Goal: Task Accomplishment & Management: Manage account settings

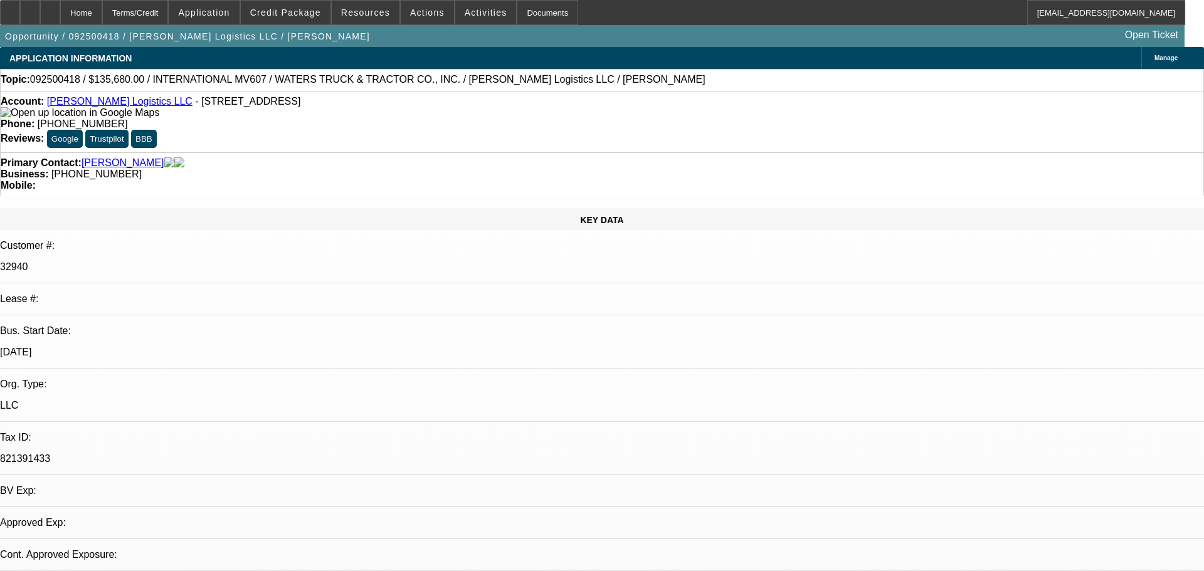
select select "0"
select select "2"
select select "0"
select select "6"
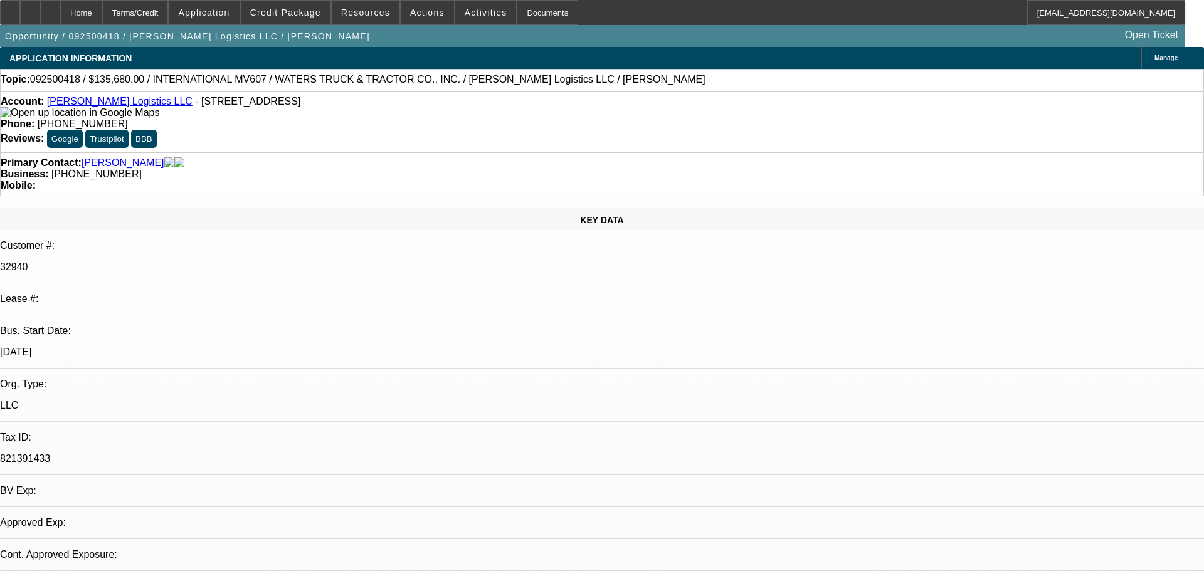
select select "0"
select select "2"
select select "0"
select select "6"
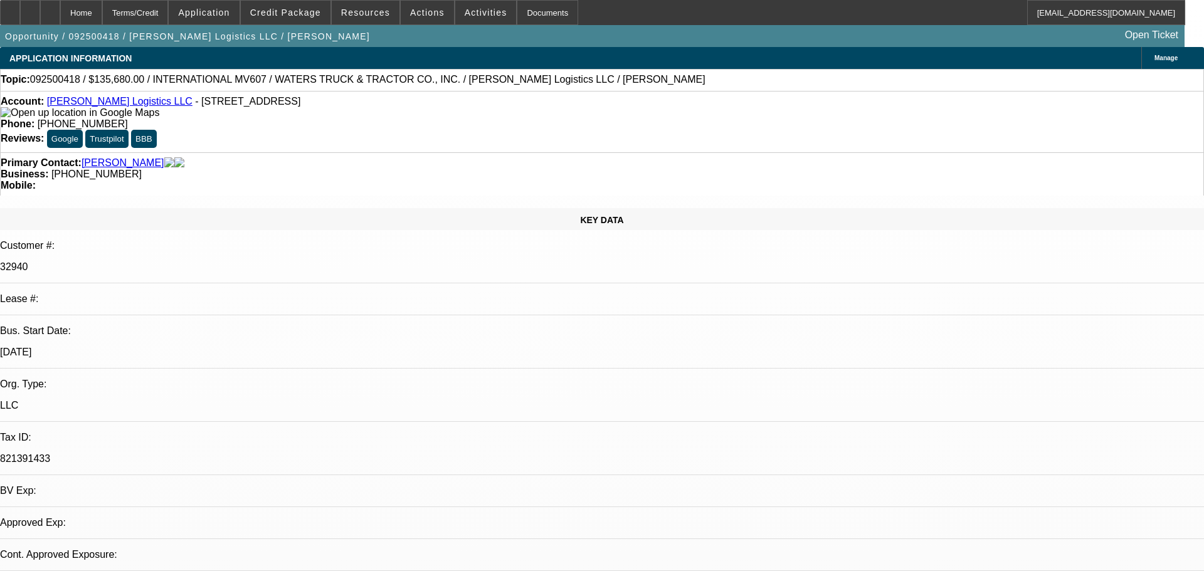
select select "0"
select select "2"
select select "0.1"
select select "4"
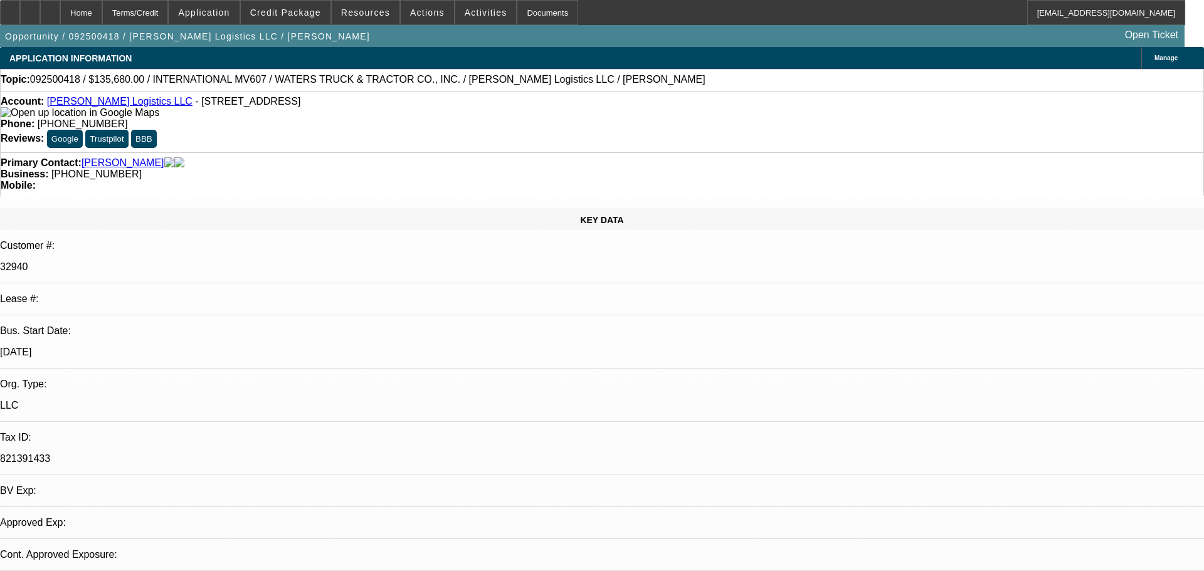
select select "0"
select select "2"
select select "0.1"
select select "4"
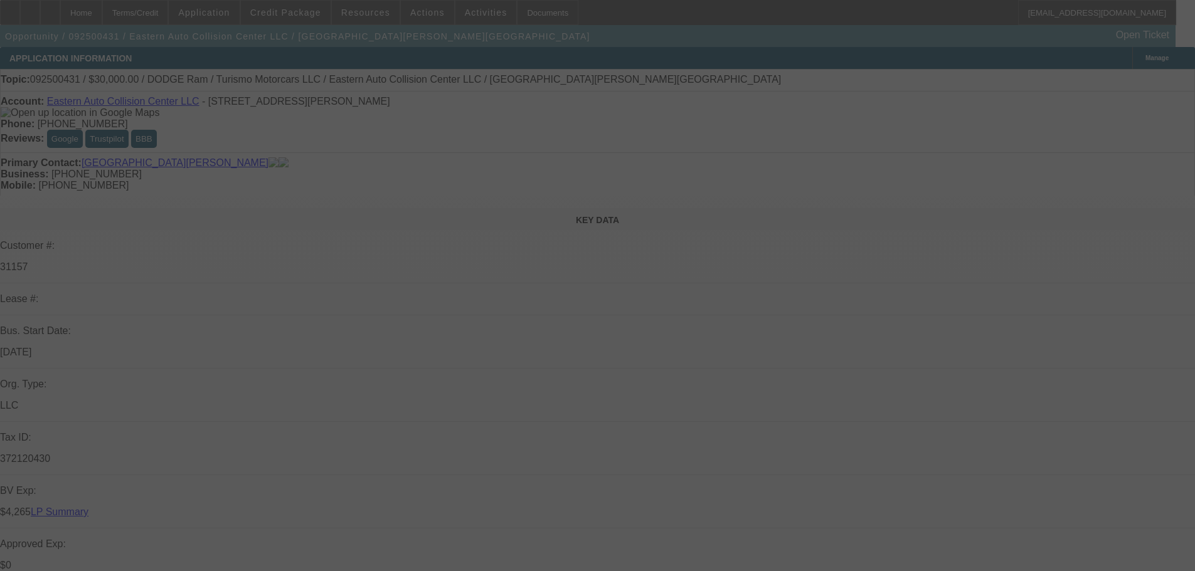
select select "0"
select select "6"
select select "0"
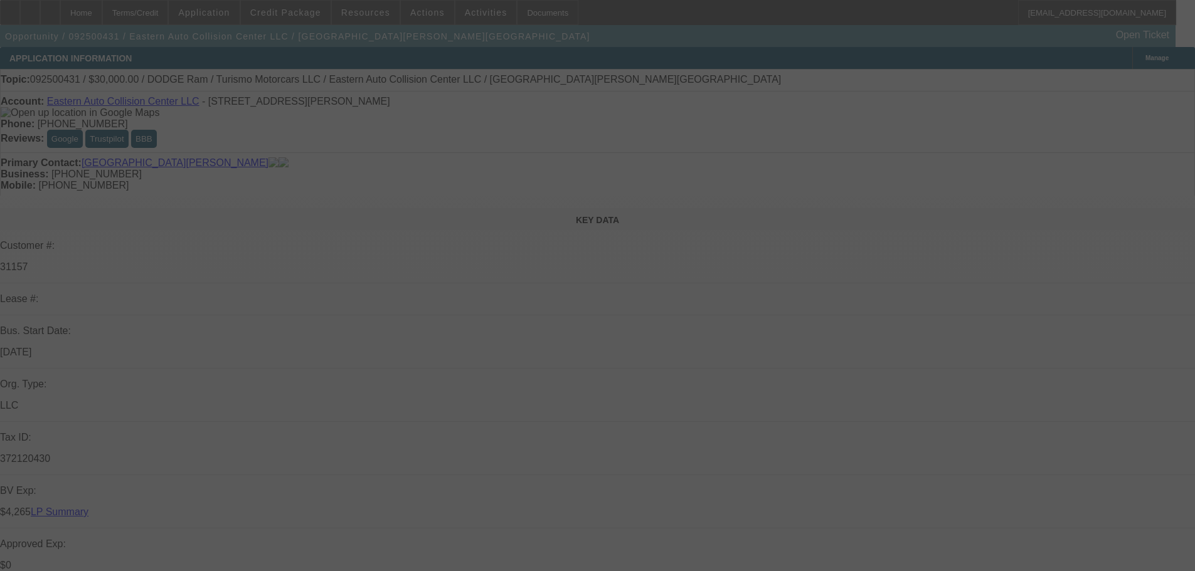
select select "0"
select select "6"
select select "0"
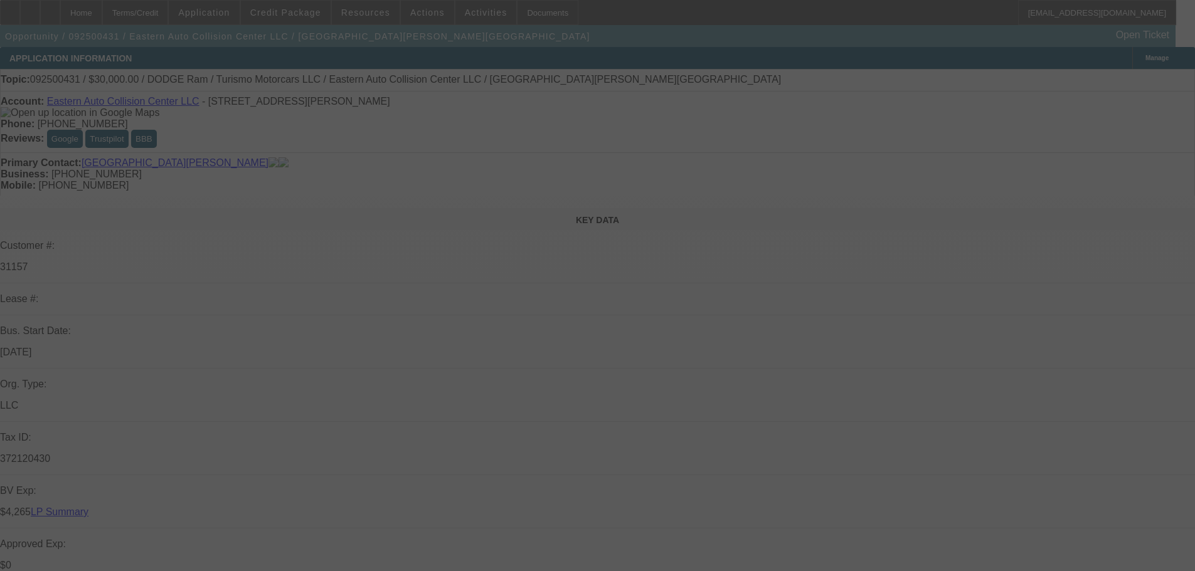
select select "0"
select select "6"
select select "0"
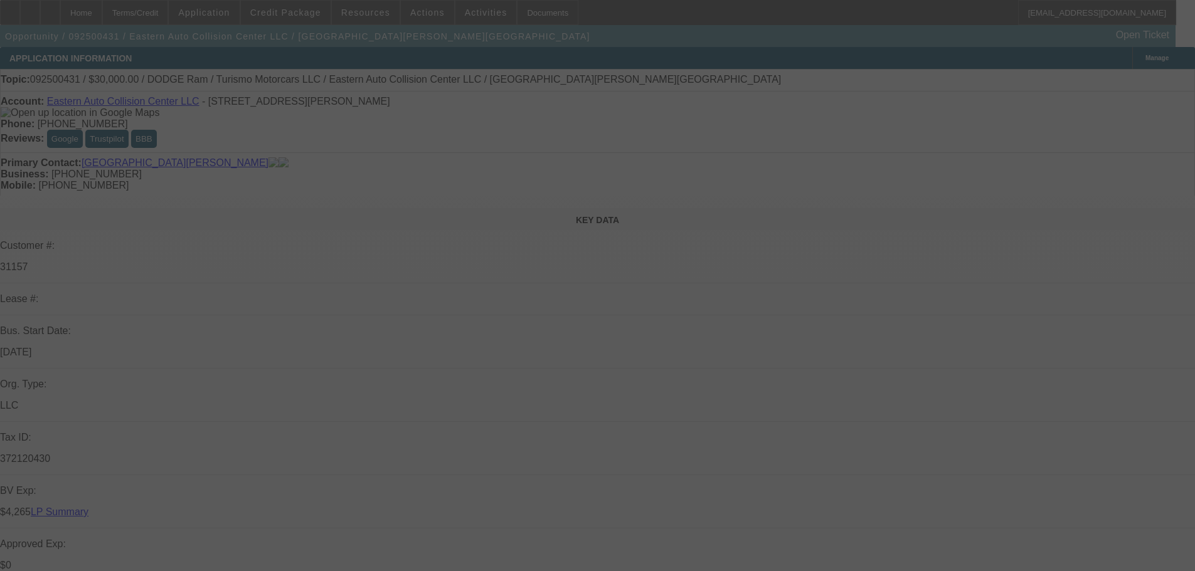
select select "6"
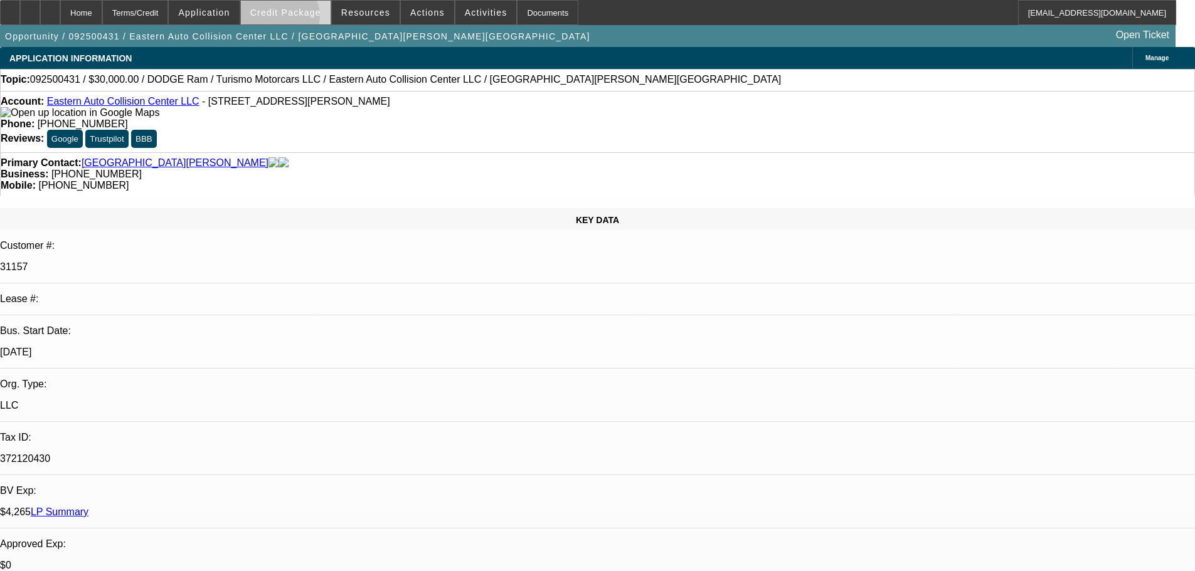
click at [299, 19] on span at bounding box center [286, 12] width 90 height 30
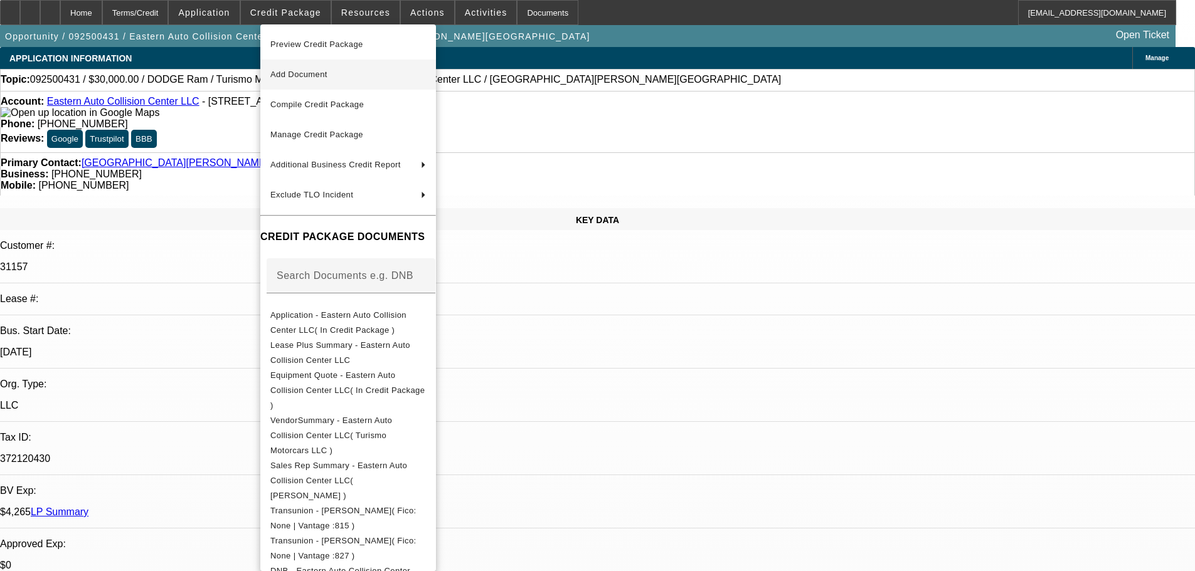
click at [351, 75] on span "Add Document" at bounding box center [348, 74] width 156 height 15
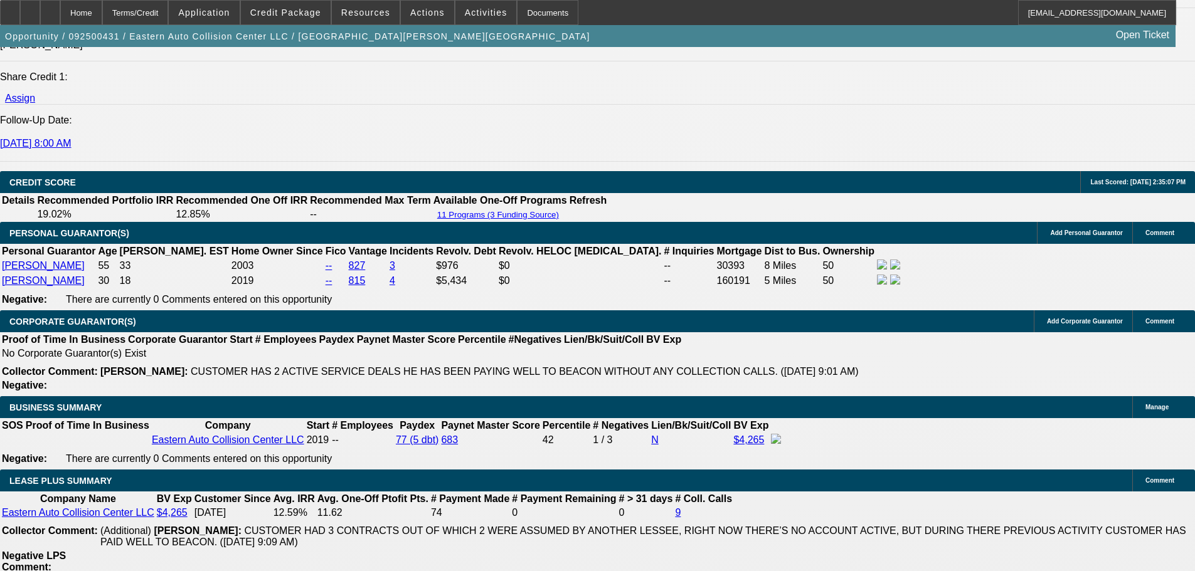
scroll to position [1882, 0]
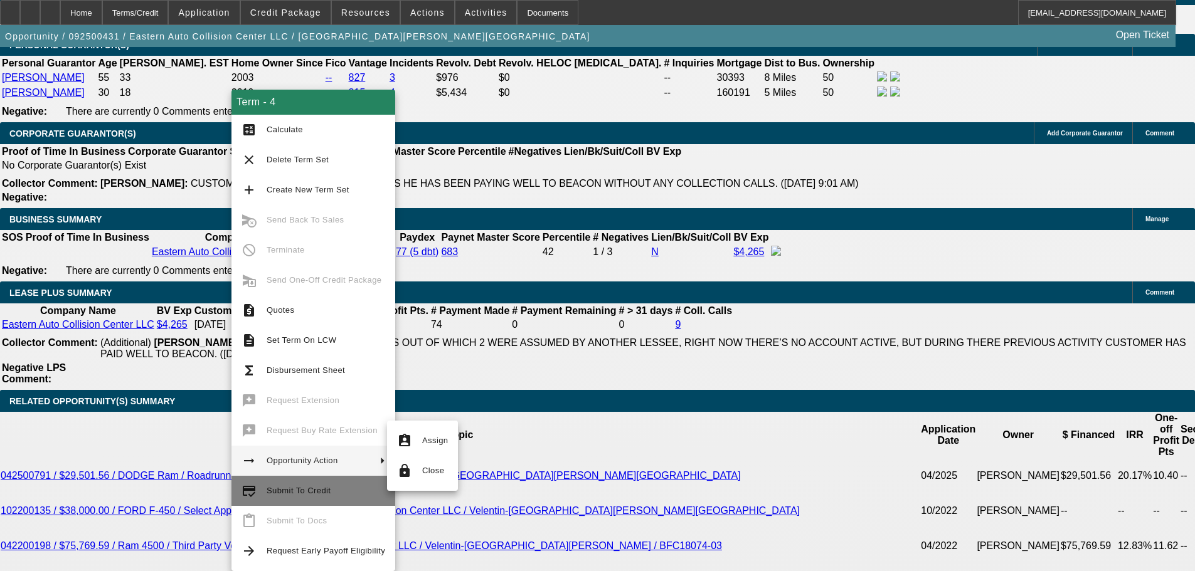
click at [325, 498] on span "Submit To Credit" at bounding box center [326, 491] width 119 height 15
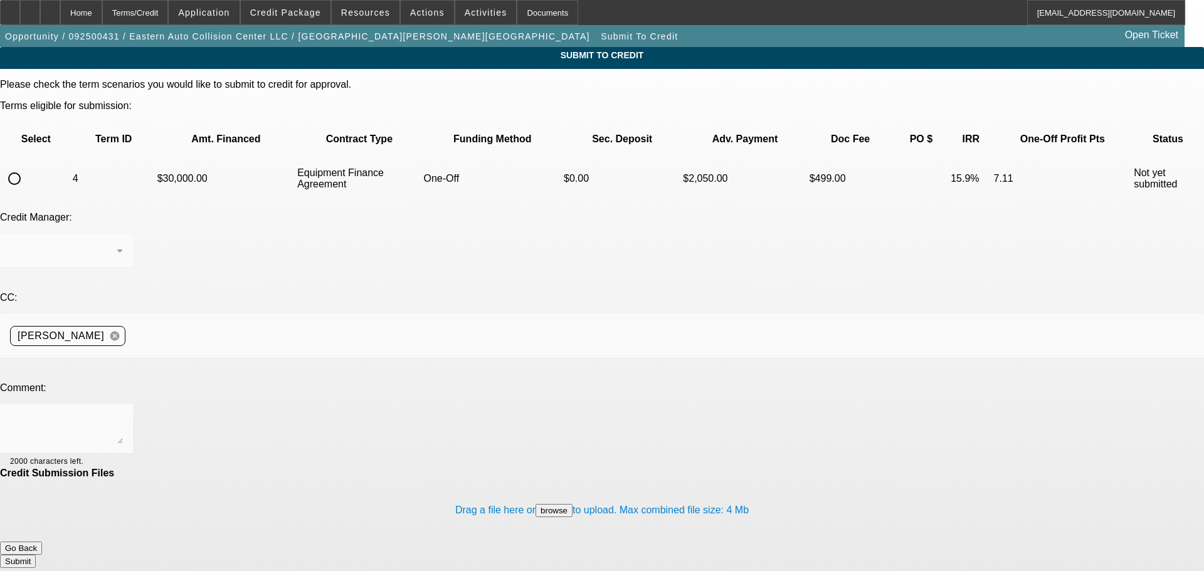
click at [27, 166] on input "radio" at bounding box center [14, 178] width 25 height 25
radio input "true"
click at [123, 414] on textarea at bounding box center [66, 429] width 113 height 30
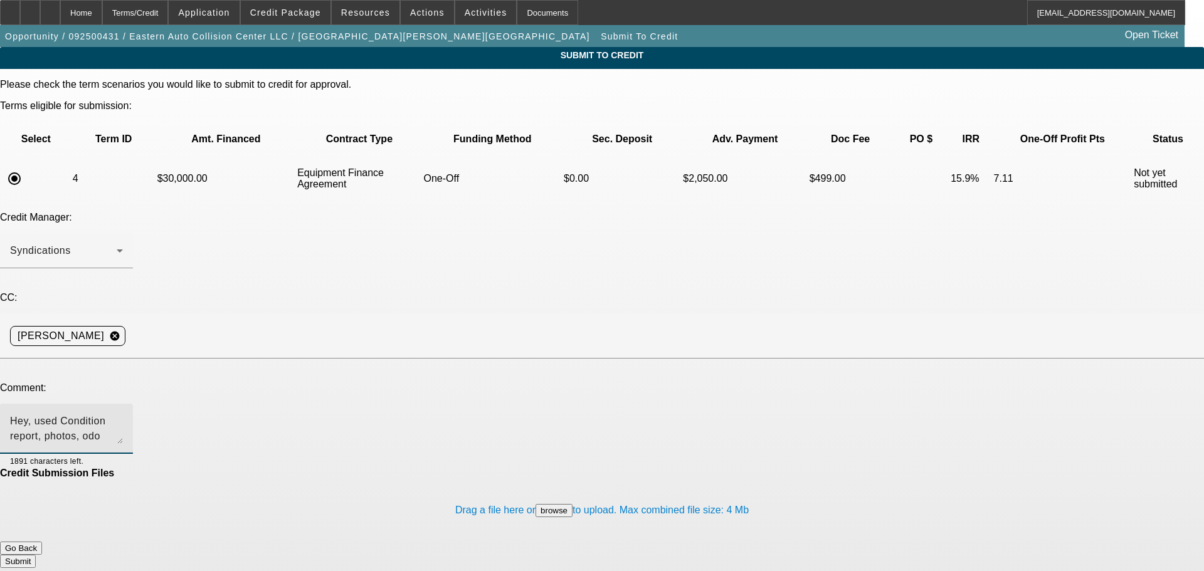
type textarea "Hey, used Condition report, photos, odo photo all attached. Can we work to clea…"
click at [36, 555] on button "Submit" at bounding box center [18, 561] width 36 height 13
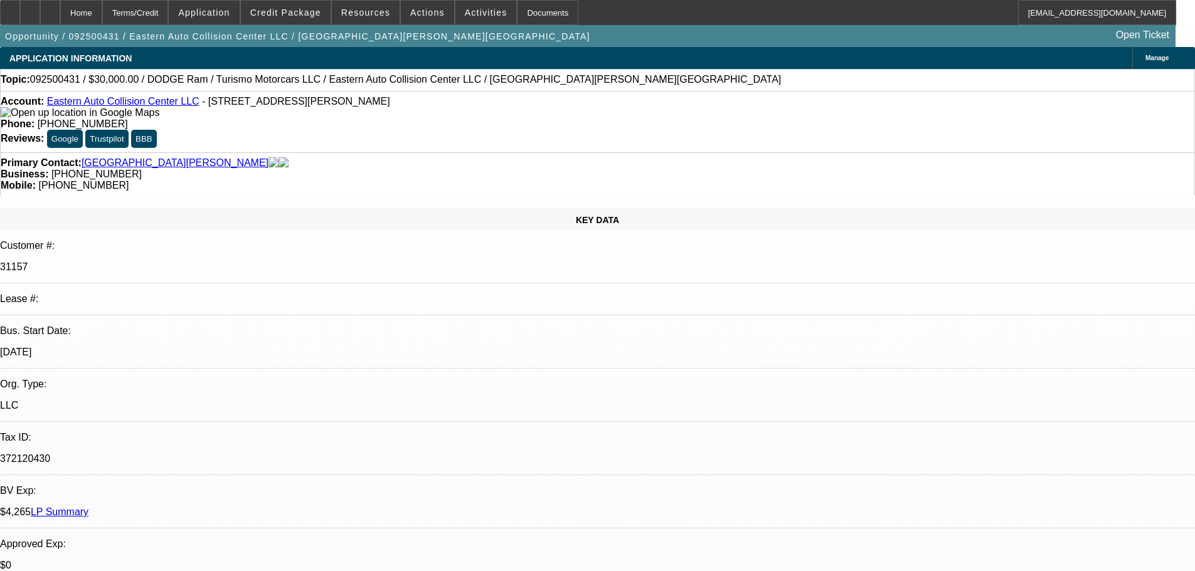
select select "0"
select select "6"
select select "0"
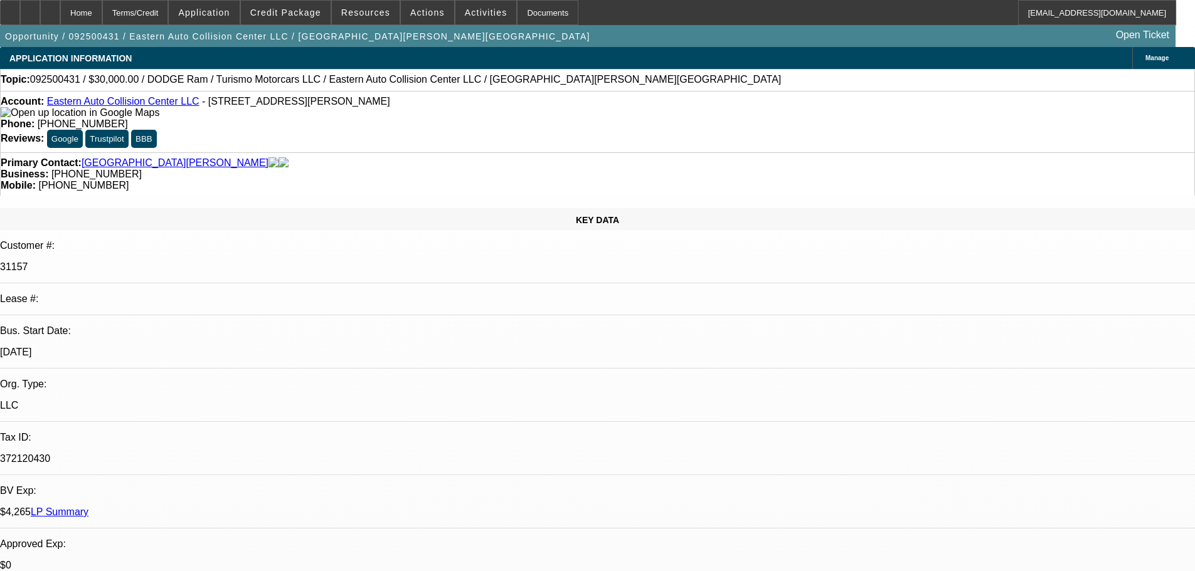
select select "0"
select select "6"
select select "0"
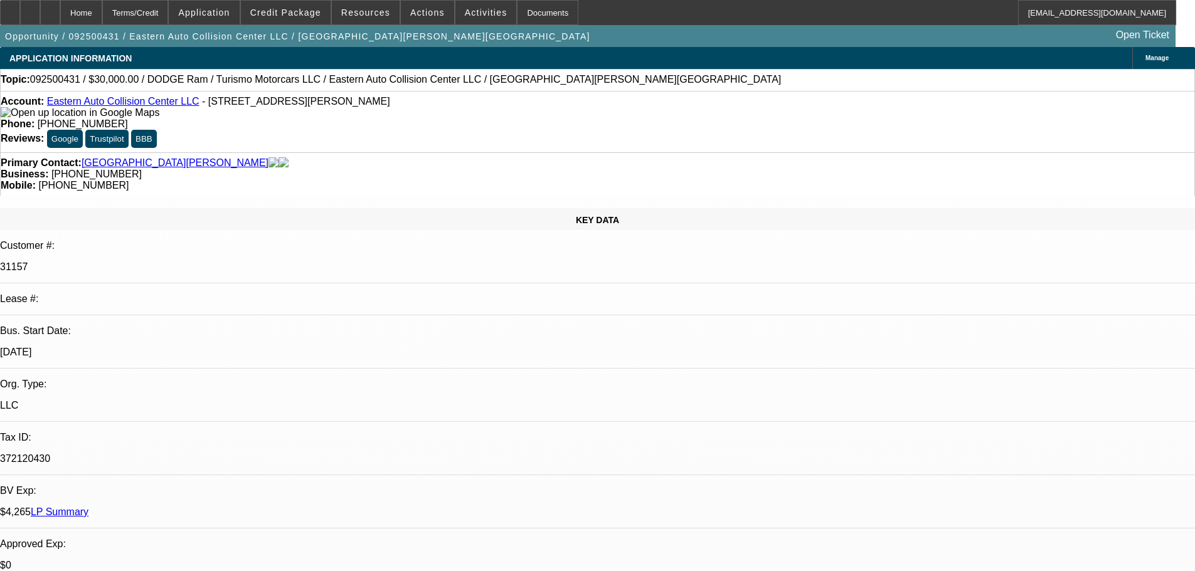
select select "0"
select select "6"
select select "0"
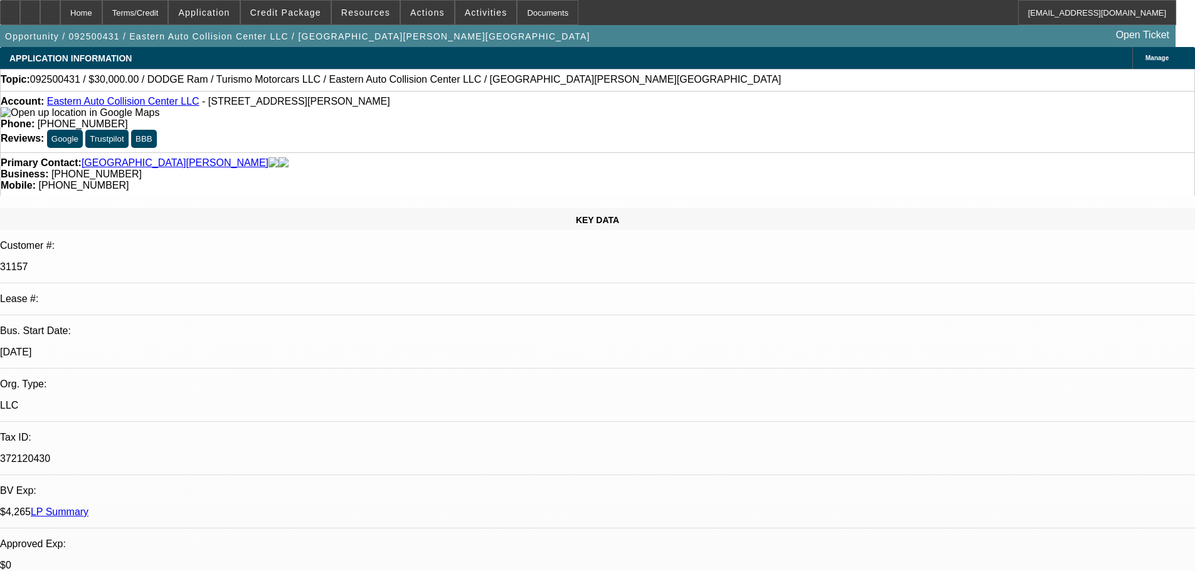
select select "6"
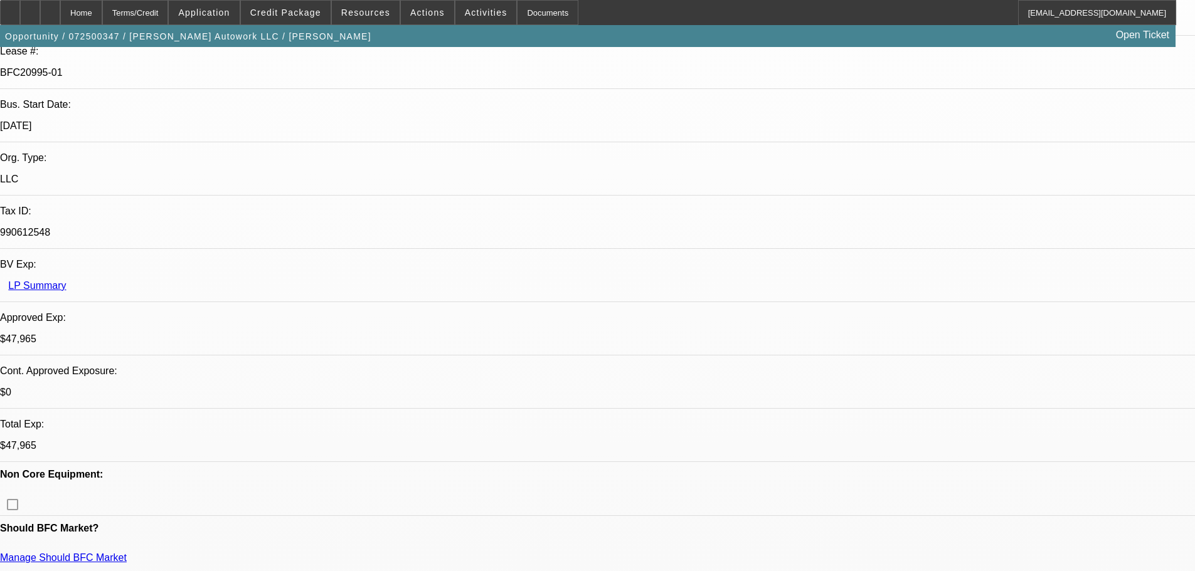
select select "0"
select select "2"
select select "0"
select select "6"
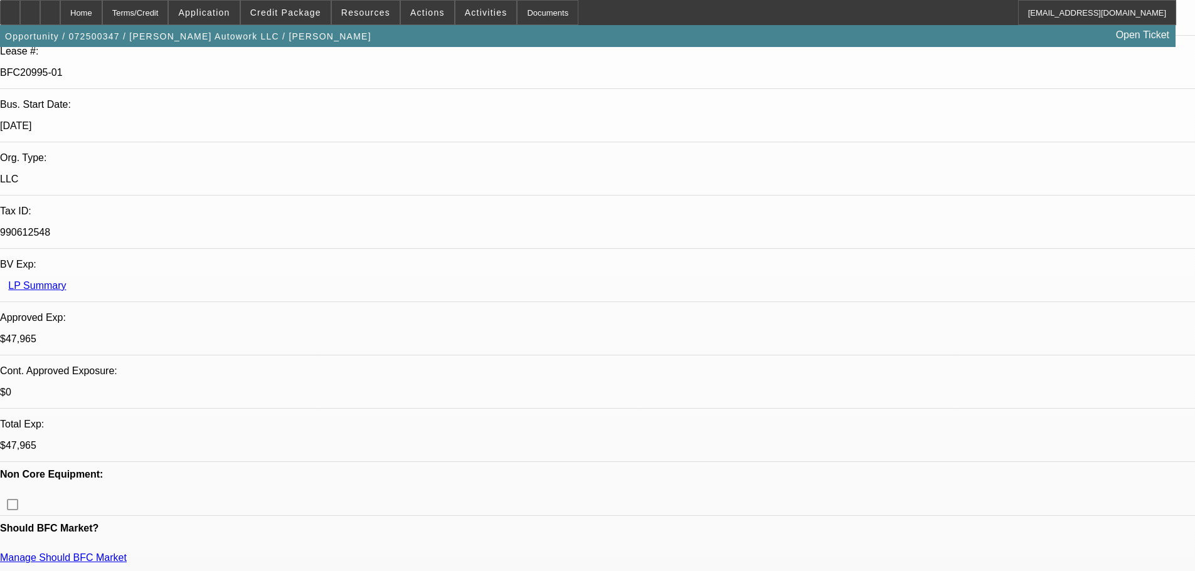
select select "0"
select select "2"
select select "0.1"
select select "4"
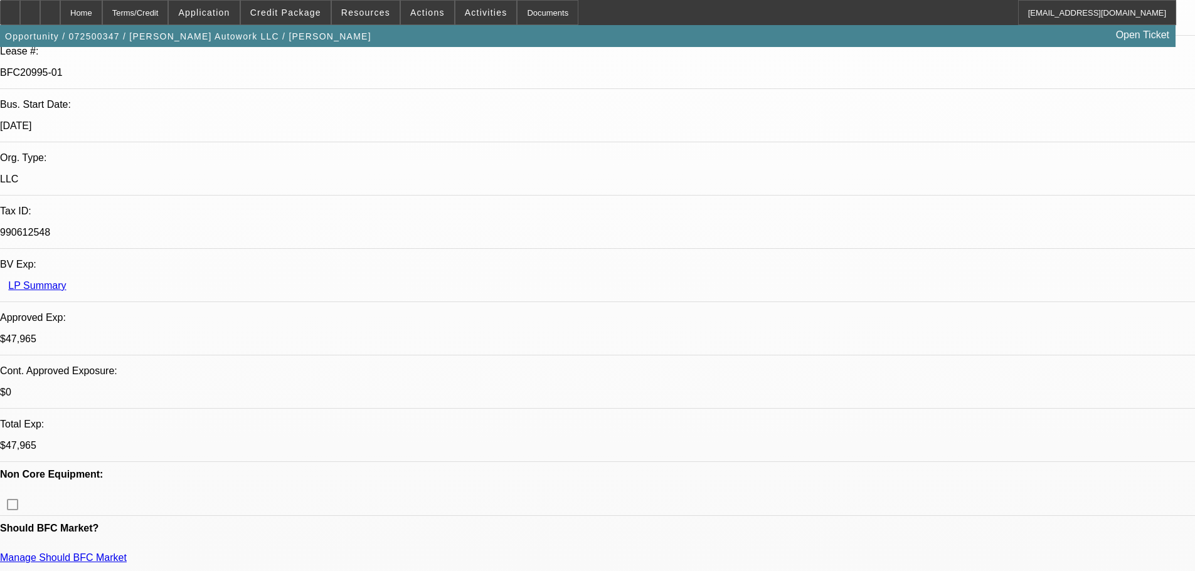
select select "0"
select select "2"
select select "0"
select select "6"
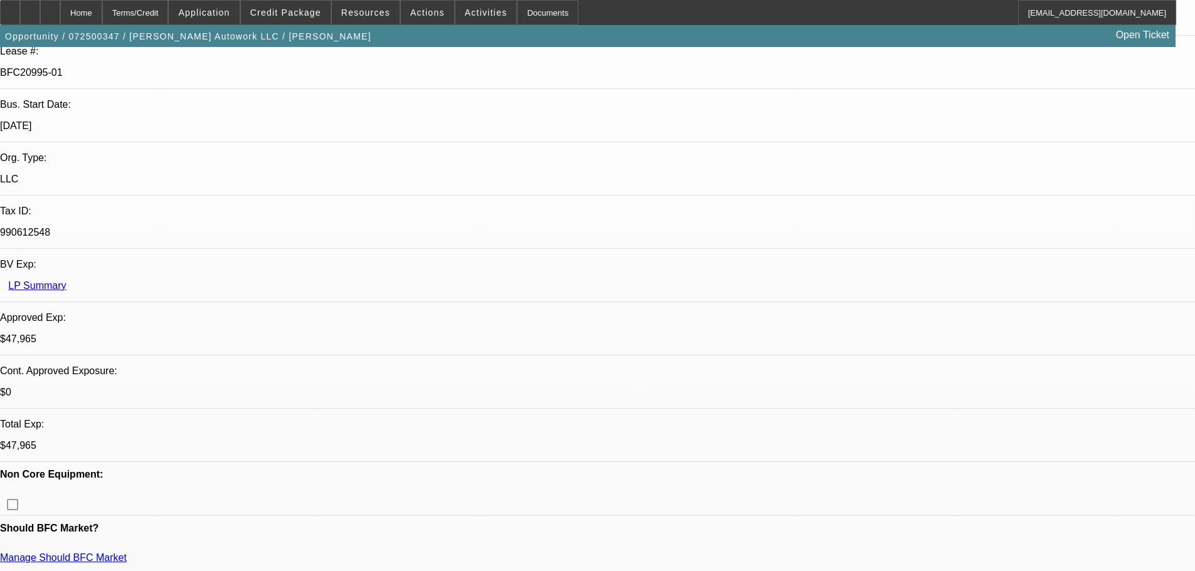
select select "0"
select select "2"
select select "0.1"
select select "4"
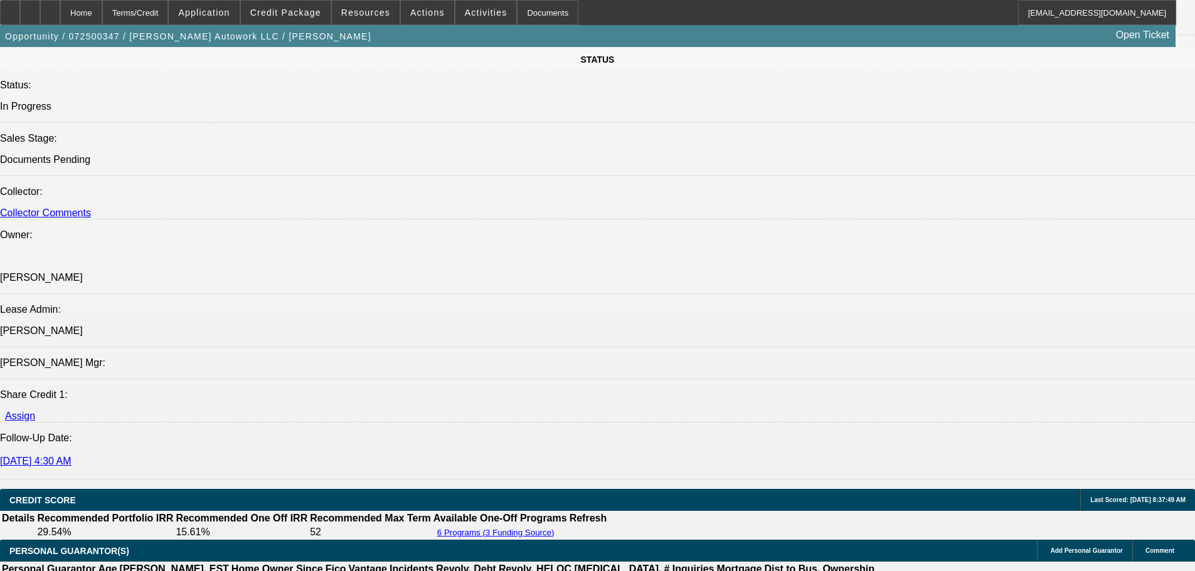
scroll to position [1443, 0]
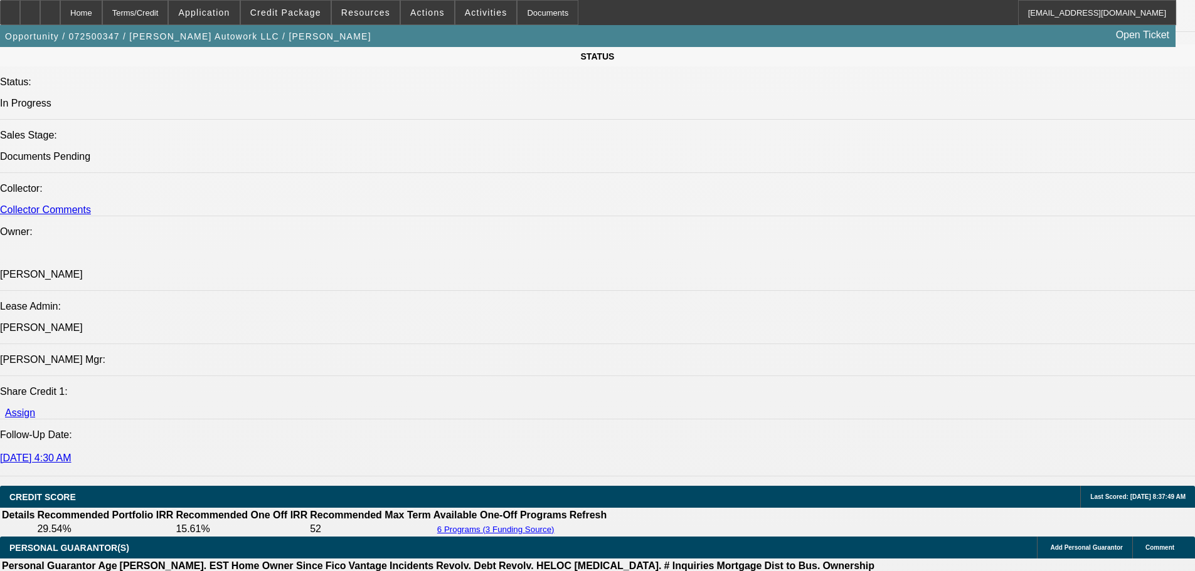
scroll to position [1505, 0]
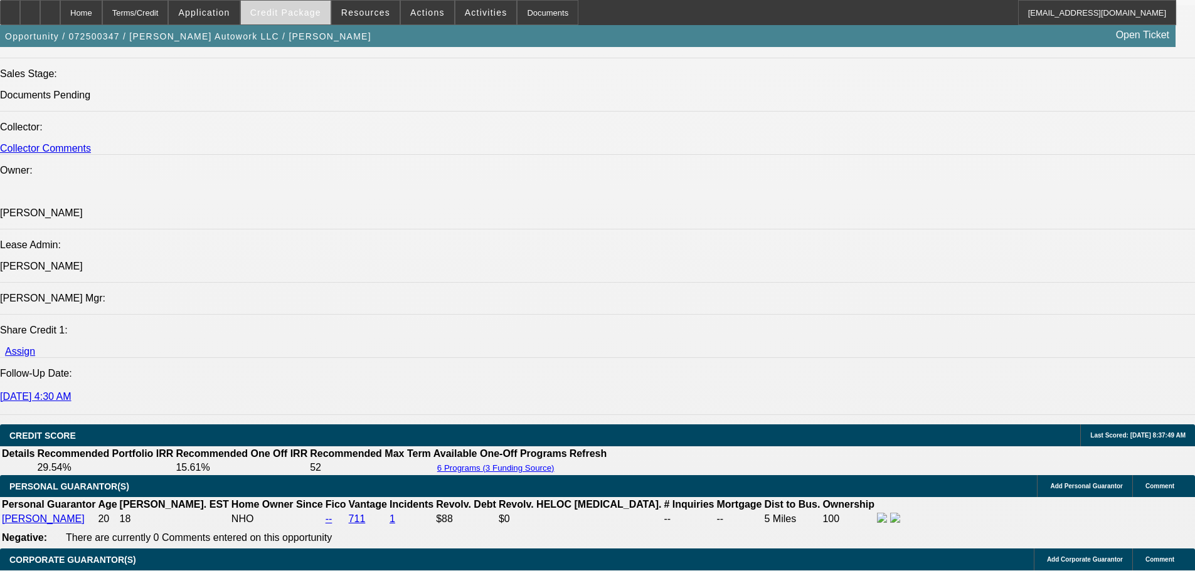
click at [292, 17] on button "Credit Package" at bounding box center [286, 13] width 90 height 24
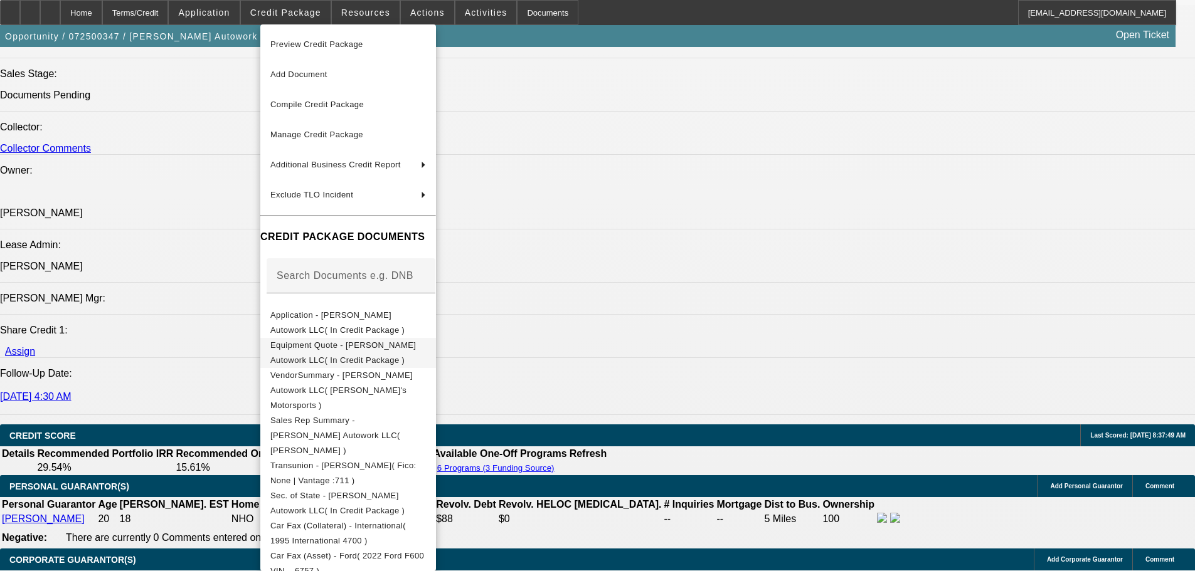
click at [393, 351] on span "Equipment Quote - Jaimes Autowork LLC( In Credit Package )" at bounding box center [343, 353] width 146 height 24
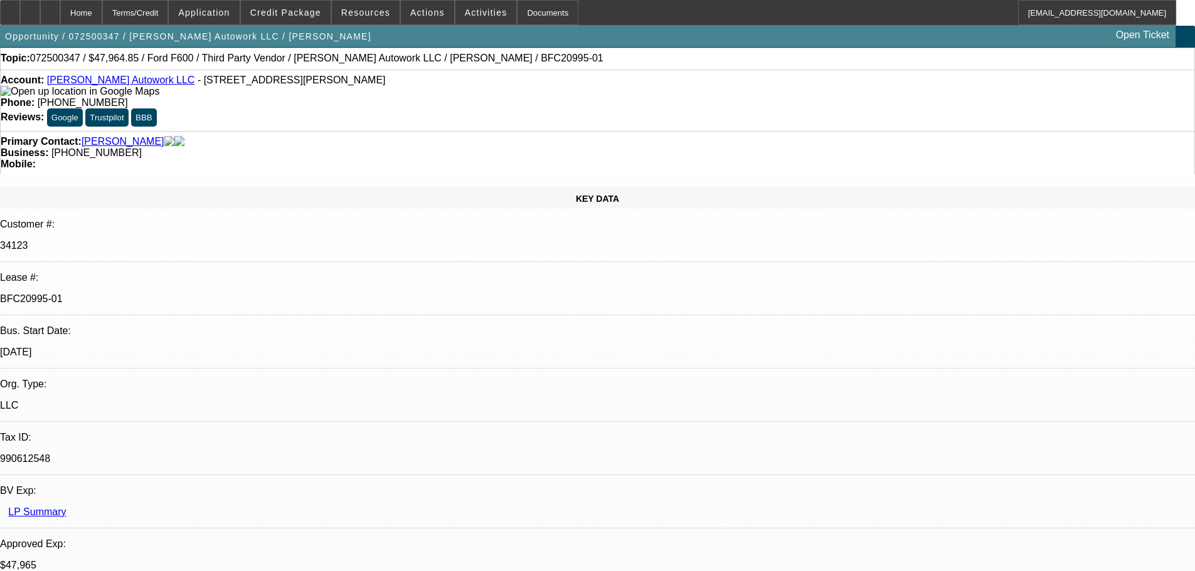
scroll to position [0, 0]
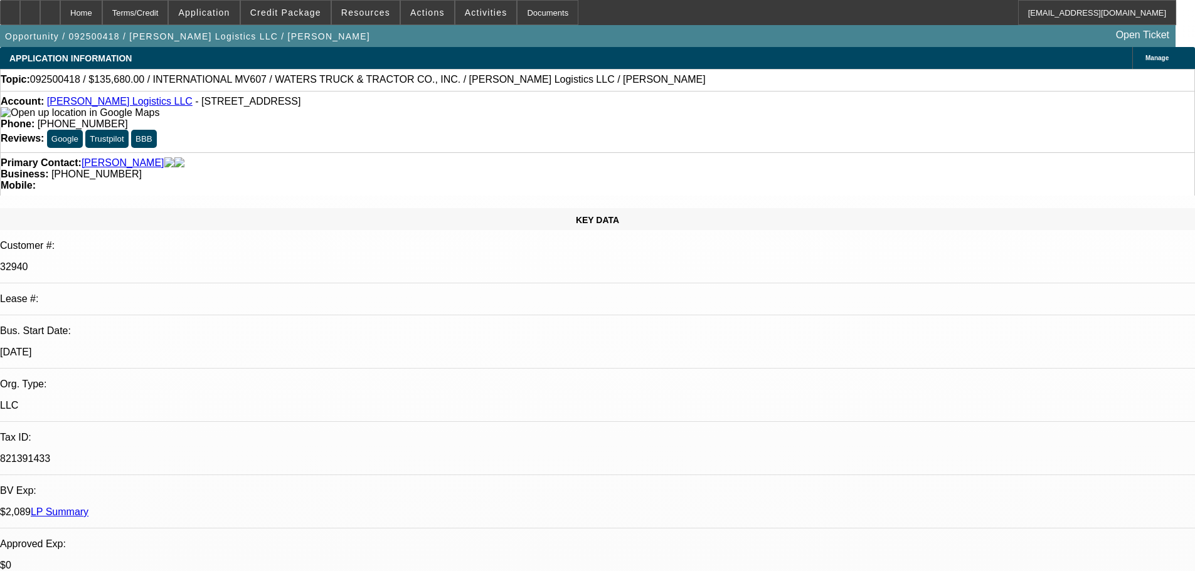
select select "0"
select select "2"
select select "0"
select select "6"
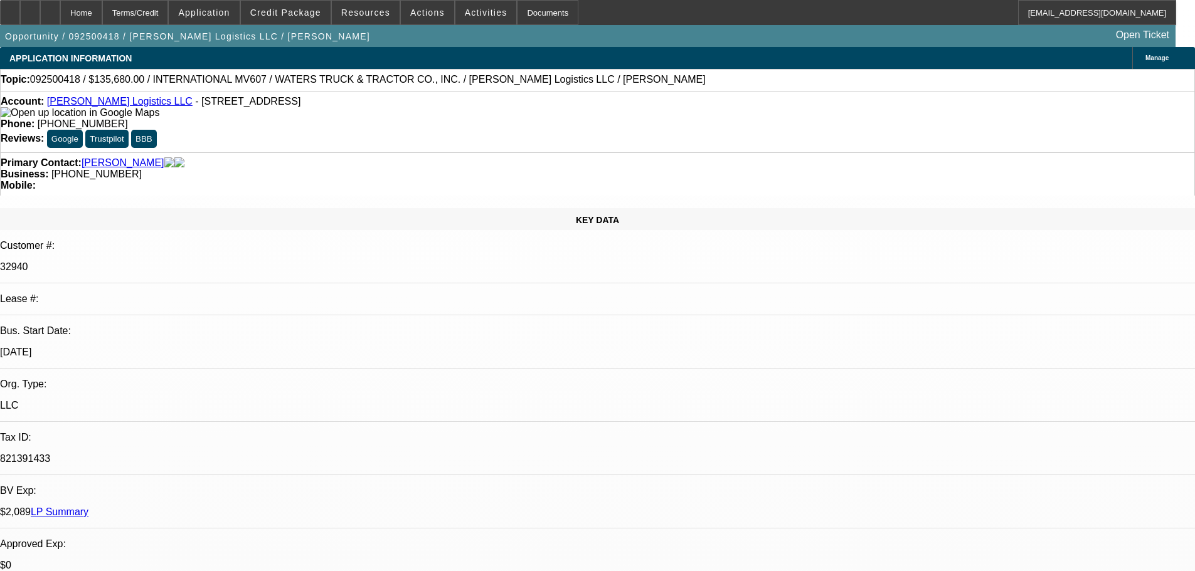
select select "0"
select select "2"
select select "0"
select select "6"
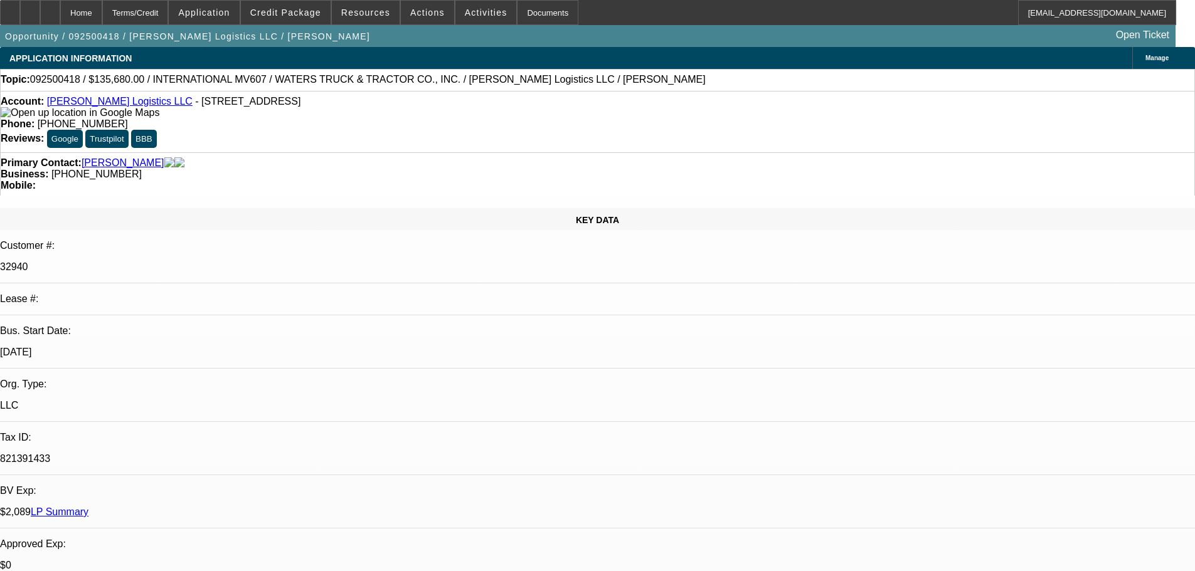
select select "0"
select select "2"
select select "0.1"
select select "4"
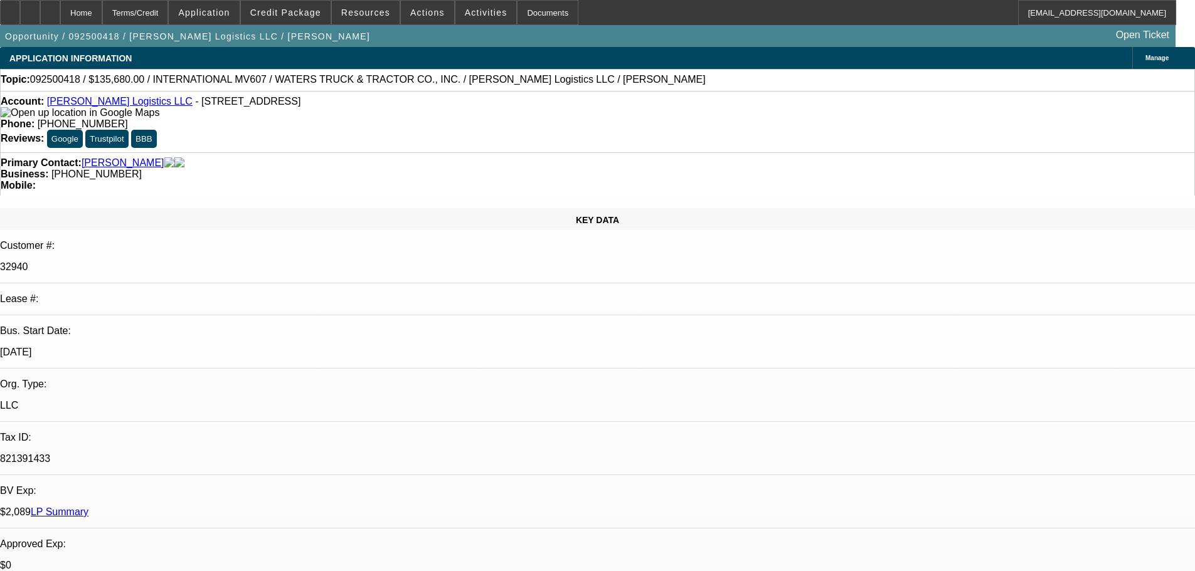
select select "0"
select select "2"
select select "0.1"
select select "4"
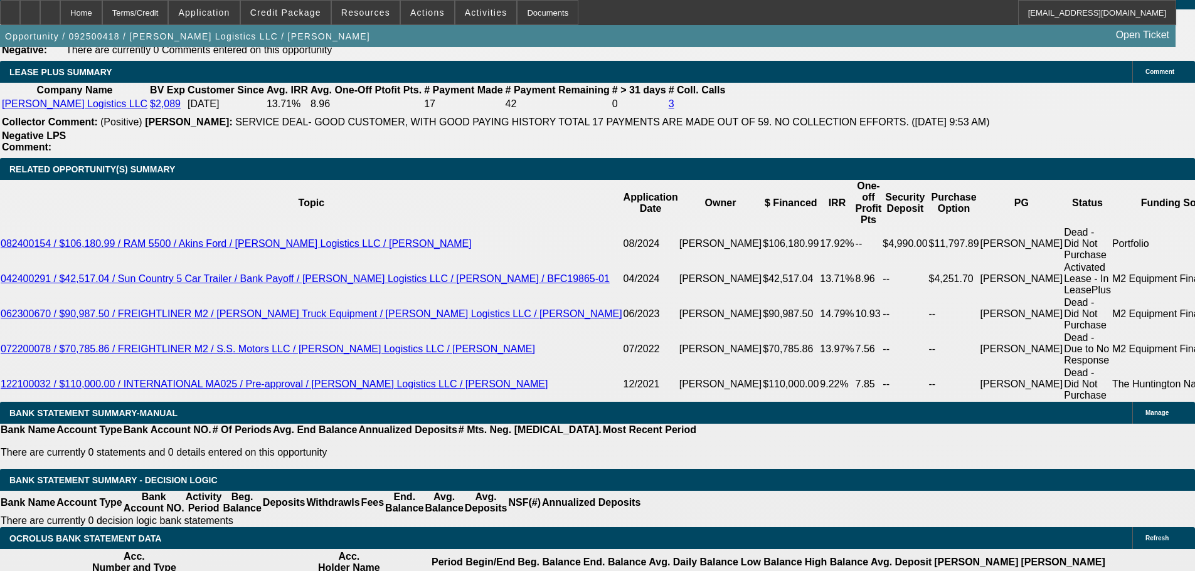
scroll to position [2070, 0]
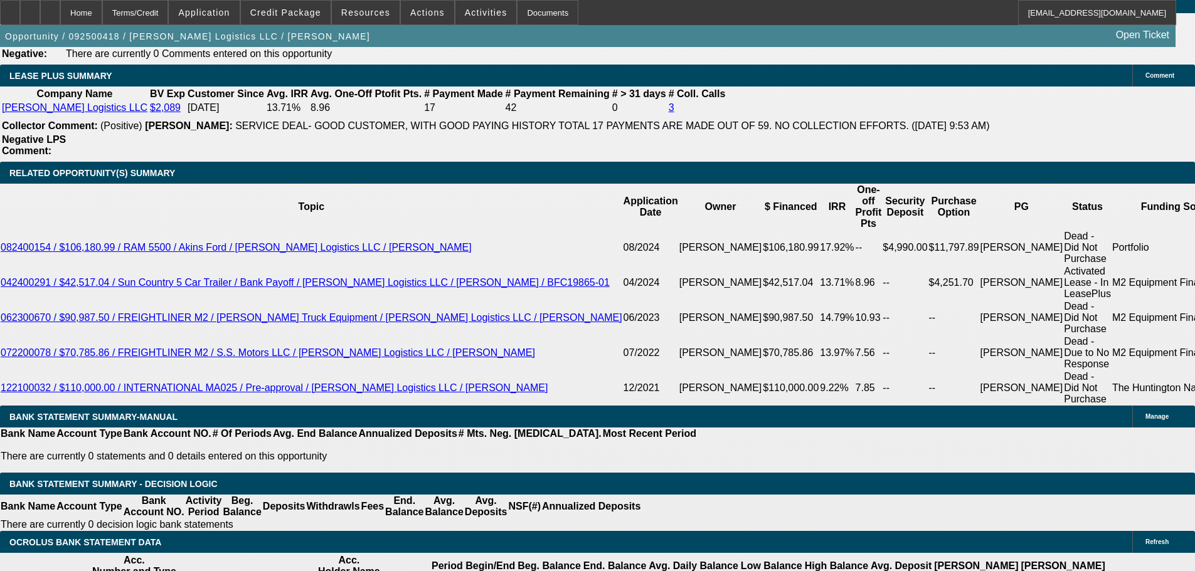
drag, startPoint x: 222, startPoint y: 270, endPoint x: 215, endPoint y: 276, distance: 8.9
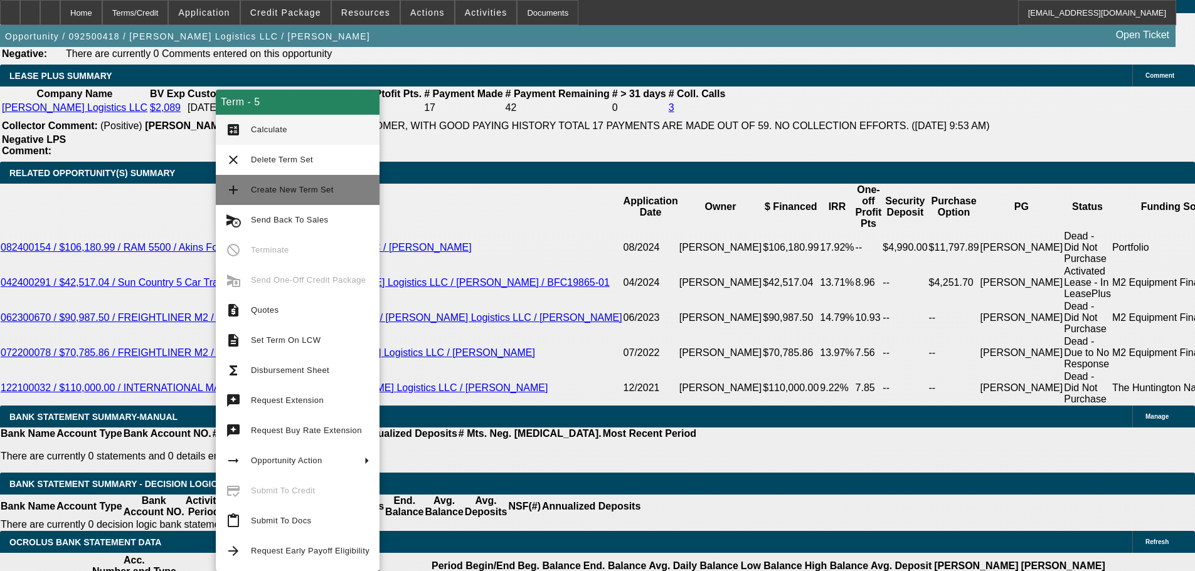
click at [287, 190] on span "Create New Term Set" at bounding box center [292, 189] width 83 height 9
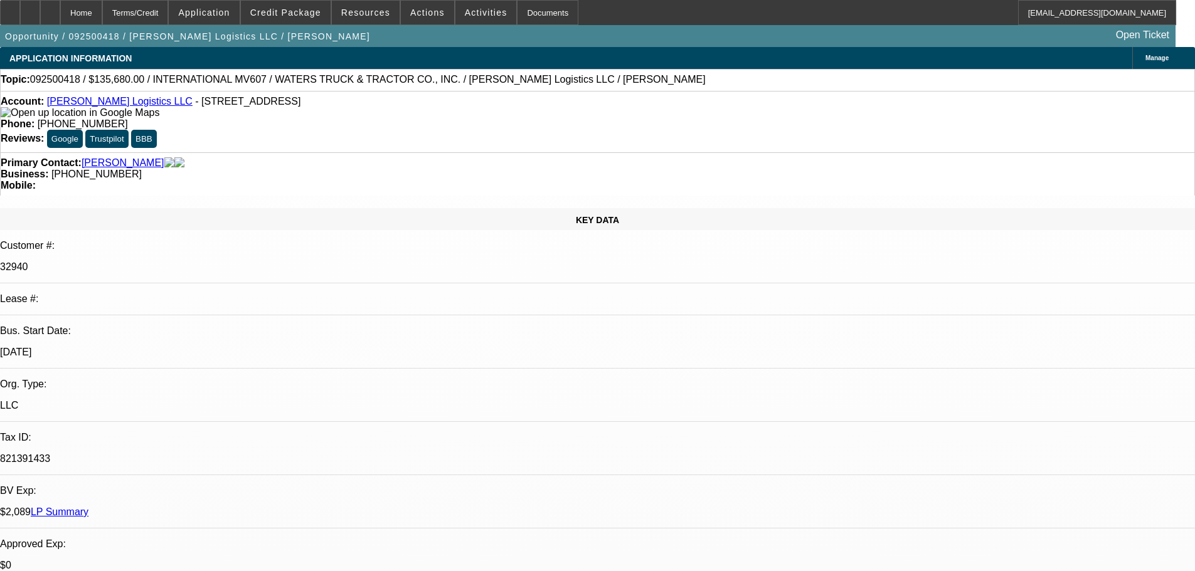
select select "0"
select select "2"
select select "0"
select select "6"
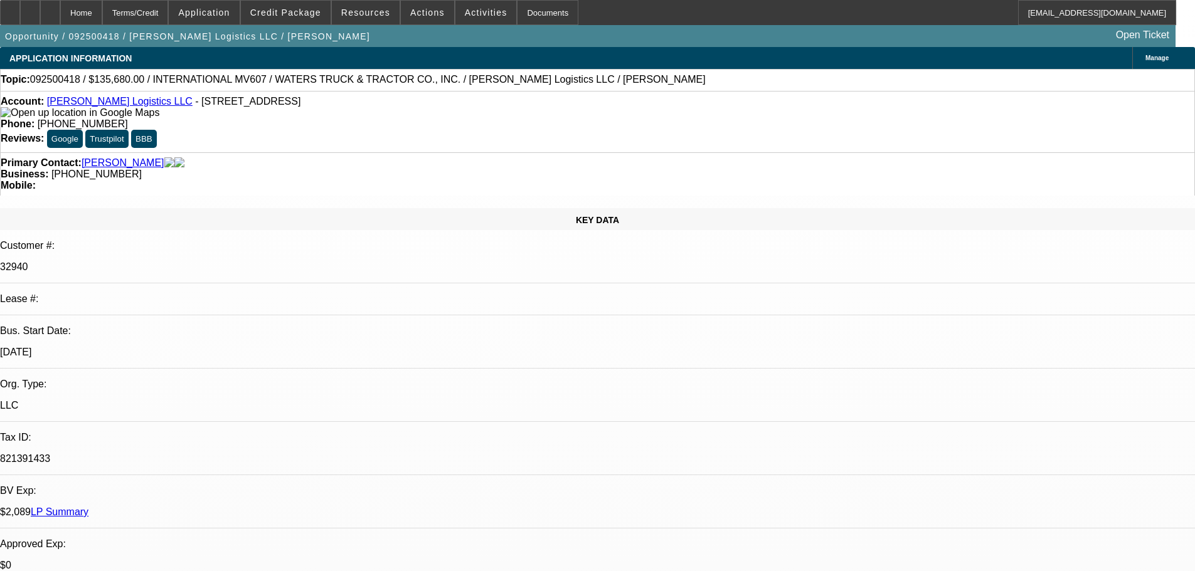
select select "0"
select select "2"
select select "0"
select select "6"
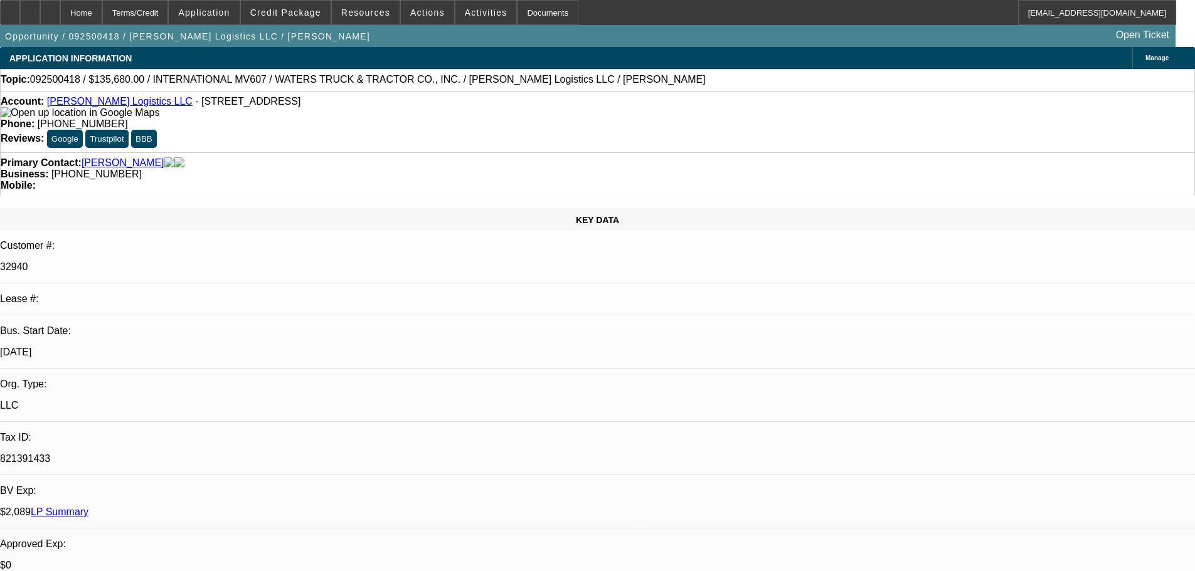
select select "0"
select select "2"
select select "0"
select select "6"
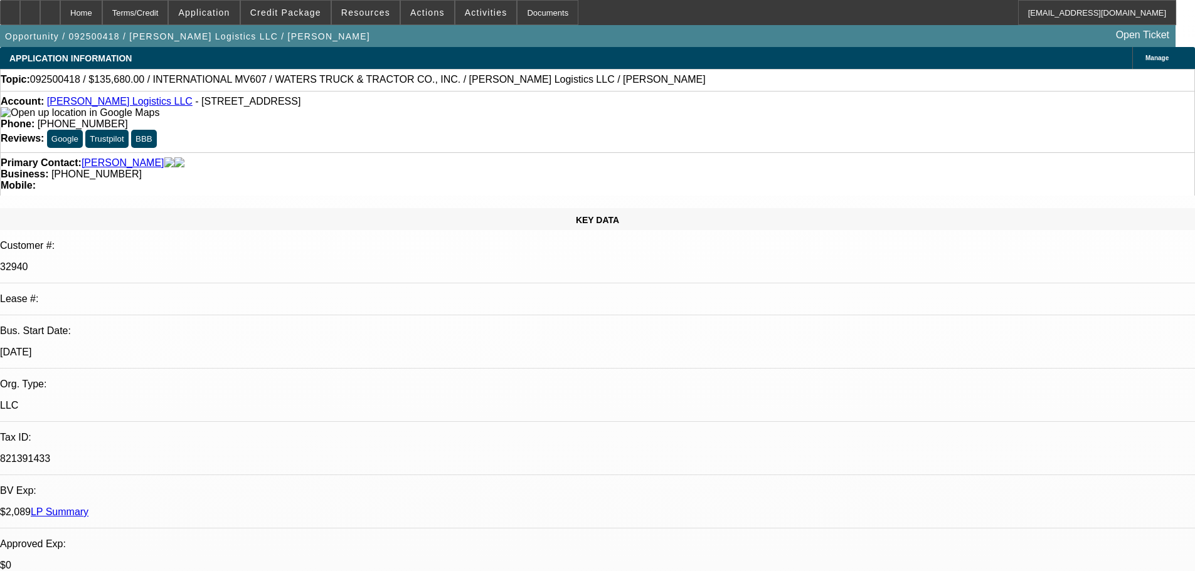
select select "0"
select select "2"
select select "0.1"
select select "4"
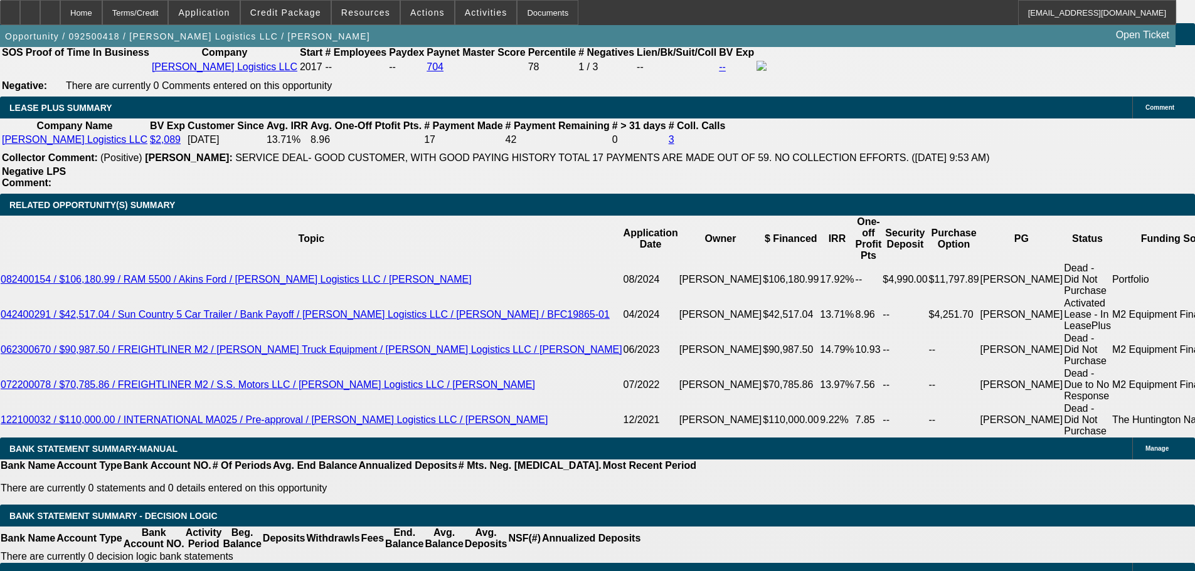
scroll to position [2258, 0]
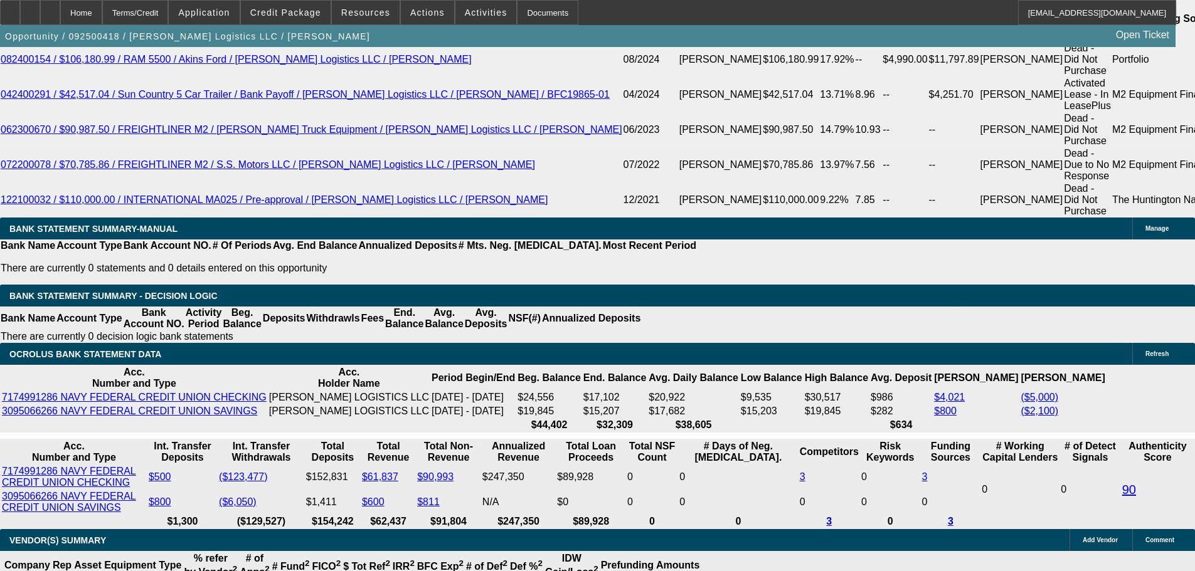
drag, startPoint x: 184, startPoint y: 219, endPoint x: 252, endPoint y: 226, distance: 67.5
type input "0"
type input "UNKNOWN"
type input "$0.00"
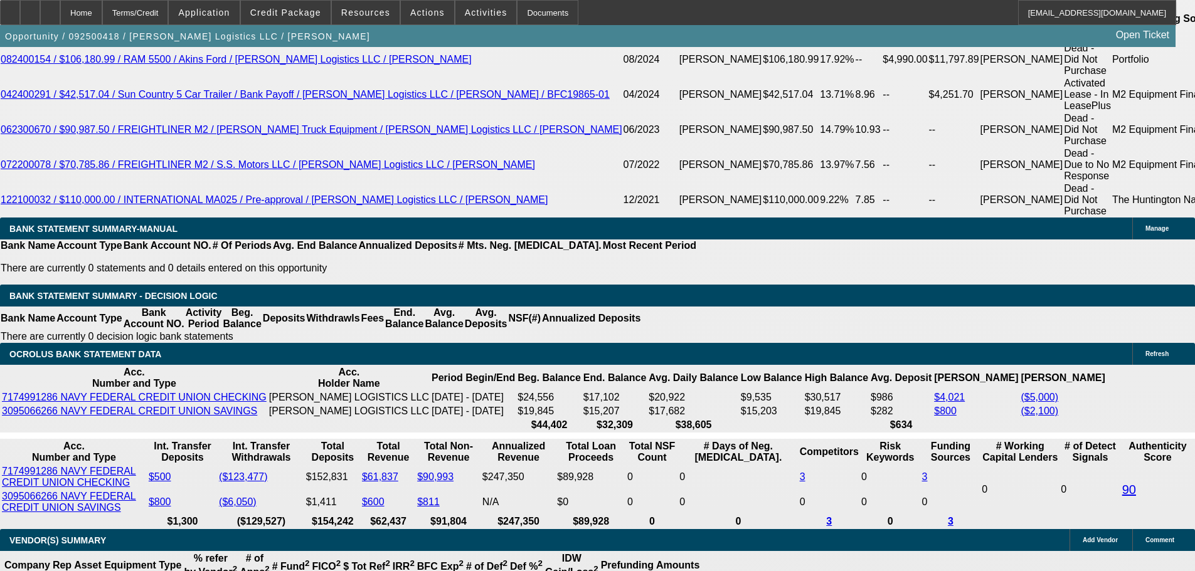
drag, startPoint x: 275, startPoint y: 204, endPoint x: 378, endPoint y: 204, distance: 102.9
type input "1"
type input "$1,673.10"
type input "$3,346.20"
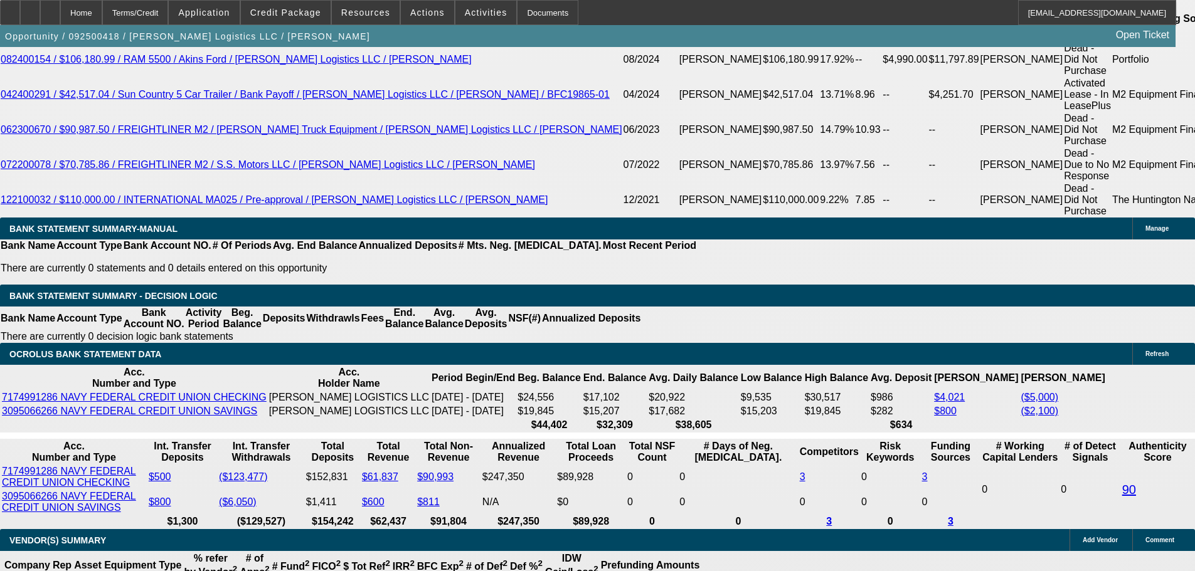
type input "10"
type input "$2,252.45"
type input "$4,504.90"
type input "10.5"
type input "$2,287.66"
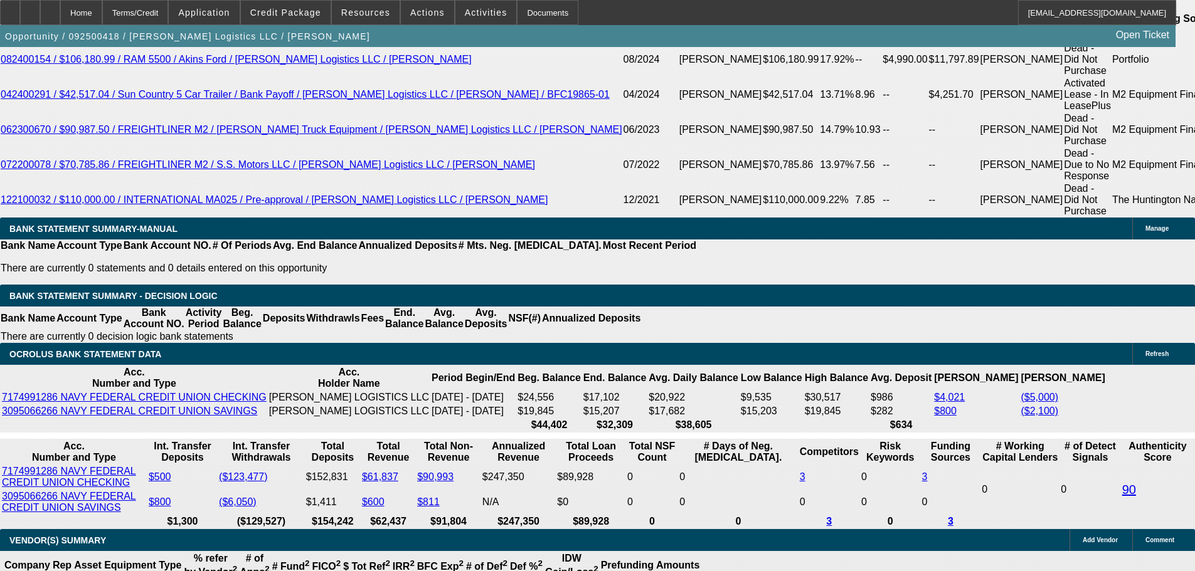
type input "$4,575.32"
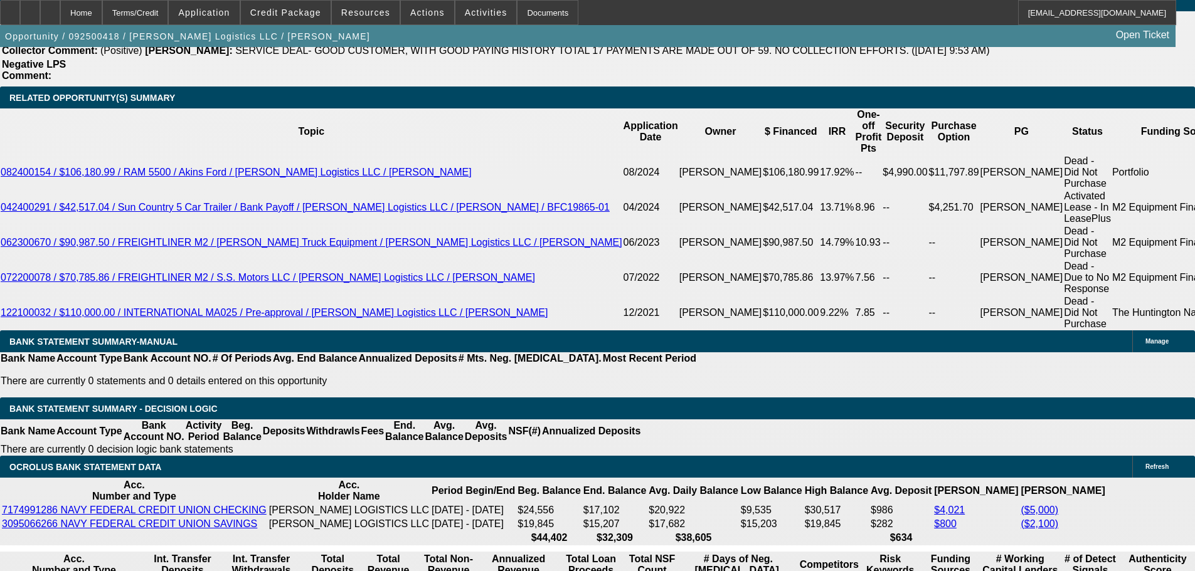
scroll to position [2175, 0]
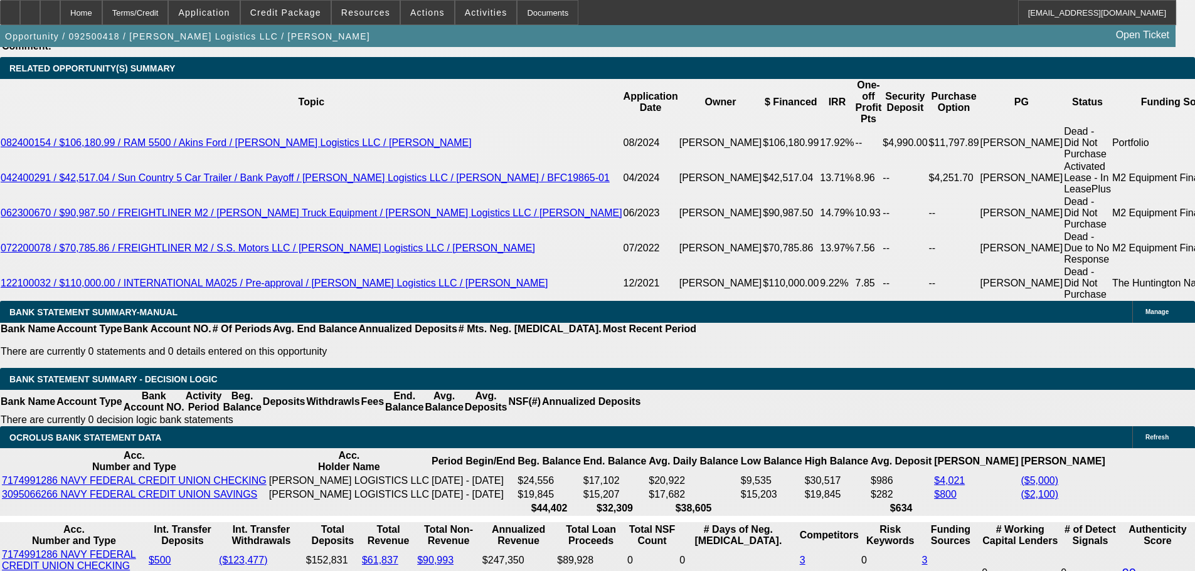
type input "10.5"
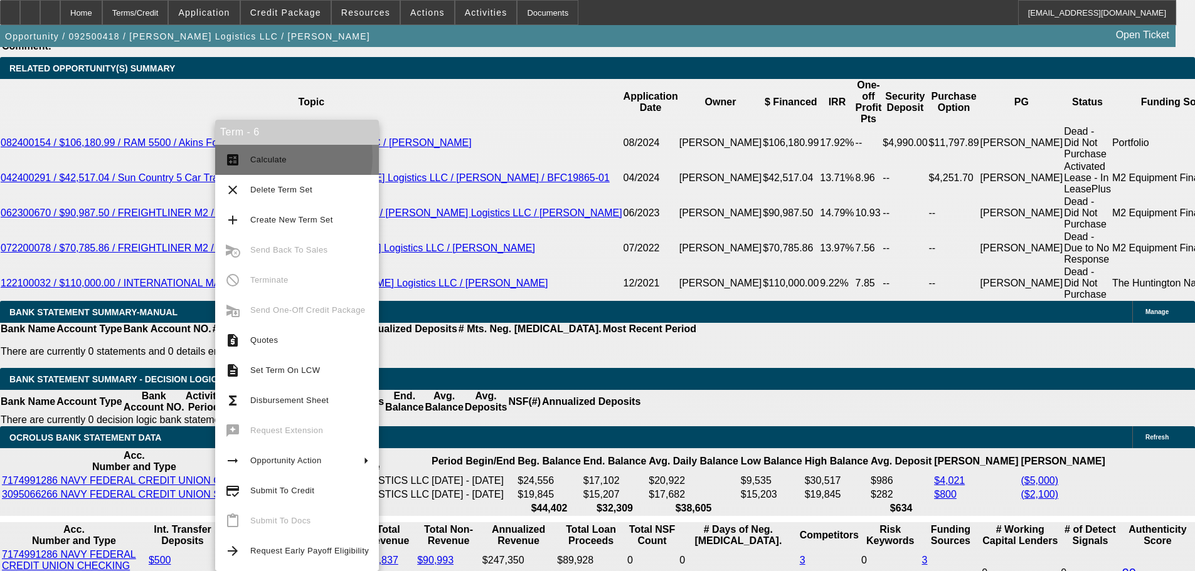
click at [273, 157] on span "Calculate" at bounding box center [268, 159] width 36 height 9
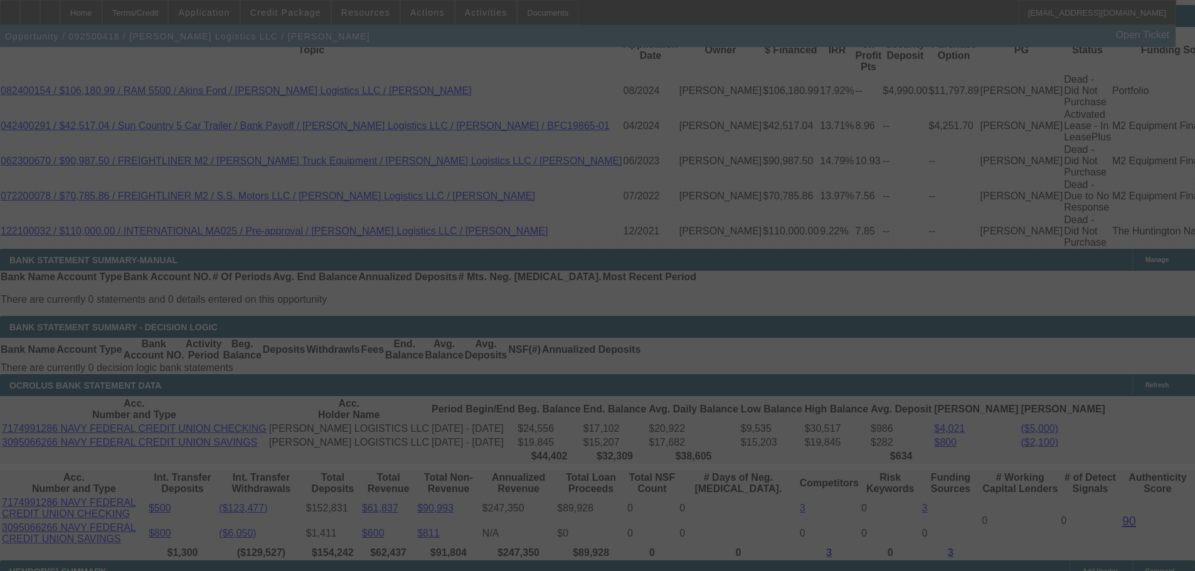
scroll to position [2300, 0]
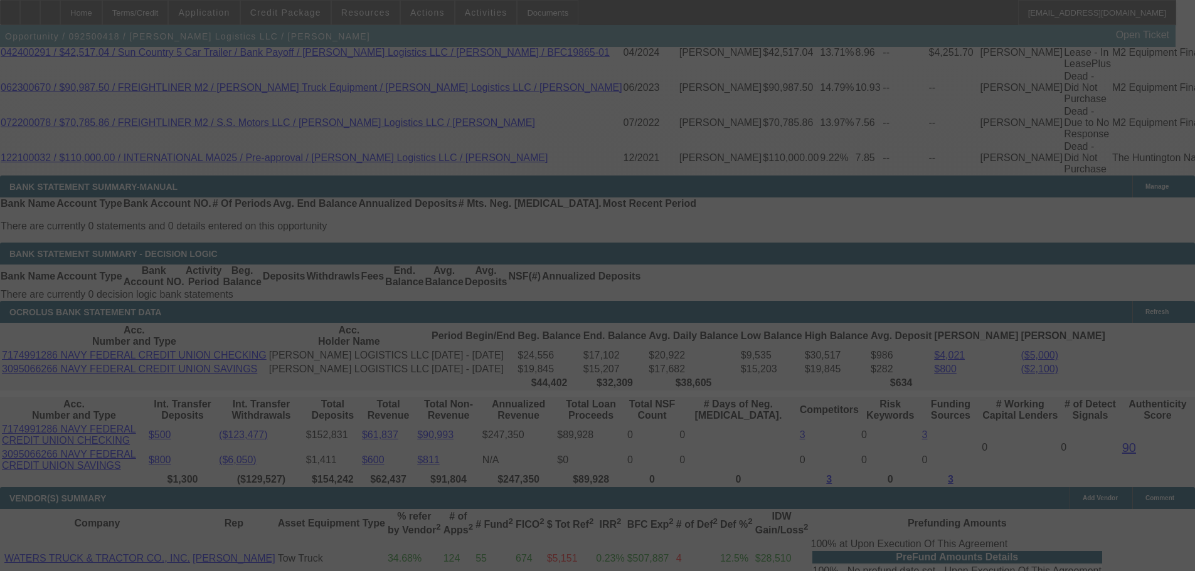
select select "0"
select select "2"
select select "0"
select select "6"
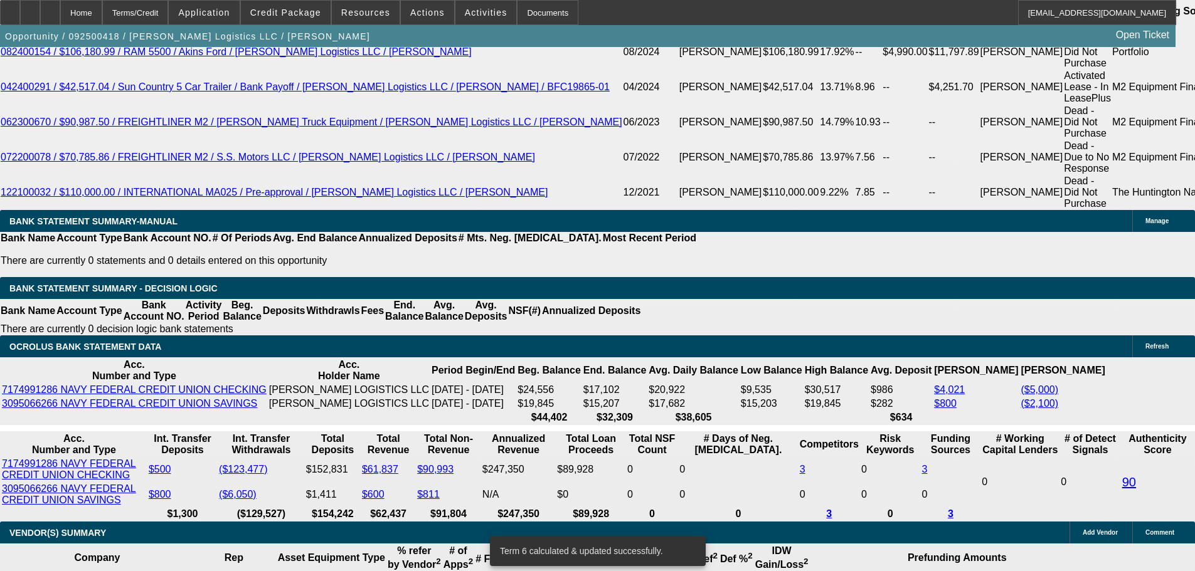
scroll to position [2237, 0]
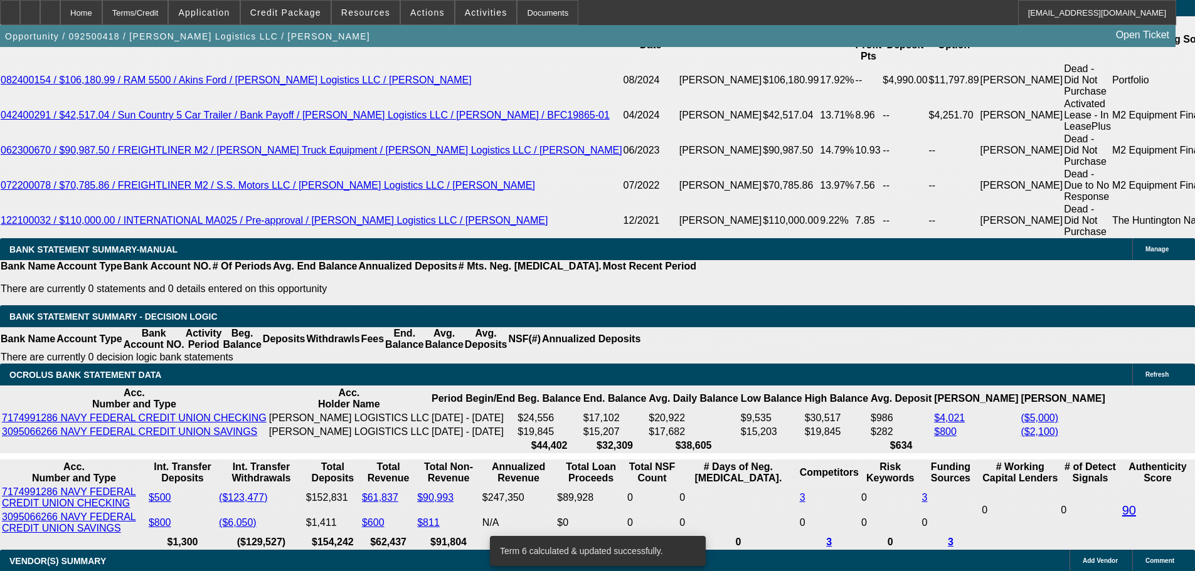
drag, startPoint x: 268, startPoint y: 265, endPoint x: 310, endPoint y: 271, distance: 42.4
type input "UNKNOWN"
type input "11."
type input "$3,346.20"
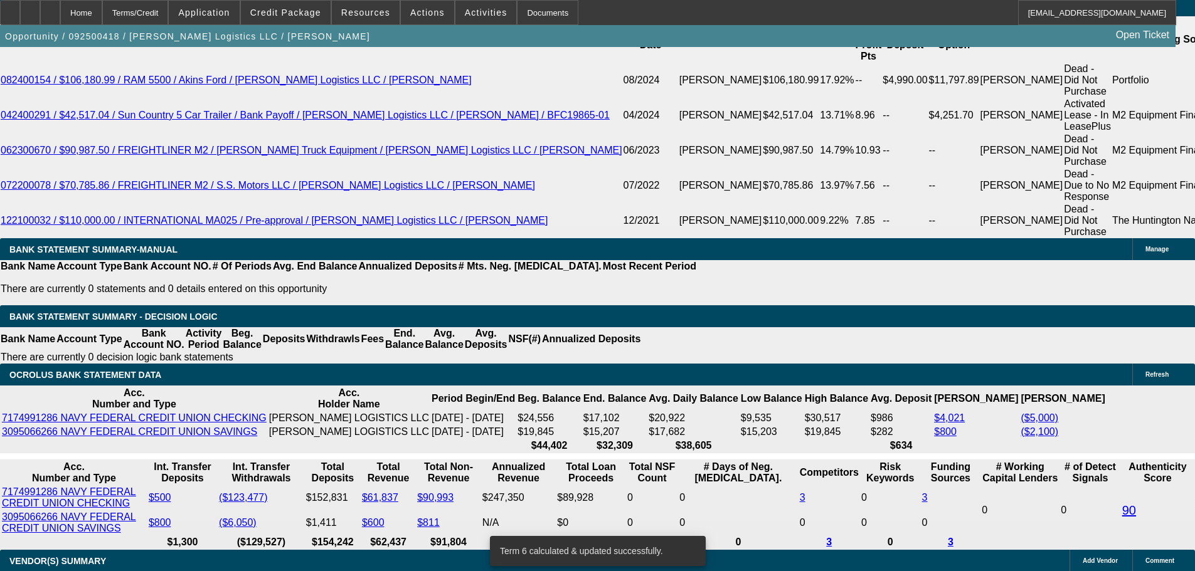
type input "$1,673.10"
type input "$4,646.34"
type input "$2,323.17"
type input "11.5"
type input "$4,718.00"
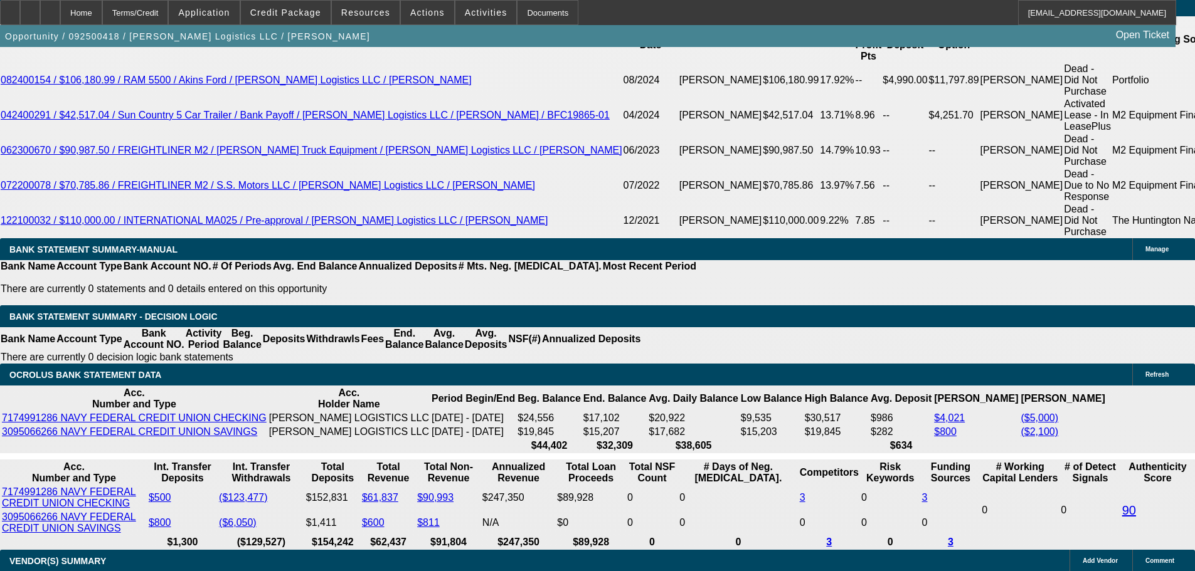
type input "$2,359.00"
type input "11.5"
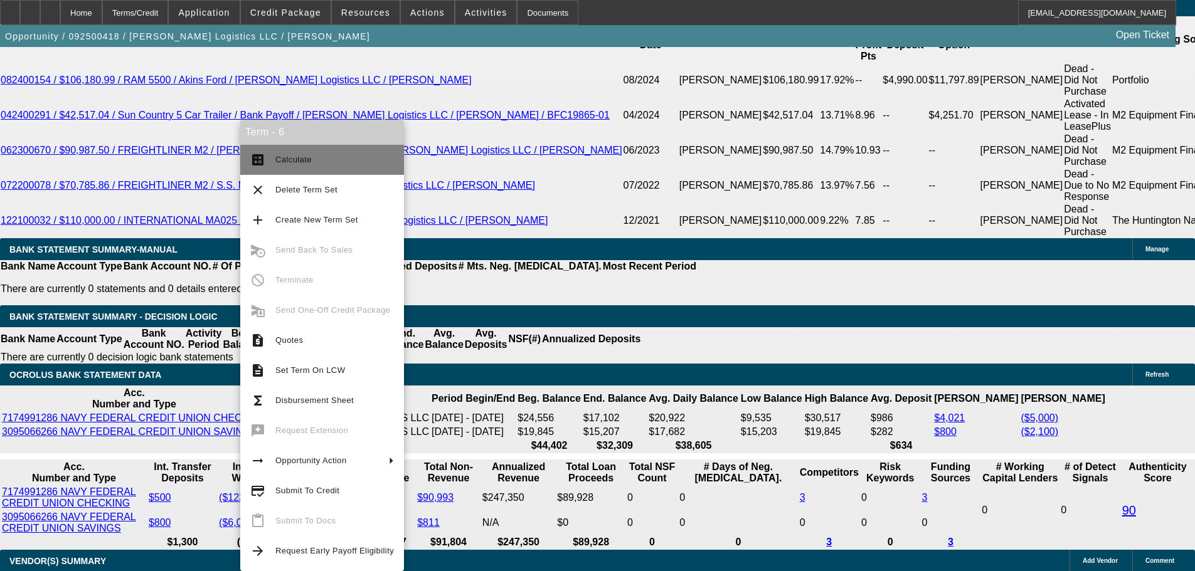
click at [274, 159] on button "calculate Calculate" at bounding box center [322, 160] width 164 height 30
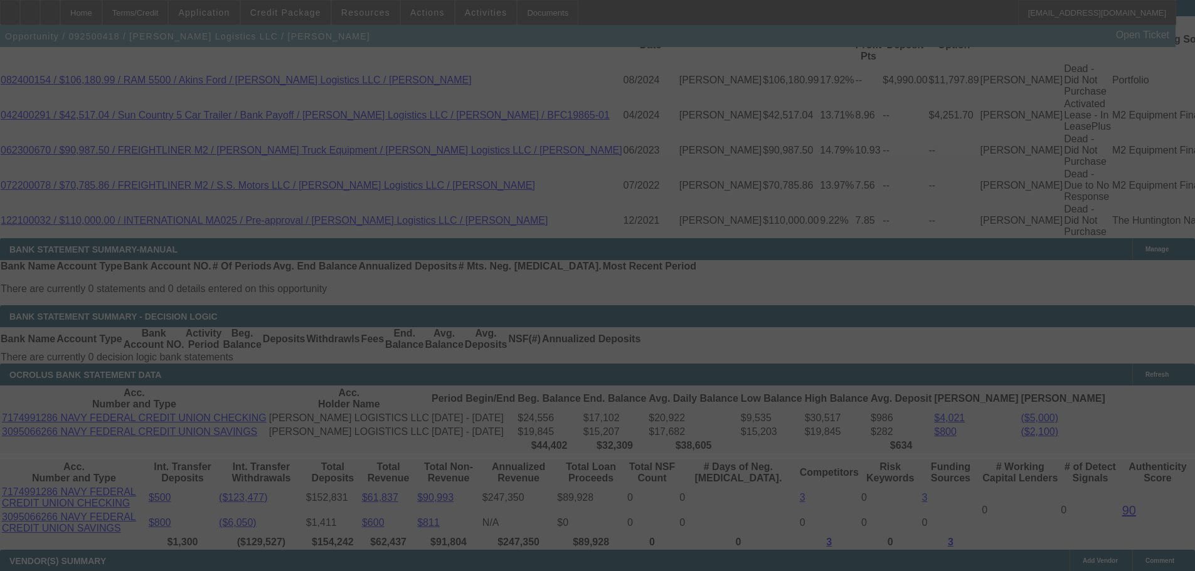
select select "0"
select select "2"
select select "0"
select select "6"
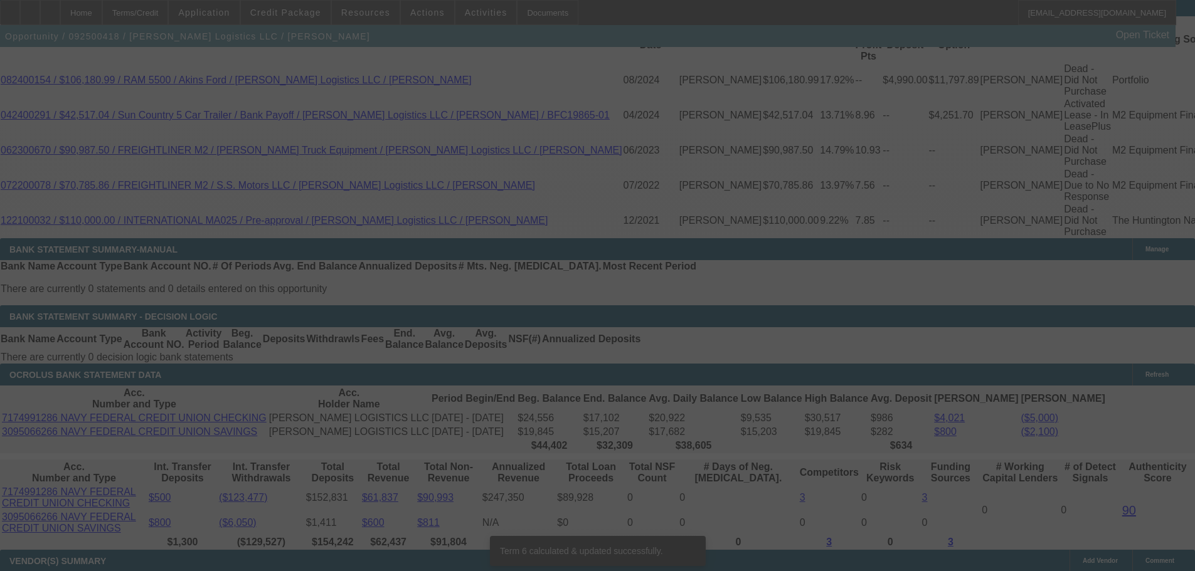
scroll to position [2230, 0]
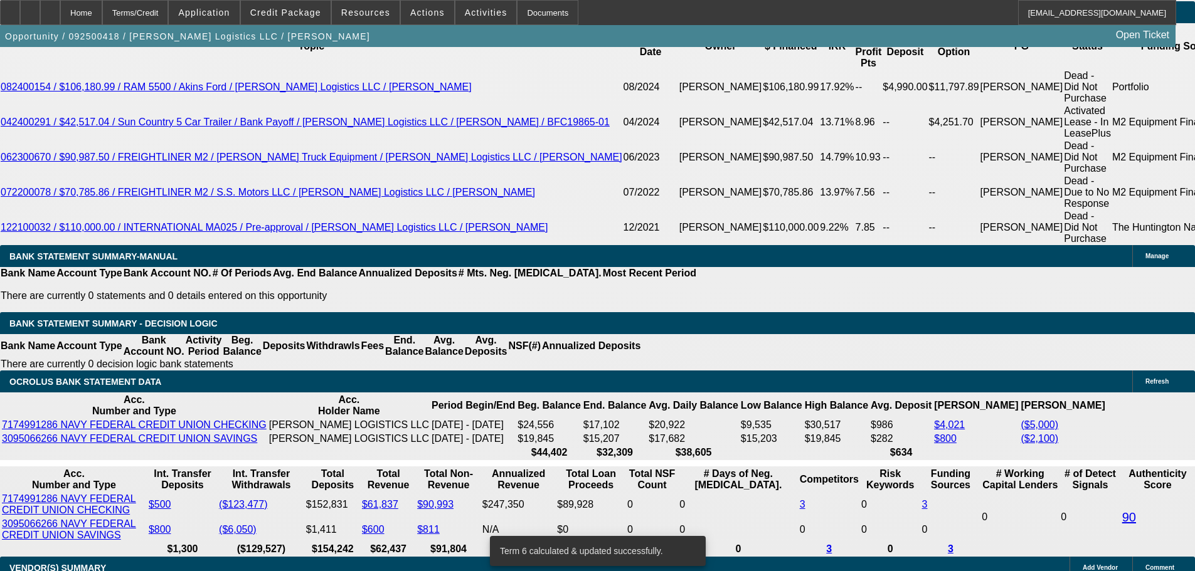
drag, startPoint x: 265, startPoint y: 272, endPoint x: 341, endPoint y: 276, distance: 76.0
type input "UNKNOWN"
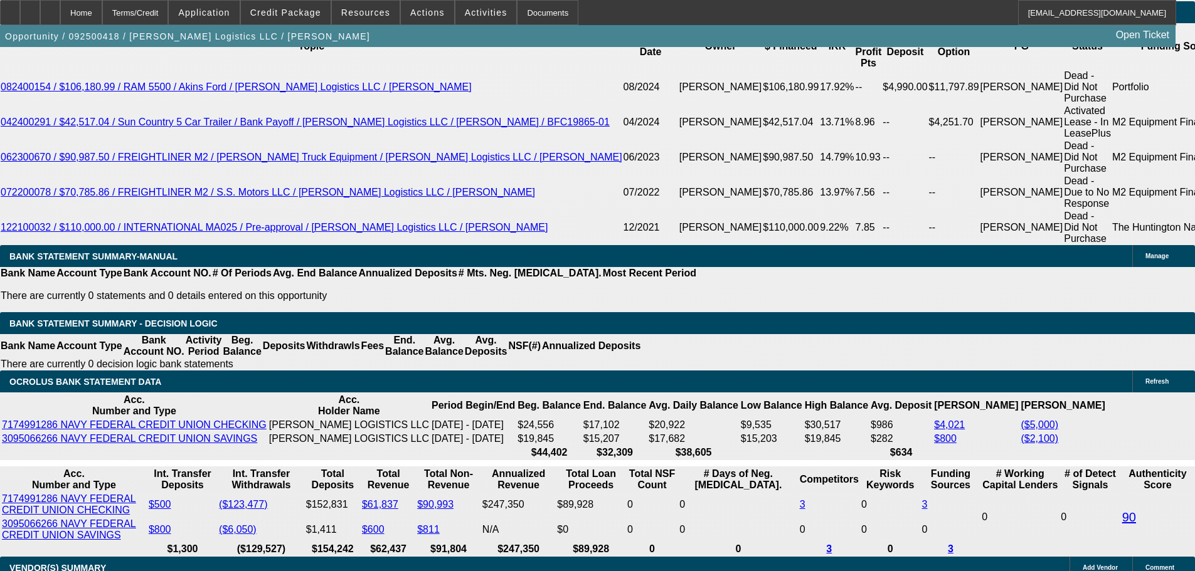
type input "12"
type input "$4,790.24"
type input "$2,395.12"
type input "$3,346.20"
type input "$1,673.10"
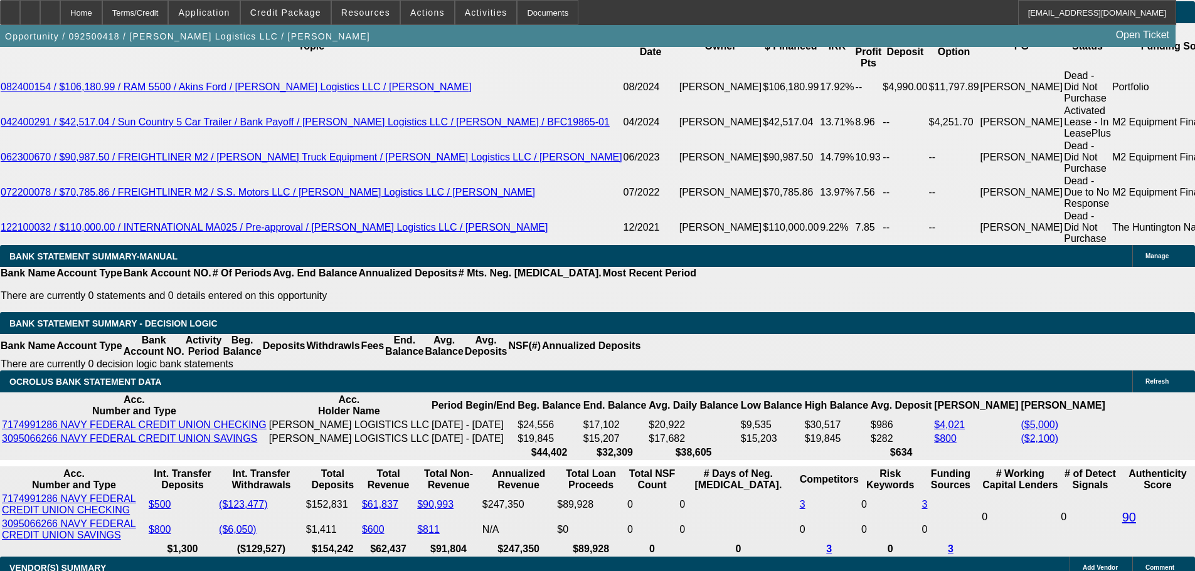
type input "12"
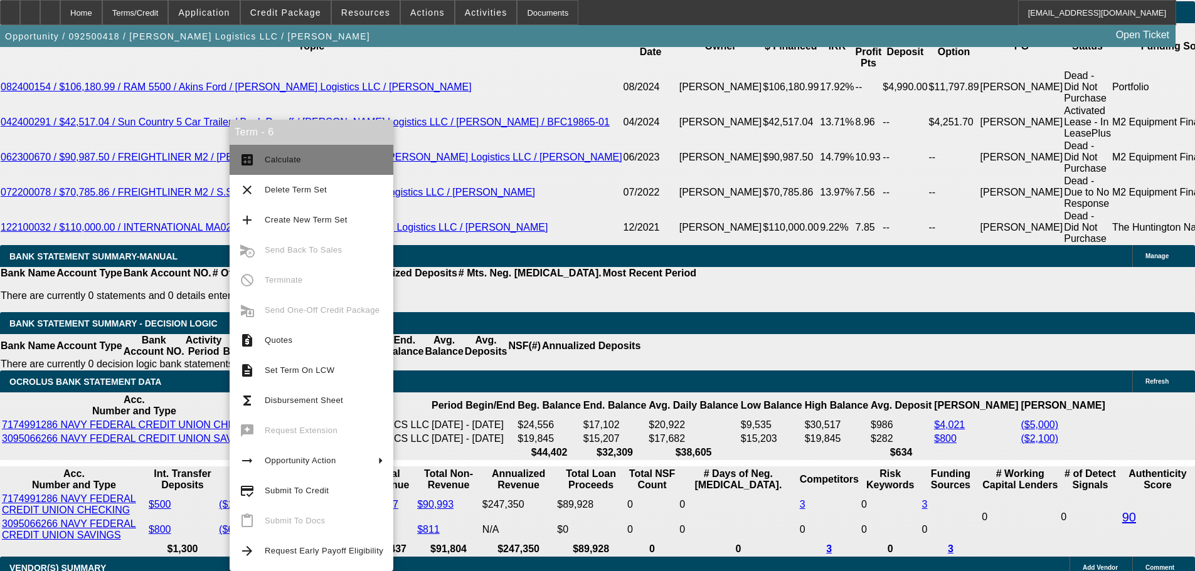
click at [287, 164] on span "Calculate" at bounding box center [283, 159] width 36 height 9
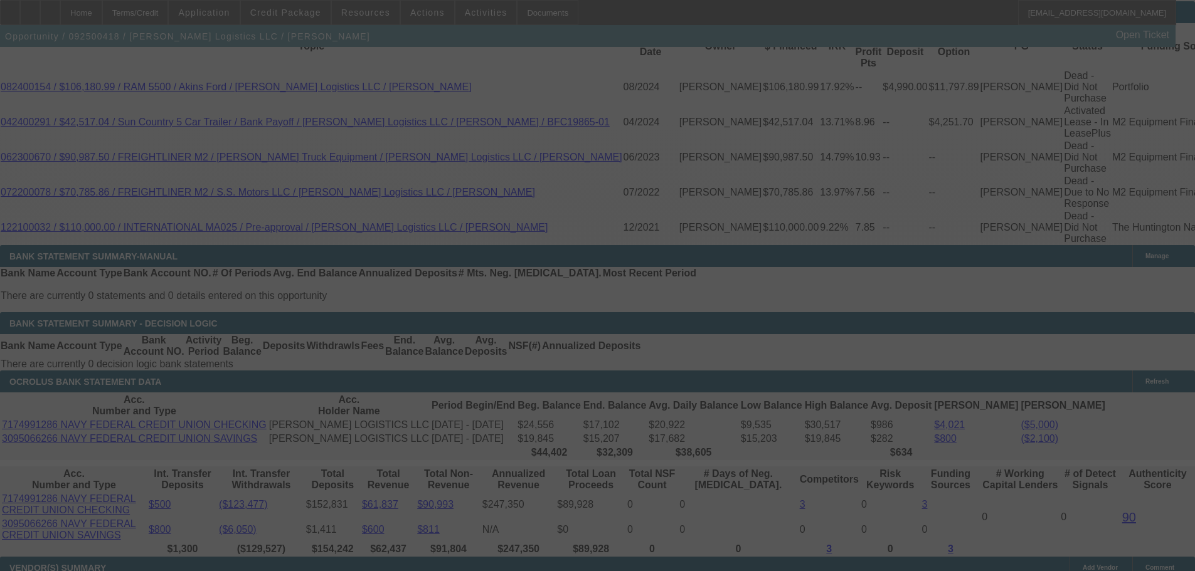
select select "0"
select select "2"
select select "0"
select select "6"
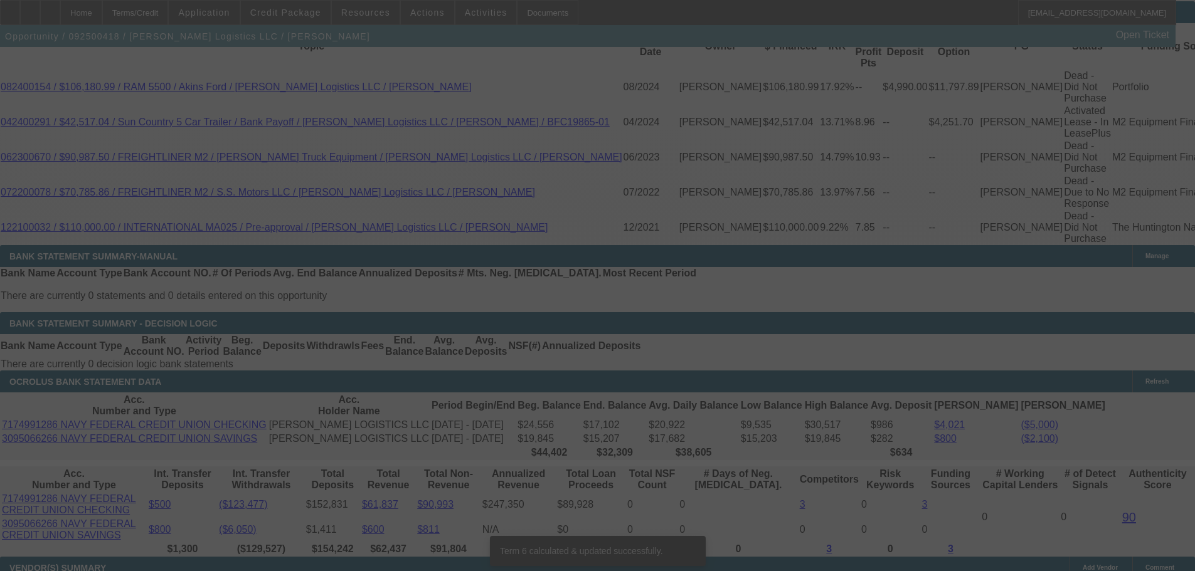
scroll to position [2224, 0]
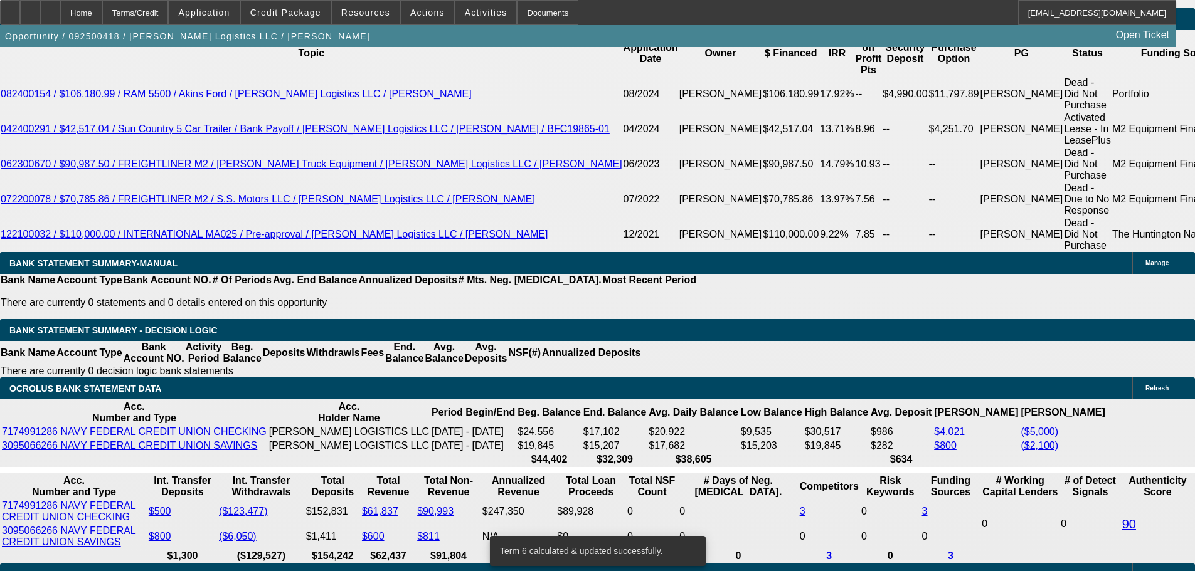
drag, startPoint x: 266, startPoint y: 278, endPoint x: 321, endPoint y: 282, distance: 54.7
type input "UNKNOWN"
type input "12"
type input "$4,790.24"
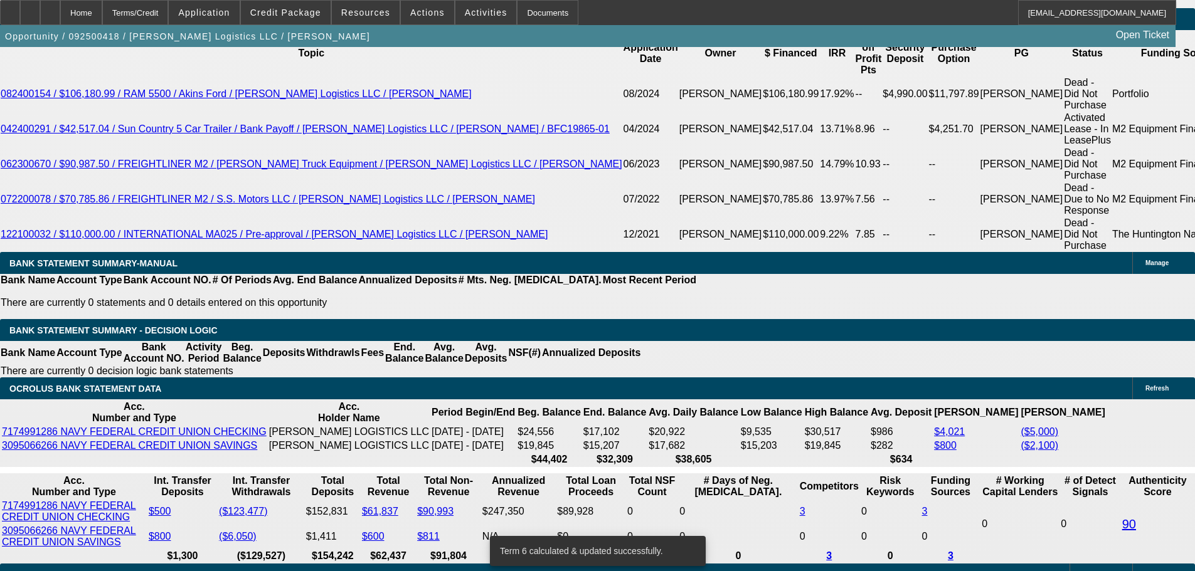
type input "$2,395.12"
type input "12"
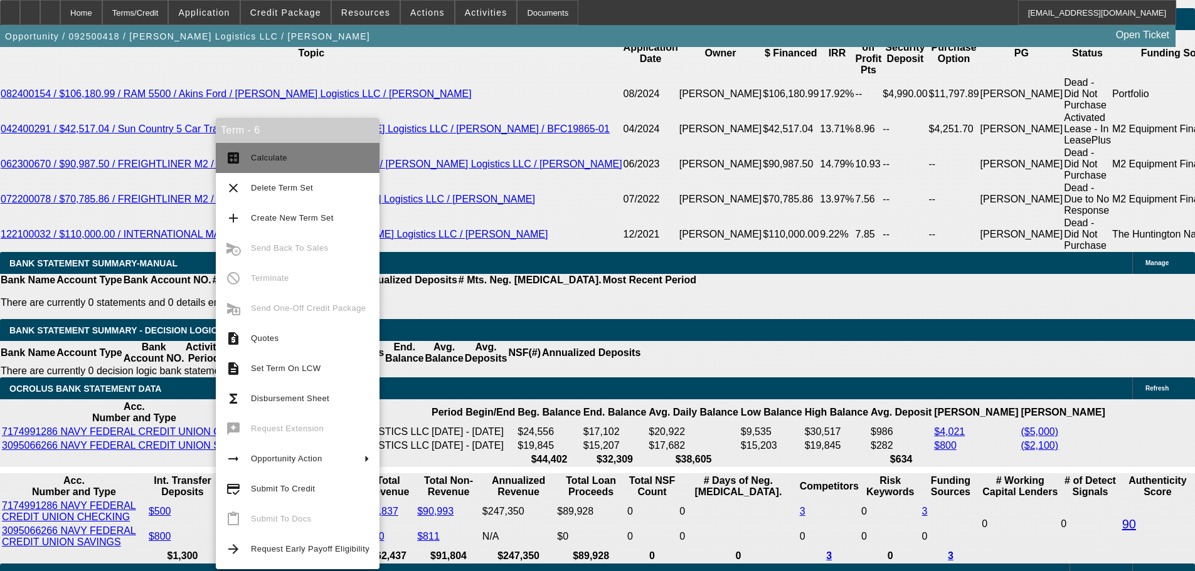
click at [289, 158] on span "Calculate" at bounding box center [310, 158] width 119 height 15
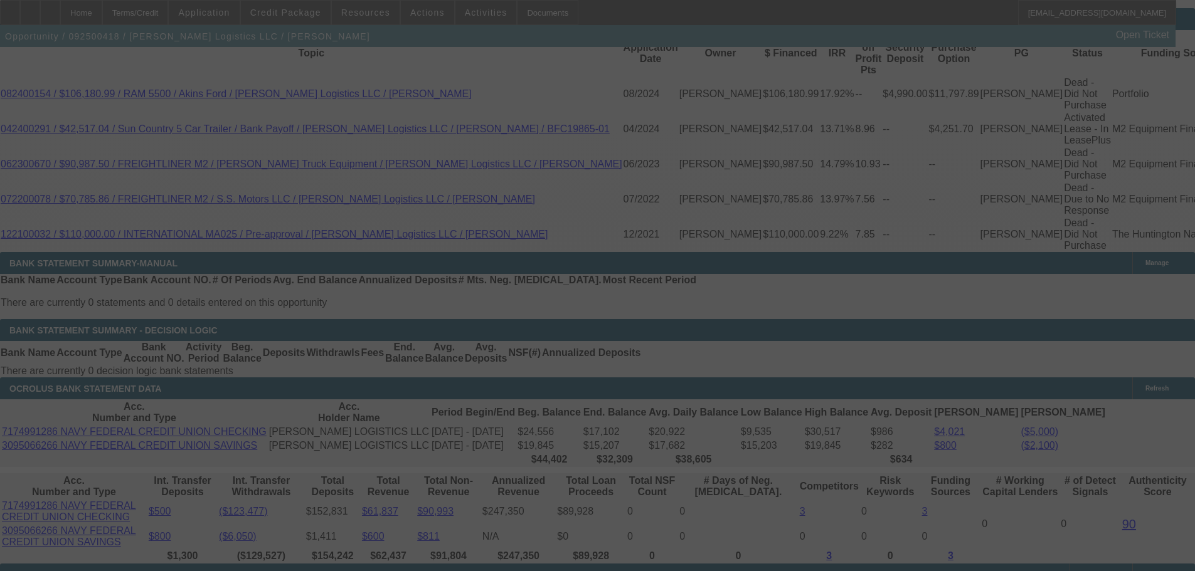
select select "0"
select select "2"
select select "0"
select select "6"
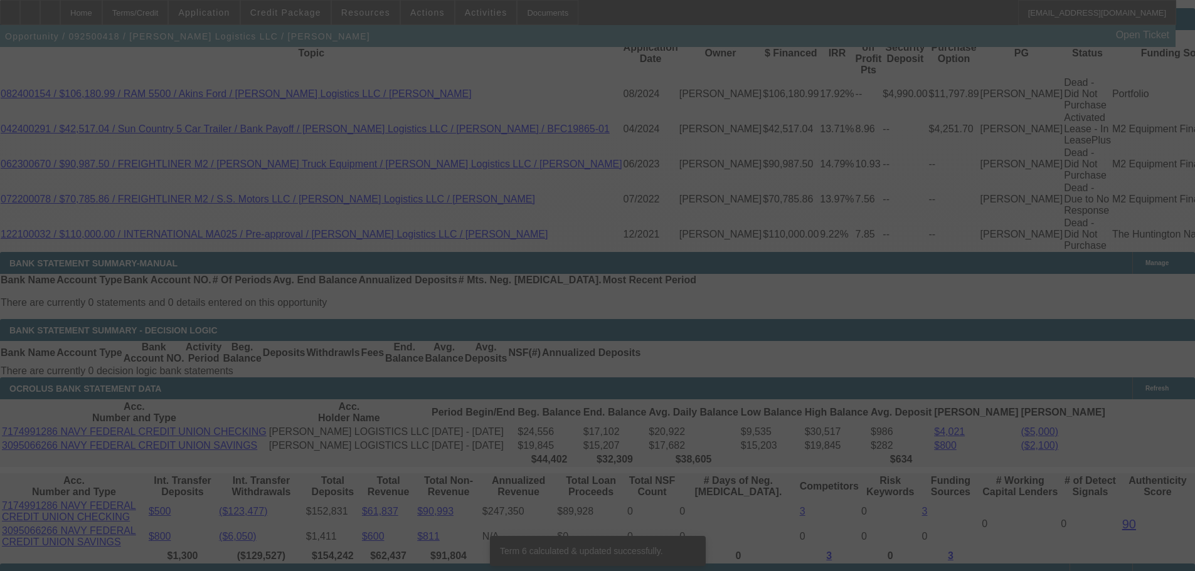
scroll to position [2217, 0]
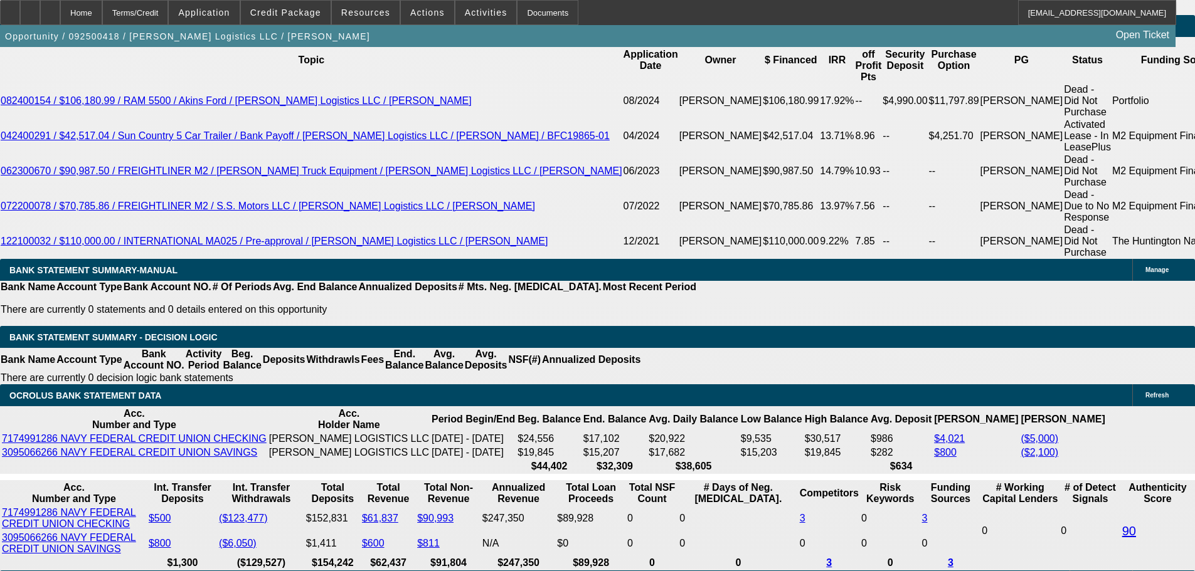
drag, startPoint x: 428, startPoint y: 287, endPoint x: 459, endPoint y: 287, distance: 30.7
type input "1"
type input "UNKNOWN"
type input "$1,673.10"
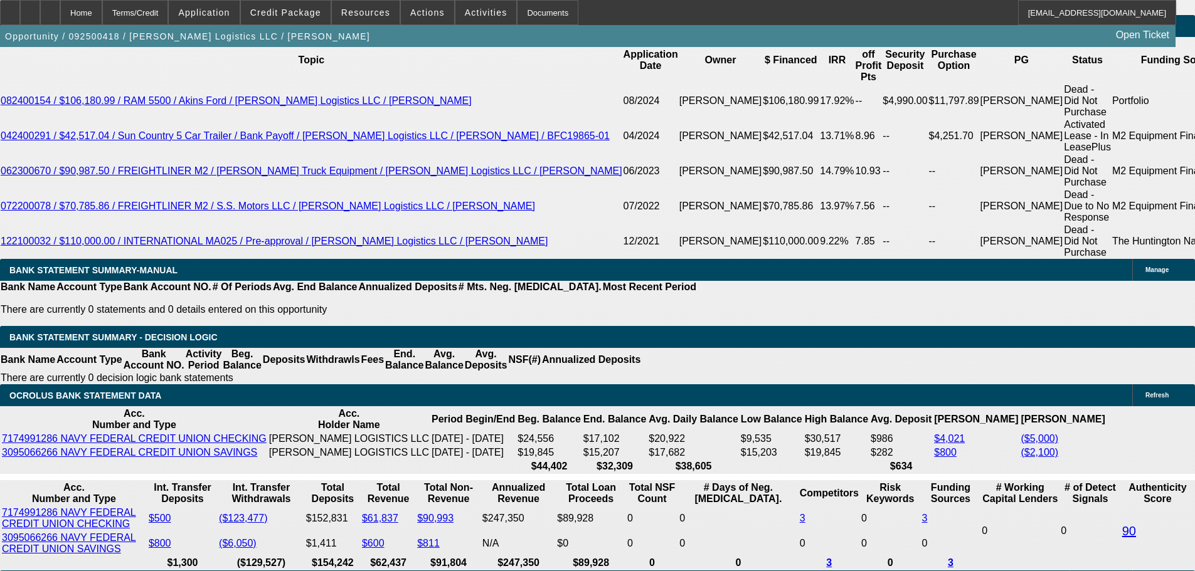
type input "$3,346.20"
type input "10"
type input "$2,252.45"
type input "$4,504.90"
type input "10"
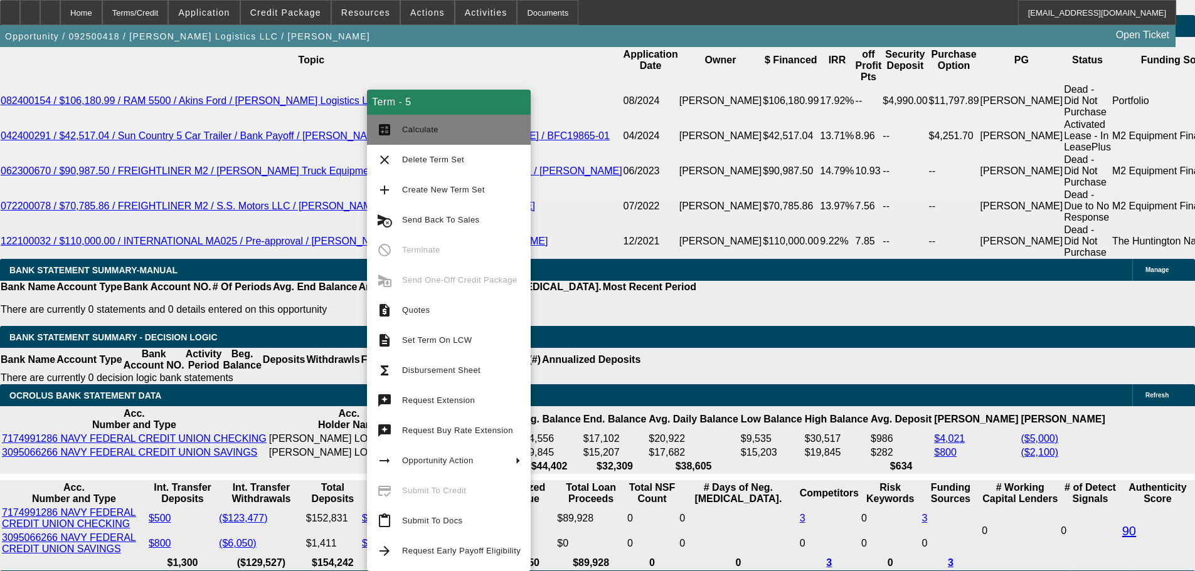
click at [426, 137] on button "calculate Calculate" at bounding box center [449, 130] width 164 height 30
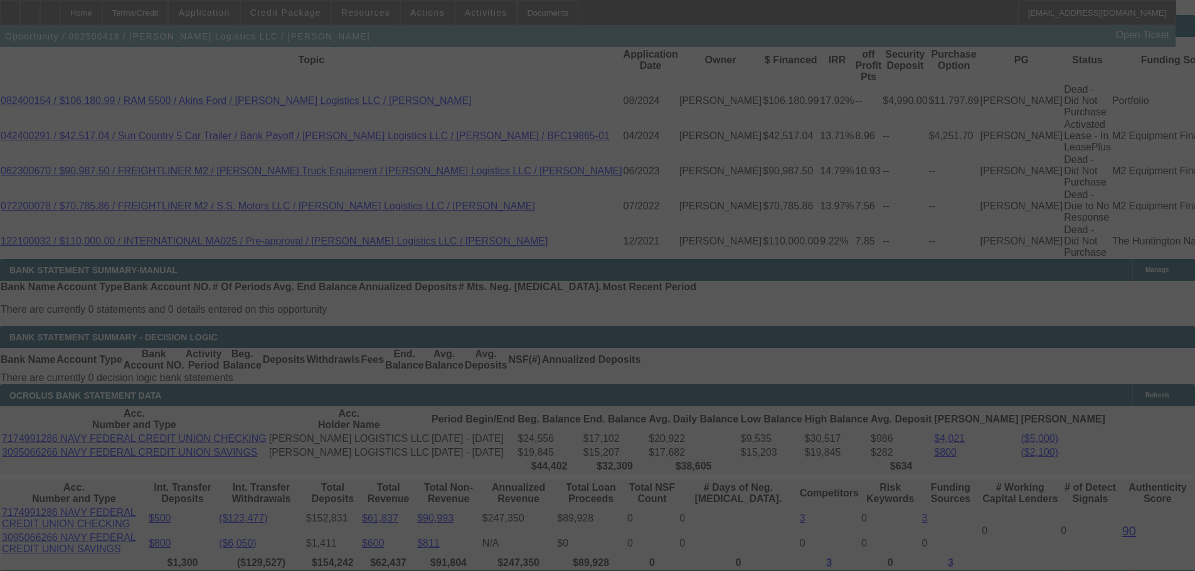
scroll to position [2210, 0]
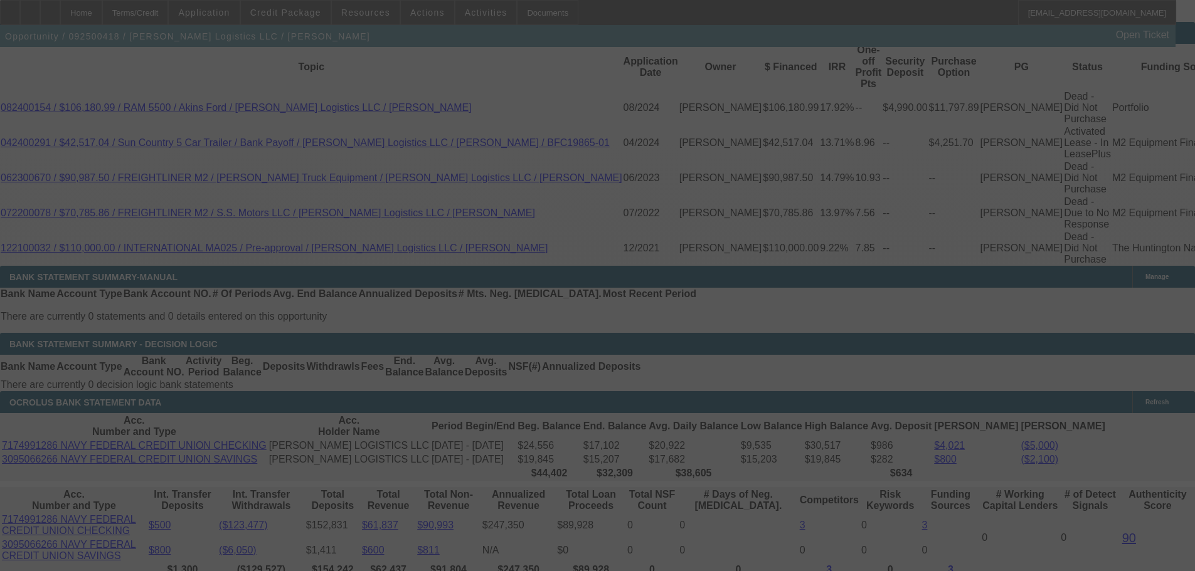
select select "0"
select select "2"
select select "0"
select select "6"
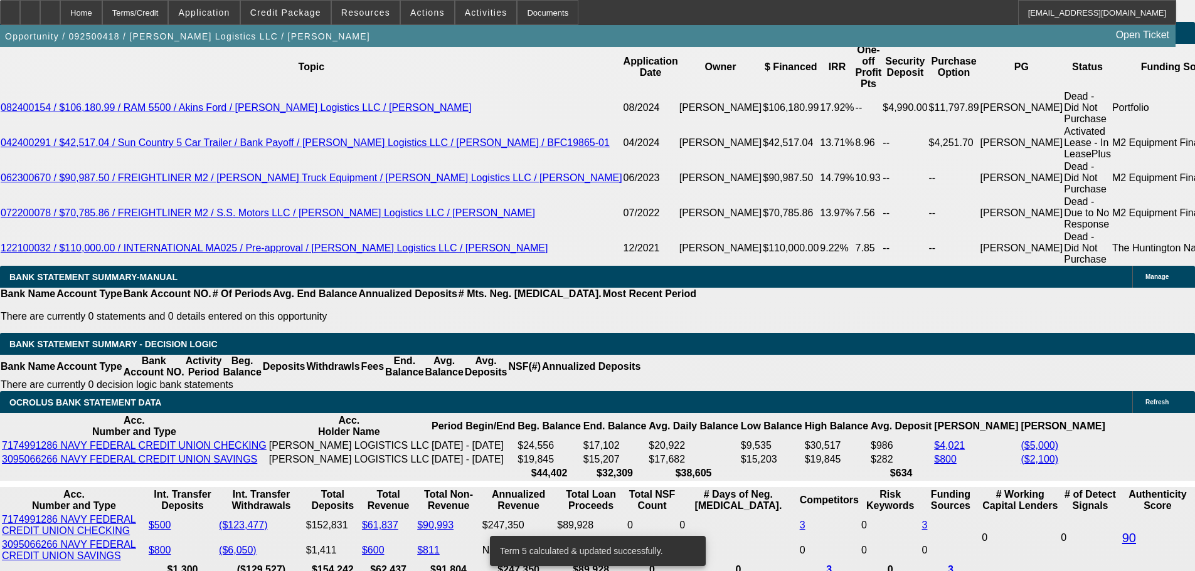
scroll to position [2147, 0]
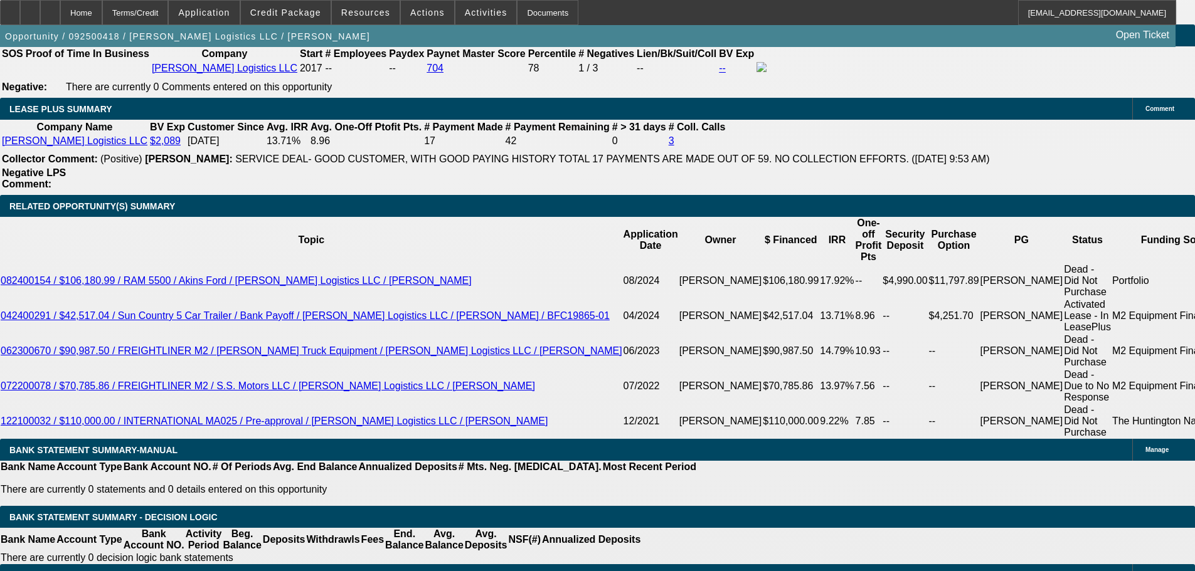
scroll to position [2059, 0]
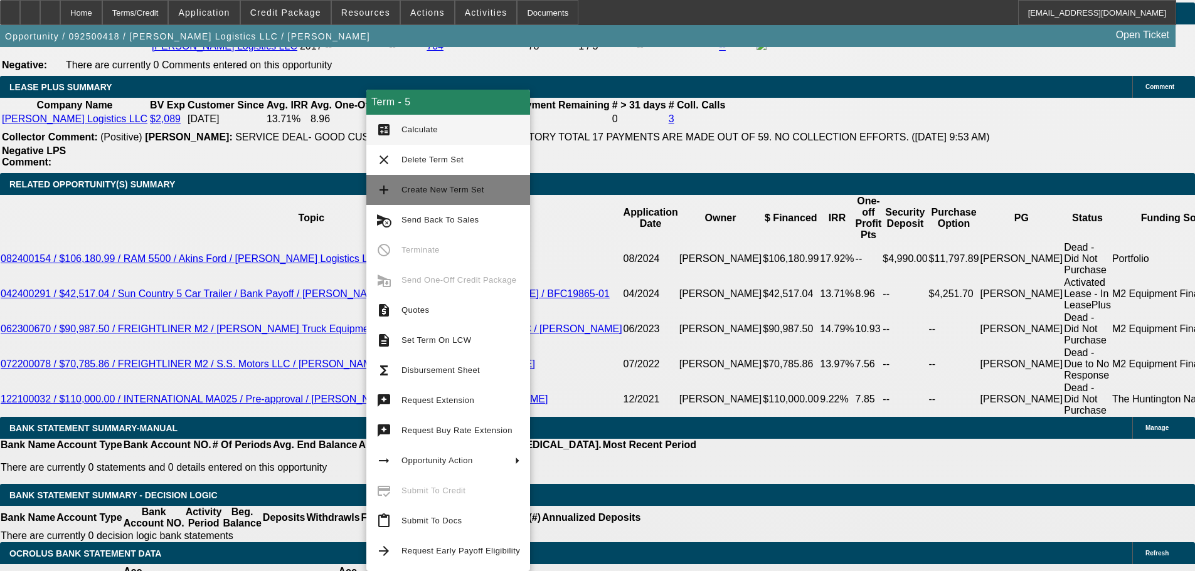
click at [419, 178] on button "add Create New Term Set" at bounding box center [448, 190] width 164 height 30
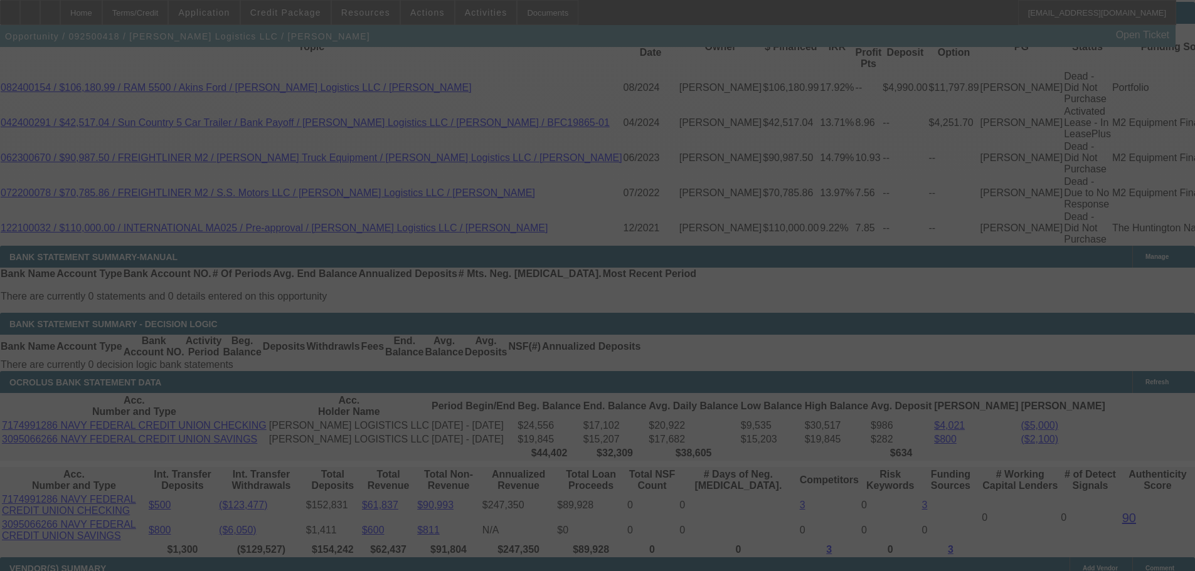
scroll to position [2225, 0]
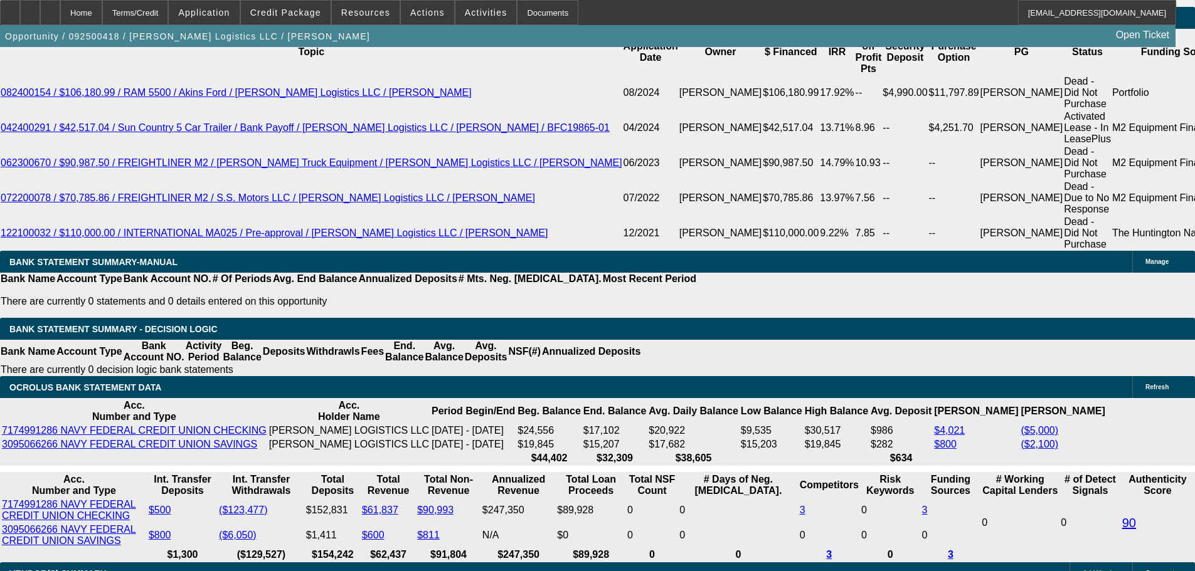
select select "0"
select select "2"
select select "0"
select select "6"
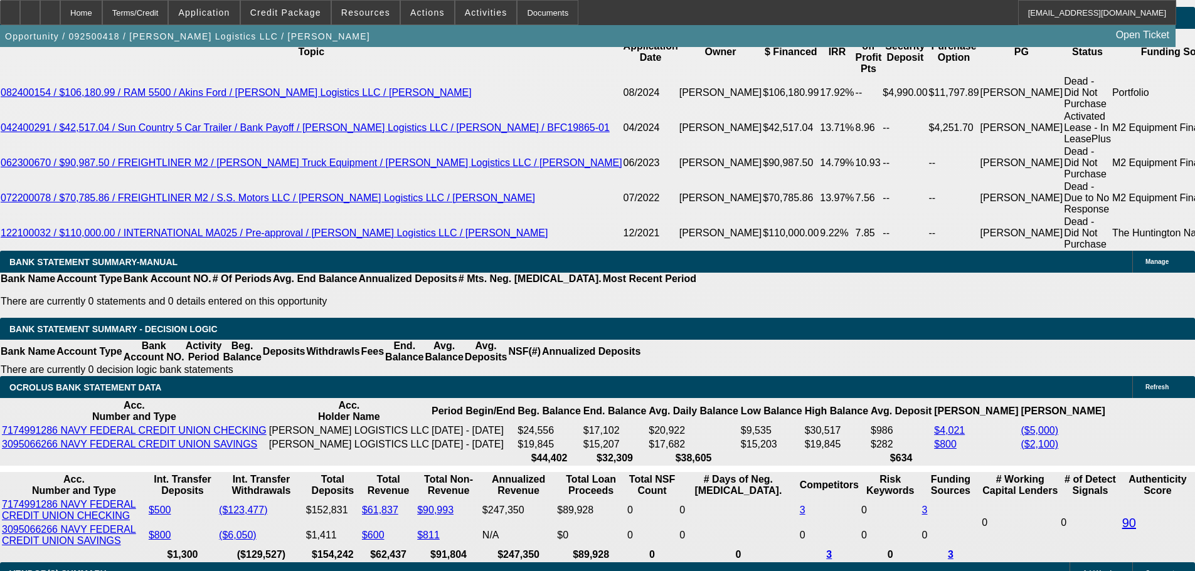
select select "0"
select select "2"
select select "0"
select select "6"
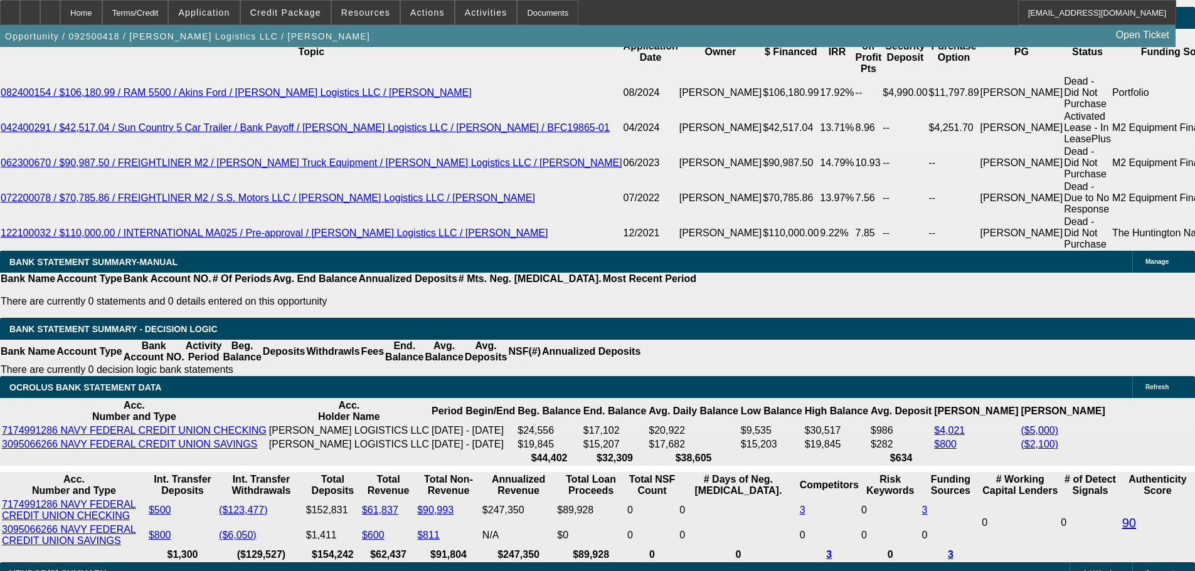
select select "0"
select select "2"
select select "0"
select select "6"
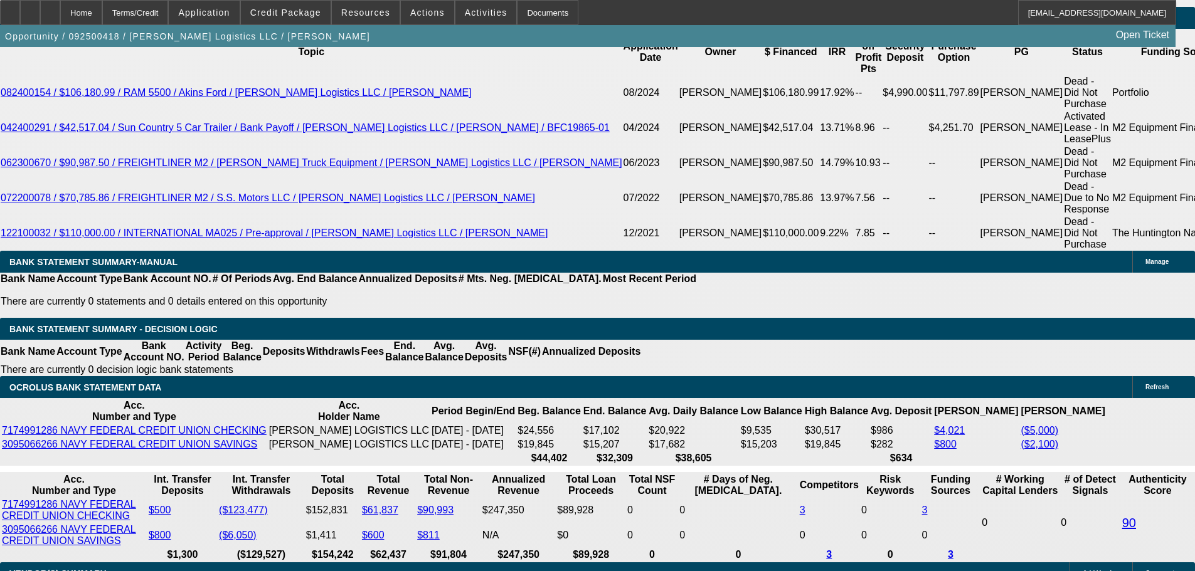
select select "0"
select select "2"
select select "0"
select select "6"
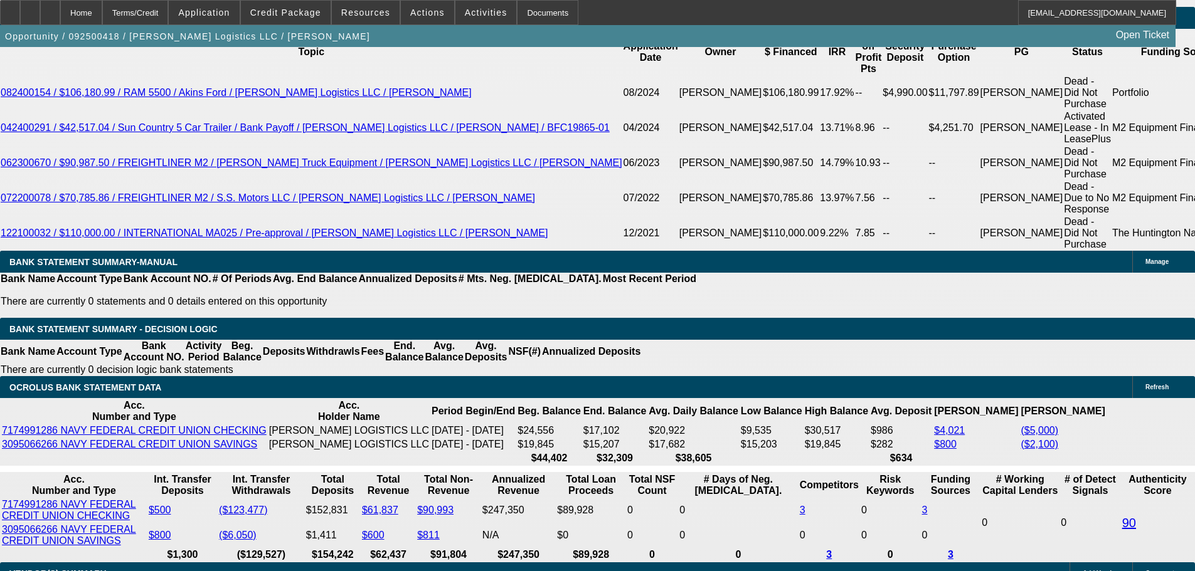
scroll to position [2267, 0]
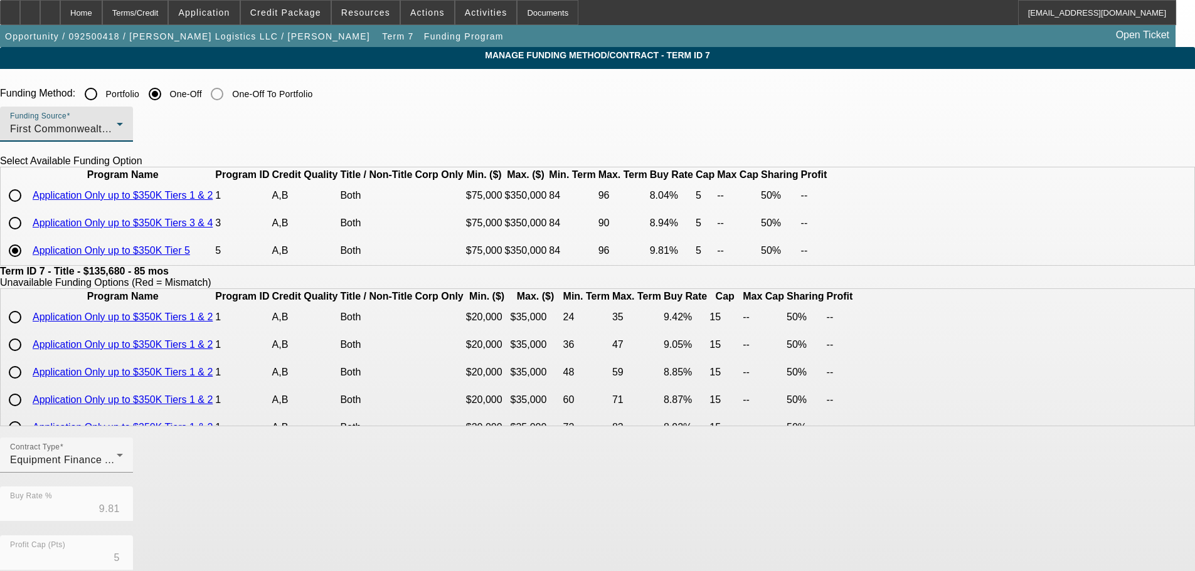
click at [203, 125] on span "First Commonwealth Equipment Finance" at bounding box center [106, 129] width 193 height 11
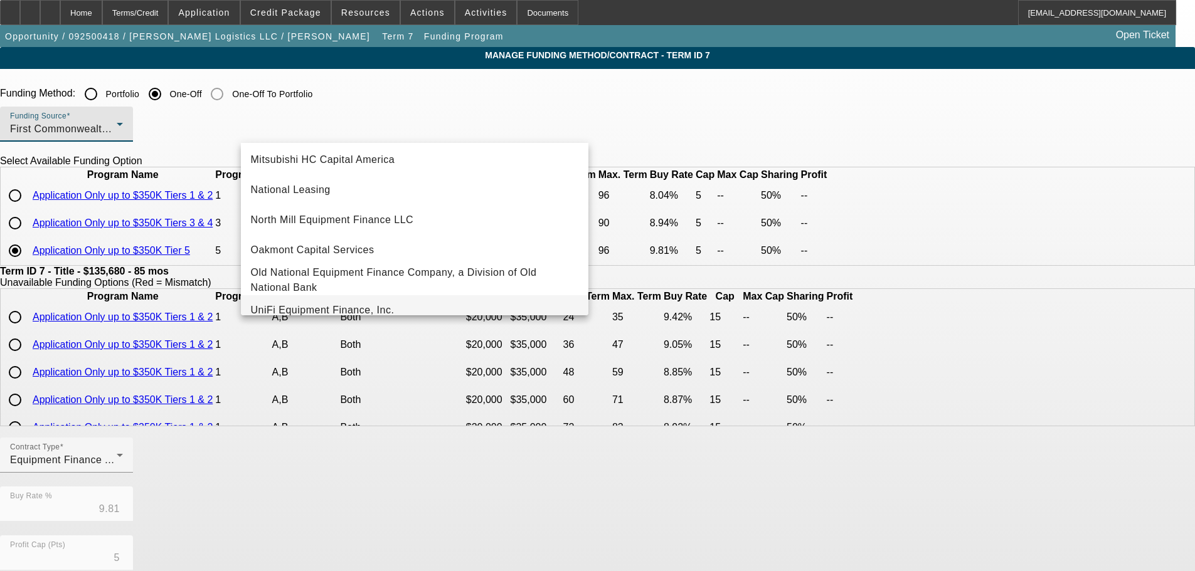
scroll to position [356, 0]
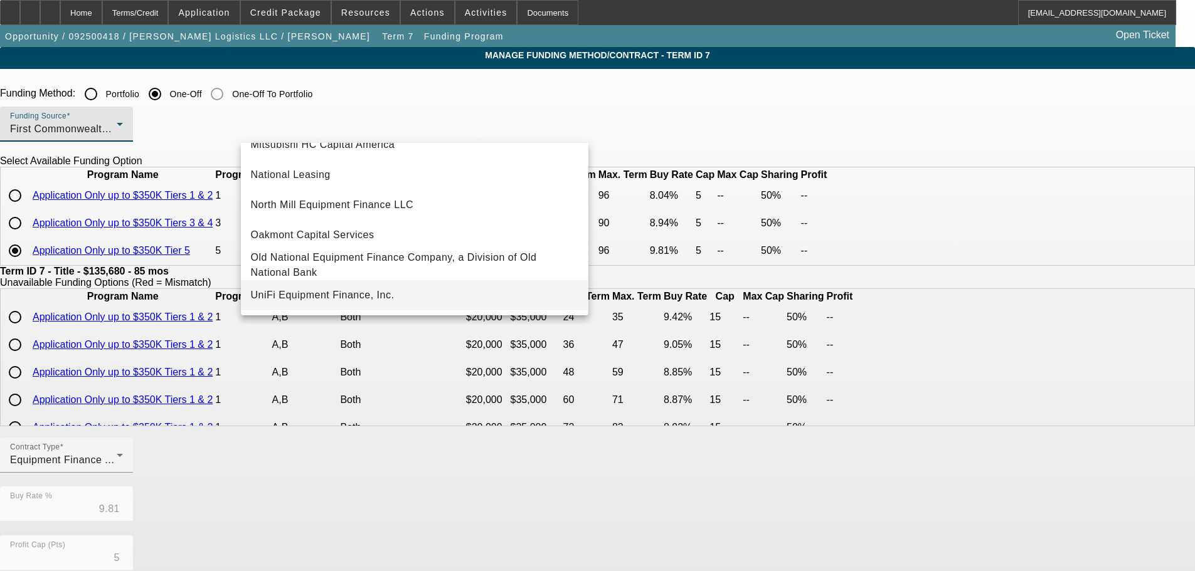
click at [365, 307] on mat-option "UniFi Equipment Finance, Inc." at bounding box center [414, 295] width 347 height 30
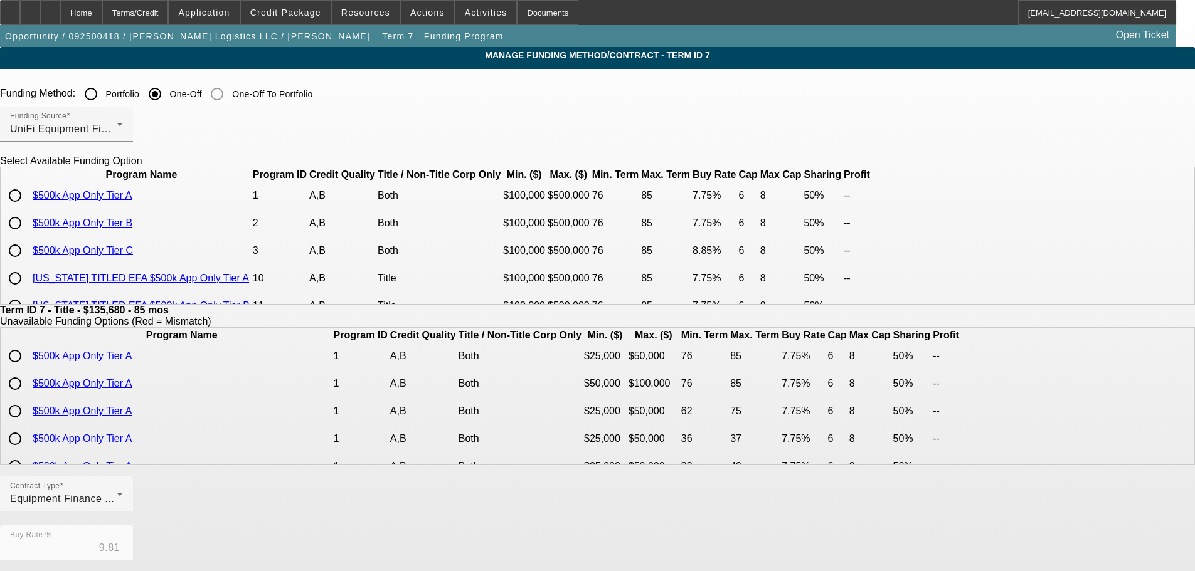
click at [28, 236] on input "radio" at bounding box center [15, 223] width 25 height 25
radio input "true"
type input "7.75"
type input "6"
type input "8"
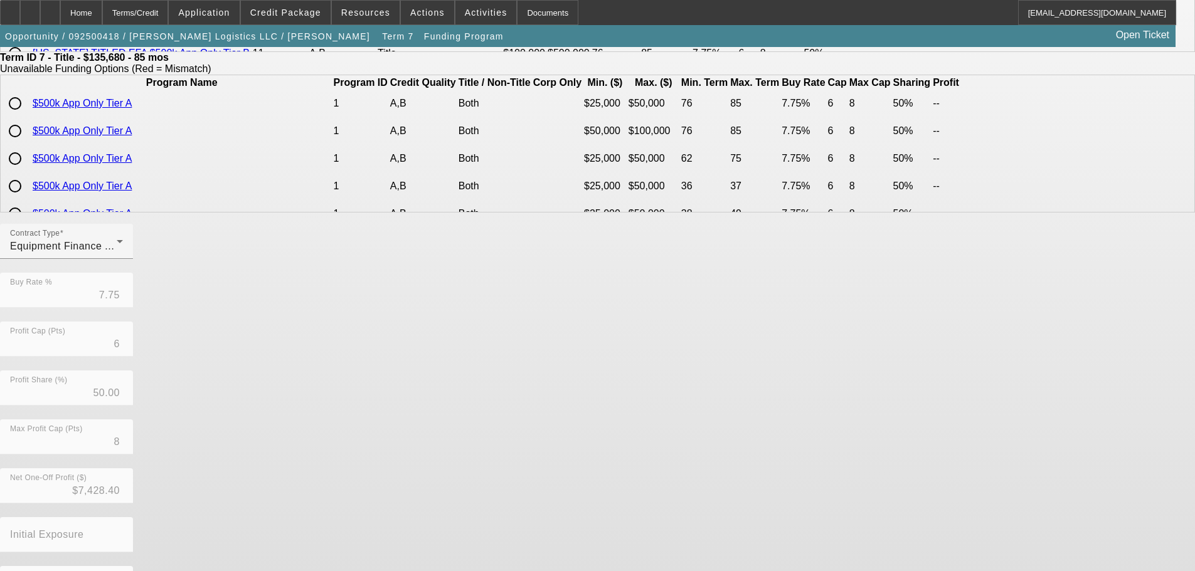
scroll to position [296, 0]
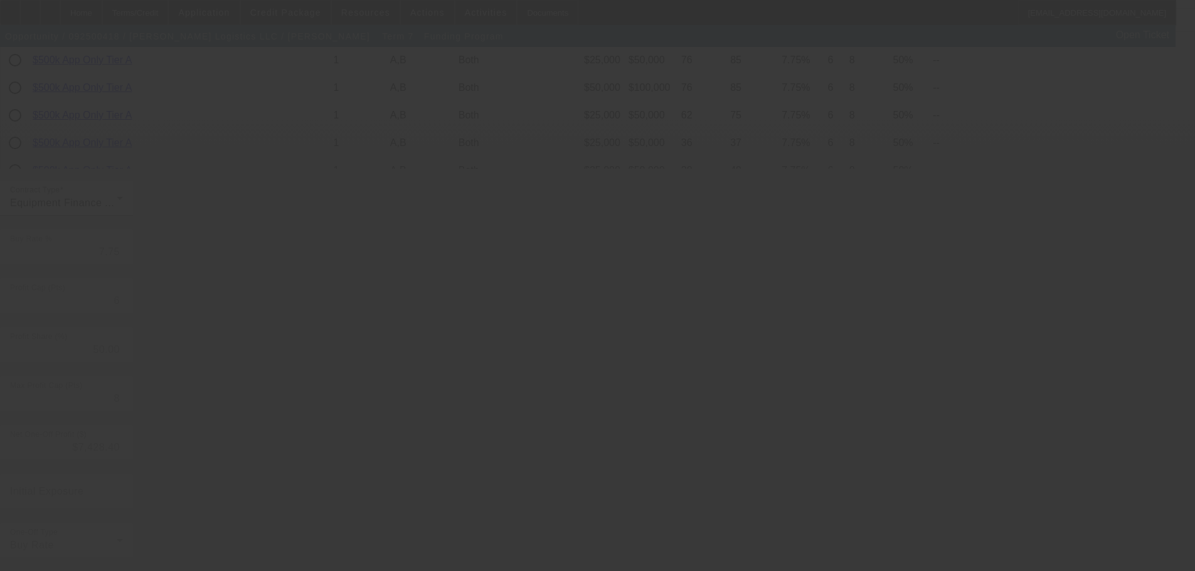
type input "9.81"
type input "5"
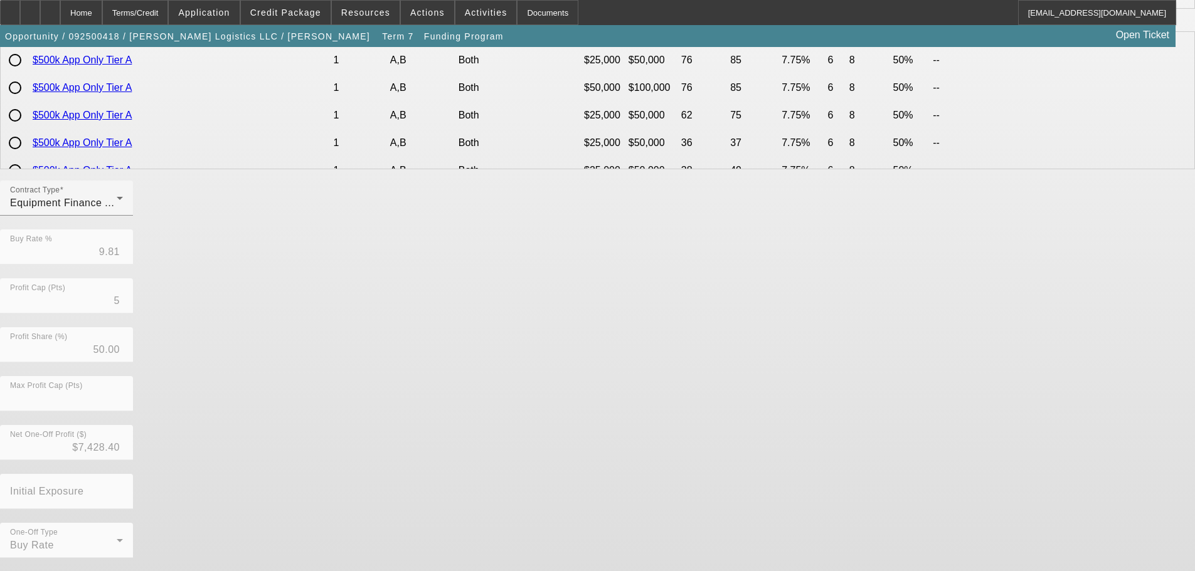
scroll to position [0, 0]
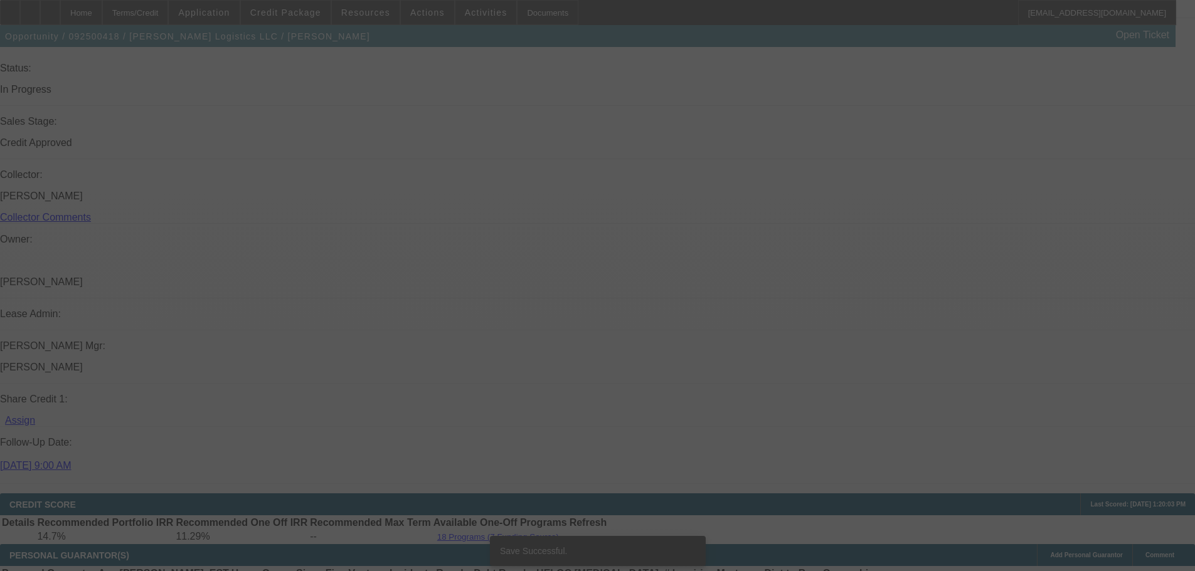
scroll to position [1366, 0]
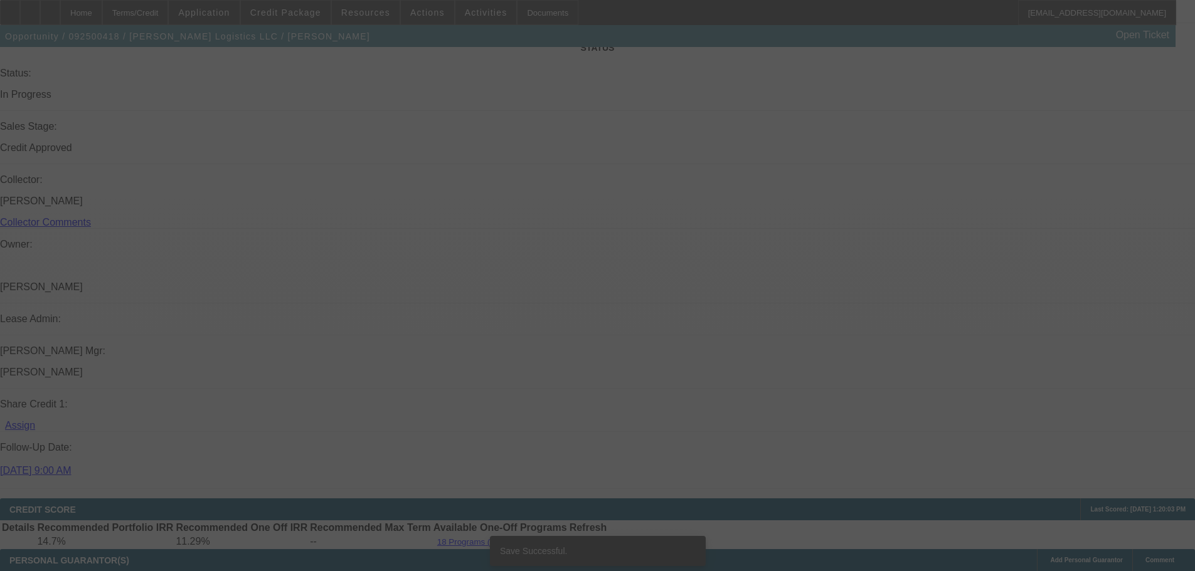
select select "0"
select select "2"
select select "0"
select select "6"
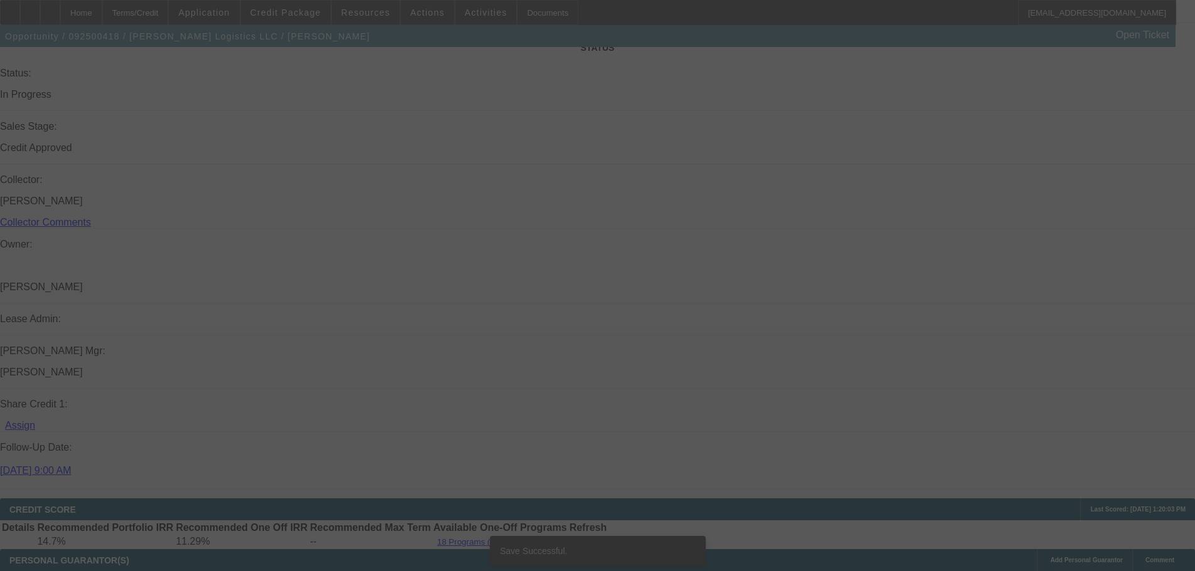
select select "0"
select select "2"
select select "0"
select select "6"
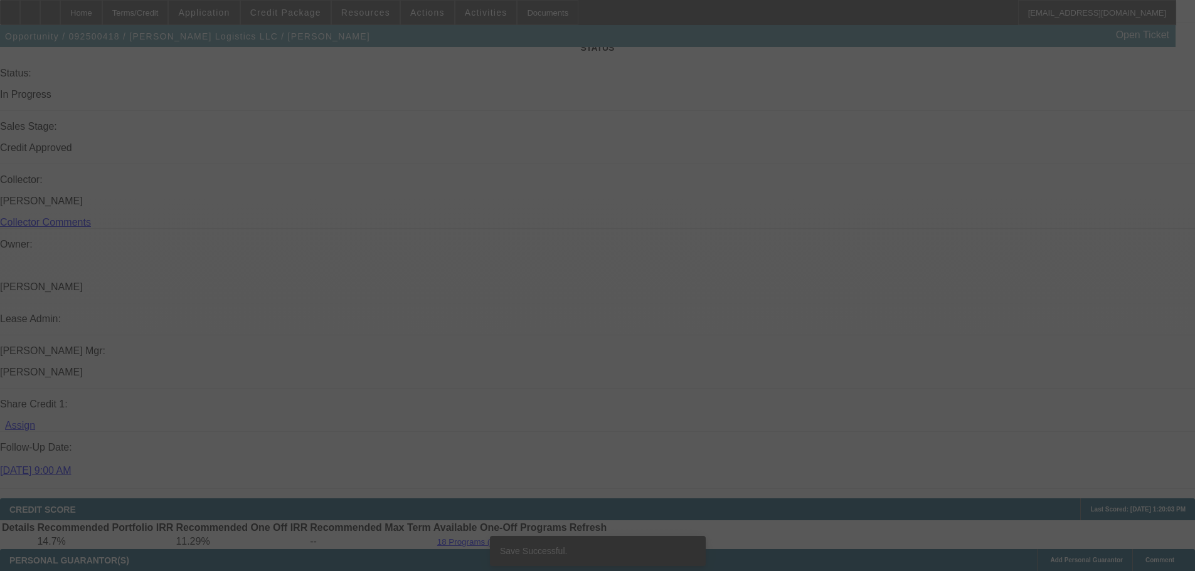
select select "0"
select select "2"
select select "0"
select select "6"
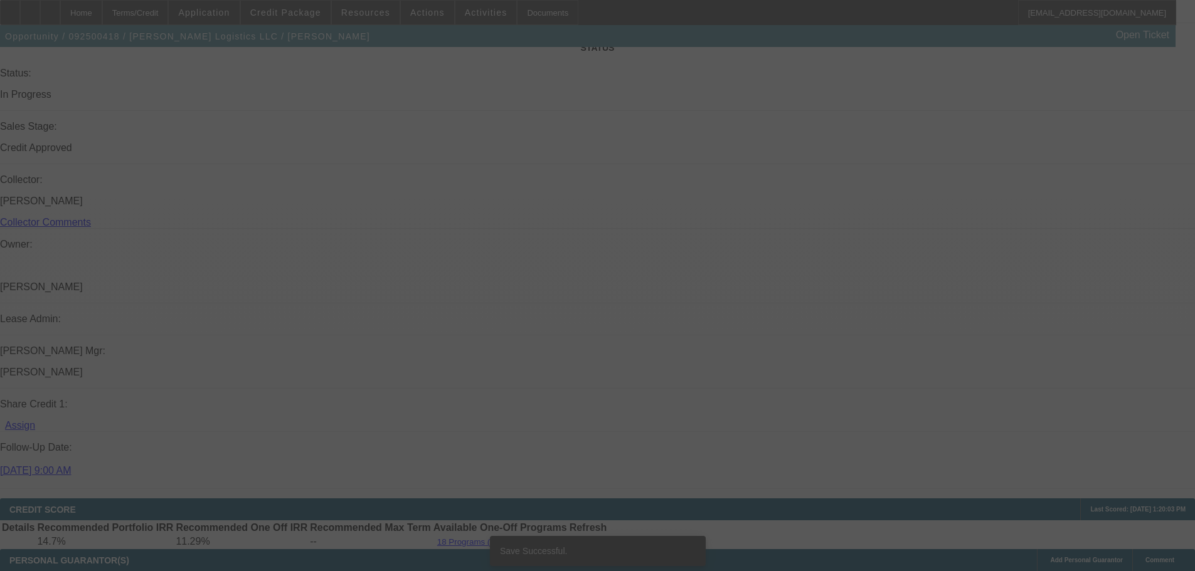
select select "0"
select select "2"
select select "0"
select select "6"
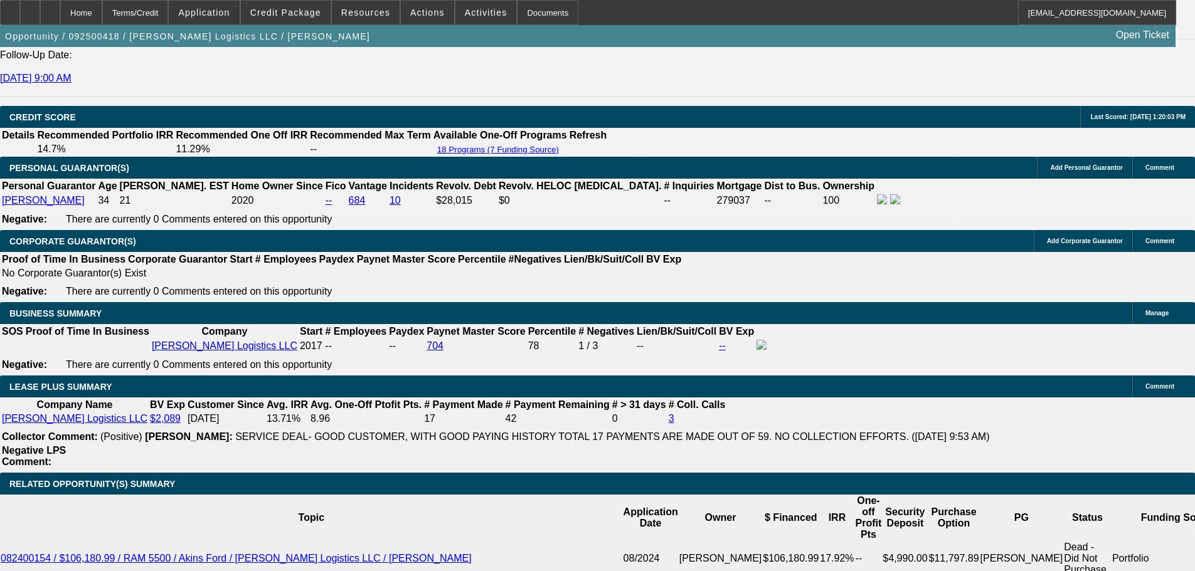
scroll to position [1617, 0]
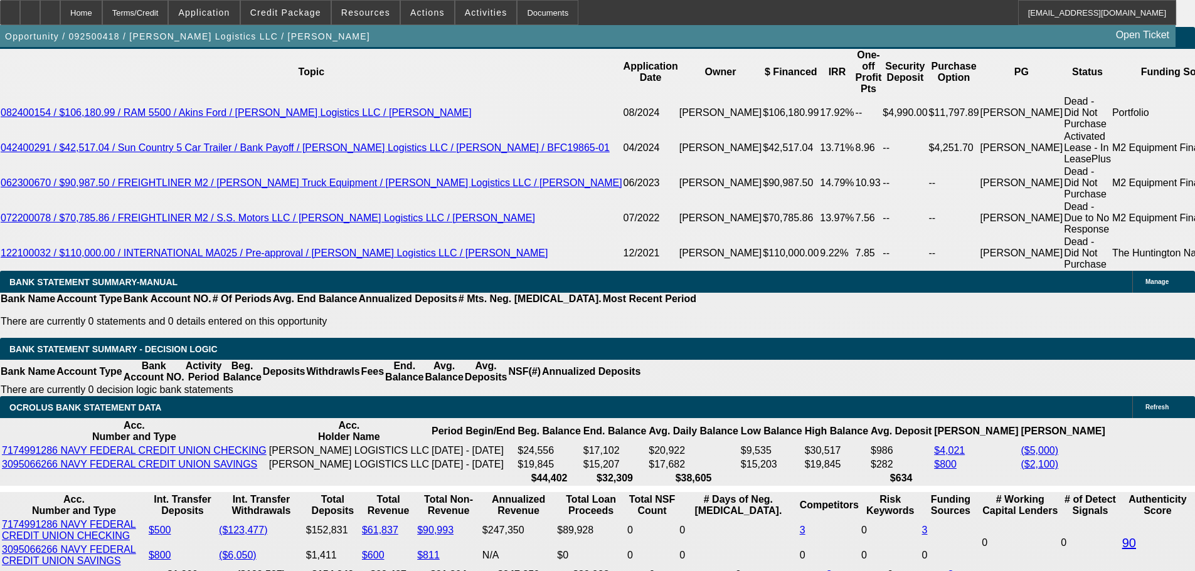
scroll to position [2244, 0]
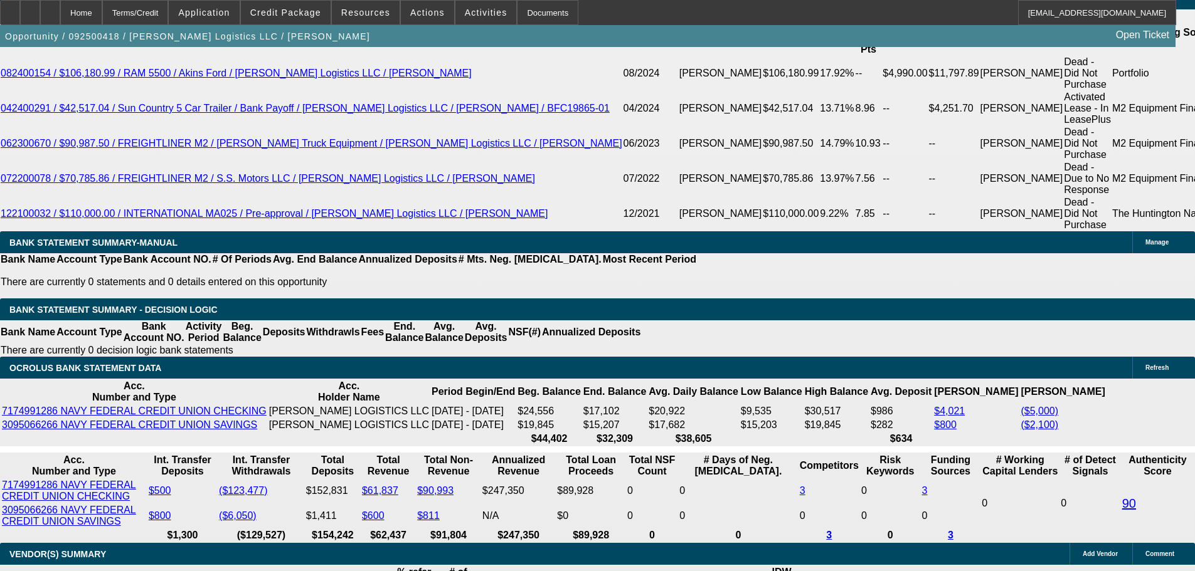
drag, startPoint x: 270, startPoint y: 255, endPoint x: 326, endPoint y: 257, distance: 55.8
type input "9"
type input "UNKNOWN"
type input "$2,182.97"
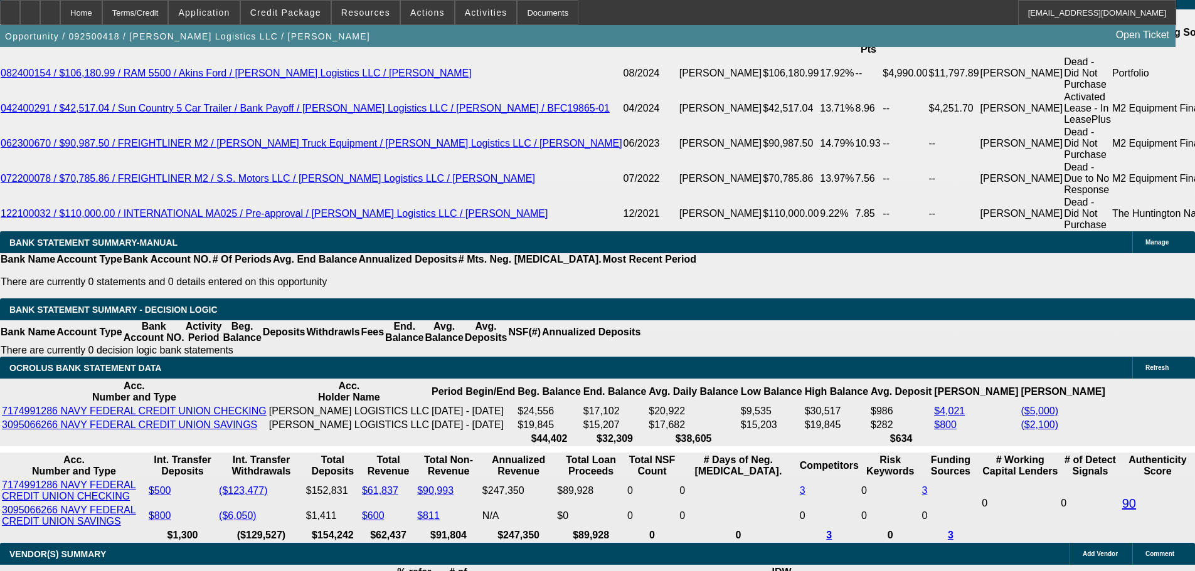
type input "$4,365.94"
type input "9"
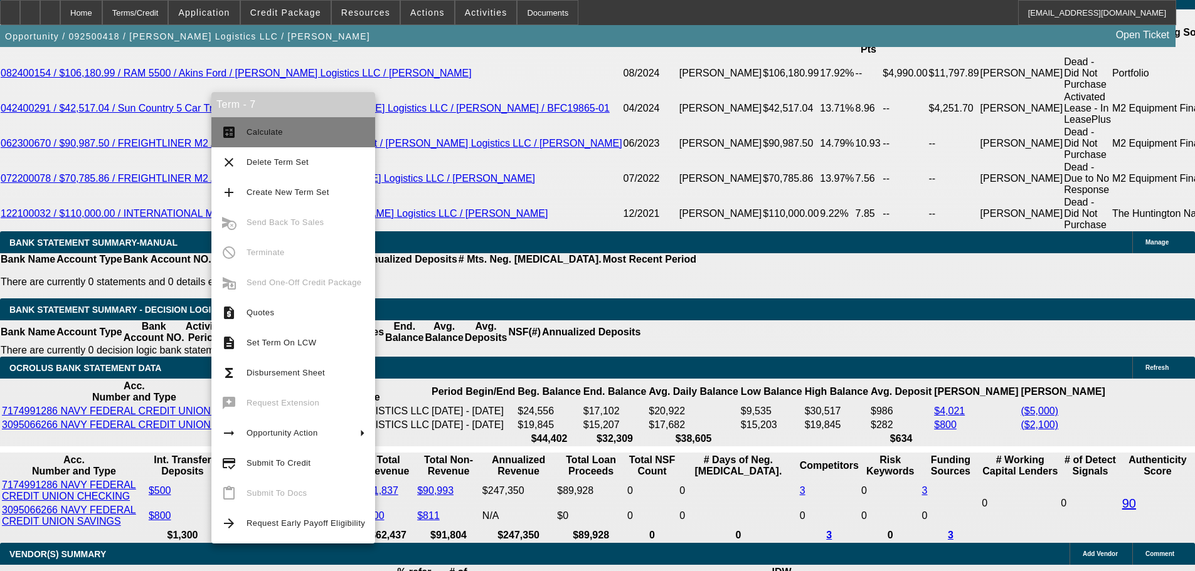
click at [262, 122] on button "calculate Calculate" at bounding box center [293, 132] width 164 height 30
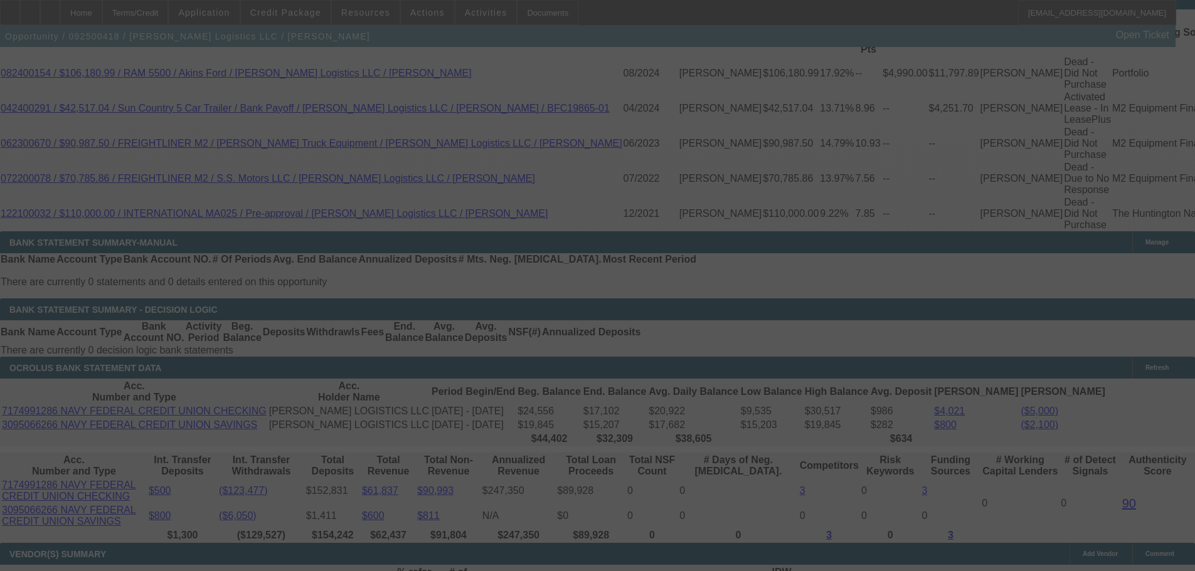
select select "0"
select select "2"
select select "0"
select select "6"
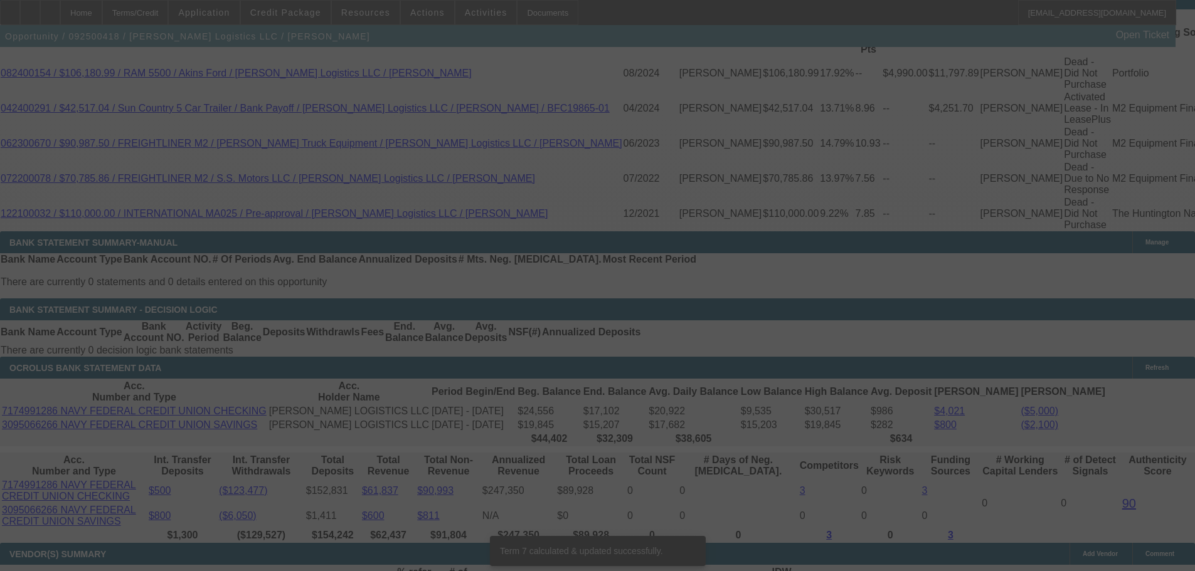
scroll to position [2237, 0]
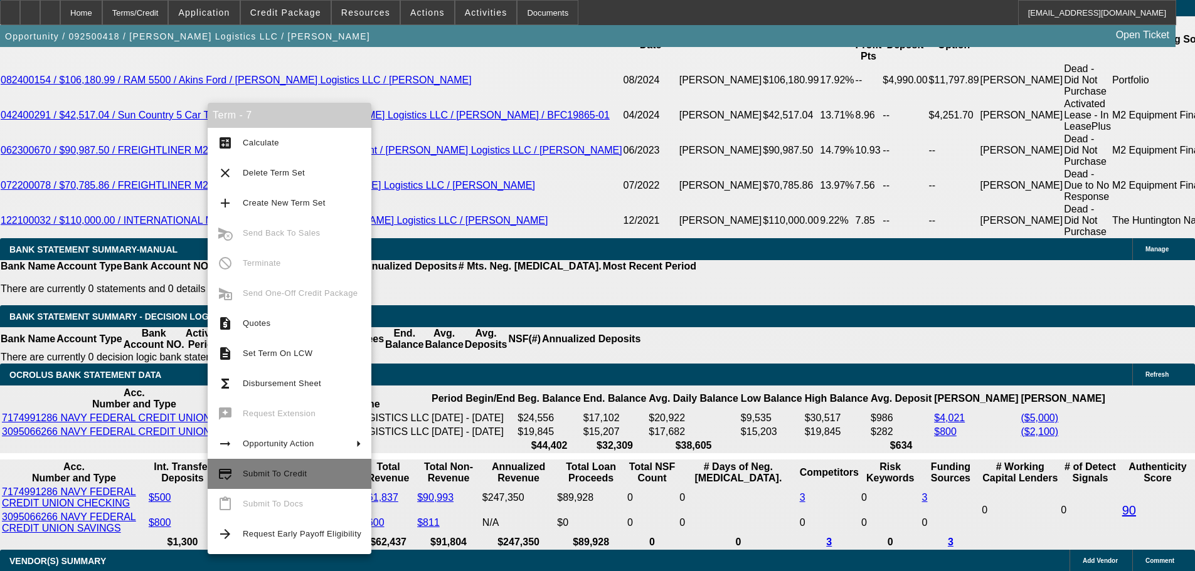
click at [288, 475] on span "Submit To Credit" at bounding box center [275, 473] width 64 height 9
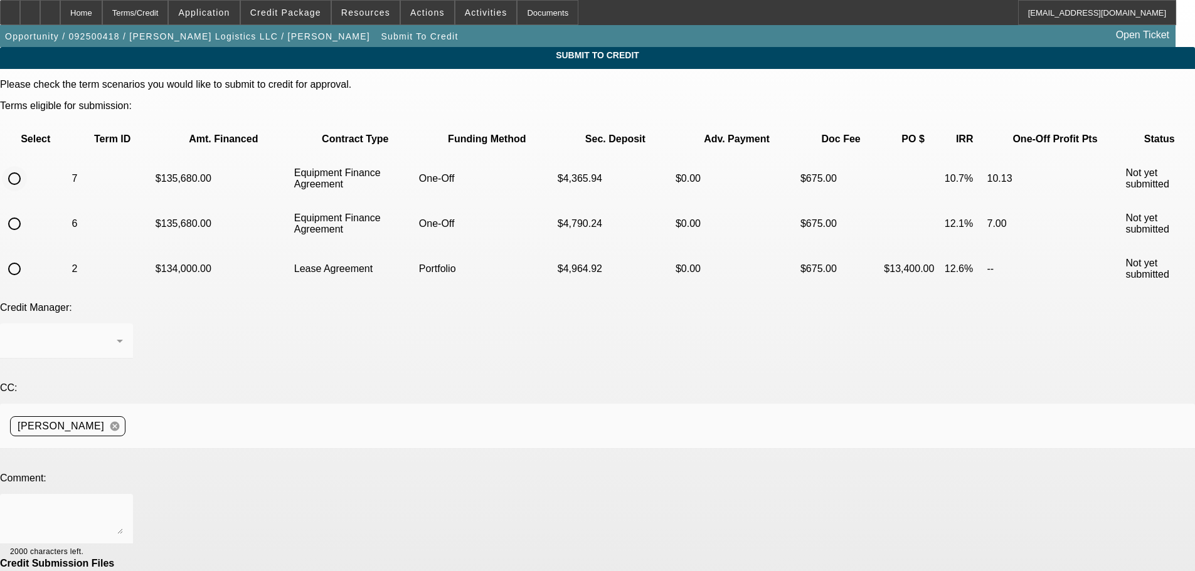
click at [27, 166] on input "radio" at bounding box center [14, 178] width 25 height 25
radio input "true"
click at [123, 504] on textarea at bounding box center [66, 519] width 113 height 30
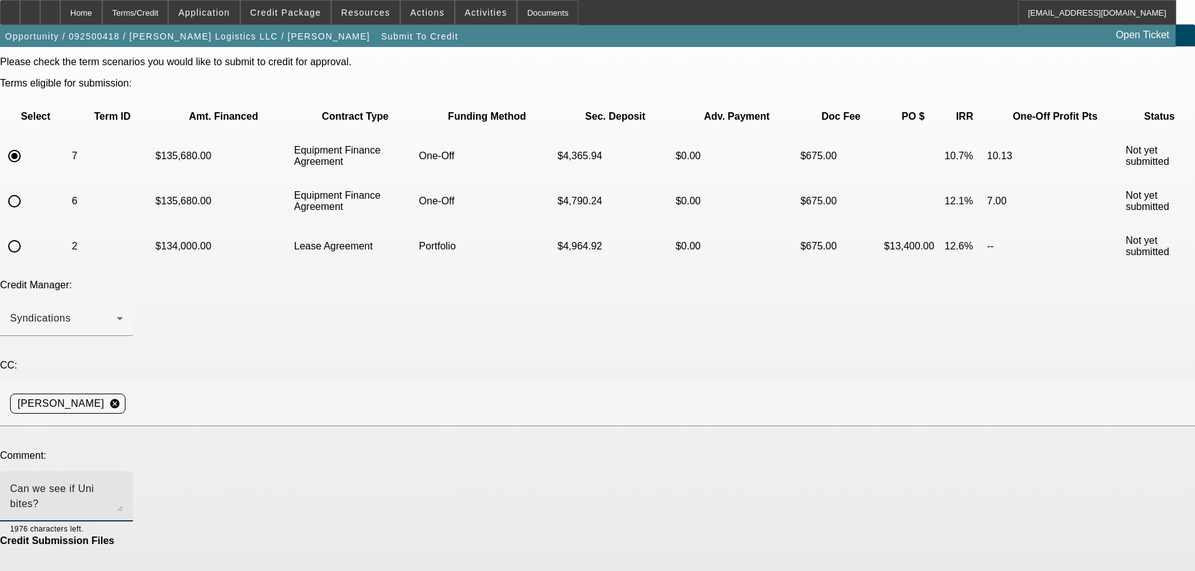
scroll to position [34, 0]
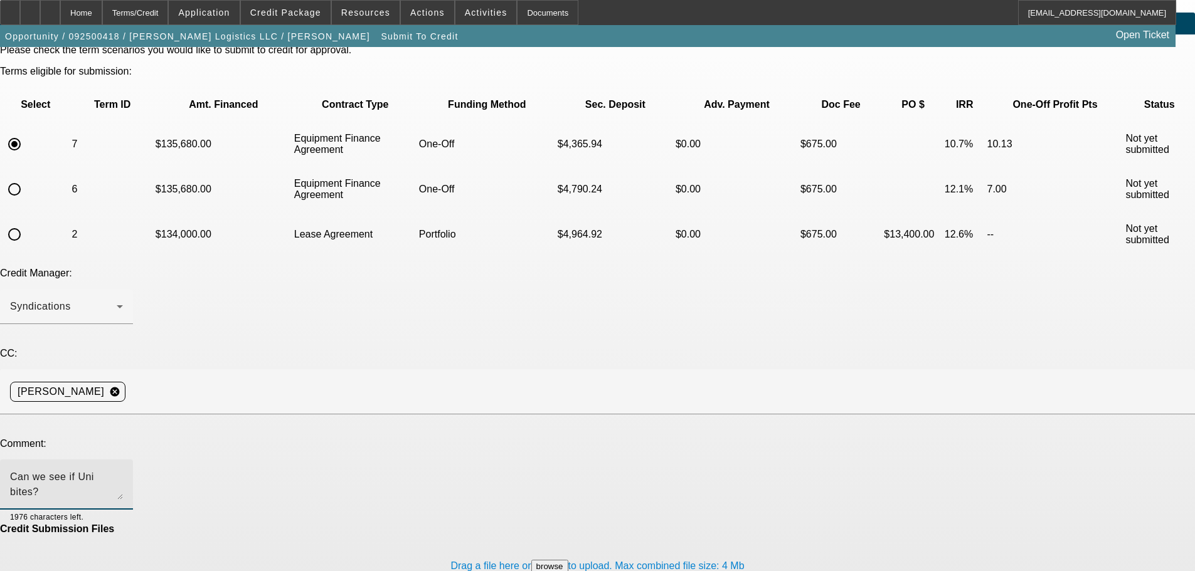
type textarea "Can we see if Uni bites?"
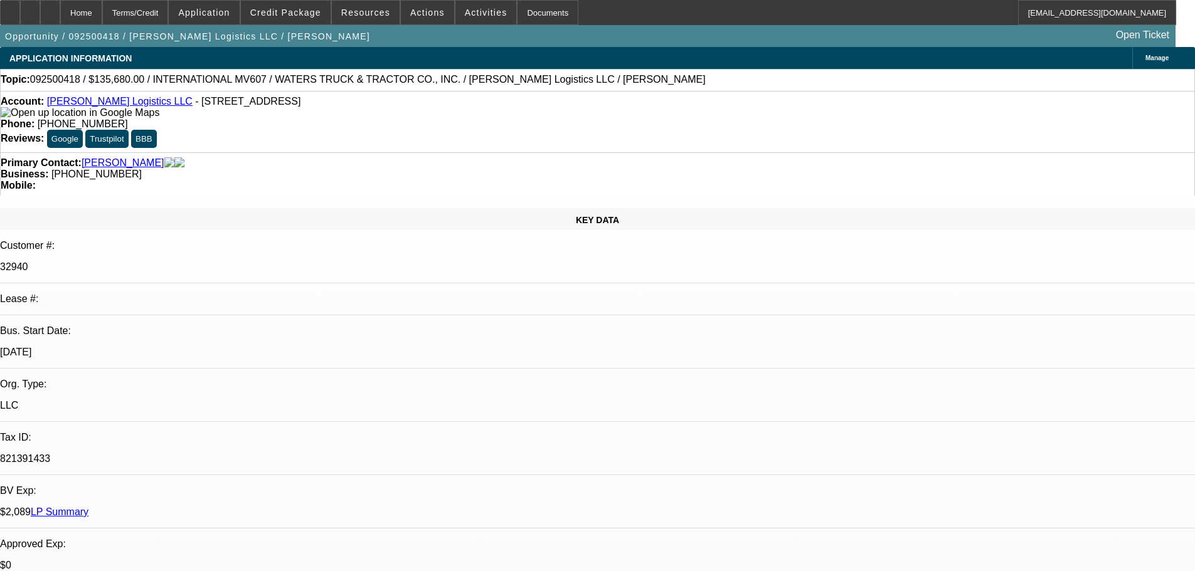
select select "0"
select select "2"
select select "0"
select select "6"
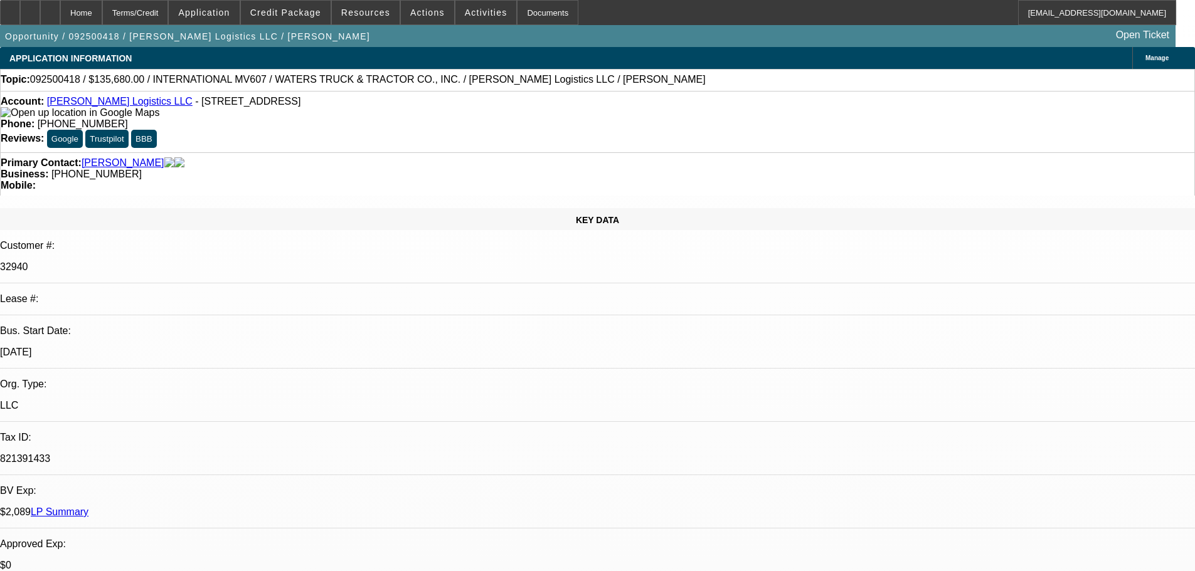
select select "0"
select select "2"
select select "0"
select select "6"
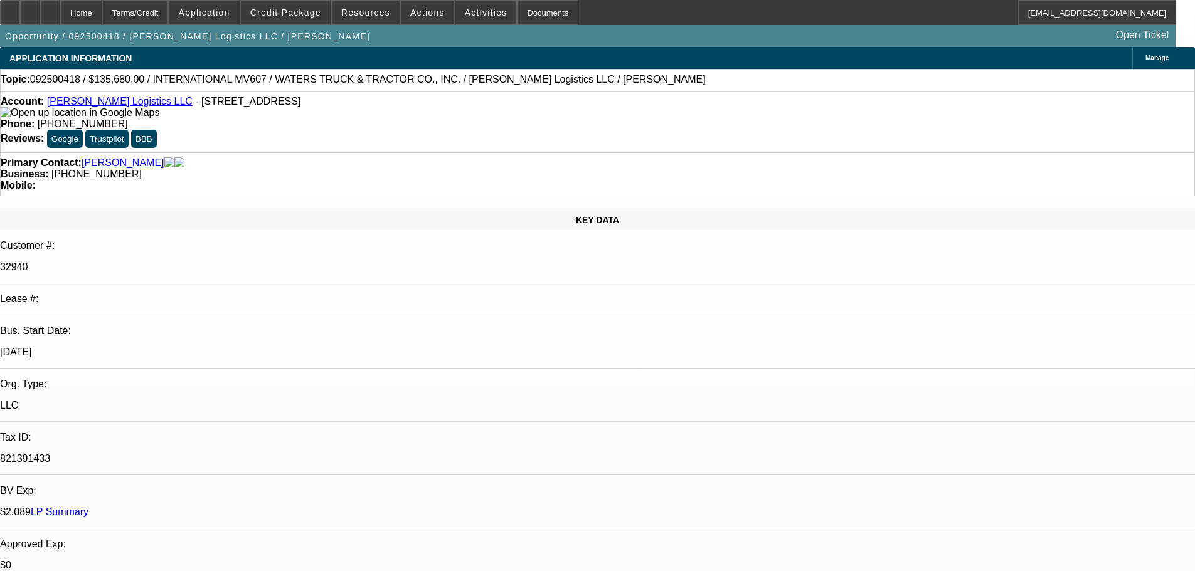
select select "0"
select select "2"
select select "0"
select select "6"
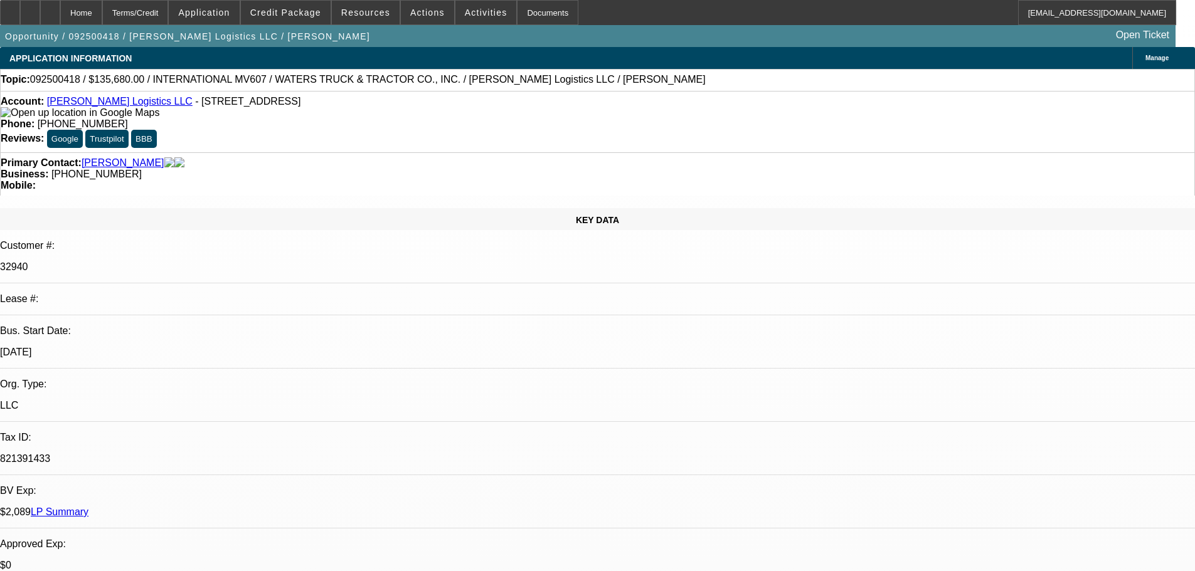
select select "0"
select select "2"
select select "0"
select select "6"
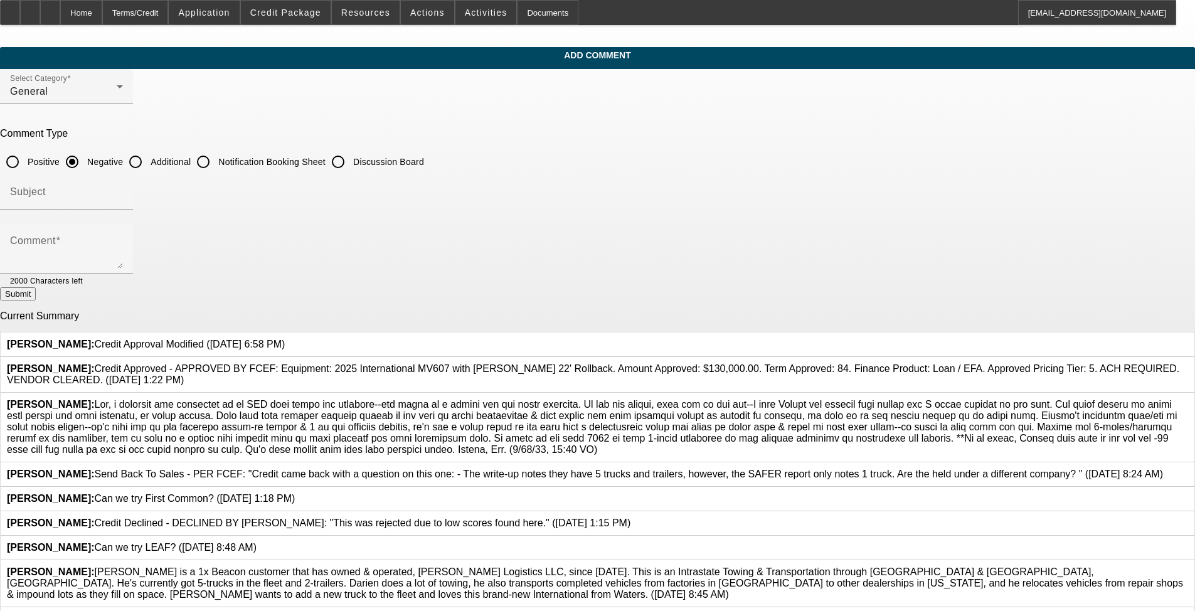
scroll to position [184, 0]
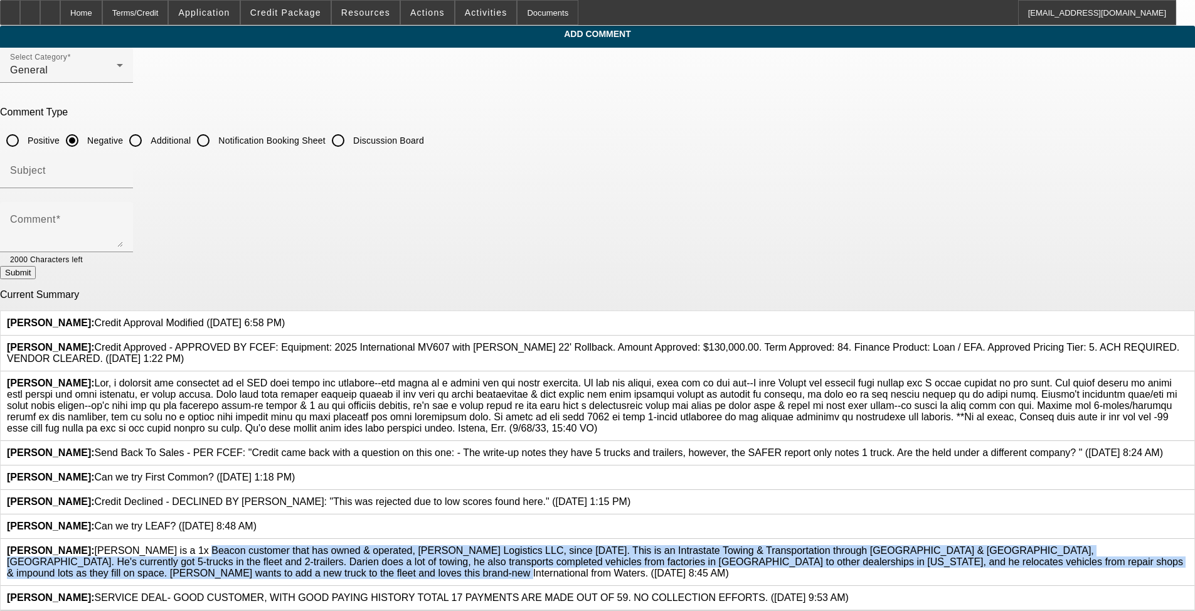
drag, startPoint x: 440, startPoint y: 492, endPoint x: 474, endPoint y: 551, distance: 68.0
click at [474, 501] on span "[PERSON_NAME]: [PERSON_NAME] is a 1x Beacon customer that has owned & operated,…" at bounding box center [595, 561] width 1176 height 33
copy span "[PERSON_NAME] is a 1x Beacon customer that has owned & operated, [PERSON_NAME] …"
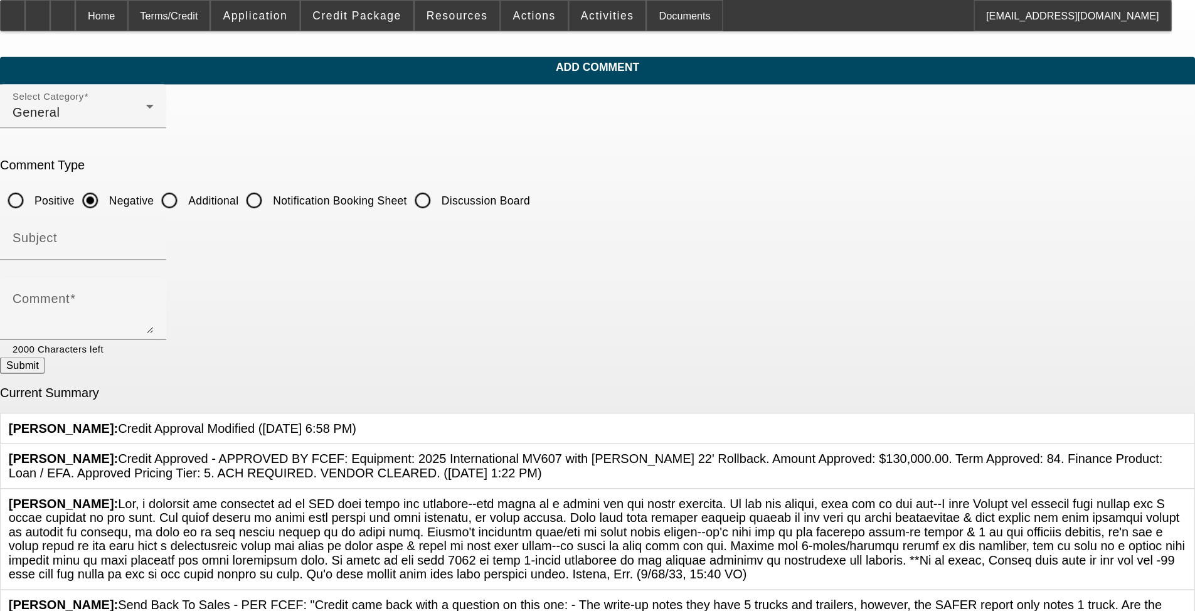
scroll to position [0, 0]
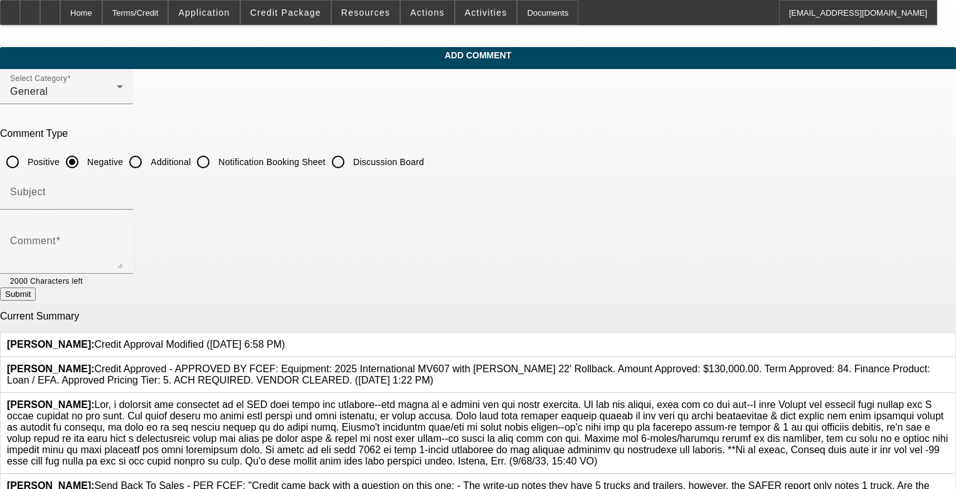
click at [148, 156] on input "Additional" at bounding box center [135, 161] width 25 height 25
radio input "true"
click at [123, 240] on textarea "Comment" at bounding box center [66, 253] width 113 height 30
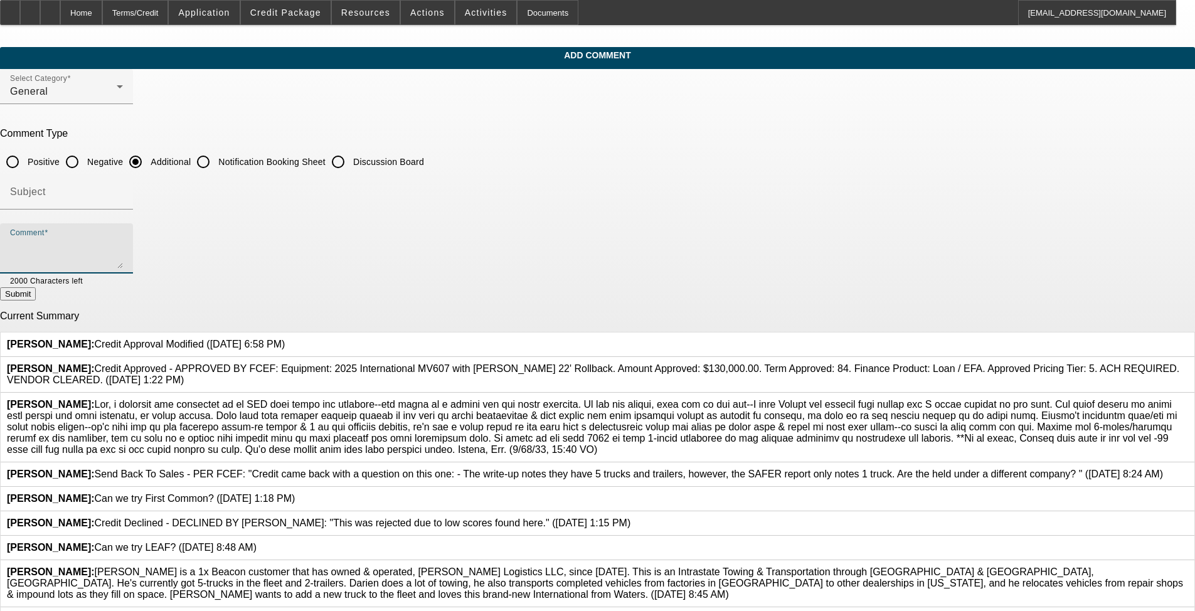
paste textarea "[PERSON_NAME] is a 1x Beacon customer that has owned & operated, [PERSON_NAME] …"
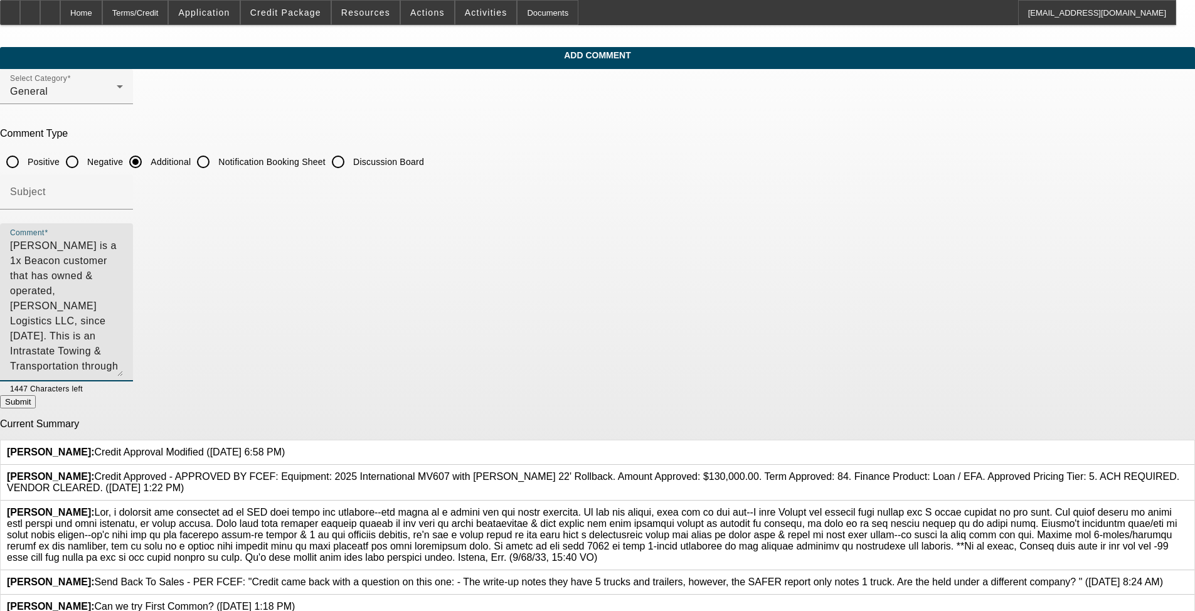
drag, startPoint x: 819, startPoint y: 264, endPoint x: 783, endPoint y: 377, distance: 118.2
click at [123, 376] on textarea "[PERSON_NAME] is a 1x Beacon customer that has owned & operated, [PERSON_NAME] …" at bounding box center [66, 307] width 113 height 138
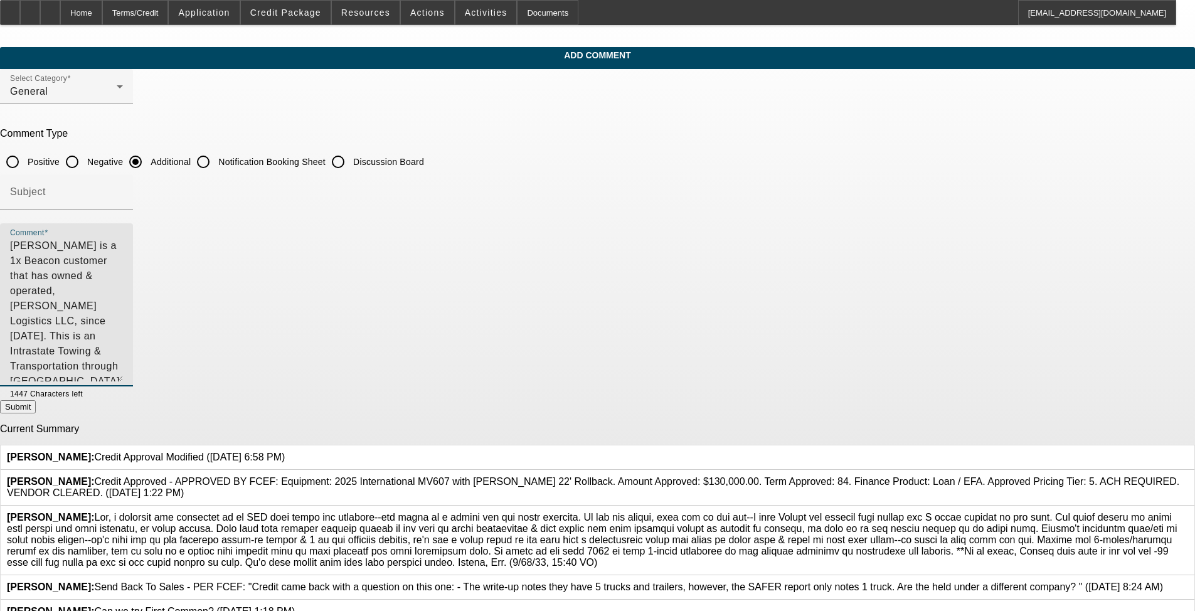
drag, startPoint x: 400, startPoint y: 272, endPoint x: 662, endPoint y: 262, distance: 263.0
click at [123, 262] on textarea "[PERSON_NAME] is a 1x Beacon customer that has owned & operated, [PERSON_NAME] …" at bounding box center [66, 309] width 113 height 143
drag, startPoint x: 704, startPoint y: 257, endPoint x: 688, endPoint y: 258, distance: 16.4
click at [123, 258] on textarea "[PERSON_NAME] is a 1x Beacon customer that has owned & operated, [PERSON_NAME] …" at bounding box center [66, 309] width 113 height 143
click at [123, 322] on textarea "[PERSON_NAME] is a 1x Beacon customer that has owned & operated, [PERSON_NAME] …" at bounding box center [66, 309] width 113 height 143
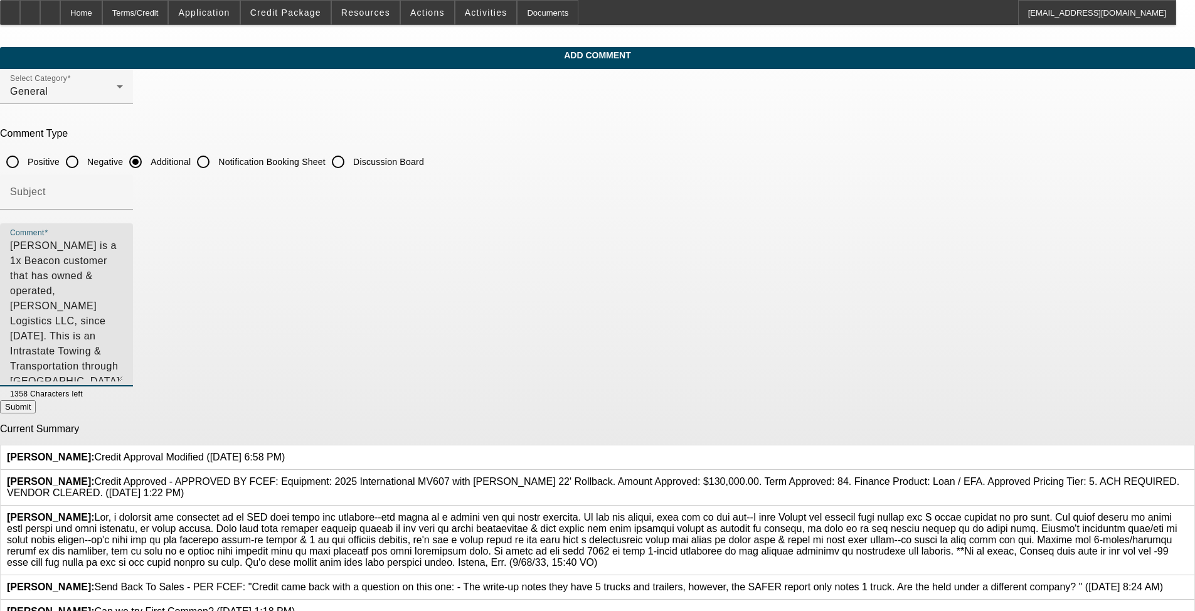
type textarea "[PERSON_NAME] is a 1x Beacon customer that has owned & operated, [PERSON_NAME] …"
click at [36, 413] on button "Submit" at bounding box center [18, 406] width 36 height 13
radio input "true"
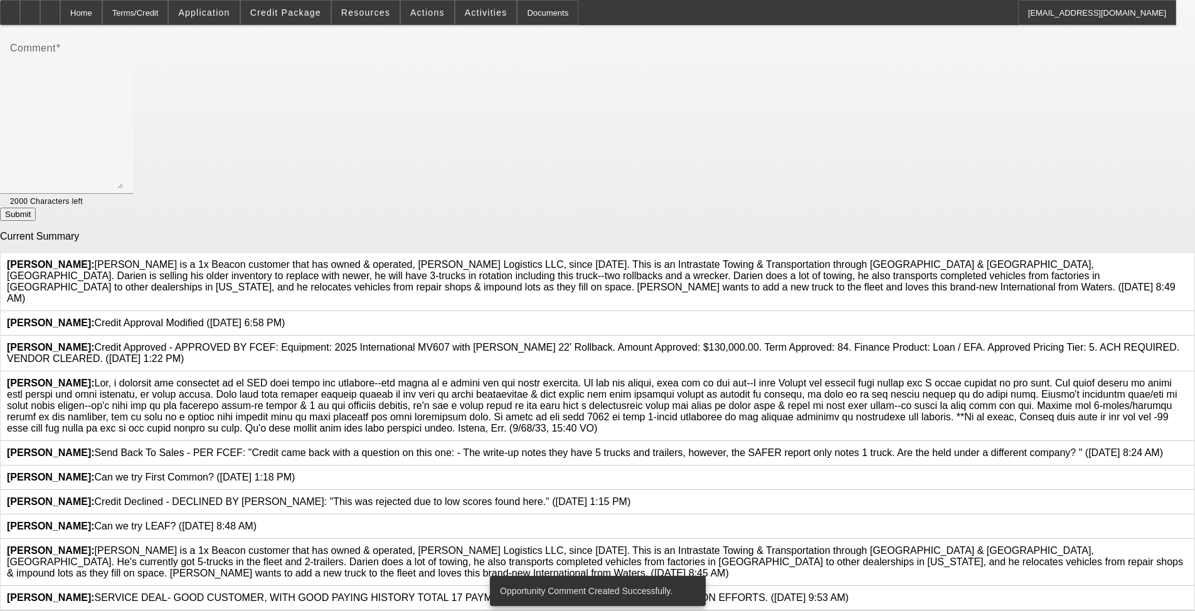
scroll to position [390, 0]
click at [501, 501] on icon at bounding box center [1188, 545] width 0 height 0
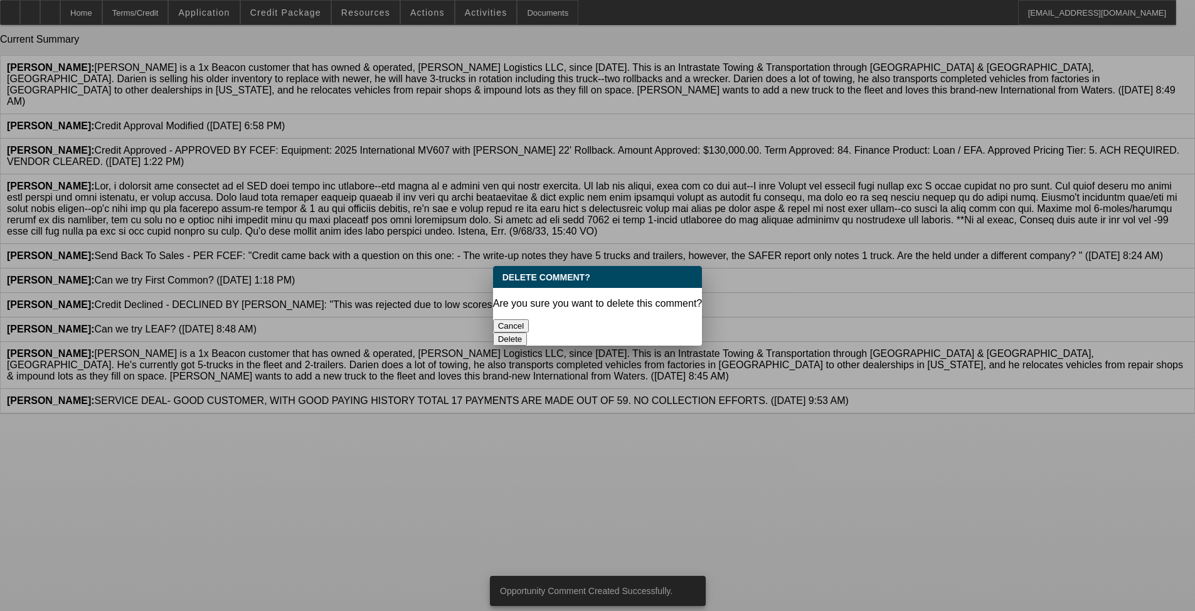
click at [501, 332] on button "Delete" at bounding box center [510, 338] width 34 height 13
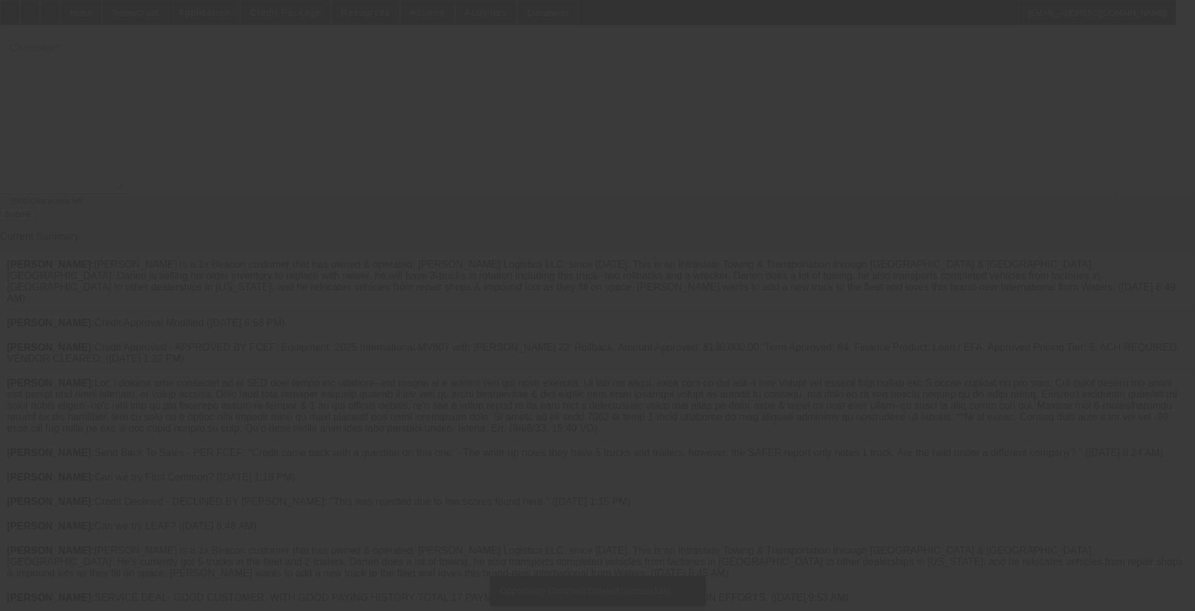
scroll to position [309, 0]
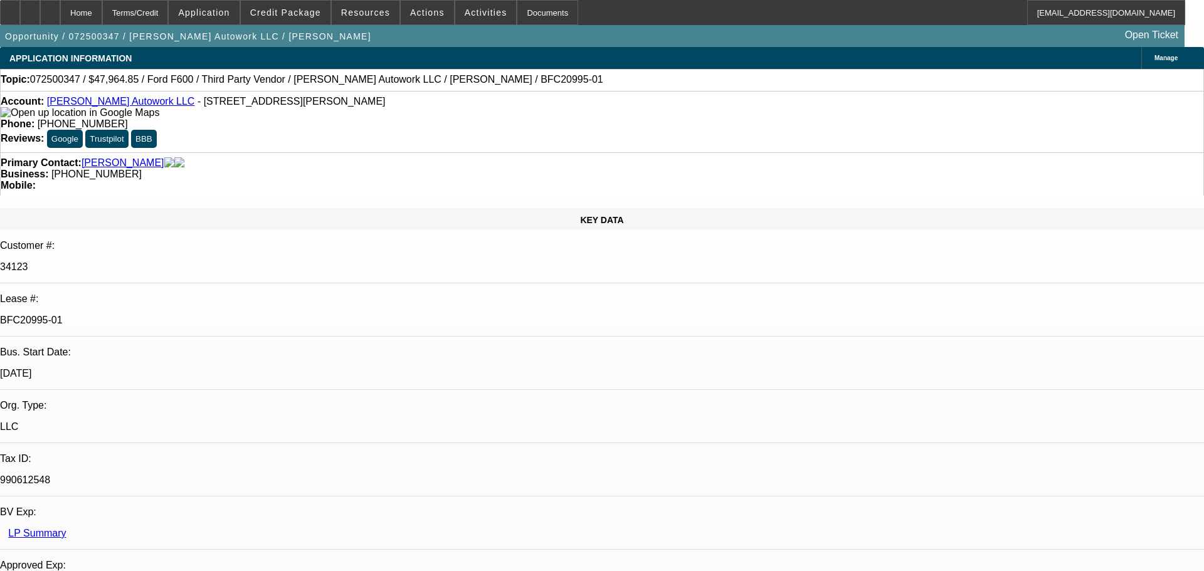
select select "0"
select select "2"
select select "0"
select select "6"
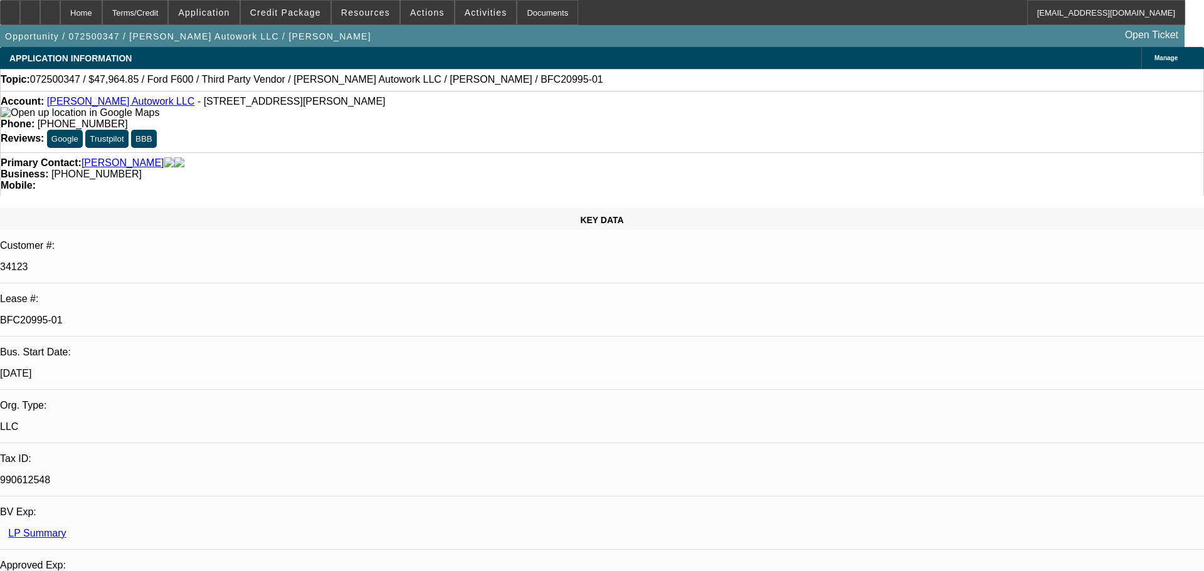
select select "0"
select select "2"
select select "0.1"
select select "4"
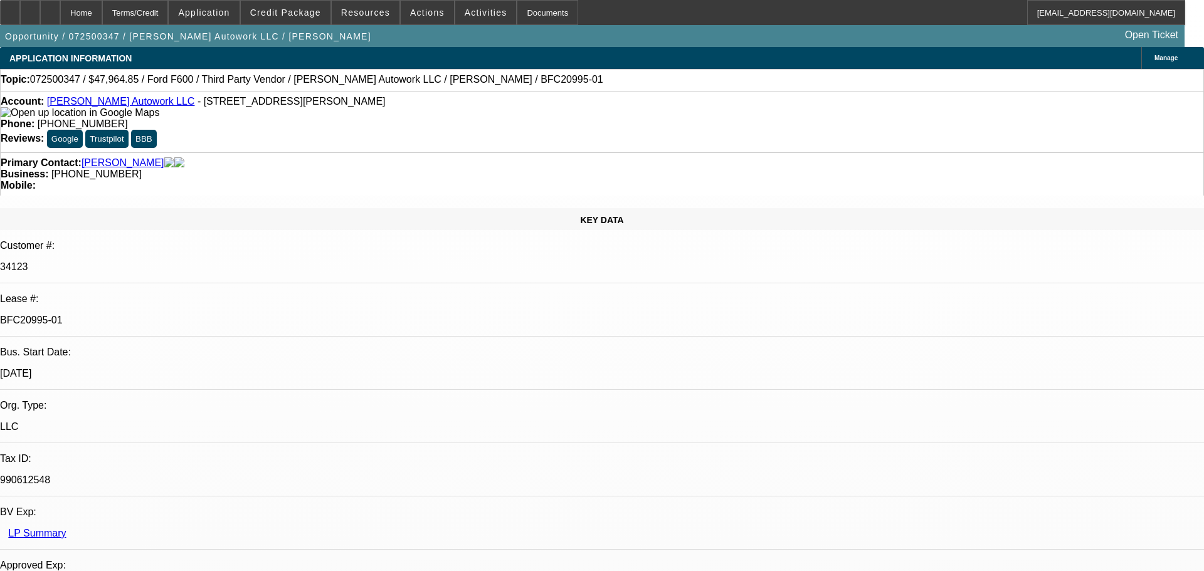
select select "0"
select select "2"
select select "0"
select select "6"
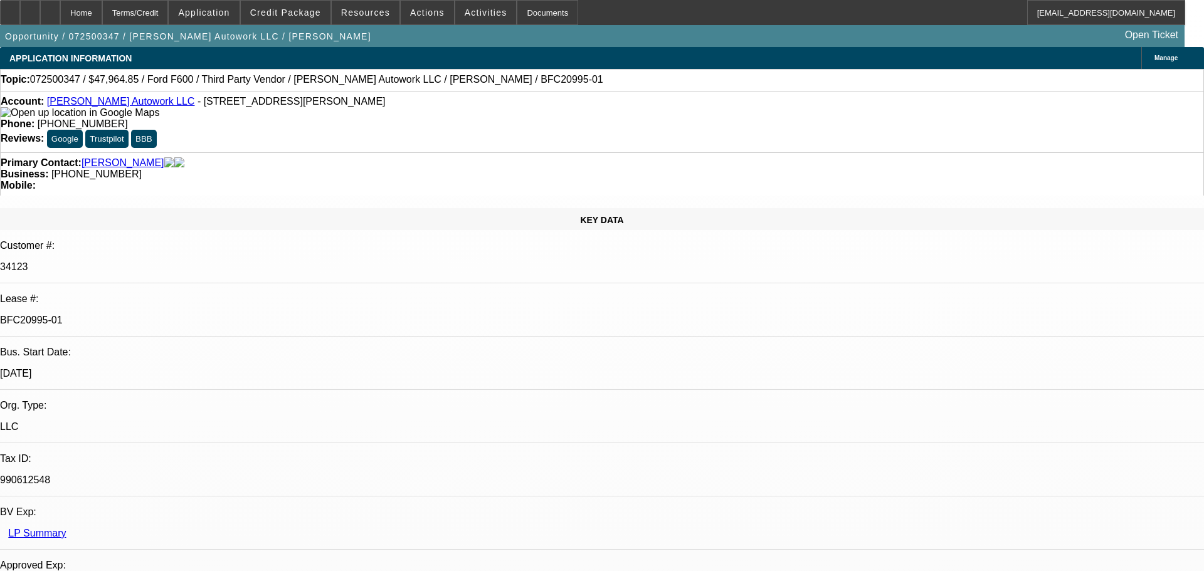
select select "0"
select select "2"
select select "0.1"
select select "4"
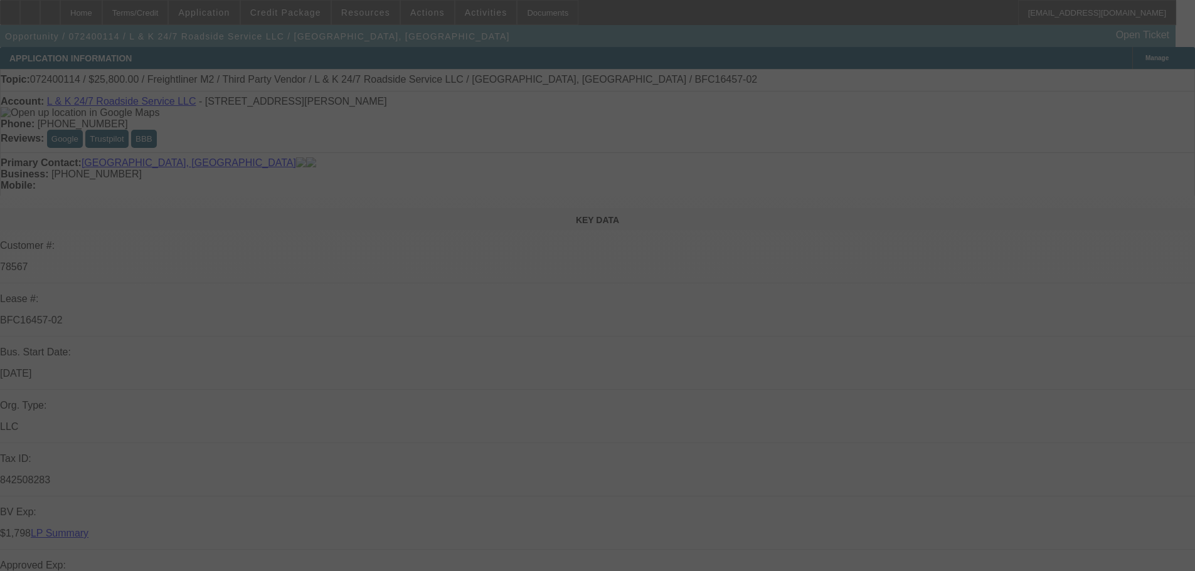
select select "0"
select select "3"
select select "0.1"
select select "4"
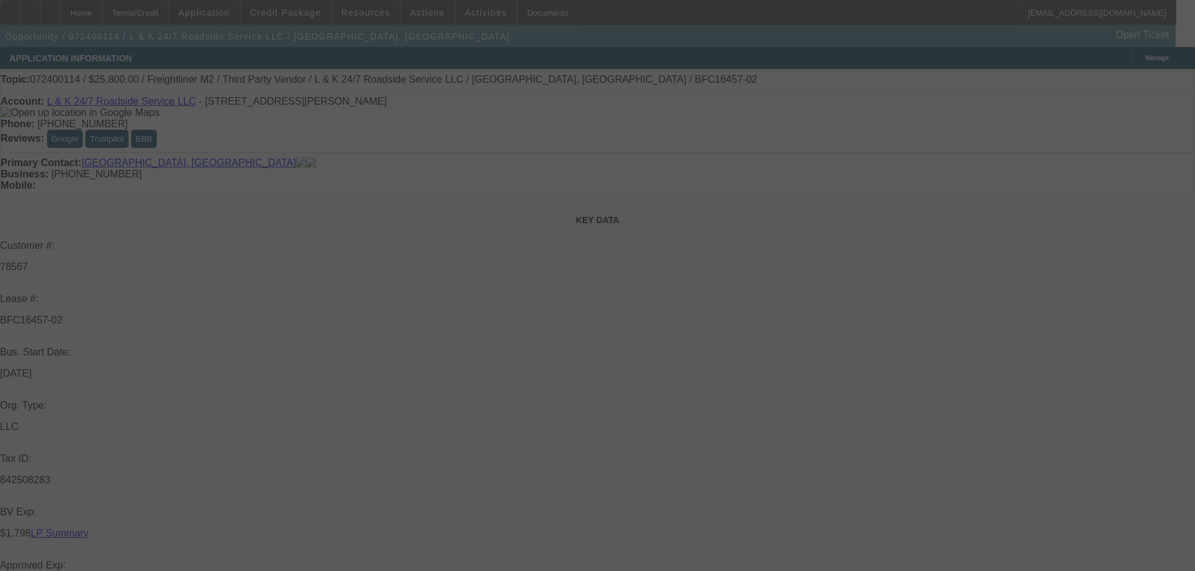
select select "0"
select select "3"
select select "0.1"
select select "4"
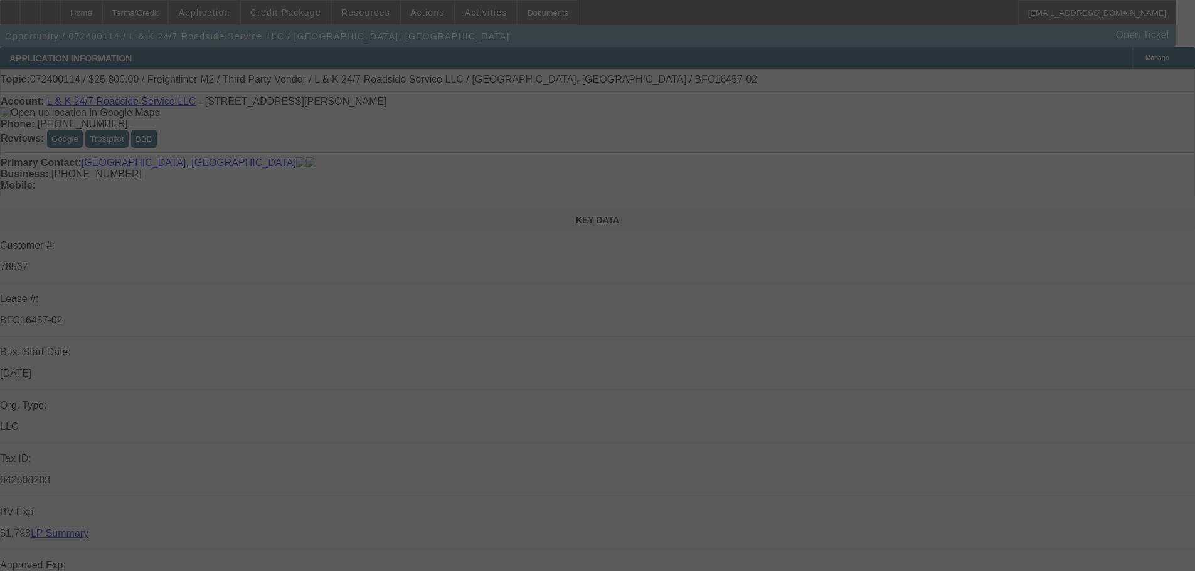
select select "0"
select select "3"
select select "0.1"
select select "4"
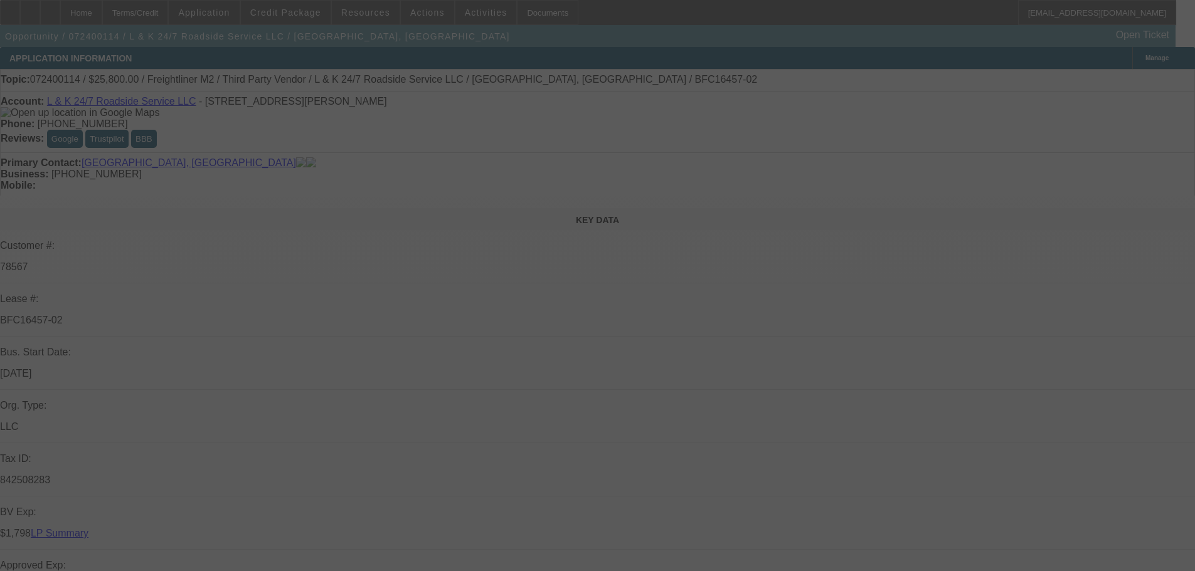
select select "0"
select select "3"
select select "0.1"
select select "4"
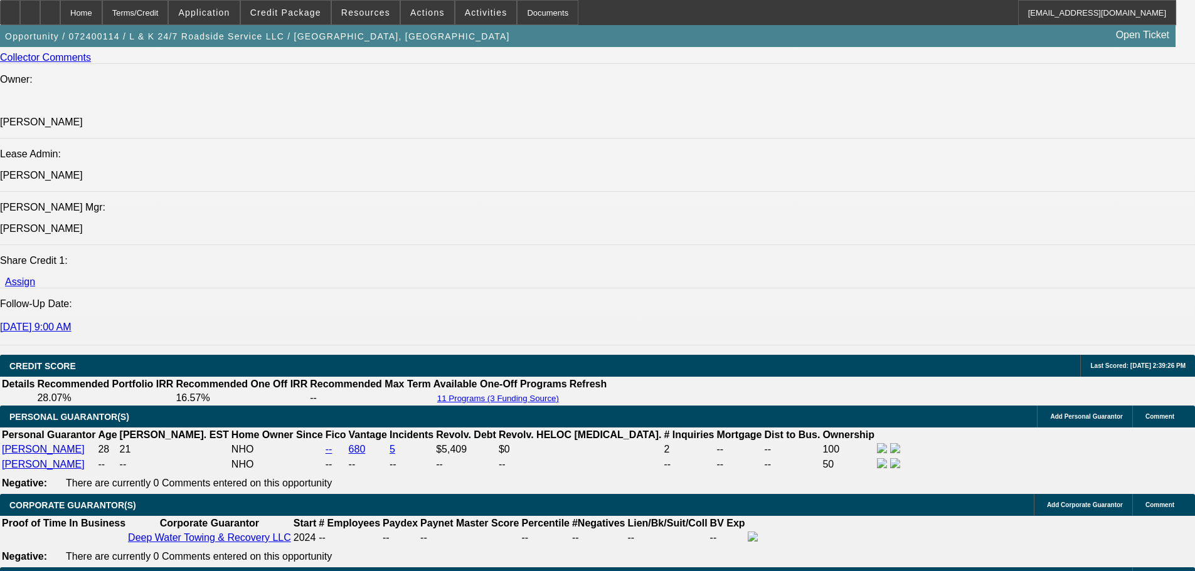
scroll to position [1882, 0]
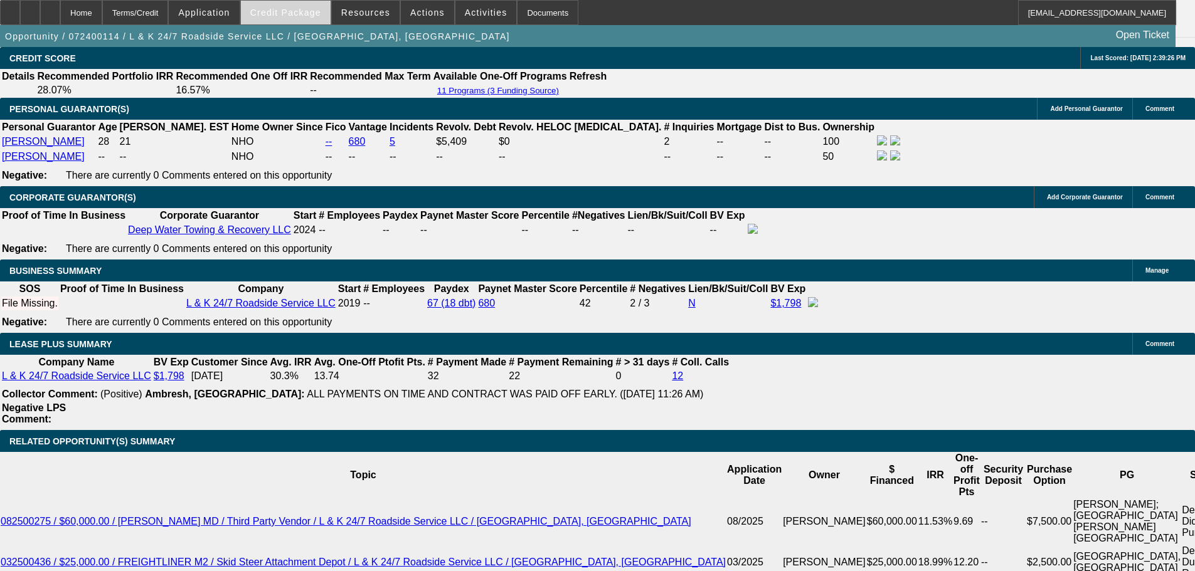
click at [314, 10] on span "Credit Package" at bounding box center [285, 13] width 71 height 10
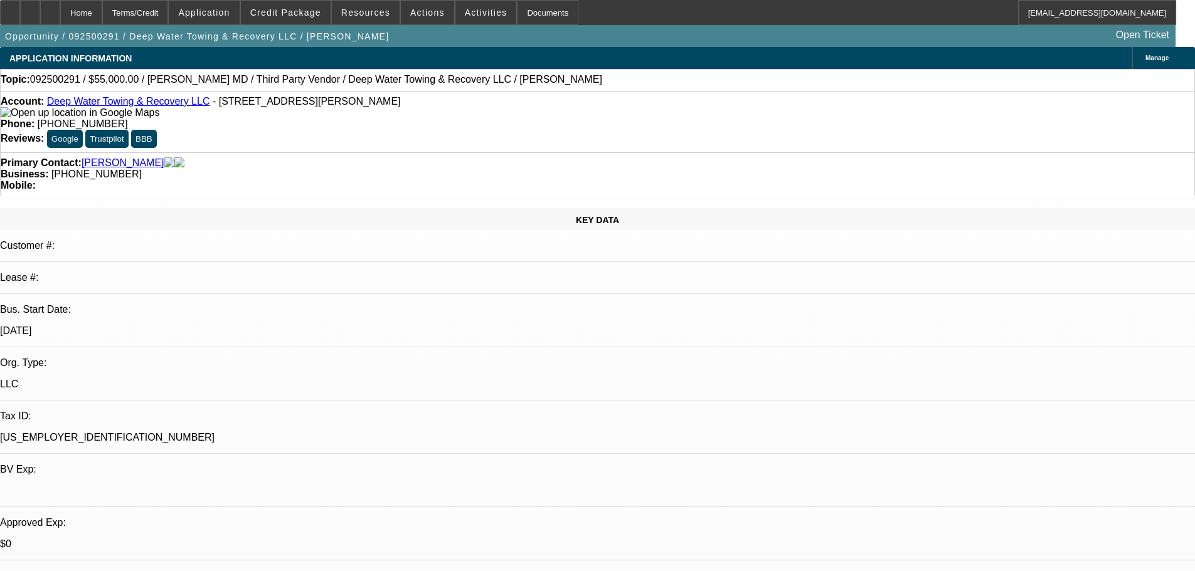
select select "0"
select select "6"
select select "0"
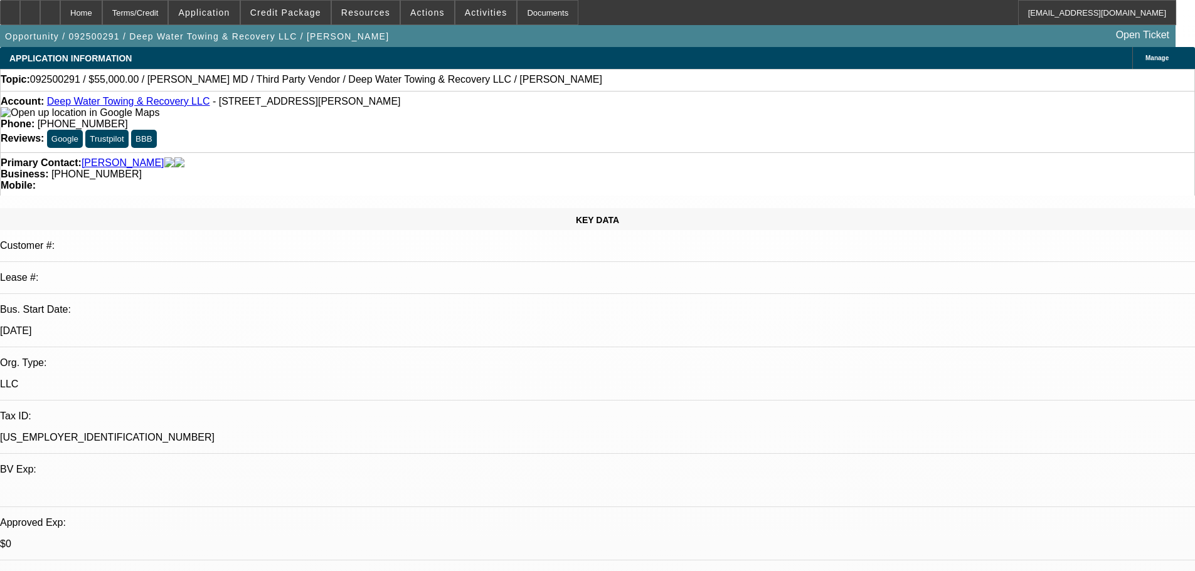
select select "0"
select select "6"
select select "0"
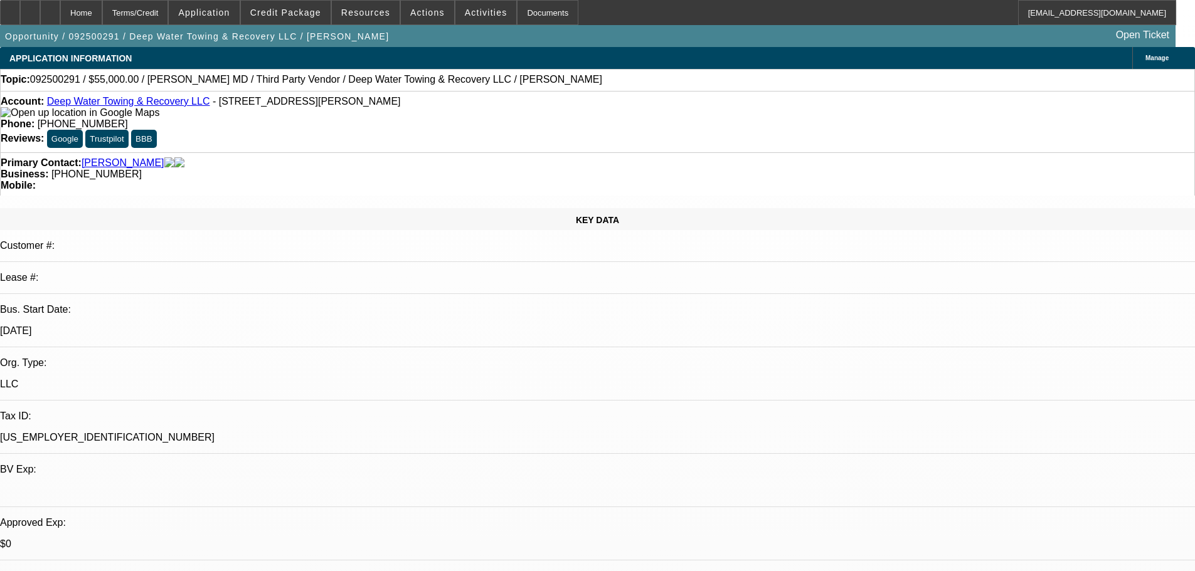
select select "0"
select select "6"
select select "0"
select select "2"
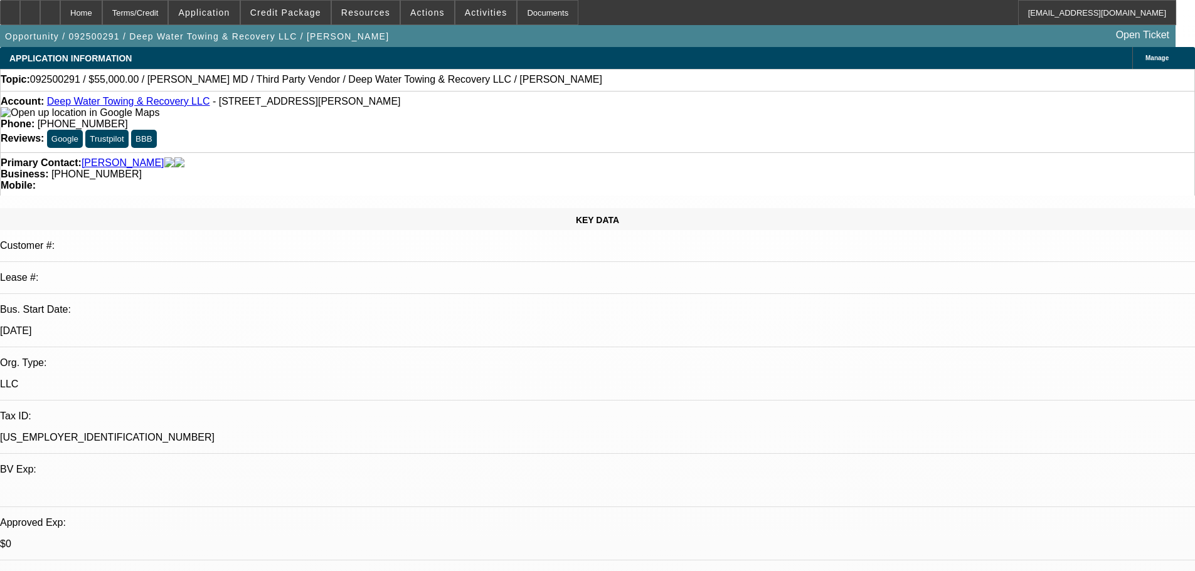
select select "0"
select select "6"
click at [304, 11] on span "Credit Package" at bounding box center [285, 13] width 71 height 10
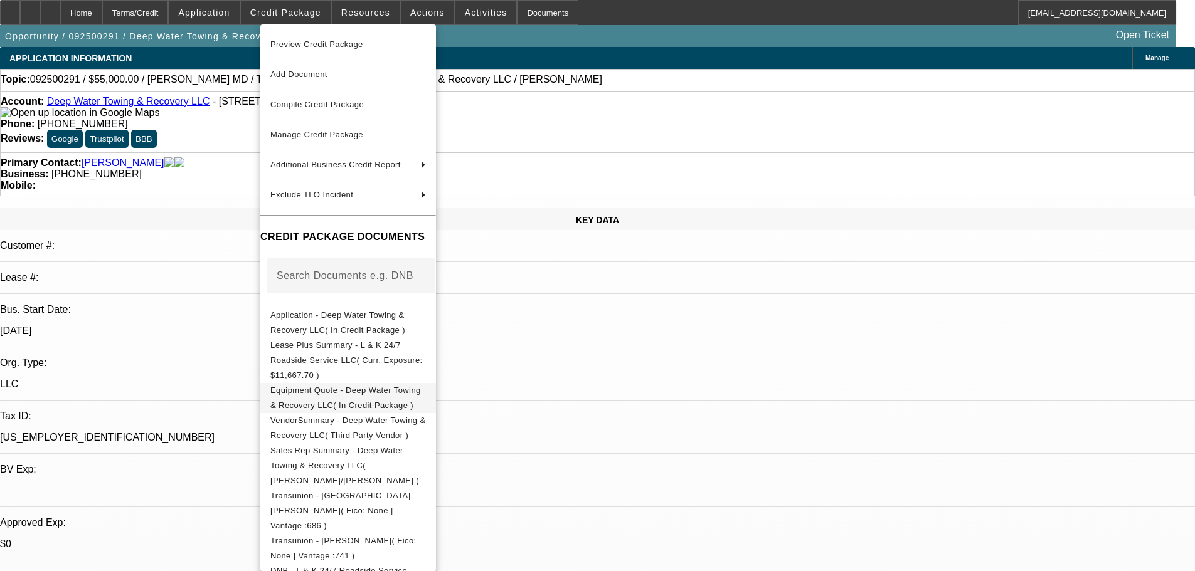
click at [380, 386] on span "Equipment Quote - Deep Water Towing & Recovery LLC( In Credit Package )" at bounding box center [345, 398] width 151 height 24
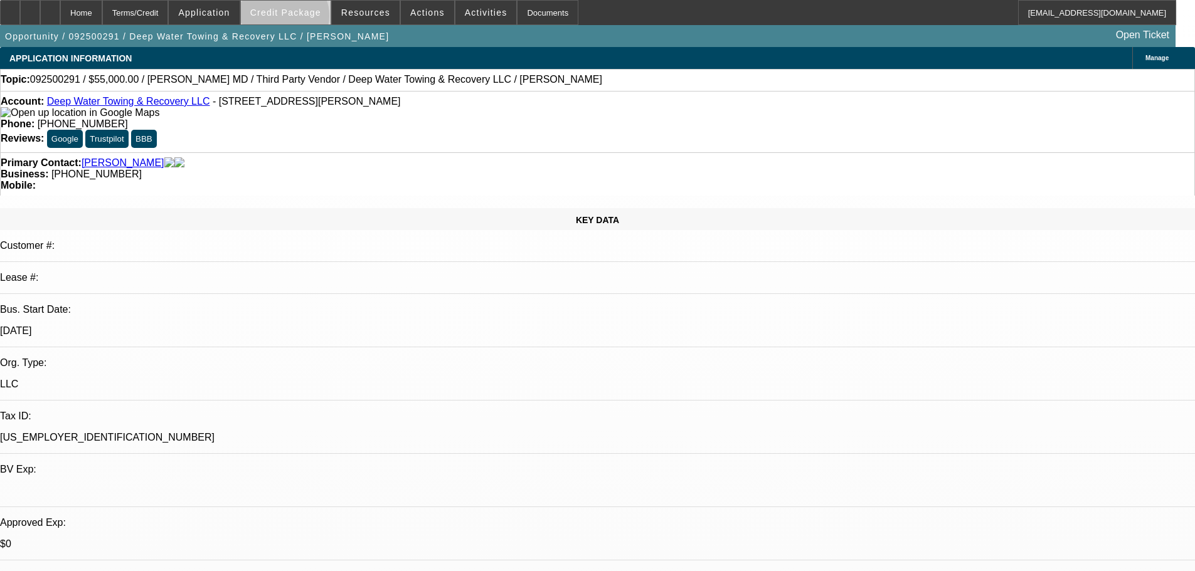
click at [304, 19] on span at bounding box center [286, 12] width 90 height 30
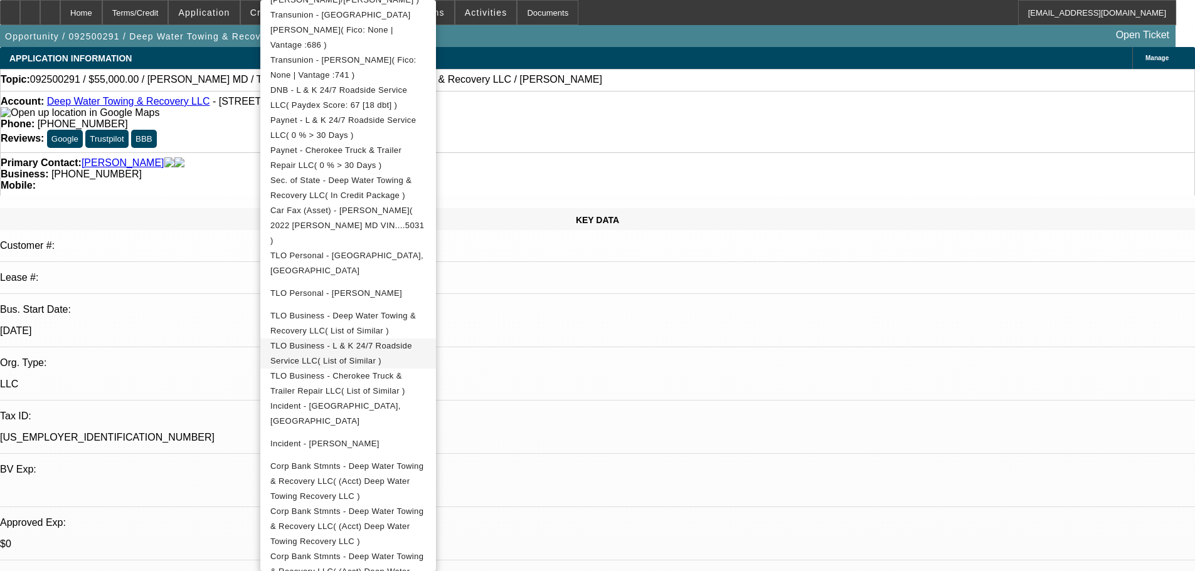
scroll to position [565, 0]
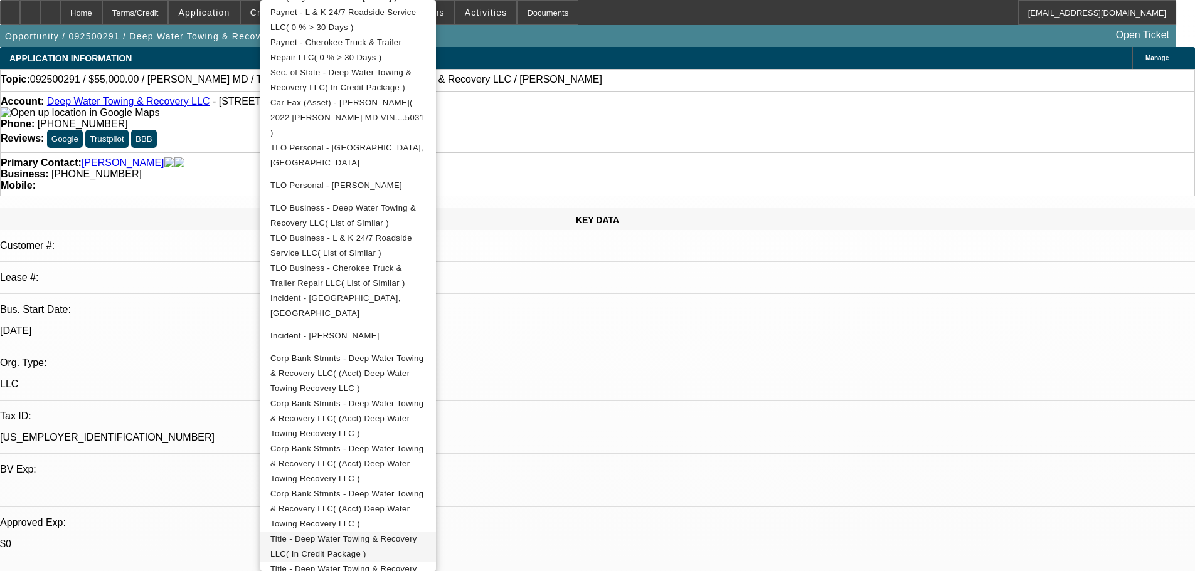
click at [417, 534] on span "Title - Deep Water Towing & Recovery LLC( In Credit Package )" at bounding box center [343, 546] width 147 height 24
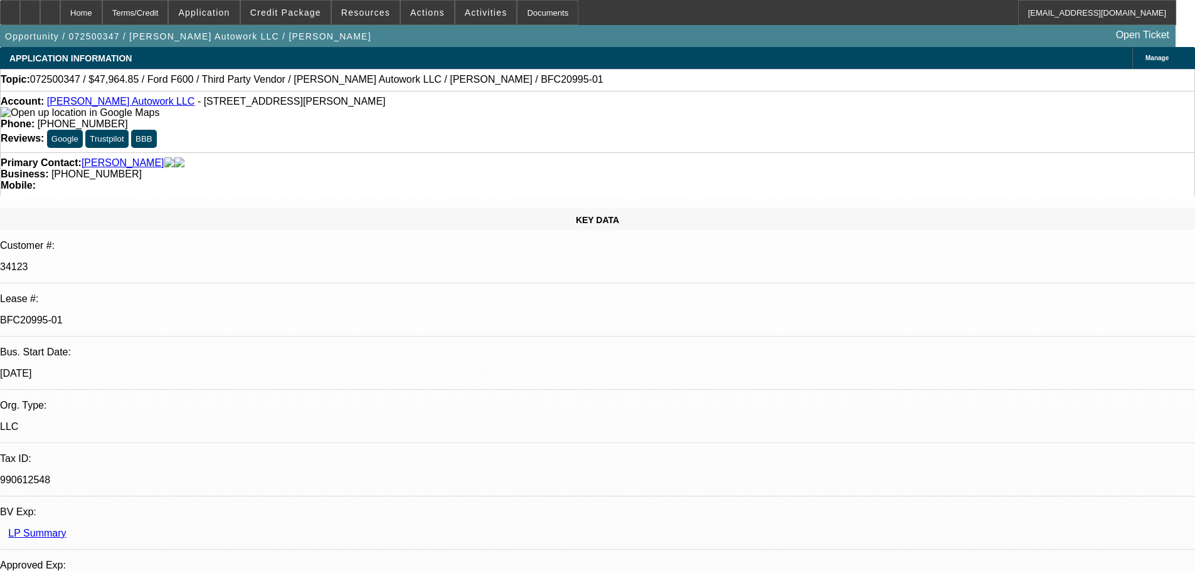
select select "0"
select select "2"
select select "0"
select select "6"
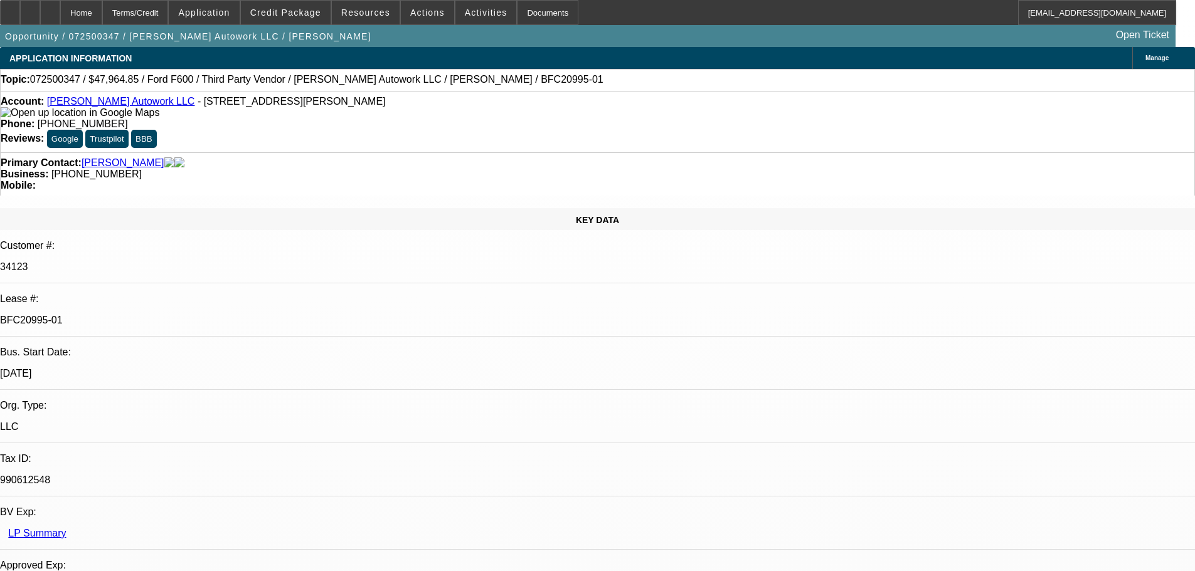
select select "0"
select select "2"
select select "0.1"
select select "4"
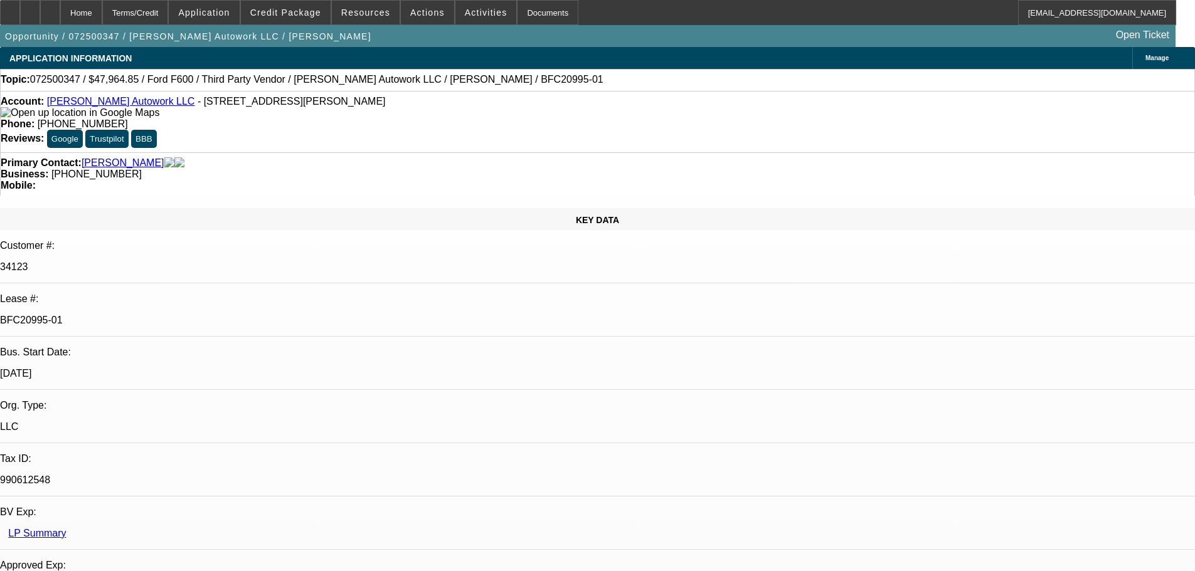
select select "0"
select select "2"
select select "0"
select select "6"
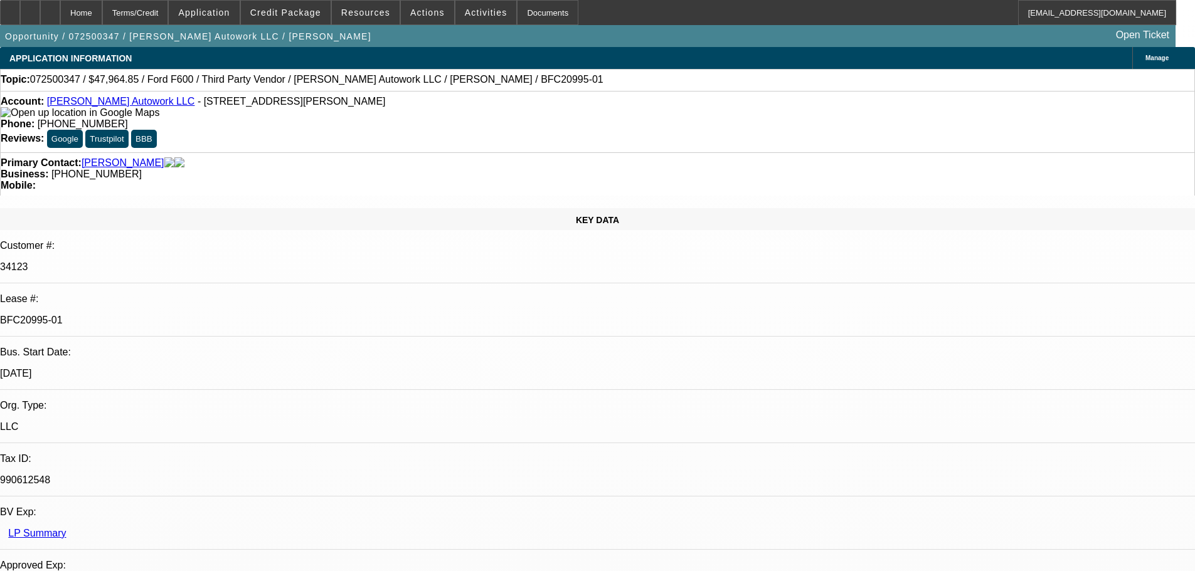
select select "0"
select select "2"
select select "0.1"
select select "4"
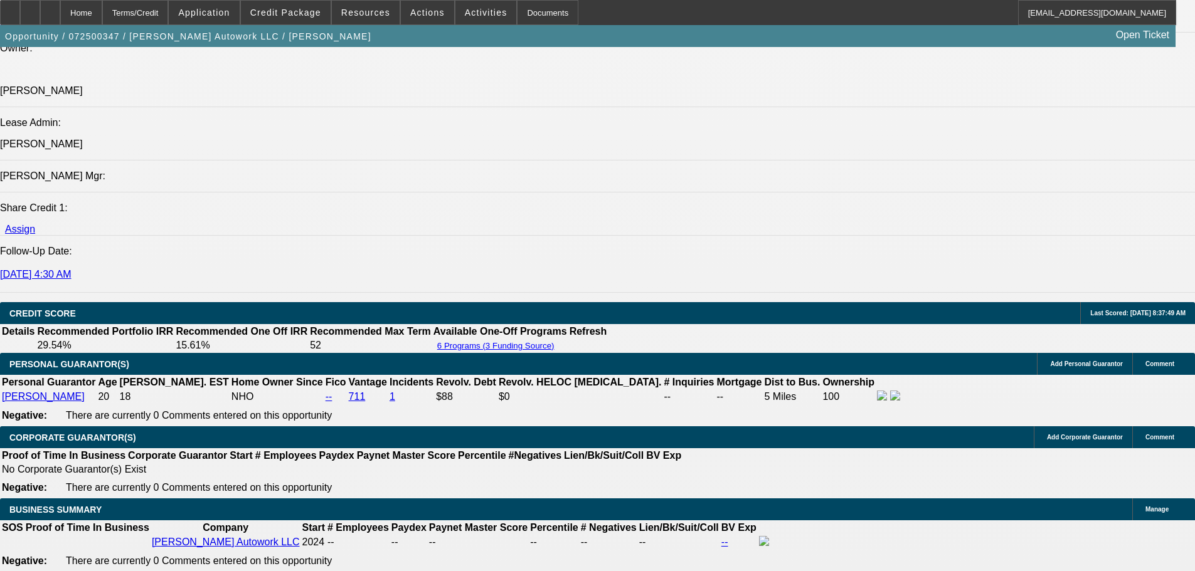
scroll to position [1882, 0]
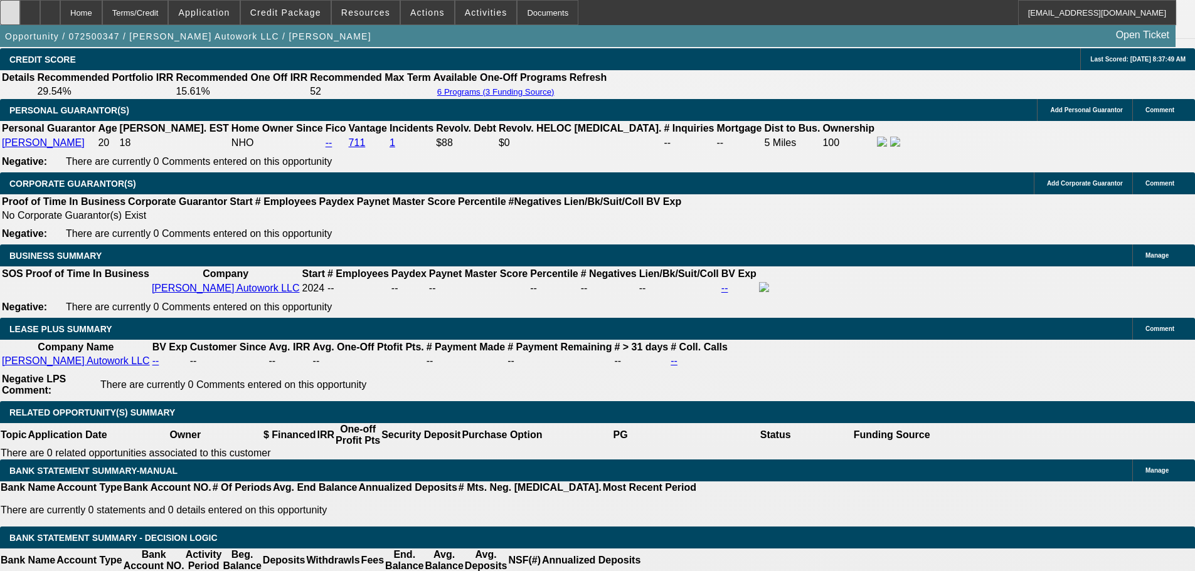
click at [20, 14] on div at bounding box center [10, 12] width 20 height 25
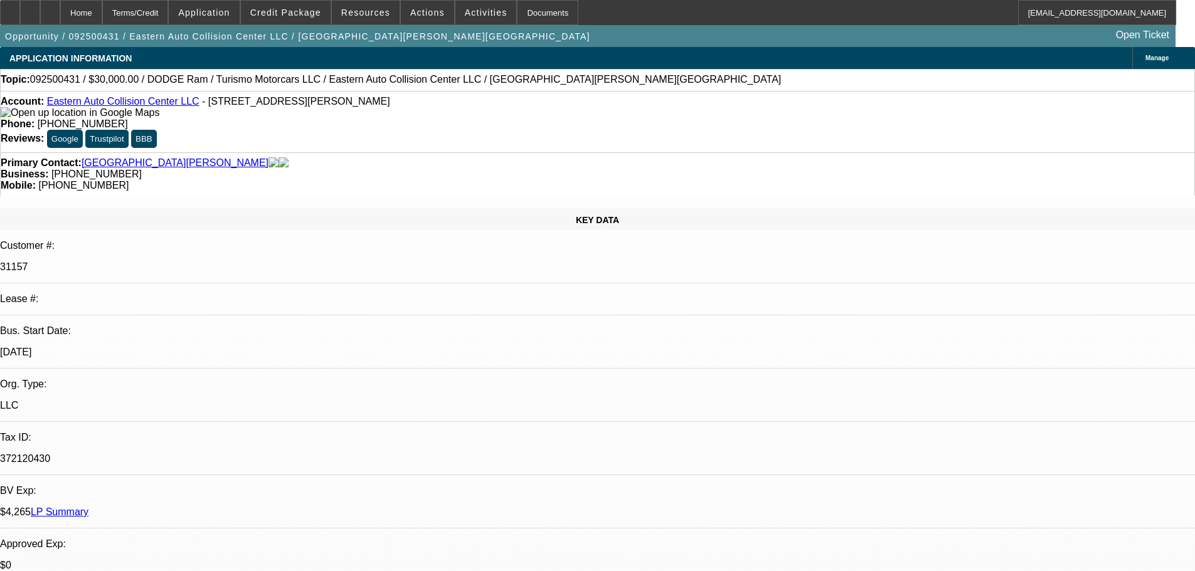
select select "0"
select select "6"
select select "0"
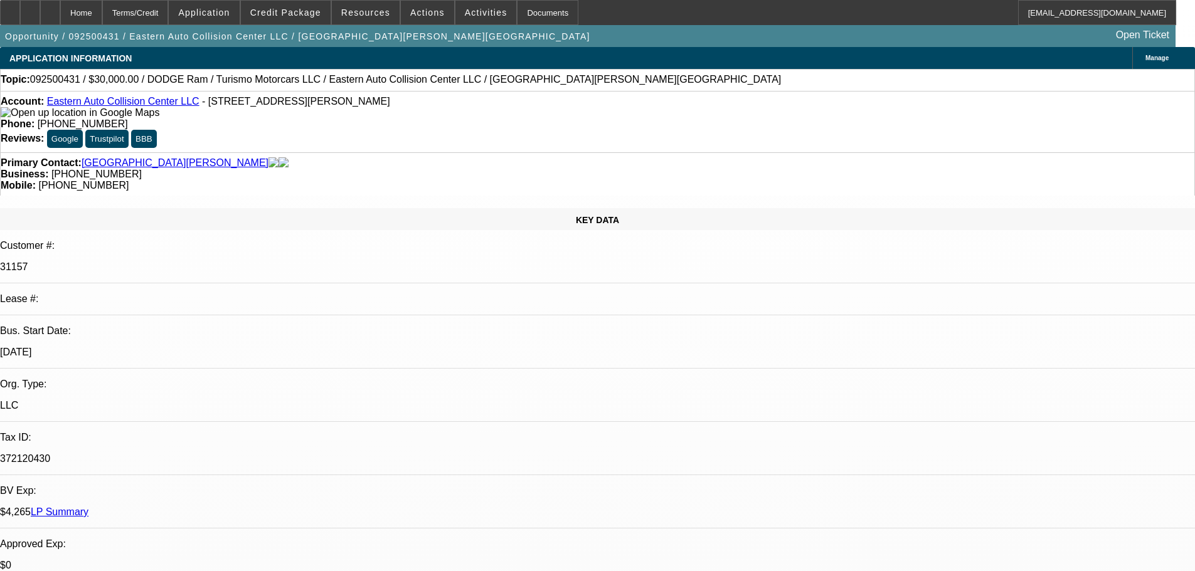
select select "0"
select select "6"
select select "0"
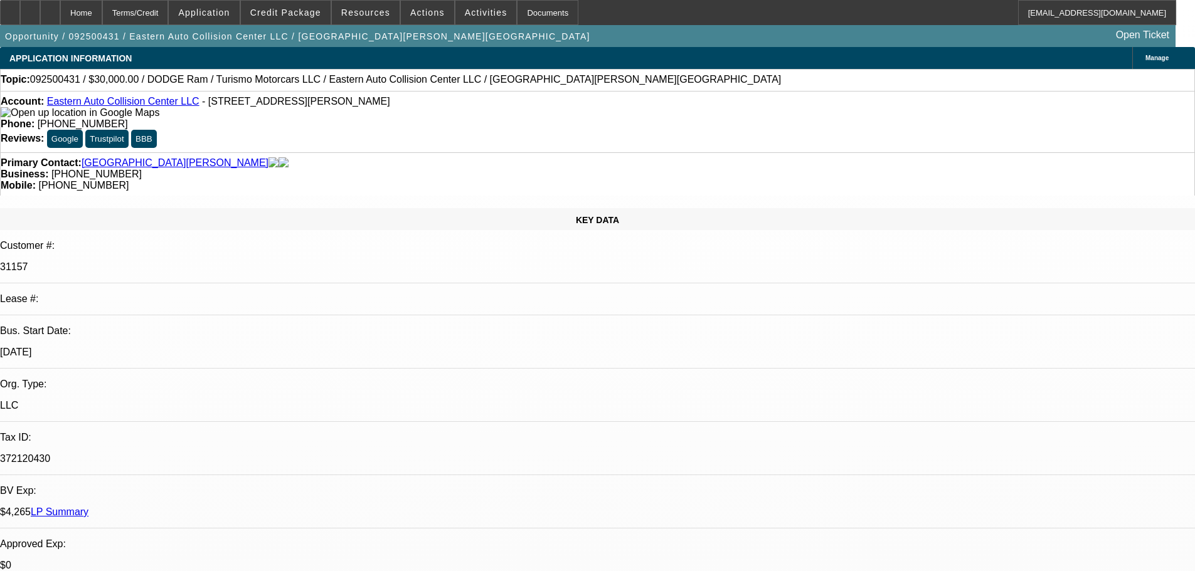
select select "0"
select select "6"
select select "0"
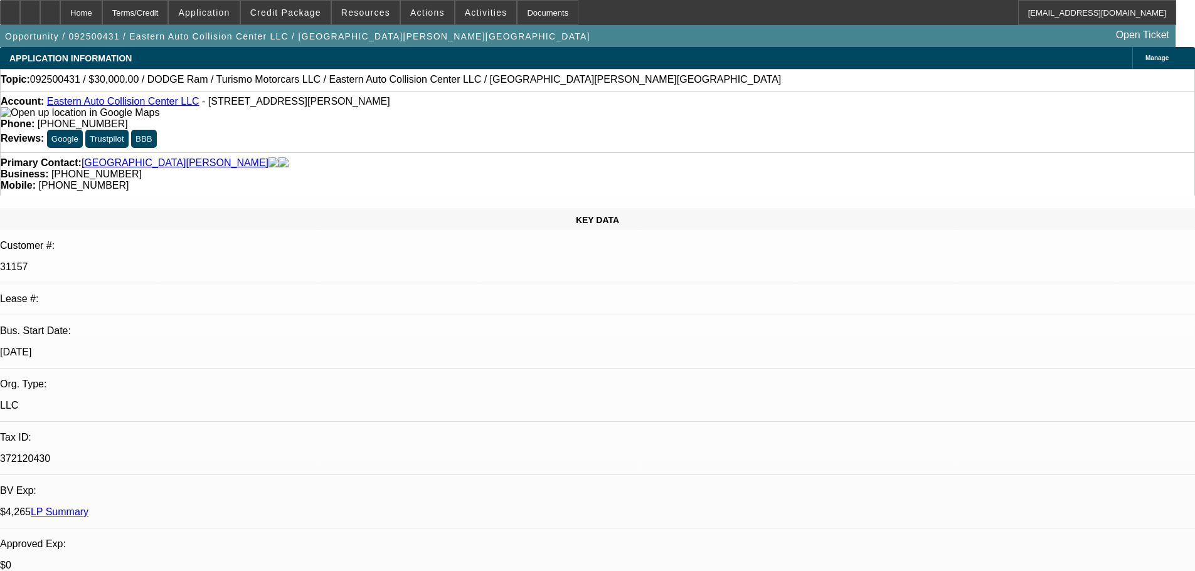
select select "6"
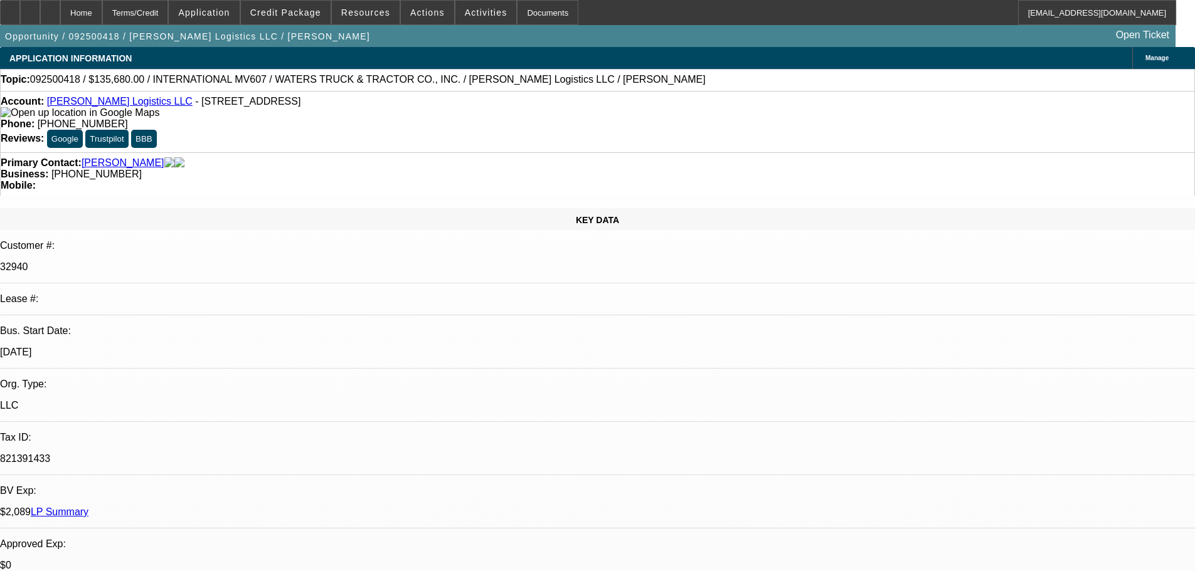
select select "0"
select select "2"
select select "0"
select select "6"
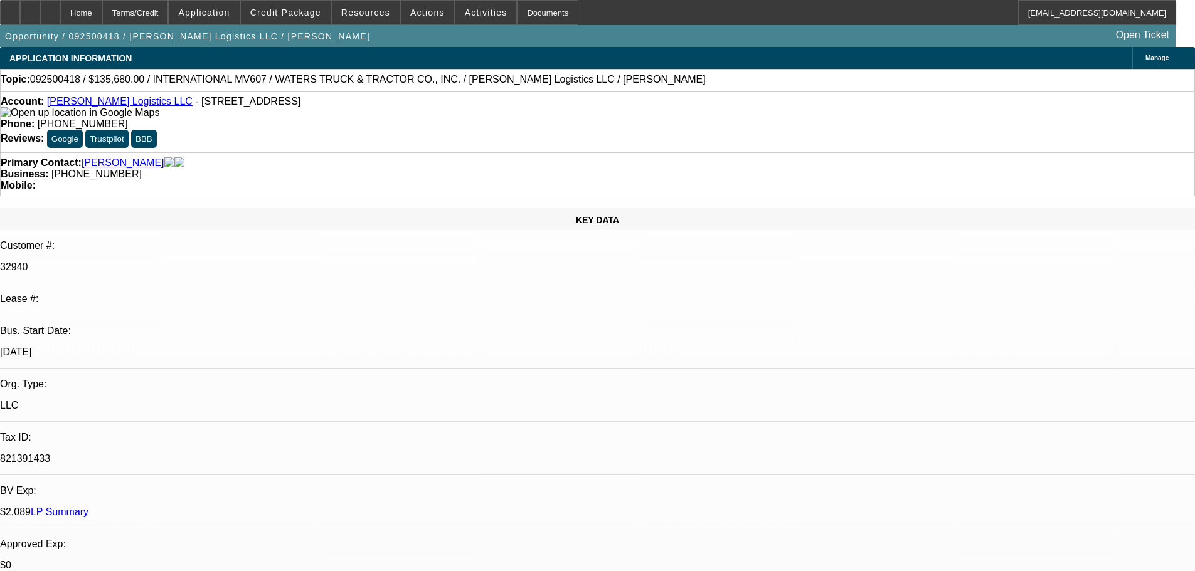
select select "0"
select select "2"
select select "0"
select select "6"
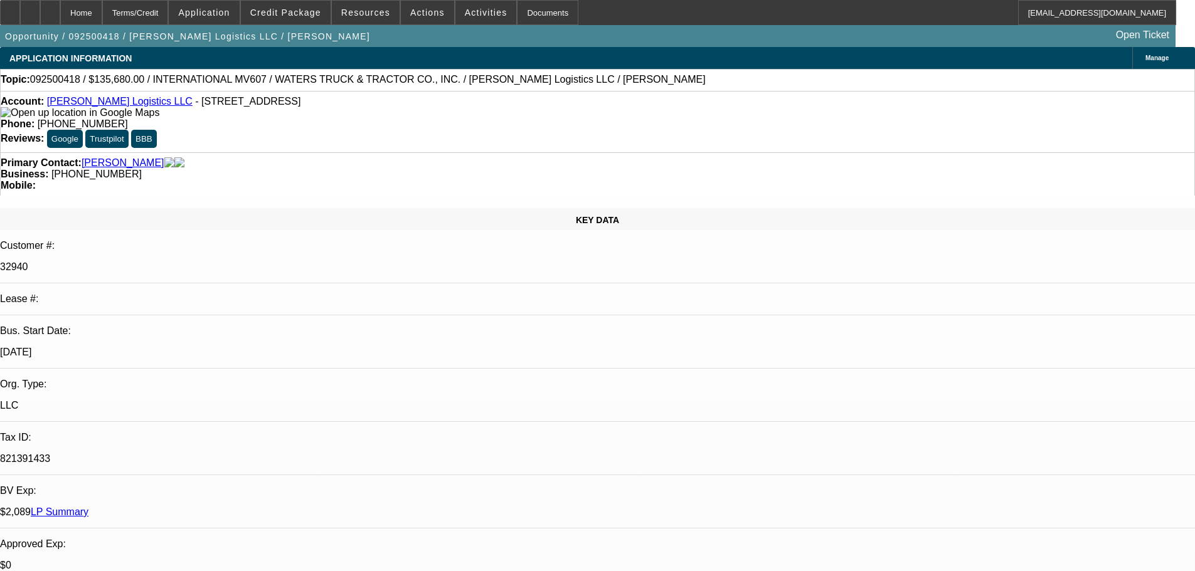
select select "0"
select select "2"
select select "0"
select select "6"
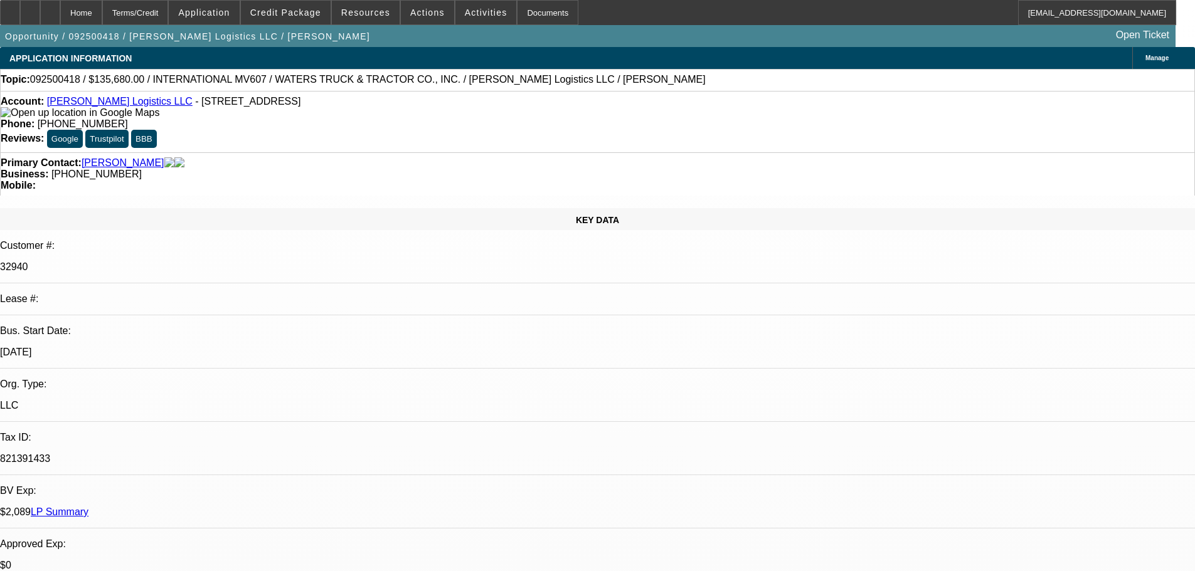
select select "0"
select select "2"
select select "0"
select select "6"
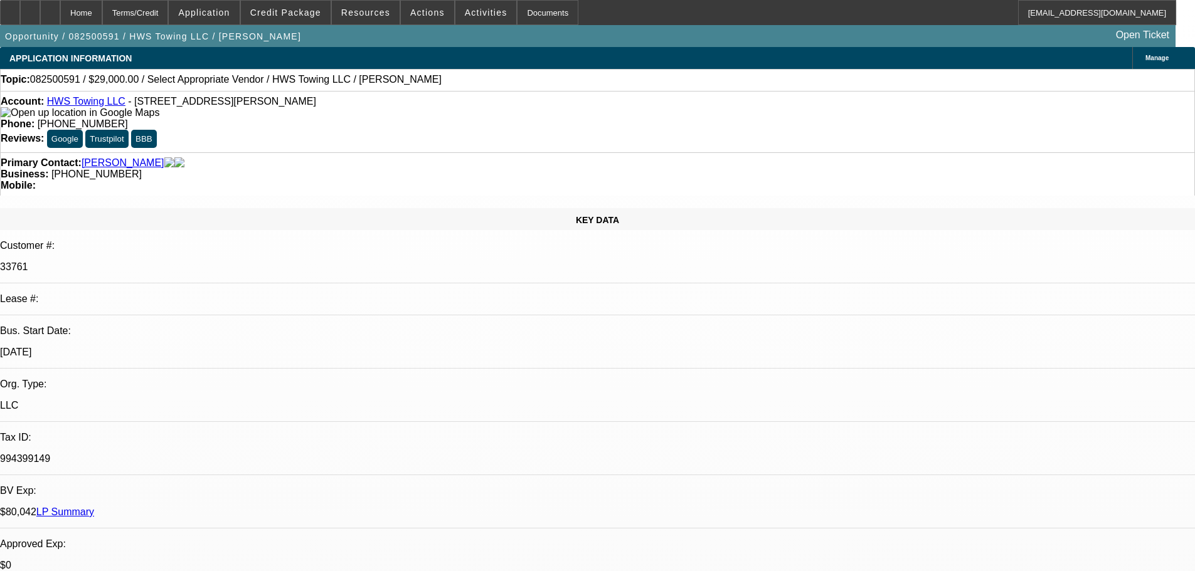
select select "0"
select select "2"
select select "0.1"
select select "4"
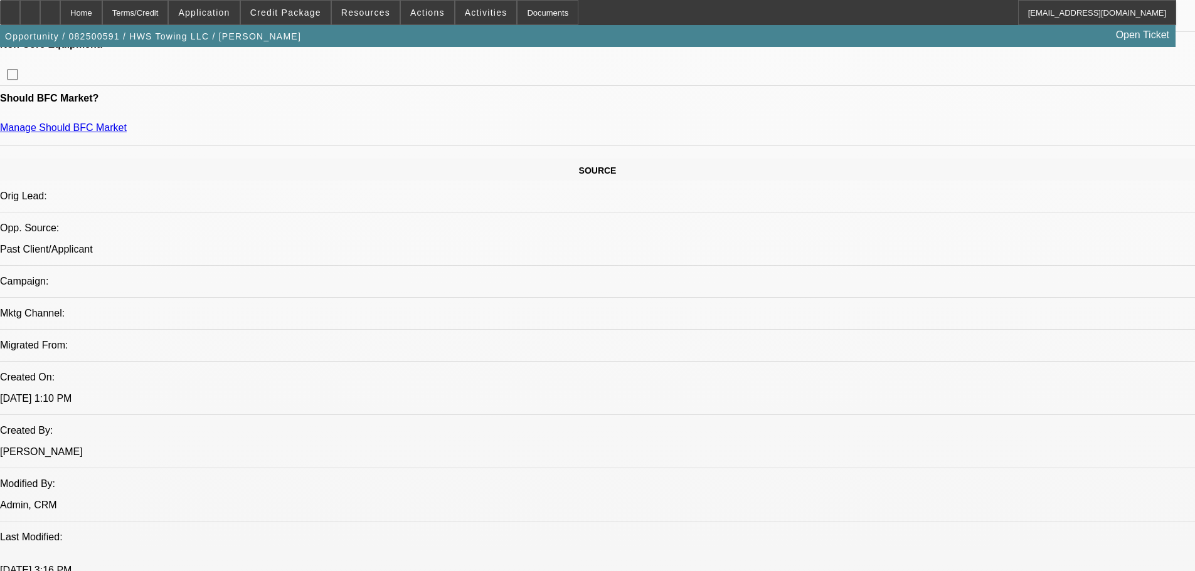
scroll to position [753, 0]
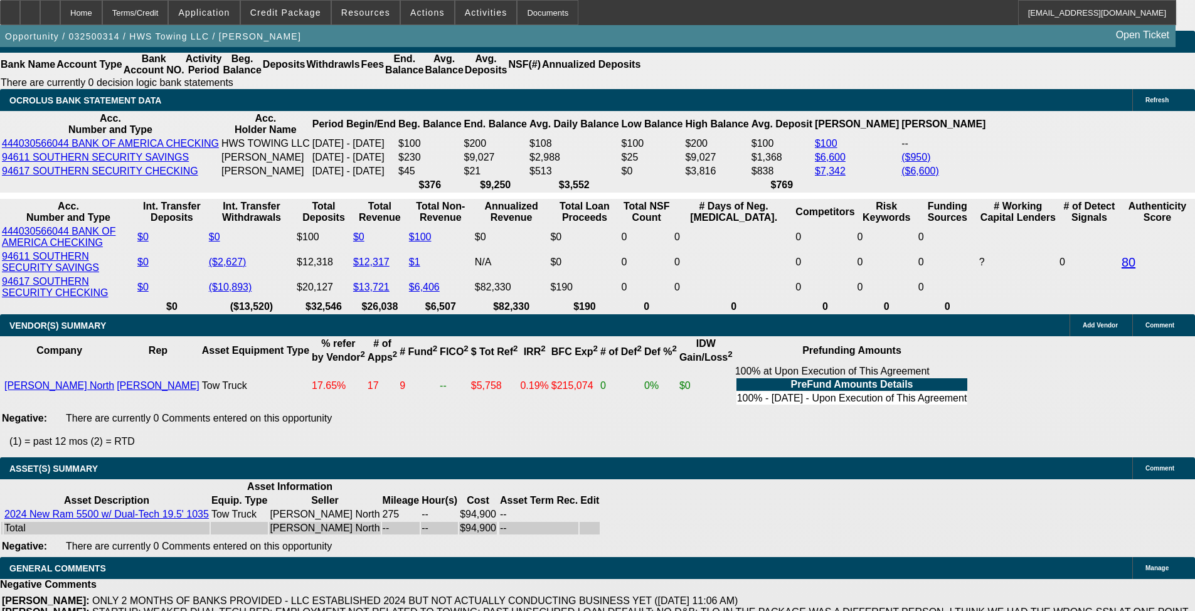
select select "0"
select select "2"
select select "0.1"
select select "4"
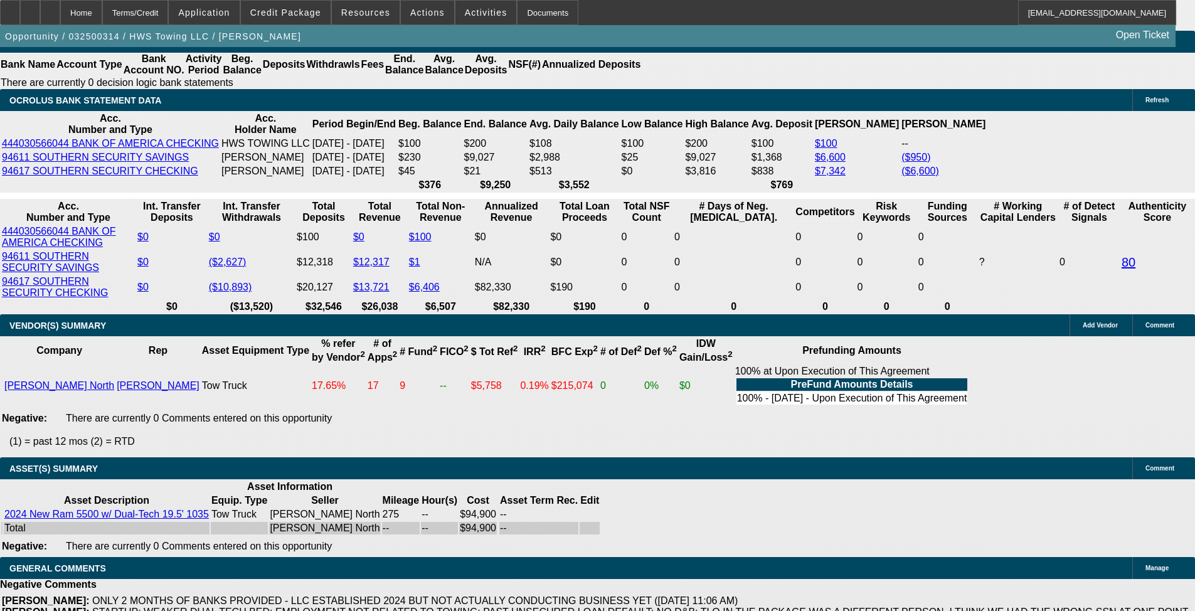
select select "0"
select select "2"
select select "0.1"
select select "4"
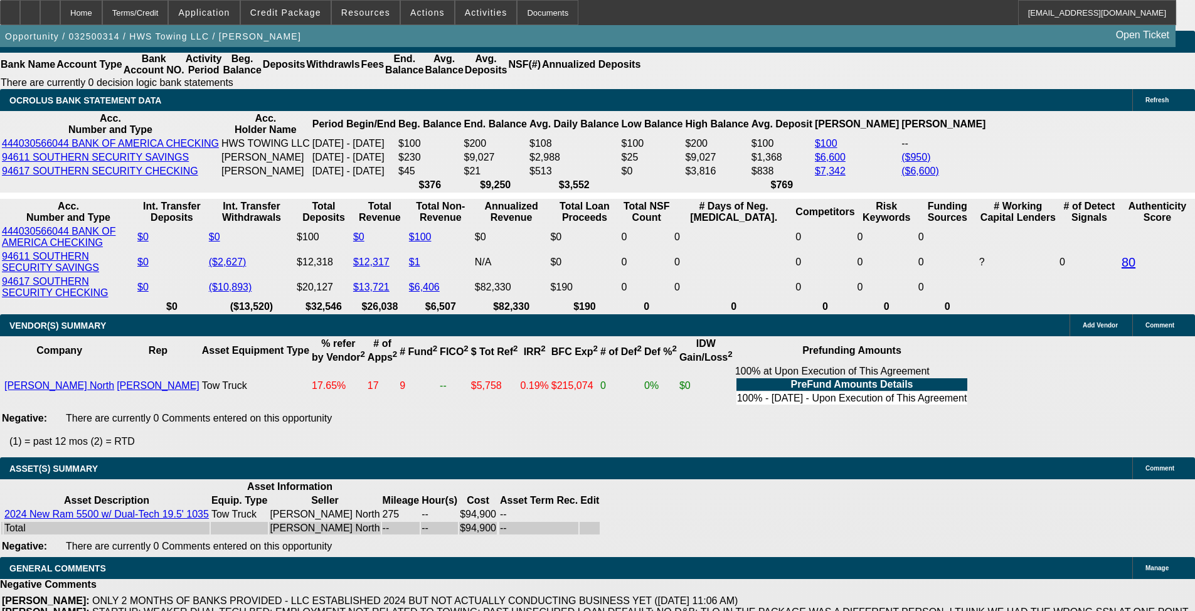
select select "0.15"
select select "2"
select select "0.1"
select select "4"
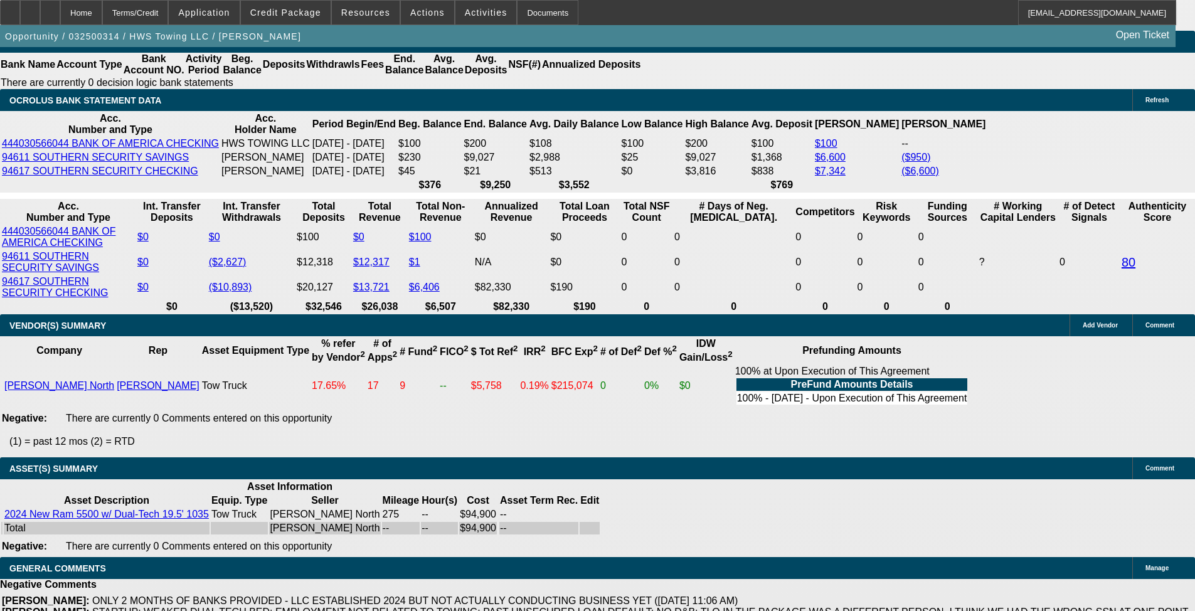
select select "0.1"
select select "2"
select select "0.1"
select select "4"
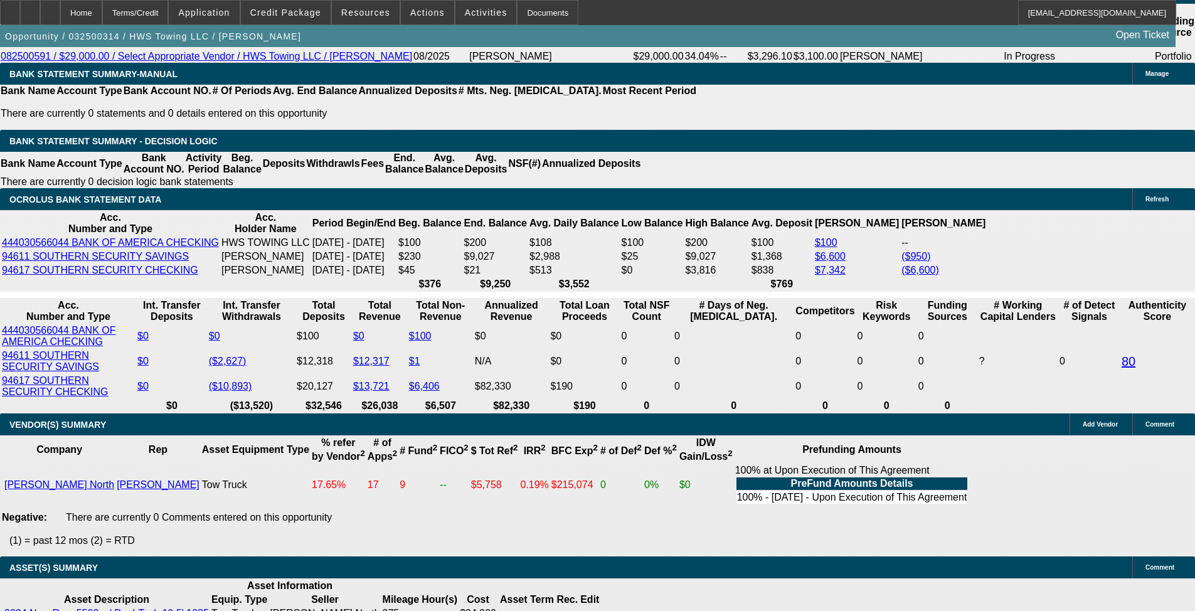
scroll to position [2242, 0]
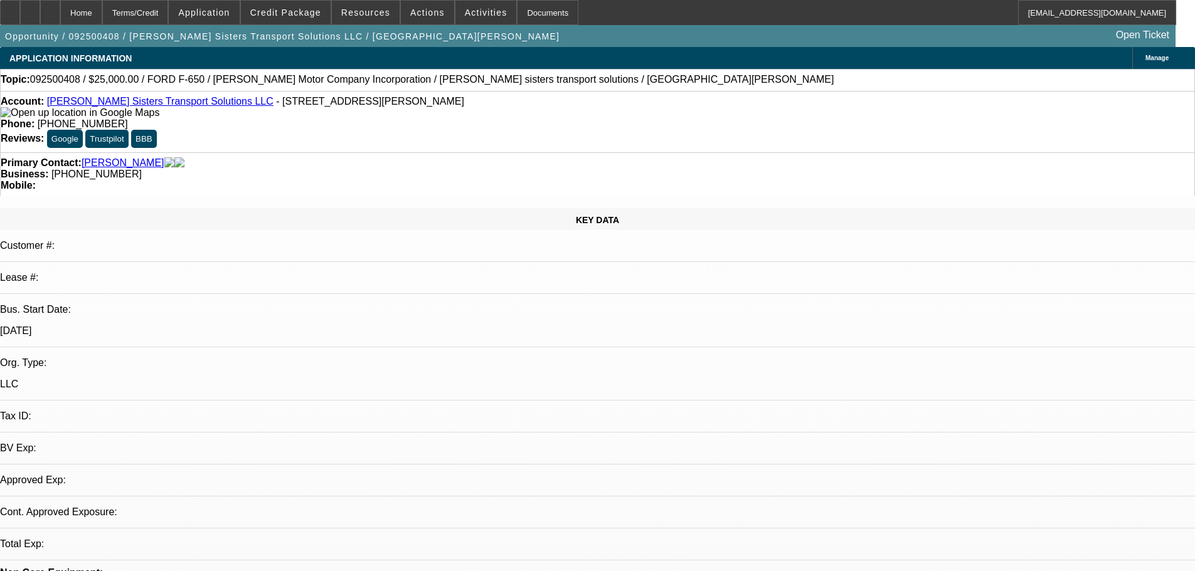
select select "0"
select select "2"
select select "0.1"
select select "4"
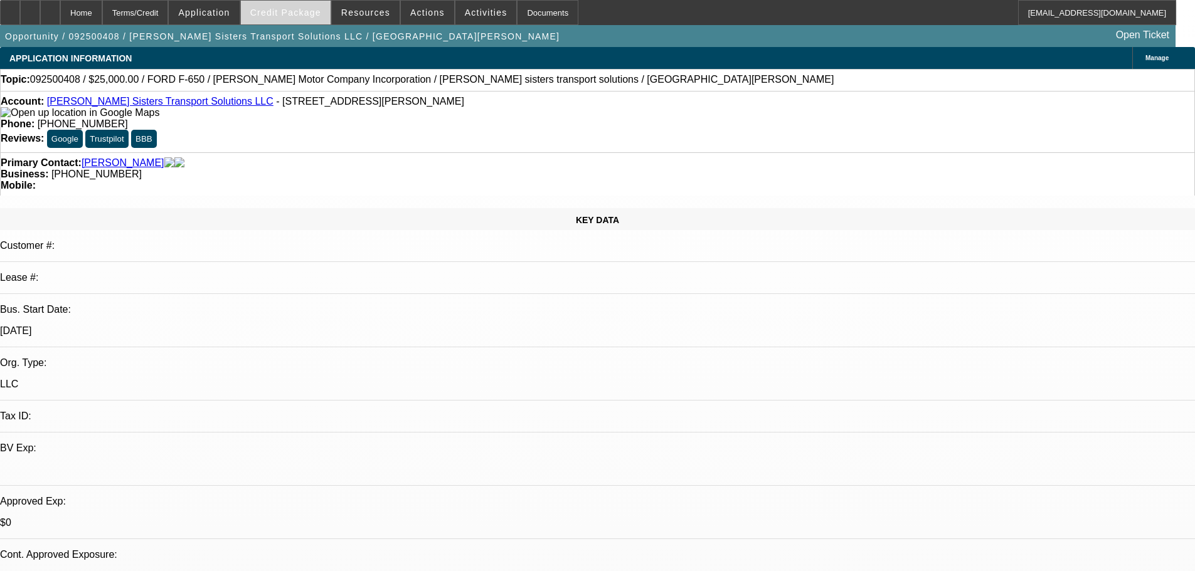
click at [288, 9] on span "Credit Package" at bounding box center [285, 13] width 71 height 10
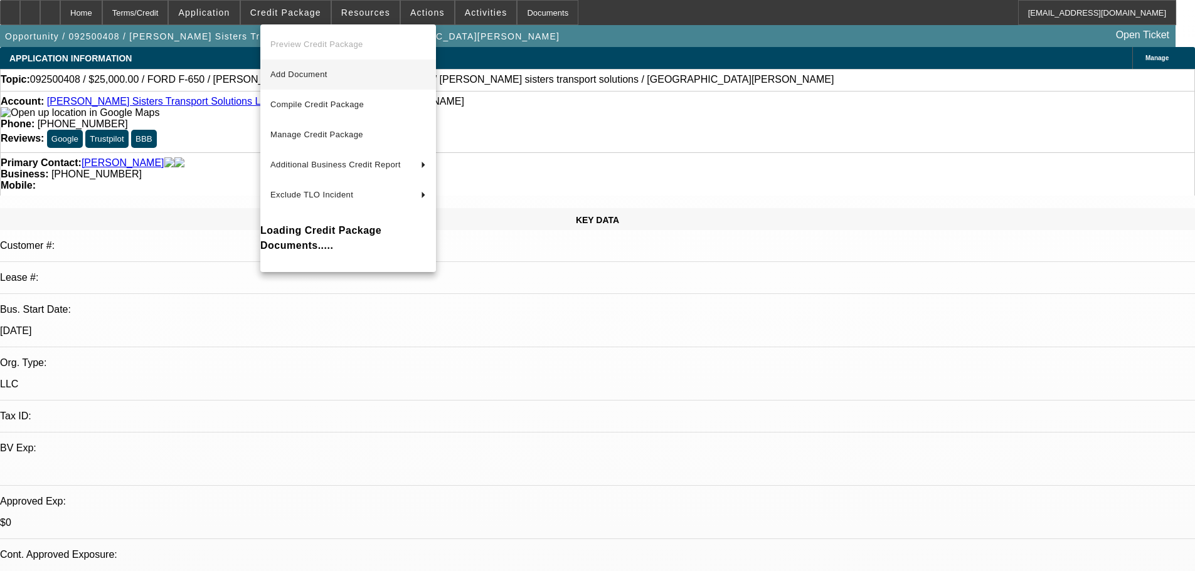
click at [371, 79] on span "Add Document" at bounding box center [348, 74] width 156 height 15
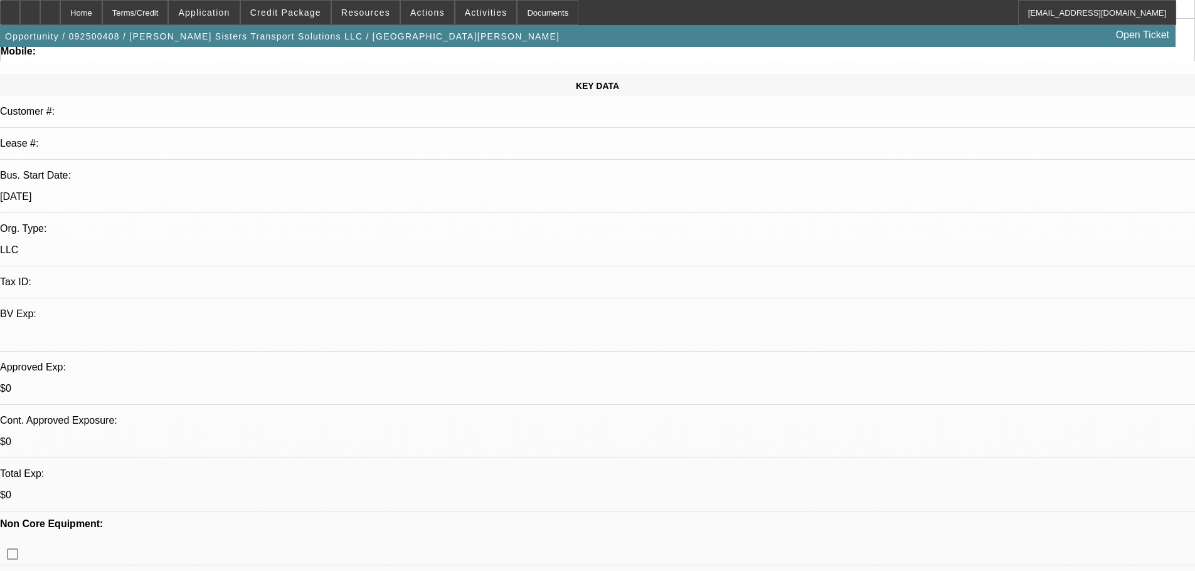
scroll to position [251, 0]
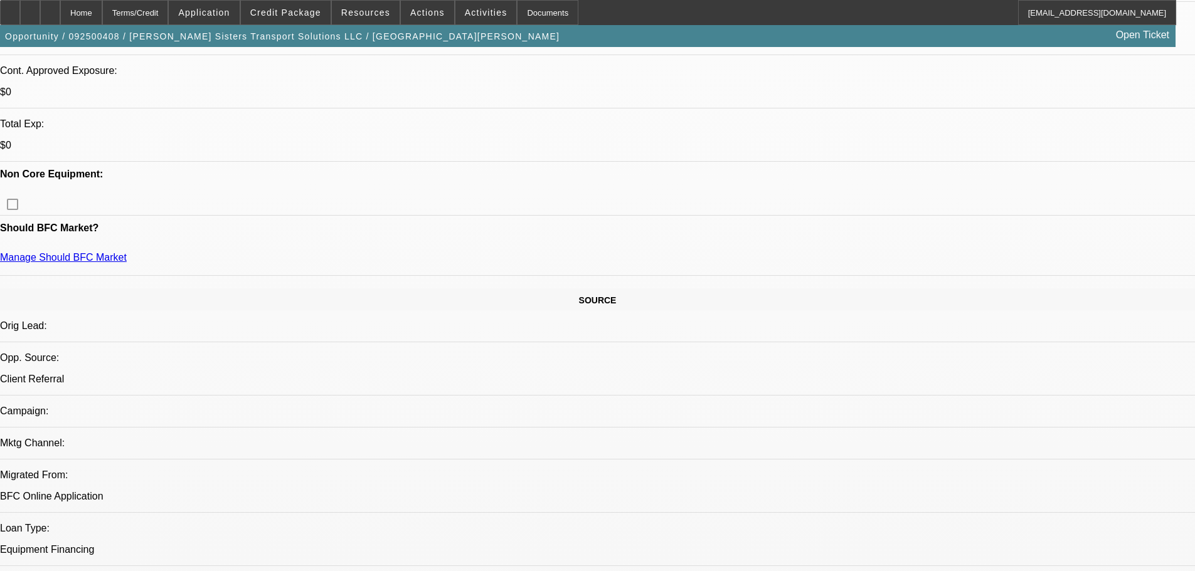
scroll to position [627, 0]
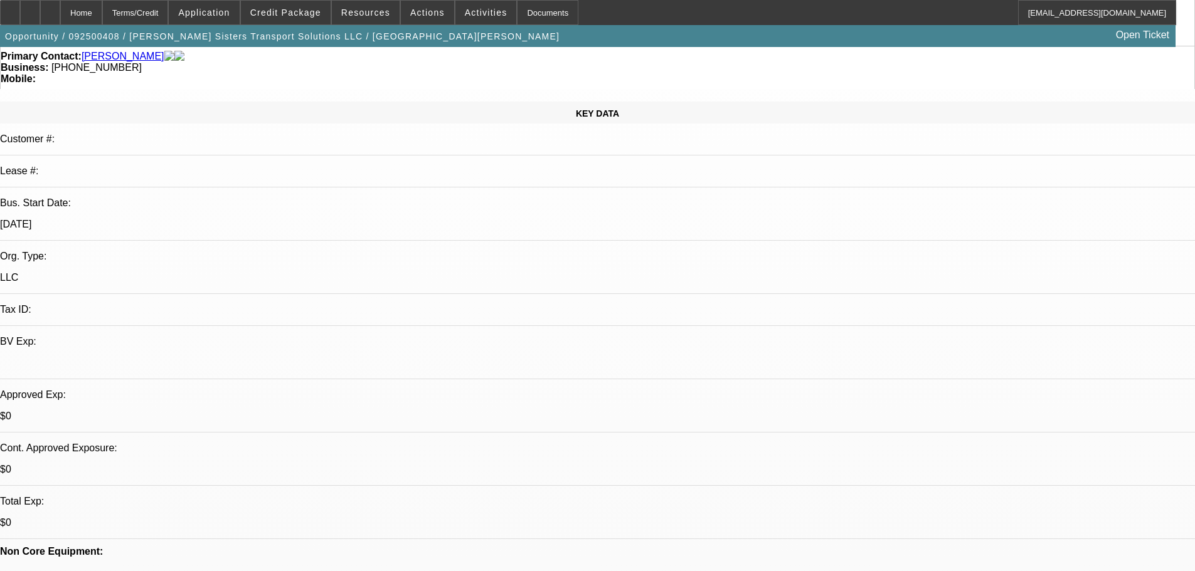
scroll to position [188, 0]
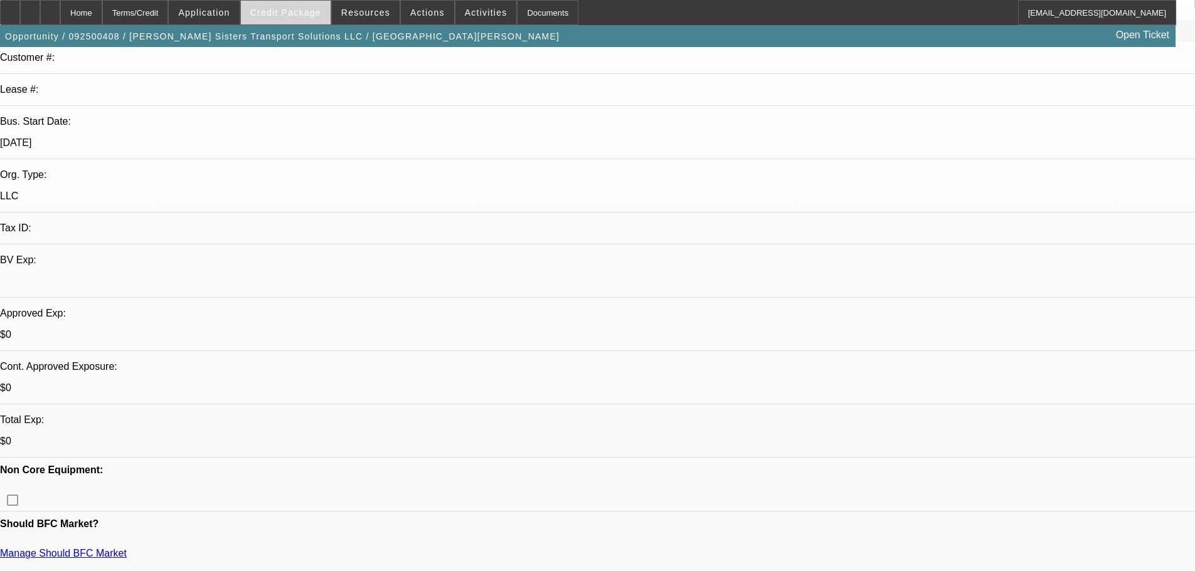
click at [292, 1] on span at bounding box center [286, 12] width 90 height 30
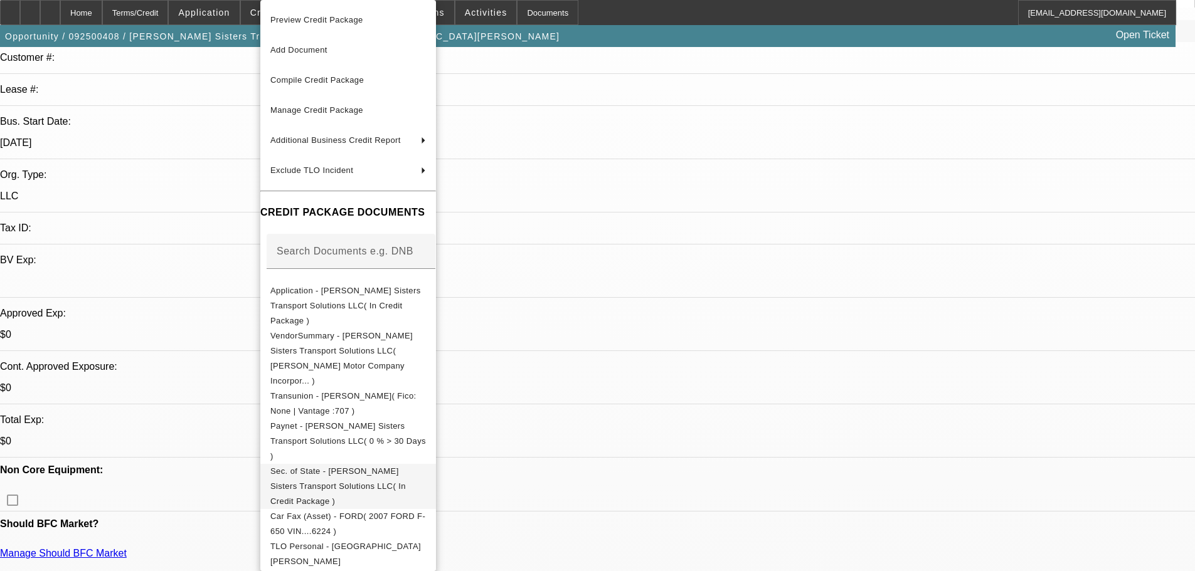
click at [406, 467] on span "Sec. of State - Shawn Sisters Transport Solutions LLC( In Credit Package )" at bounding box center [337, 487] width 135 height 40
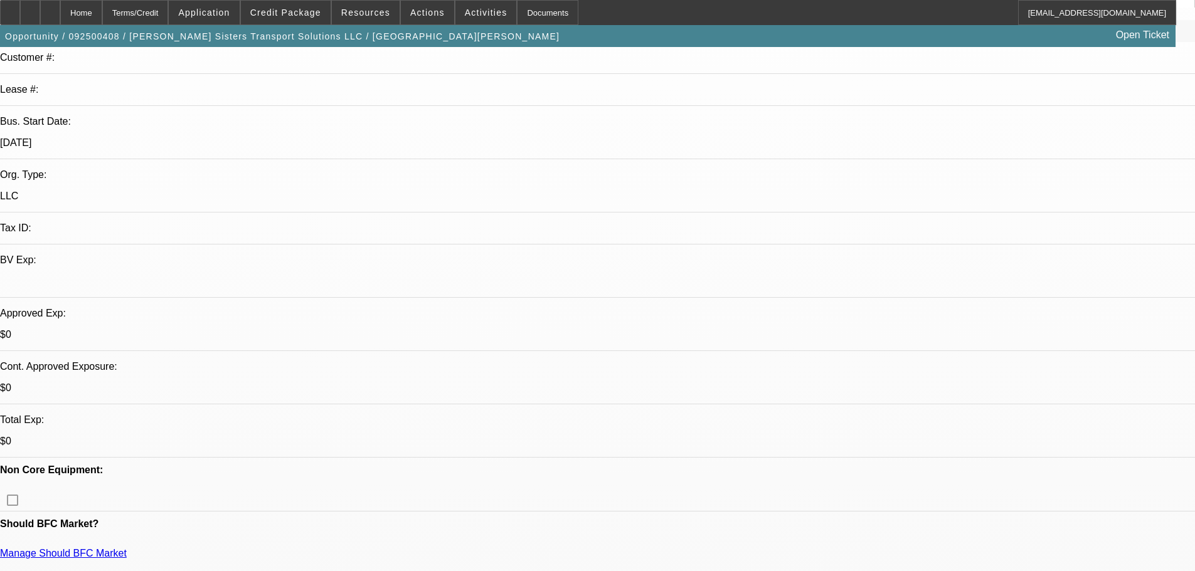
radio input "true"
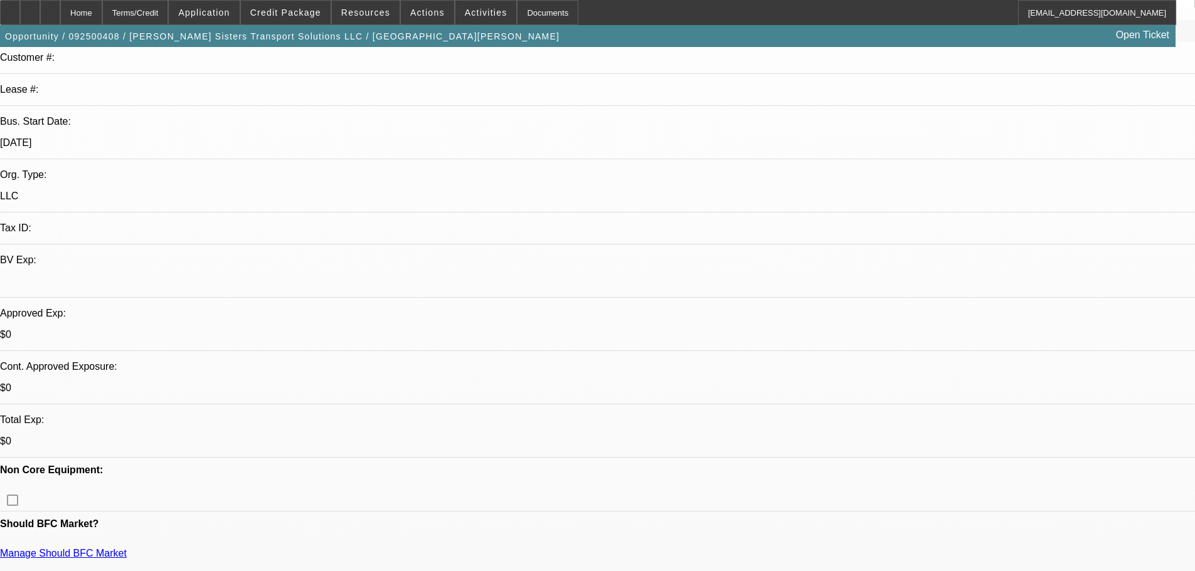
scroll to position [12, 0]
type textarea "9-24: Will file annual report next, the truck the dealer sent us was an older F…"
radio input "true"
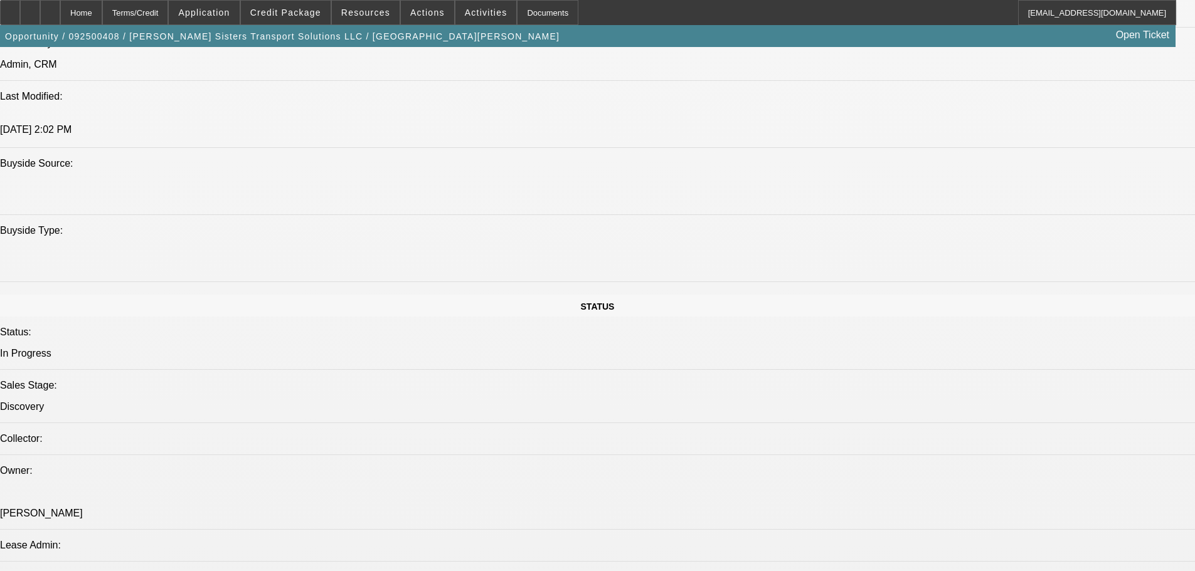
scroll to position [1254, 0]
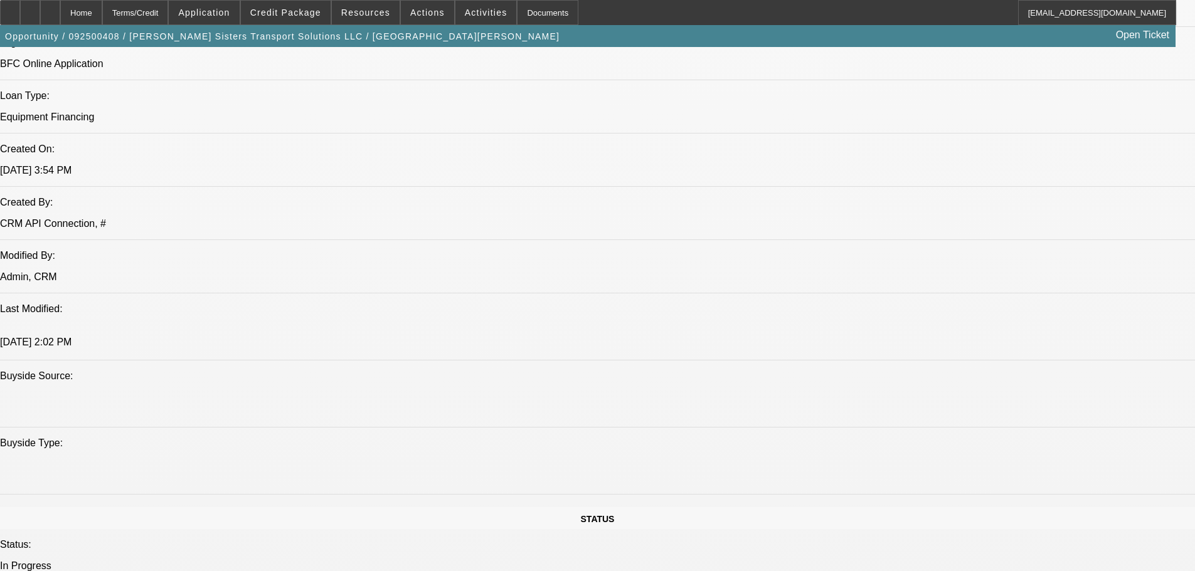
scroll to position [815, 0]
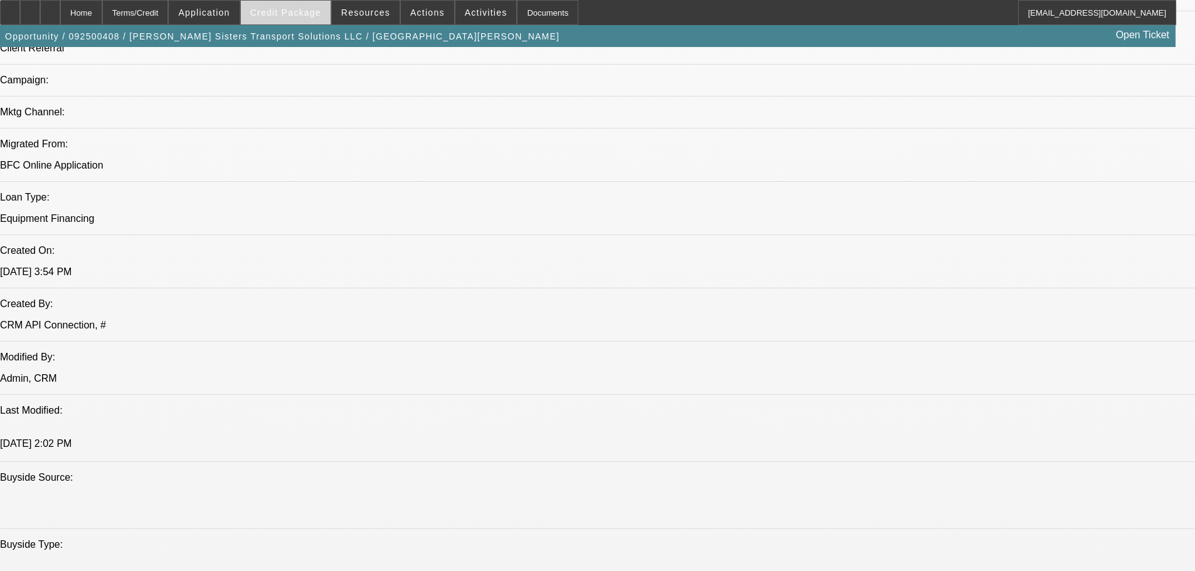
click at [309, 9] on span "Credit Package" at bounding box center [285, 13] width 71 height 10
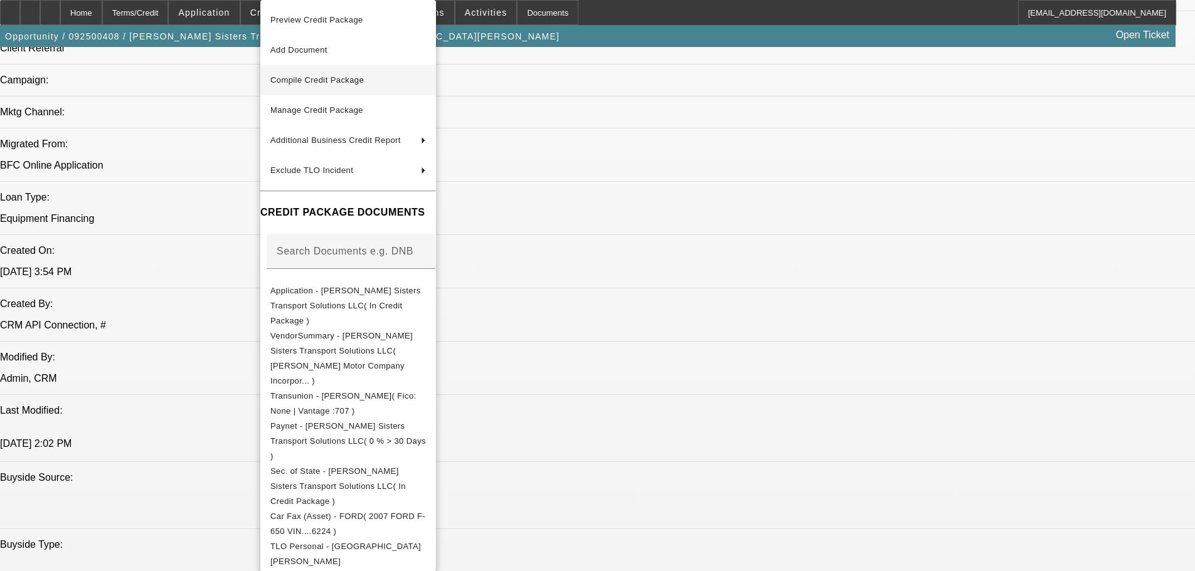
click at [387, 72] on button "Compile Credit Package" at bounding box center [348, 80] width 176 height 30
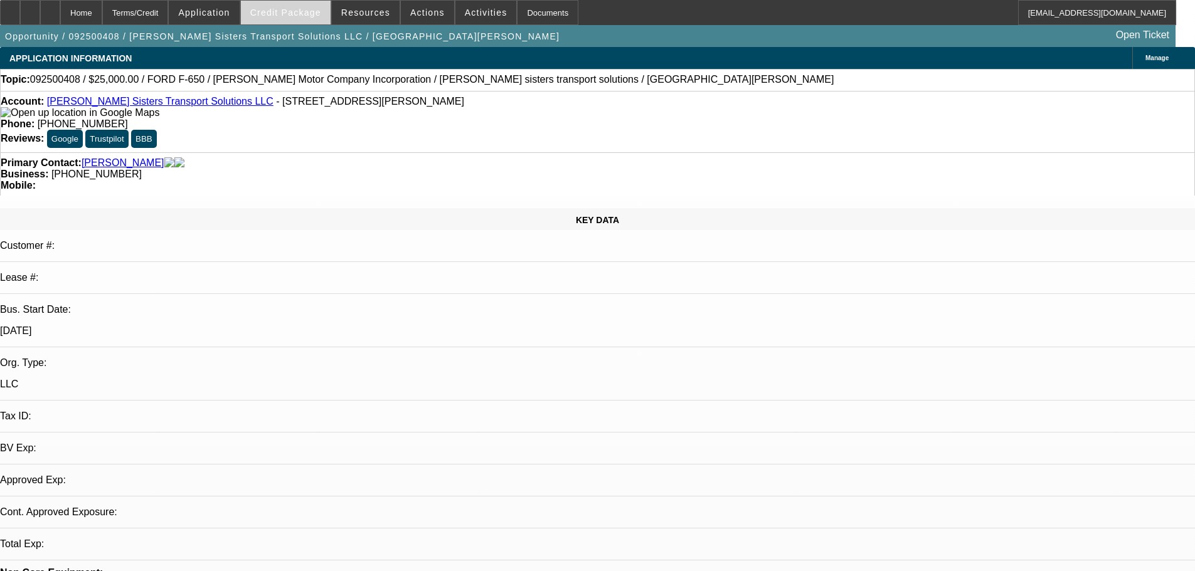
select select "0"
select select "2"
select select "0.1"
select select "4"
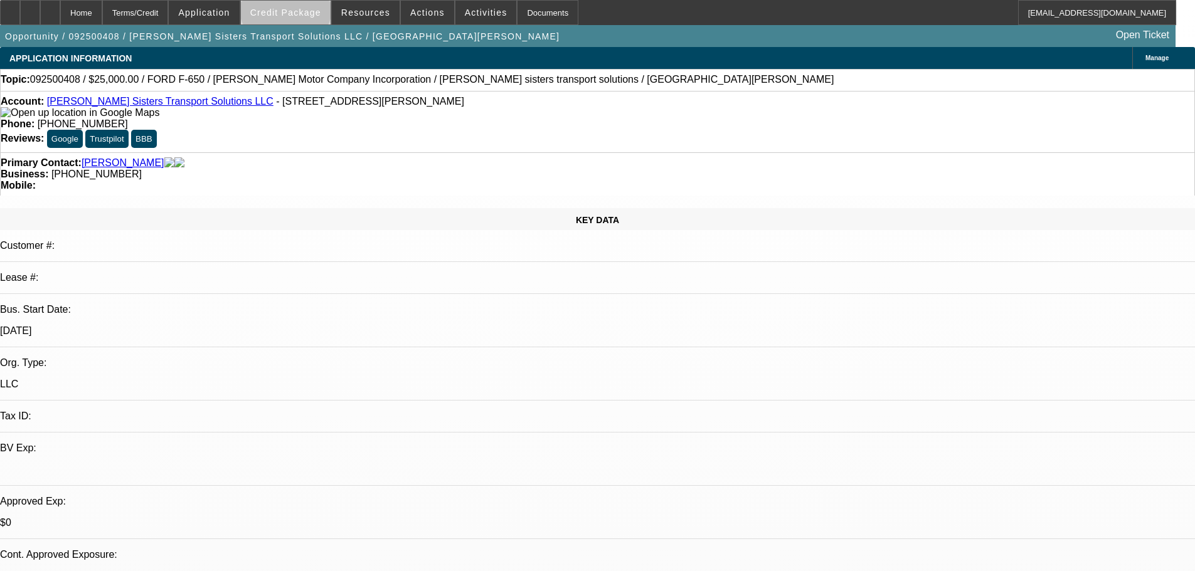
click at [305, 9] on span "Credit Package" at bounding box center [285, 13] width 71 height 10
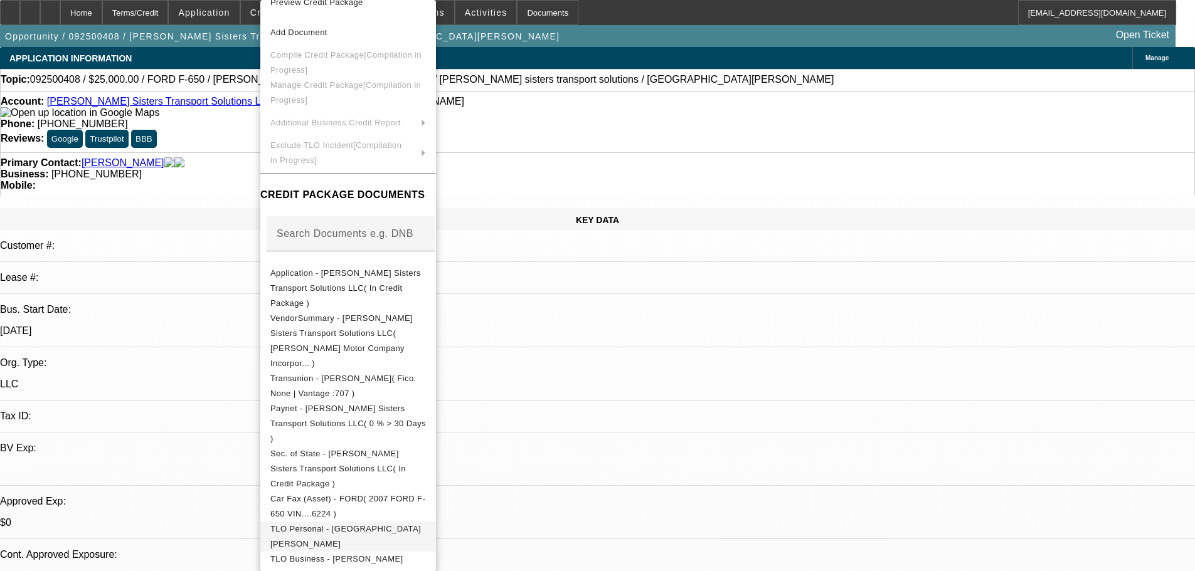
scroll to position [26, 0]
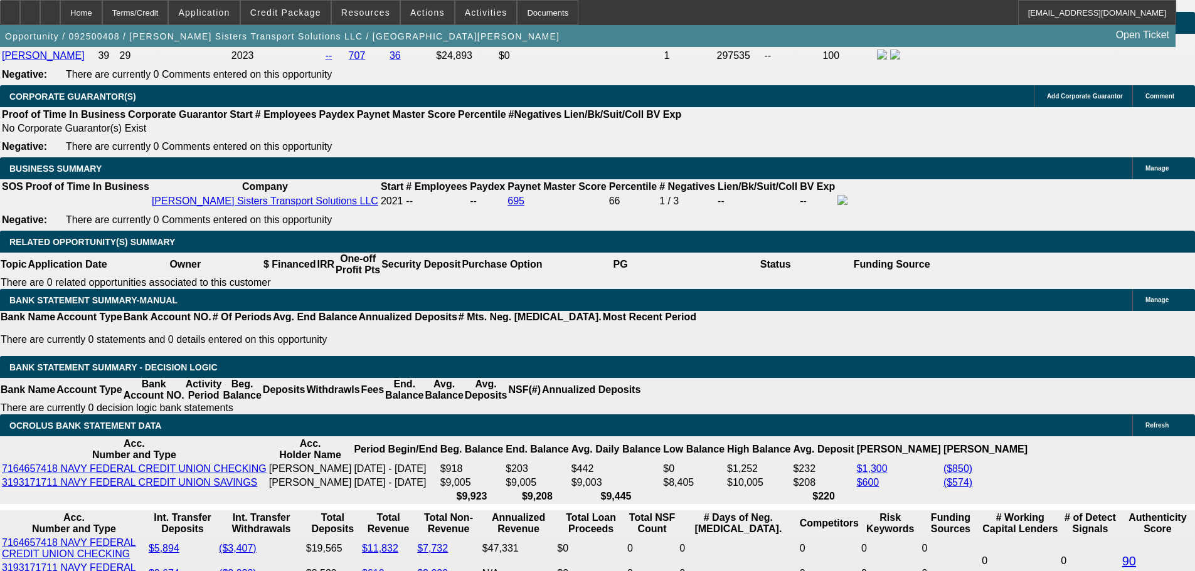
scroll to position [1944, 0]
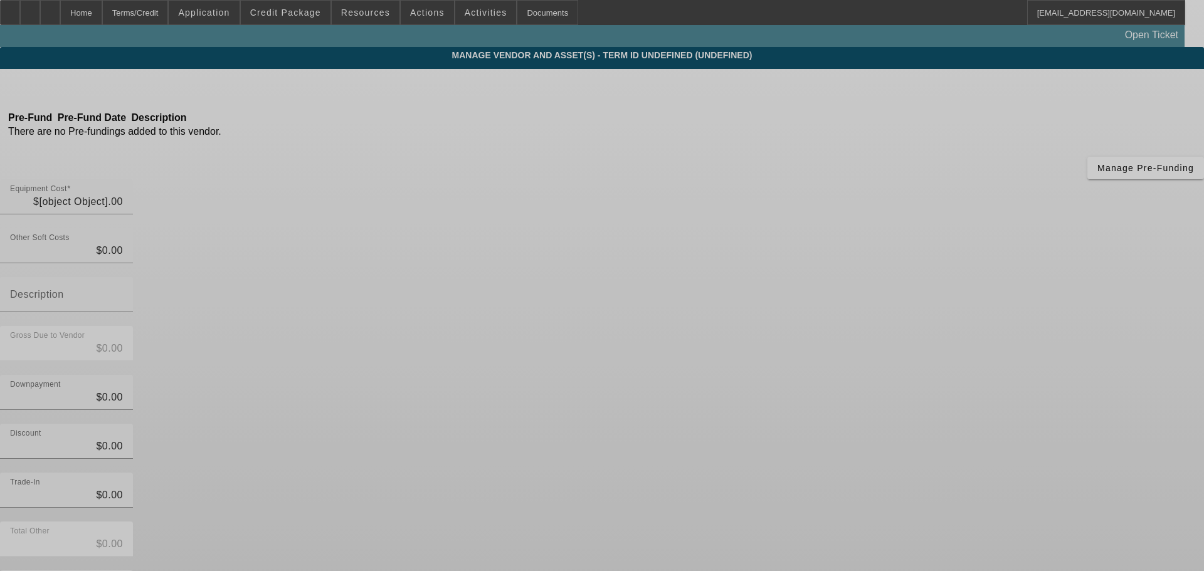
type input "$25,000.00"
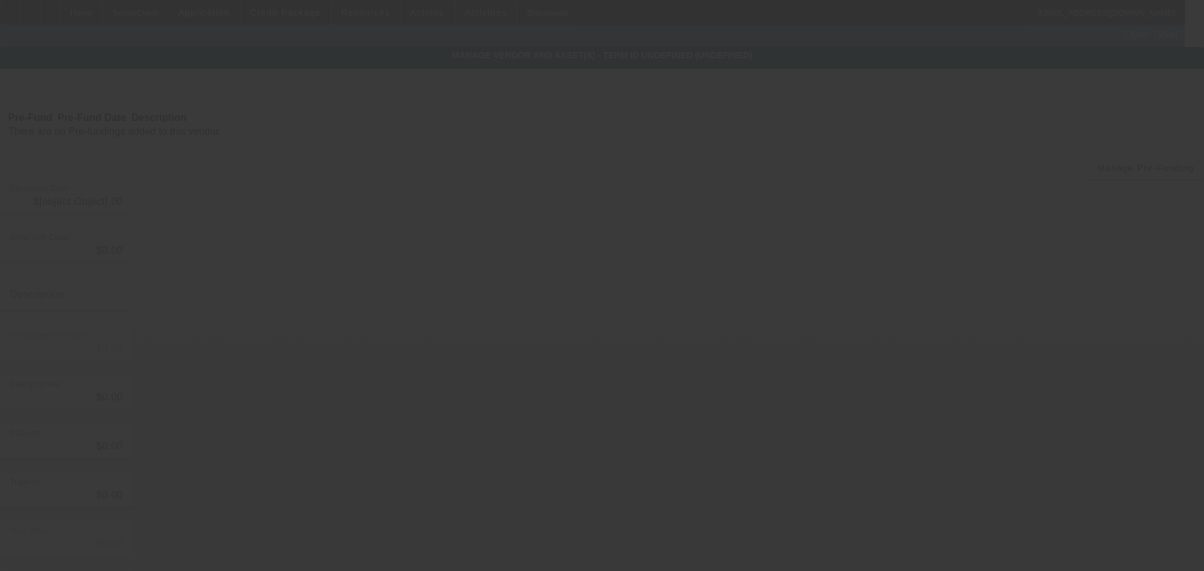
type input "$25,000.00"
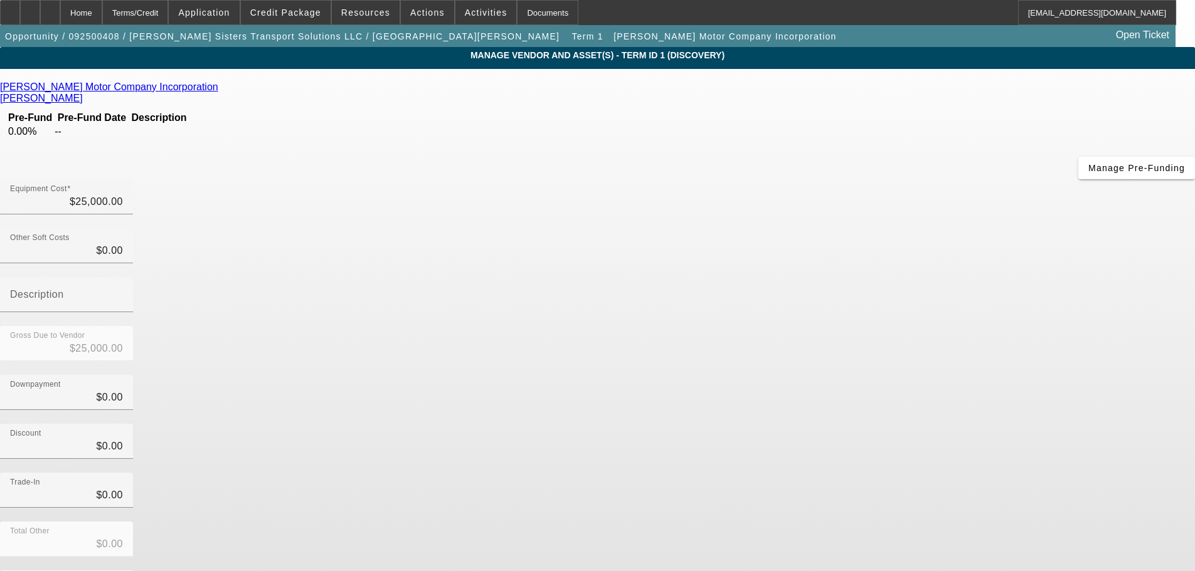
click at [221, 90] on icon at bounding box center [221, 87] width 0 height 11
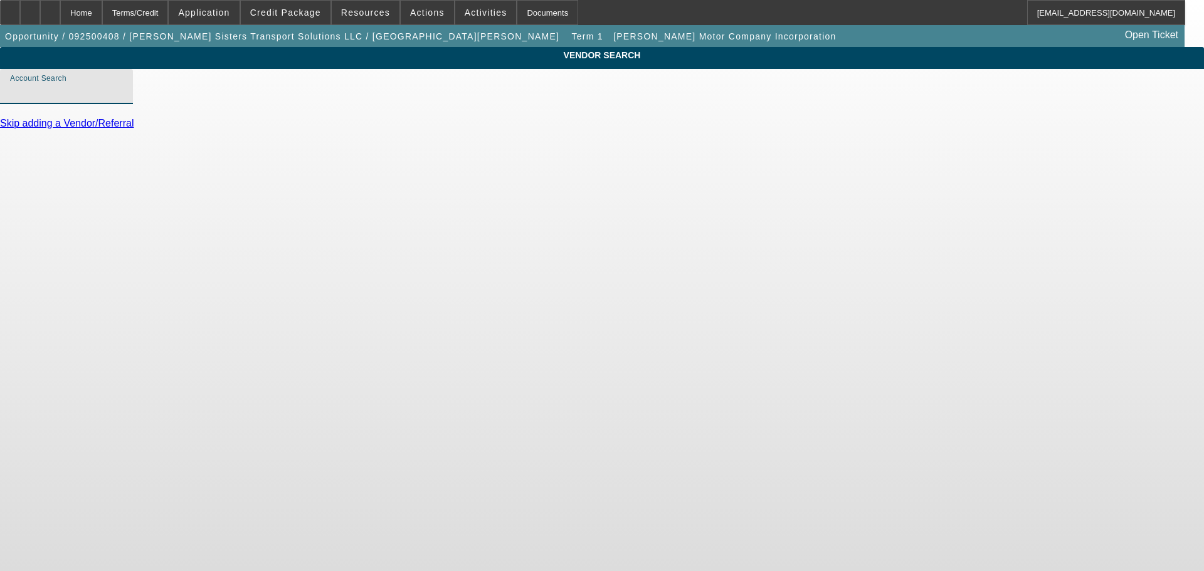
click at [123, 99] on input "Account Search" at bounding box center [66, 91] width 113 height 15
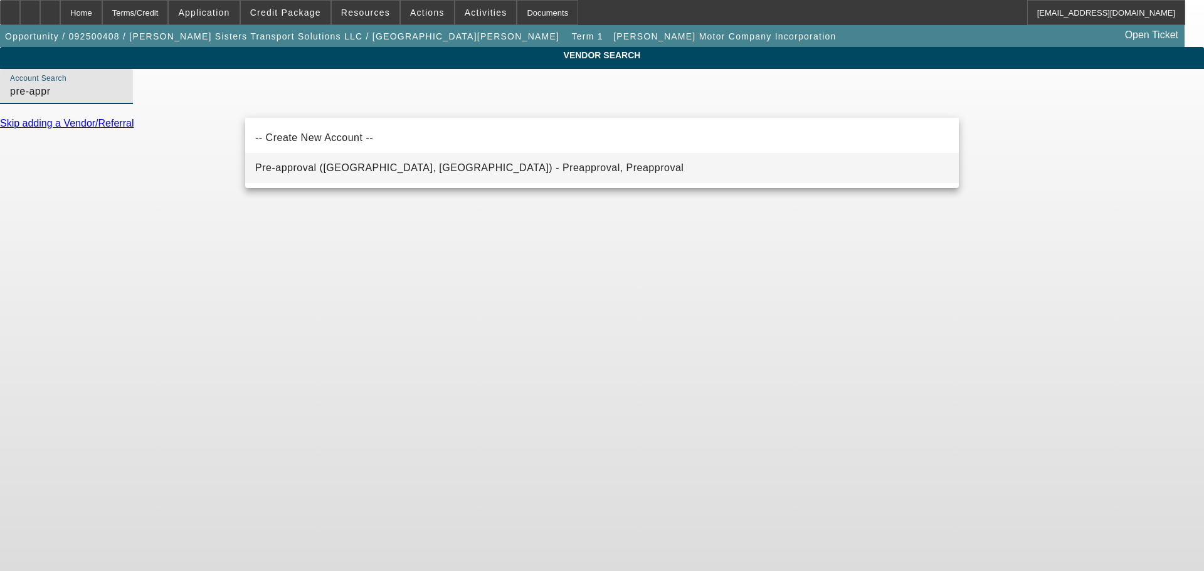
click at [401, 169] on span "Pre-approval (Northbrook, IL) - Preapproval, Preapproval" at bounding box center [469, 167] width 428 height 11
type input "Pre-approval (Northbrook, IL) - Preapproval, Preapproval"
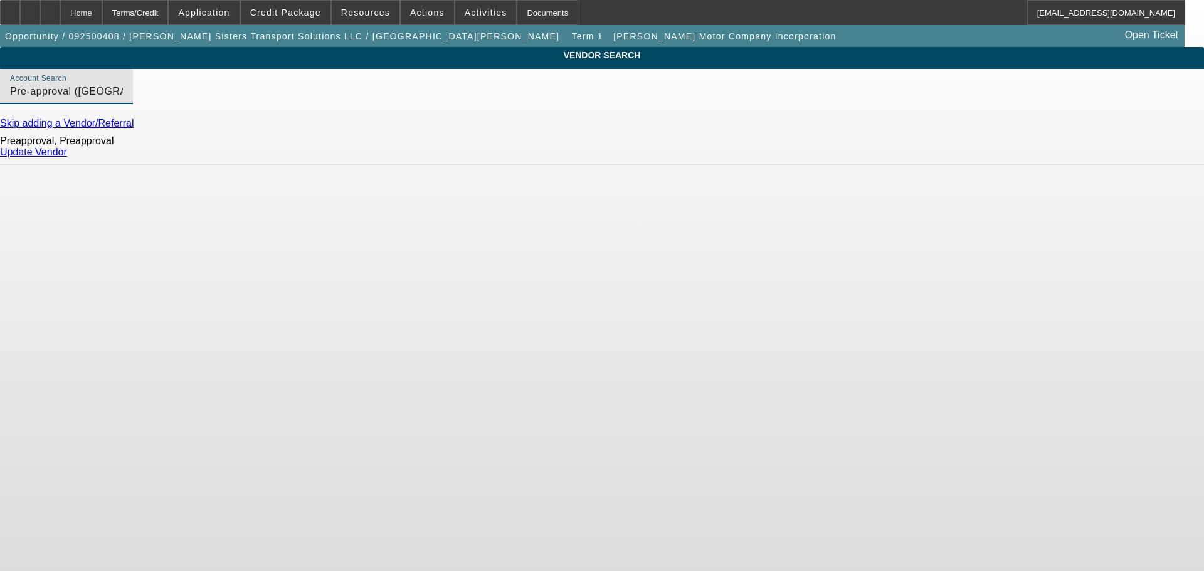
click at [67, 157] on link "Update Vendor" at bounding box center [33, 152] width 67 height 11
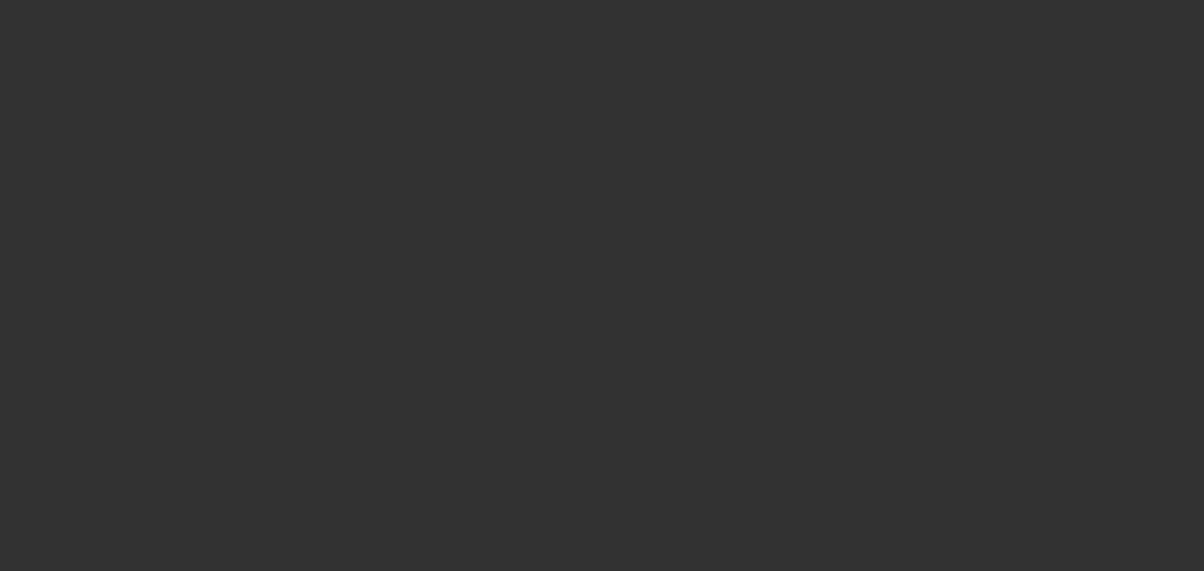
type input "$25,000.00"
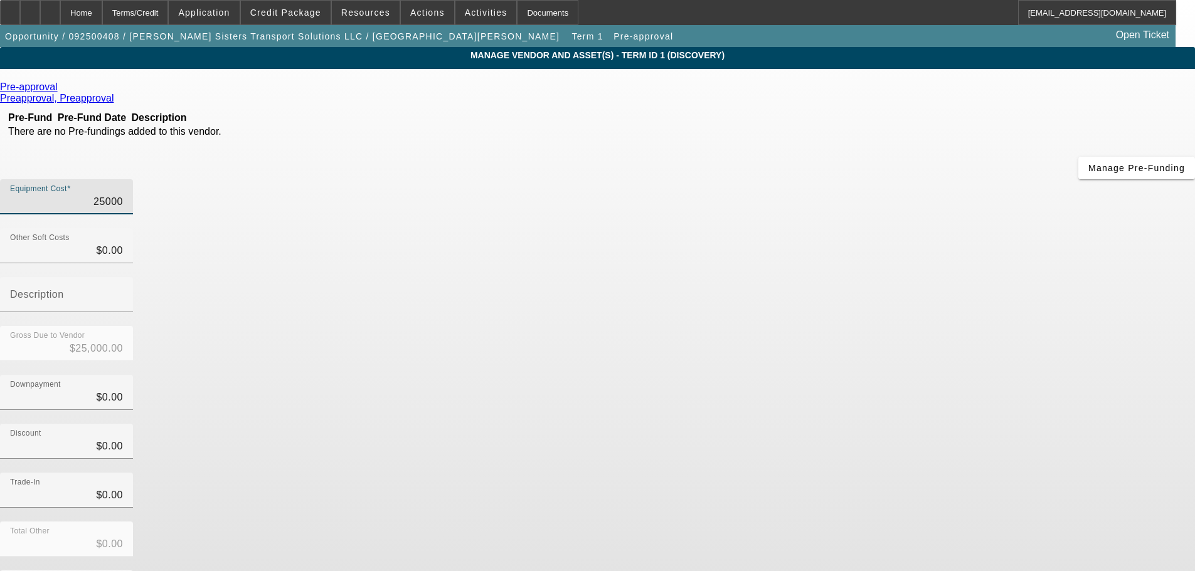
drag, startPoint x: 714, startPoint y: 102, endPoint x: 822, endPoint y: 105, distance: 108.6
click at [822, 179] on div "Equipment Cost 25000" at bounding box center [597, 203] width 1195 height 49
type input "3"
type input "$3.00"
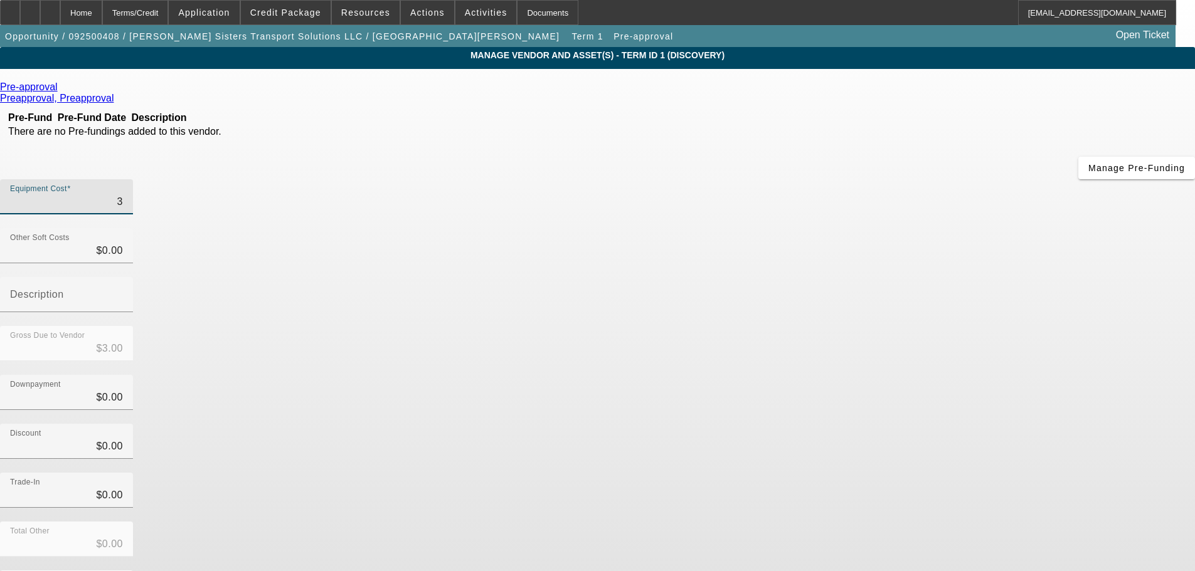
type input "35"
type input "$35.00"
type input "350"
type input "$350.00"
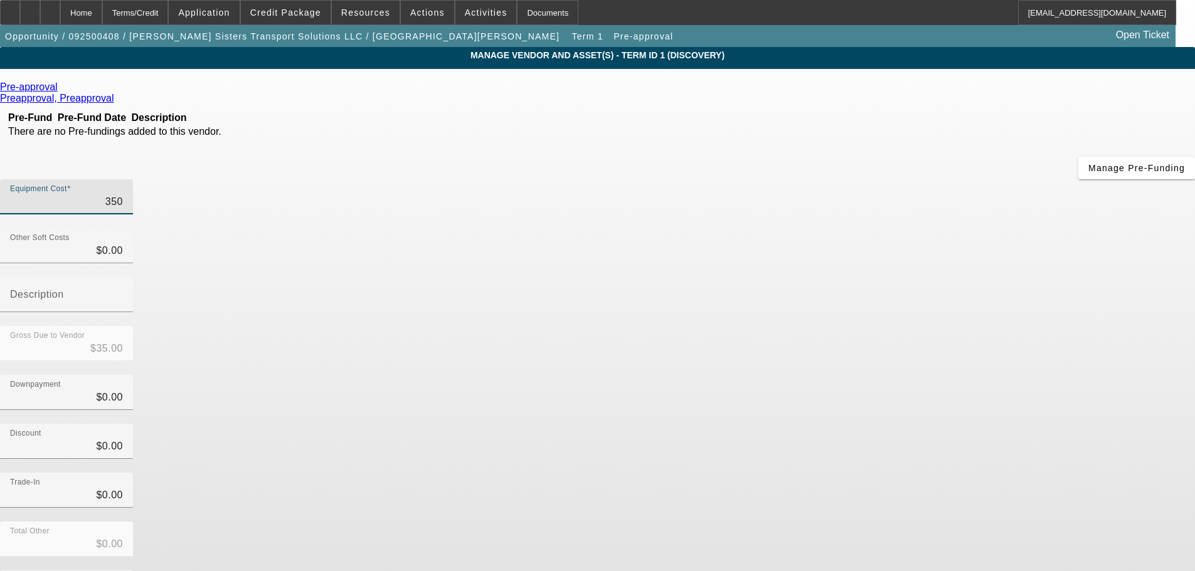
type input "$350.00"
type input "3500"
type input "$3,500.00"
type input "35000"
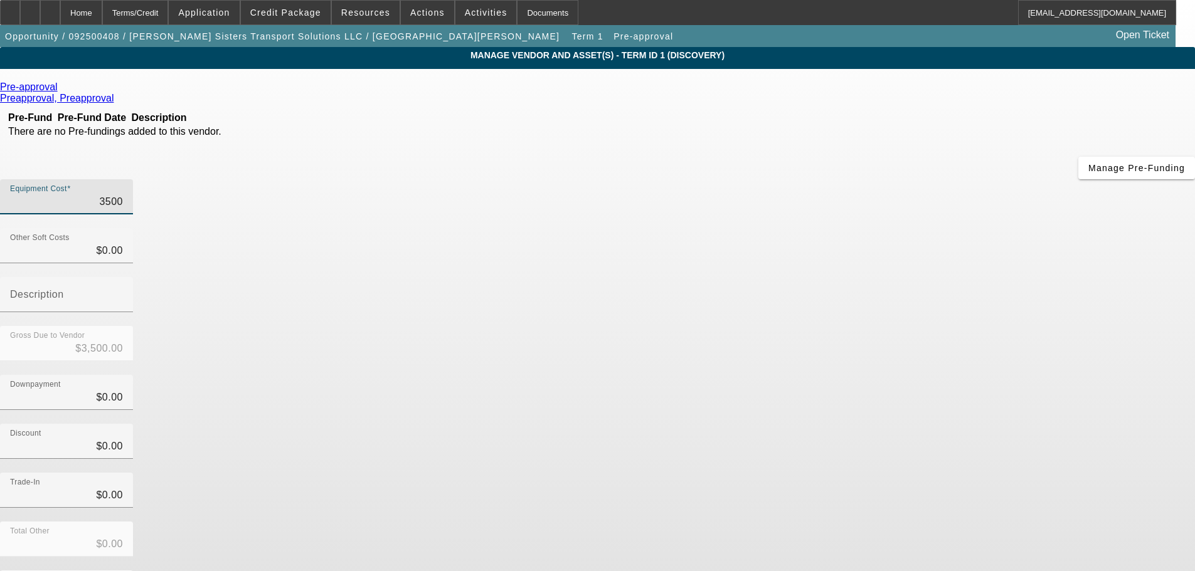
type input "$35,000.00"
click at [832, 375] on div "Downpayment $0.00" at bounding box center [597, 399] width 1195 height 49
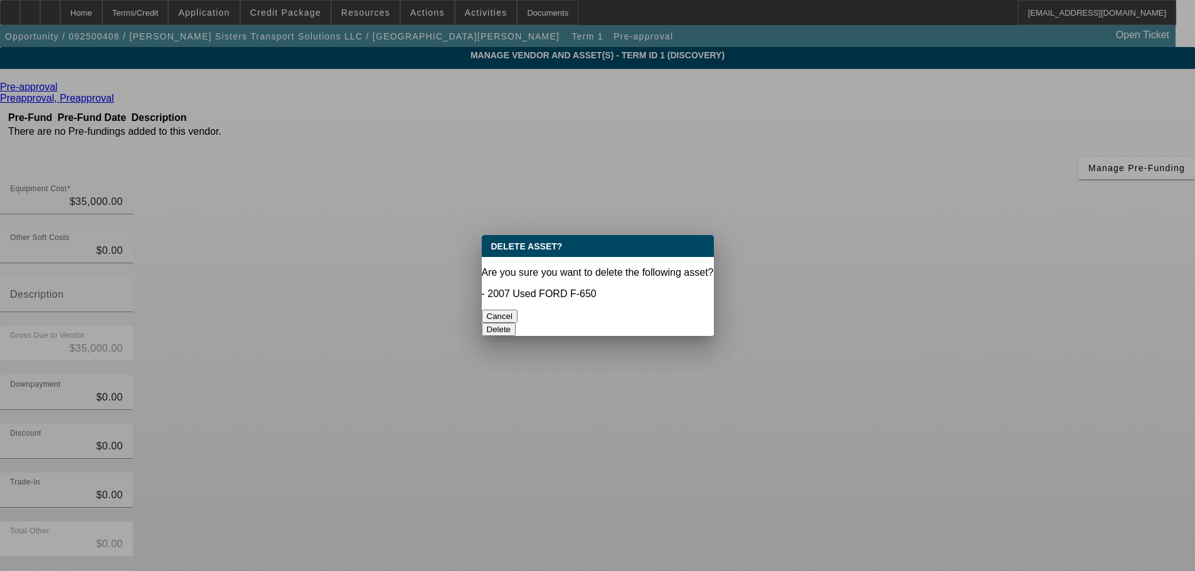
click at [516, 323] on button "Delete" at bounding box center [499, 329] width 34 height 13
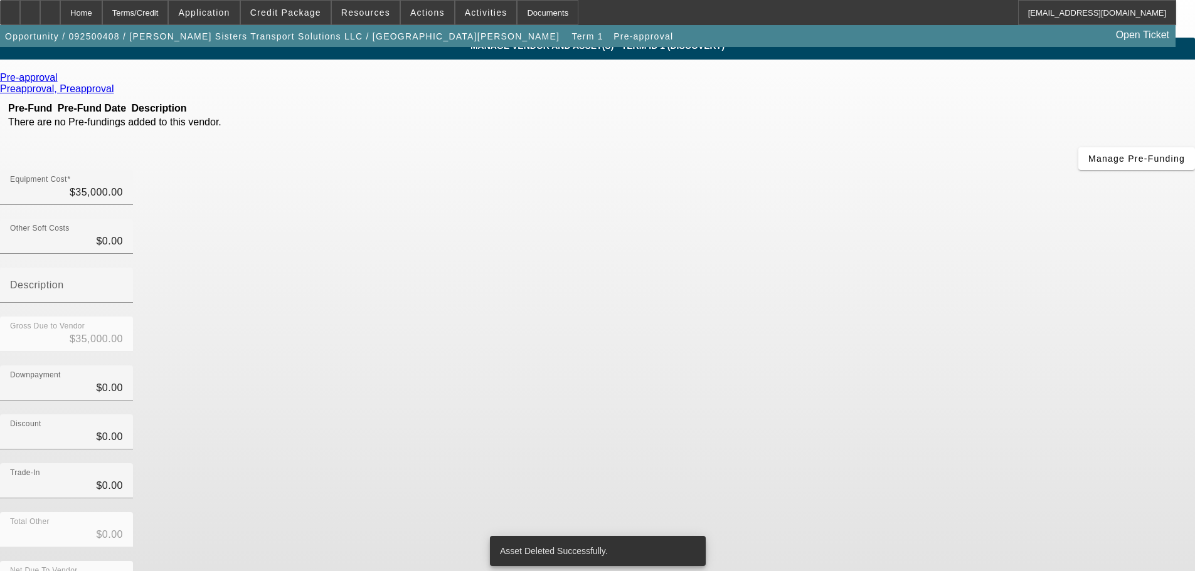
scroll to position [12, 0]
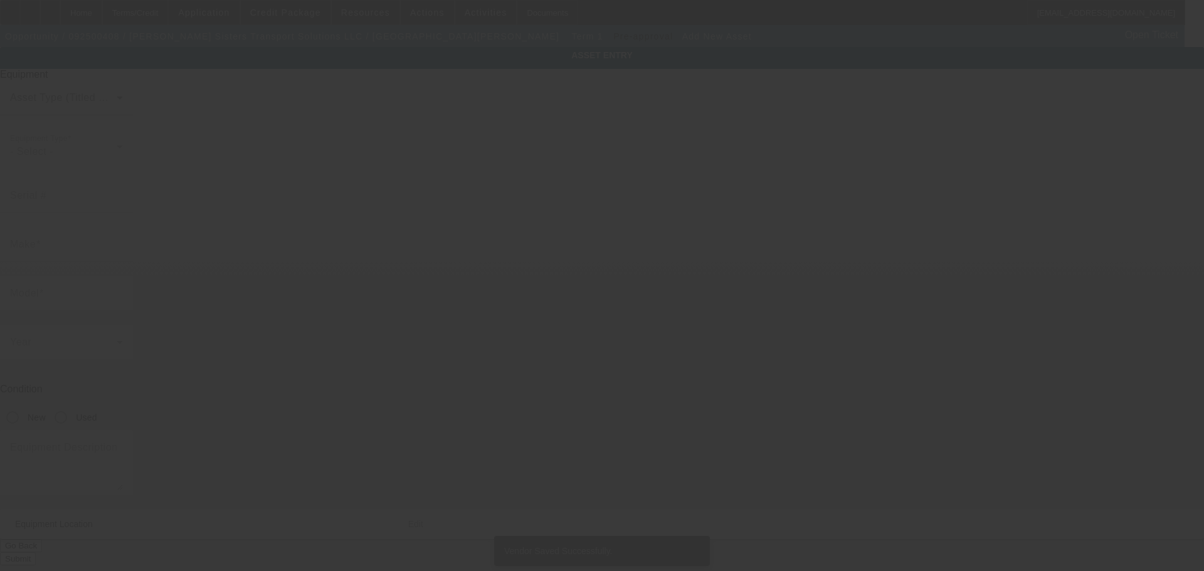
type input "14 Albany Dr"
type input "Hampton"
type input "23666"
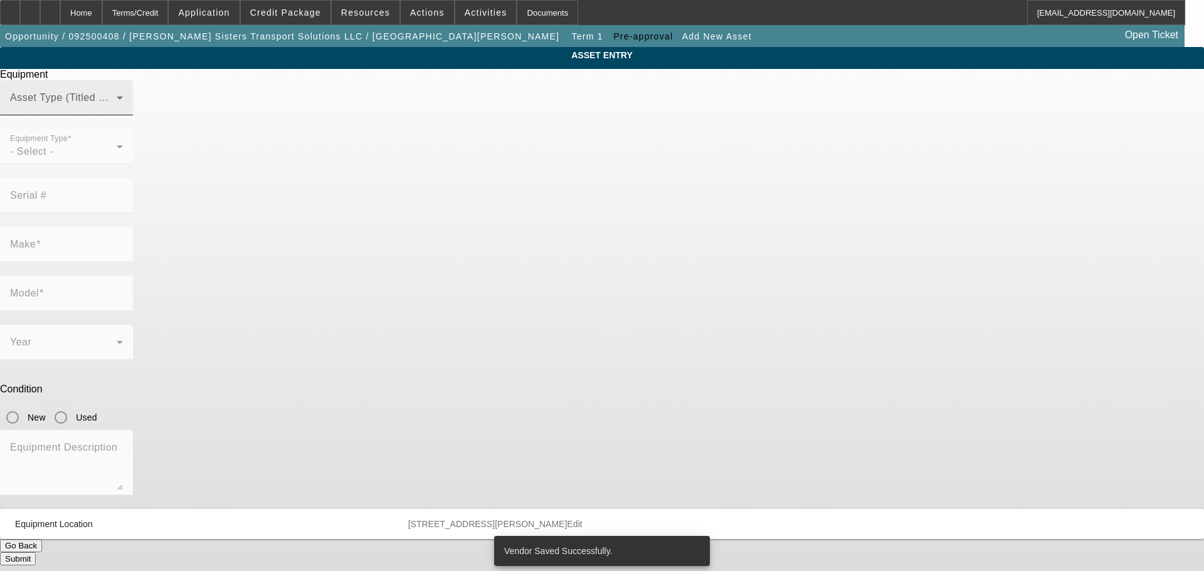
click at [117, 110] on span at bounding box center [63, 102] width 107 height 15
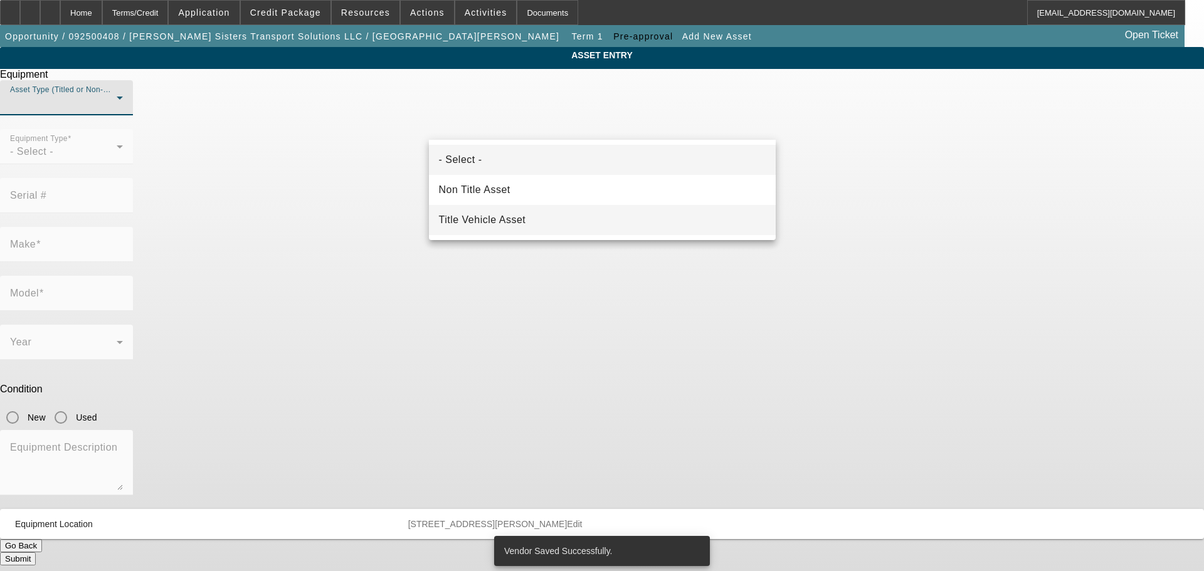
click at [522, 226] on span "Title Vehicle Asset" at bounding box center [482, 220] width 87 height 15
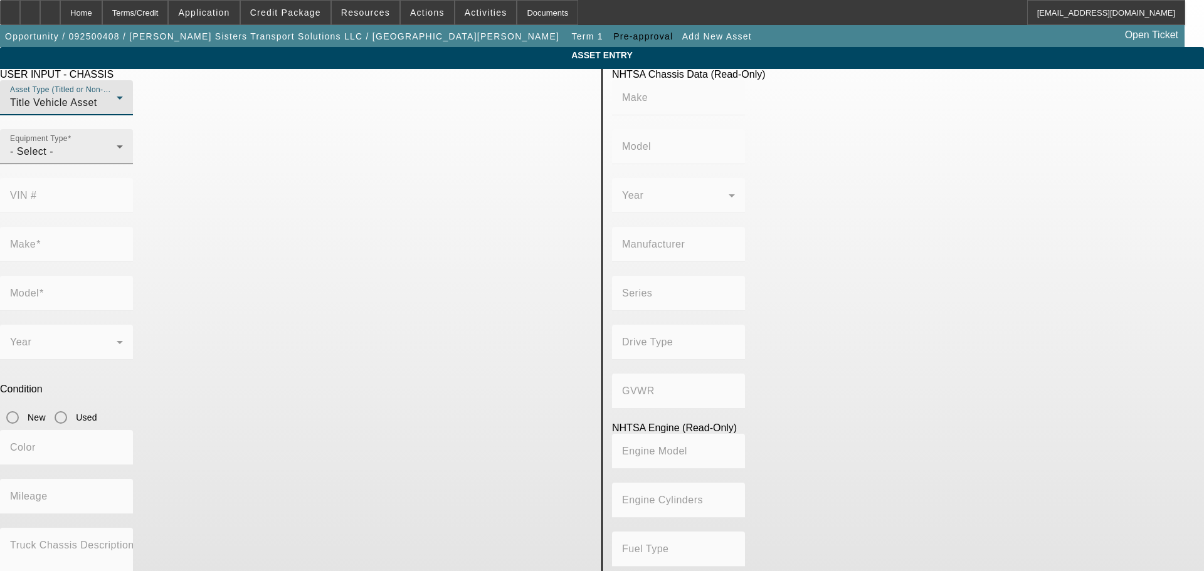
click at [117, 159] on div "- Select -" at bounding box center [63, 151] width 107 height 15
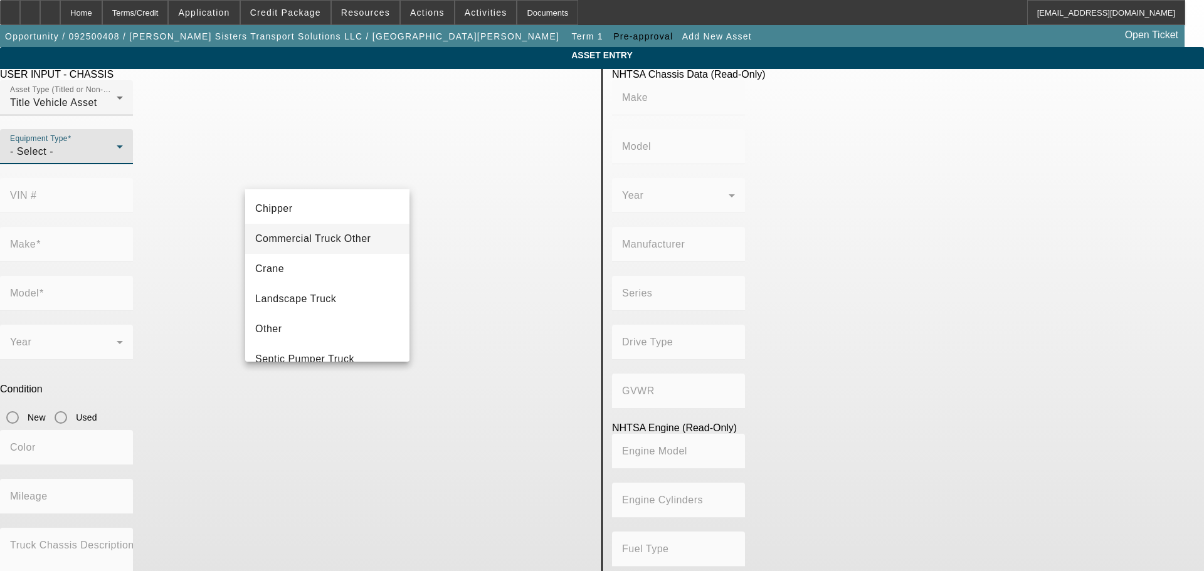
scroll to position [139, 0]
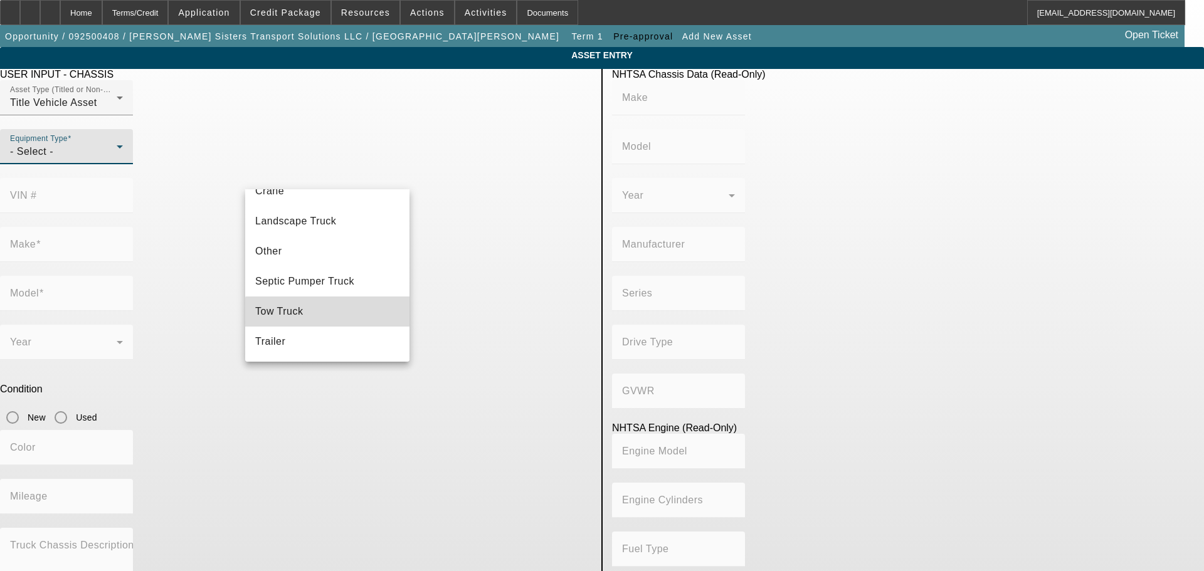
click at [340, 320] on mat-option "Tow Truck" at bounding box center [327, 312] width 164 height 30
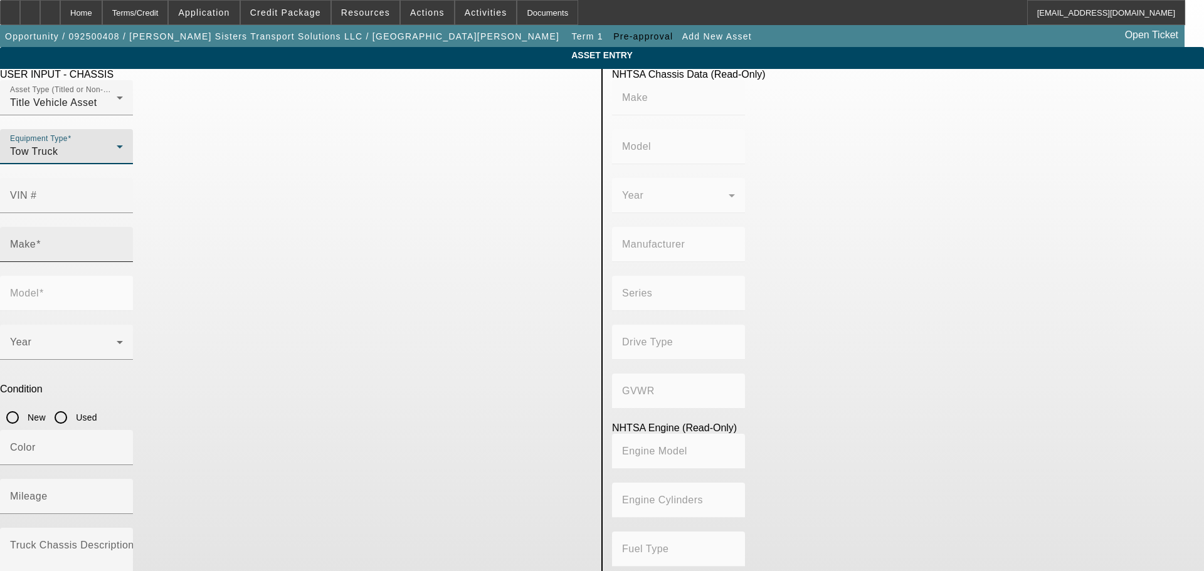
click at [123, 227] on div "Make" at bounding box center [66, 244] width 113 height 35
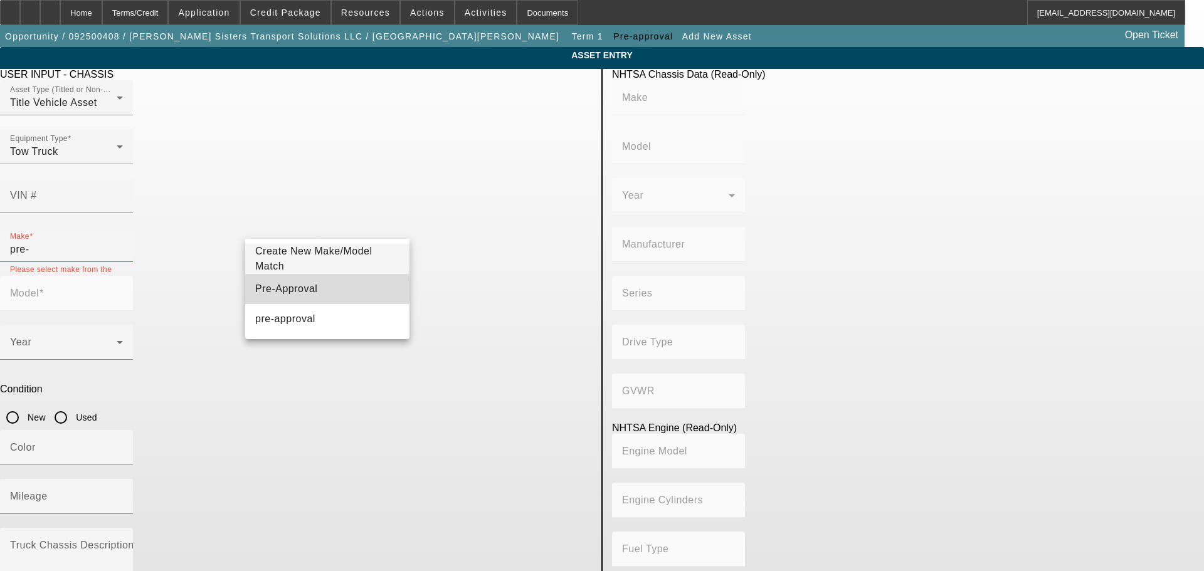
click at [316, 289] on mat-option "Pre-Approval" at bounding box center [327, 289] width 164 height 30
type input "Pre-Approval"
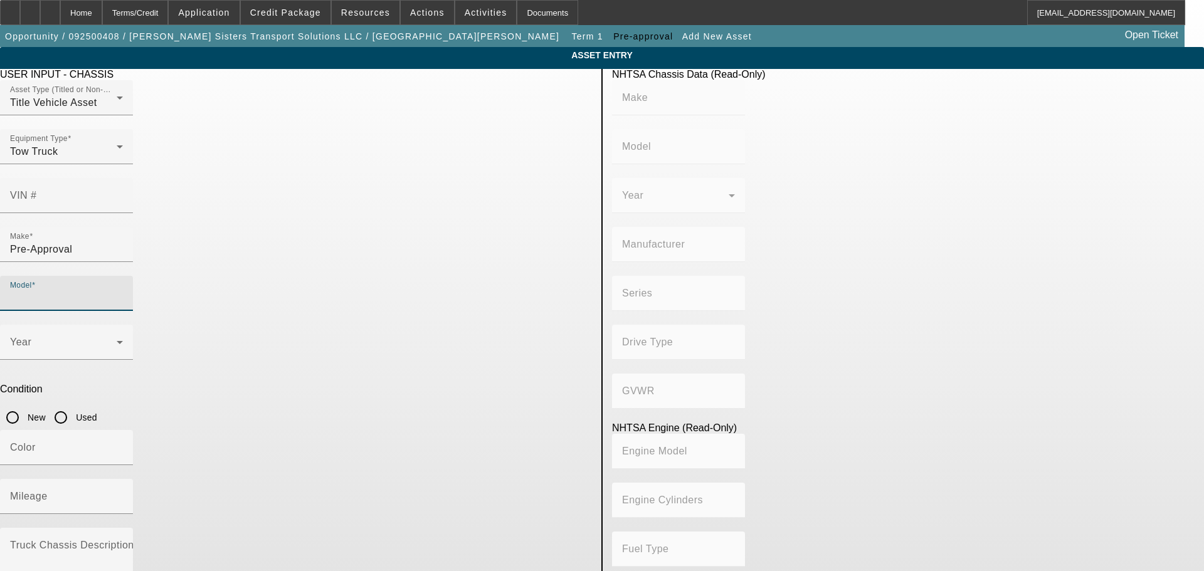
click at [123, 291] on input "Model" at bounding box center [66, 298] width 113 height 15
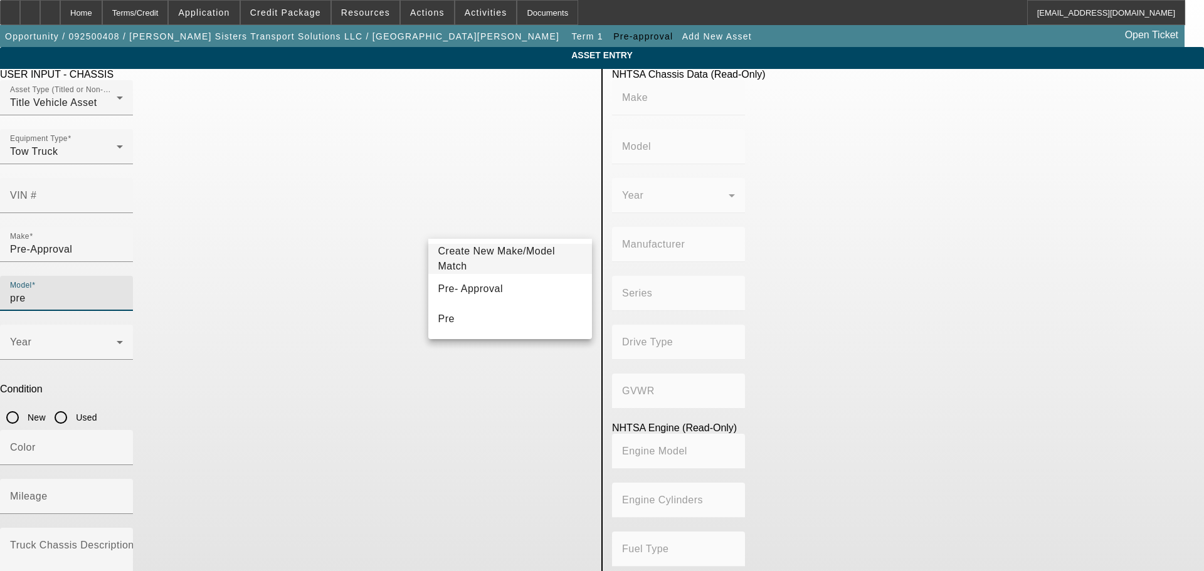
click at [477, 285] on span "Pre- Approval" at bounding box center [470, 289] width 65 height 11
type input "Pre- Approval"
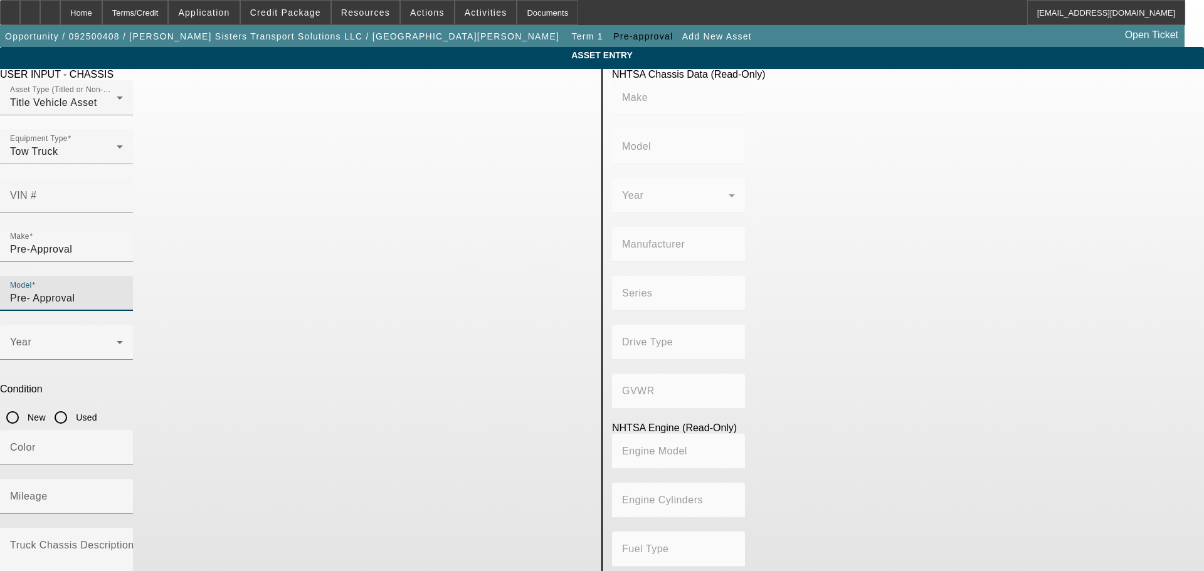
click at [73, 405] on input "Used" at bounding box center [60, 417] width 25 height 25
radio input "true"
click at [117, 340] on span at bounding box center [63, 347] width 107 height 15
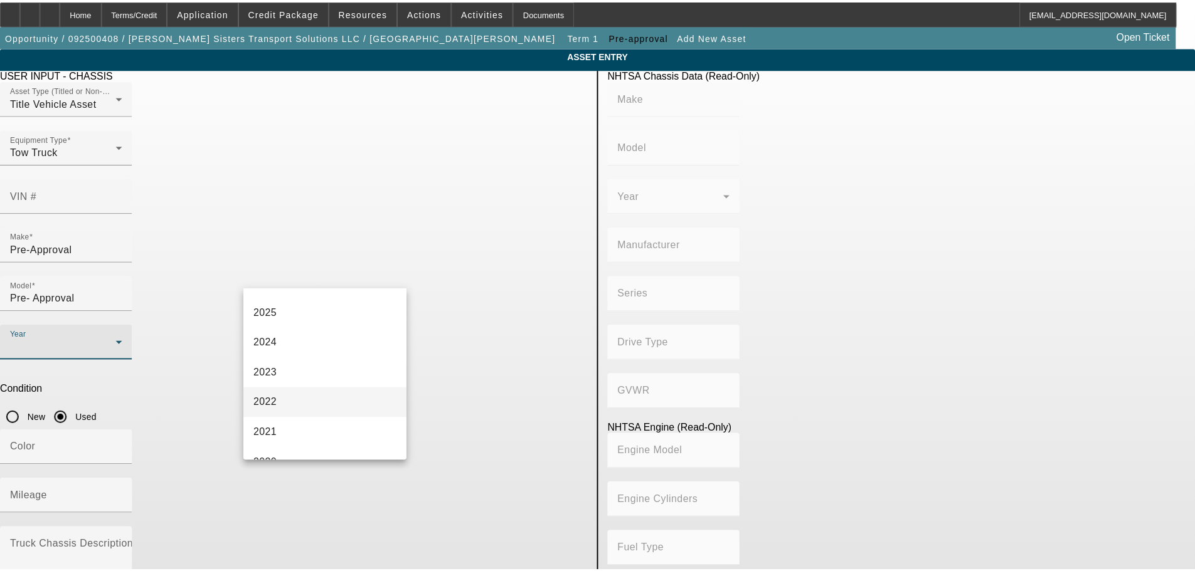
scroll to position [188, 0]
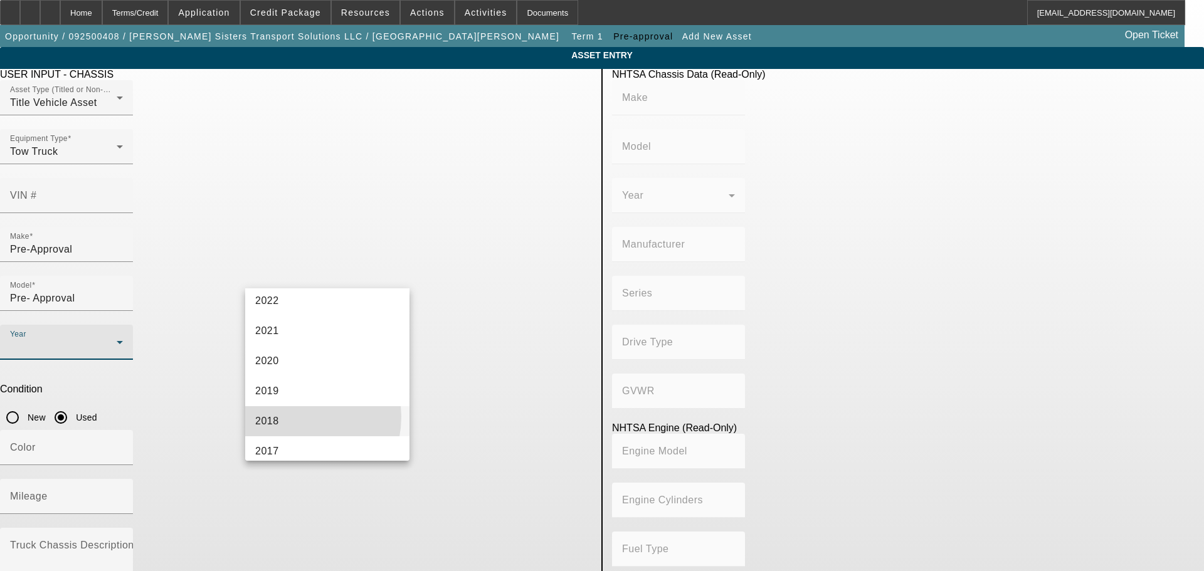
drag, startPoint x: 294, startPoint y: 417, endPoint x: 317, endPoint y: 412, distance: 23.7
click at [294, 417] on mat-option "2018" at bounding box center [327, 421] width 164 height 30
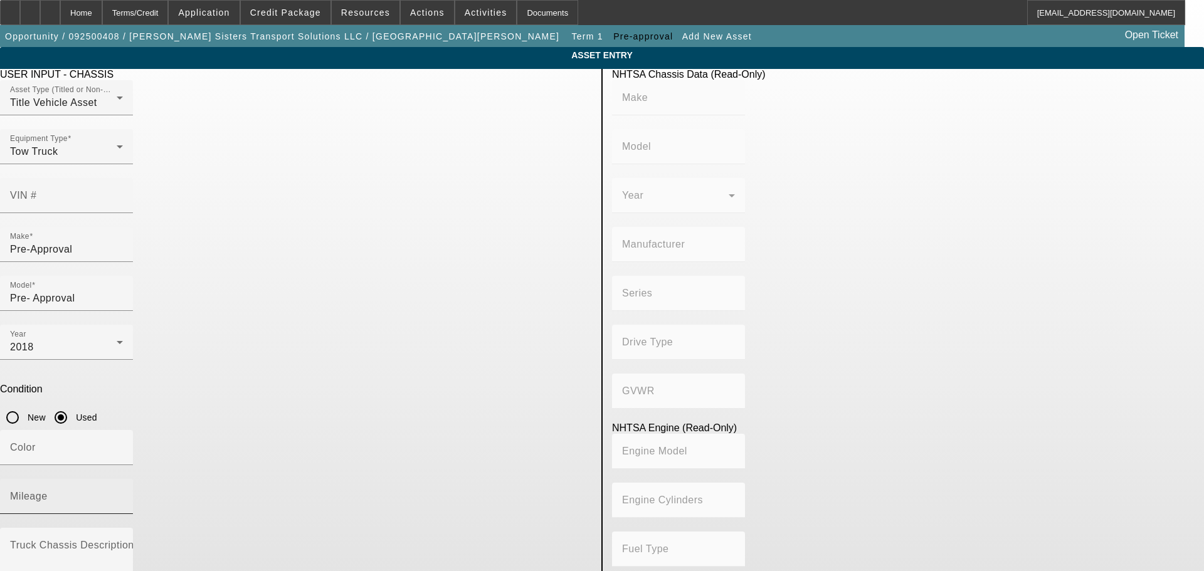
click at [48, 491] on mat-label "Mileage" at bounding box center [29, 496] width 38 height 11
click at [123, 494] on input "Mileage" at bounding box center [66, 501] width 113 height 15
type input "150000"
click at [123, 543] on textarea "Truck Chassis Description (Describe the truck chassis only)" at bounding box center [66, 565] width 113 height 45
type textarea "Pre-Approval on a rollback."
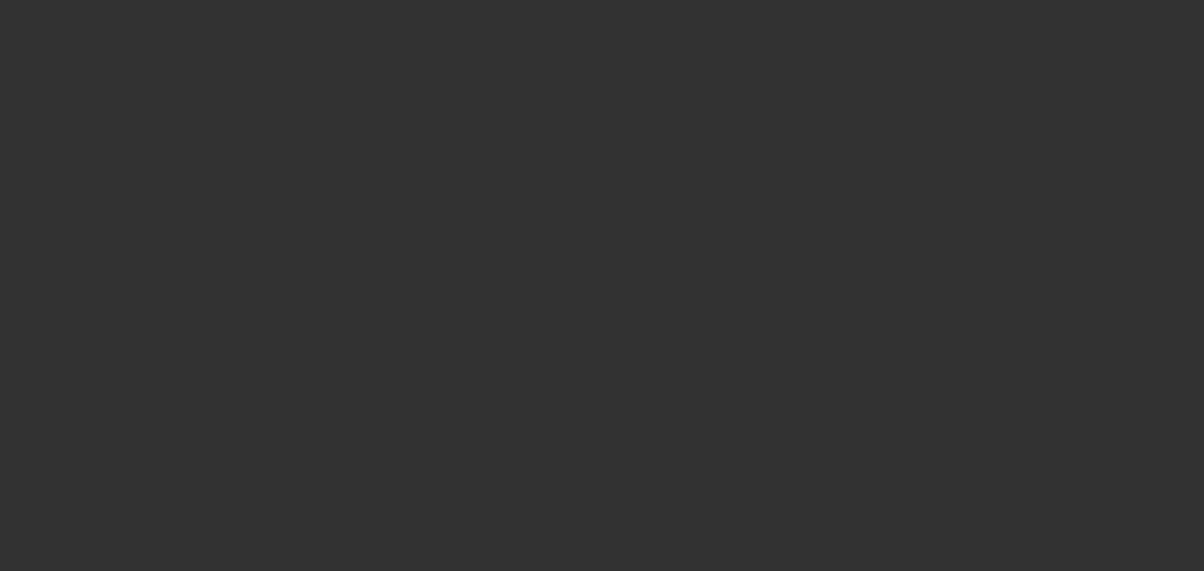
type input "$35,000.00"
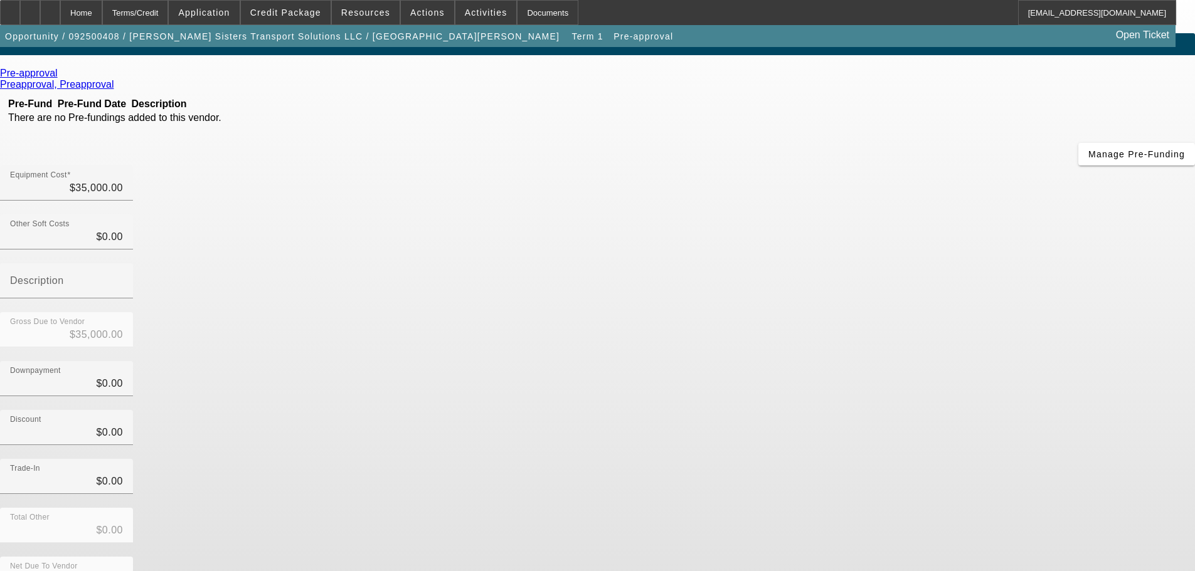
scroll to position [17, 0]
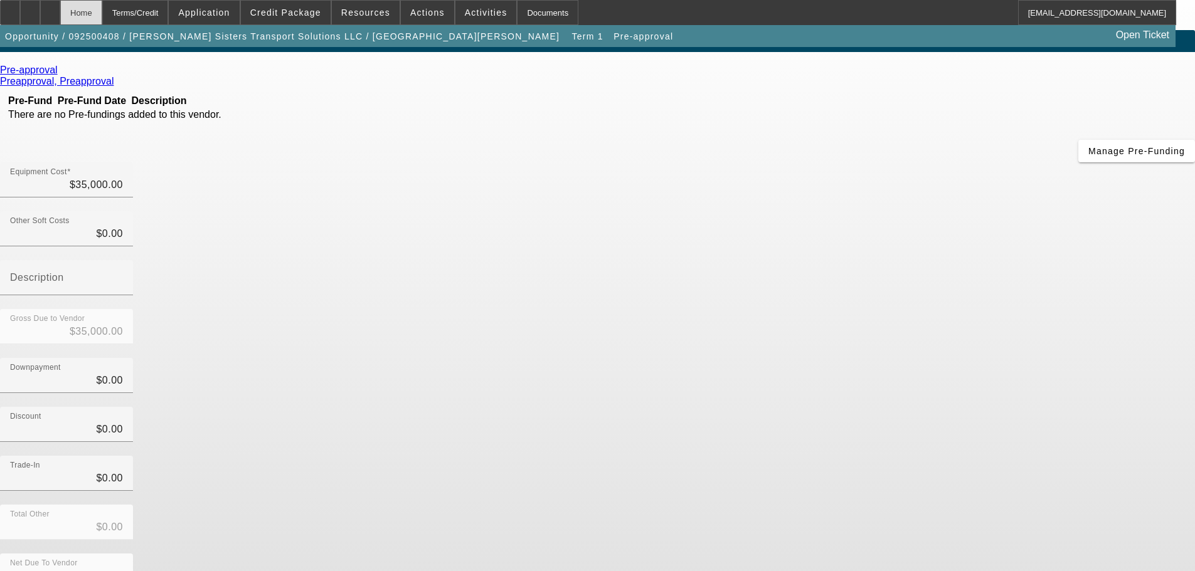
click at [102, 10] on div "Home" at bounding box center [81, 12] width 42 height 25
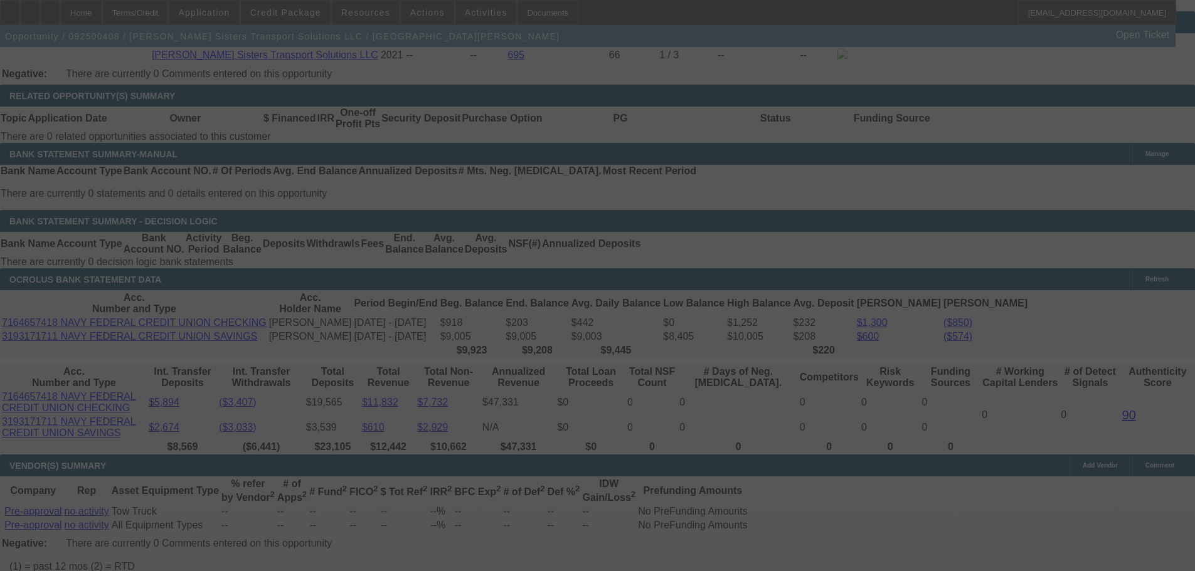
scroll to position [2158, 0]
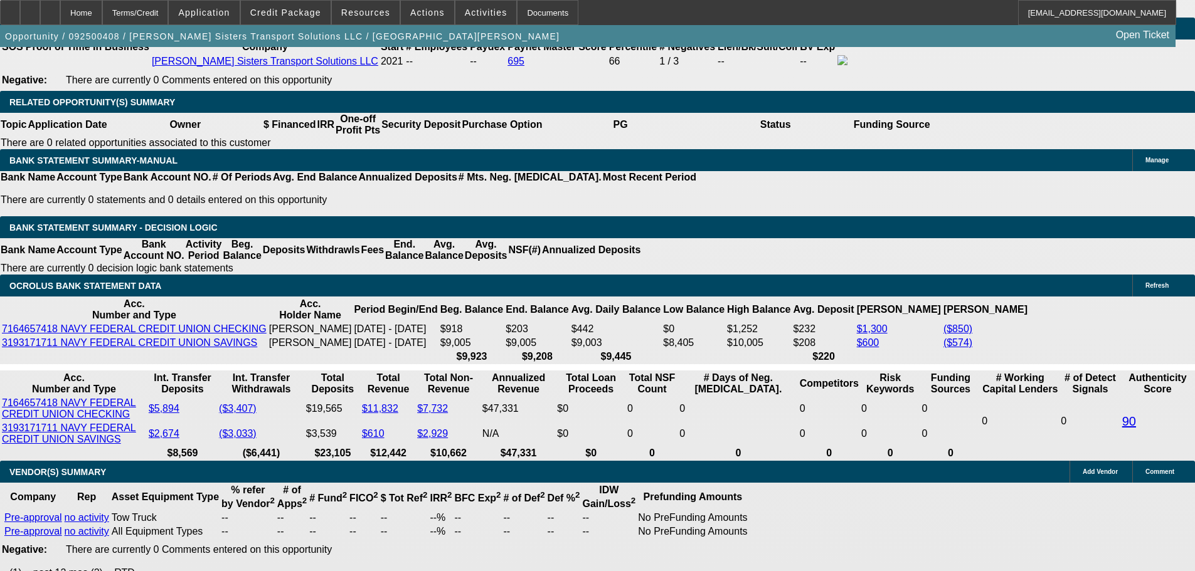
select select "0"
select select "2"
select select "0.1"
select select "4"
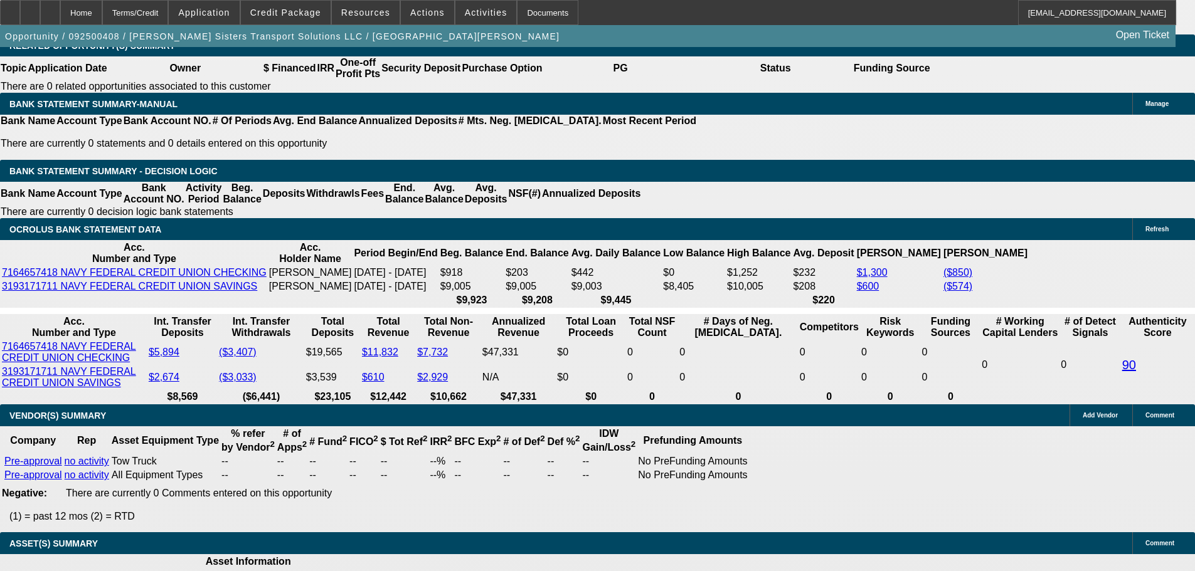
scroll to position [2168, 0]
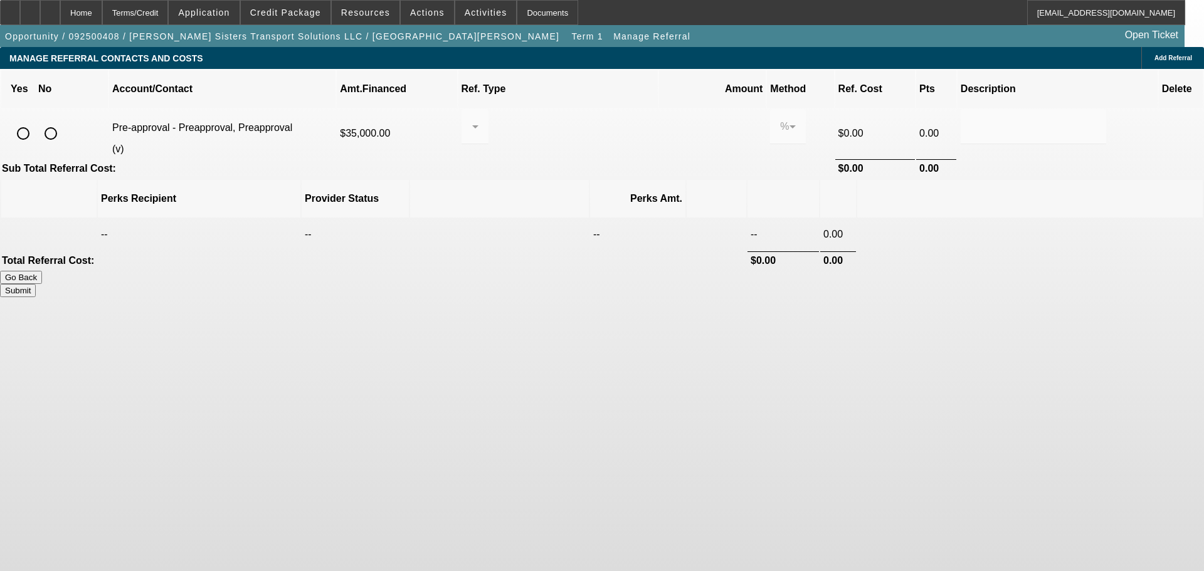
click at [36, 121] on input "radio" at bounding box center [23, 133] width 25 height 25
radio input "true"
click at [472, 119] on div at bounding box center [472, 126] width 1 height 15
click at [568, 179] on span "Pay vendor COMPANY" at bounding box center [572, 177] width 103 height 30
click at [63, 121] on input "radio" at bounding box center [50, 133] width 25 height 25
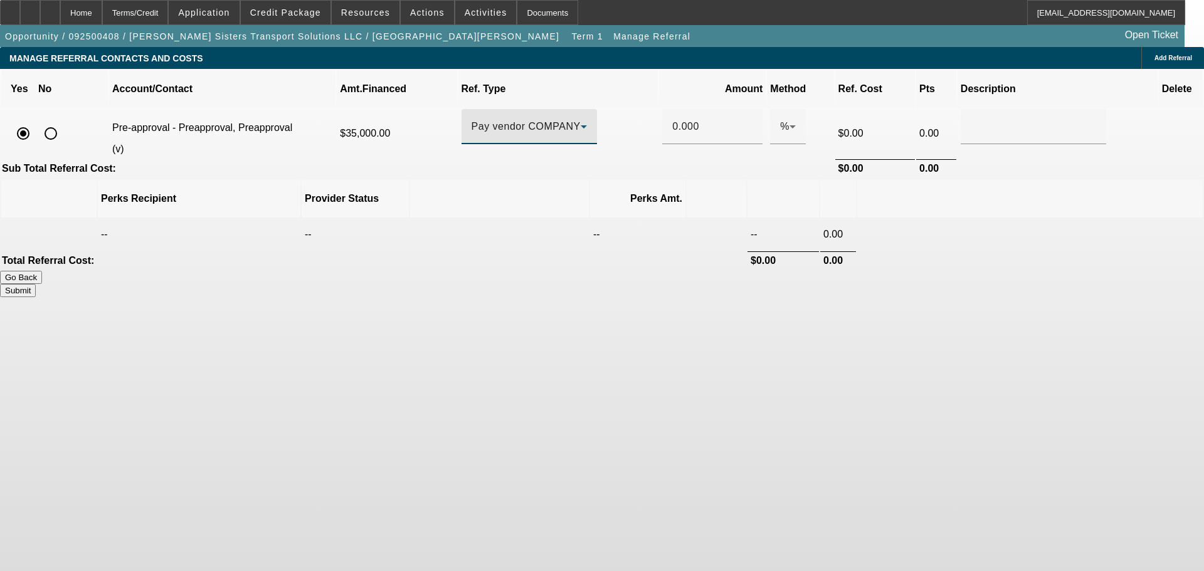
radio input "true"
click at [1155, 58] on span "Add Referral" at bounding box center [1174, 58] width 38 height 7
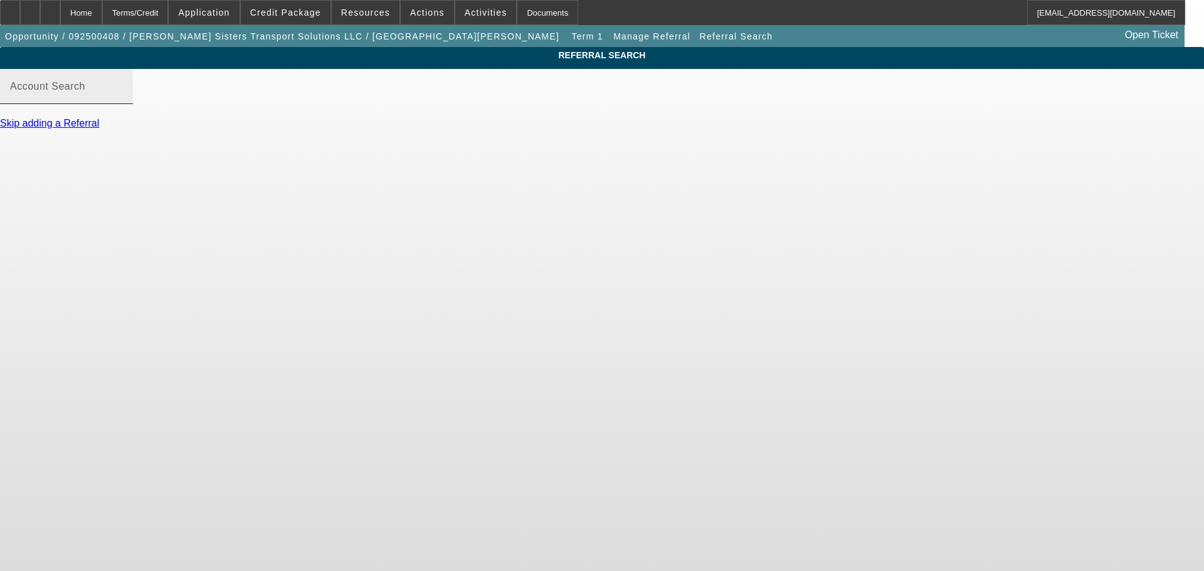
click at [123, 99] on input "Account Search" at bounding box center [66, 91] width 113 height 15
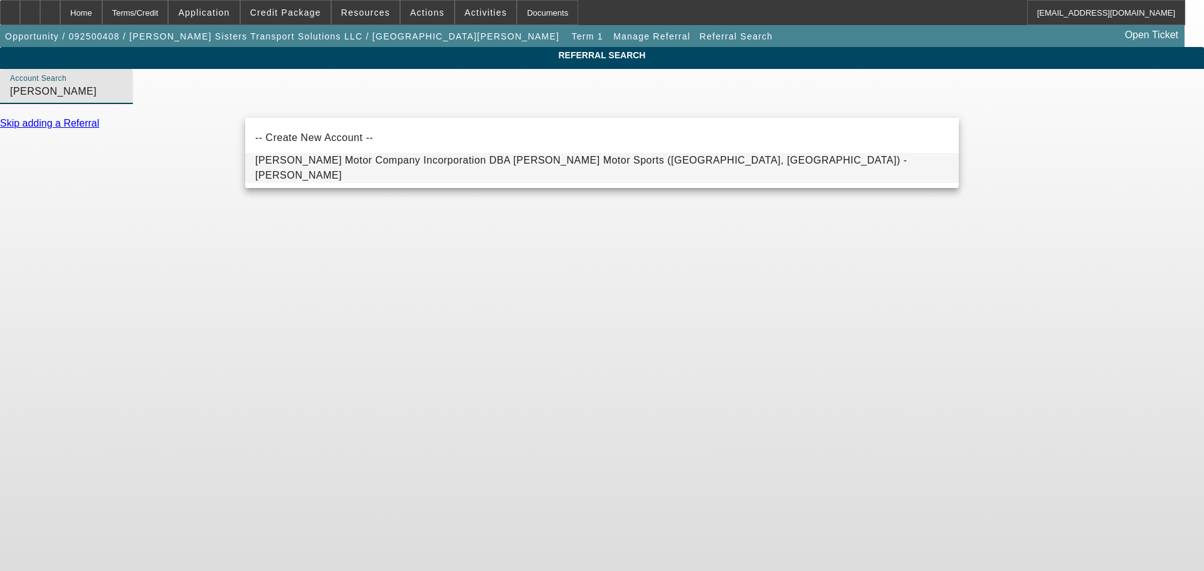
click at [465, 162] on span "Ivey Motor Company Incorporation DBA Ivey Motor Sports (Hampton, VA) - Ivey, Ke…" at bounding box center [602, 168] width 694 height 30
type input "Ivey Motor Company Incorporation DBA Ivey Motor Sports (Hampton, VA) - Ivey, Ke…"
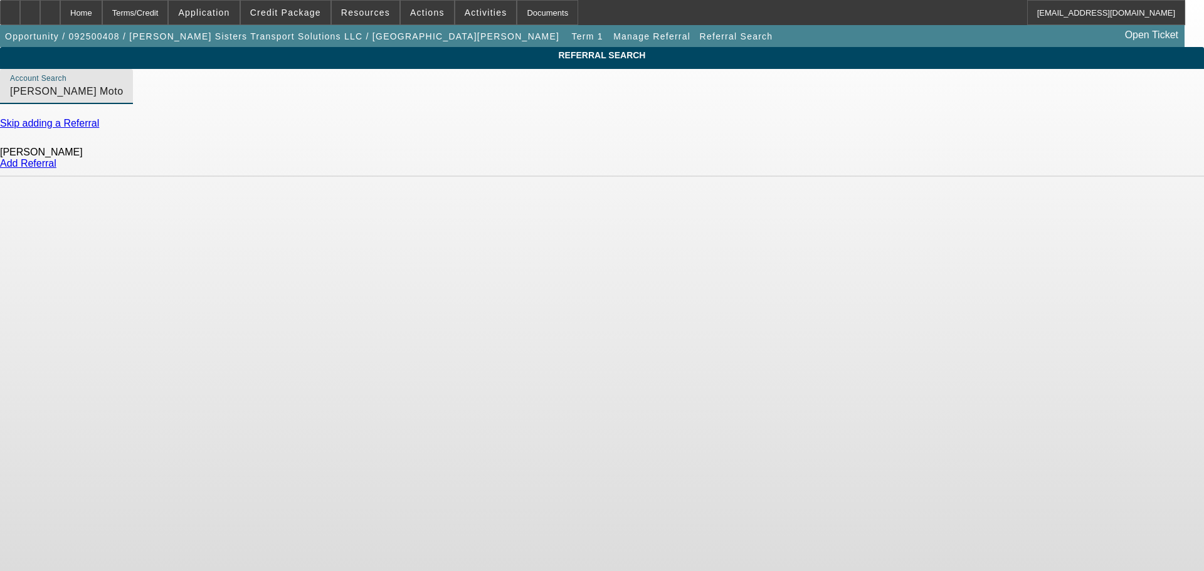
click at [56, 169] on link "Add Referral" at bounding box center [28, 163] width 56 height 11
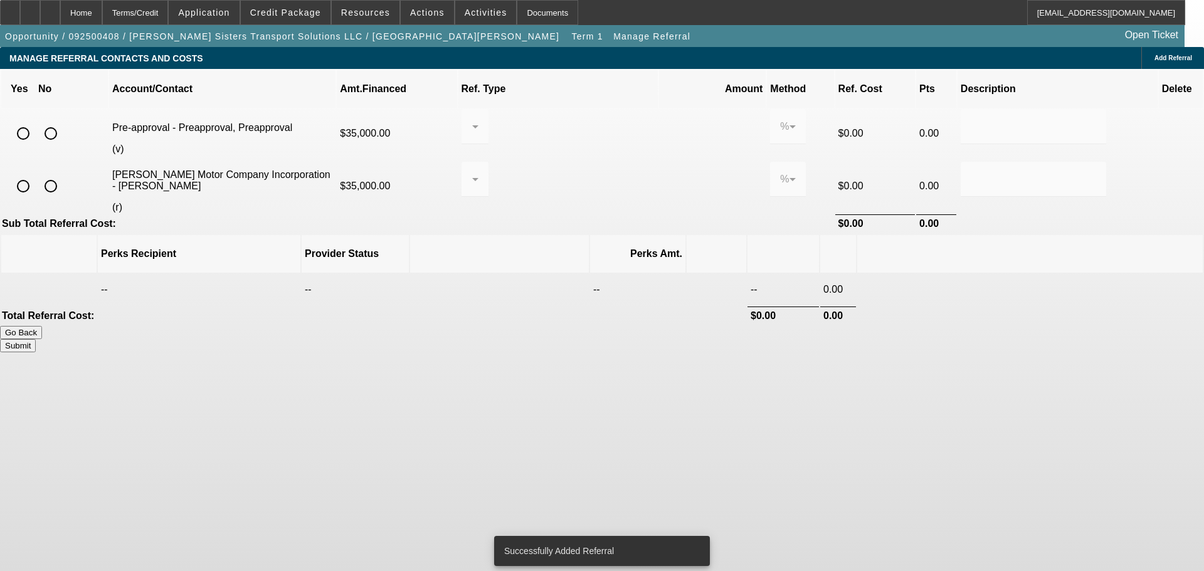
click at [63, 121] on input "radio" at bounding box center [50, 133] width 25 height 25
radio input "true"
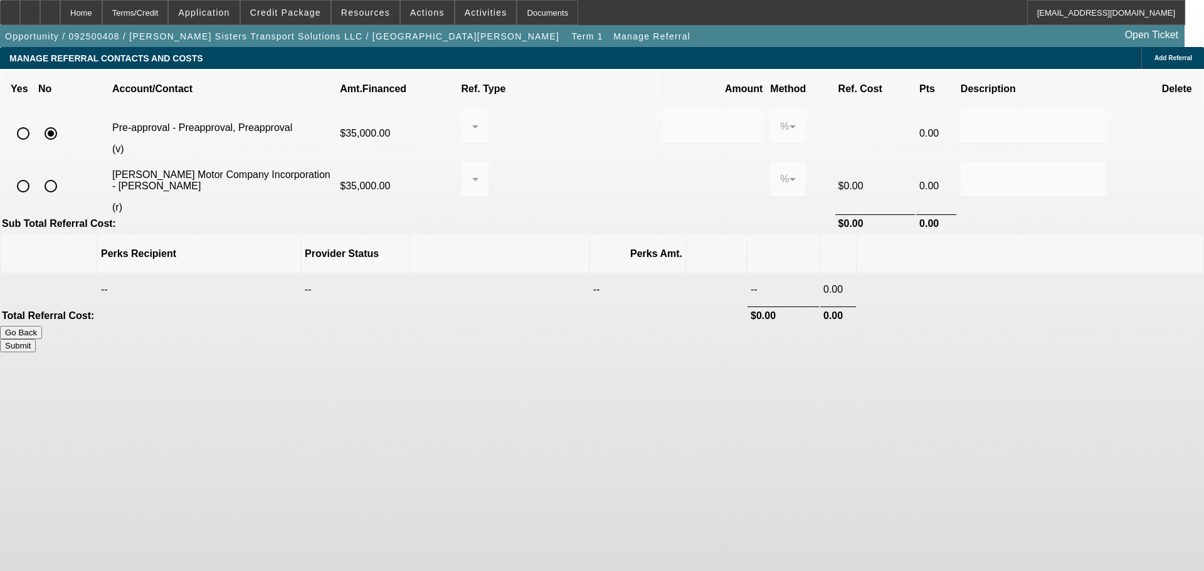
click at [36, 174] on input "radio" at bounding box center [23, 186] width 25 height 25
radio input "true"
click at [472, 172] on div at bounding box center [472, 179] width 1 height 15
click at [561, 242] on span "Pay vendor COMPANY" at bounding box center [572, 227] width 103 height 30
drag, startPoint x: 683, startPoint y: 158, endPoint x: 614, endPoint y: 159, distance: 69.0
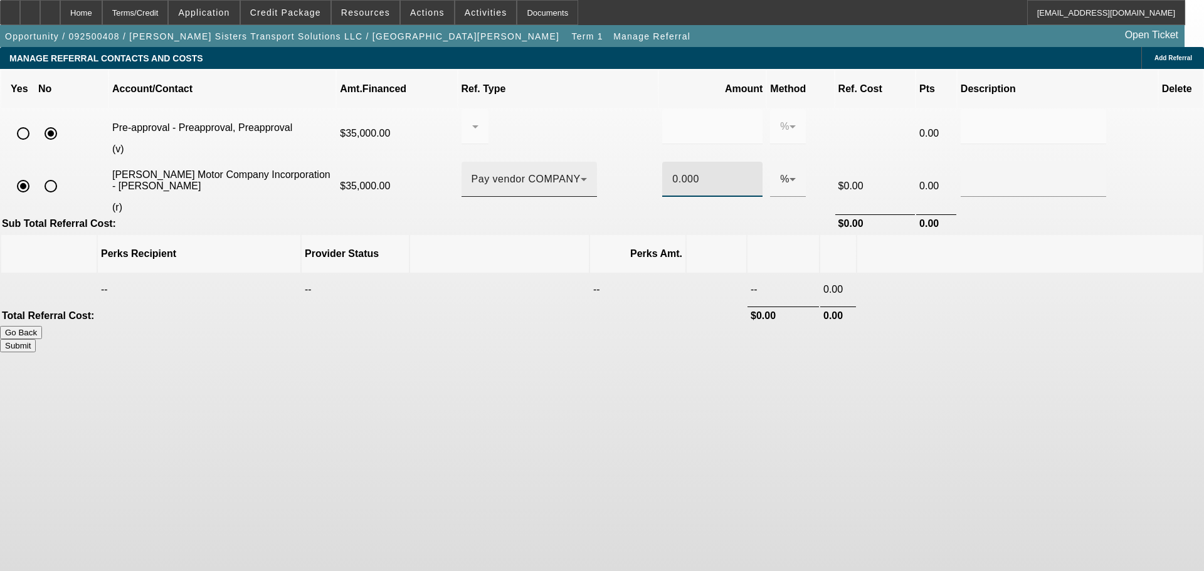
click at [625, 159] on tr "Ivey Motor Company Incorporation - Ivey, Keith (r) $35,000.00 Pay vendor COMPAN…" at bounding box center [602, 186] width 1202 height 54
type input "1"
click at [878, 235] on th at bounding box center [1030, 254] width 346 height 38
click at [943, 445] on body "Home Terms/Credit Application Credit Package Resources Actions Activities Docum…" at bounding box center [602, 285] width 1204 height 571
click at [36, 339] on button "Submit" at bounding box center [18, 345] width 36 height 13
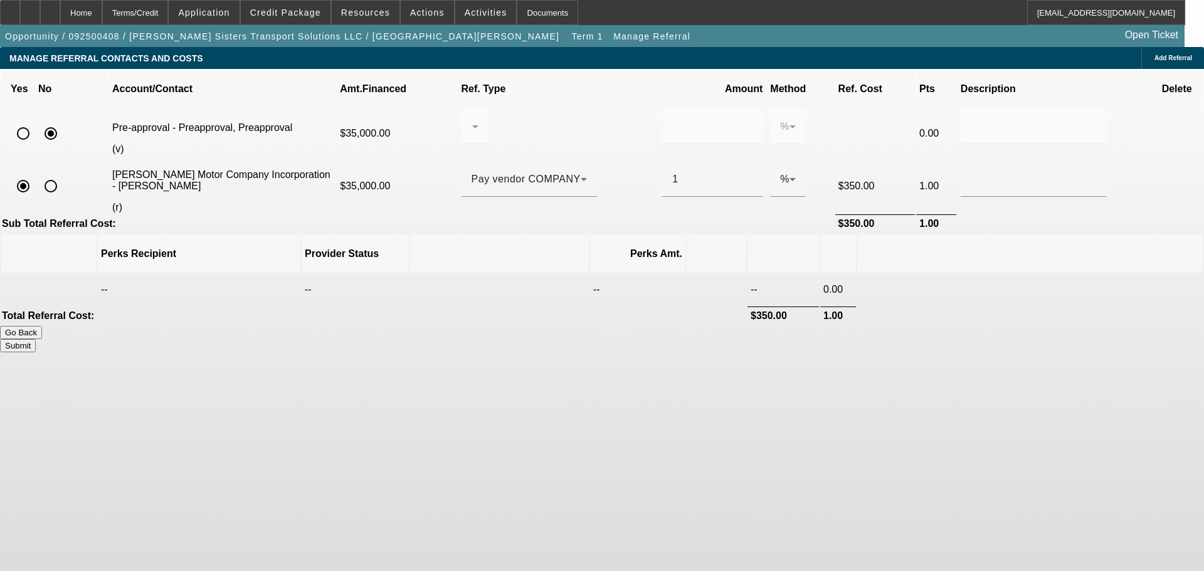
type input "0.000"
type input "1.000"
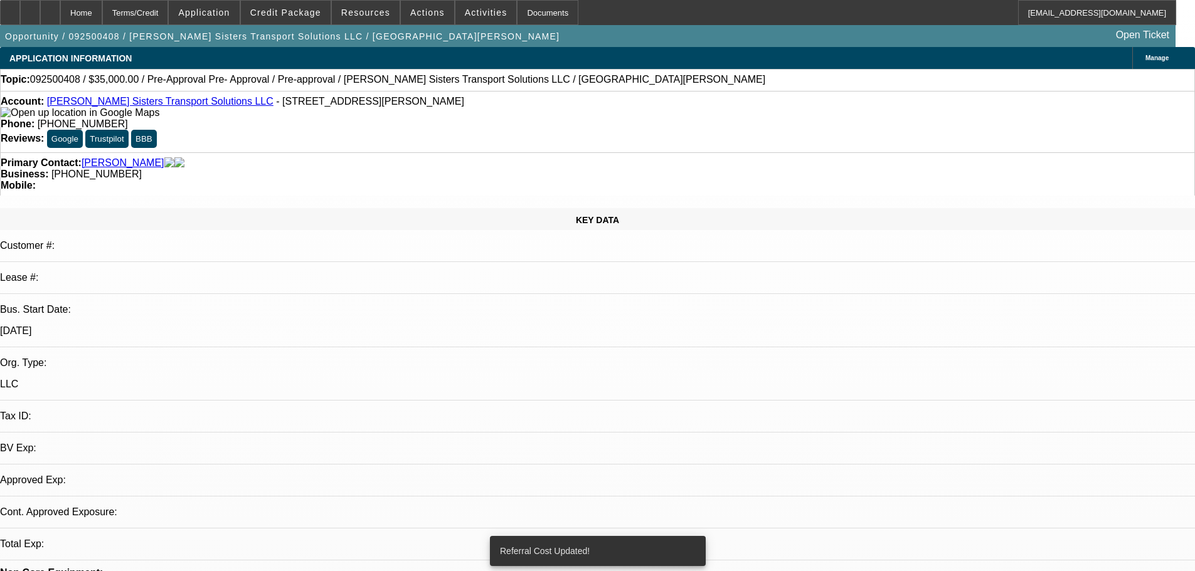
select select "0"
select select "2"
select select "0.1"
select select "4"
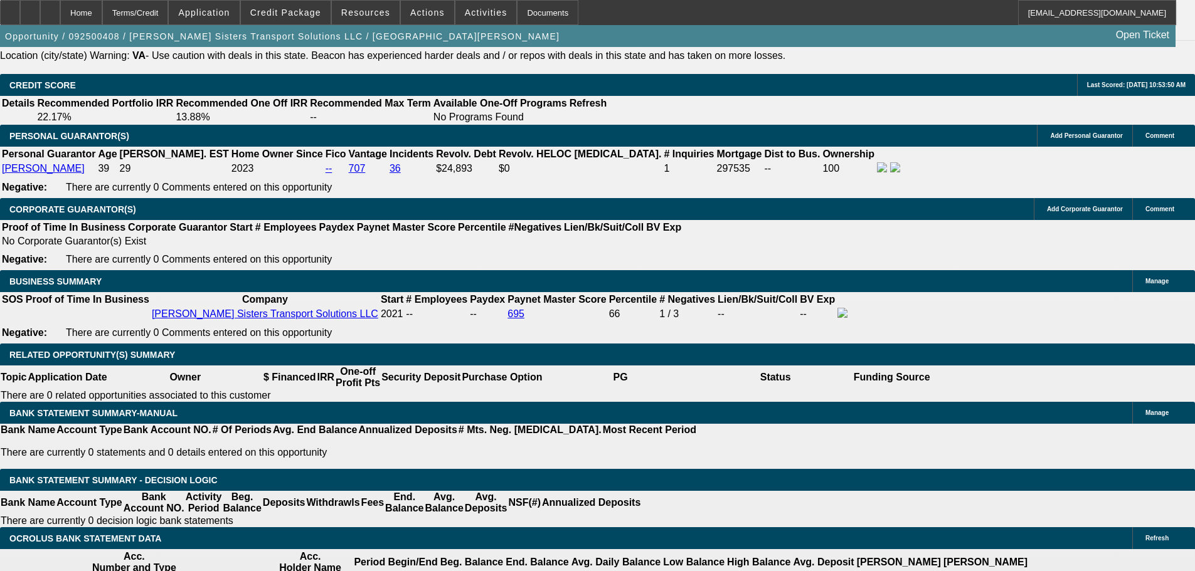
scroll to position [1857, 0]
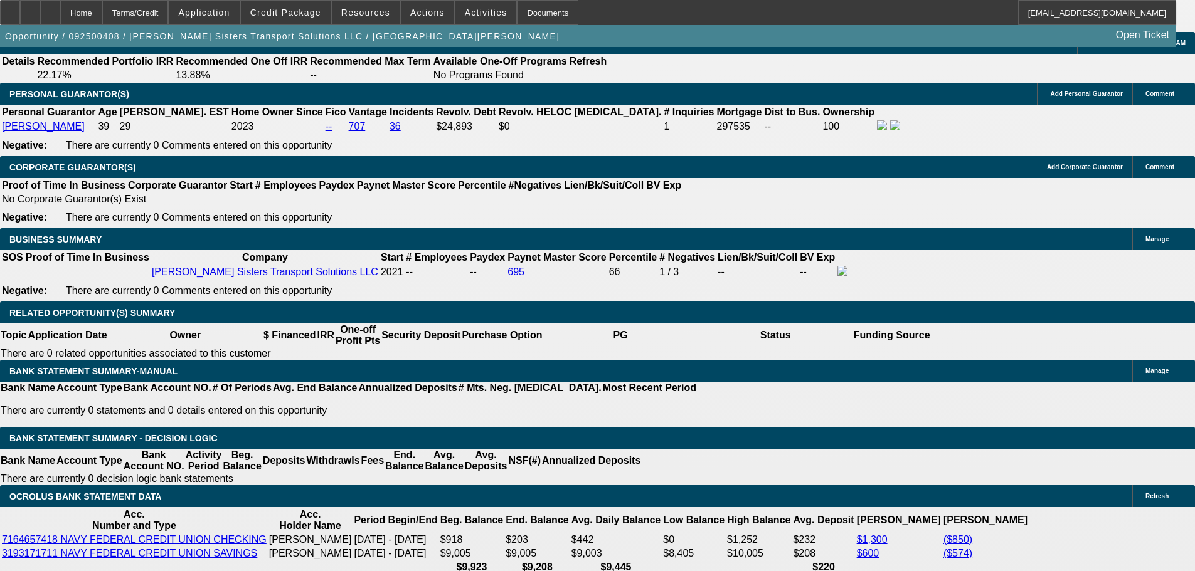
type input "$0.00"
type input "UNKNOWN"
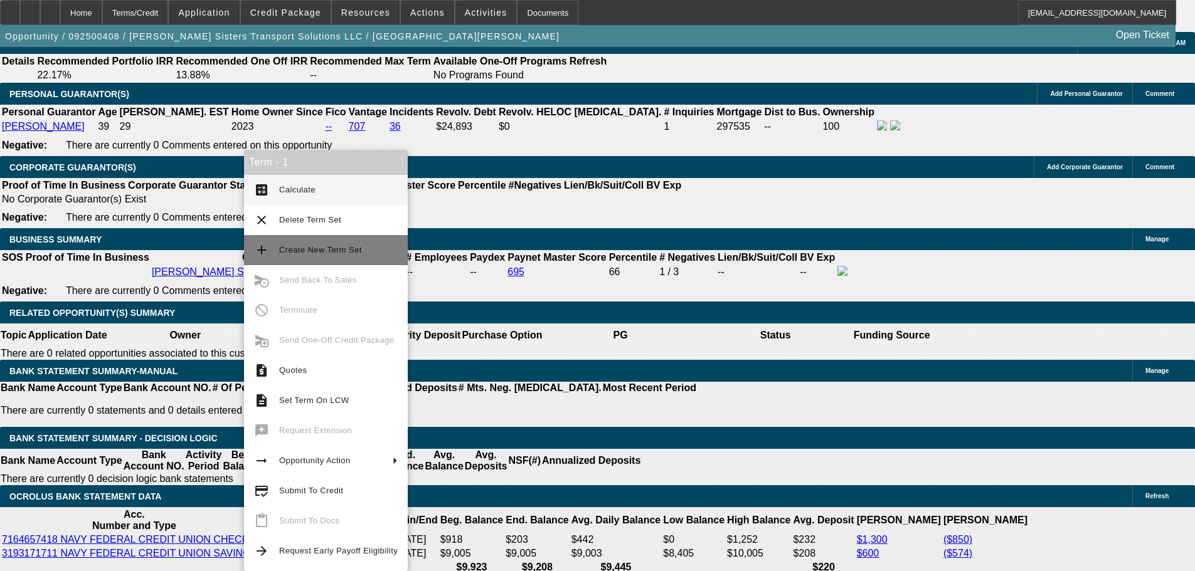
click at [339, 241] on button "add Create New Term Set" at bounding box center [326, 250] width 164 height 30
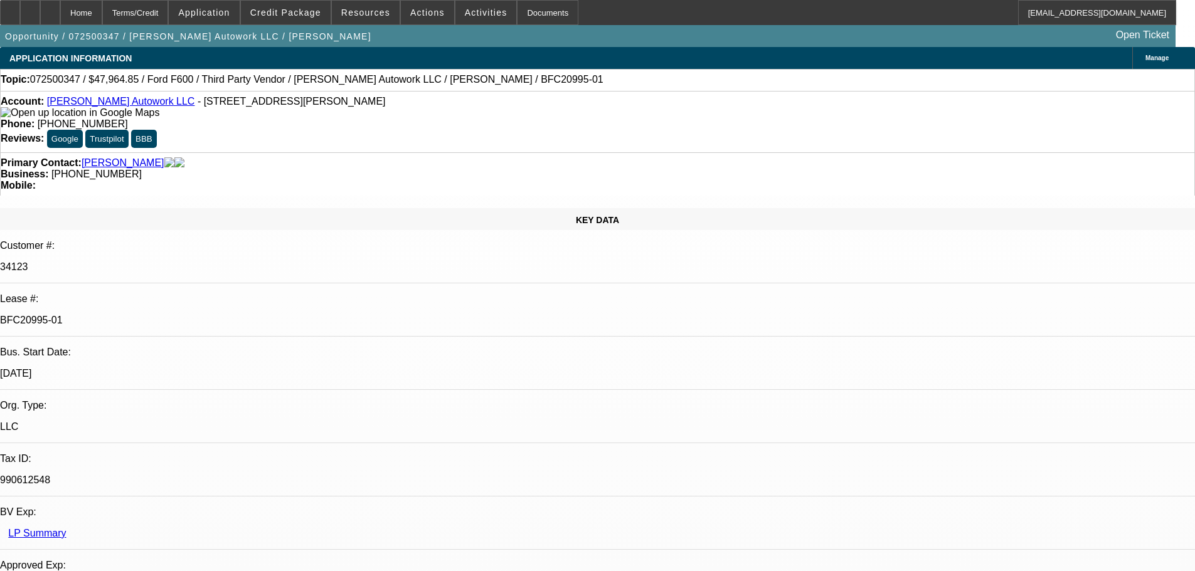
select select "0"
select select "2"
select select "0"
select select "6"
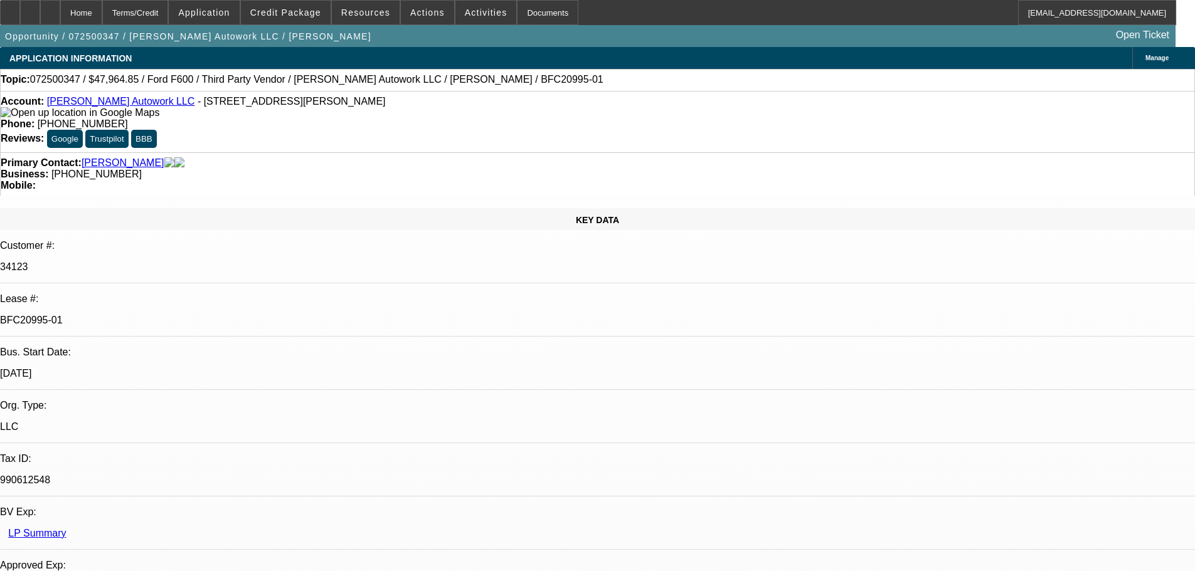
select select "0"
select select "2"
select select "0.1"
select select "4"
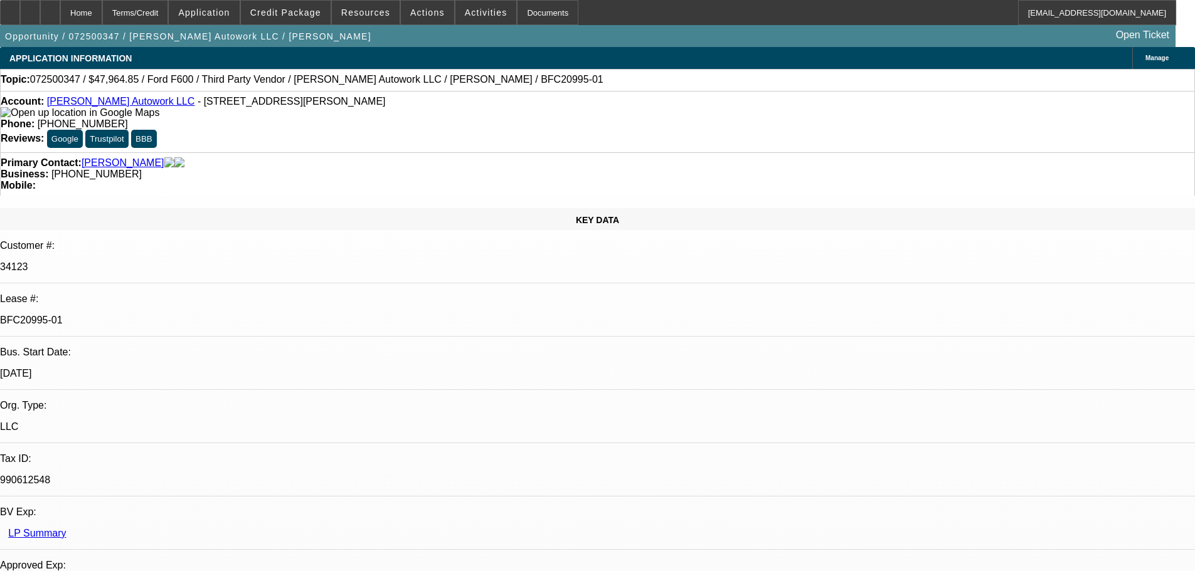
select select "0"
select select "2"
select select "0"
select select "6"
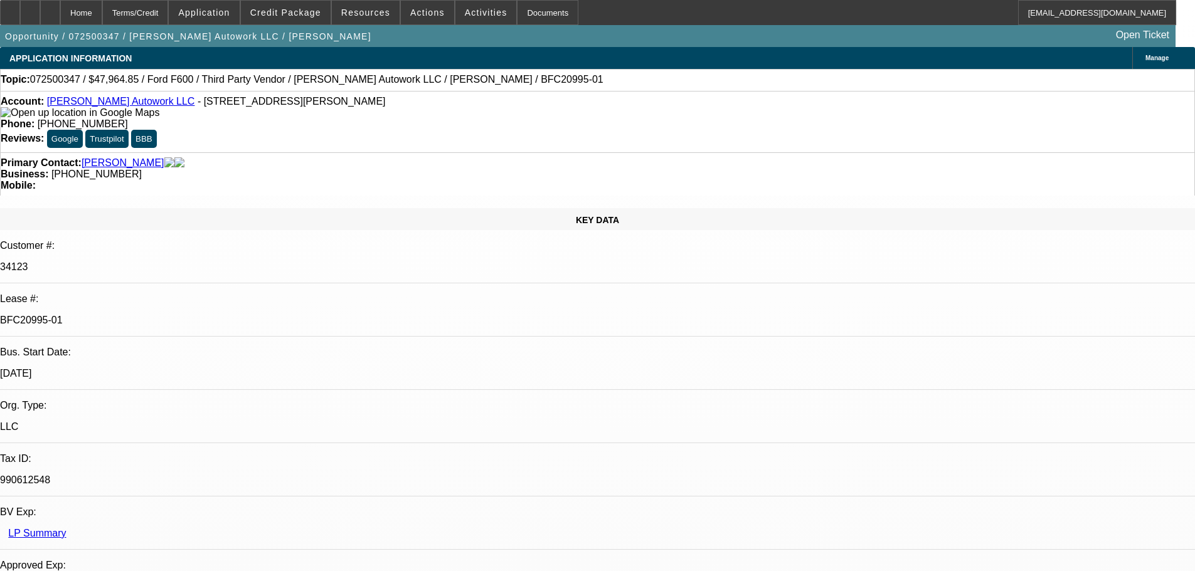
select select "0"
select select "2"
select select "0.1"
select select "4"
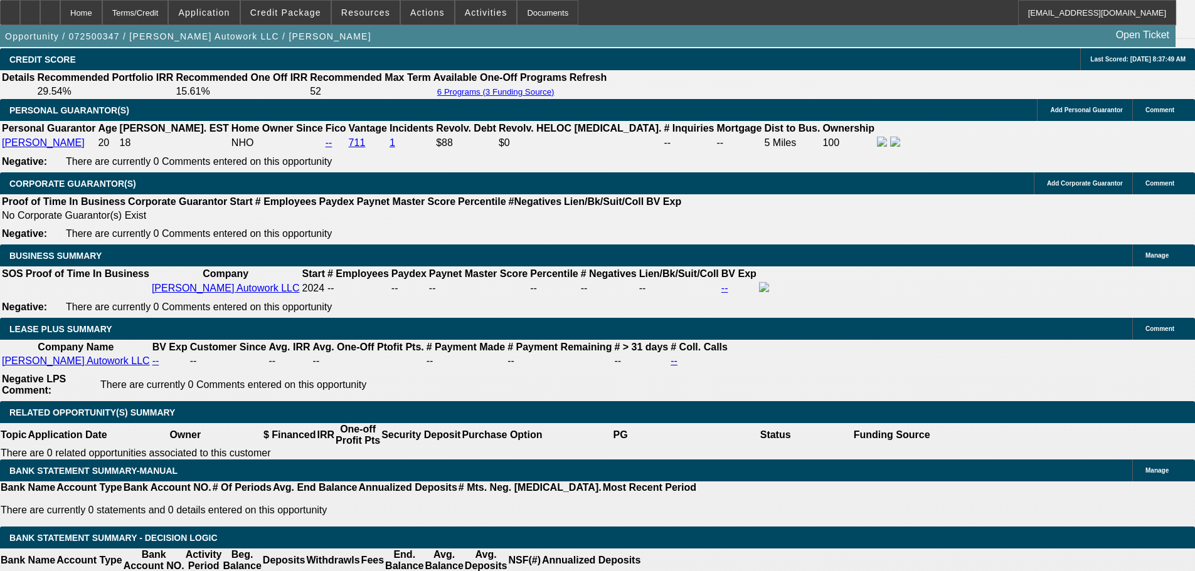
scroll to position [1819, 0]
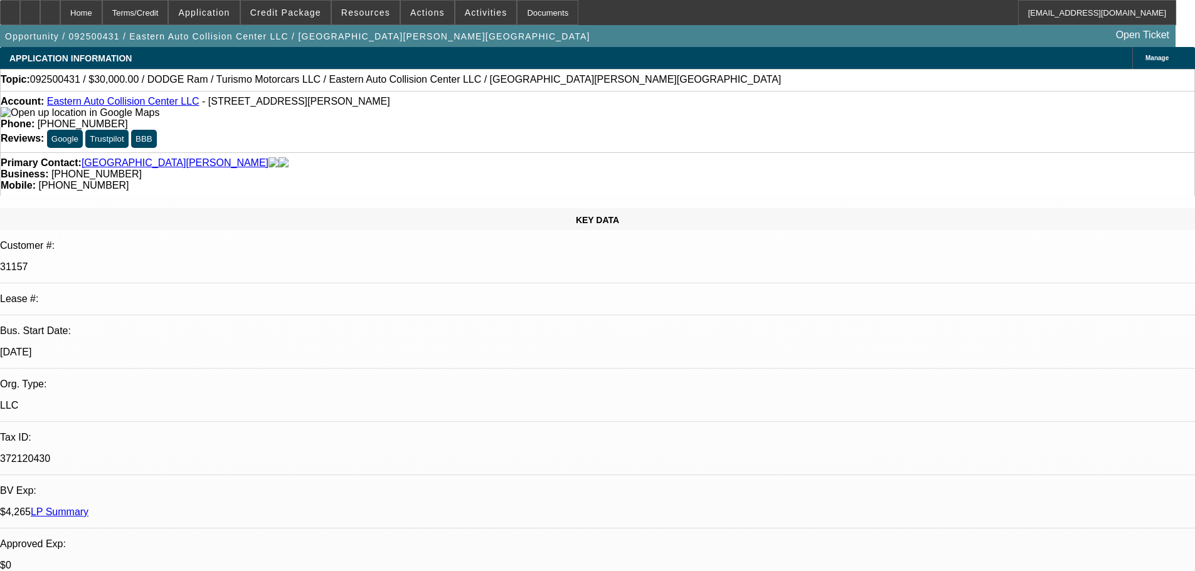
select select "0"
select select "6"
select select "0"
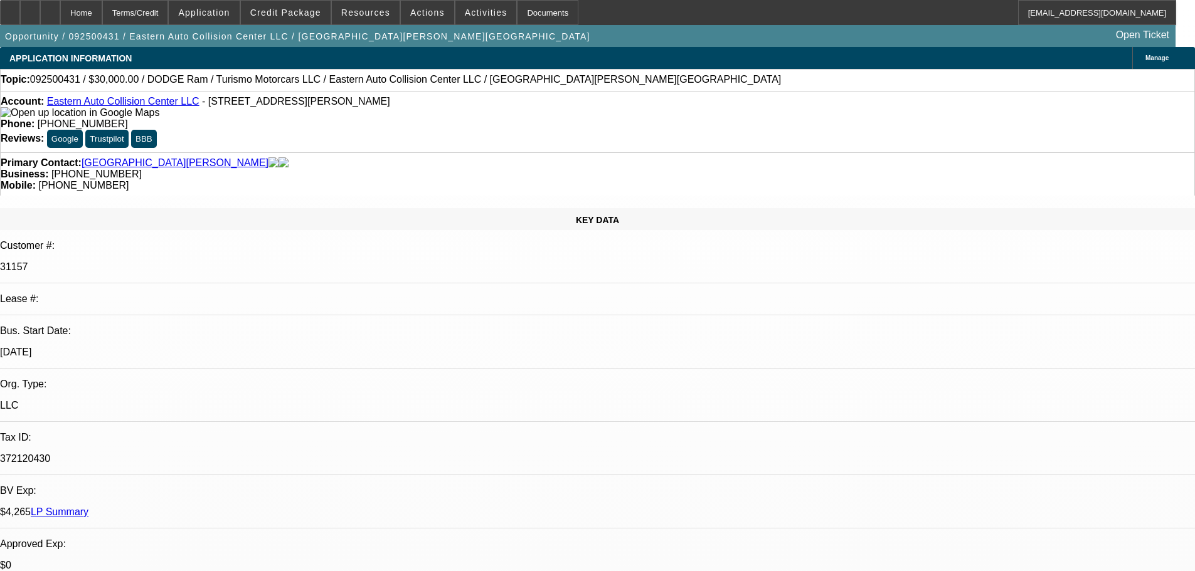
select select "0"
select select "6"
select select "0"
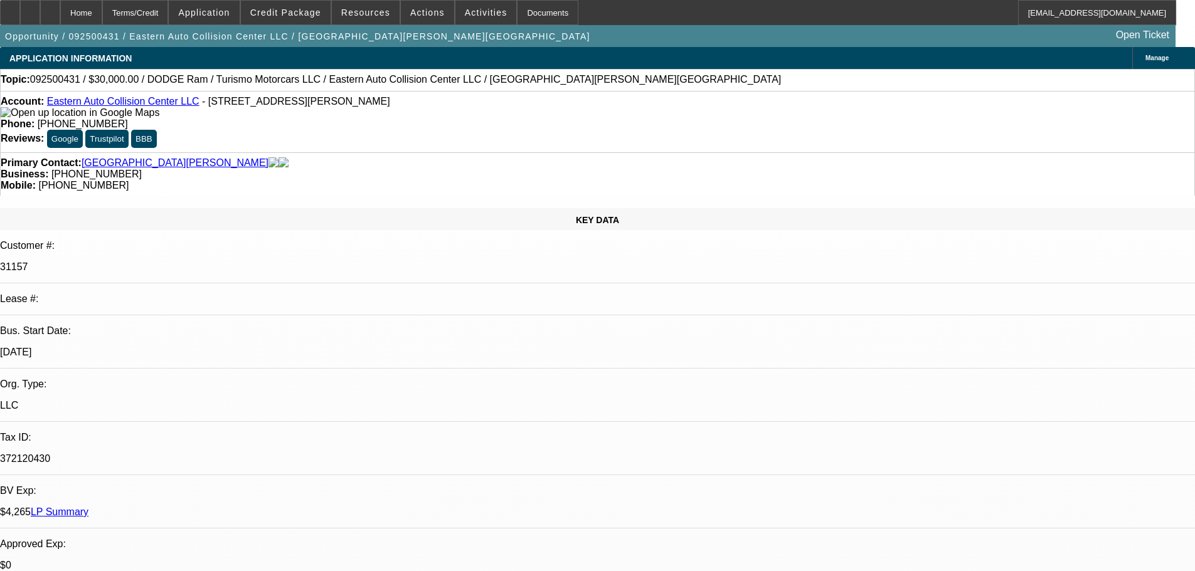
select select "0"
select select "6"
select select "0"
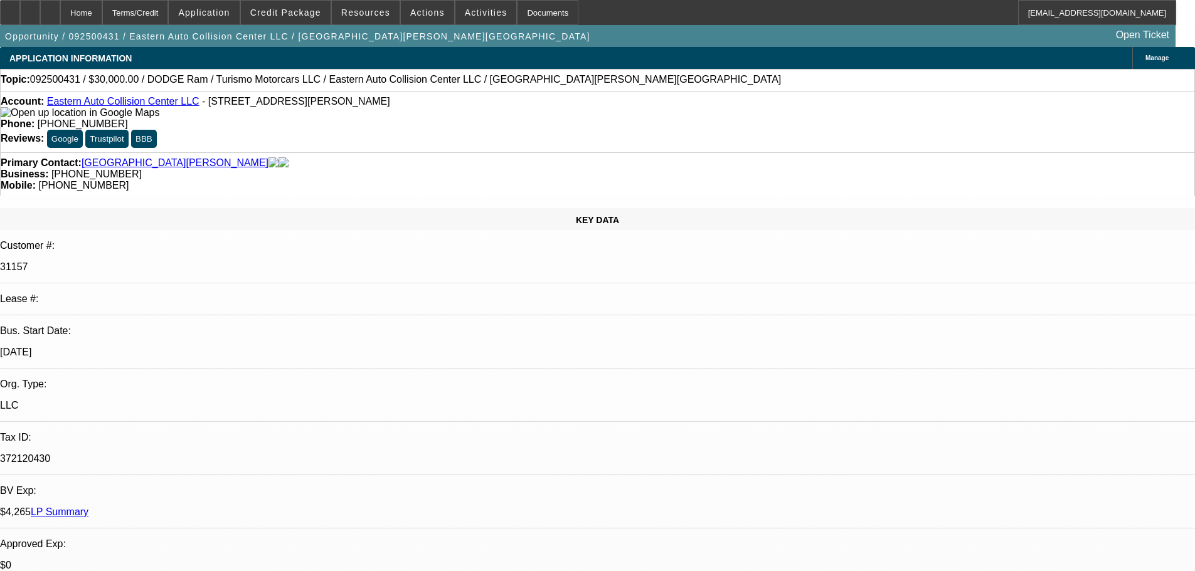
select select "6"
click at [50, 8] on icon at bounding box center [50, 8] width 0 height 0
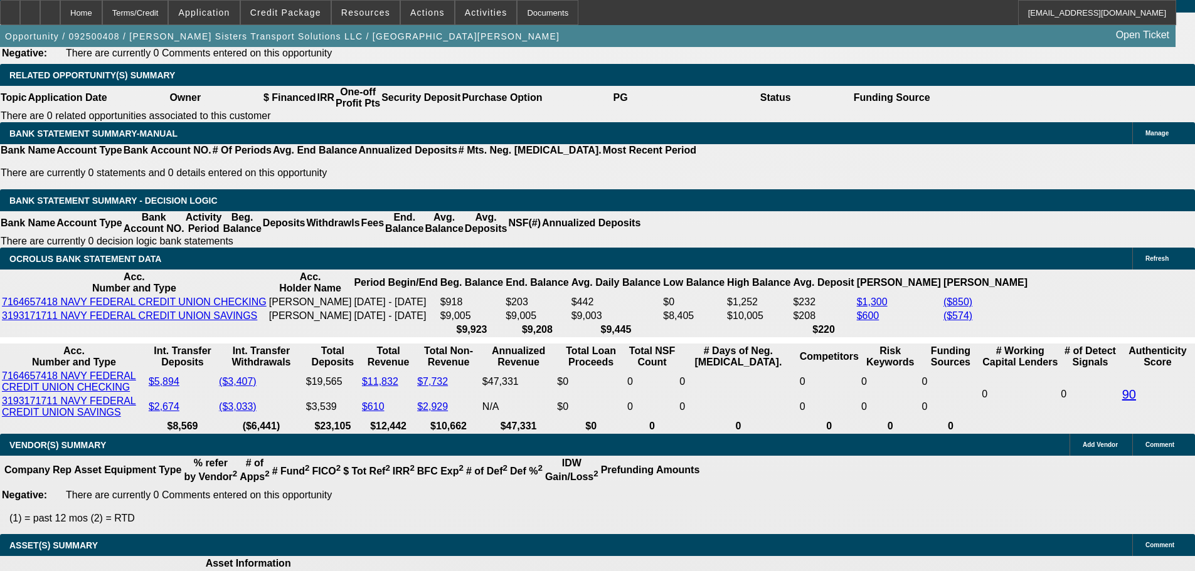
select select "0"
select select "2"
select select "0.1"
select select "4"
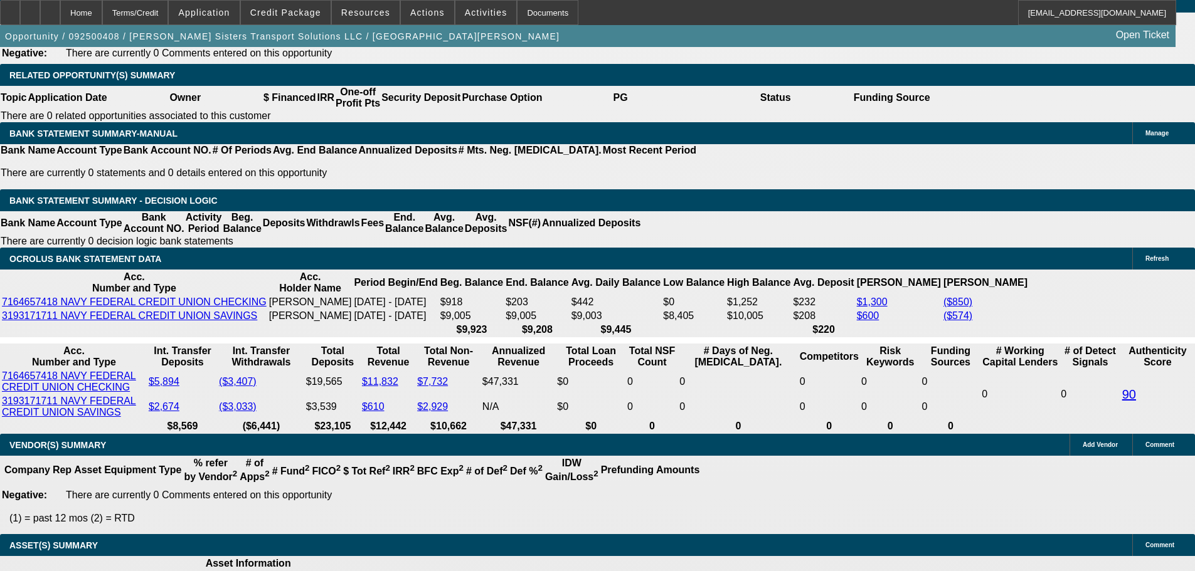
select select "0"
select select "2"
select select "0.1"
select select "4"
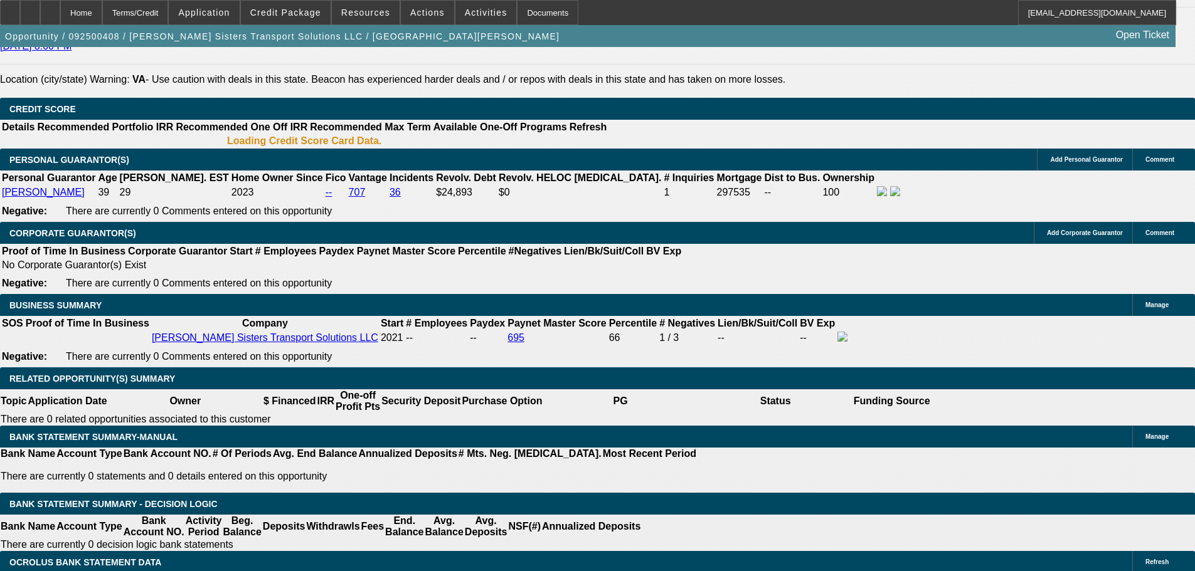
scroll to position [1785, 0]
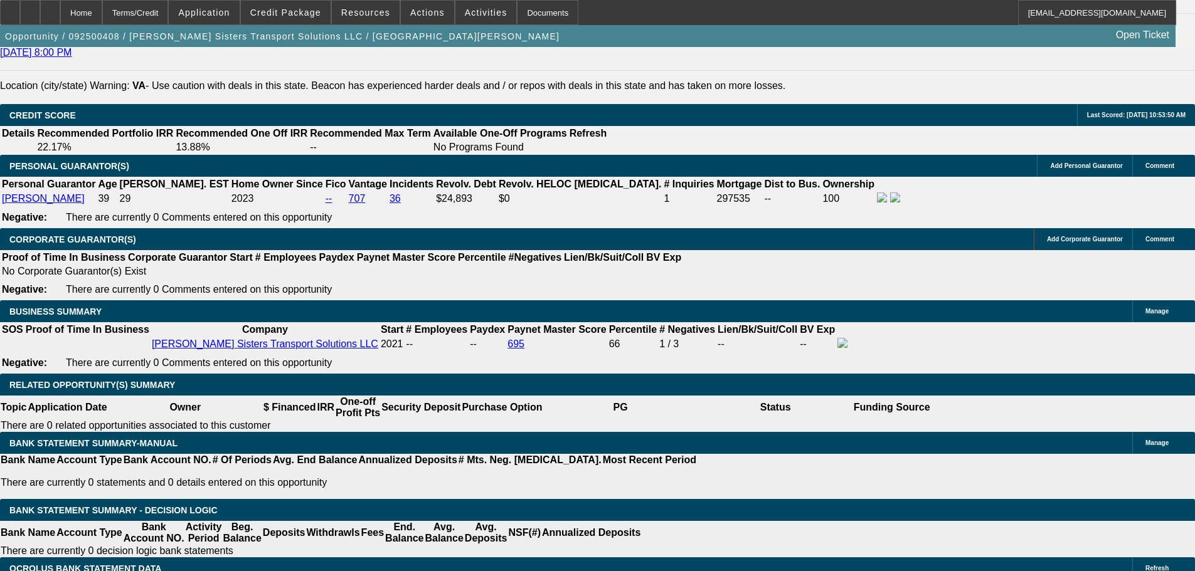
type input "$0.00"
type input "UNKNOWN"
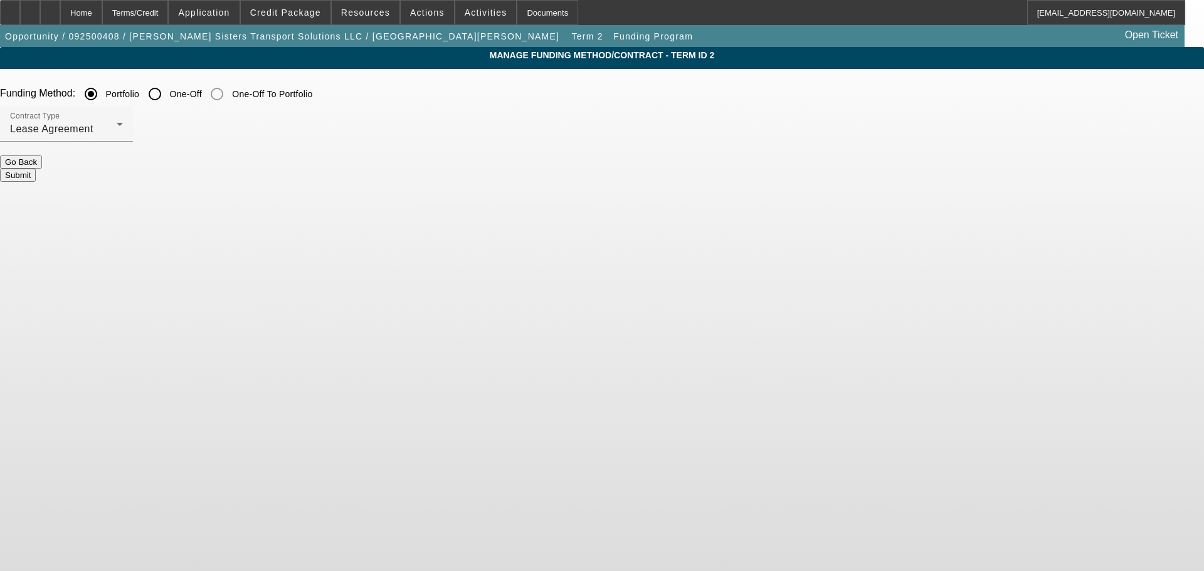
click at [167, 95] on input "One-Off" at bounding box center [154, 94] width 25 height 25
radio input "true"
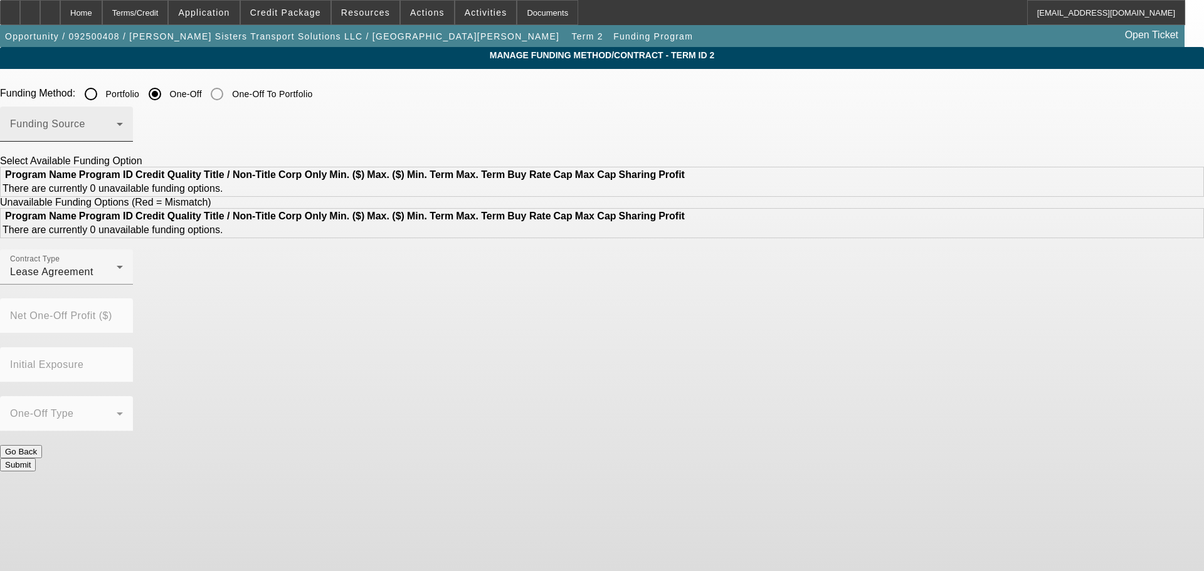
click at [123, 120] on div "Funding Source" at bounding box center [66, 124] width 113 height 35
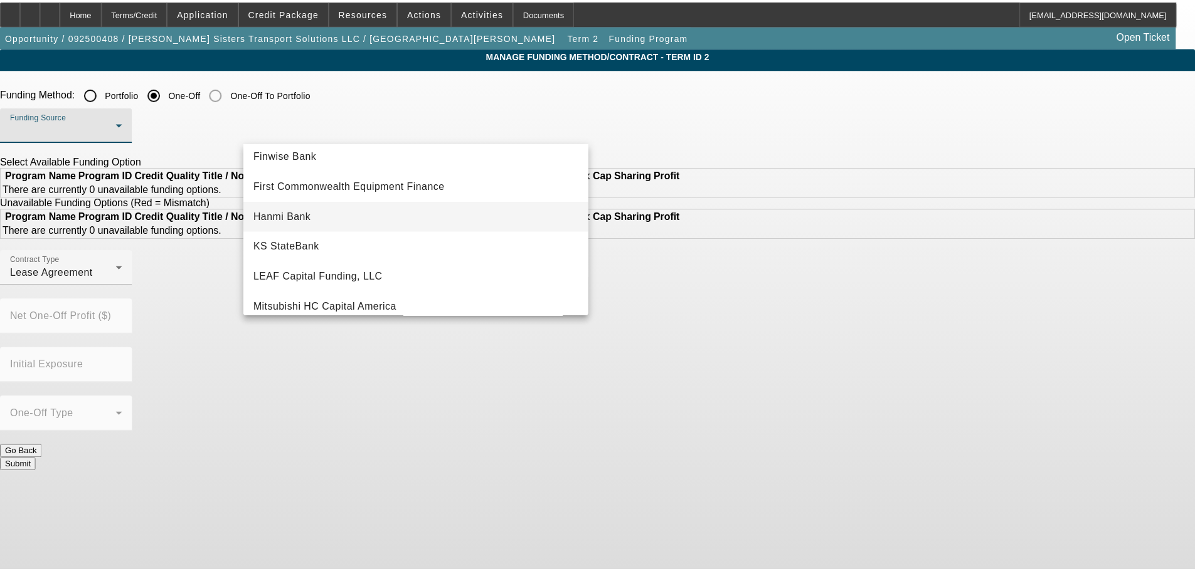
scroll to position [125, 0]
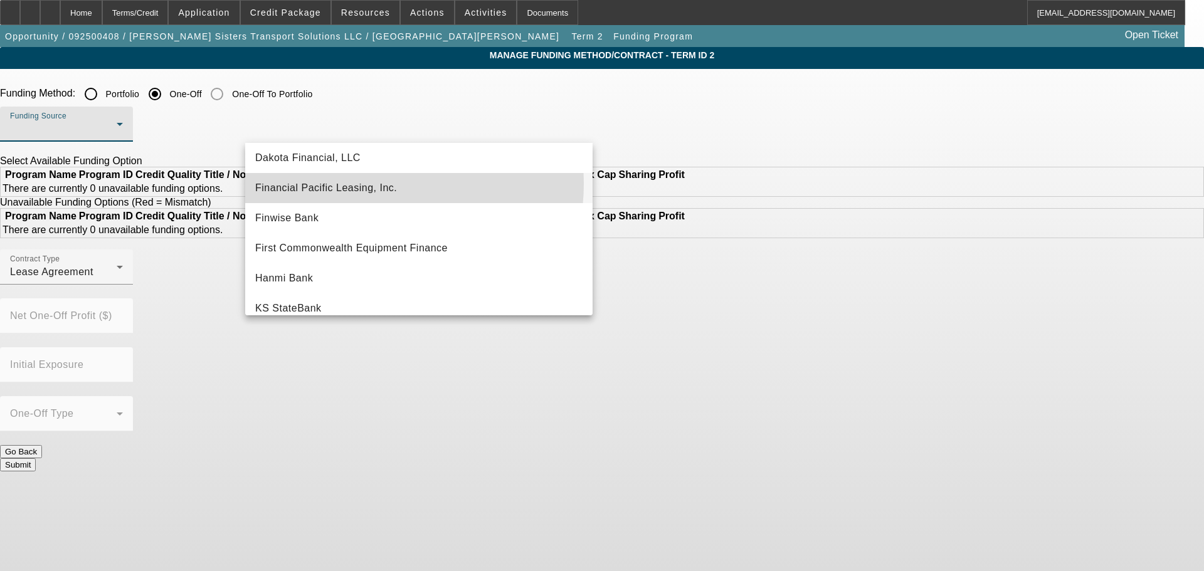
click at [363, 184] on span "Financial Pacific Leasing, Inc." at bounding box center [326, 188] width 142 height 15
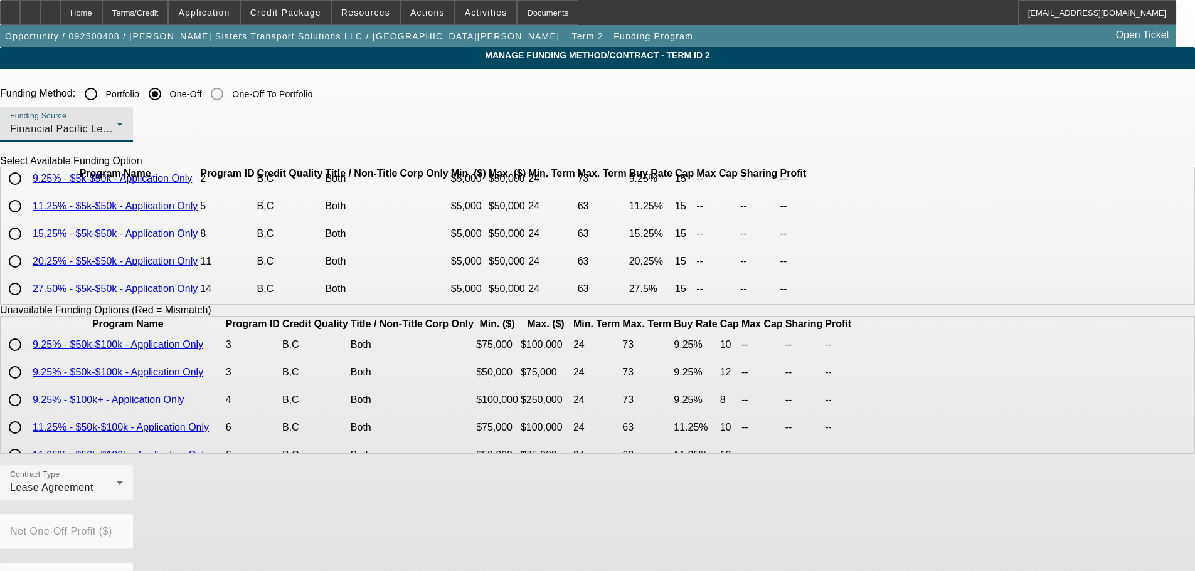
scroll to position [87, 0]
click at [28, 230] on input "radio" at bounding box center [15, 233] width 25 height 25
radio input "true"
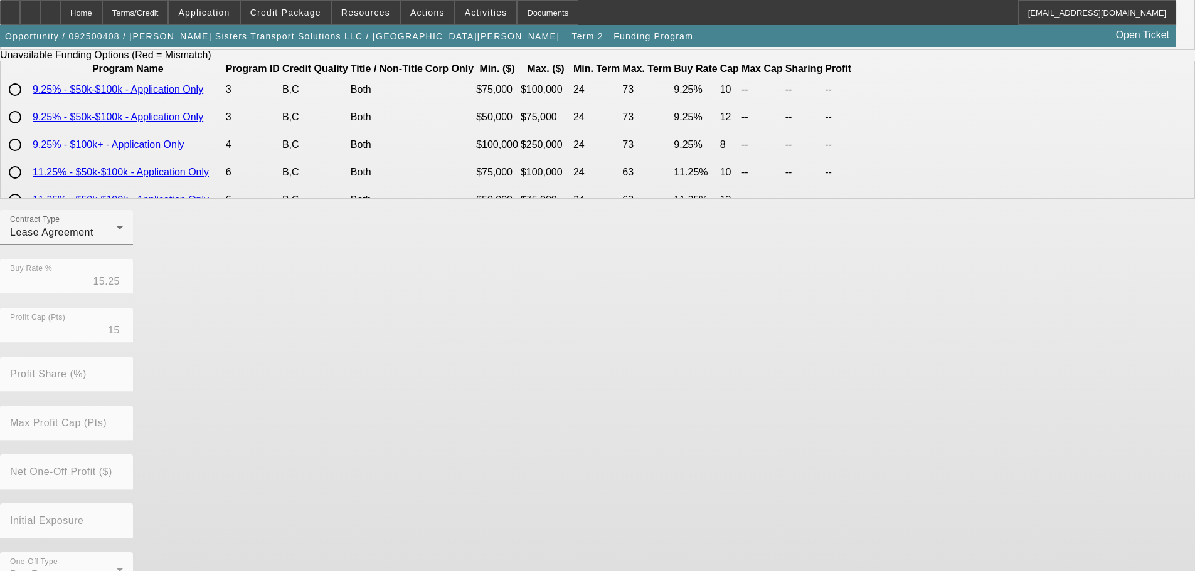
scroll to position [285, 0]
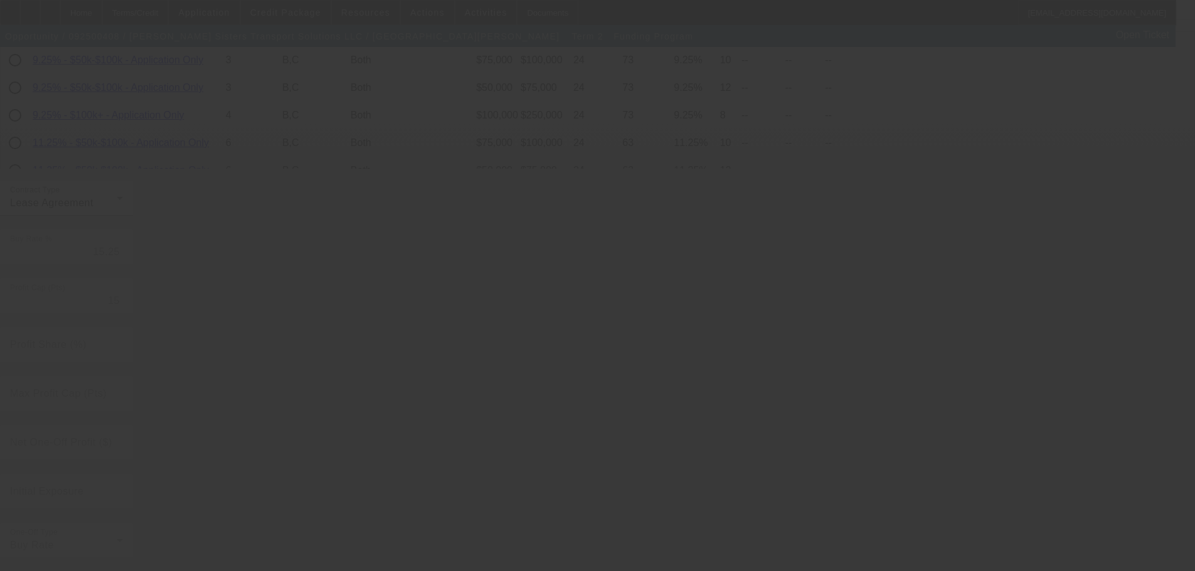
radio input "true"
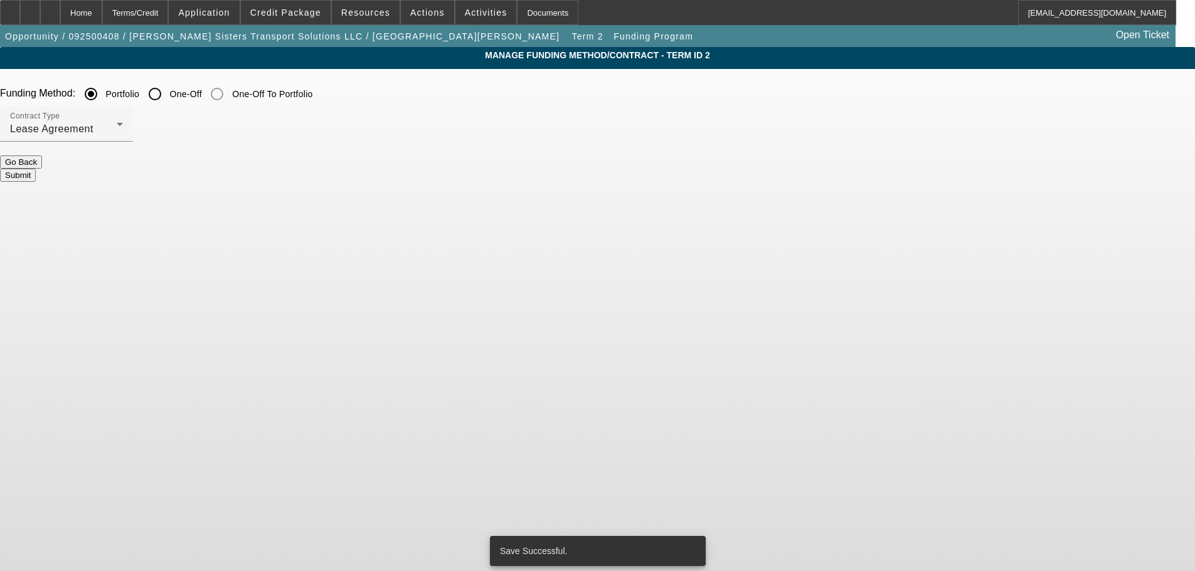
scroll to position [0, 0]
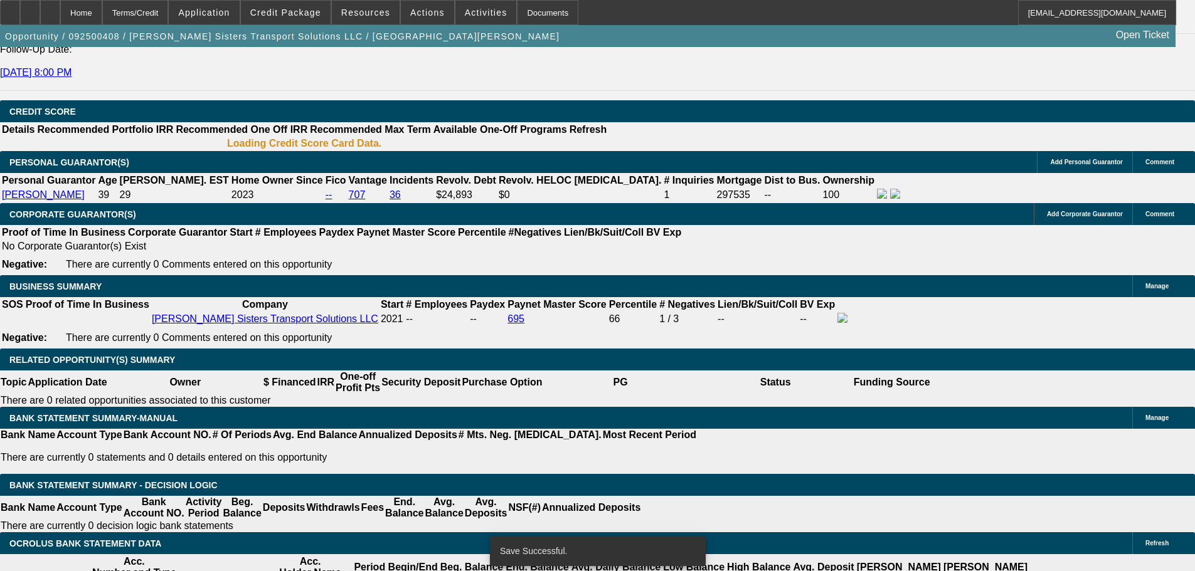
select select "0"
select select "2"
select select "0.1"
select select "4"
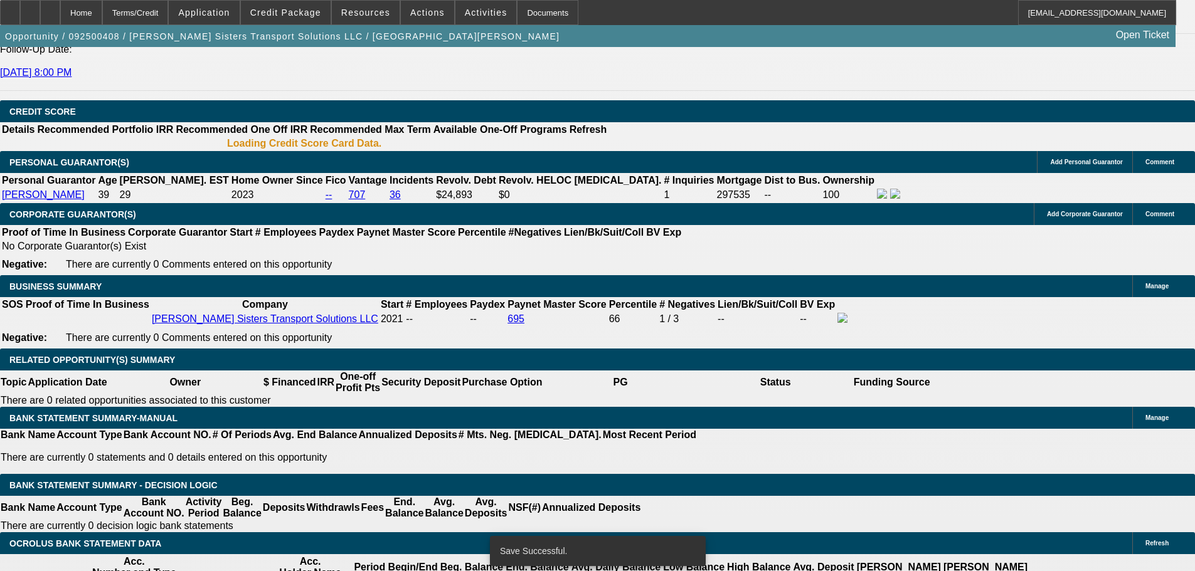
select select "0"
select select "2"
select select "0.1"
select select "4"
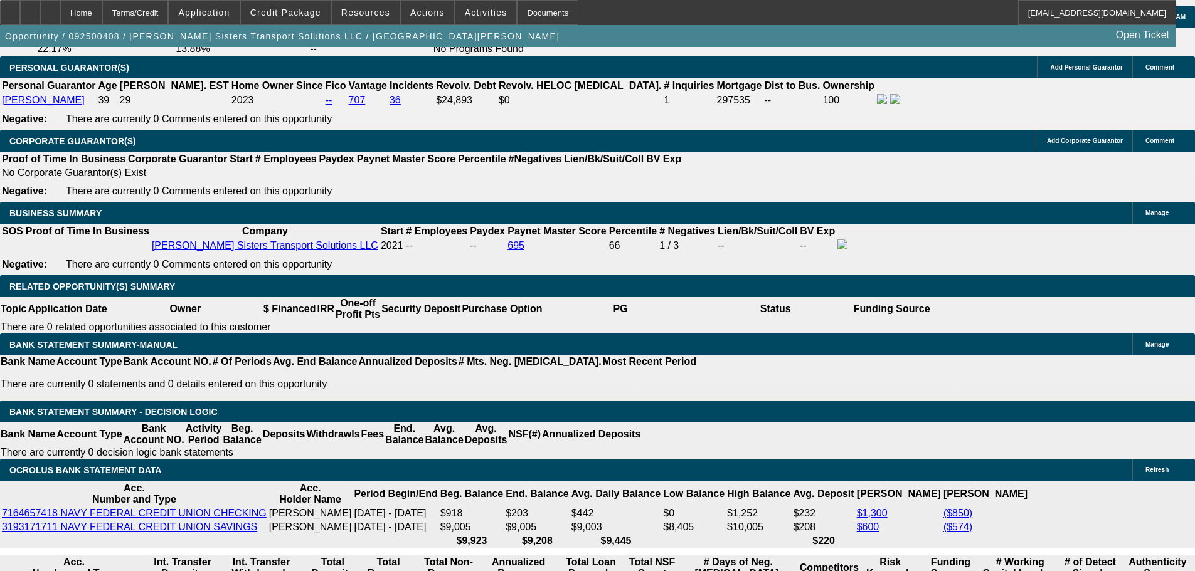
scroll to position [1861, 0]
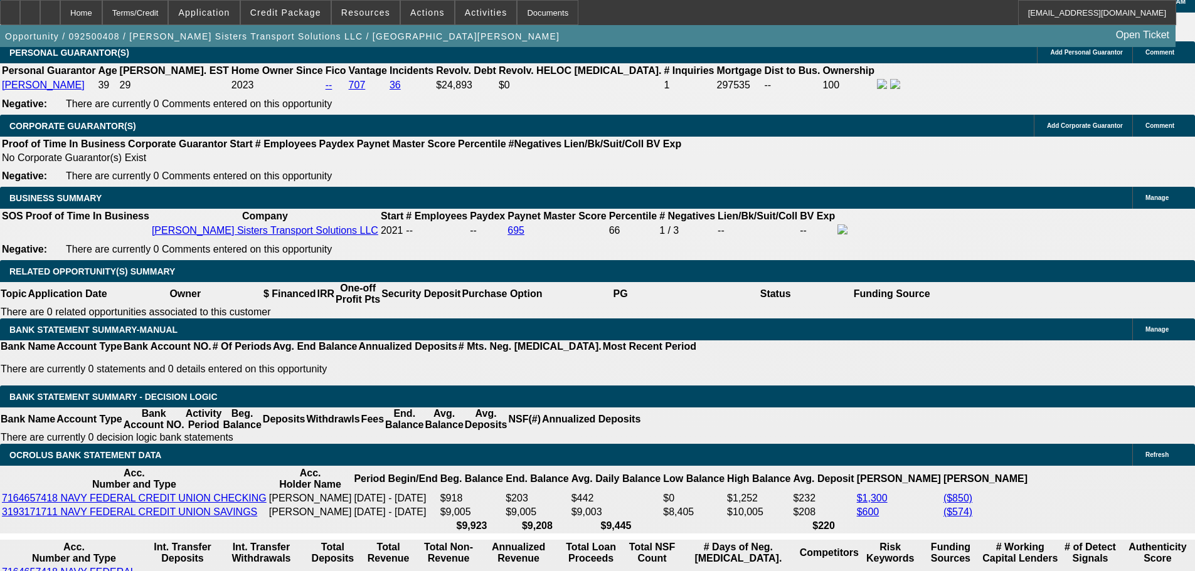
type input "$0.00"
type input "UNKNOWN"
drag, startPoint x: 248, startPoint y: 393, endPoint x: 287, endPoint y: 401, distance: 39.1
type input "36"
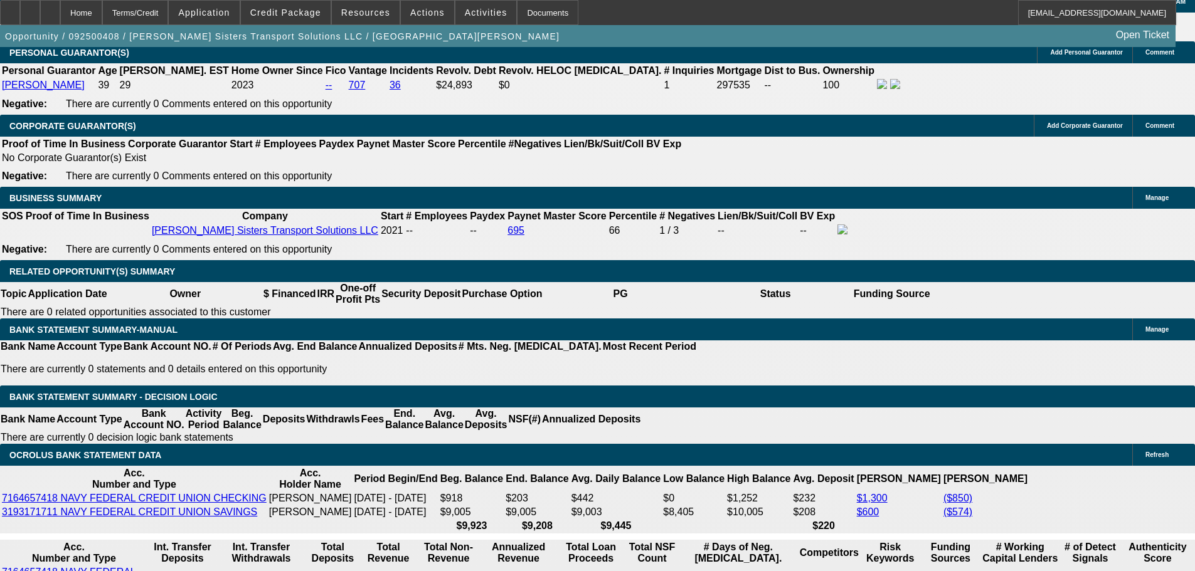
type input "1"
type input "$1,974.56"
type input "$987.28"
type input "16"
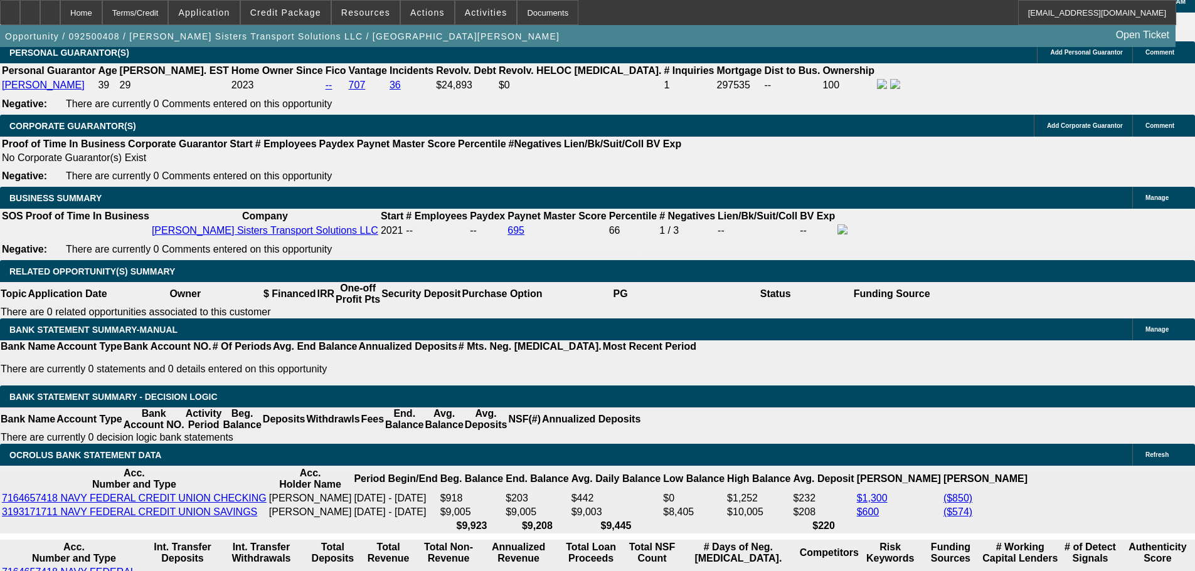
type input "$2,461.00"
type input "$1,230.50"
type input "16.5"
type input "$2,478.30"
type input "$1,239.15"
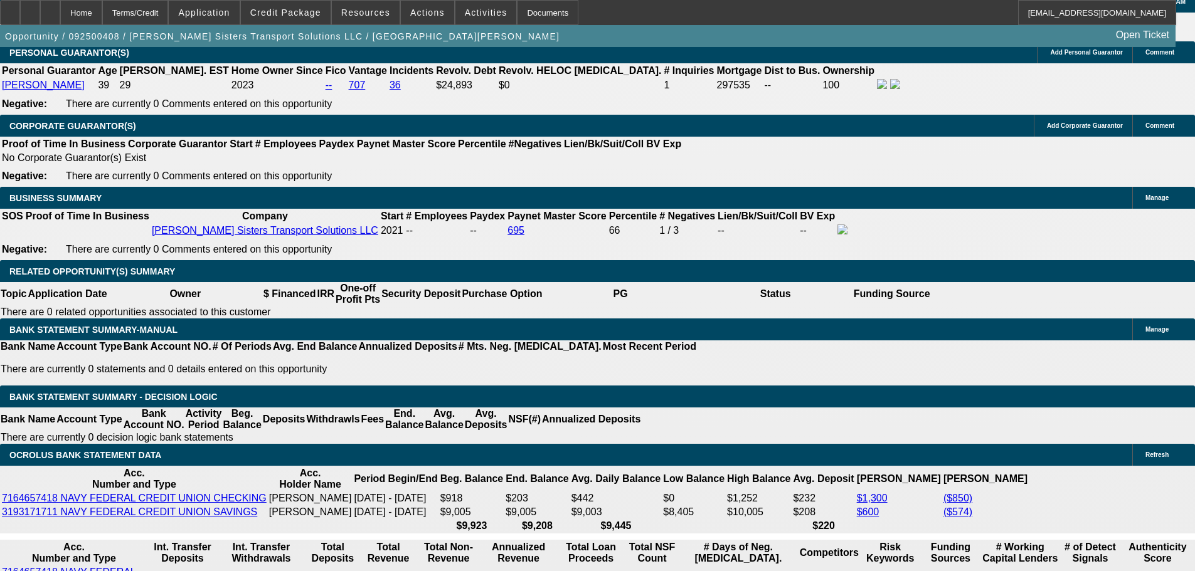
type input "16.5"
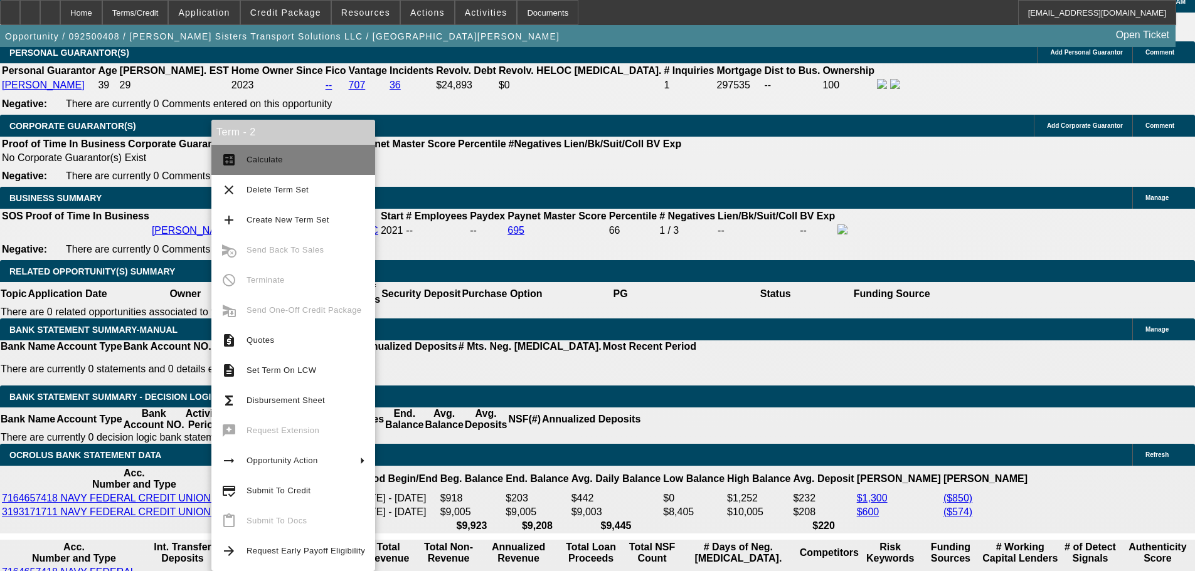
click at [277, 165] on span "Calculate" at bounding box center [306, 159] width 119 height 15
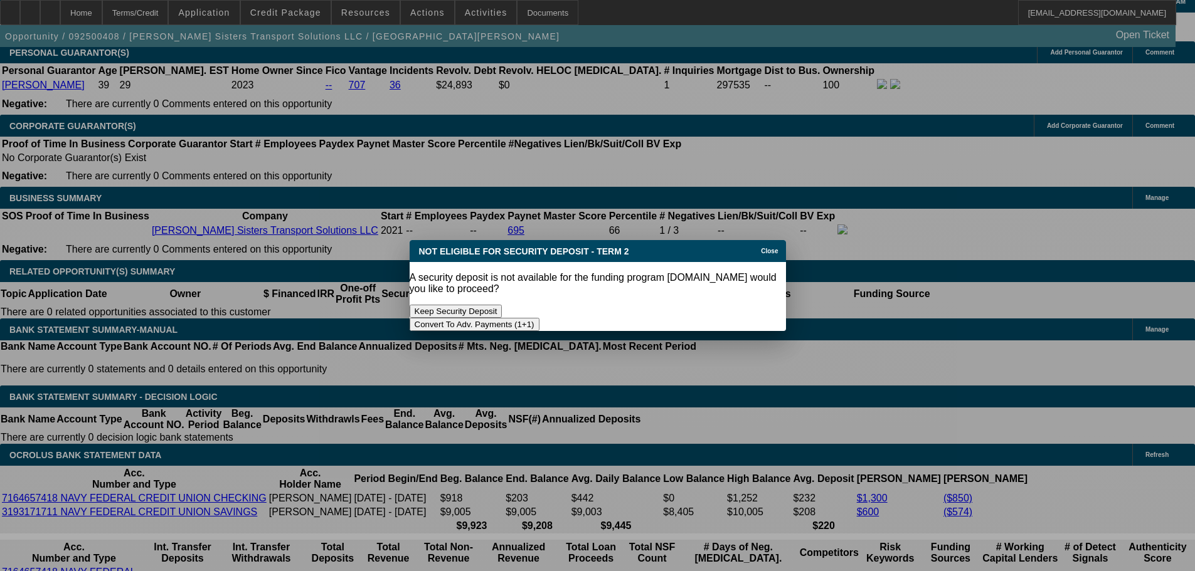
scroll to position [0, 0]
click at [539, 318] on button "Convert To Adv. Payments (1+1)" at bounding box center [475, 324] width 130 height 13
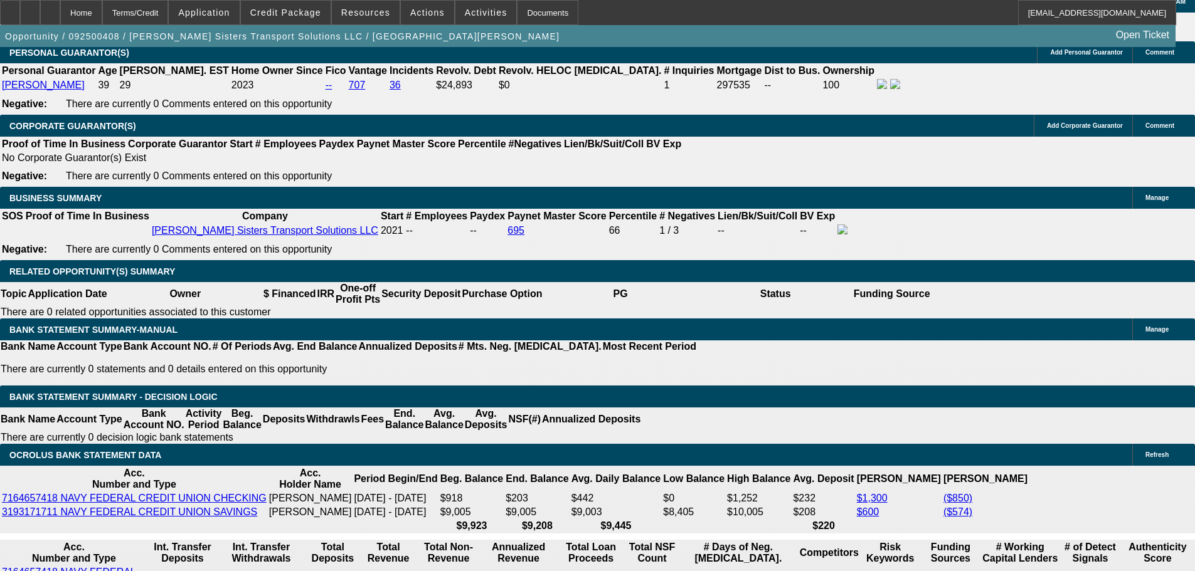
scroll to position [1898, 0]
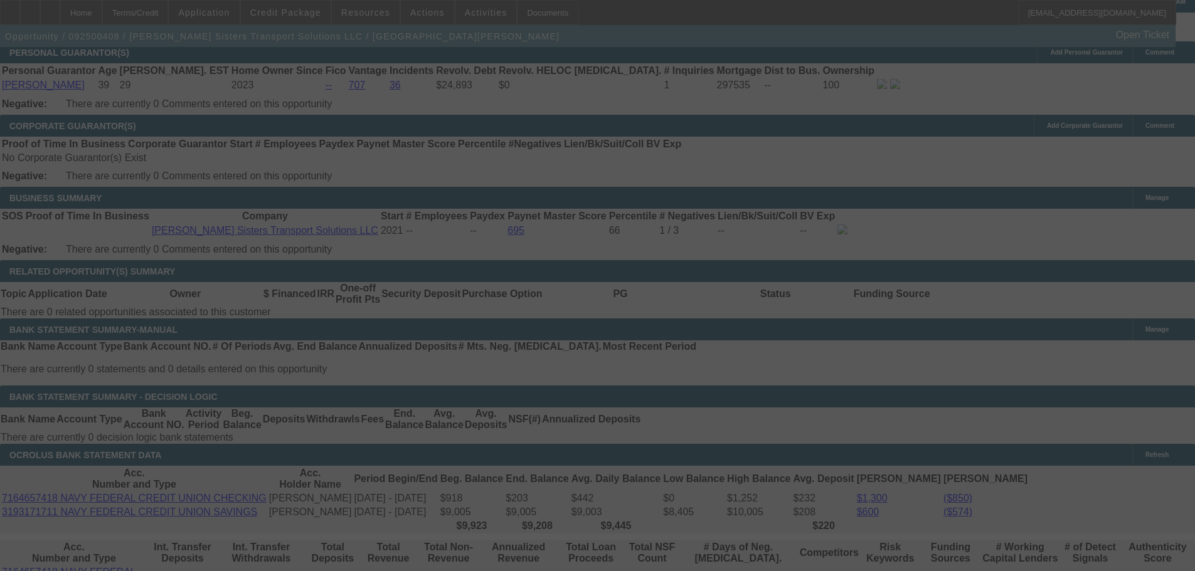
type input "$0.00"
select select "0"
select select "1"
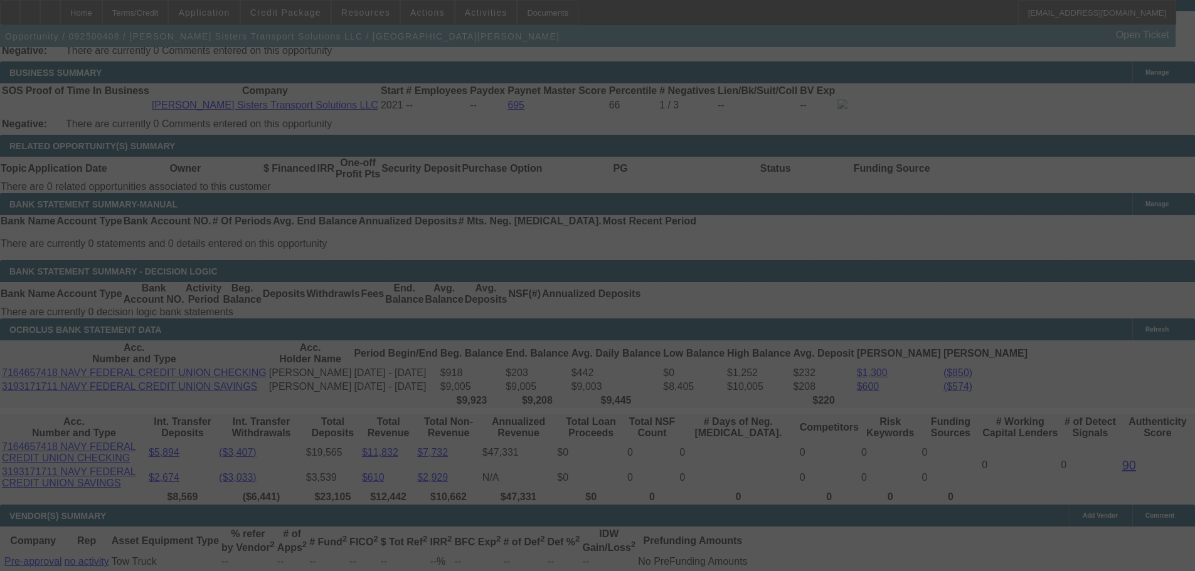
scroll to position [2017, 0]
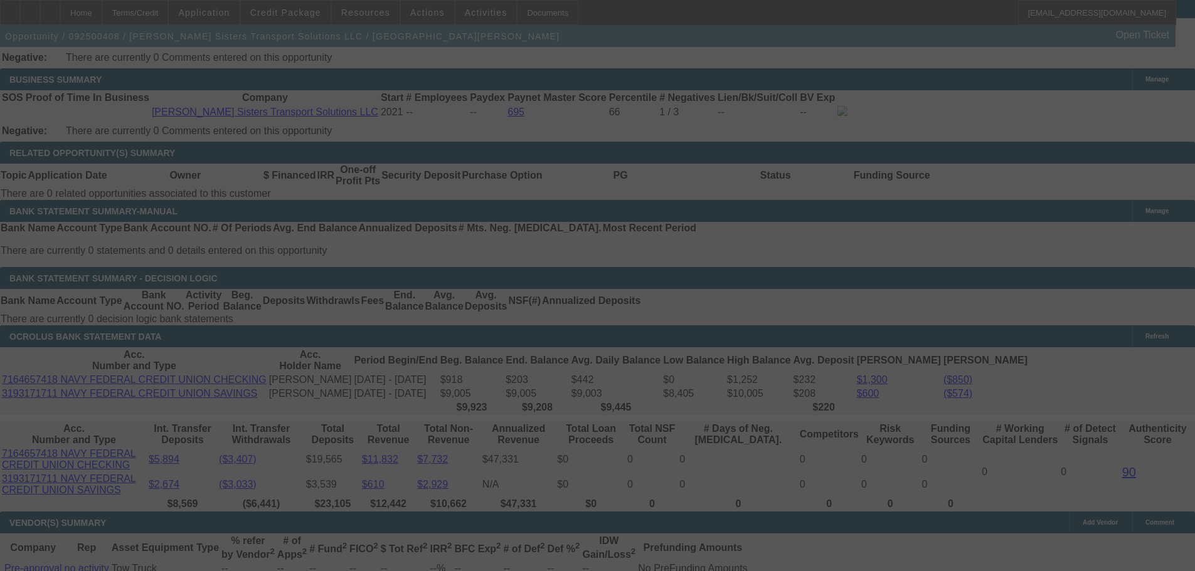
select select "0"
select select "0.1"
select select "4"
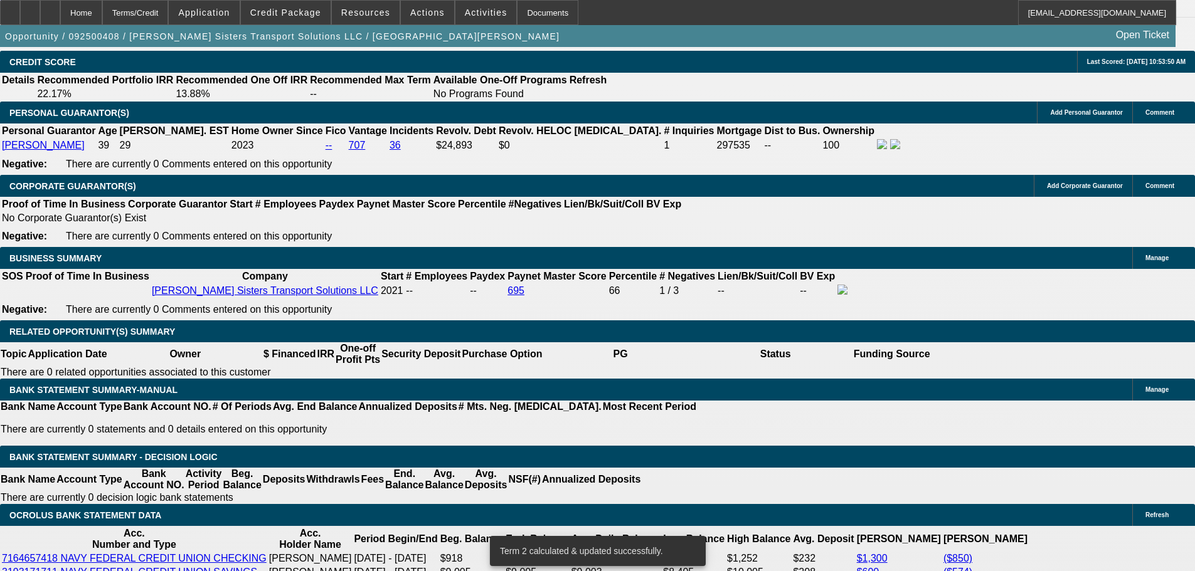
scroll to position [1828, 0]
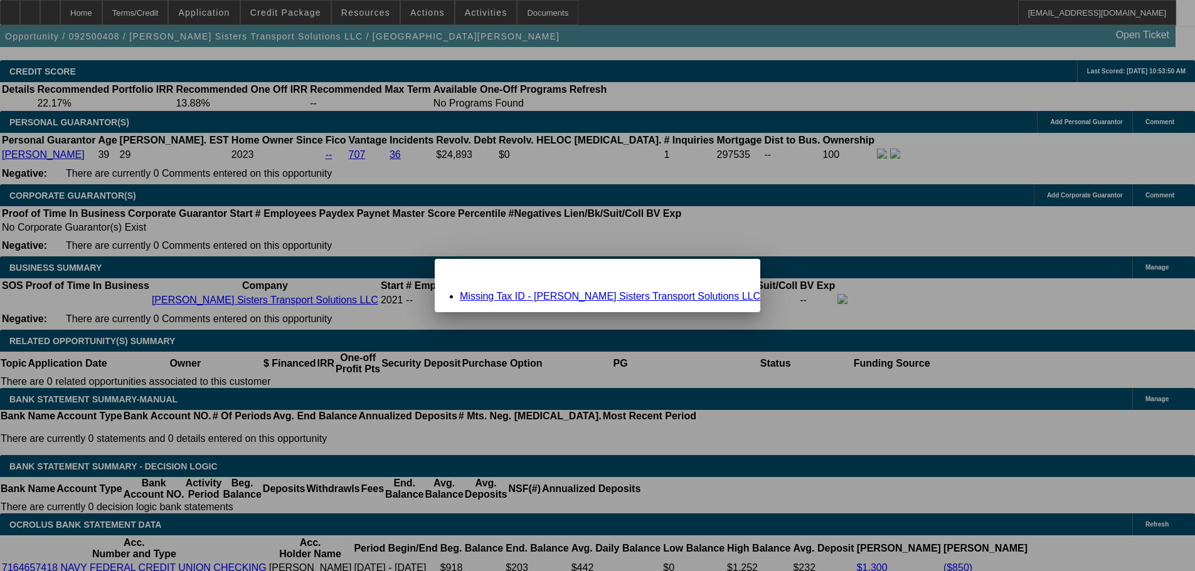
scroll to position [0, 0]
click at [736, 273] on span "Close" at bounding box center [744, 270] width 17 height 7
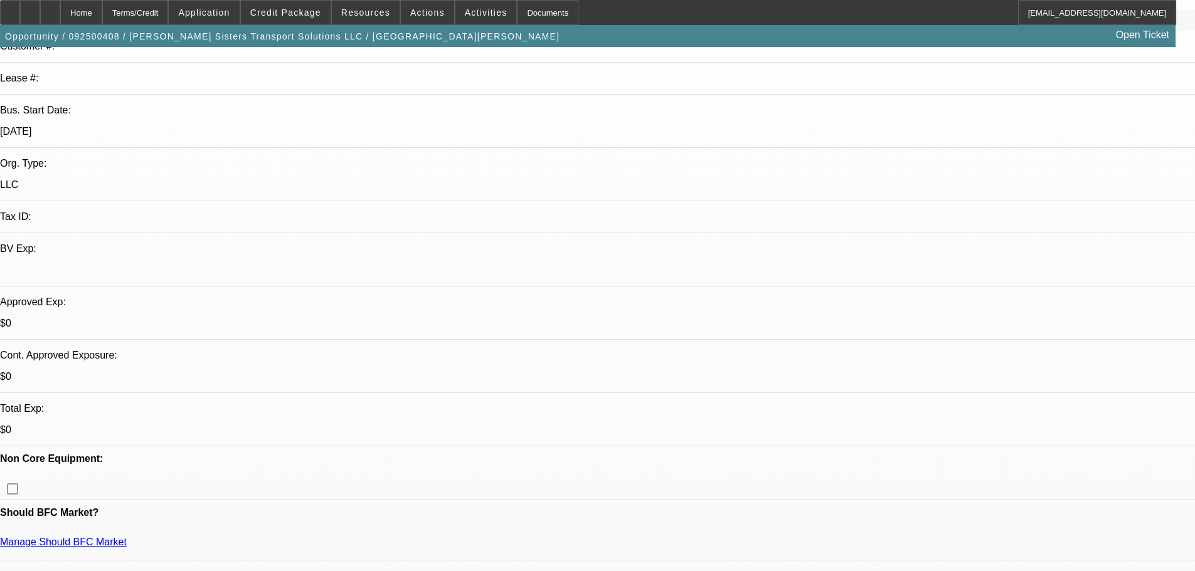
scroll to position [72, 0]
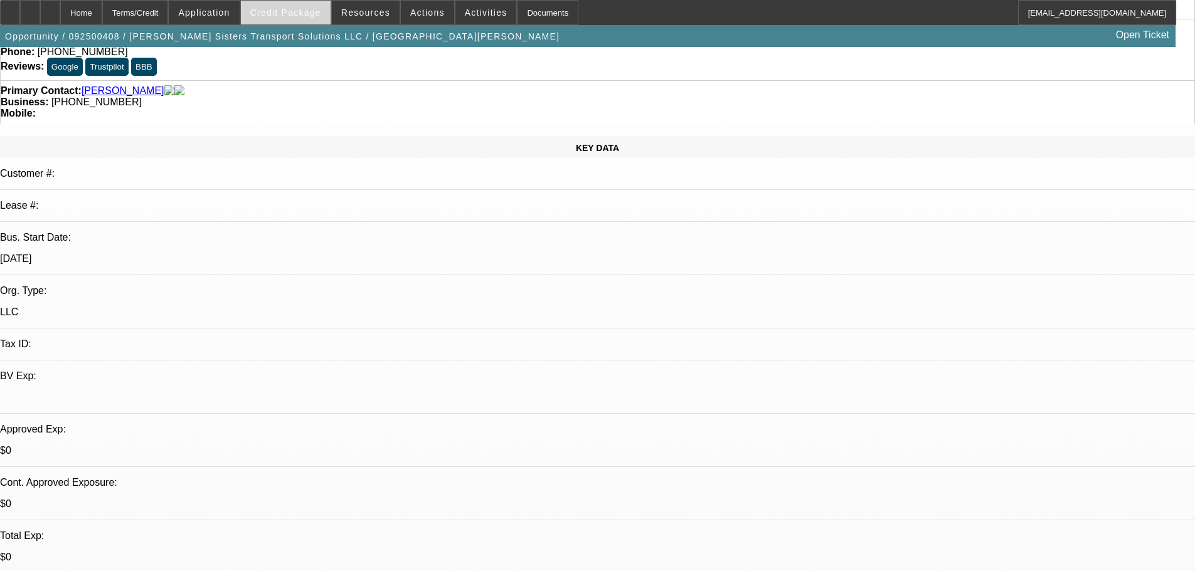
click at [295, 18] on span at bounding box center [286, 12] width 90 height 30
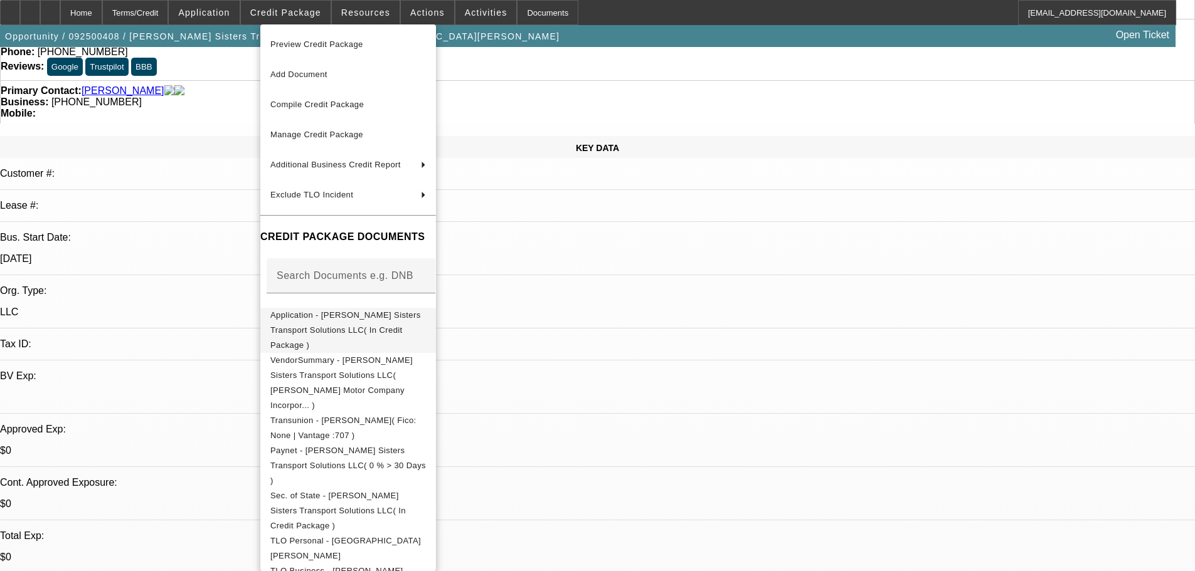
click at [361, 326] on span "Application - [PERSON_NAME] Sisters Transport Solutions LLC( In Credit Package )" at bounding box center [348, 330] width 156 height 45
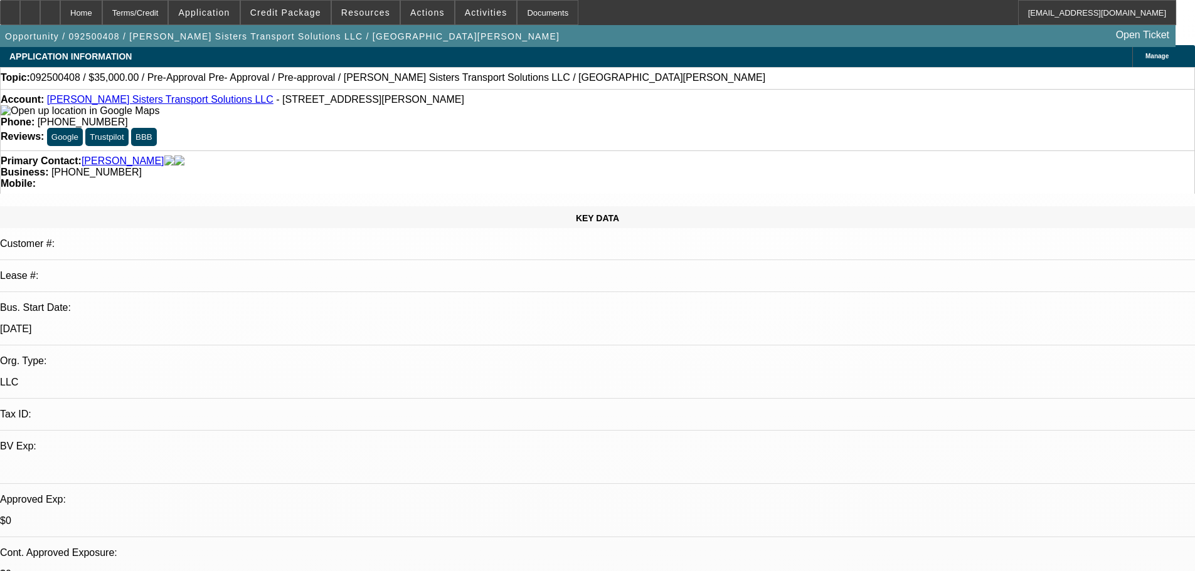
scroll to position [0, 0]
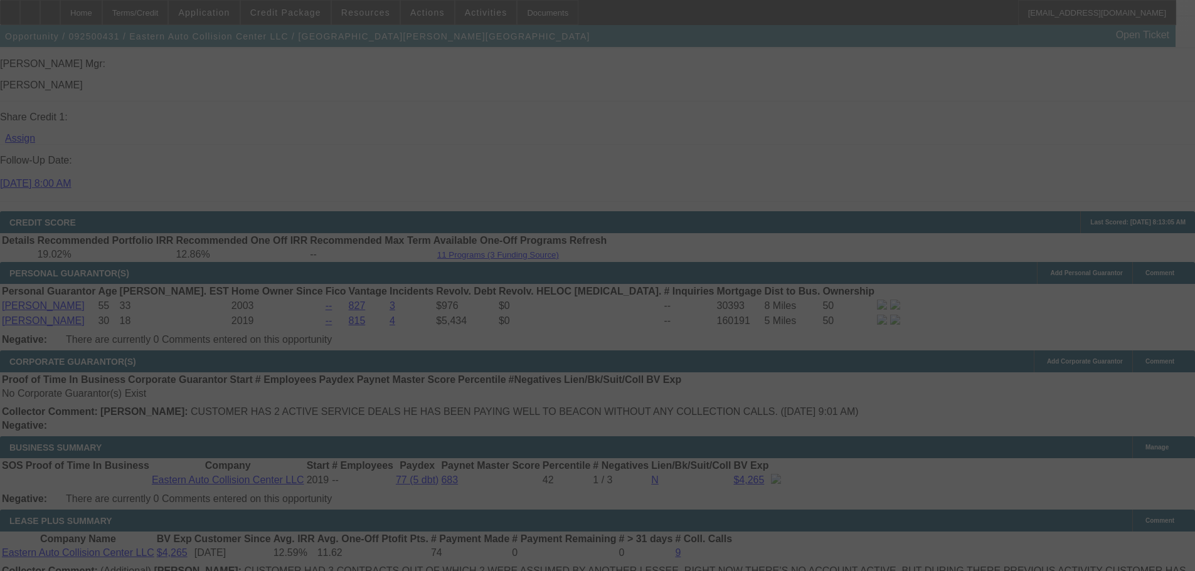
scroll to position [1833, 0]
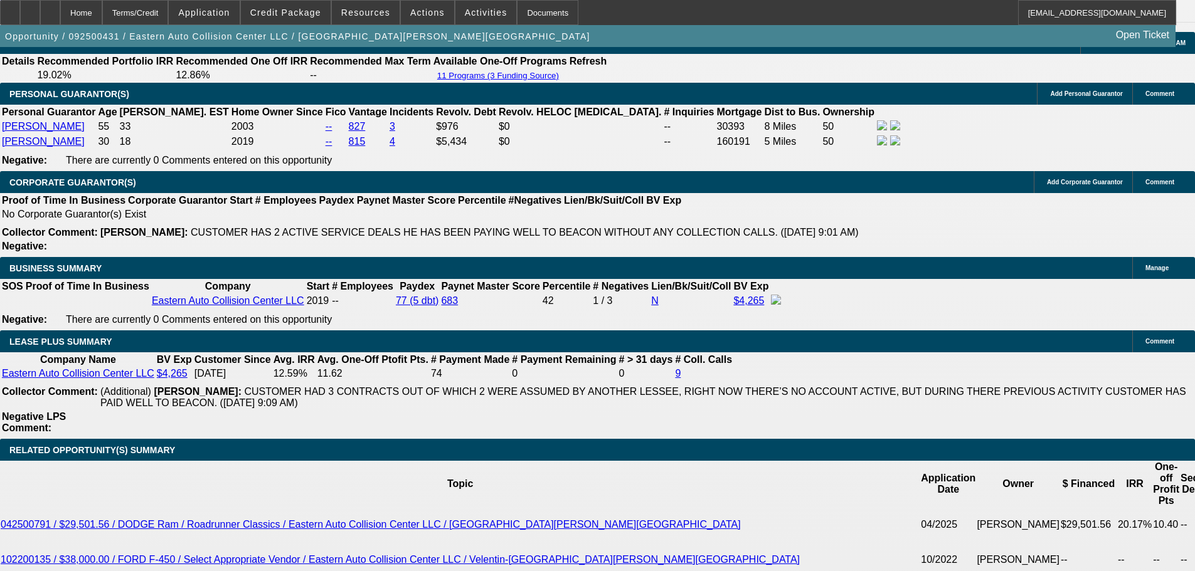
select select "0"
select select "6"
select select "0"
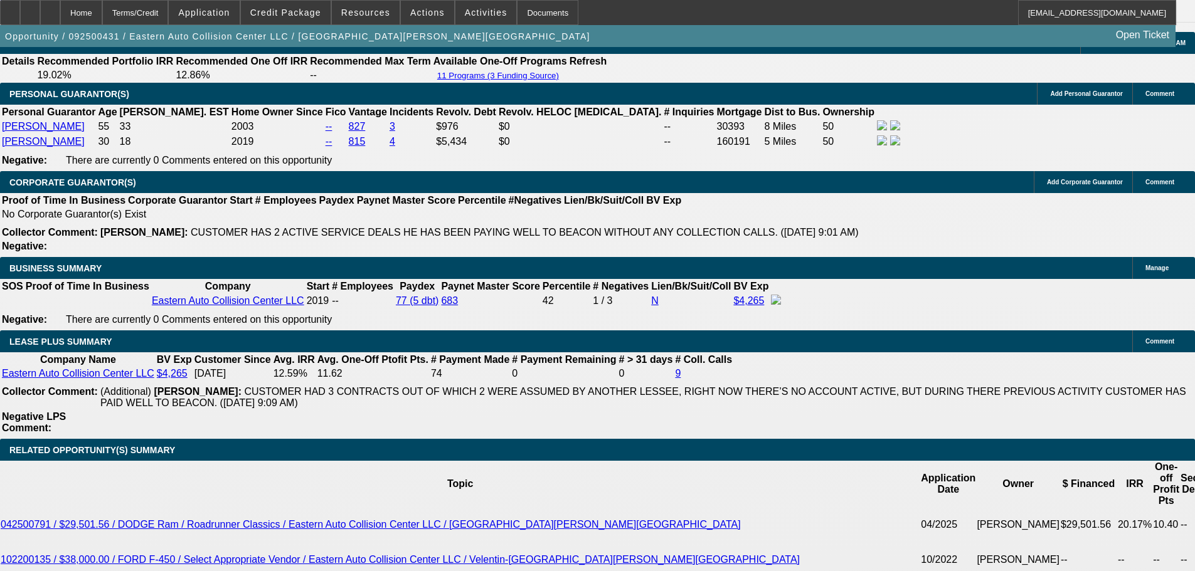
select select "0"
select select "6"
select select "0"
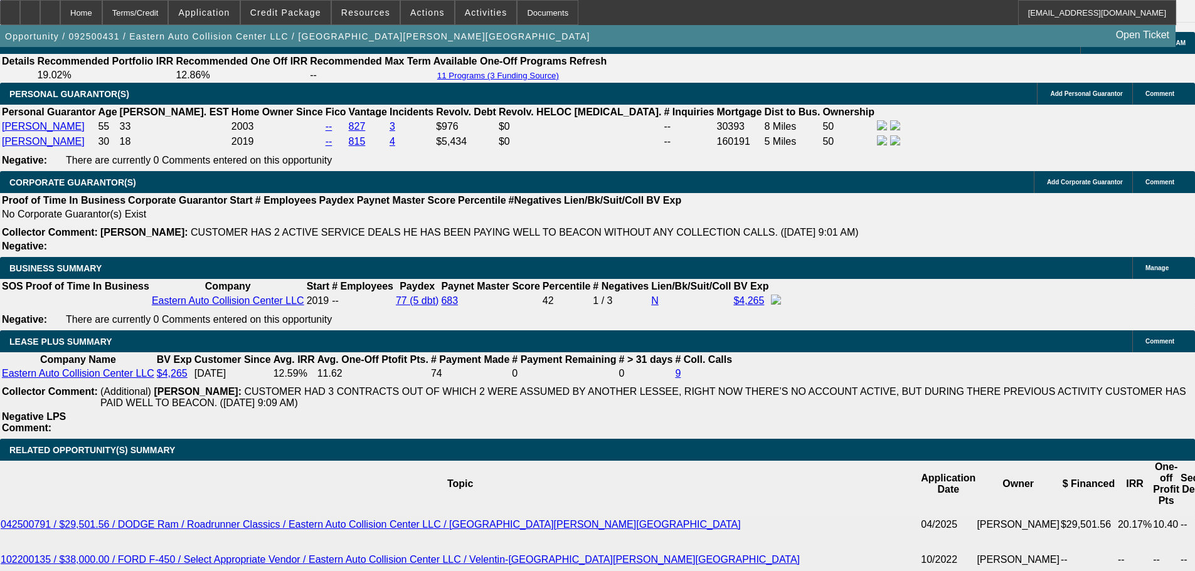
select select "0"
select select "6"
select select "0"
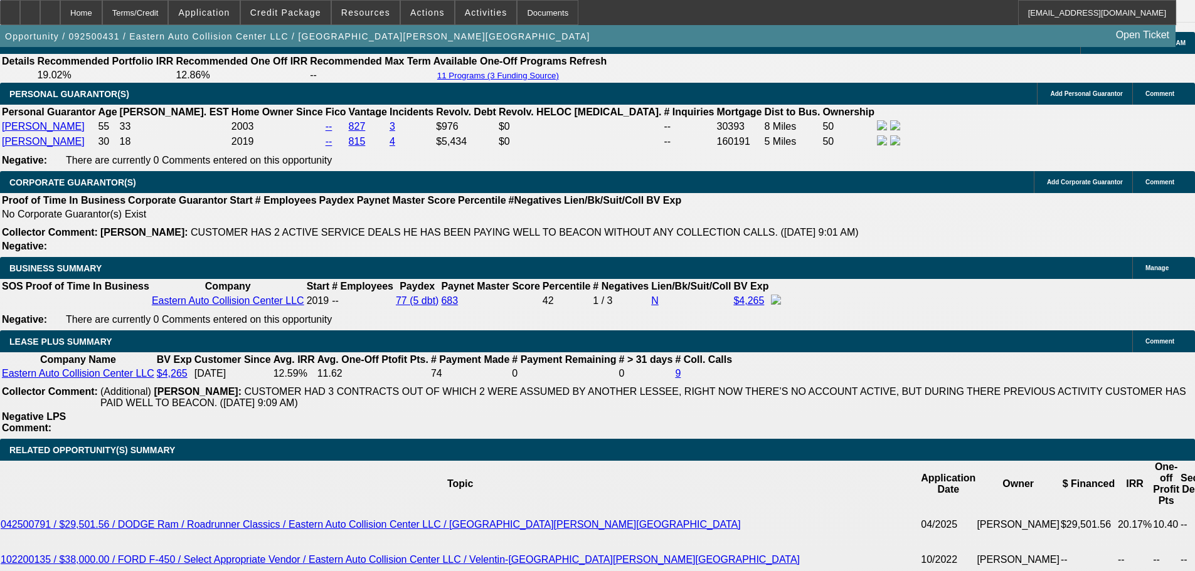
select select "6"
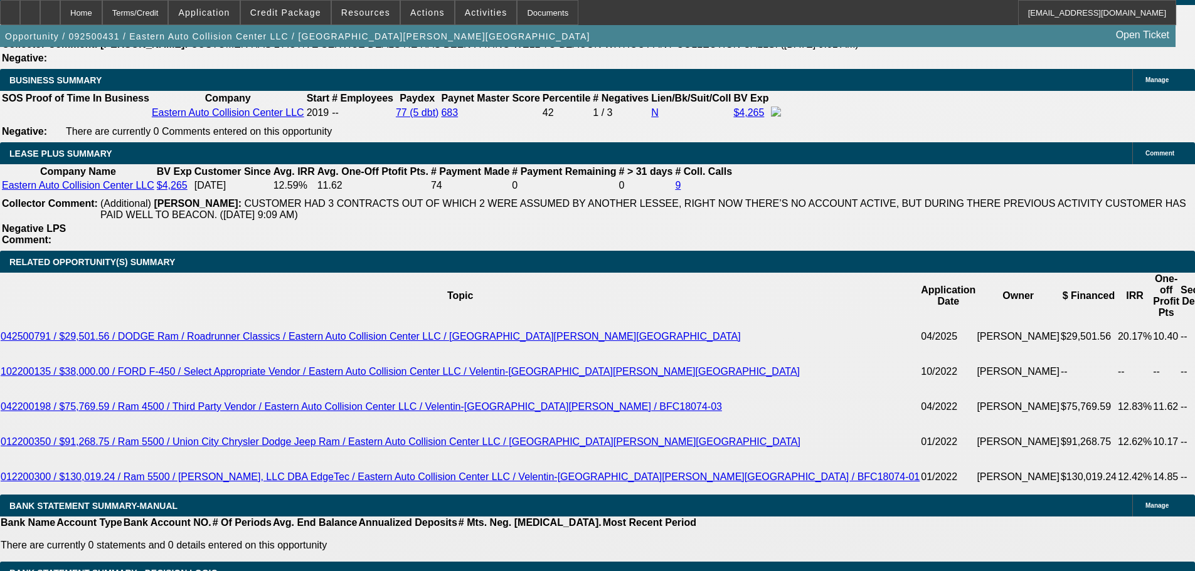
scroll to position [2093, 0]
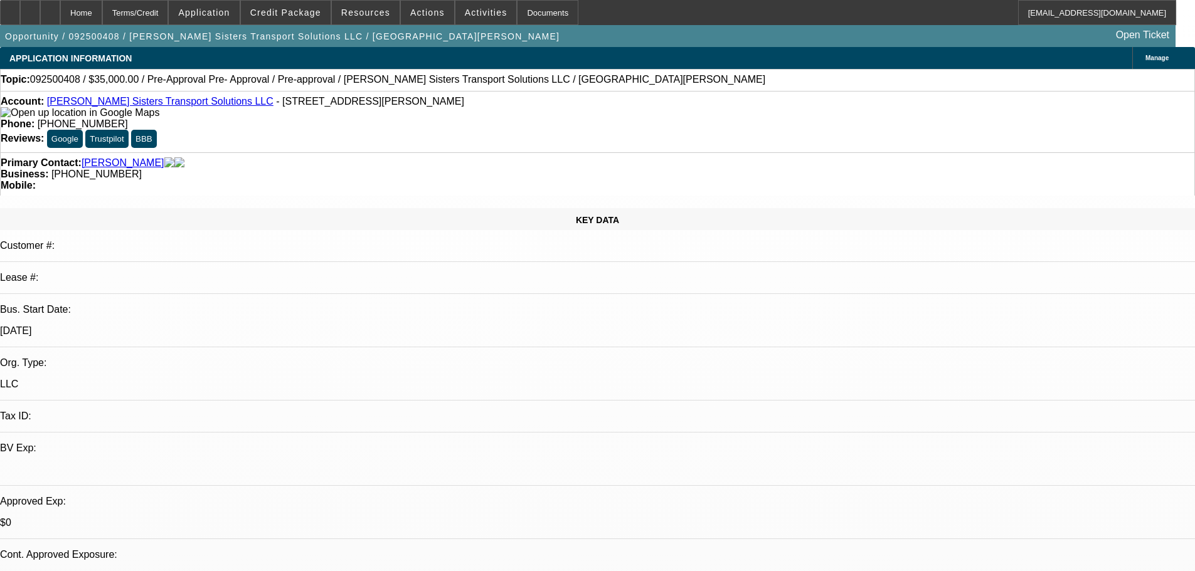
select select "0"
select select "0.1"
select select "4"
select select "0"
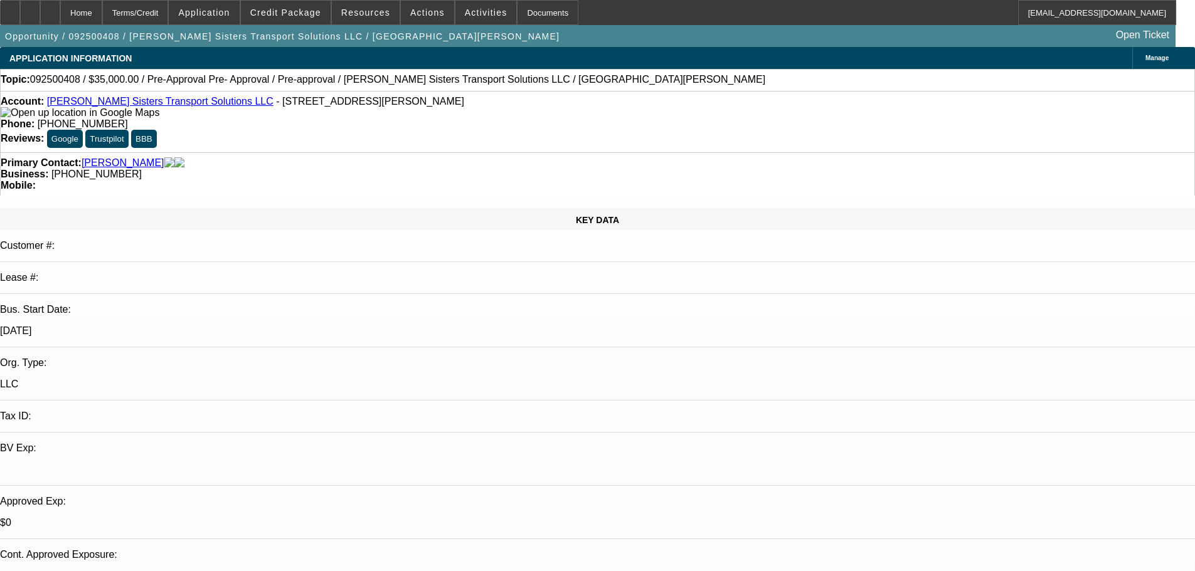
select select "2"
select select "0.1"
select select "4"
click at [1142, 58] on icon at bounding box center [1142, 58] width 0 height 0
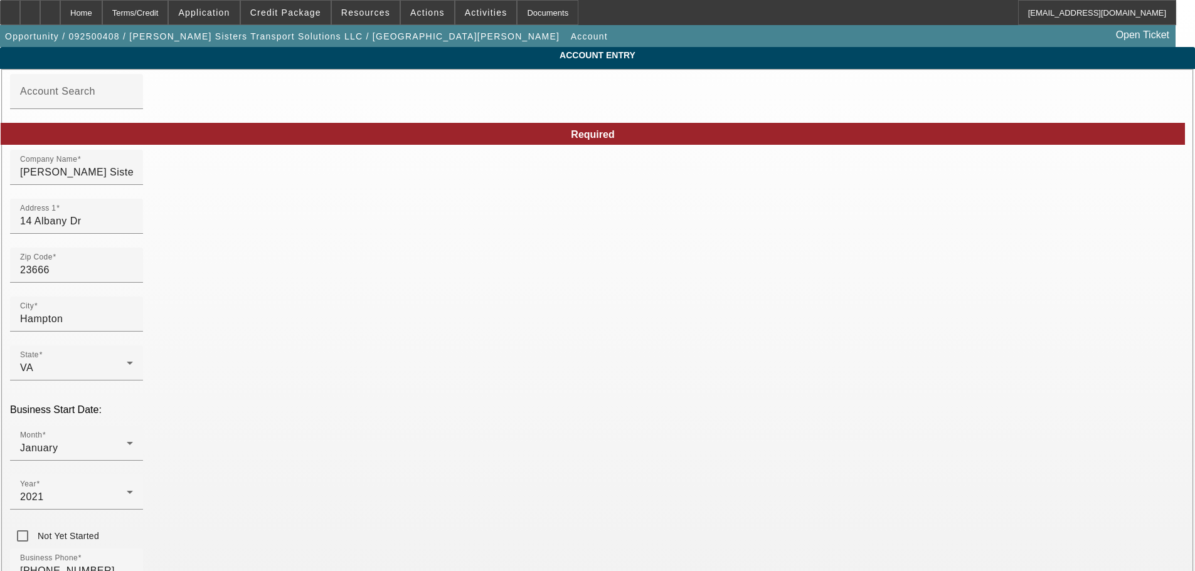
type input "[DATE]"
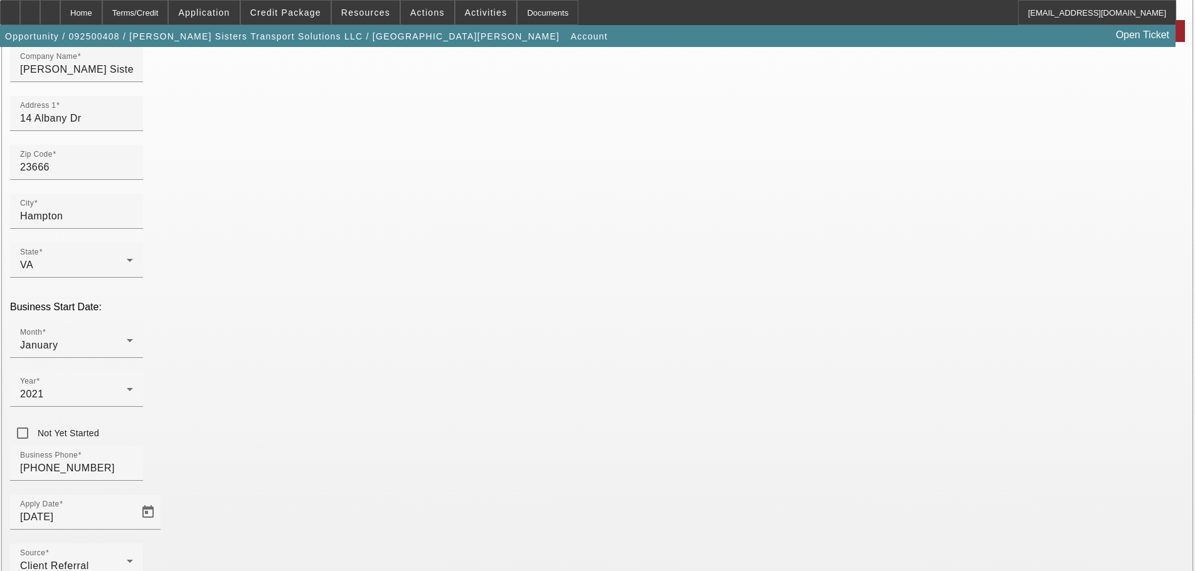
scroll to position [168, 0]
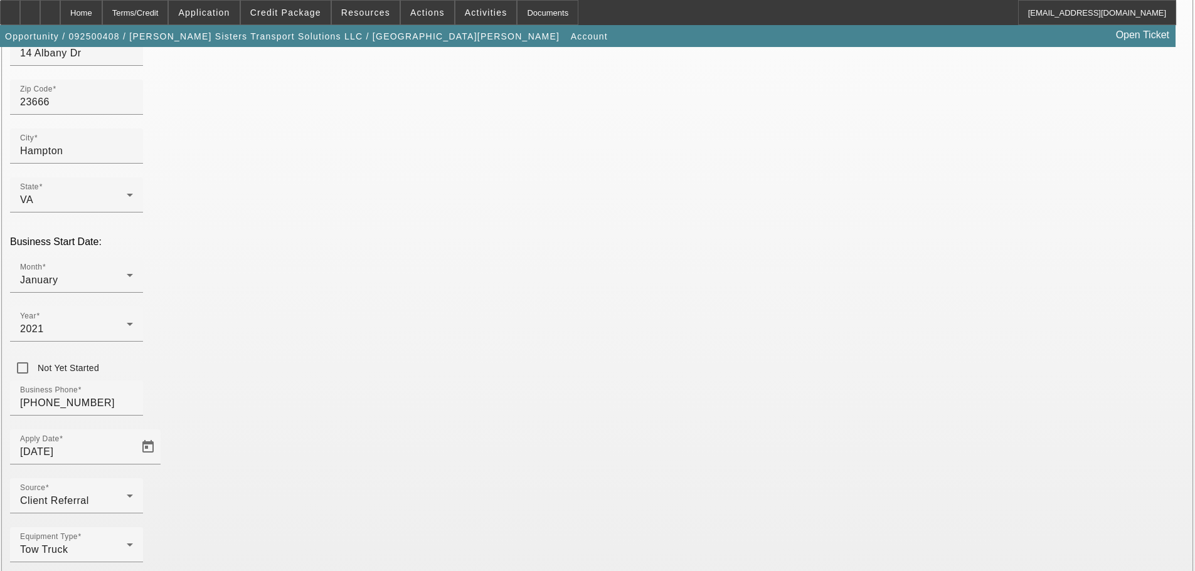
type input "393247412"
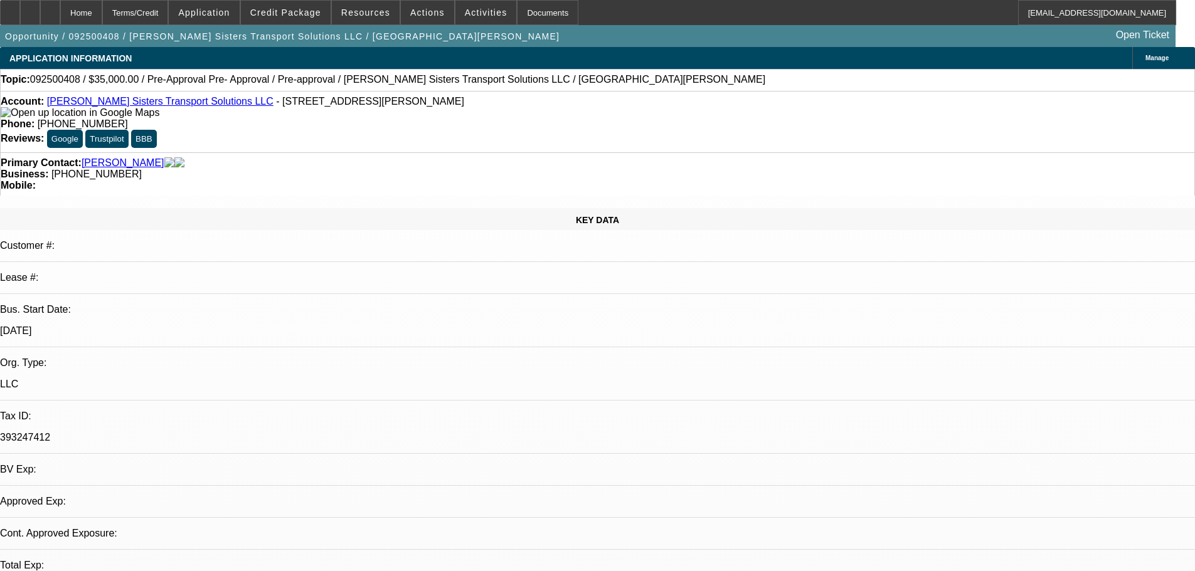
select select "0"
select select "0.1"
select select "4"
select select "0"
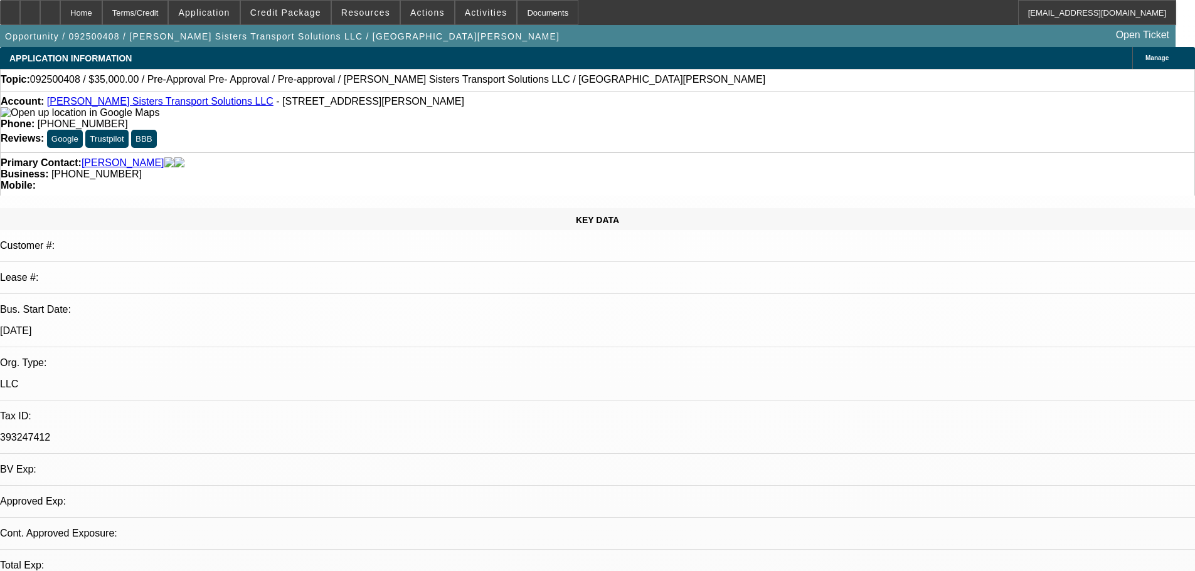
select select "2"
select select "0.1"
select select "4"
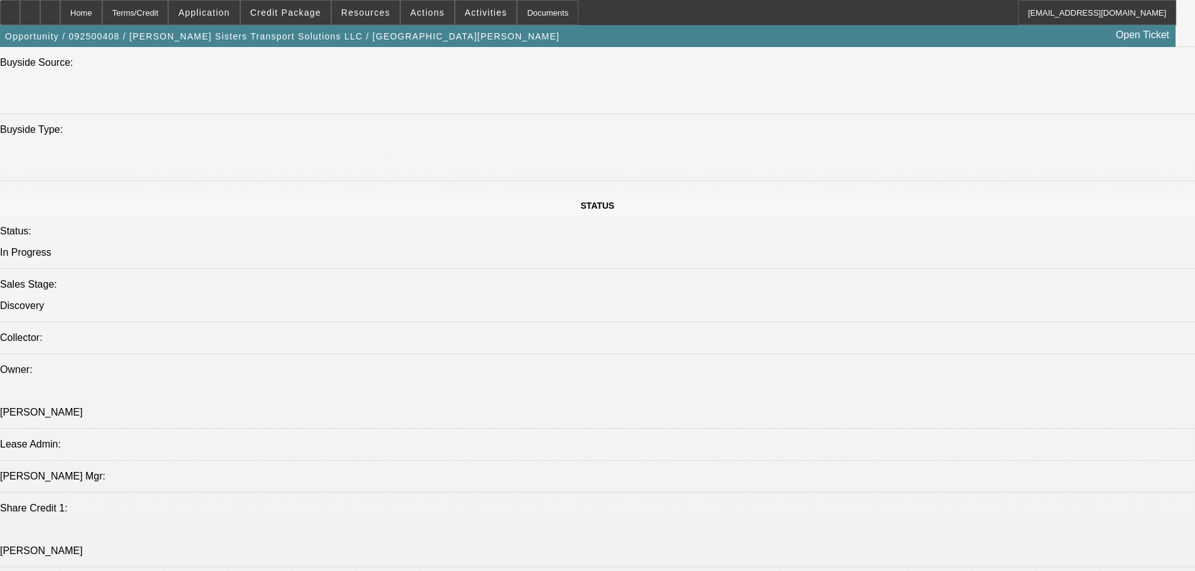
scroll to position [1254, 0]
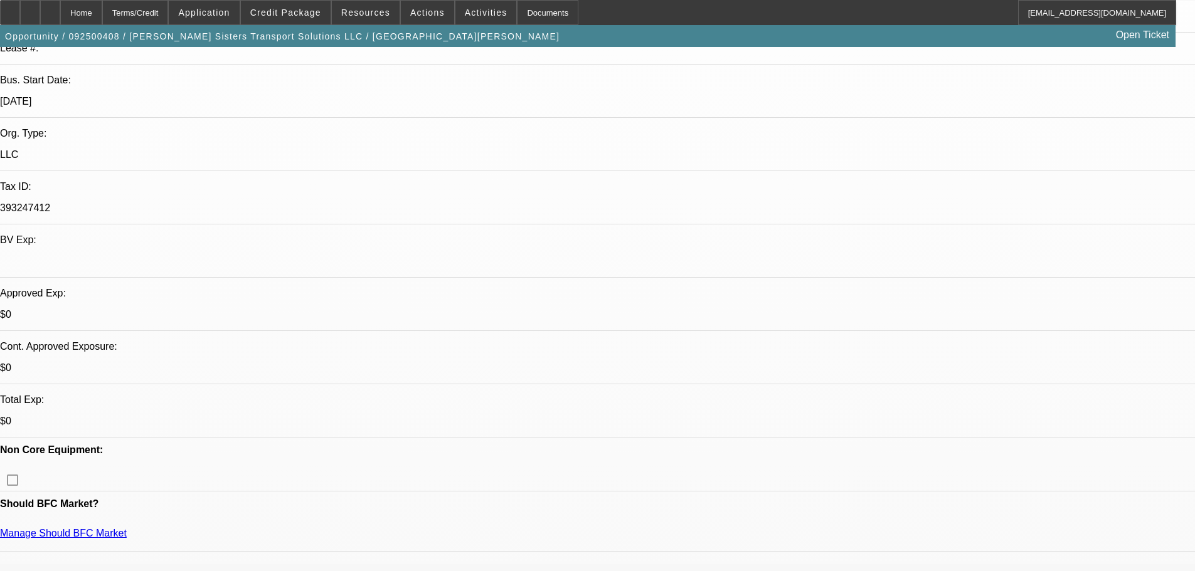
scroll to position [376, 0]
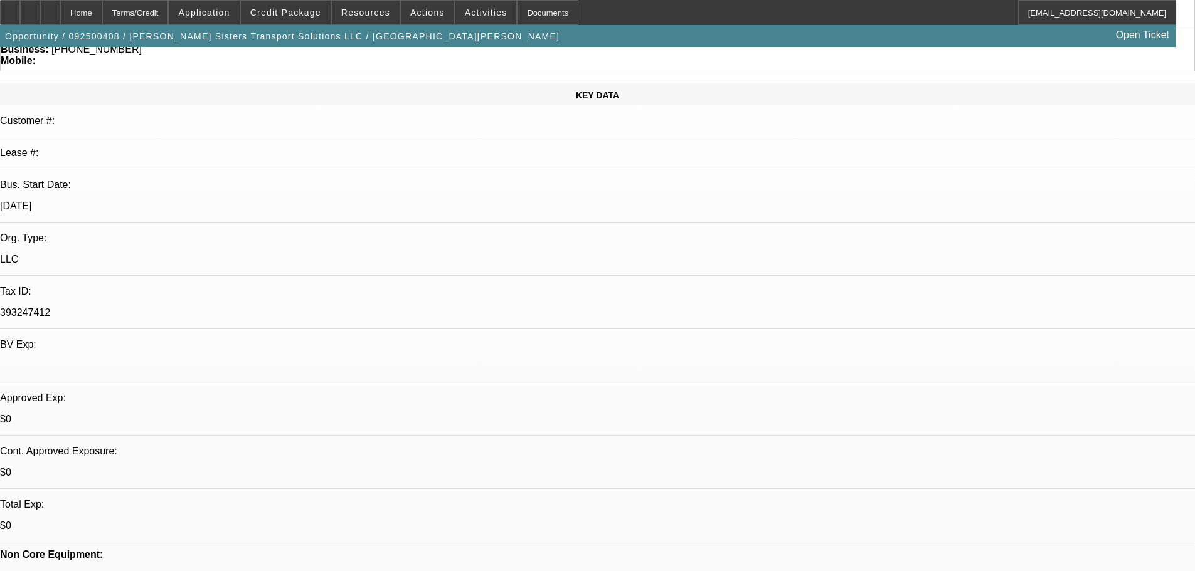
scroll to position [125, 0]
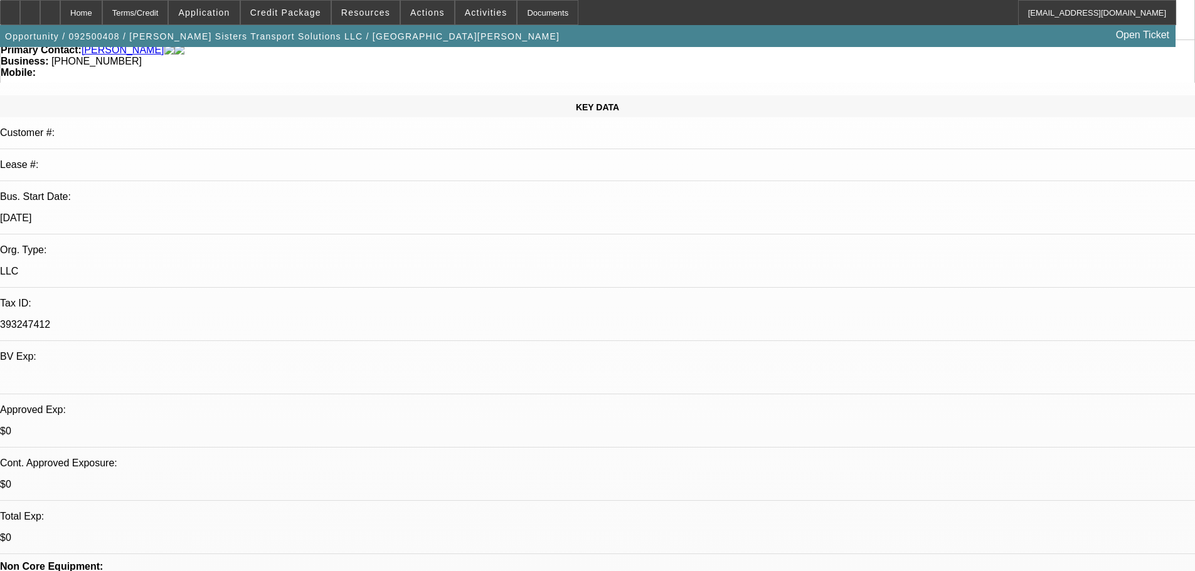
scroll to position [0, 0]
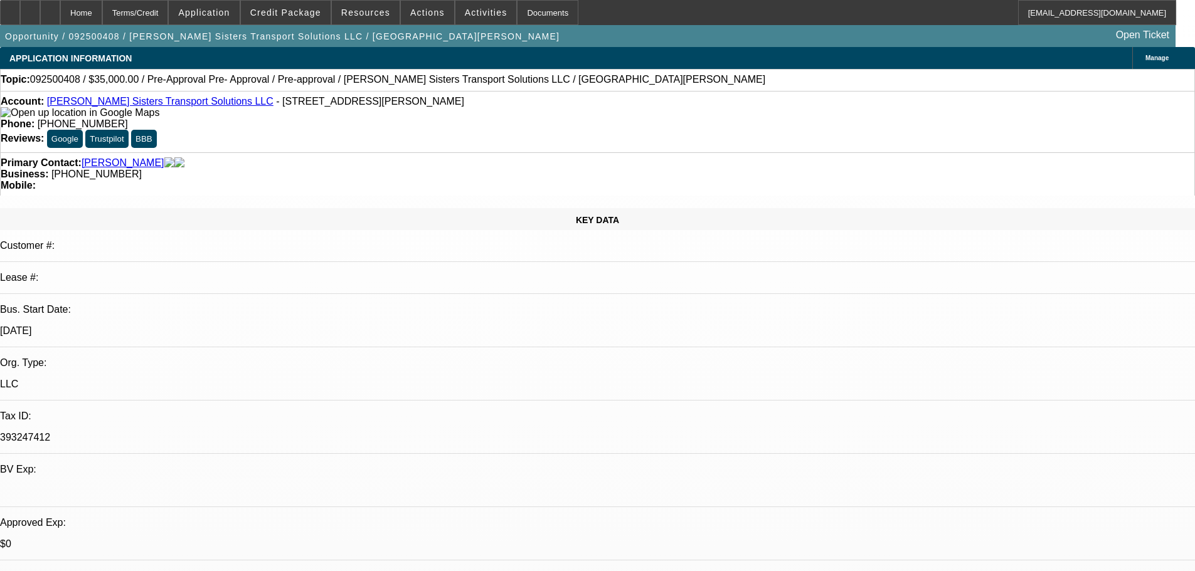
click at [1145, 61] on span "Manage" at bounding box center [1156, 58] width 23 height 7
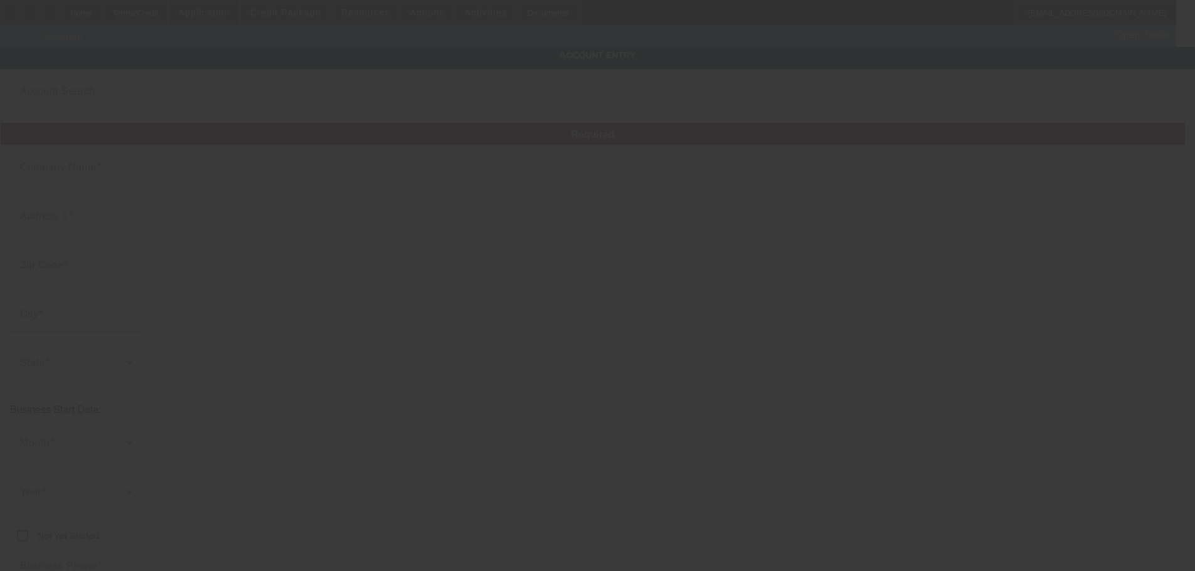
type input "[PERSON_NAME] Sisters Transport Solutions LLC"
type input "14 Albany Dr"
type input "23666"
type input "Hampton"
type input "[PHONE_NUMBER]"
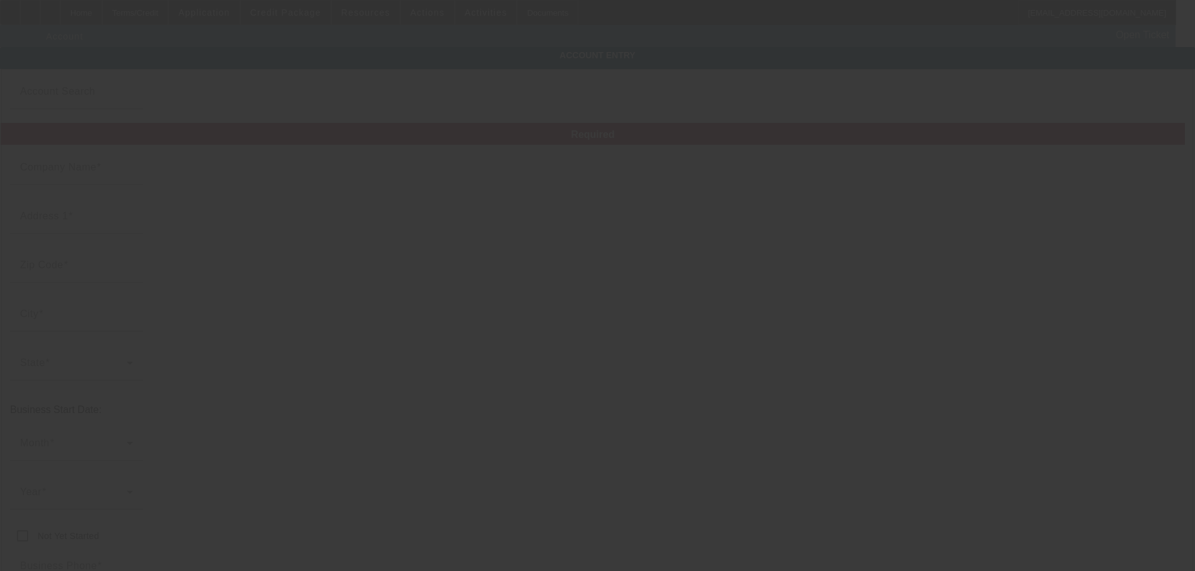
type input "[EMAIL_ADDRESS][DOMAIN_NAME]"
type input "393247412"
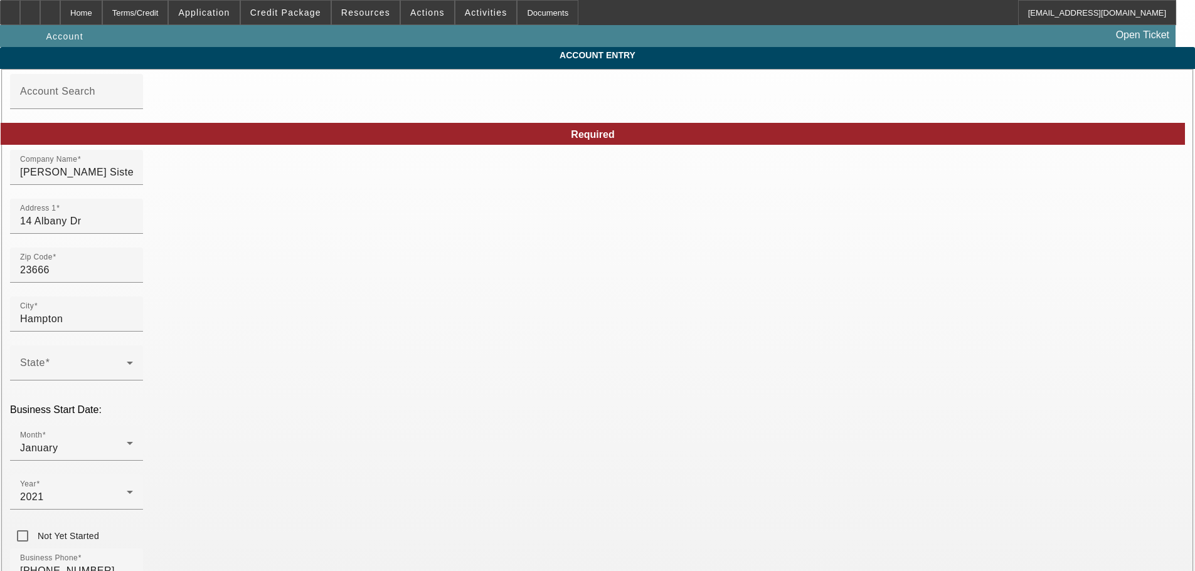
type input "[DATE]"
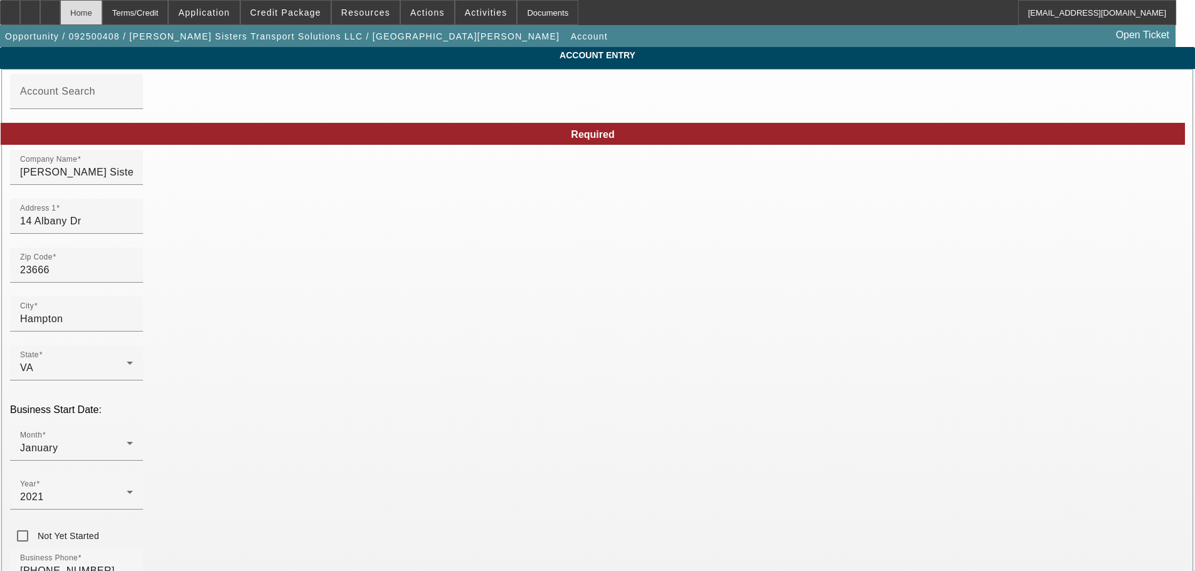
click at [102, 15] on div "Home" at bounding box center [81, 12] width 42 height 25
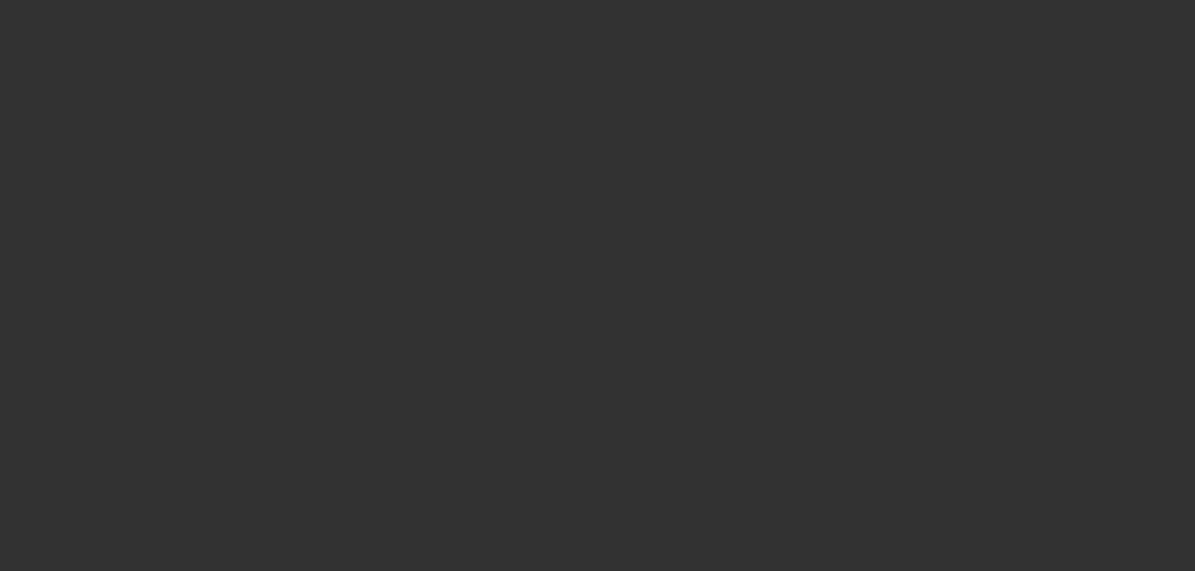
scroll to position [120, 0]
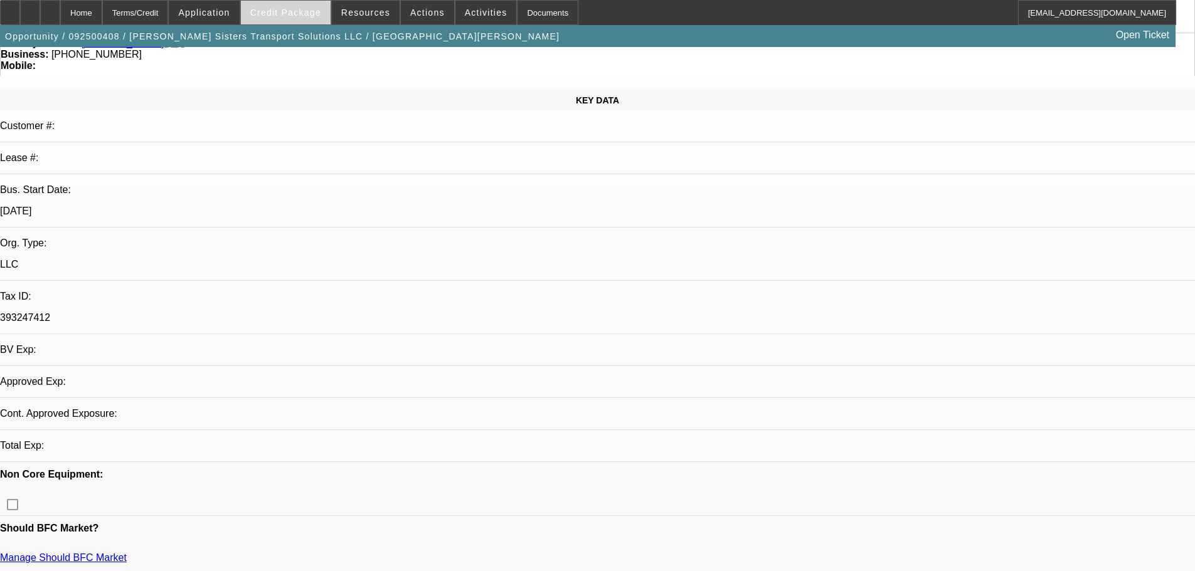
select select "0"
select select "0.1"
select select "4"
select select "0"
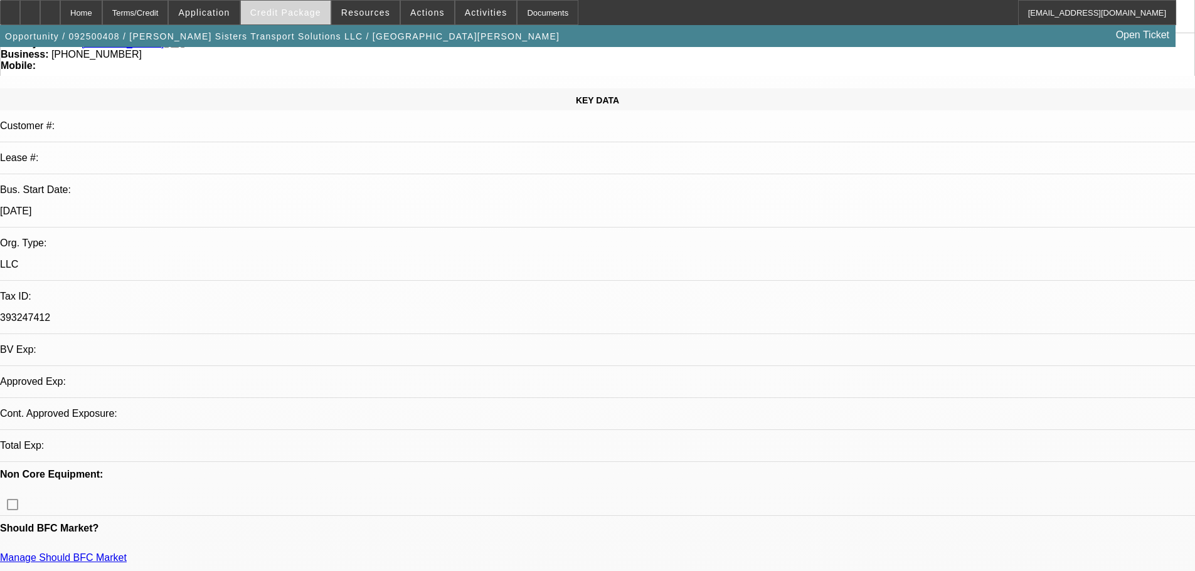
select select "2"
select select "0.1"
select select "4"
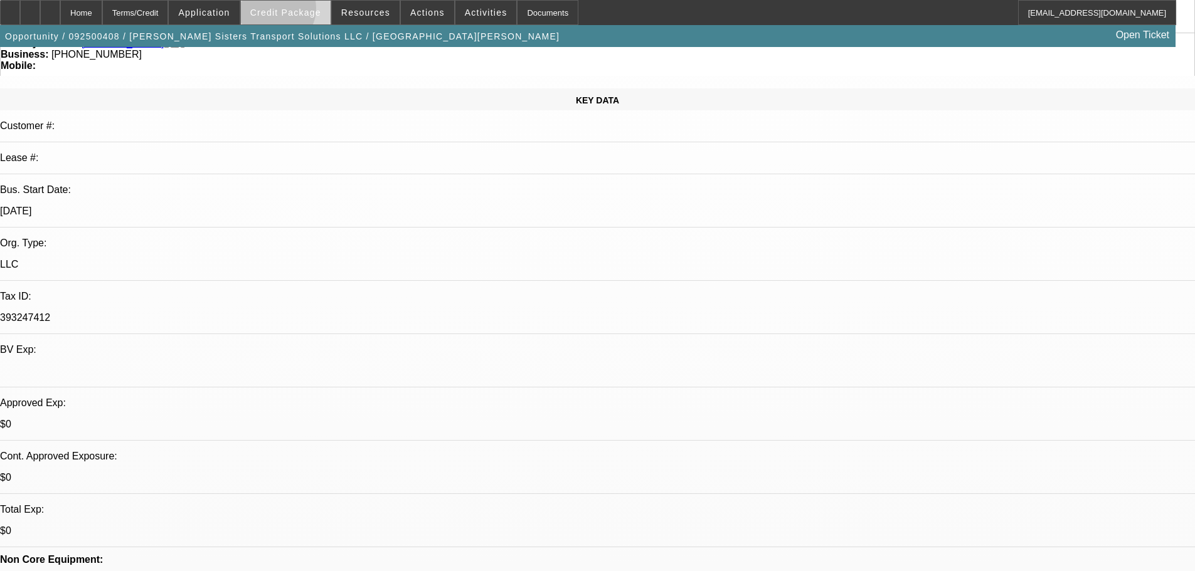
click at [293, 11] on span "Credit Package" at bounding box center [285, 13] width 71 height 10
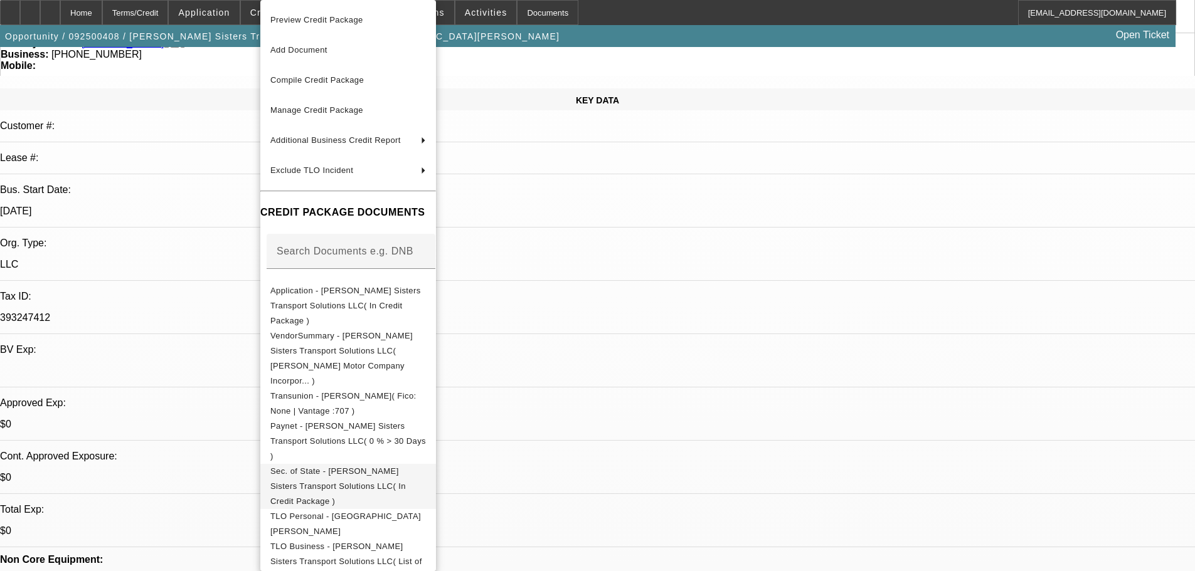
scroll to position [308, 0]
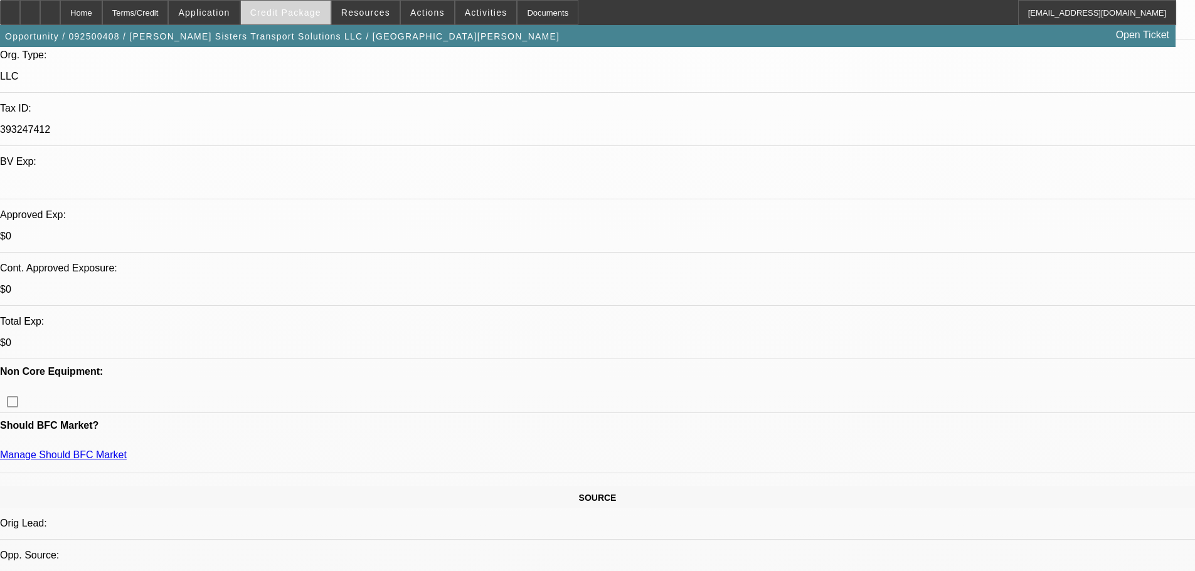
click at [297, 11] on span "Credit Package" at bounding box center [285, 13] width 71 height 10
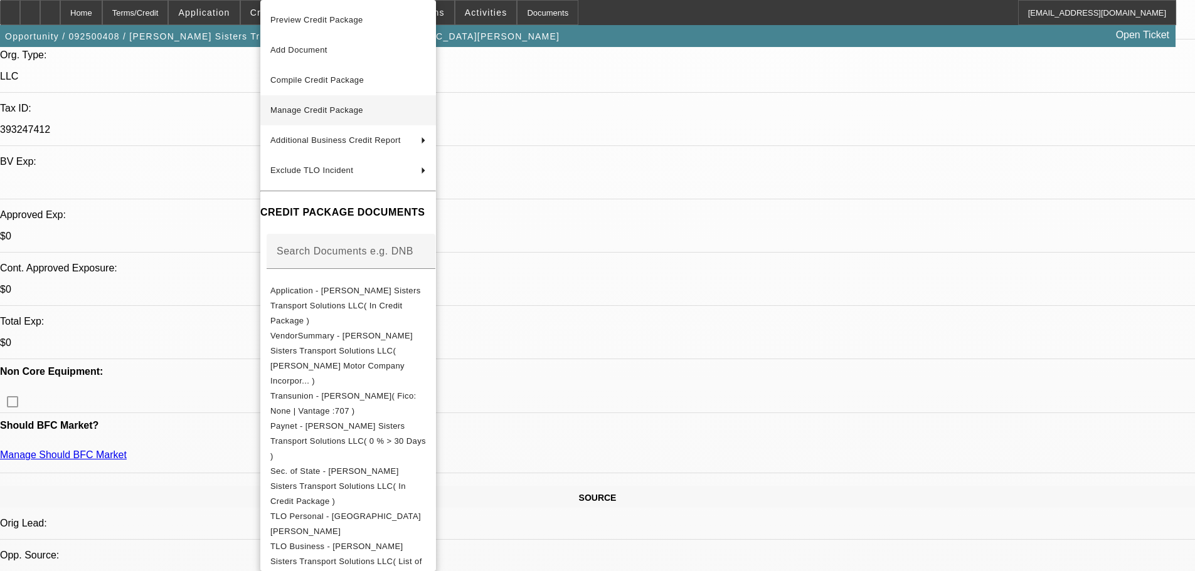
click at [386, 117] on span "Manage Credit Package" at bounding box center [348, 110] width 156 height 15
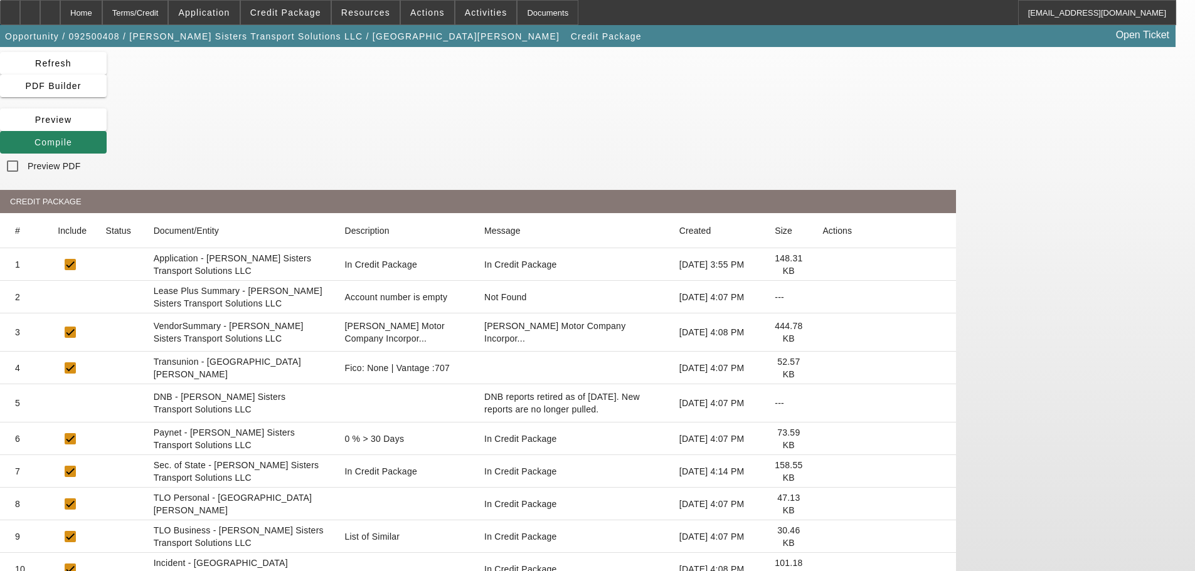
scroll to position [73, 0]
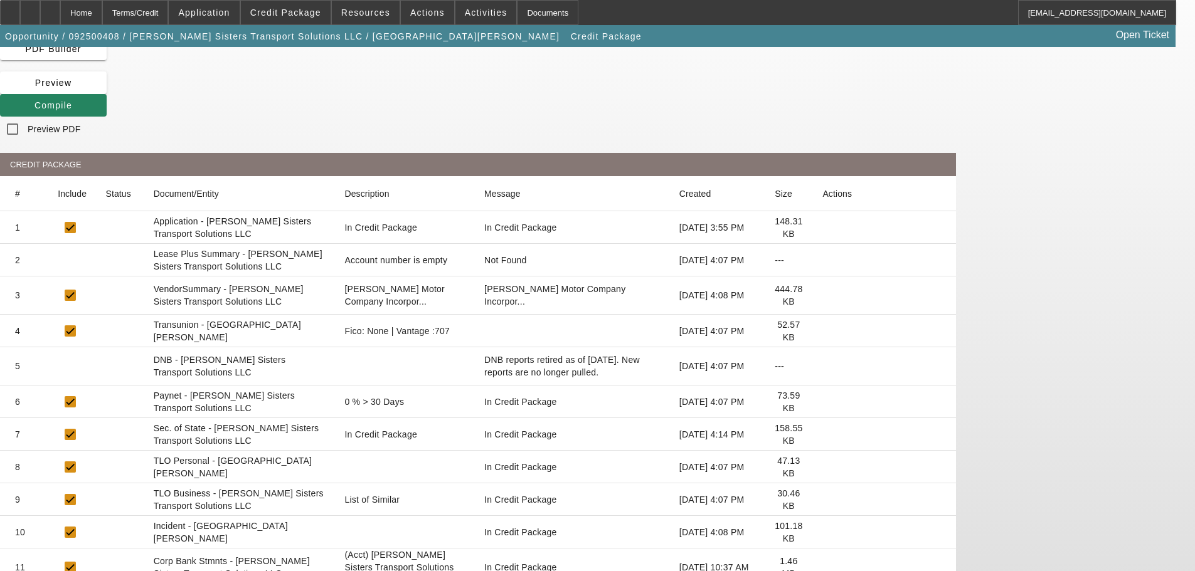
click at [822, 568] on icon at bounding box center [822, 568] width 0 height 0
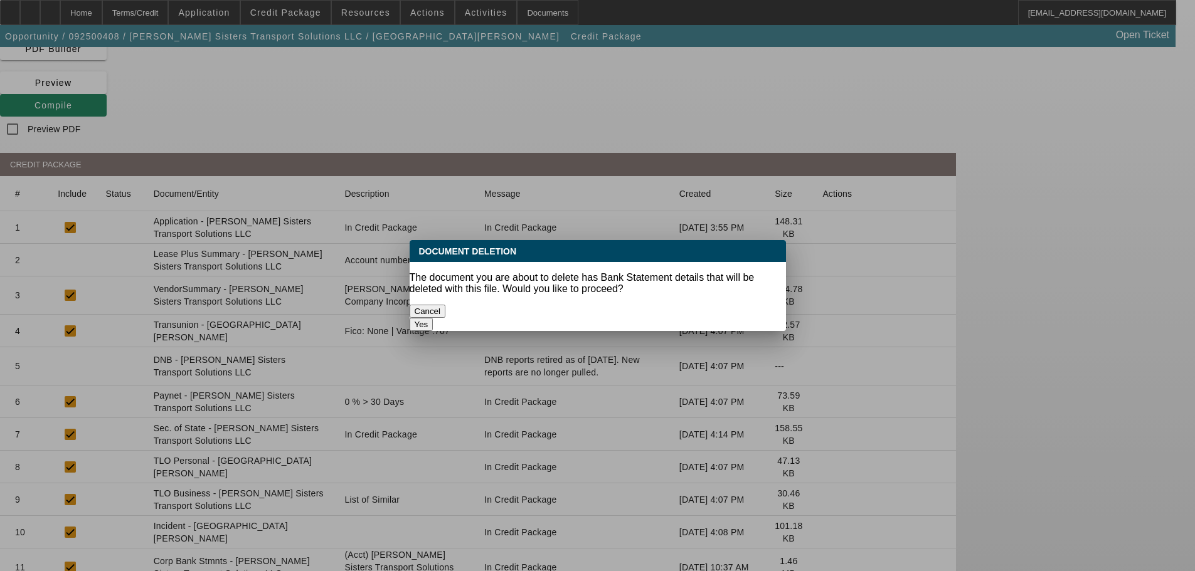
scroll to position [0, 0]
click at [433, 318] on button "Yes" at bounding box center [422, 324] width 24 height 13
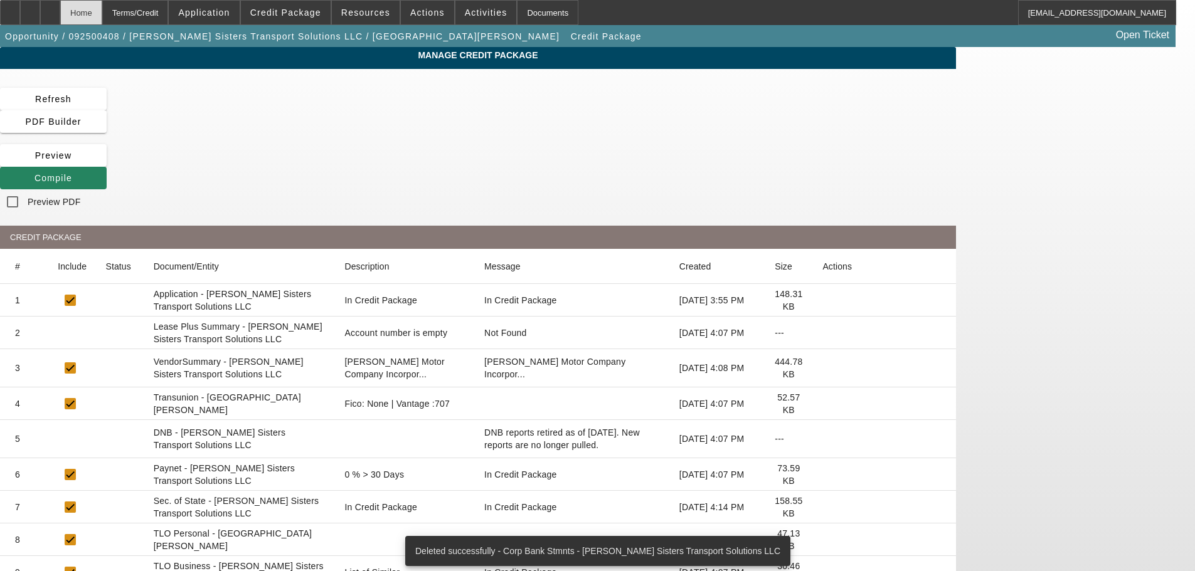
click at [98, 15] on div "Home" at bounding box center [81, 12] width 42 height 25
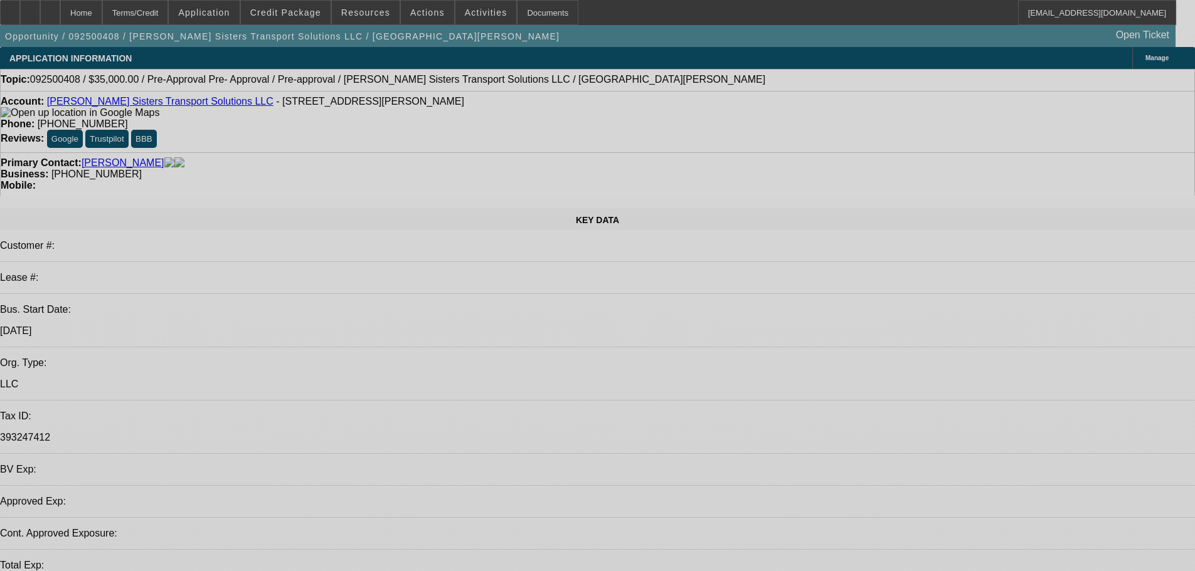
select select "0"
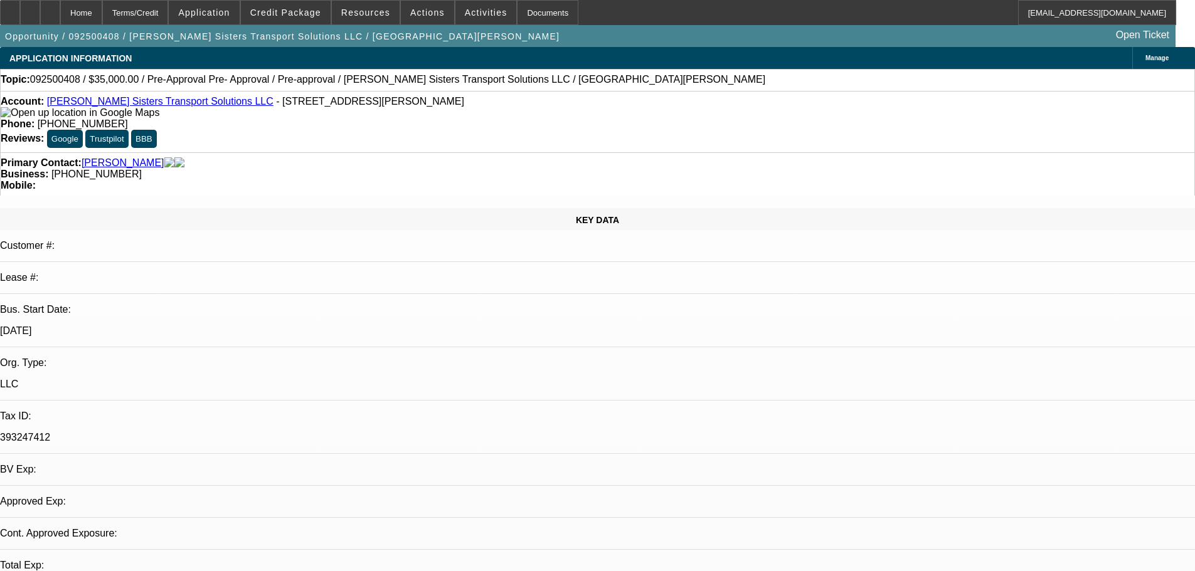
select select "0"
select select "0.1"
select select "4"
select select "0"
select select "2"
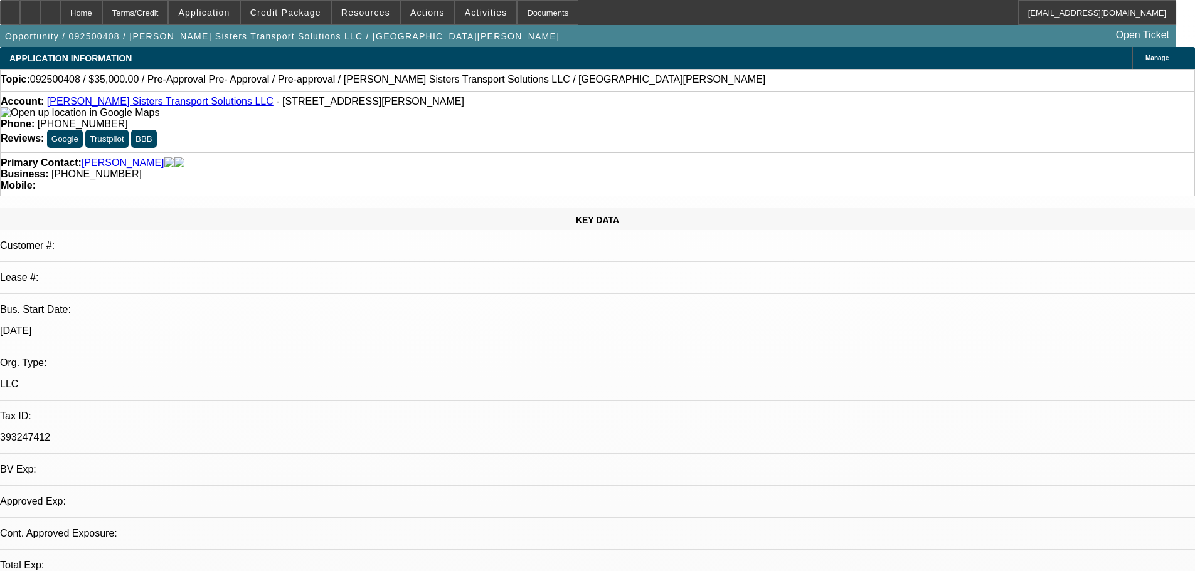
select select "2"
select select "0.1"
select select "4"
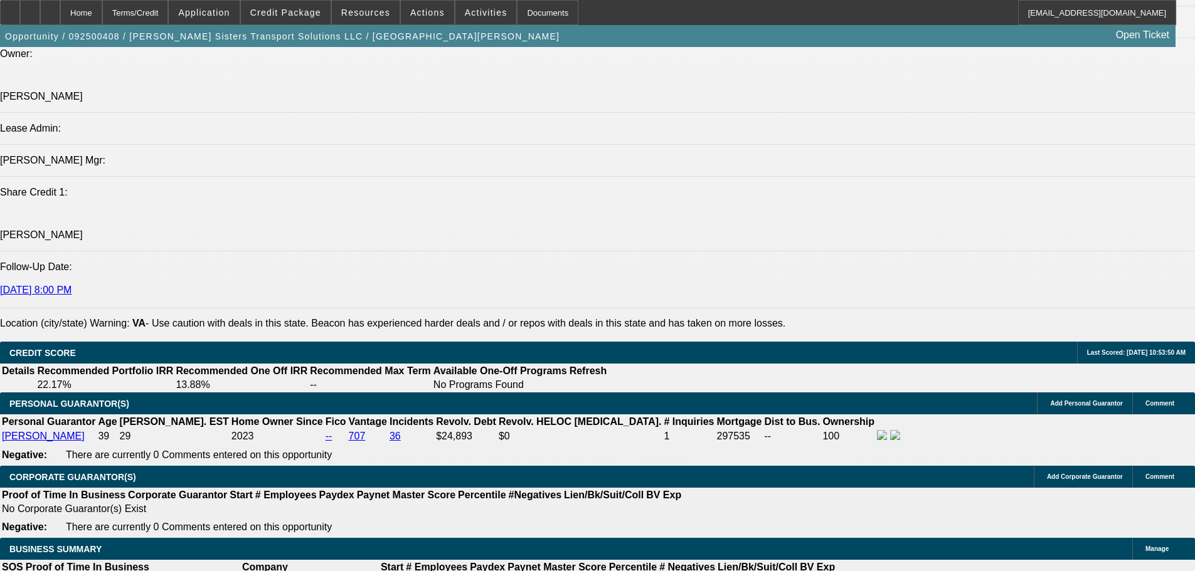
scroll to position [1606, 0]
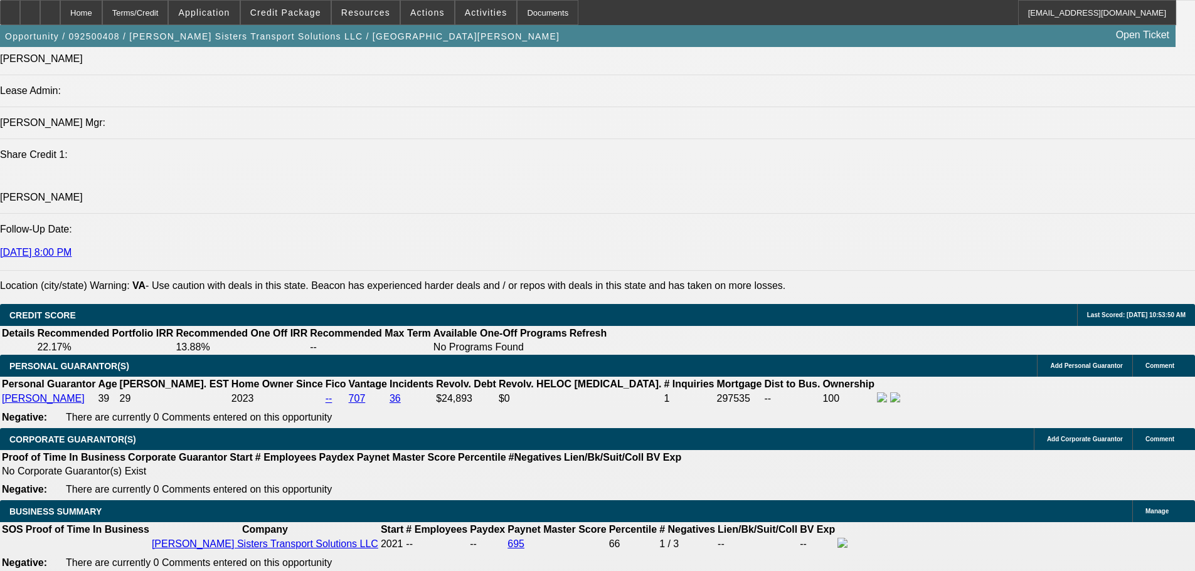
drag, startPoint x: 272, startPoint y: 428, endPoint x: 319, endPoint y: 428, distance: 47.0
type input "UNKNOWN"
type input "17"
type input "$1,247.85"
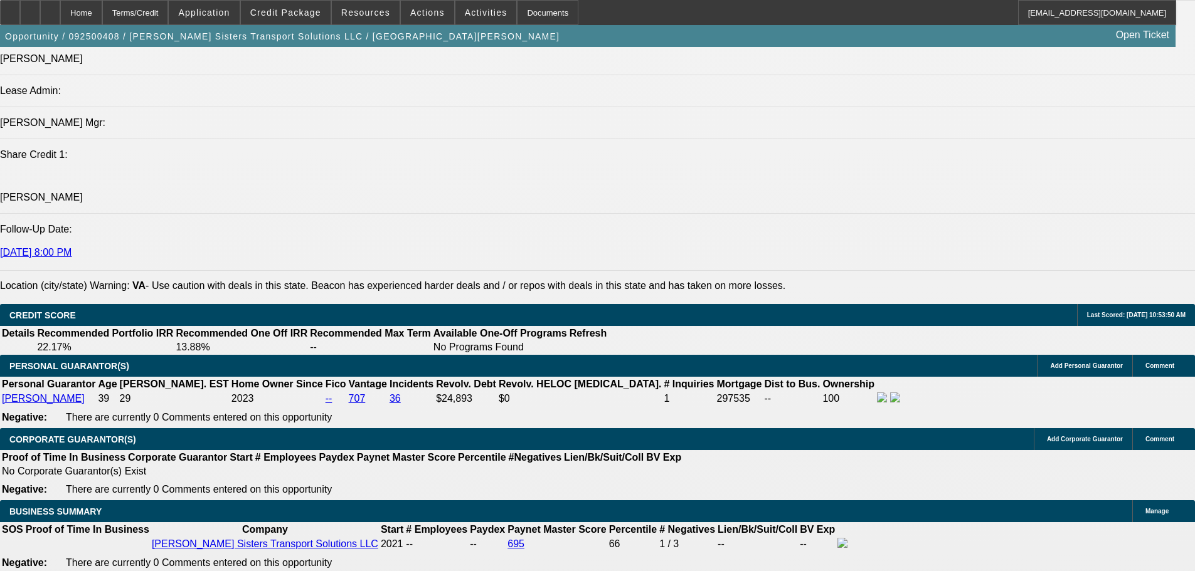
type input "17.5"
type input "$1,256.57"
type input "17.5"
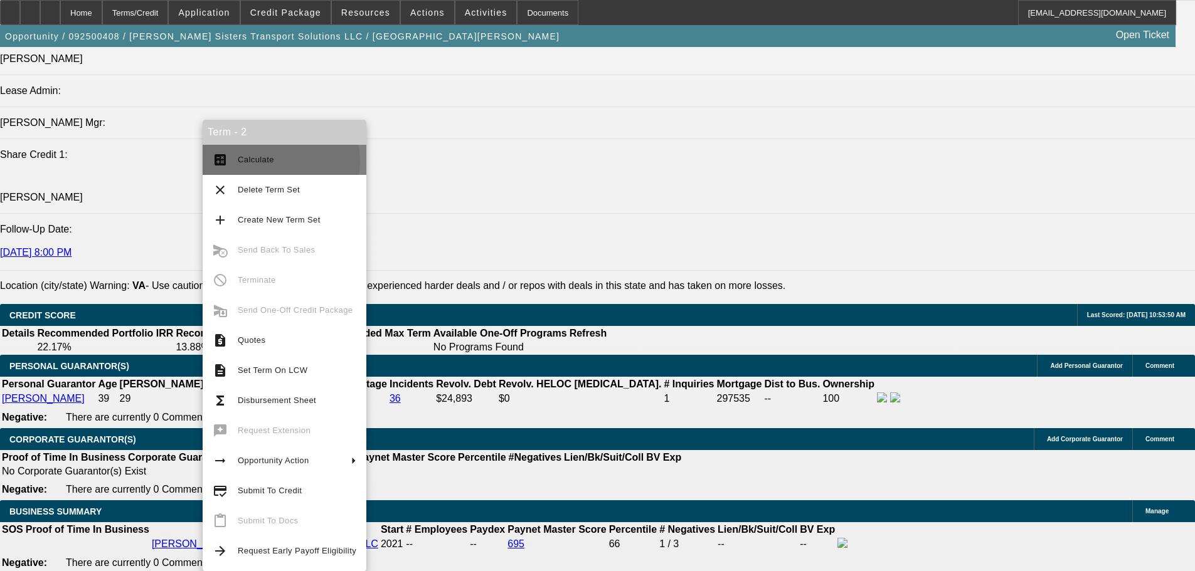
click at [272, 161] on span "Calculate" at bounding box center [297, 159] width 119 height 15
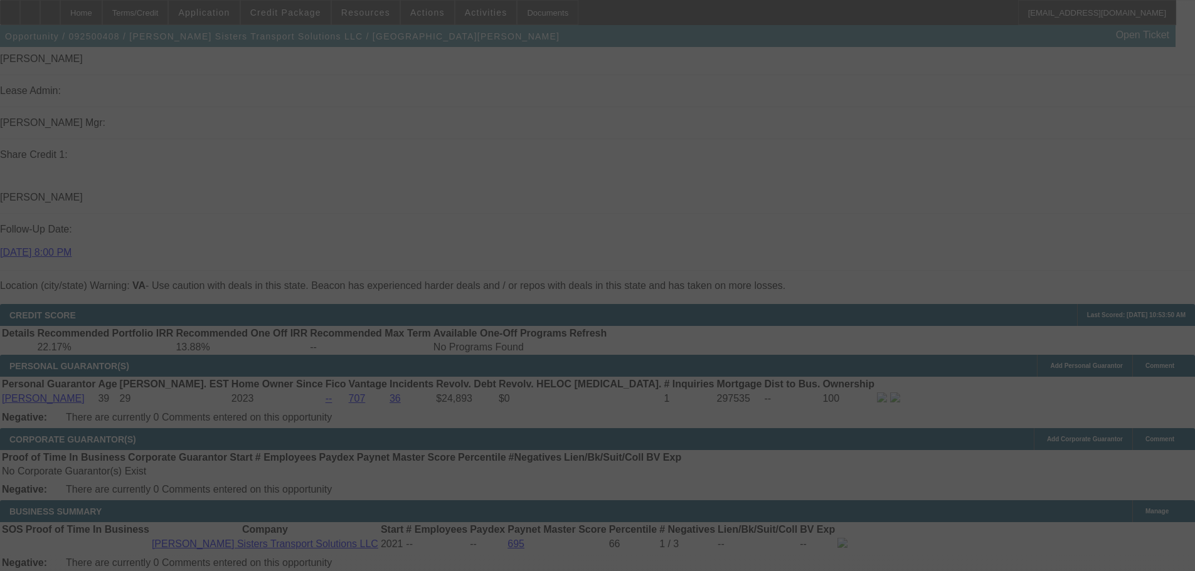
select select "0"
select select "0.1"
select select "4"
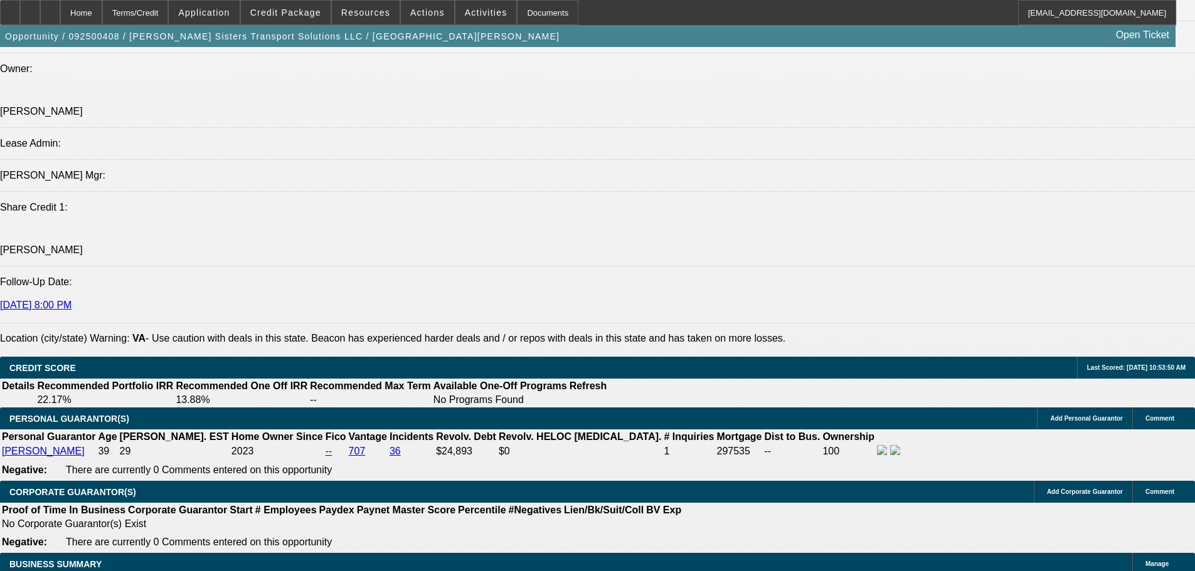
scroll to position [1543, 0]
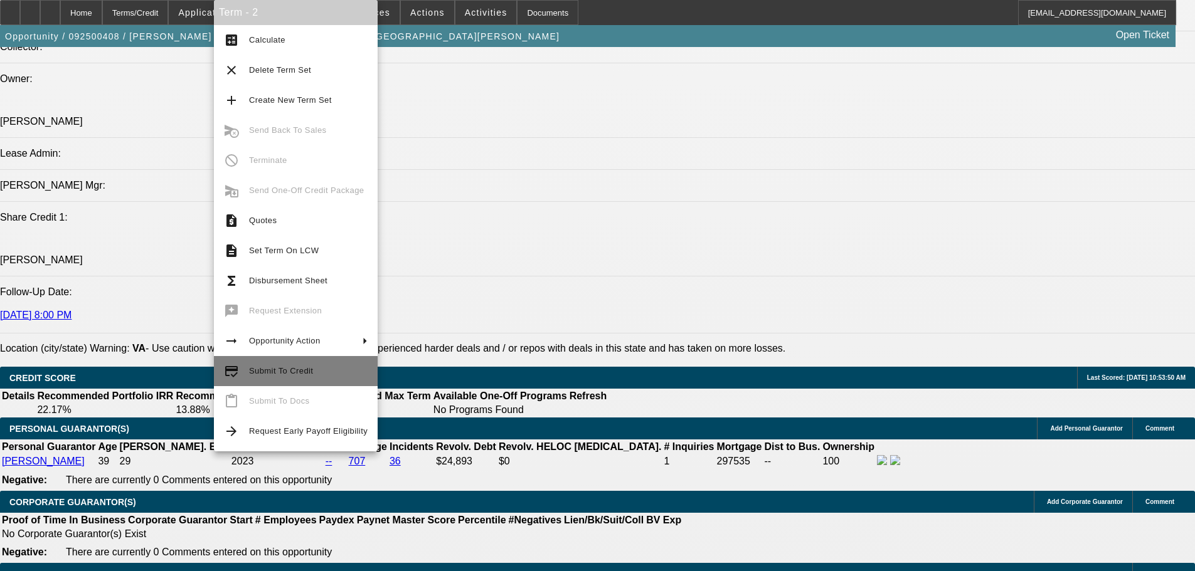
click at [302, 378] on span "Submit To Credit" at bounding box center [308, 371] width 119 height 15
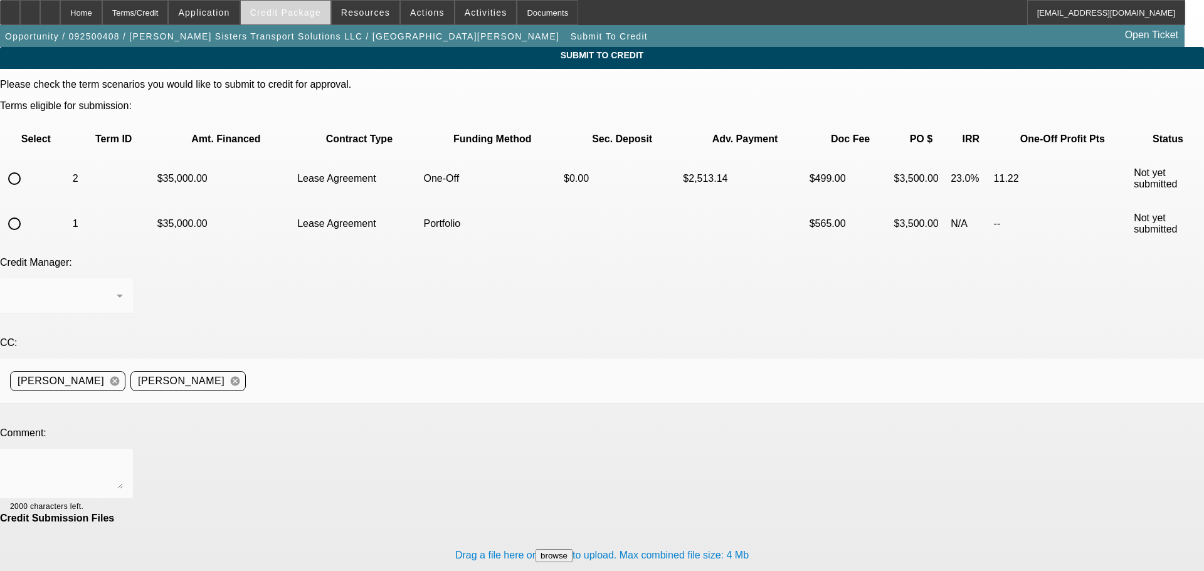
click at [308, 6] on span at bounding box center [286, 12] width 90 height 30
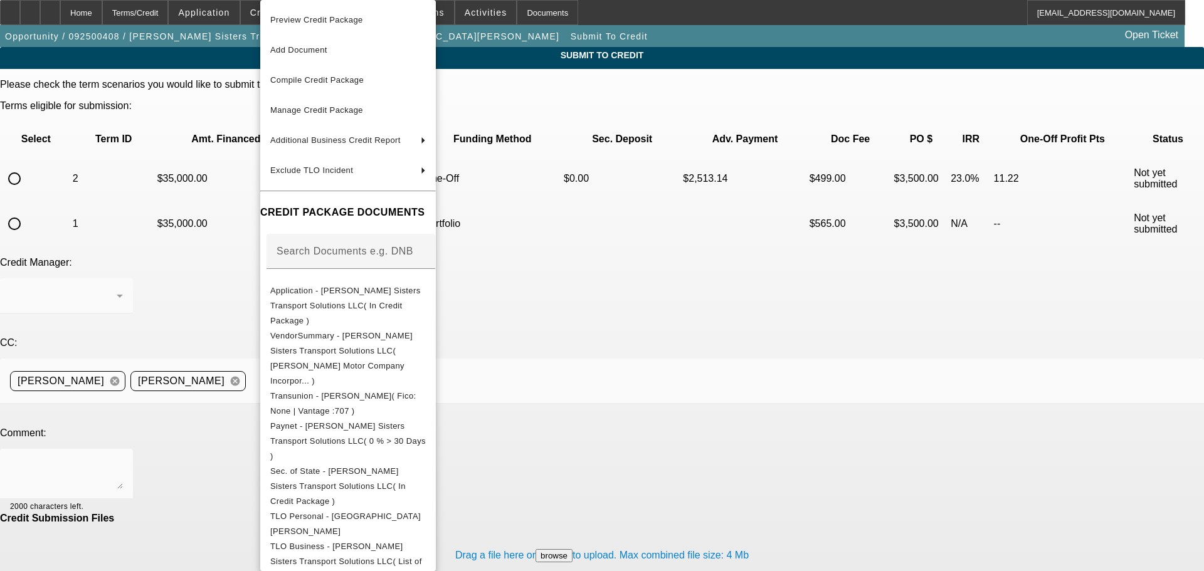
click at [839, 411] on div at bounding box center [602, 285] width 1204 height 571
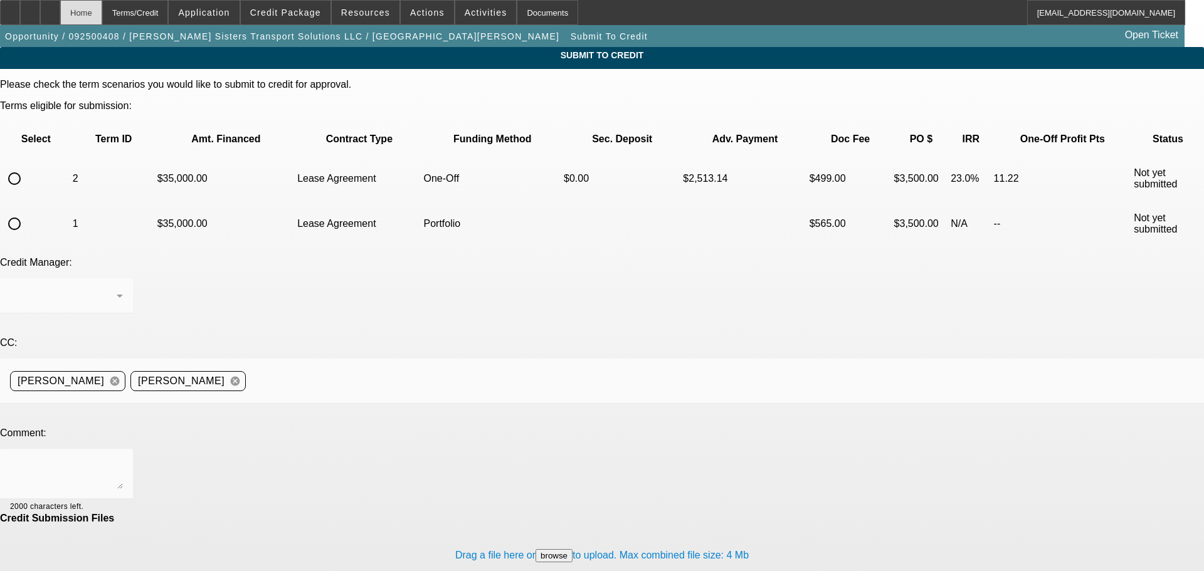
click at [102, 11] on div "Home" at bounding box center [81, 12] width 42 height 25
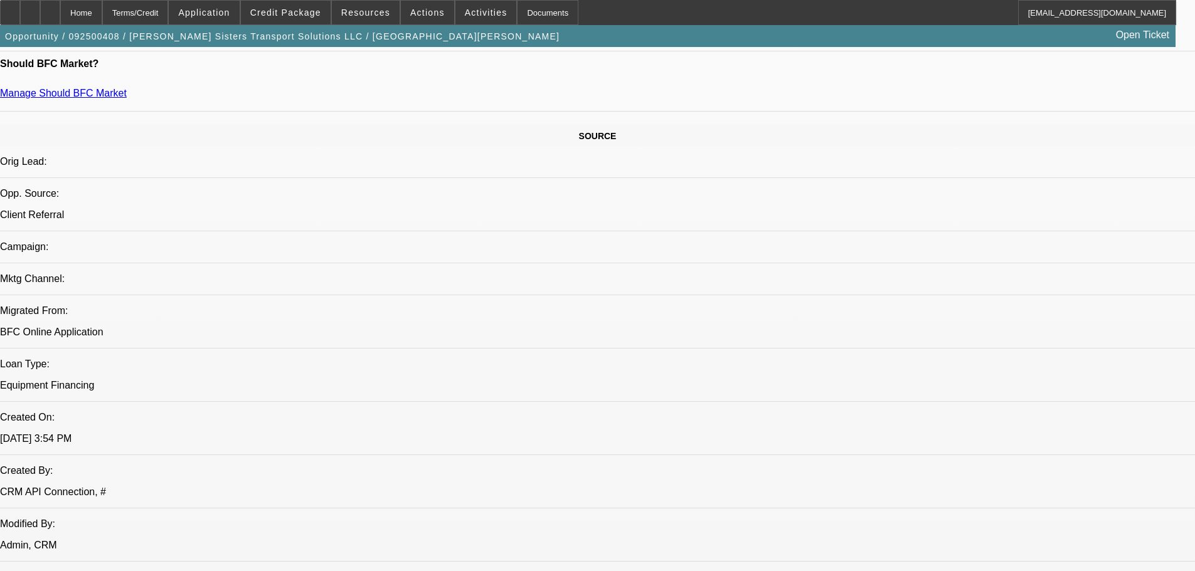
select select "0"
select select "0.1"
select select "4"
select select "0"
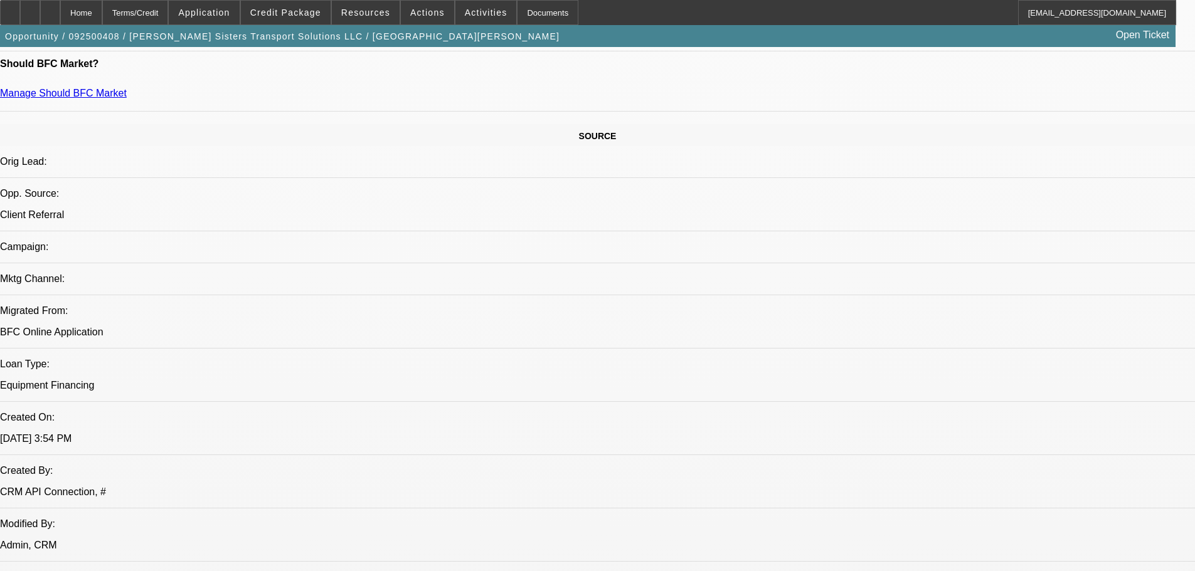
select select "2"
select select "0.1"
select select "4"
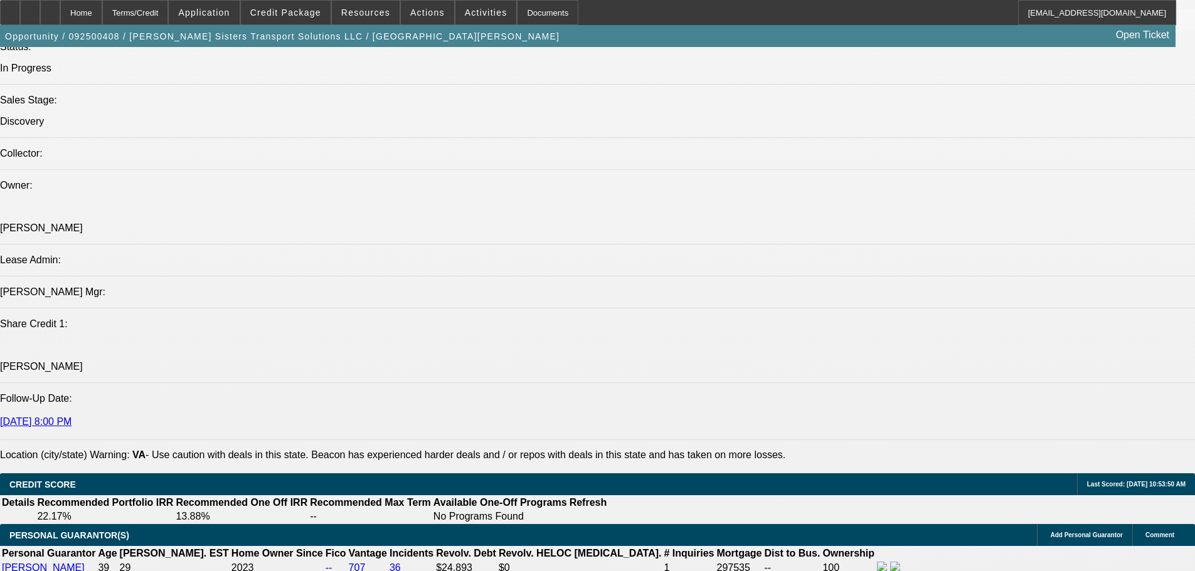
scroll to position [1185, 0]
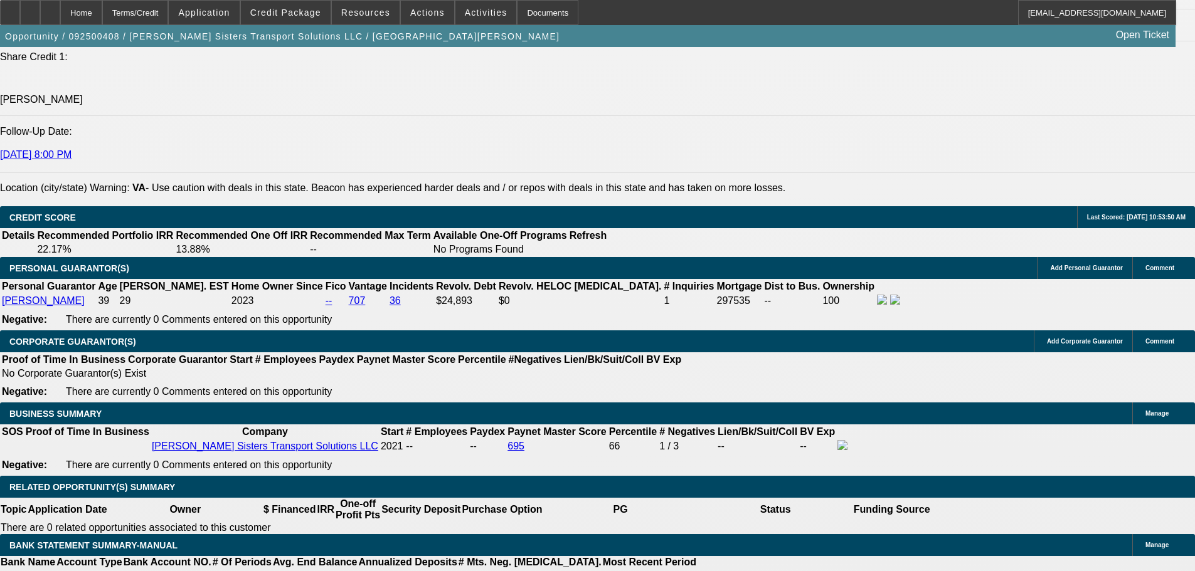
scroll to position [1687, 0]
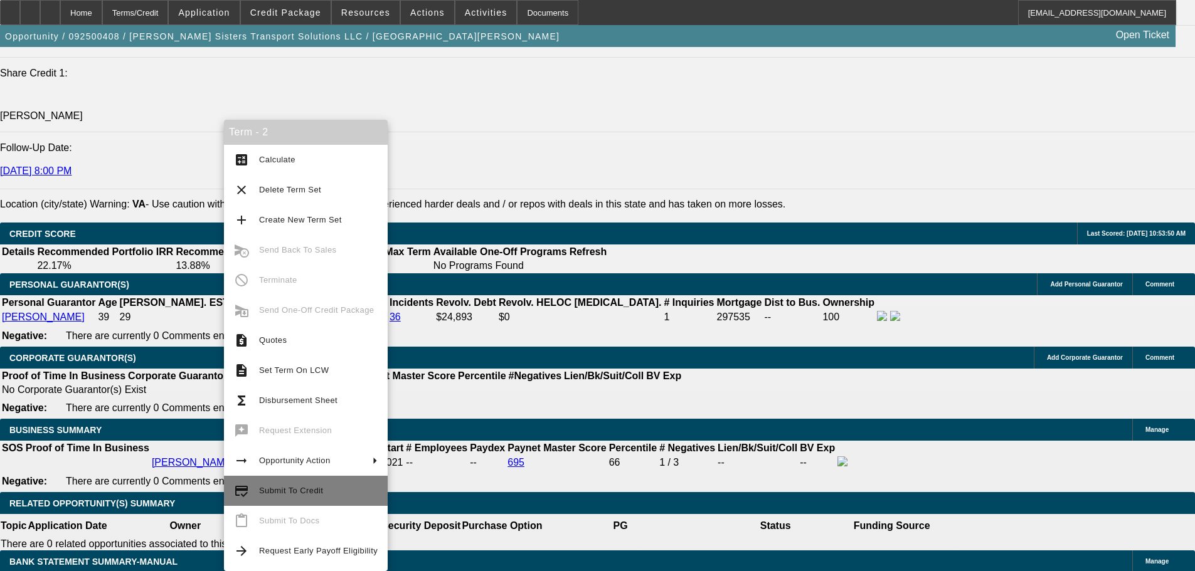
click at [331, 492] on span "Submit To Credit" at bounding box center [318, 491] width 119 height 15
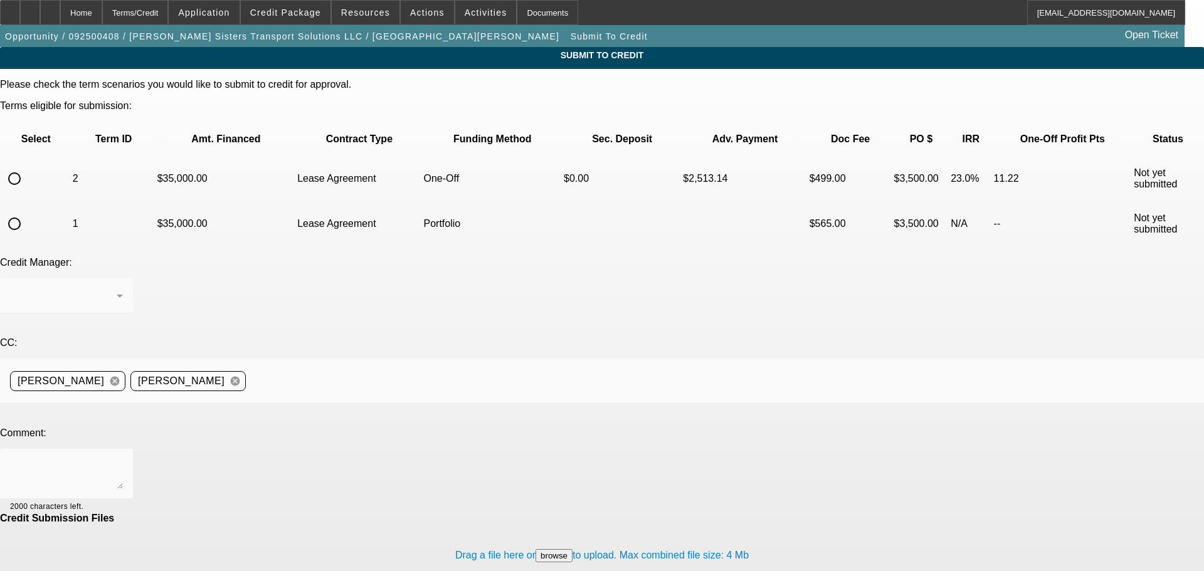
click at [27, 166] on input "radio" at bounding box center [14, 178] width 25 height 25
radio input "true"
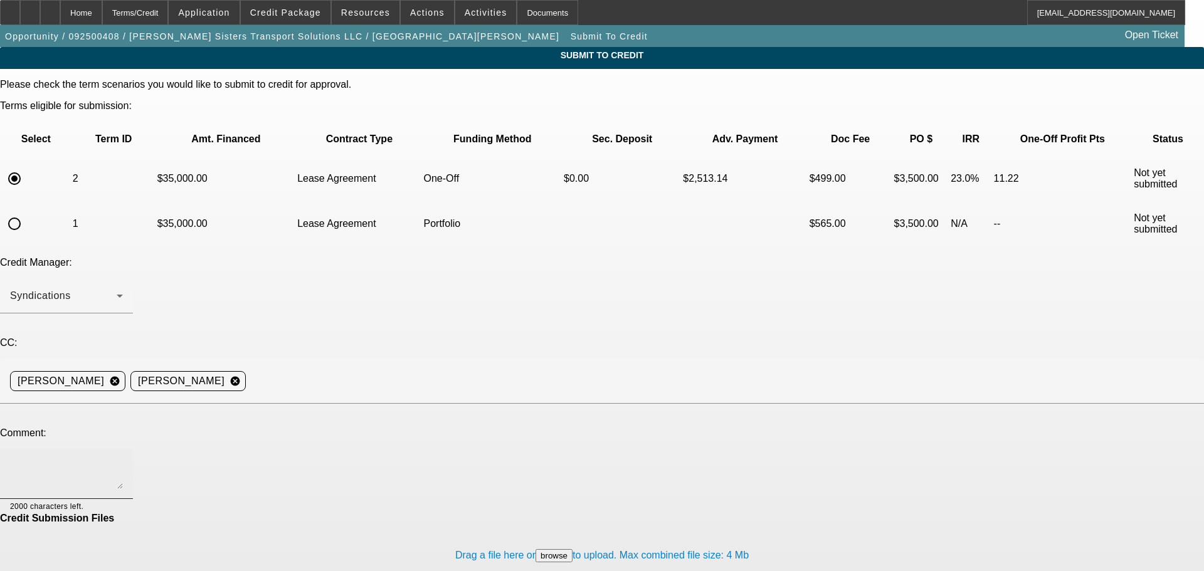
click at [123, 459] on textarea at bounding box center [66, 474] width 113 height 30
type textarea "Can we try this to FinPAc?"
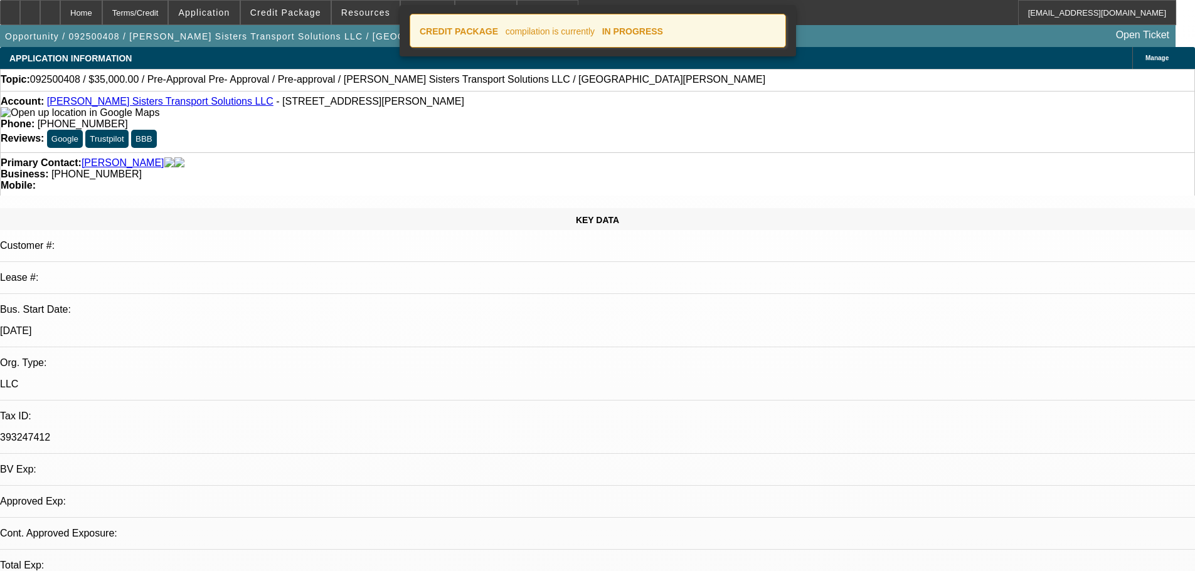
select select "0"
select select "0.1"
select select "4"
select select "0"
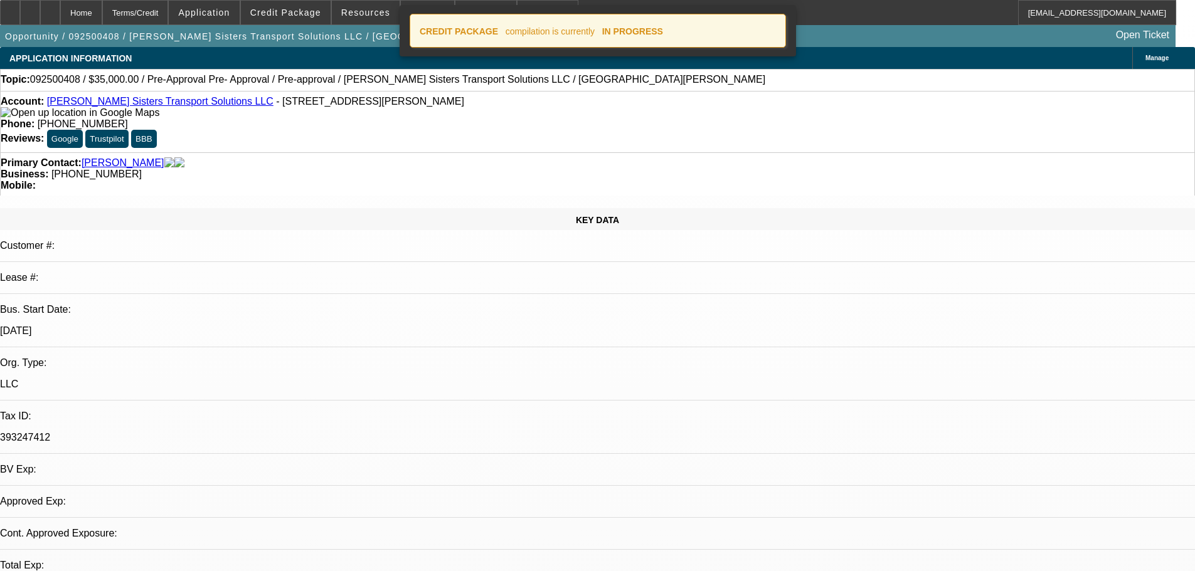
select select "2"
select select "0.1"
select select "4"
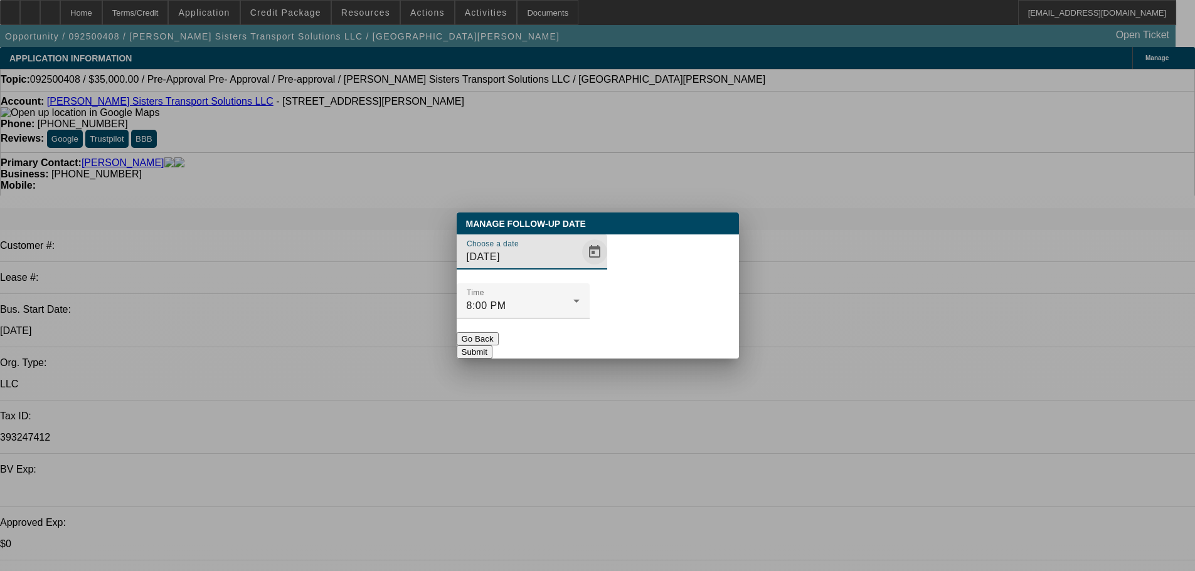
click at [580, 267] on span "Open calendar" at bounding box center [595, 252] width 30 height 30
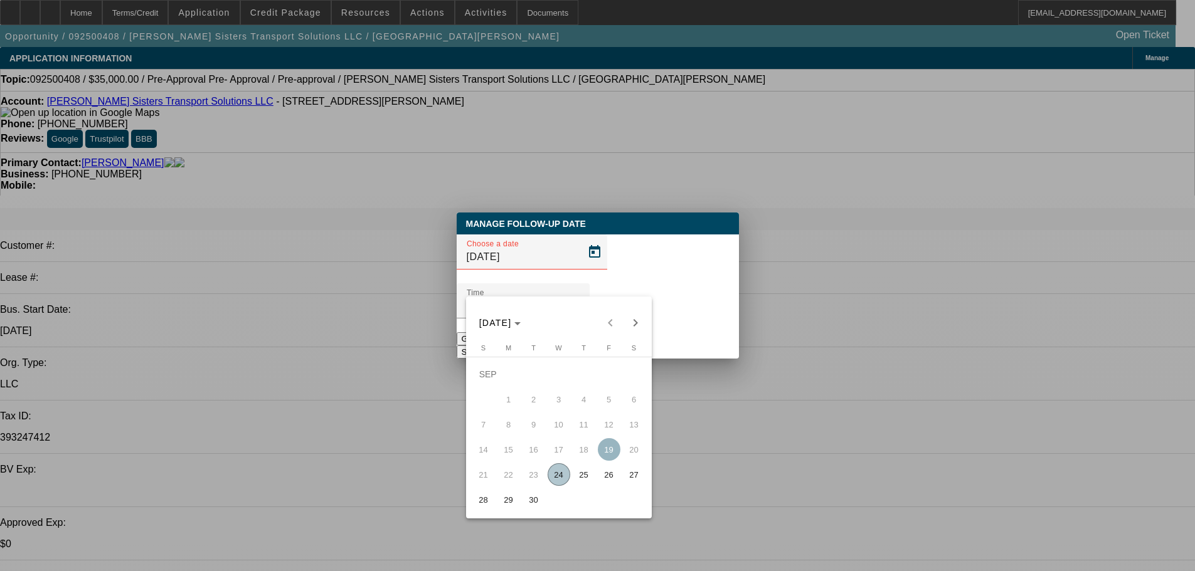
click at [585, 474] on span "25" at bounding box center [584, 475] width 23 height 23
type input "9/25/2025"
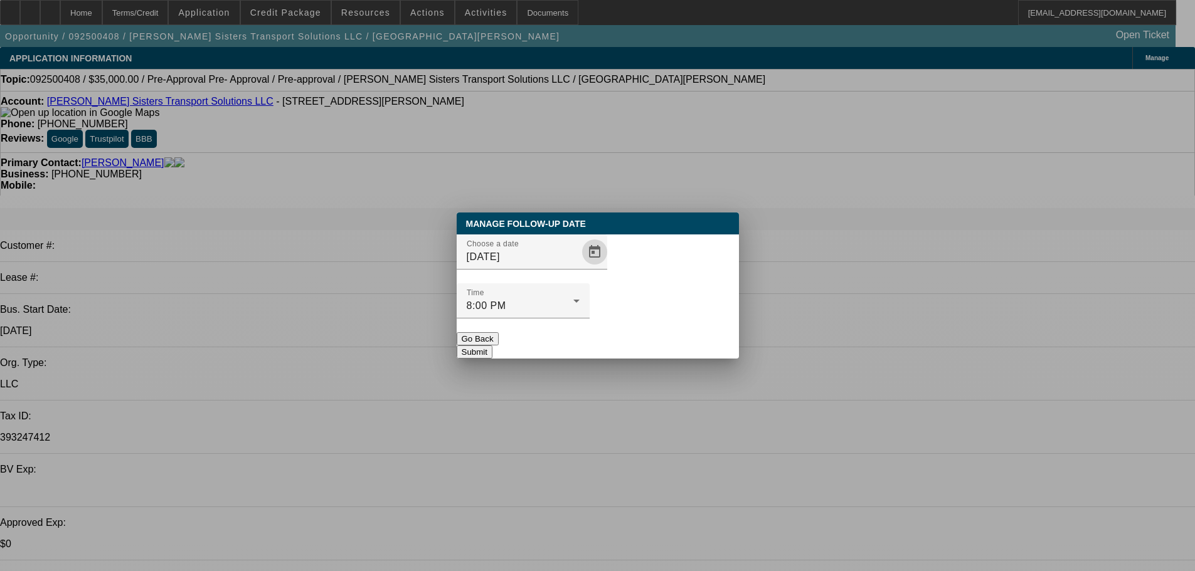
click at [492, 346] on button "Submit" at bounding box center [475, 352] width 36 height 13
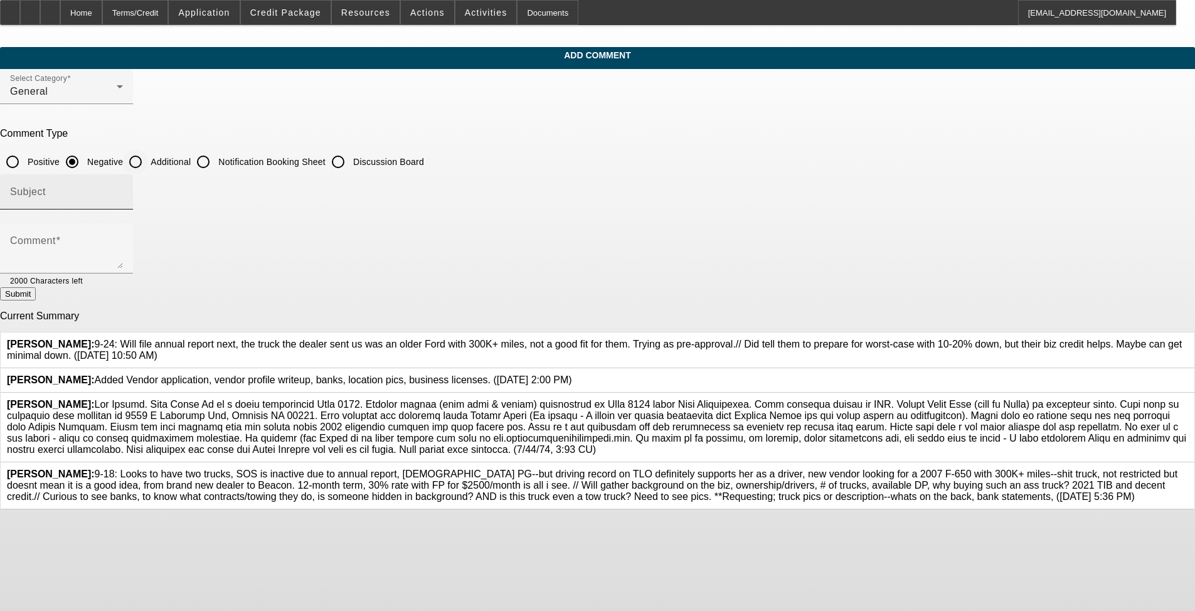
drag, startPoint x: 492, startPoint y: 161, endPoint x: 489, endPoint y: 179, distance: 18.5
click at [148, 161] on input "Additional" at bounding box center [135, 161] width 25 height 25
radio input "true"
click at [123, 242] on textarea "Comment" at bounding box center [66, 253] width 113 height 30
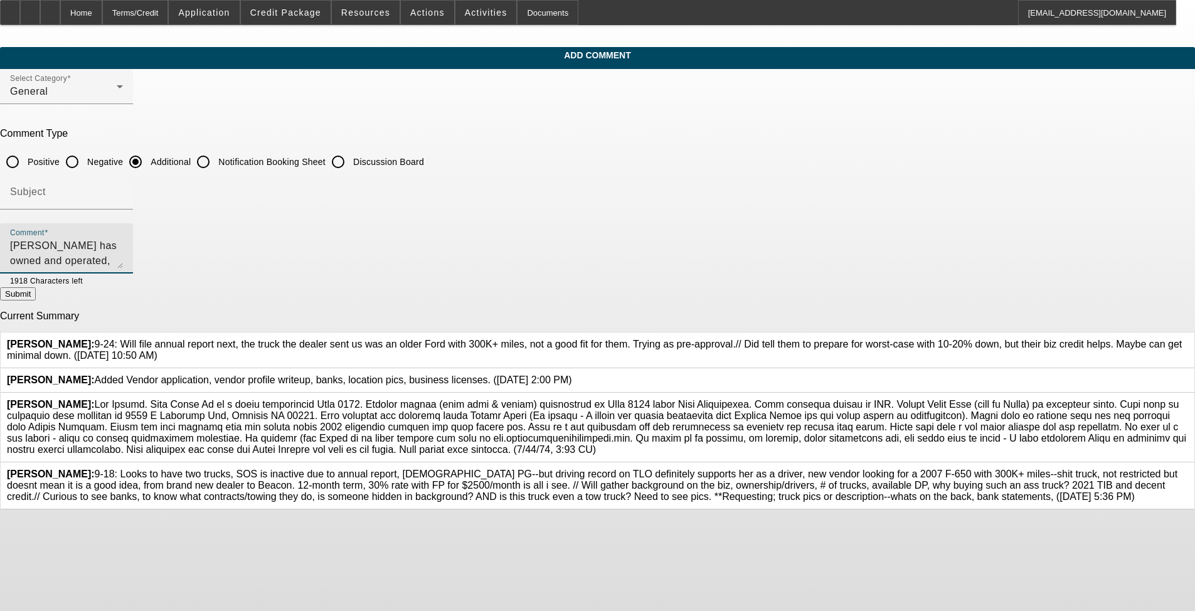
click at [123, 245] on textarea "[PERSON_NAME] has owned and operated, [PERSON_NAME] Sisters Transport Solutions…" at bounding box center [66, 253] width 113 height 30
click at [123, 241] on textarea "[PERSON_NAME] has owned and operated, [PERSON_NAME] Sisters Transport Solutions…" at bounding box center [66, 253] width 113 height 30
click at [123, 261] on textarea "[PERSON_NAME] has owned and operated, [PERSON_NAME] Sisters Transport Solutions…" at bounding box center [66, 253] width 113 height 30
click at [123, 259] on textarea "[PERSON_NAME] has owned and operated, [PERSON_NAME] Sisters Transport Solutions…" at bounding box center [66, 253] width 113 height 30
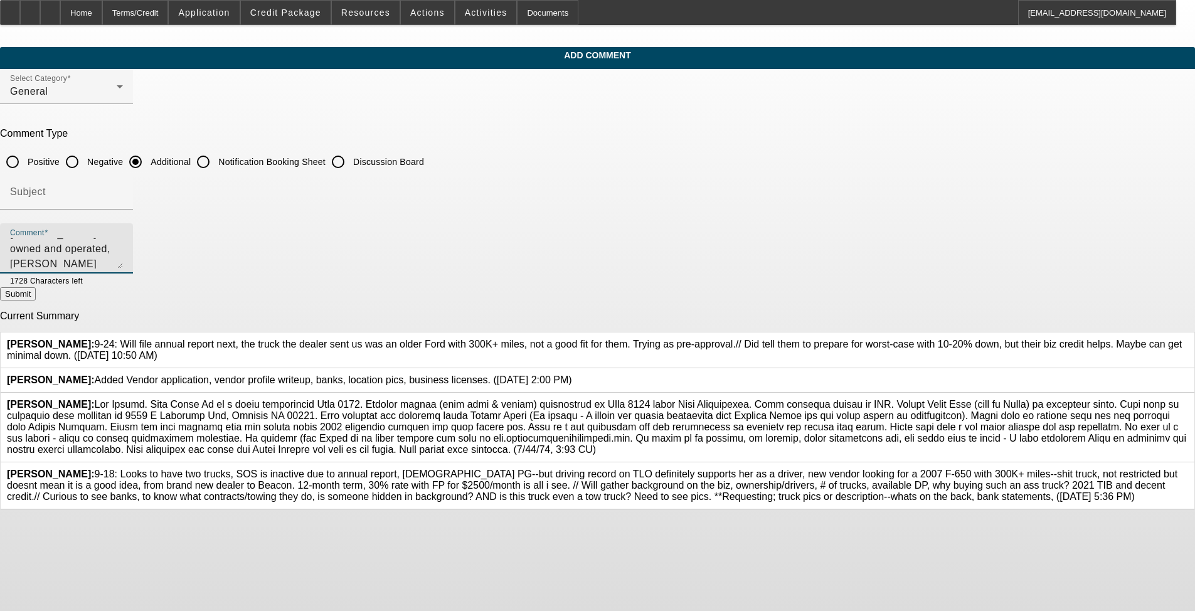
click at [123, 264] on textarea "[PERSON_NAME] has owned and operated, [PERSON_NAME] Sisters Transport Solutions…" at bounding box center [66, 253] width 113 height 30
click at [123, 260] on textarea "[PERSON_NAME] has owned and operated, [PERSON_NAME] Sisters Transport Solutions…" at bounding box center [66, 253] width 113 height 30
drag, startPoint x: 566, startPoint y: 262, endPoint x: 455, endPoint y: 260, distance: 111.7
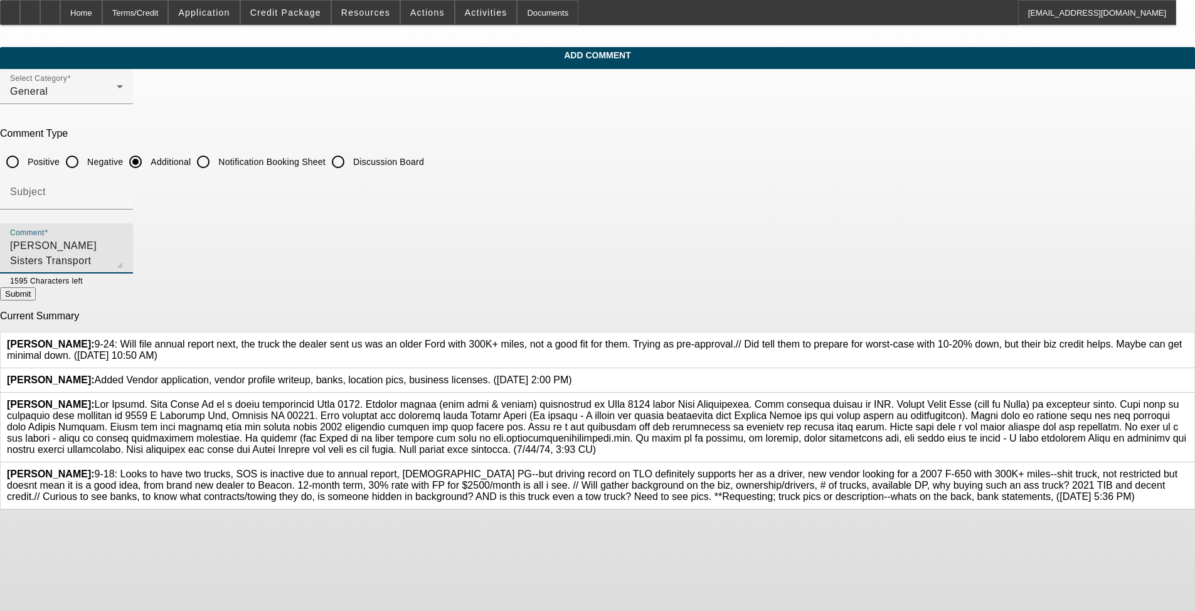
click at [123, 260] on textarea "[PERSON_NAME] has owned and operated, [PERSON_NAME] Sisters Transport Solutions…" at bounding box center [66, 253] width 113 height 30
drag, startPoint x: 538, startPoint y: 257, endPoint x: 543, endPoint y: 261, distance: 7.2
click at [123, 261] on textarea "[PERSON_NAME] has owned and operated, [PERSON_NAME] Sisters Transport Solutions…" at bounding box center [66, 253] width 113 height 30
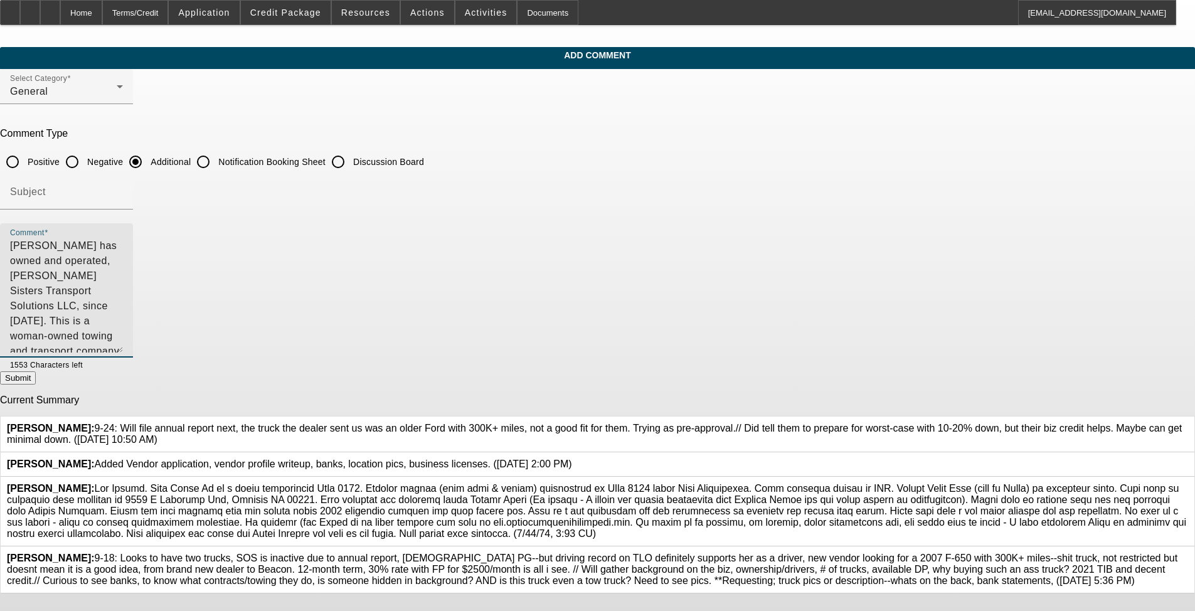
drag, startPoint x: 820, startPoint y: 263, endPoint x: 812, endPoint y: 347, distance: 85.0
click at [123, 347] on textarea "[PERSON_NAME] has owned and operated, [PERSON_NAME] Sisters Transport Solutions…" at bounding box center [66, 295] width 113 height 114
click at [123, 302] on textarea "[PERSON_NAME] has owned and operated, [PERSON_NAME] Sisters Transport Solutions…" at bounding box center [66, 295] width 113 height 115
drag, startPoint x: 715, startPoint y: 289, endPoint x: 635, endPoint y: 294, distance: 80.4
click at [123, 294] on textarea "[PERSON_NAME] has owned and operated, [PERSON_NAME] Sisters Transport Solutions…" at bounding box center [66, 295] width 113 height 115
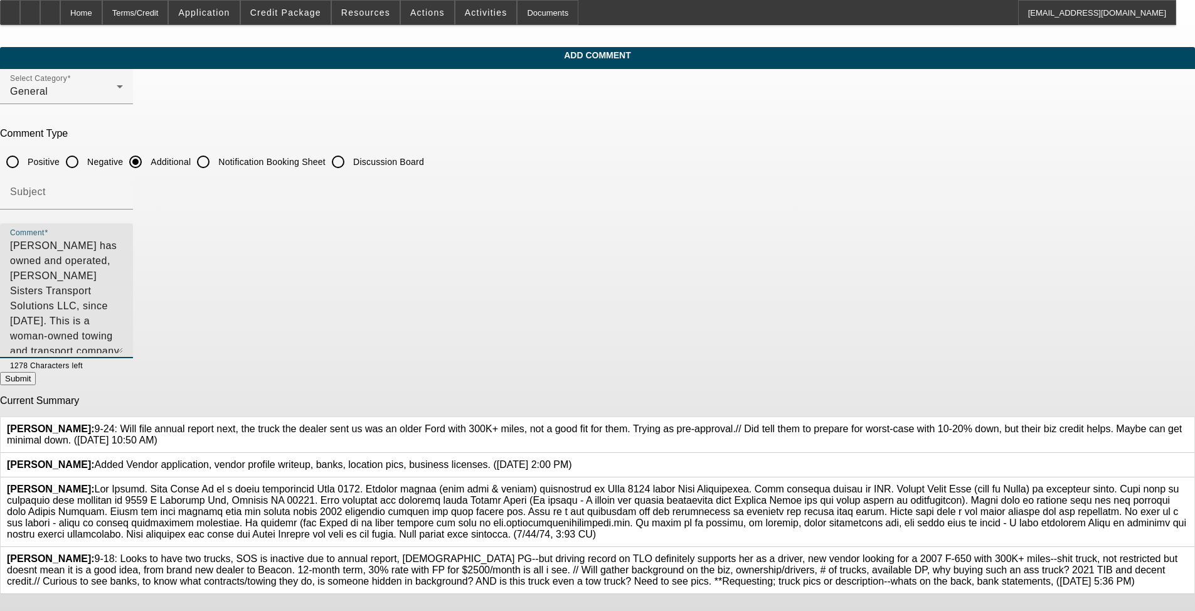
type textarea "[PERSON_NAME] has owned and operated, [PERSON_NAME] Sisters Transport Solutions…"
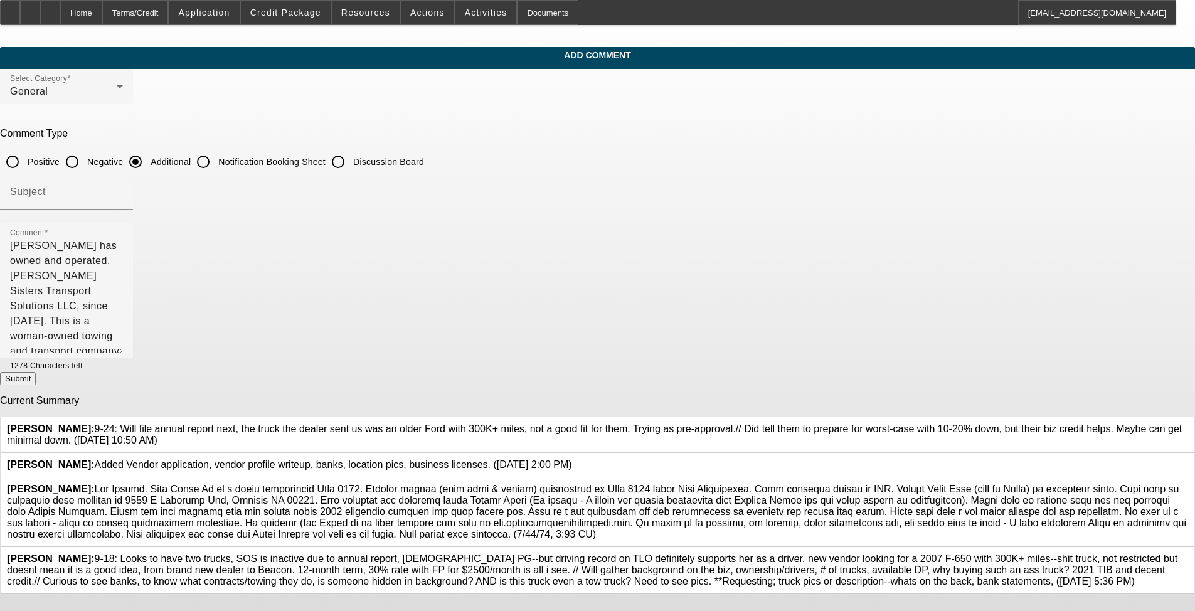
click at [36, 378] on button "Submit" at bounding box center [18, 378] width 36 height 13
radio input "true"
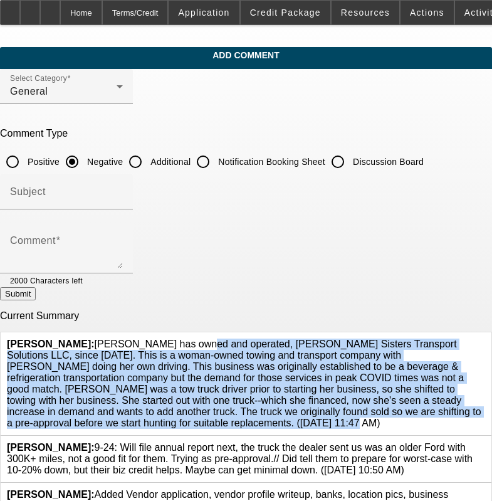
drag, startPoint x: 95, startPoint y: 336, endPoint x: 88, endPoint y: 416, distance: 80.6
click at [88, 416] on span "[PERSON_NAME]: [PERSON_NAME] has owned and operated, [PERSON_NAME] Sisters Tran…" at bounding box center [244, 384] width 475 height 90
copy span "[PERSON_NAME] has owned and operated, [PERSON_NAME] Sisters Transport Solutions…"
click at [148, 165] on input "Additional" at bounding box center [135, 161] width 25 height 25
radio input "true"
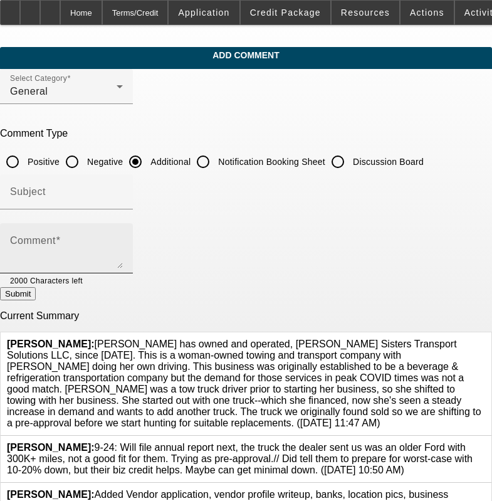
click at [97, 254] on textarea "Comment" at bounding box center [66, 253] width 113 height 30
paste textarea "[PERSON_NAME] has owned and operated, [PERSON_NAME] Sisters Transport Solutions…"
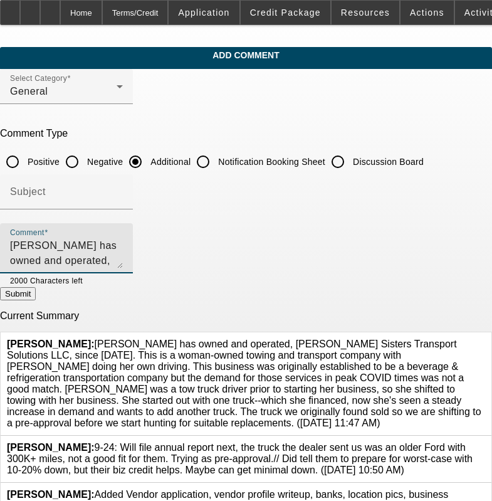
scroll to position [72, 0]
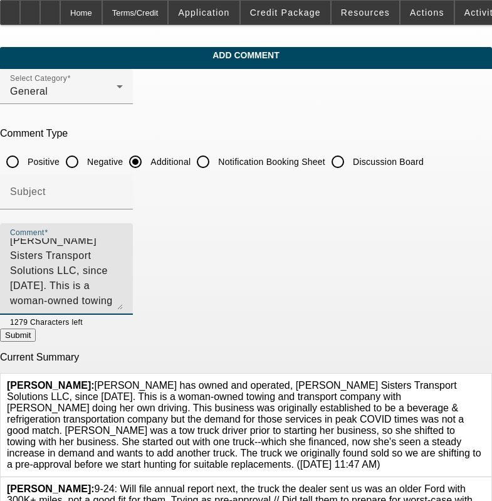
drag, startPoint x: 454, startPoint y: 263, endPoint x: 379, endPoint y: 300, distance: 83.0
click at [123, 303] on textarea "[PERSON_NAME] has owned and operated, [PERSON_NAME] Sisters Transport Solutions…" at bounding box center [66, 274] width 113 height 72
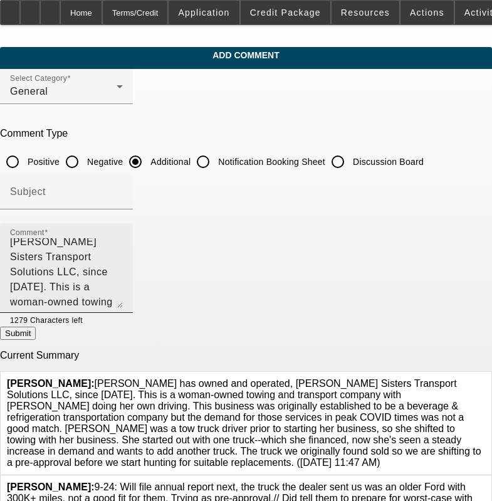
click at [123, 307] on div "Comment [PERSON_NAME] has owned and operated, [PERSON_NAME] Sisters Transport S…" at bounding box center [66, 268] width 113 height 90
drag, startPoint x: 231, startPoint y: 300, endPoint x: 24, endPoint y: 308, distance: 207.8
click at [24, 308] on div "Comment [PERSON_NAME] has owned and operated, [PERSON_NAME] Sisters Transport S…" at bounding box center [66, 268] width 133 height 90
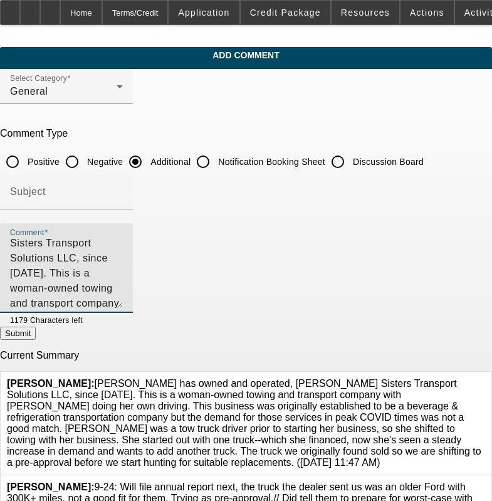
type textarea "[PERSON_NAME] has owned and operated, [PERSON_NAME] Sisters Transport Solutions…"
click at [36, 340] on button "Submit" at bounding box center [18, 333] width 36 height 13
radio input "true"
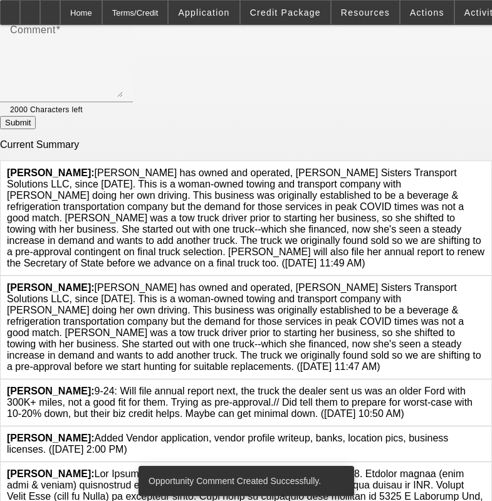
scroll to position [430, 0]
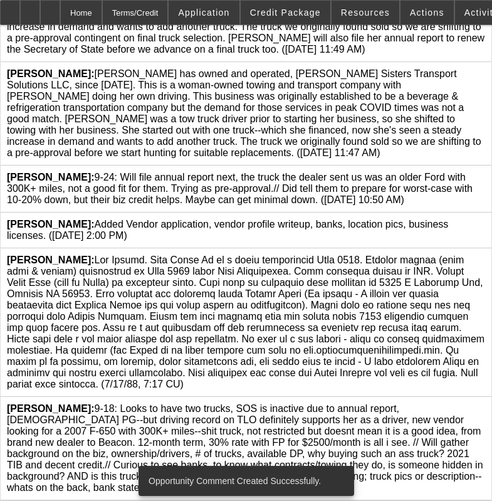
click at [485, 68] on icon at bounding box center [485, 68] width 0 height 0
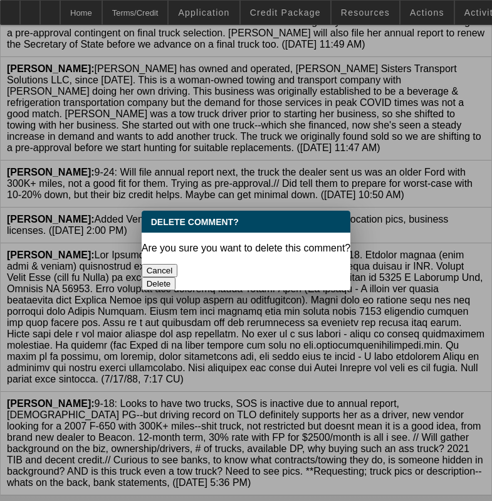
click at [176, 277] on button "Delete" at bounding box center [159, 283] width 34 height 13
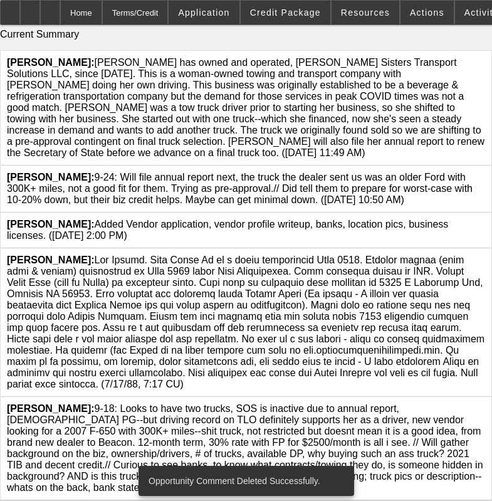
scroll to position [326, 0]
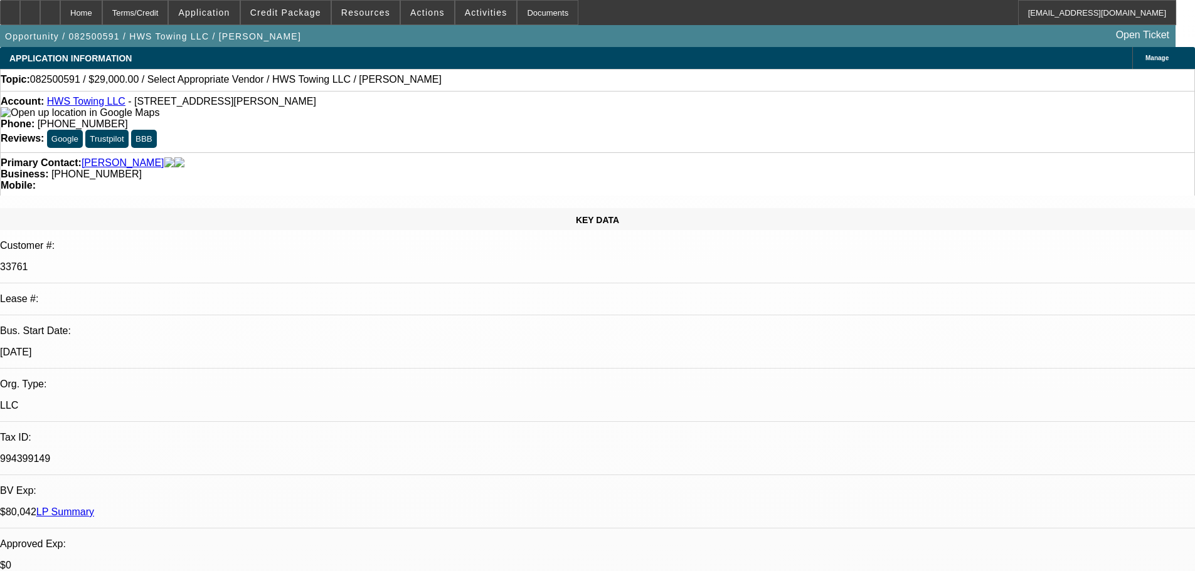
select select "0"
select select "2"
select select "0.1"
select select "4"
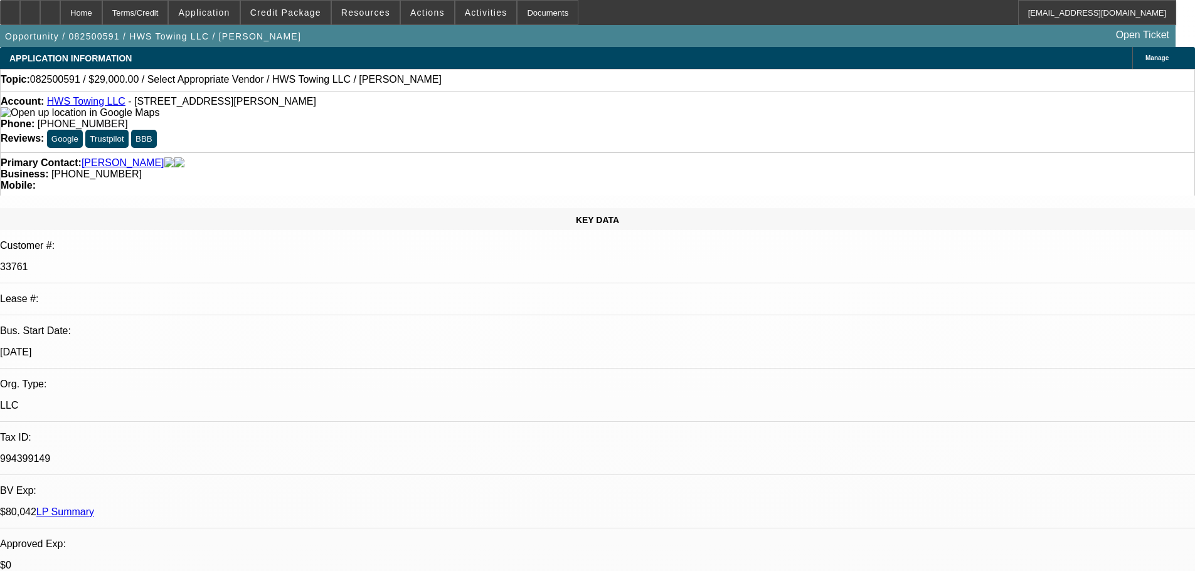
scroll to position [753, 0]
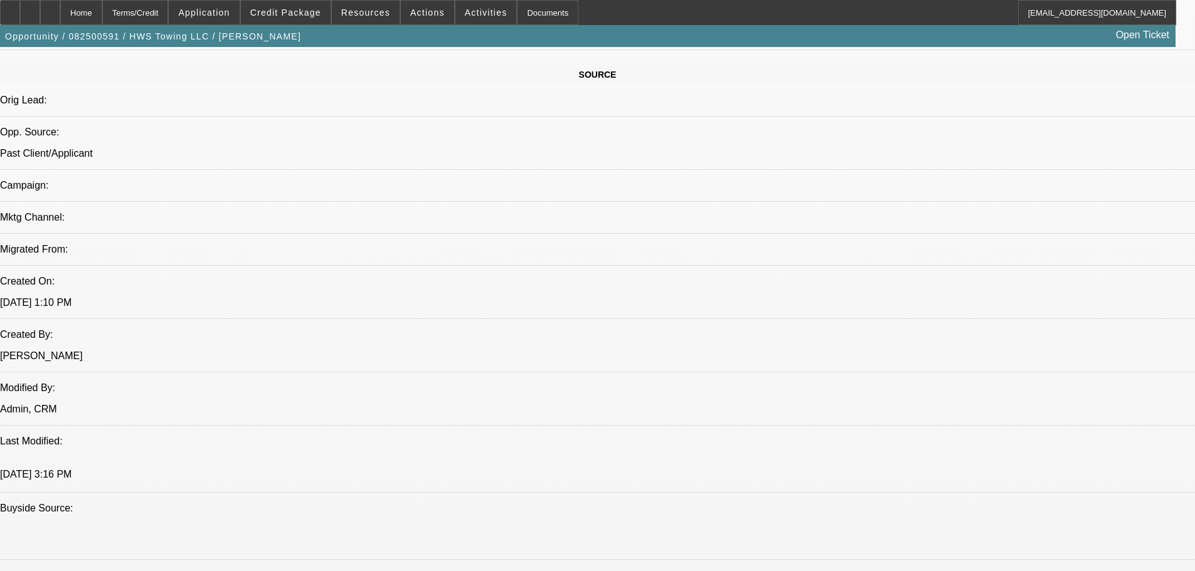
radio input "true"
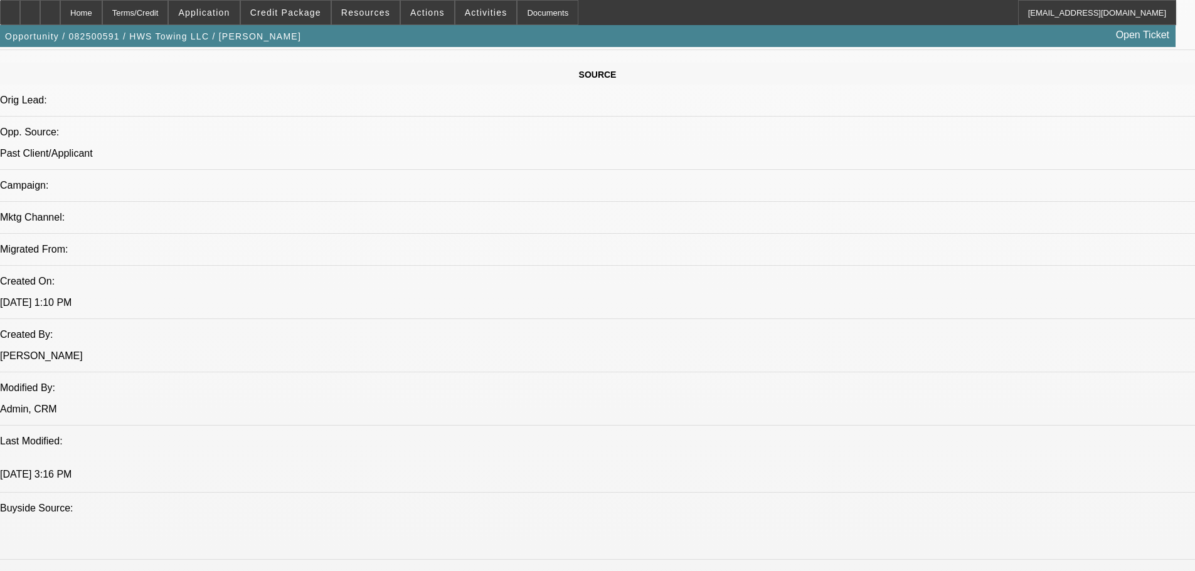
type textarea "Has a lengthier convo--he had to bring the -01 truck in for service--should be …"
radio input "true"
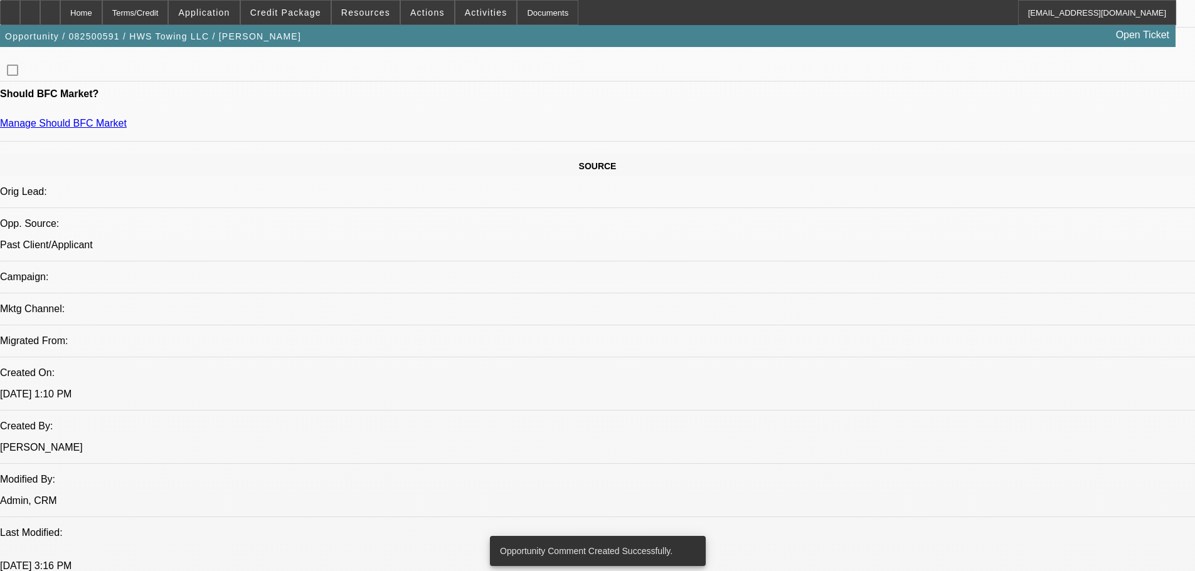
scroll to position [502, 0]
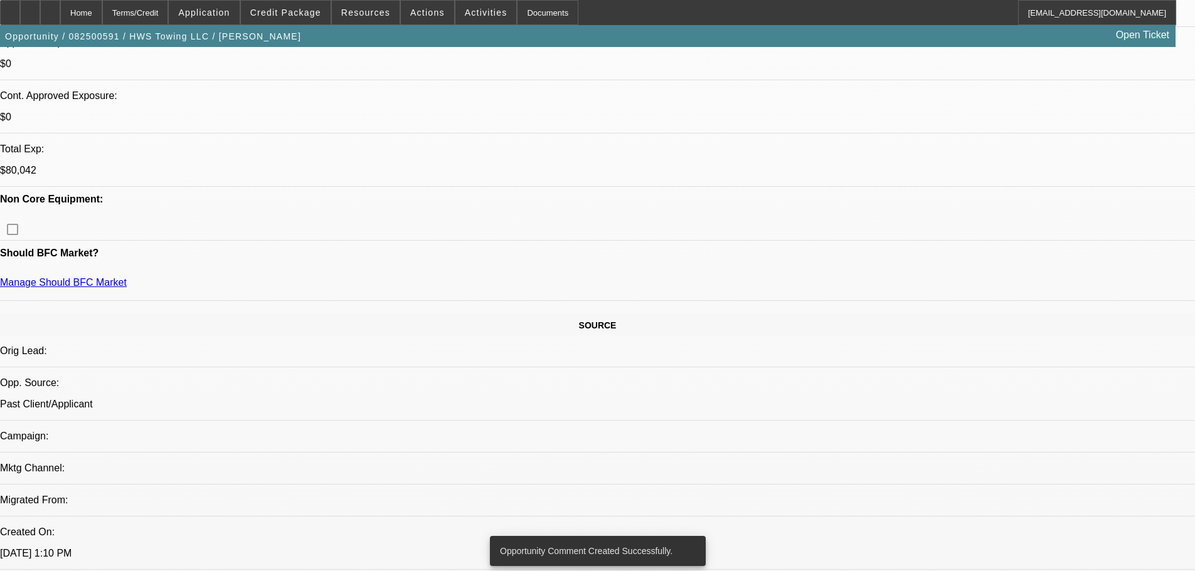
radio input "true"
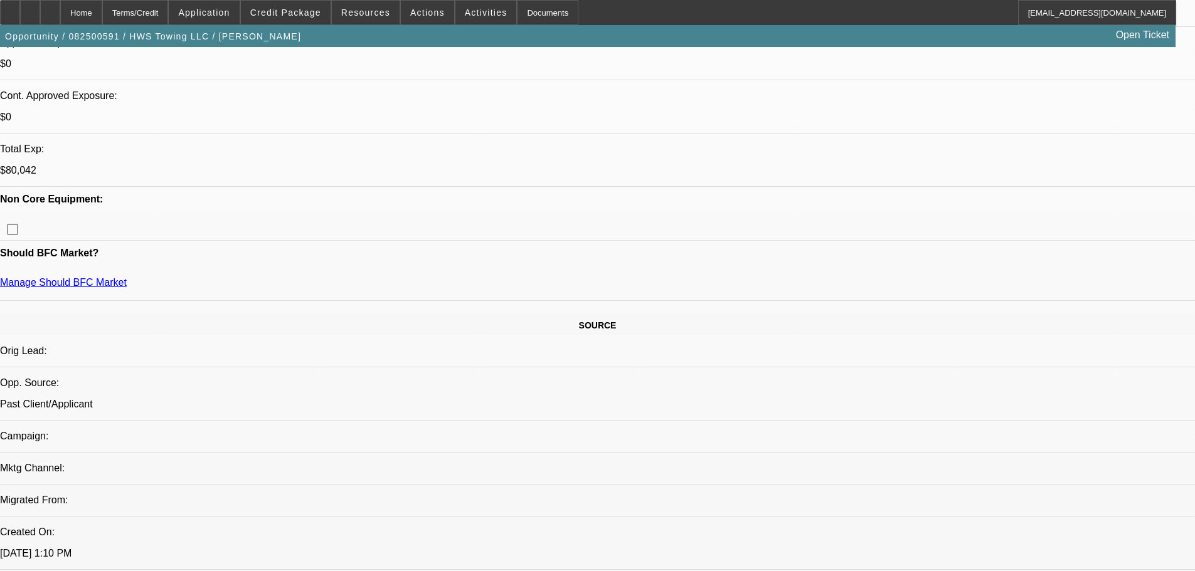
type textarea "Did reject a 2016 Ford he sent, 140K miles, F-650 for $32K.// Something seems o…"
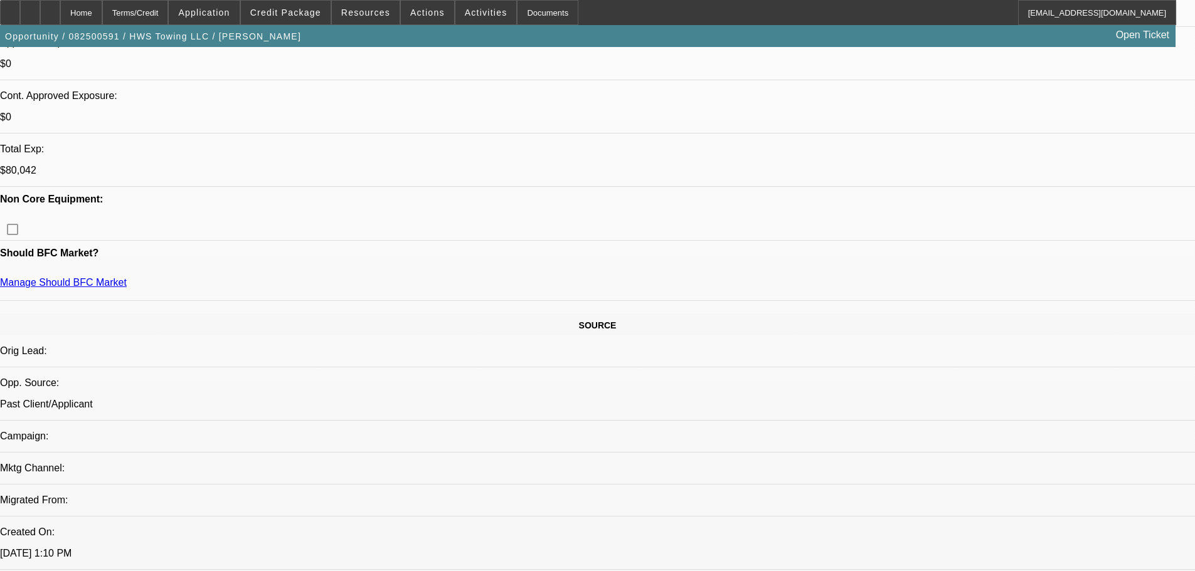
radio input "true"
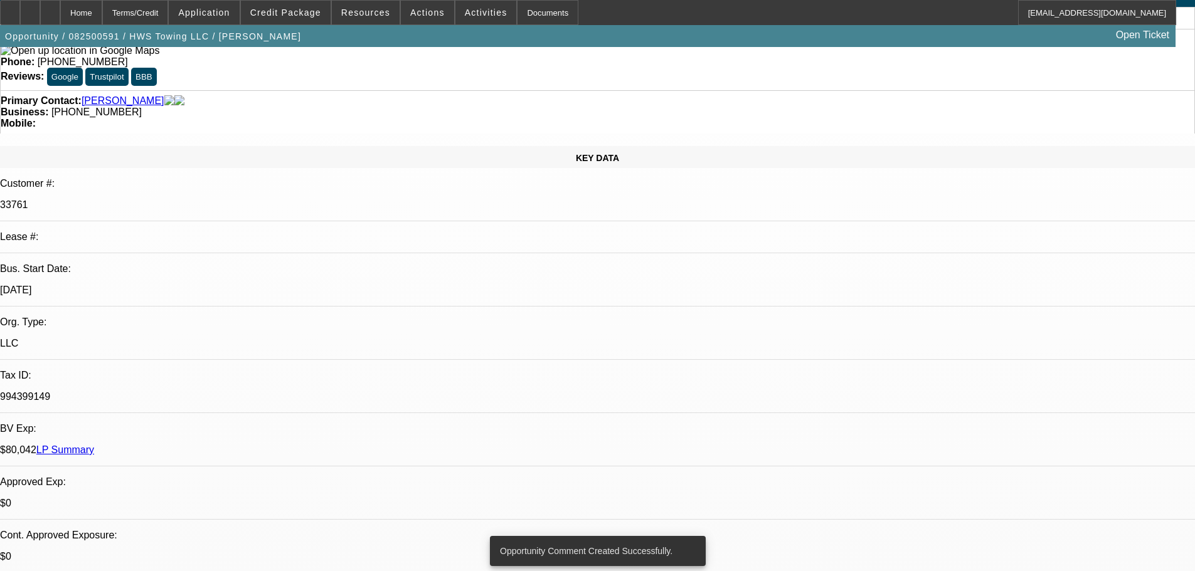
scroll to position [0, 0]
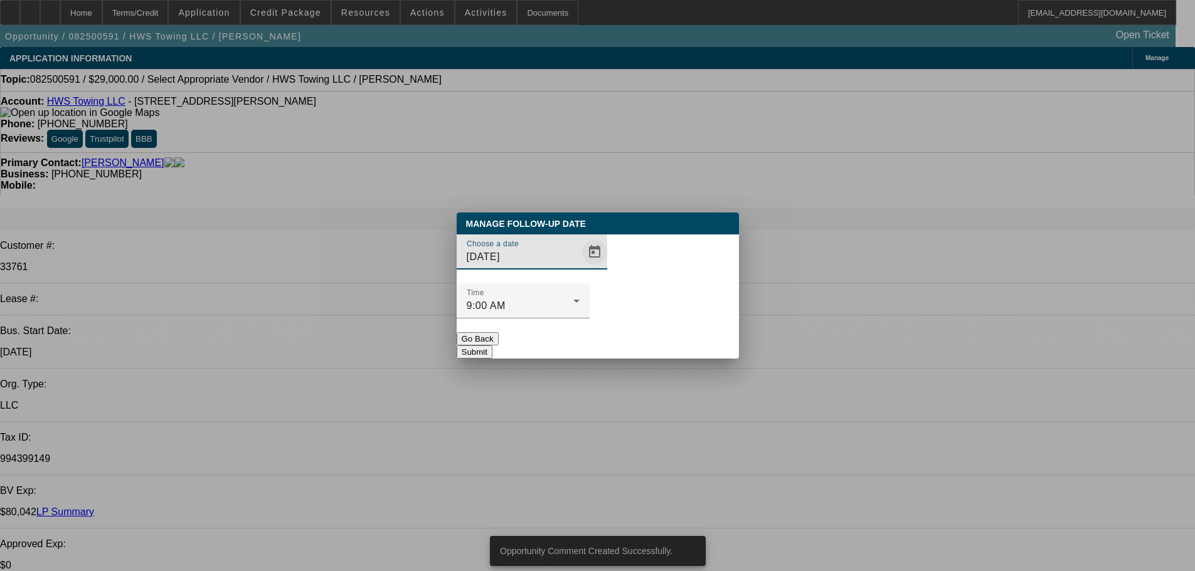
click at [580, 267] on span "Open calendar" at bounding box center [595, 252] width 30 height 30
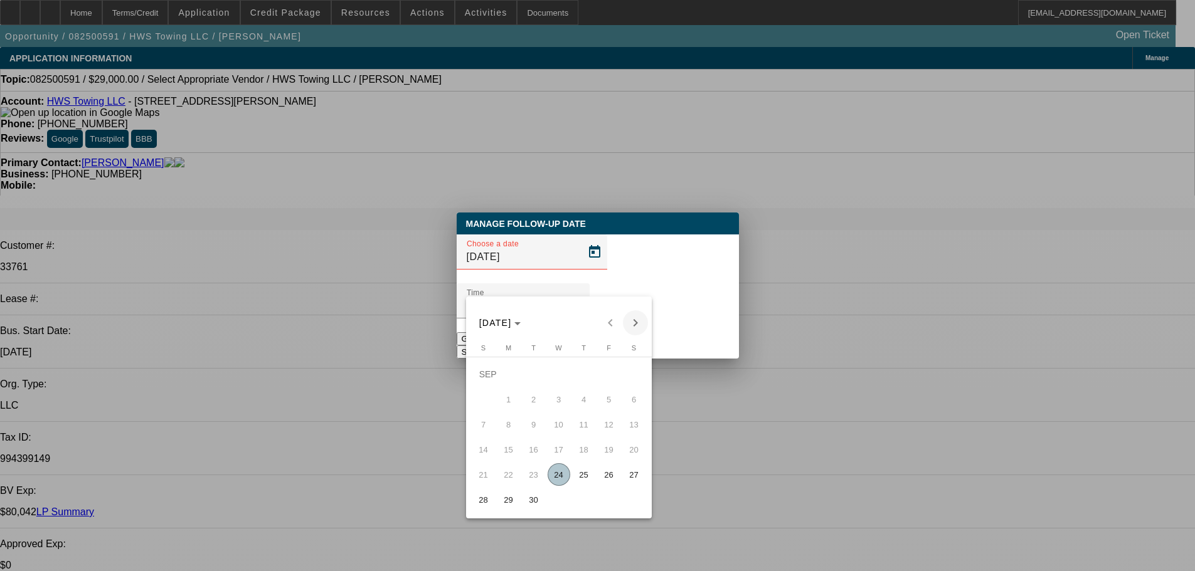
click at [634, 320] on span "Next month" at bounding box center [635, 322] width 25 height 25
click at [561, 406] on span "8" at bounding box center [559, 399] width 23 height 23
type input "10/8/2025"
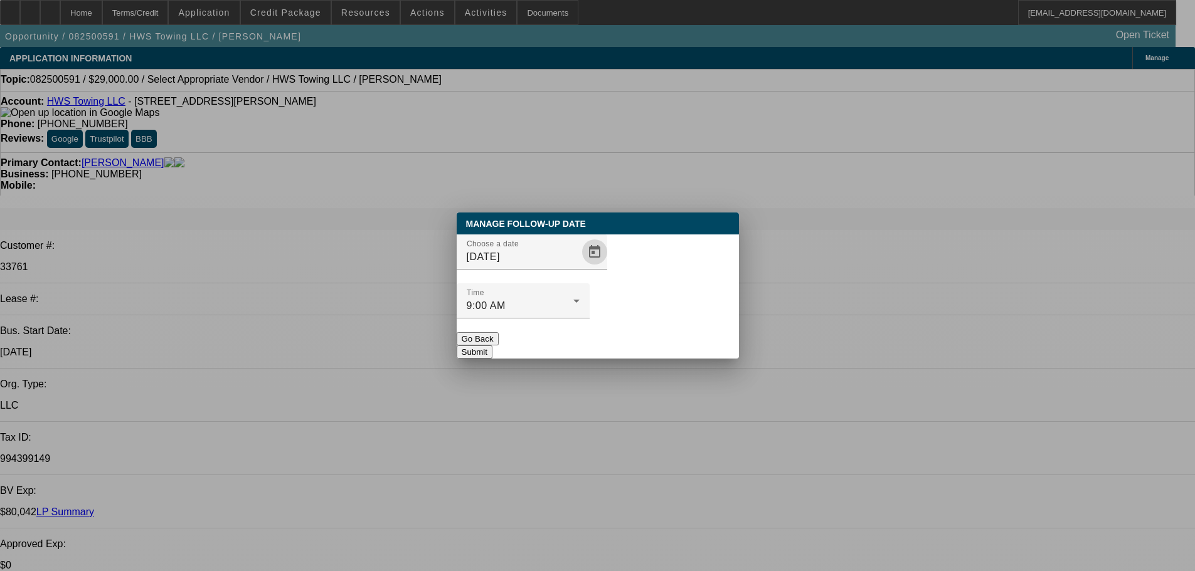
click at [492, 346] on button "Submit" at bounding box center [475, 352] width 36 height 13
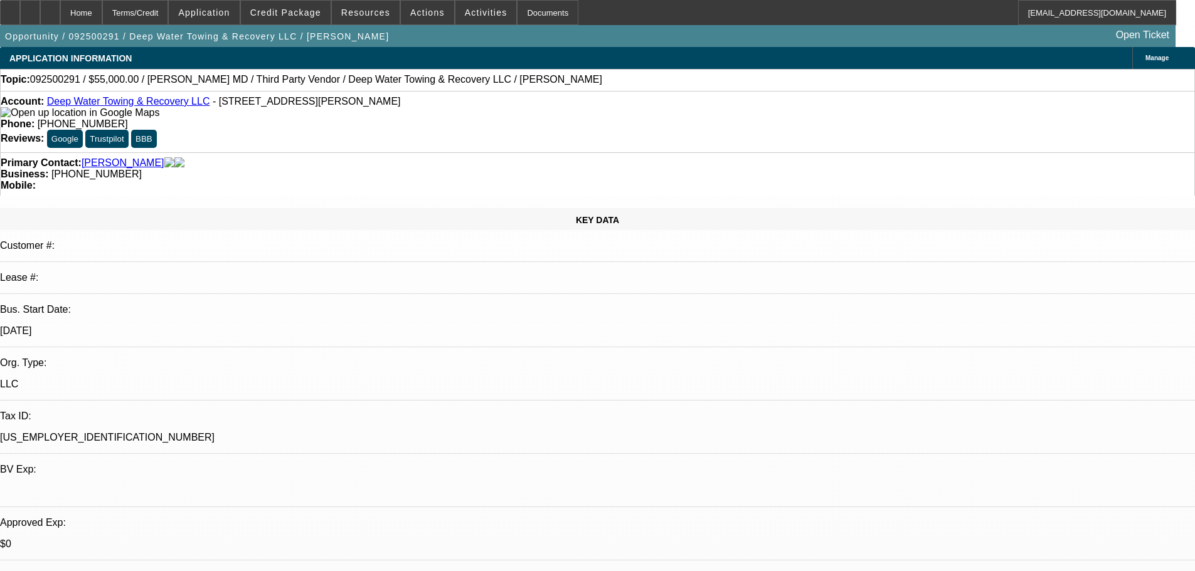
select select "0"
select select "6"
select select "0"
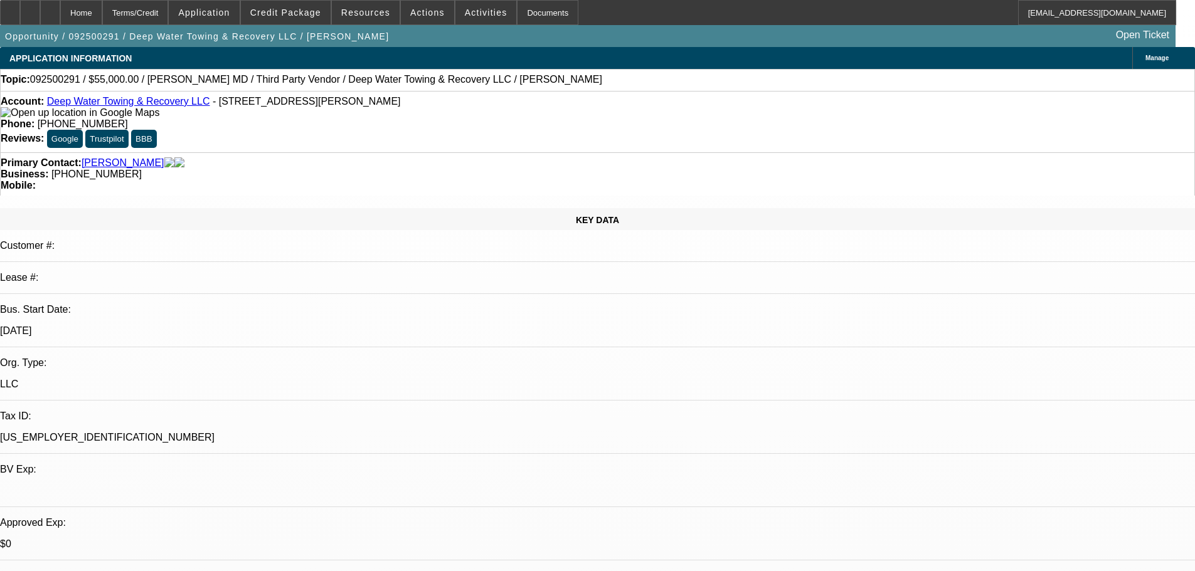
select select "0"
select select "6"
select select "0"
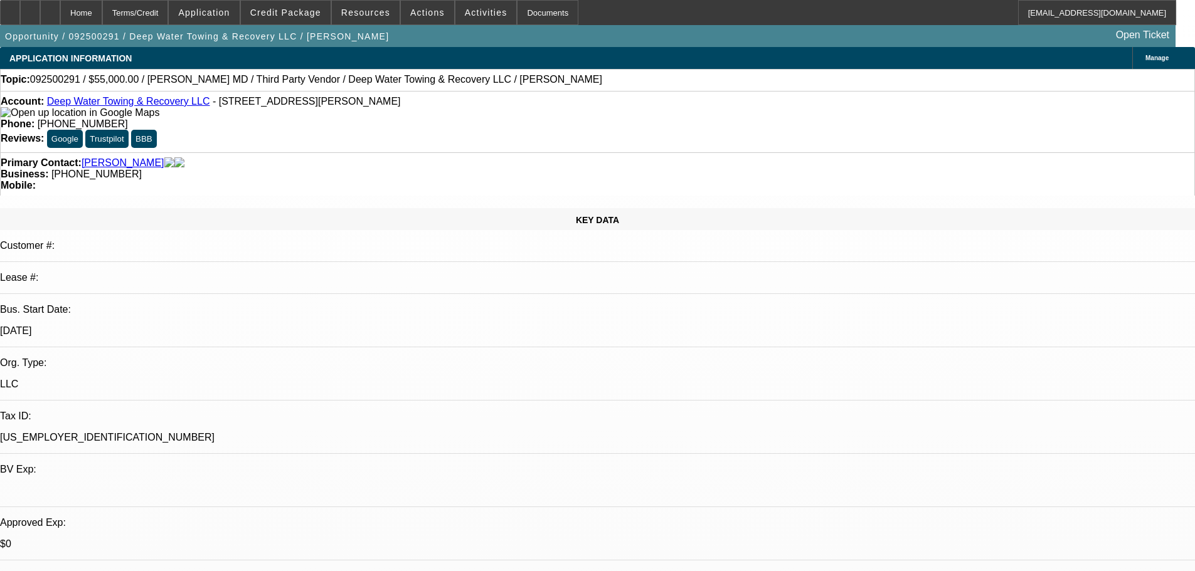
select select "0"
select select "6"
select select "0"
select select "2"
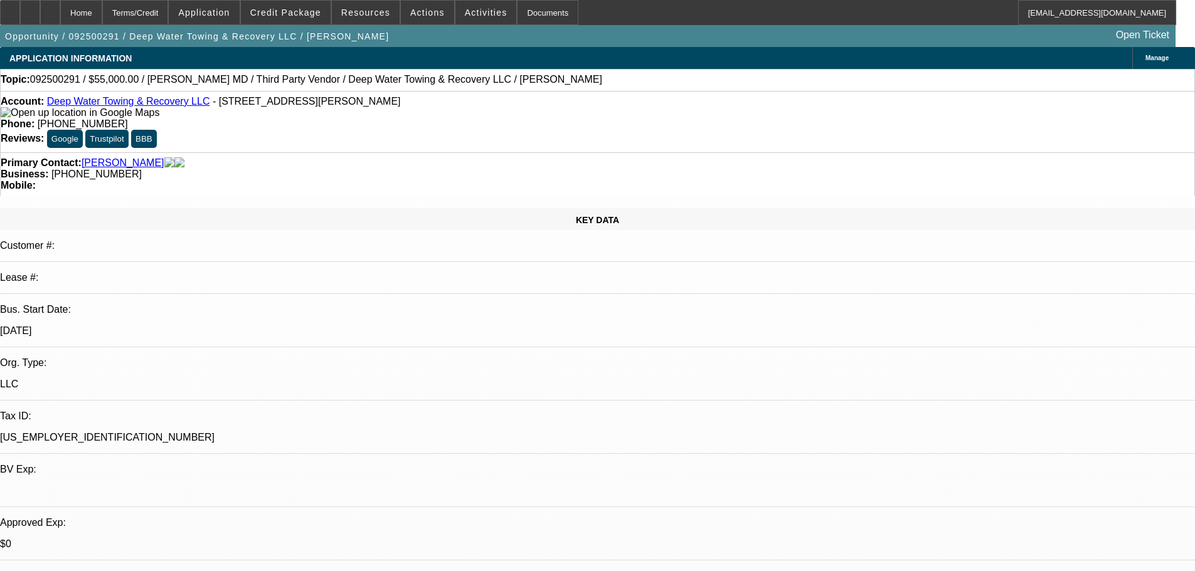
select select "0"
select select "6"
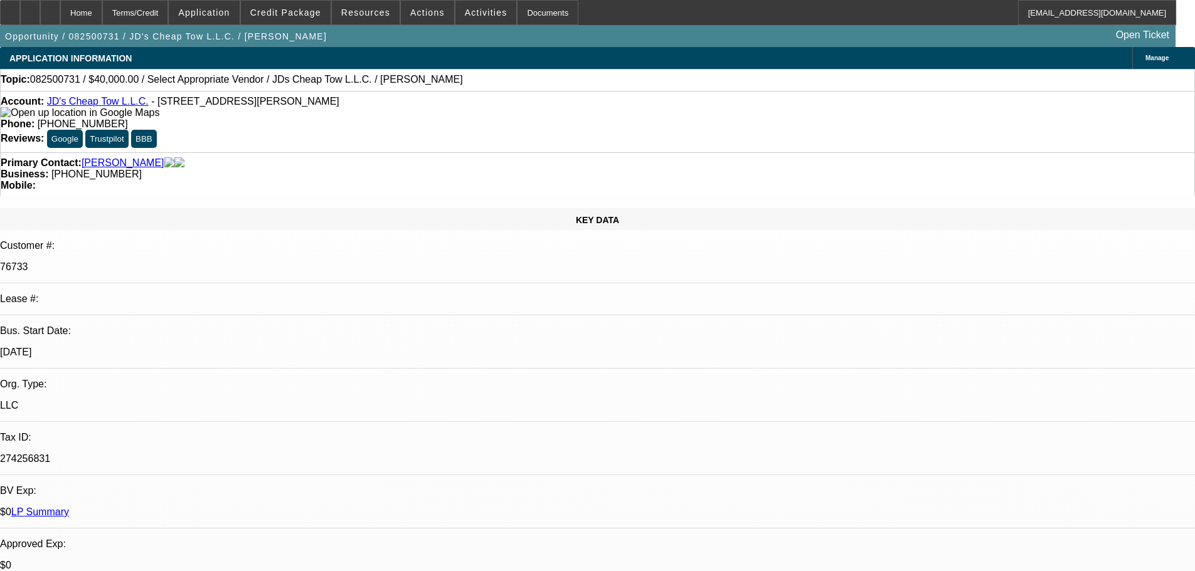
select select "0"
select select "2"
select select "0.1"
select select "4"
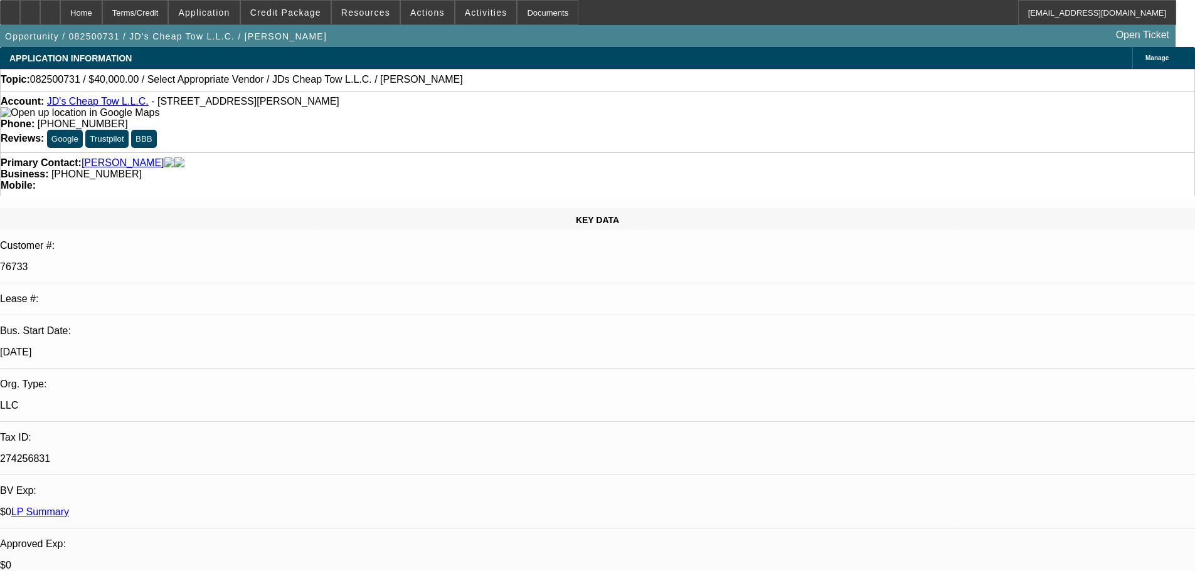
select select "0"
select select "2"
select select "0.1"
select select "4"
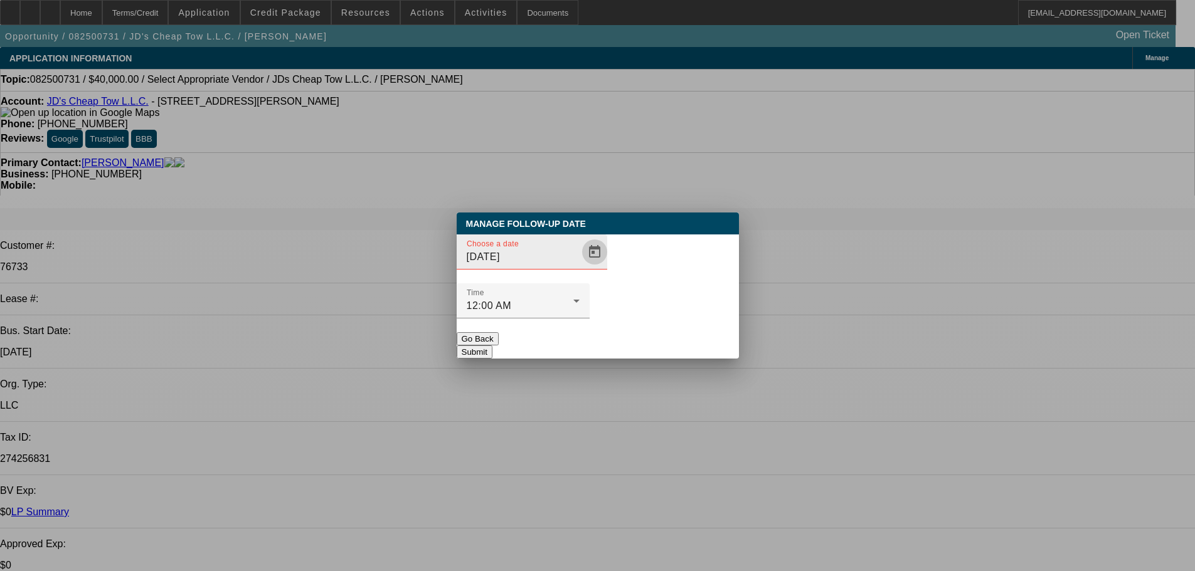
click at [580, 267] on span "Open calendar" at bounding box center [595, 252] width 30 height 30
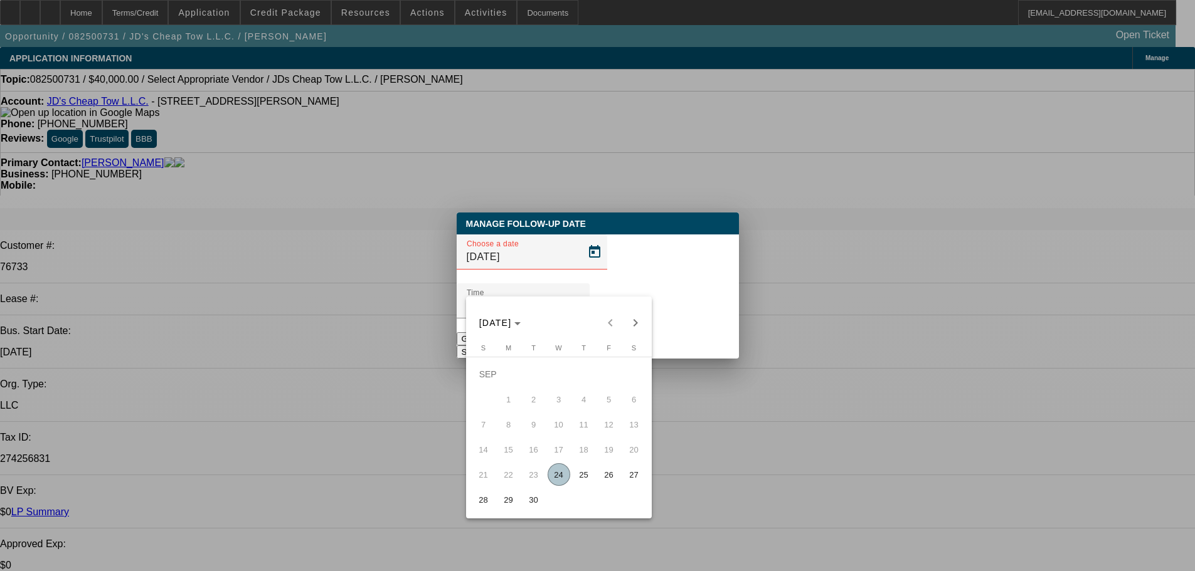
click at [605, 480] on span "26" at bounding box center [609, 475] width 23 height 23
type input "9/26/2025"
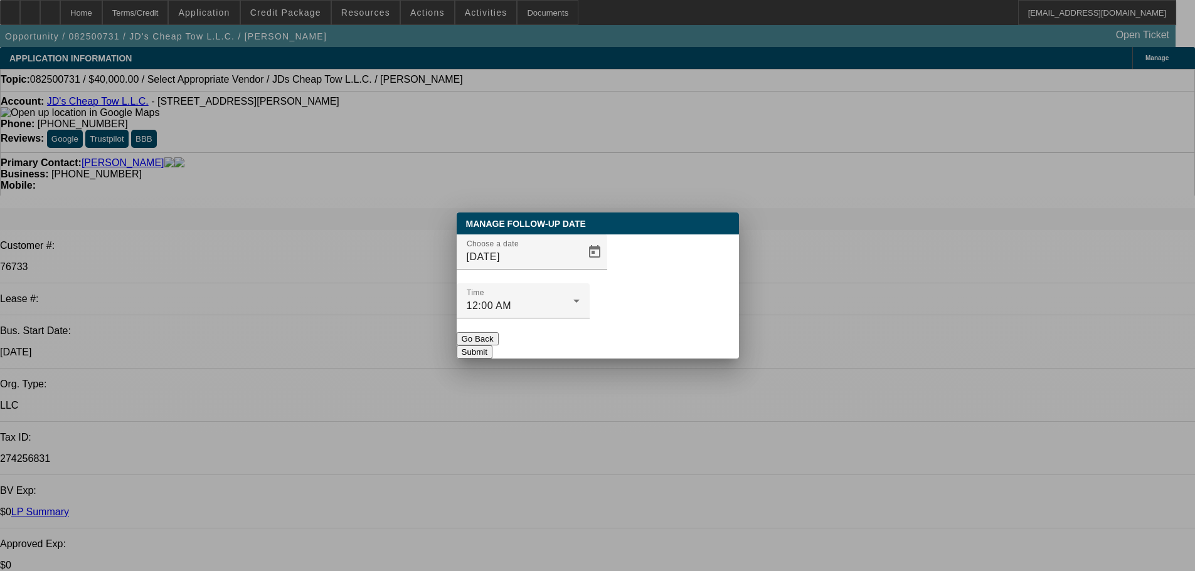
click at [492, 346] on button "Submit" at bounding box center [475, 352] width 36 height 13
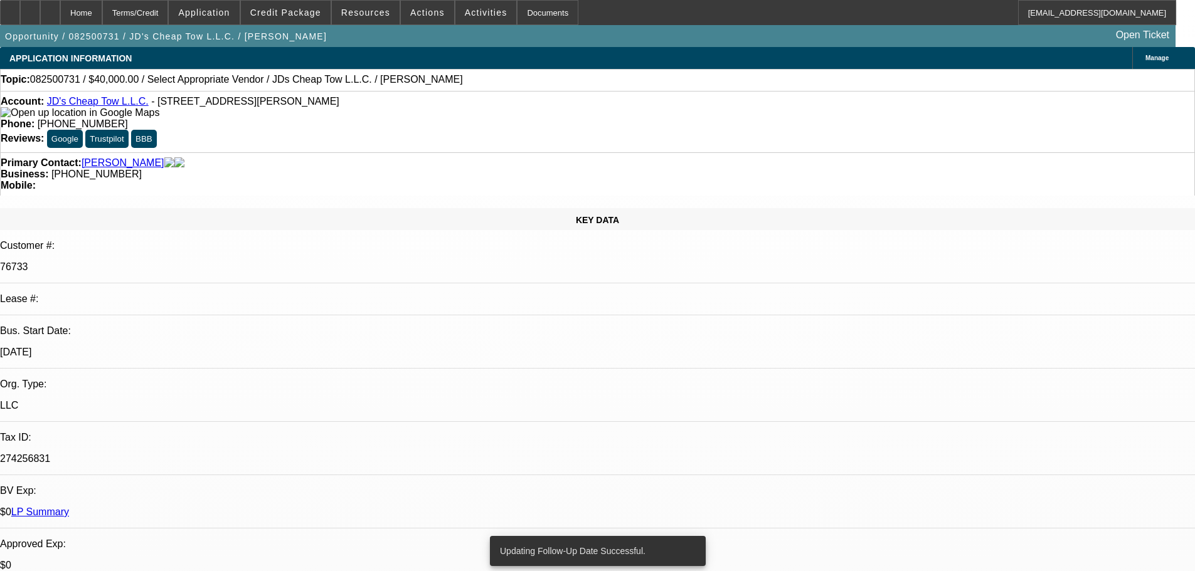
radio input "true"
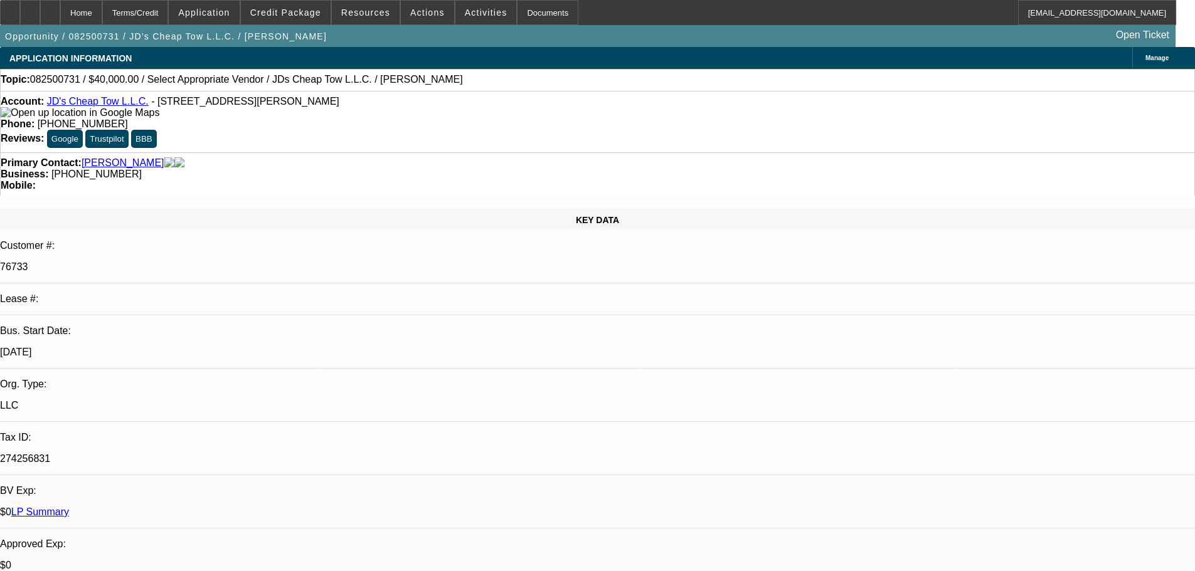
scroll to position [27, 0]
type textarea "9-24: Guys difficult, believes the recent fed rate drop means he can get under …"
radio input "true"
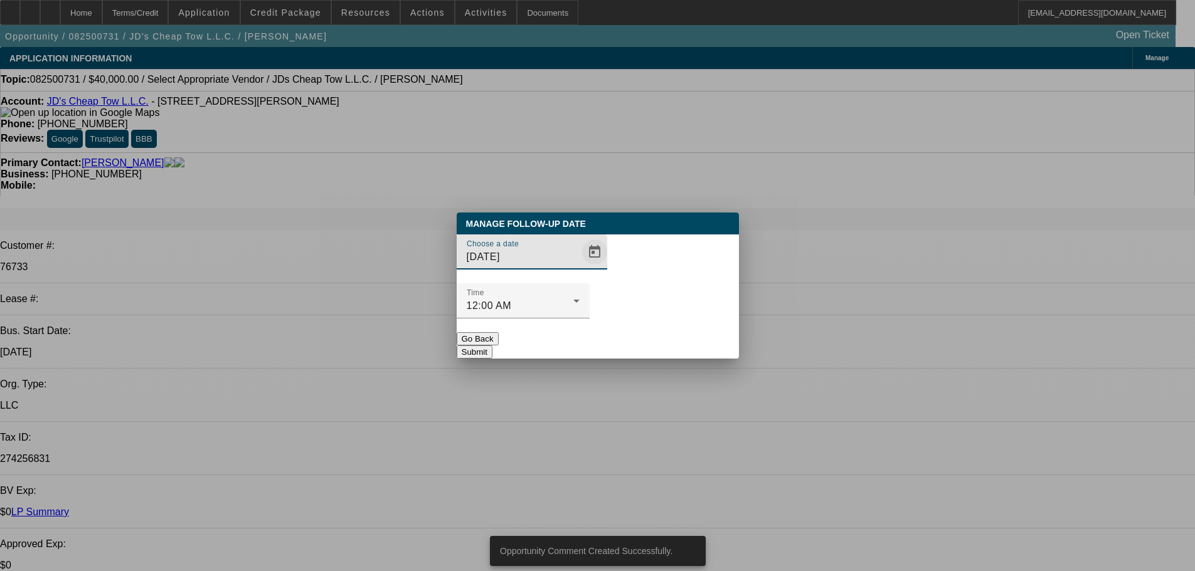
click at [580, 267] on span "Open calendar" at bounding box center [595, 252] width 30 height 30
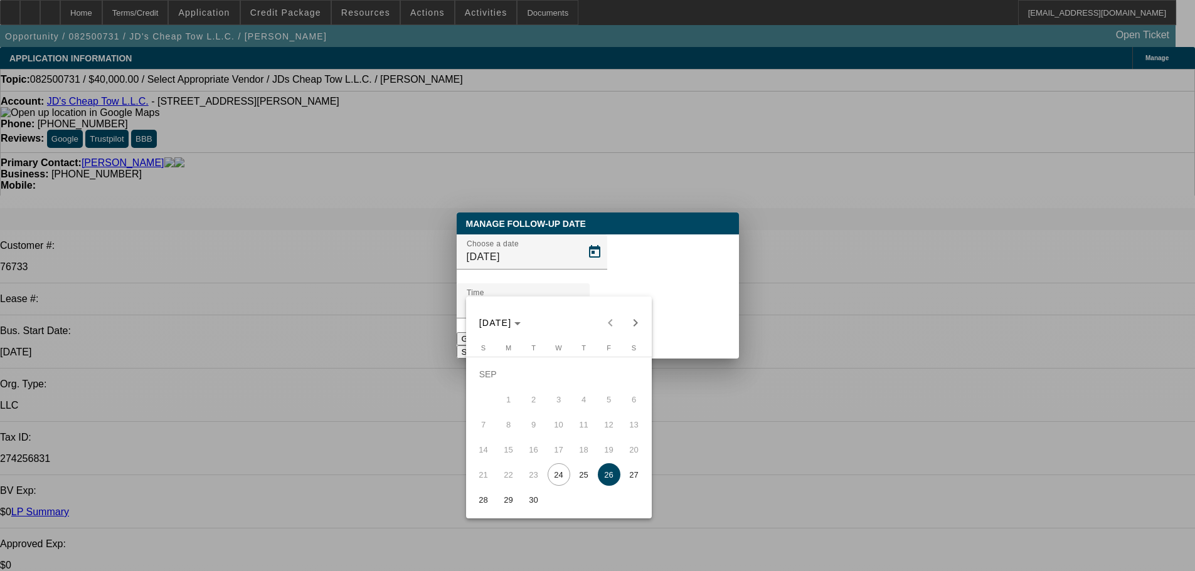
click at [523, 509] on span "30" at bounding box center [533, 500] width 23 height 23
type input "9/30/2025"
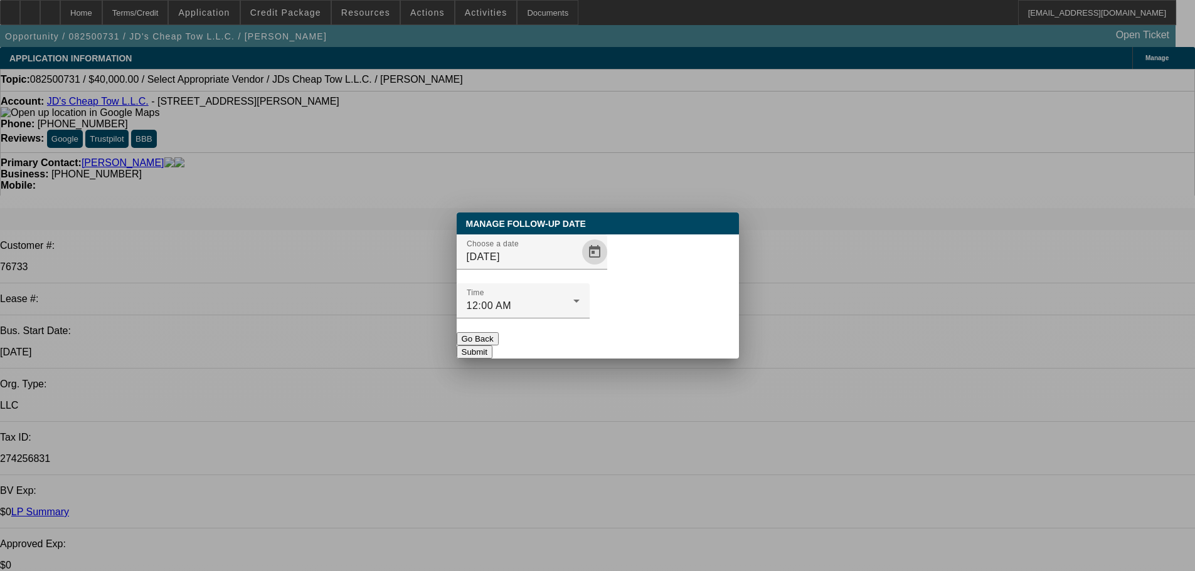
click at [590, 319] on div at bounding box center [523, 326] width 133 height 14
click at [492, 346] on button "Submit" at bounding box center [475, 352] width 36 height 13
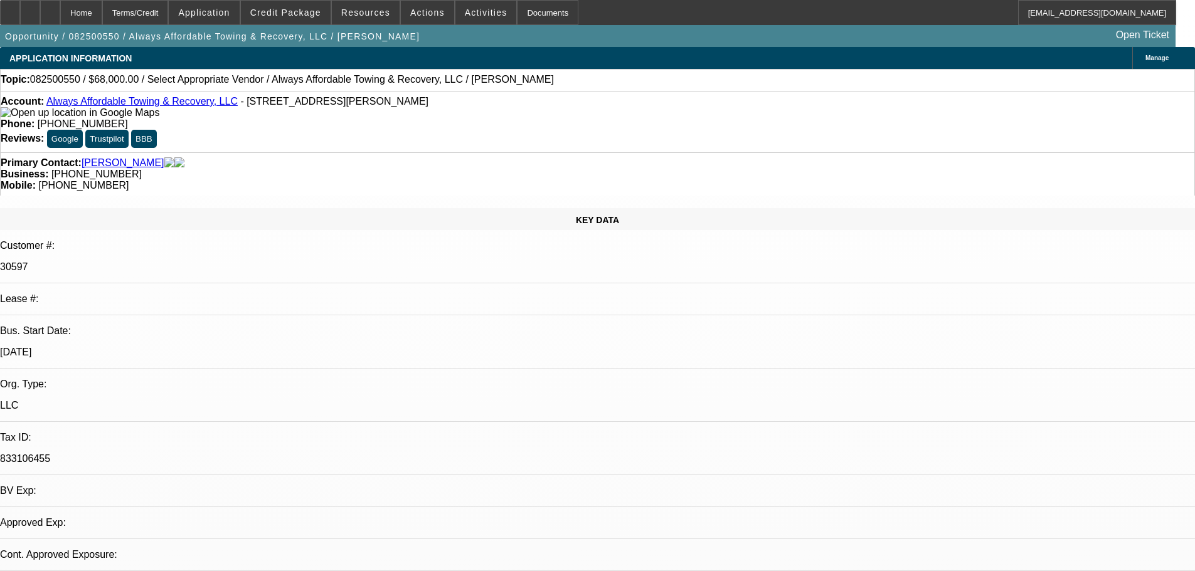
select select "0"
select select "2"
select select "0.1"
select select "4"
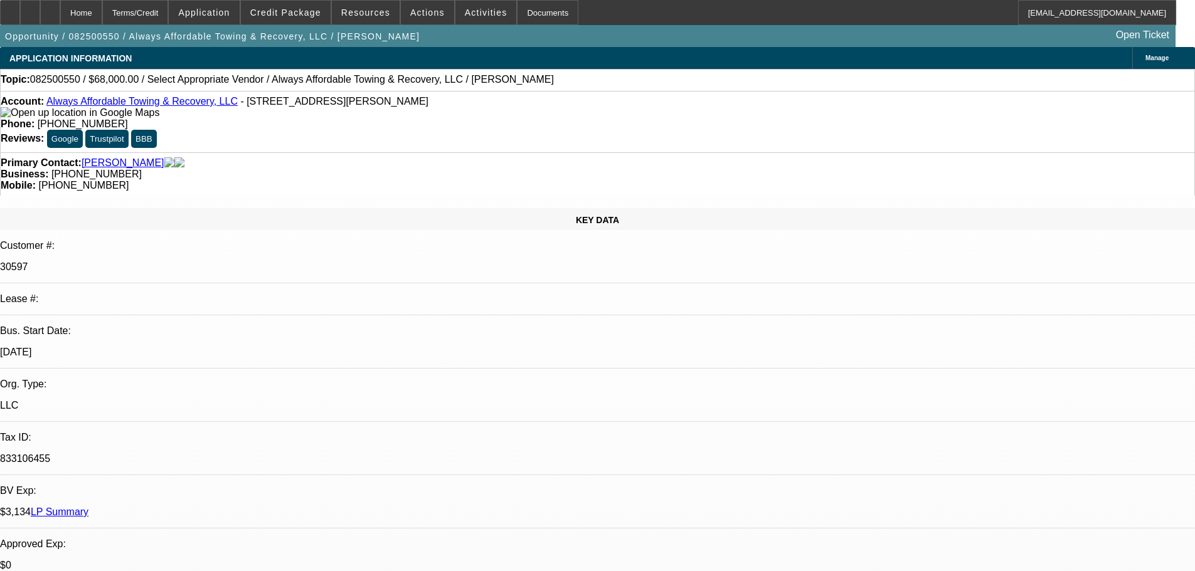
click at [413, 11] on span "Actions" at bounding box center [427, 13] width 34 height 10
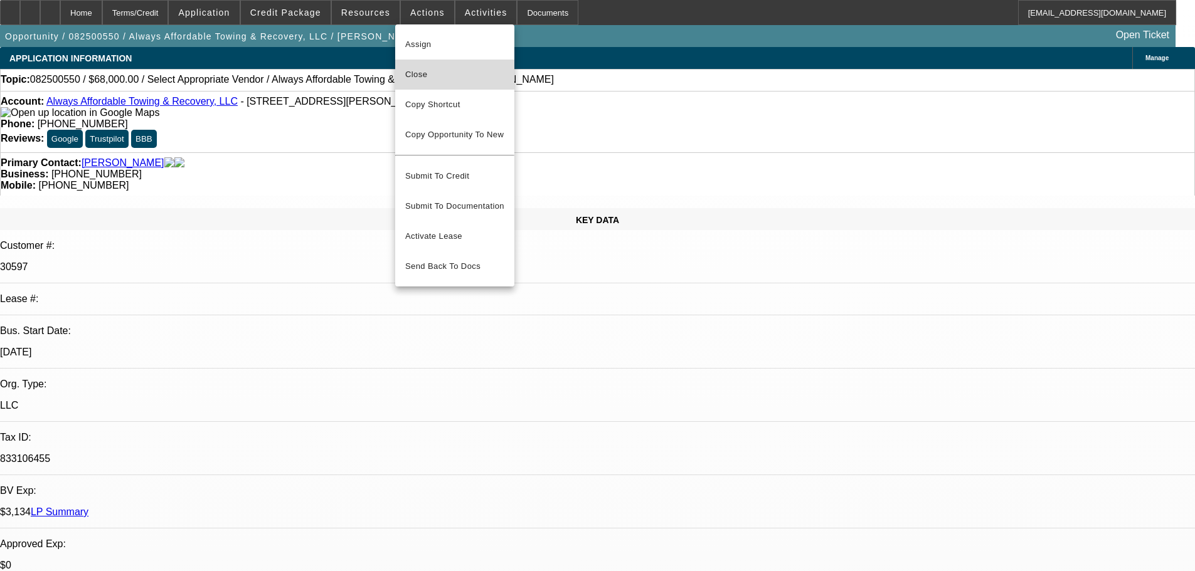
click at [459, 74] on span "Close" at bounding box center [454, 74] width 99 height 15
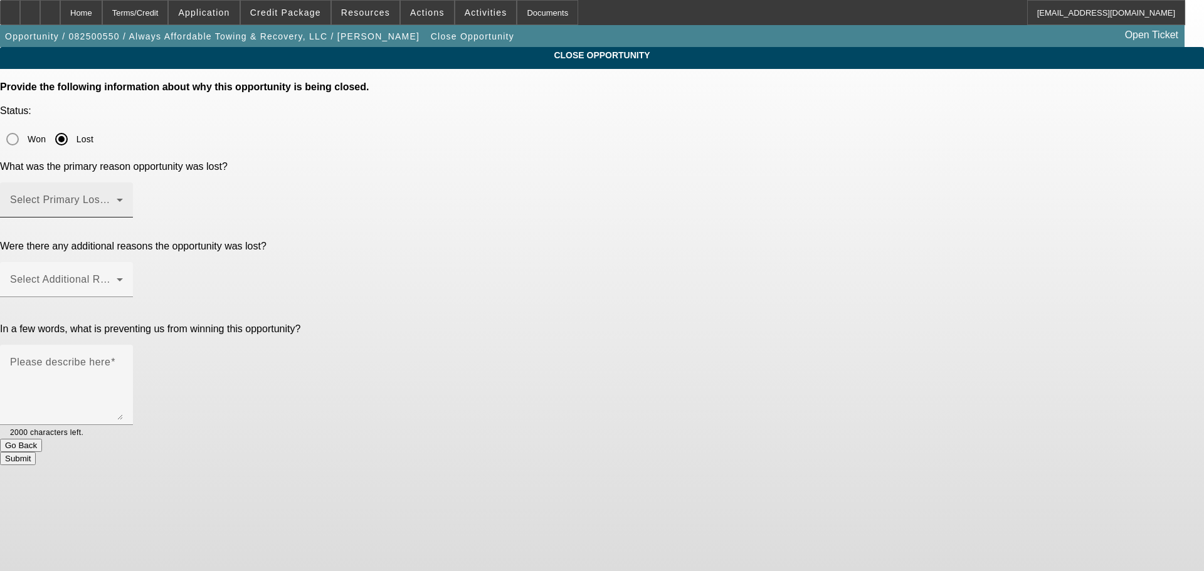
click at [123, 183] on div "Select Primary Lost Reason" at bounding box center [66, 200] width 113 height 35
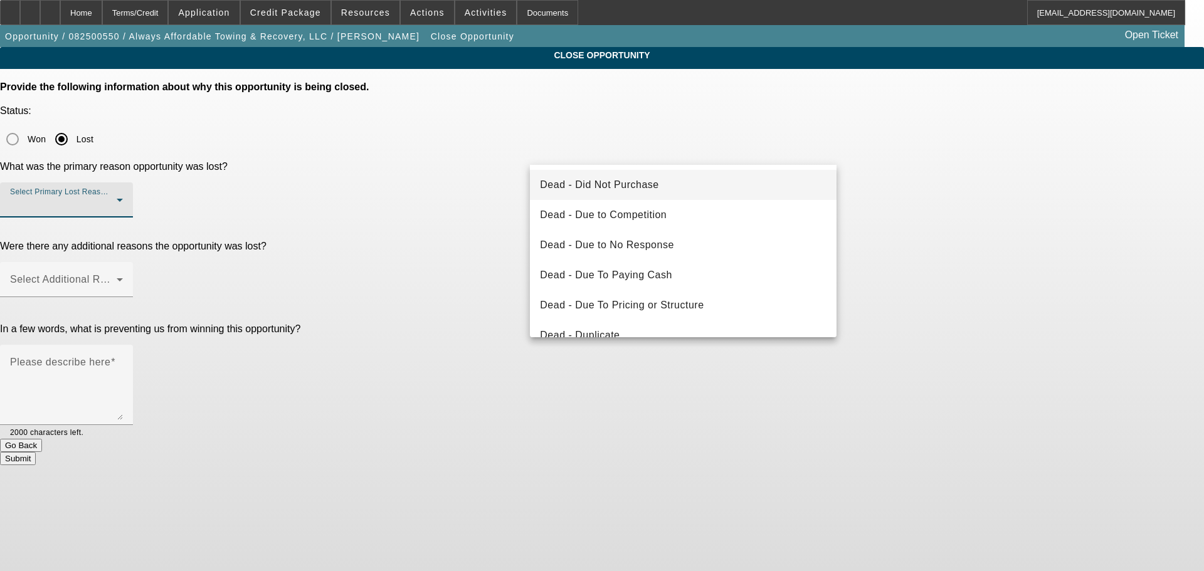
click at [665, 190] on mat-option "Dead - Did Not Purchase" at bounding box center [683, 185] width 307 height 30
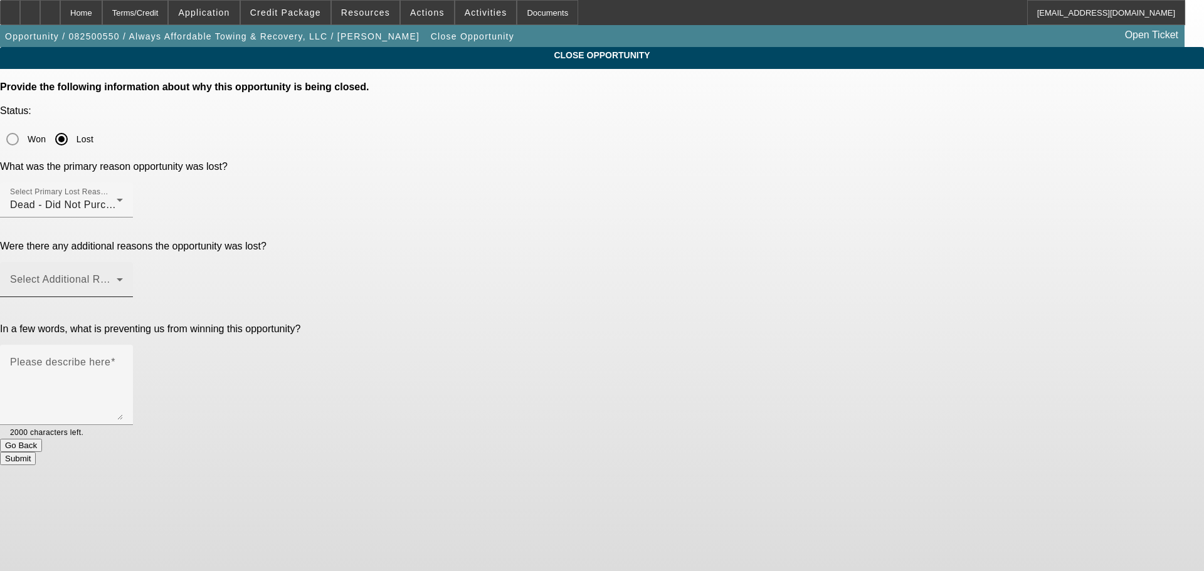
click at [134, 274] on mat-label "Select Additional Reasons" at bounding box center [72, 279] width 124 height 11
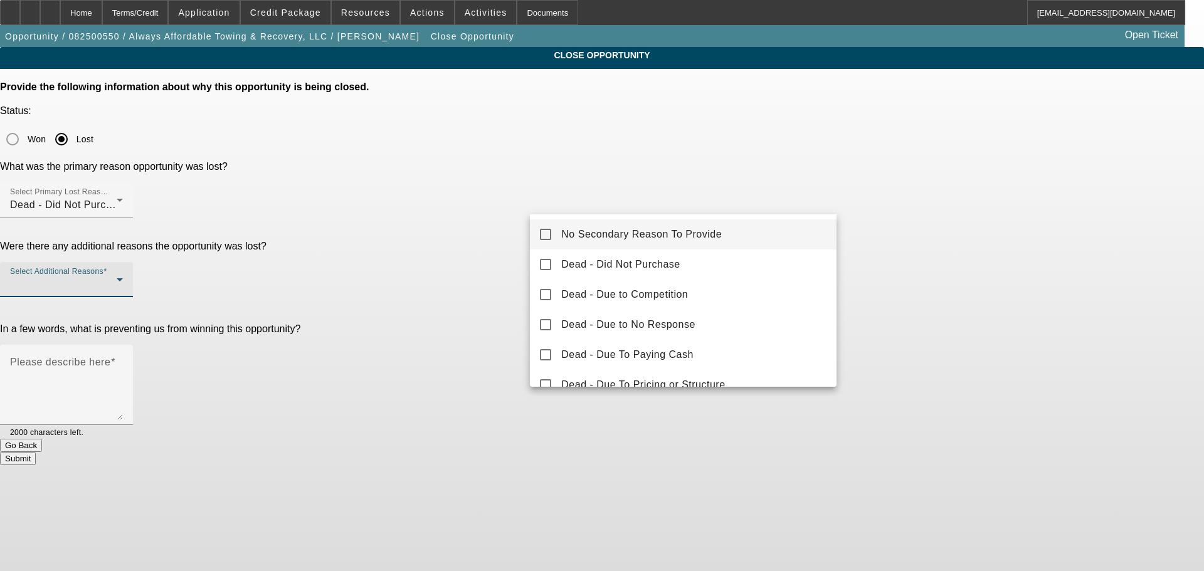
click at [679, 239] on span "No Secondary Reason To Provide" at bounding box center [641, 234] width 161 height 15
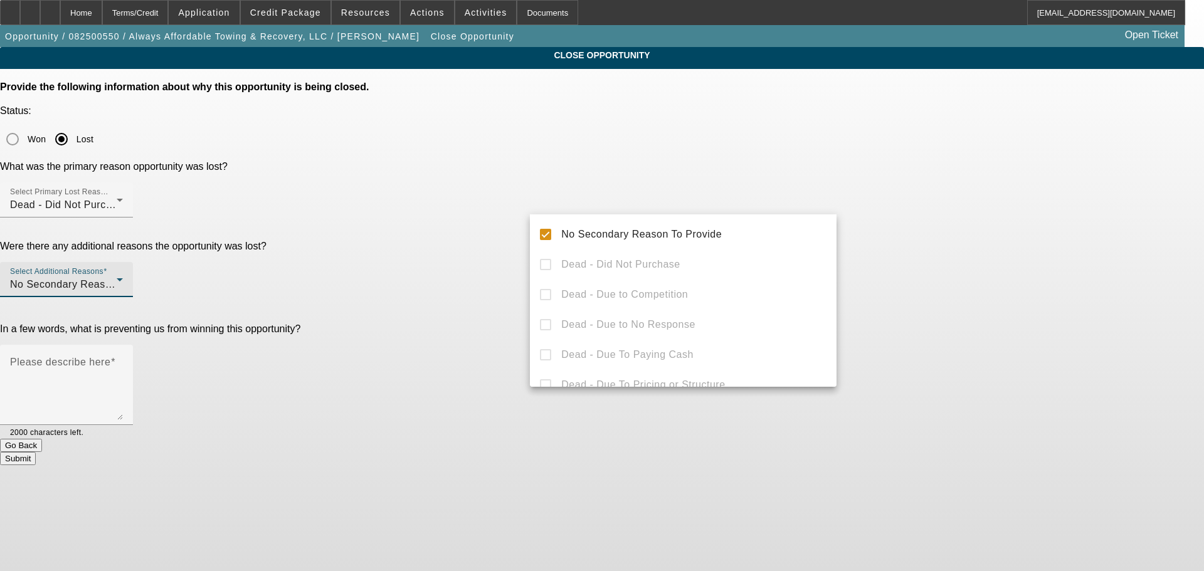
click at [911, 215] on div at bounding box center [602, 285] width 1204 height 571
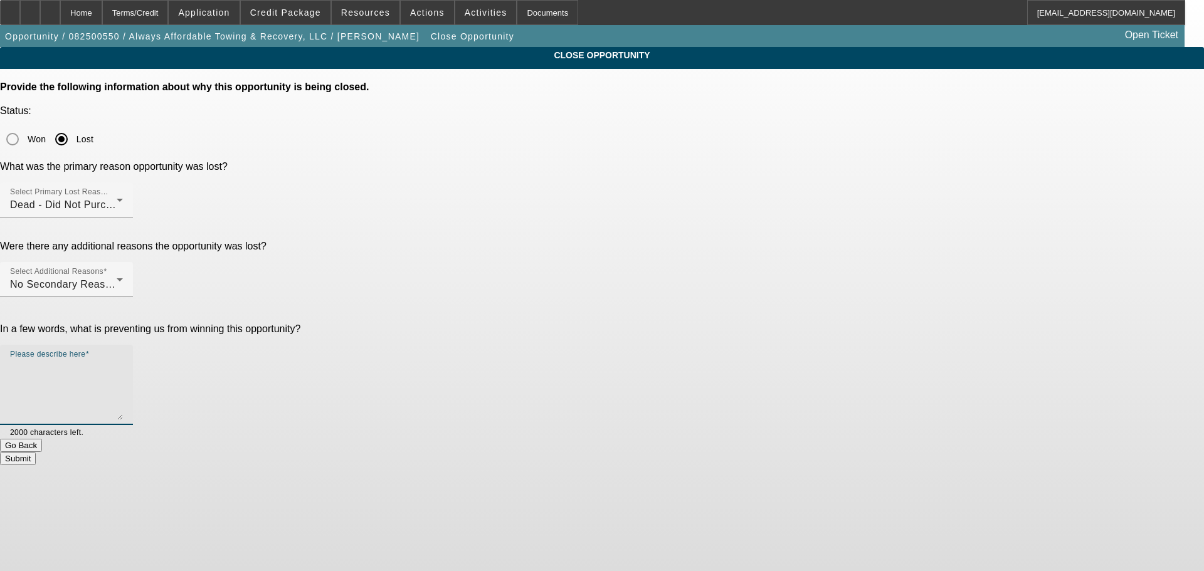
click at [123, 360] on textarea "Please describe here" at bounding box center [66, 390] width 113 height 60
type textarea "Likely putting a pin in this until [DATE] to get some life things taken care of…"
click at [36, 452] on button "Submit" at bounding box center [18, 458] width 36 height 13
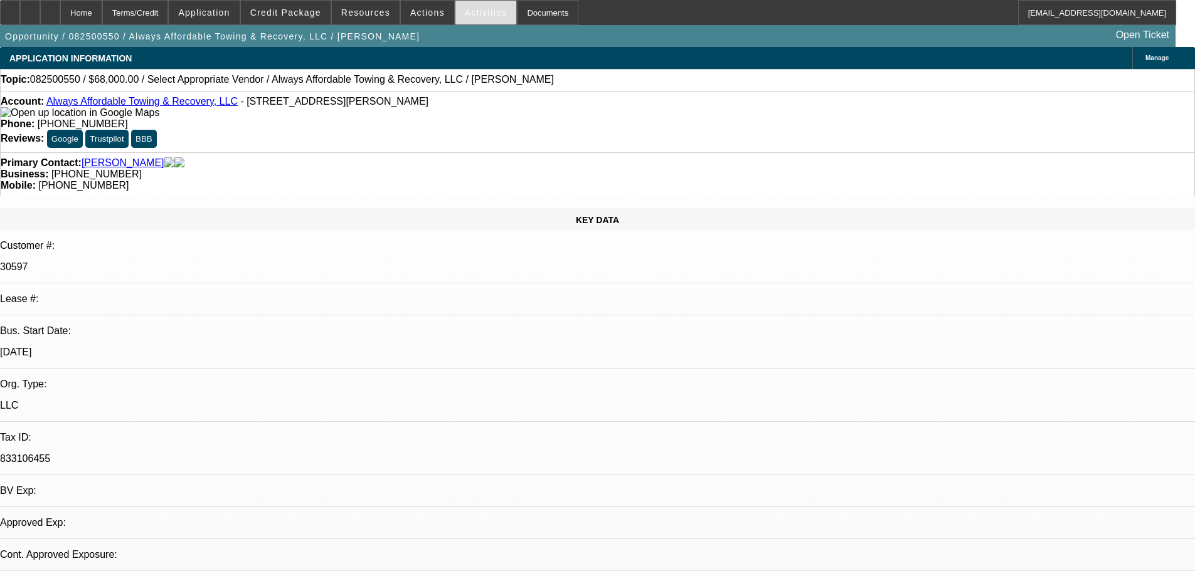
select select "0"
select select "2"
select select "0.1"
select select "4"
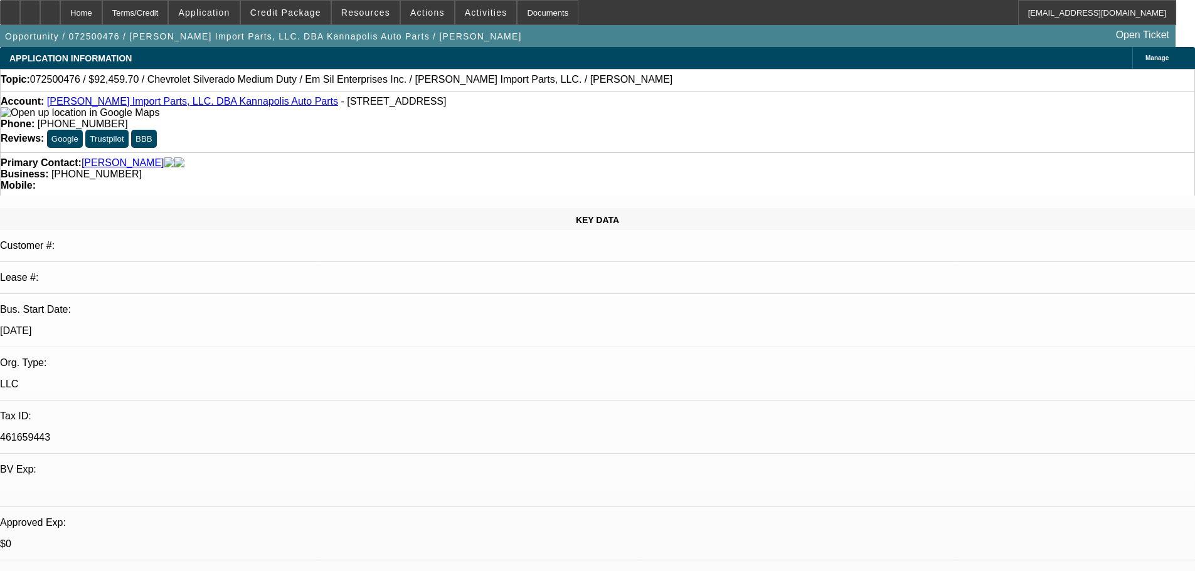
select select "0"
select select "2"
select select "0.1"
select select "4"
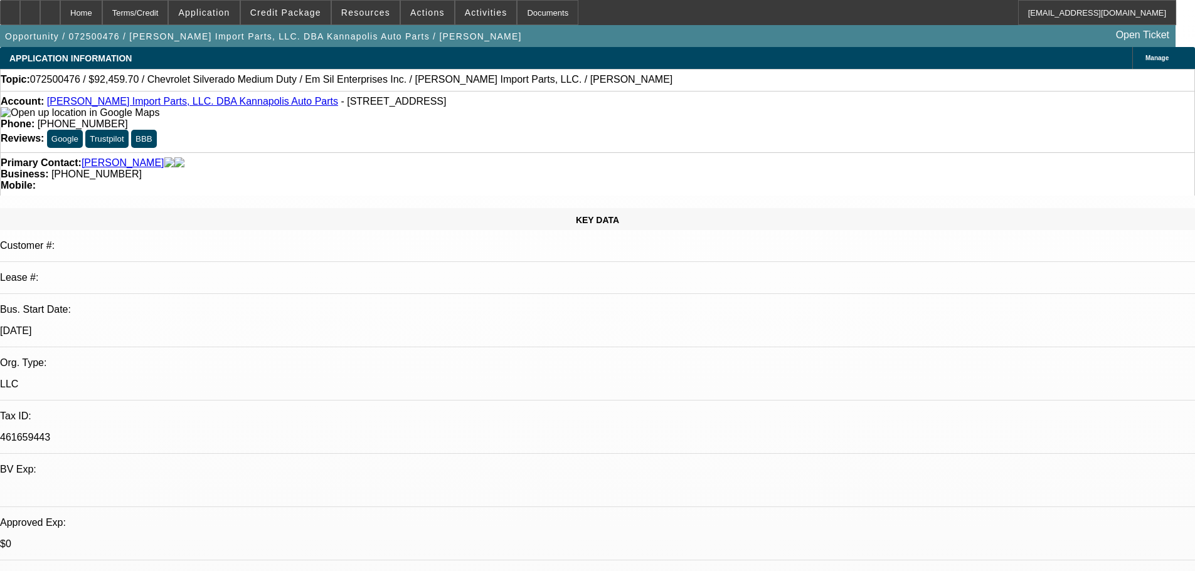
select select "0"
select select "2"
select select "0.1"
select select "4"
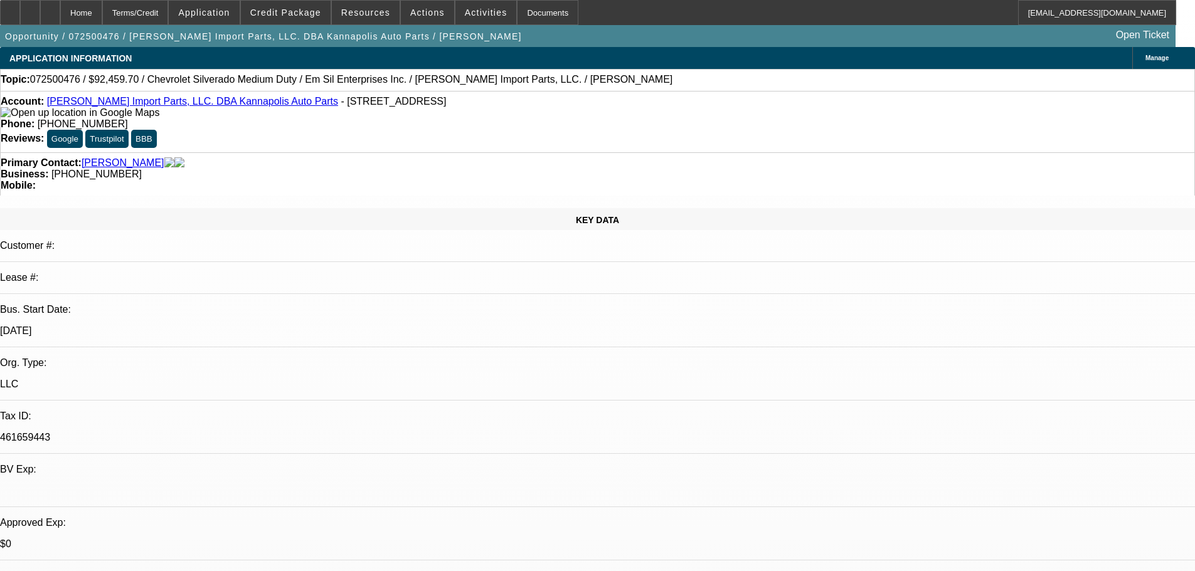
select select "0"
select select "2"
select select "0.1"
select select "4"
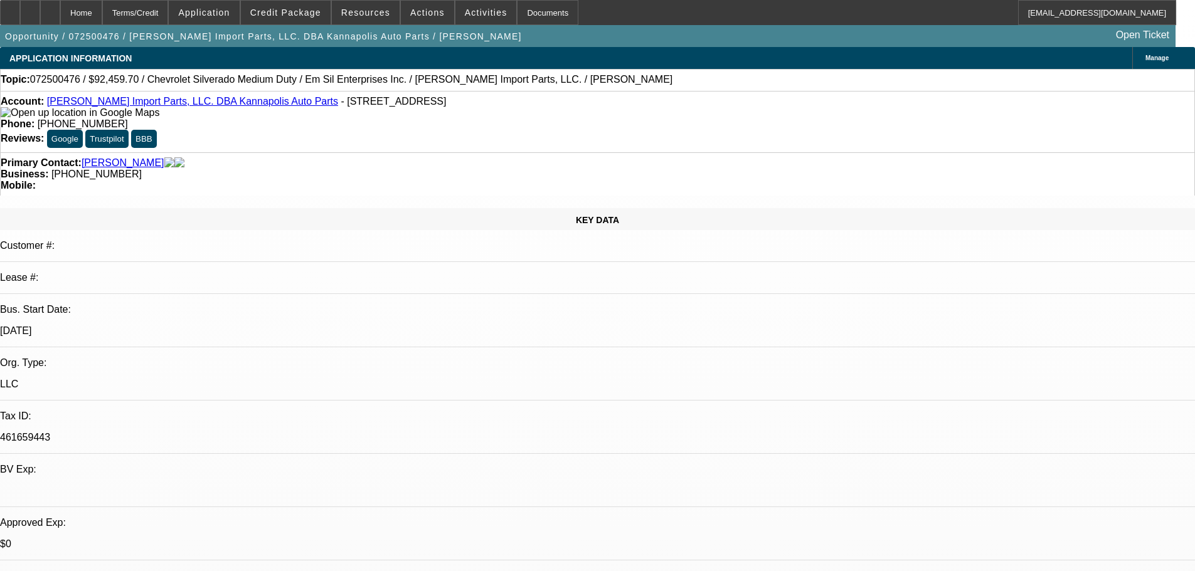
select select "0"
select select "2"
select select "0"
select select "6"
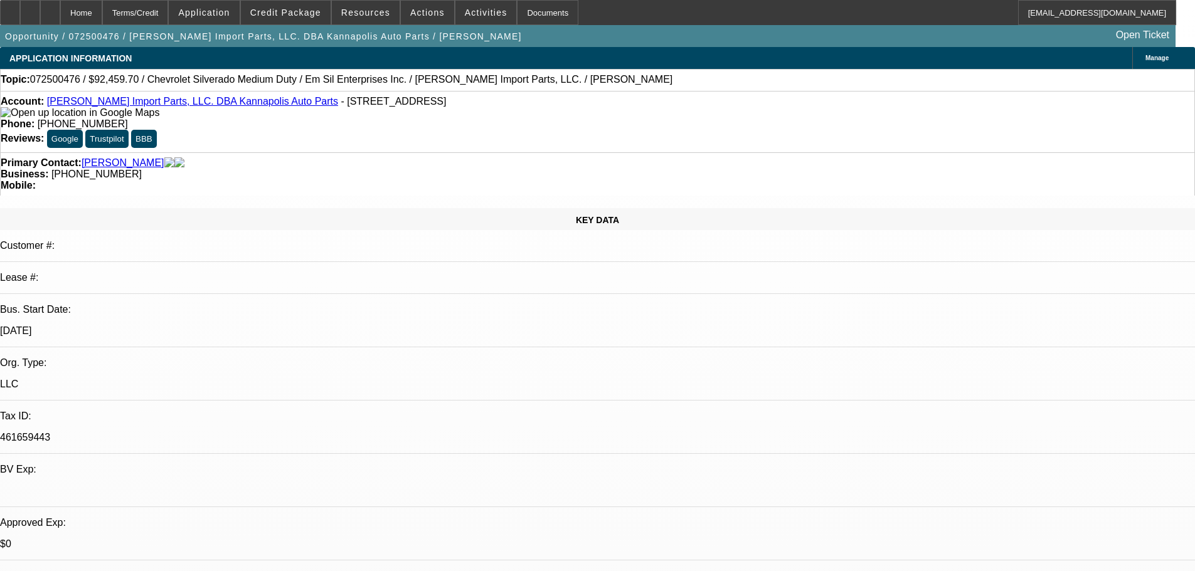
drag, startPoint x: 937, startPoint y: 46, endPoint x: 930, endPoint y: 55, distance: 11.2
click at [937, 46] on div "Opportunity / 072500476 / Miller Import Parts, LLC. DBA Kannapolis Auto Parts /…" at bounding box center [587, 36] width 1175 height 22
click at [411, 11] on span "Actions" at bounding box center [427, 13] width 34 height 10
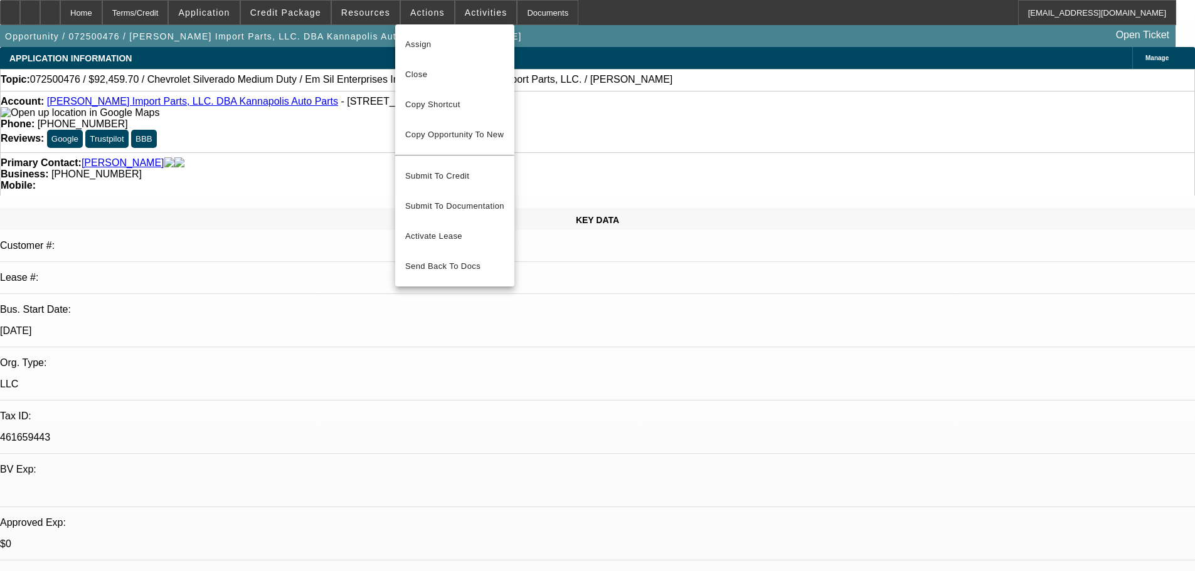
click at [565, 312] on div at bounding box center [597, 285] width 1195 height 571
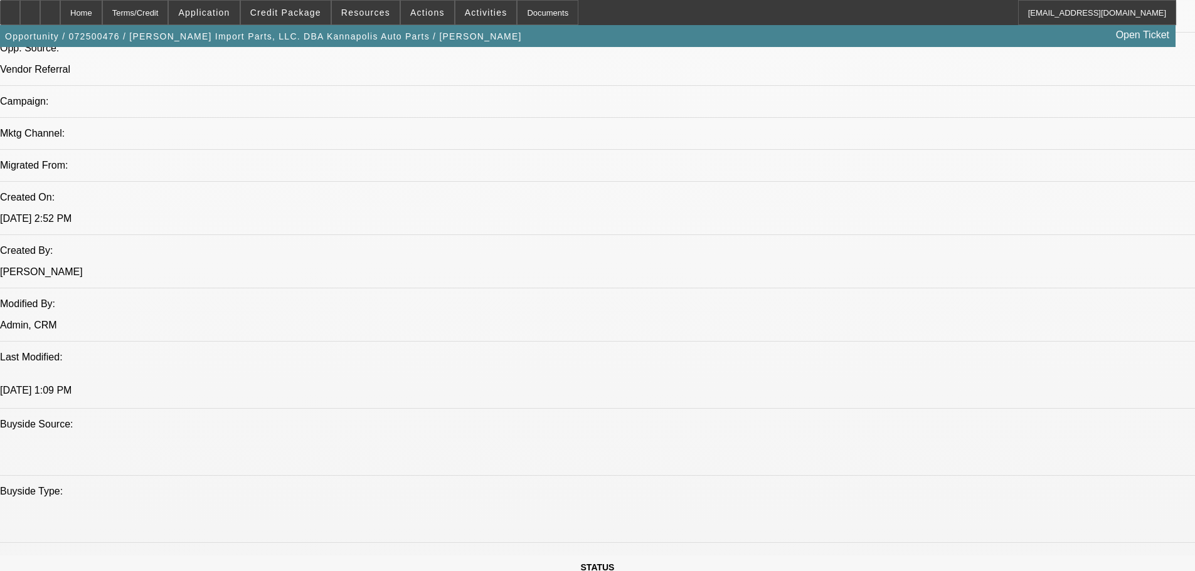
scroll to position [941, 0]
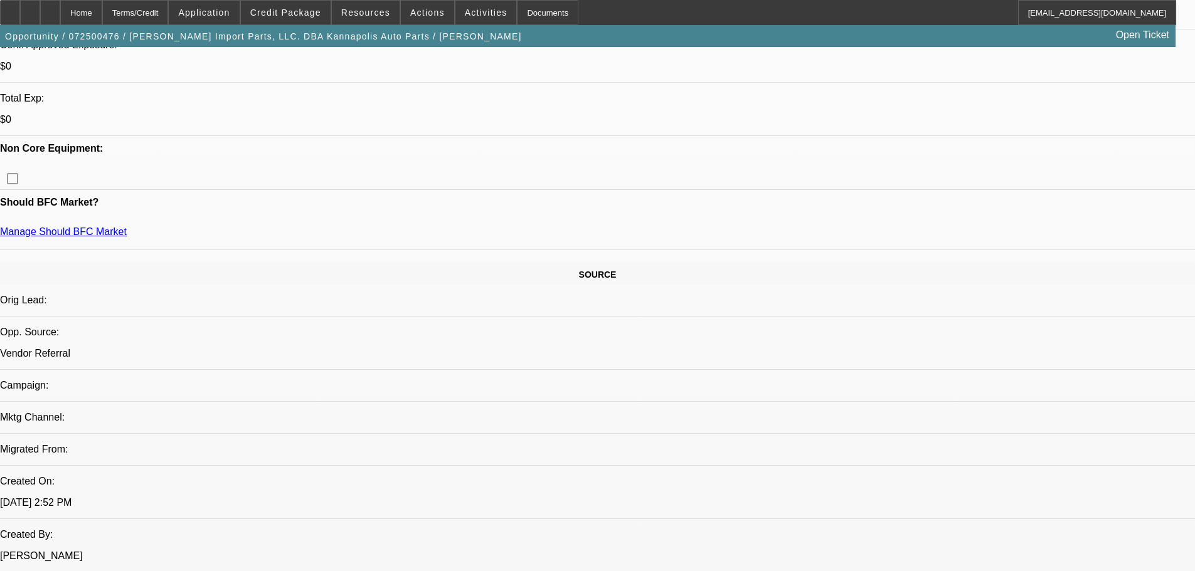
scroll to position [502, 0]
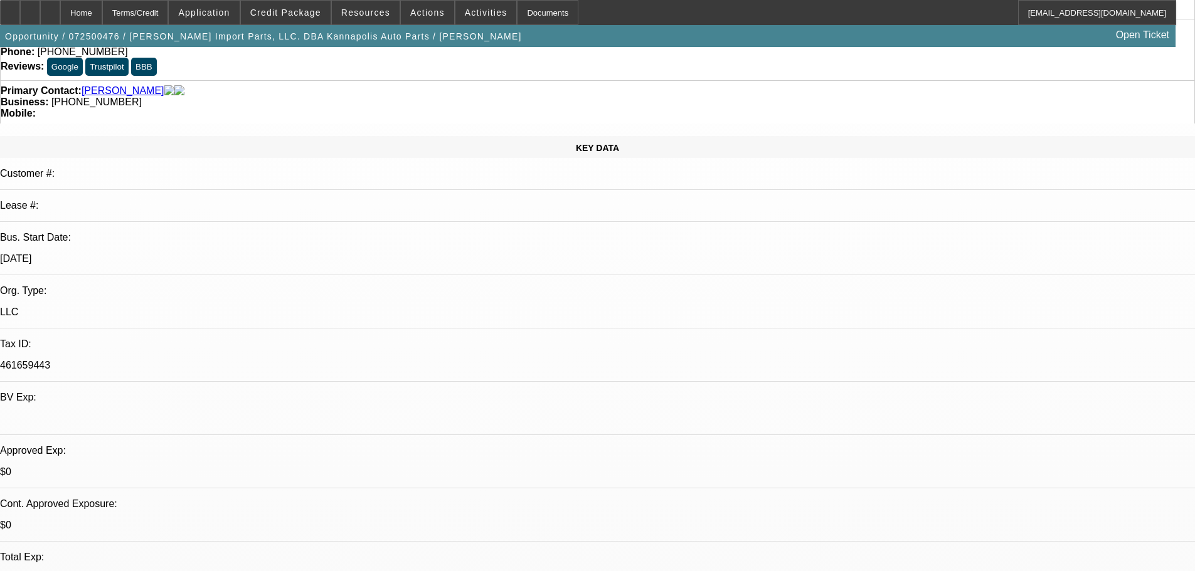
scroll to position [0, 0]
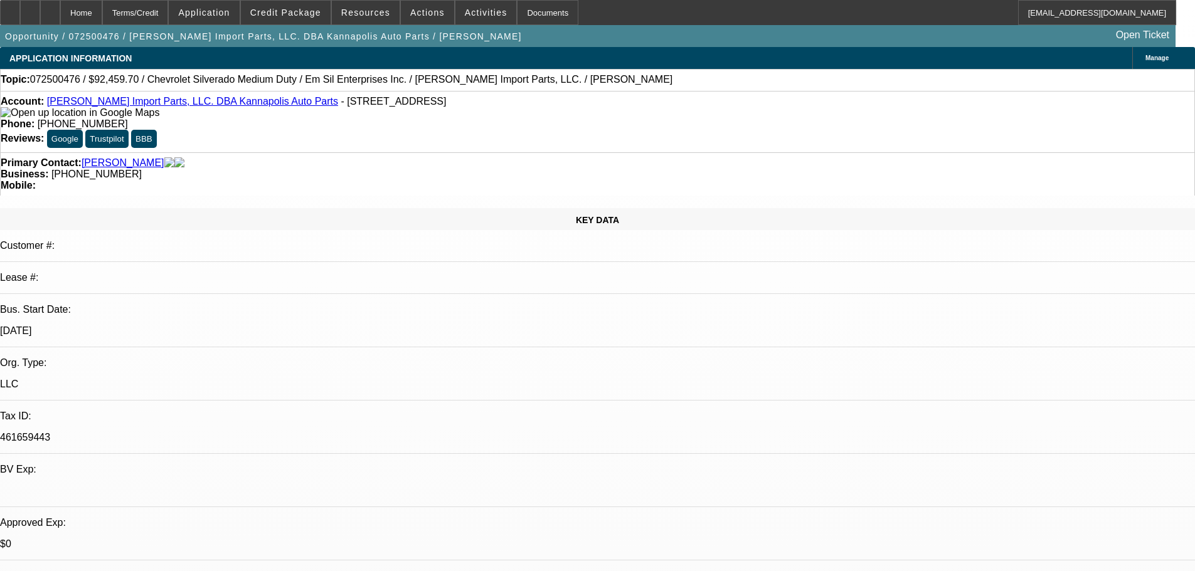
radio input "false"
radio input "true"
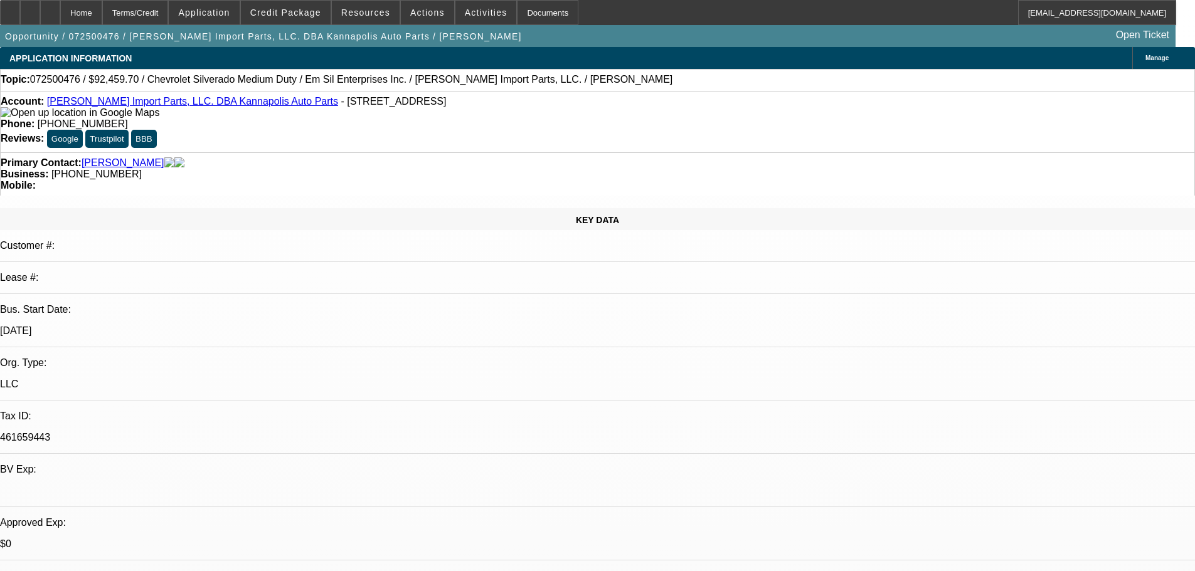
type textarea "9-24: Guy isnt answering Lisa or I, dont know his status. Not ready to close as…"
radio input "true"
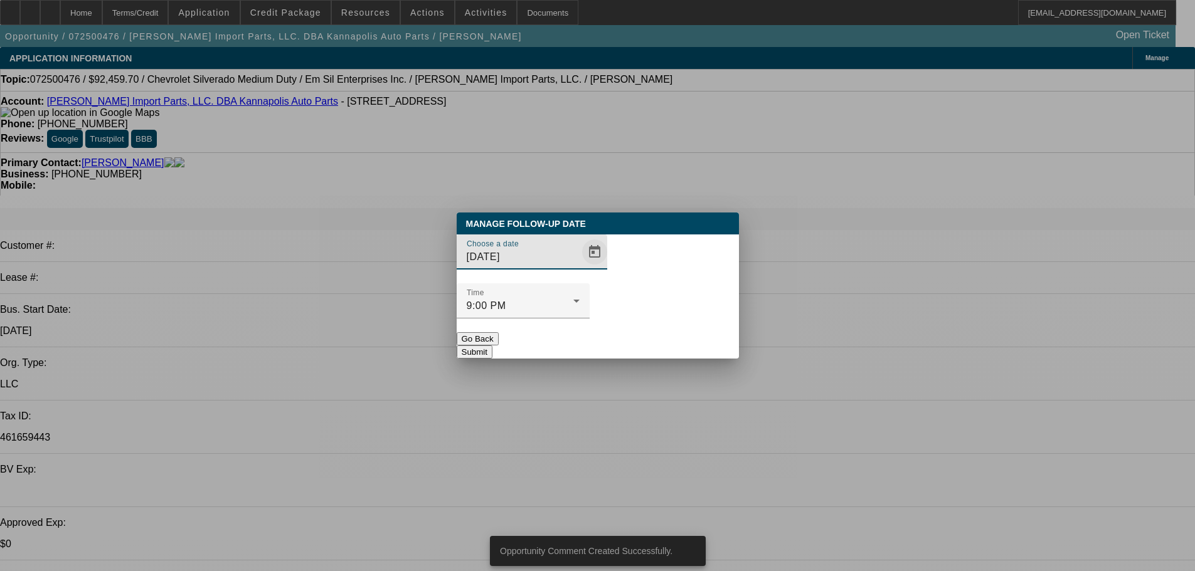
click at [580, 267] on span "Open calendar" at bounding box center [595, 252] width 30 height 30
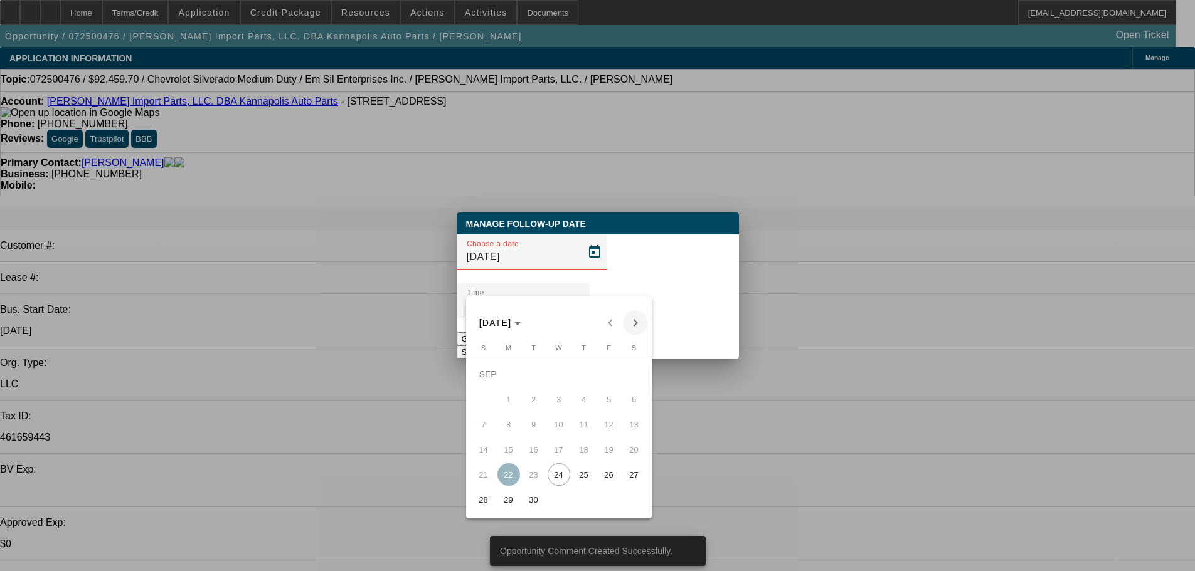
click at [634, 328] on span "Next month" at bounding box center [635, 322] width 25 height 25
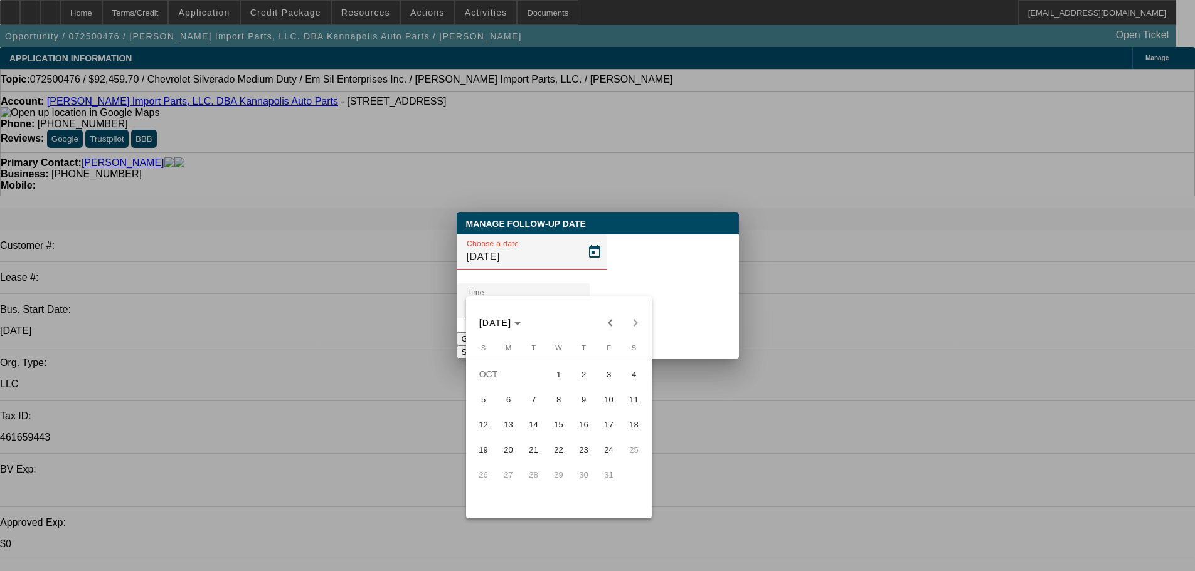
click at [558, 408] on span "8" at bounding box center [559, 399] width 23 height 23
type input "10/8/2025"
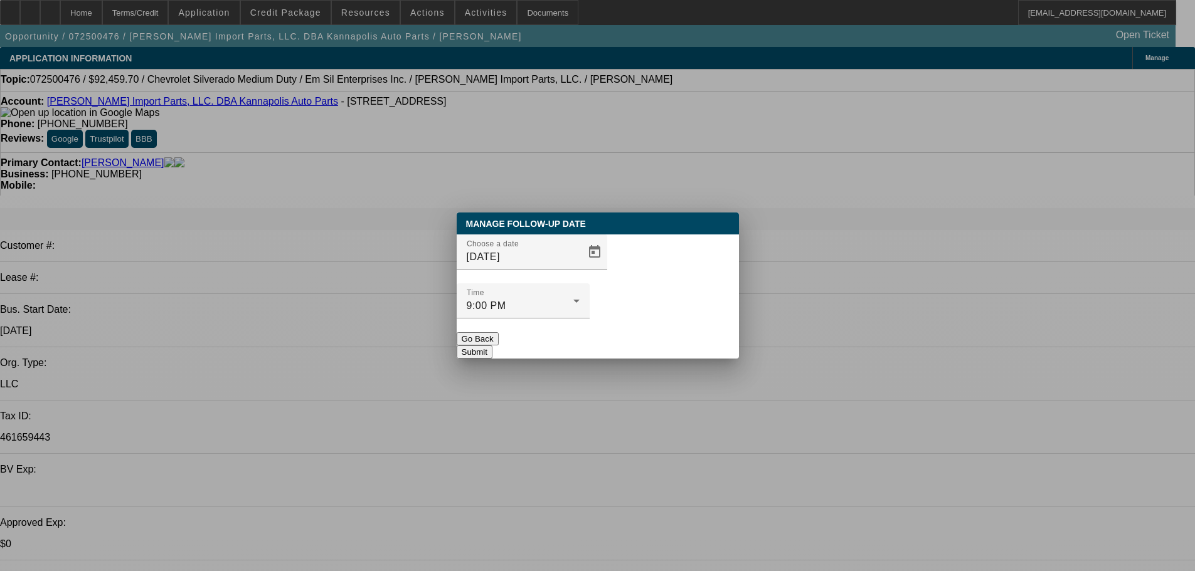
click at [492, 346] on button "Submit" at bounding box center [475, 352] width 36 height 13
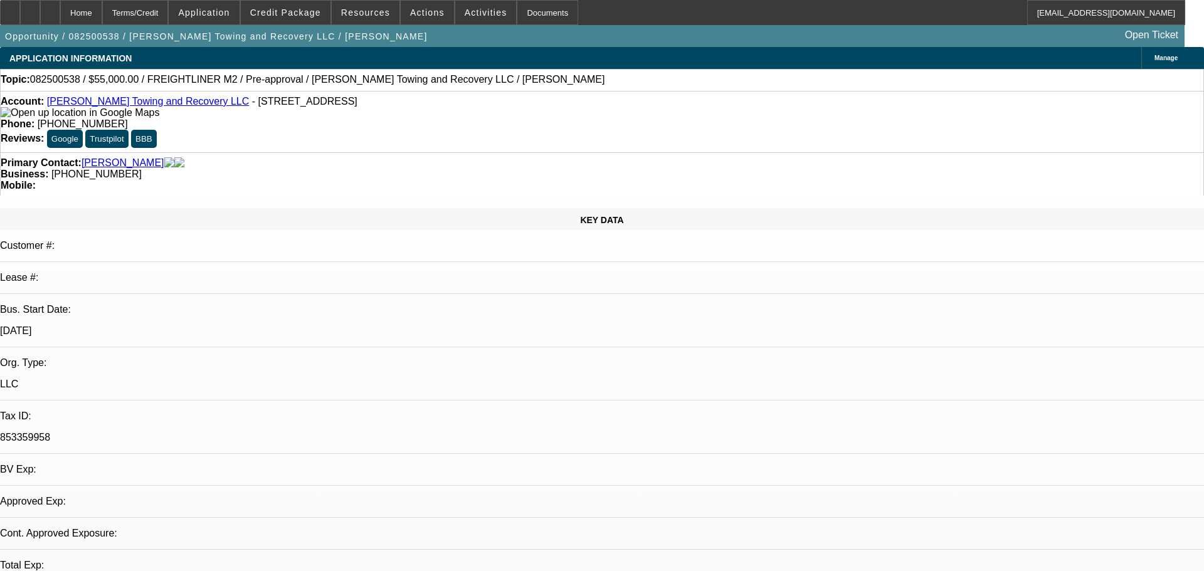
select select "0"
select select "2"
select select "0.1"
select select "4"
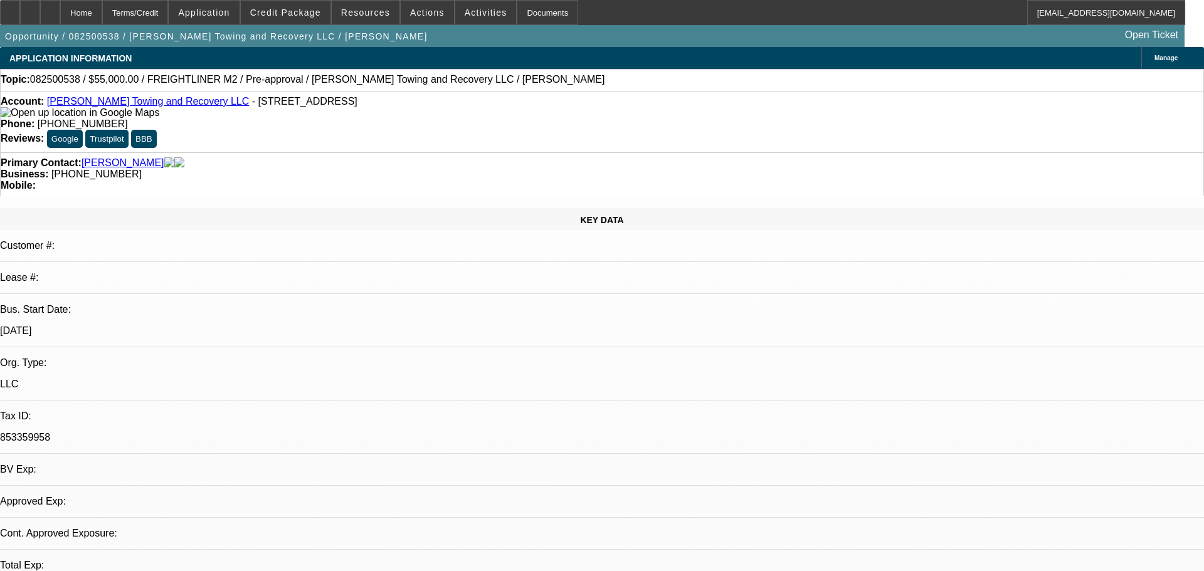
select select "0"
select select "2"
select select "0.1"
select select "4"
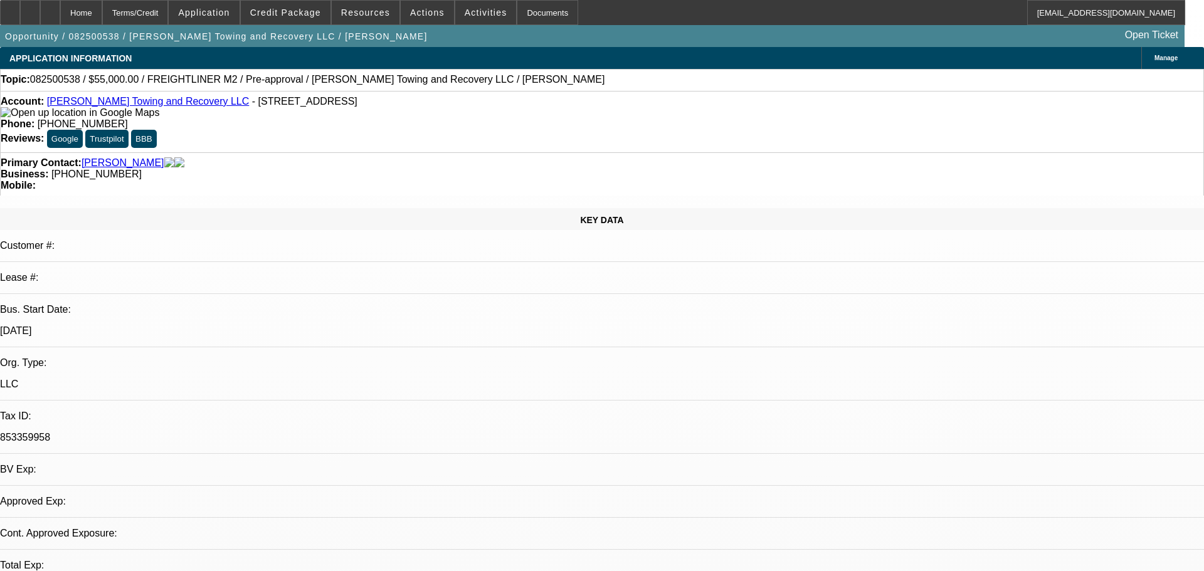
select select "0"
select select "2"
select select "0.1"
select select "4"
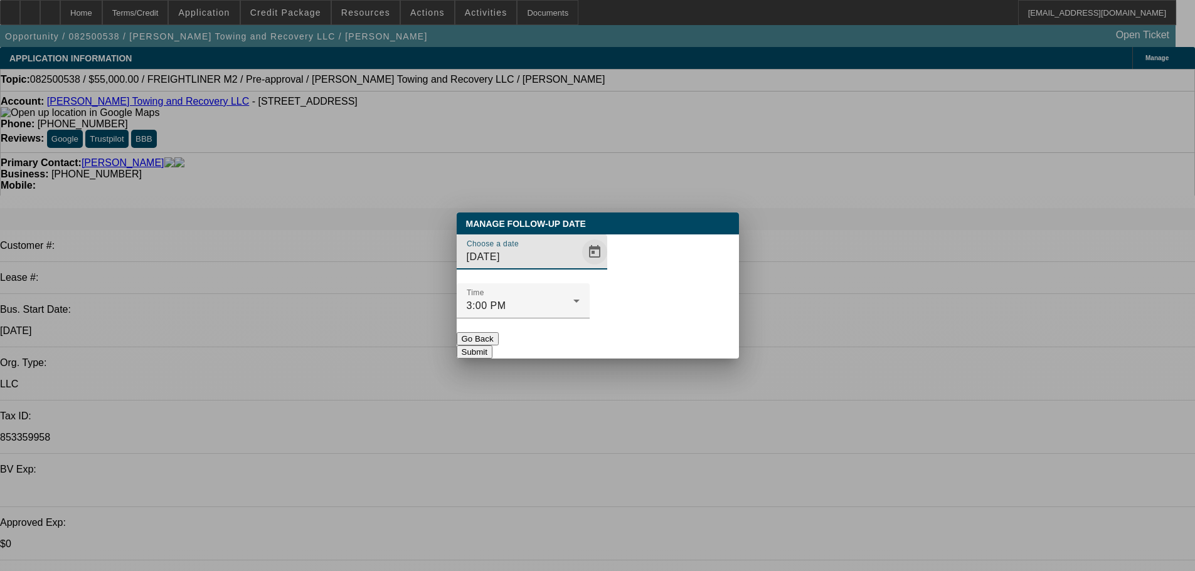
click at [580, 267] on span "Open calendar" at bounding box center [595, 252] width 30 height 30
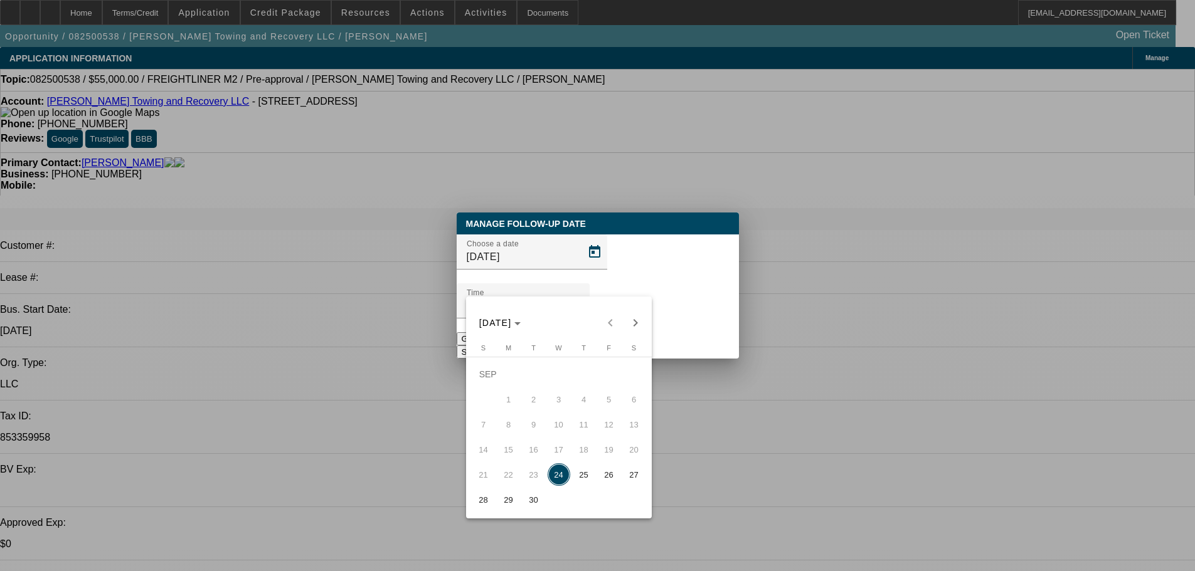
click at [605, 480] on span "26" at bounding box center [609, 475] width 23 height 23
type input "9/26/2025"
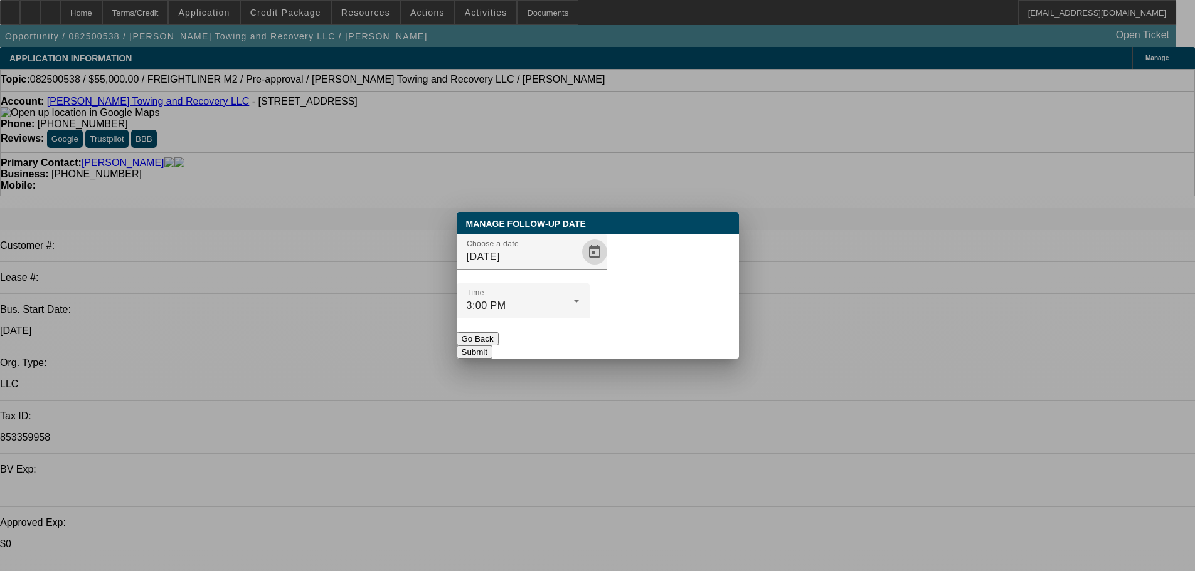
click at [492, 346] on button "Submit" at bounding box center [475, 352] width 36 height 13
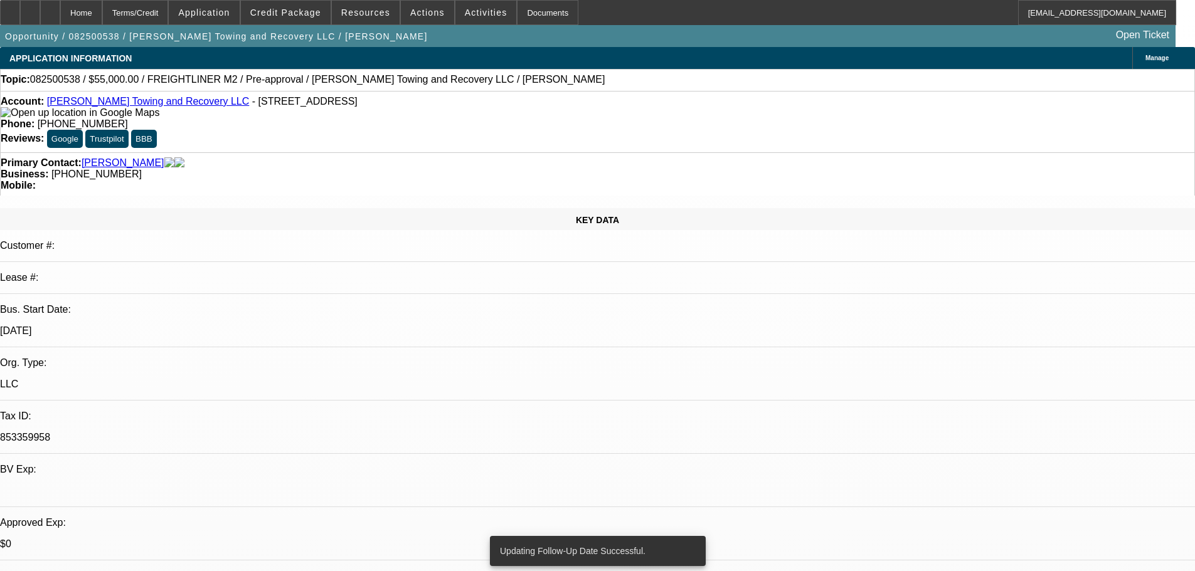
radio input "true"
type textarea "{"
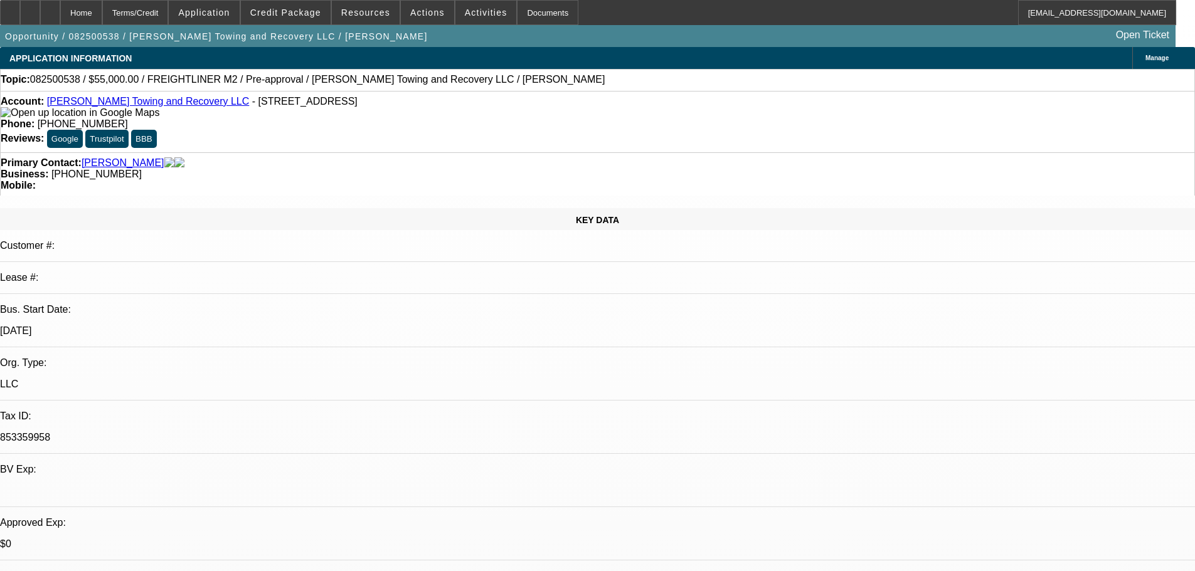
type textarea "Patrick stopped answering."
radio input "true"
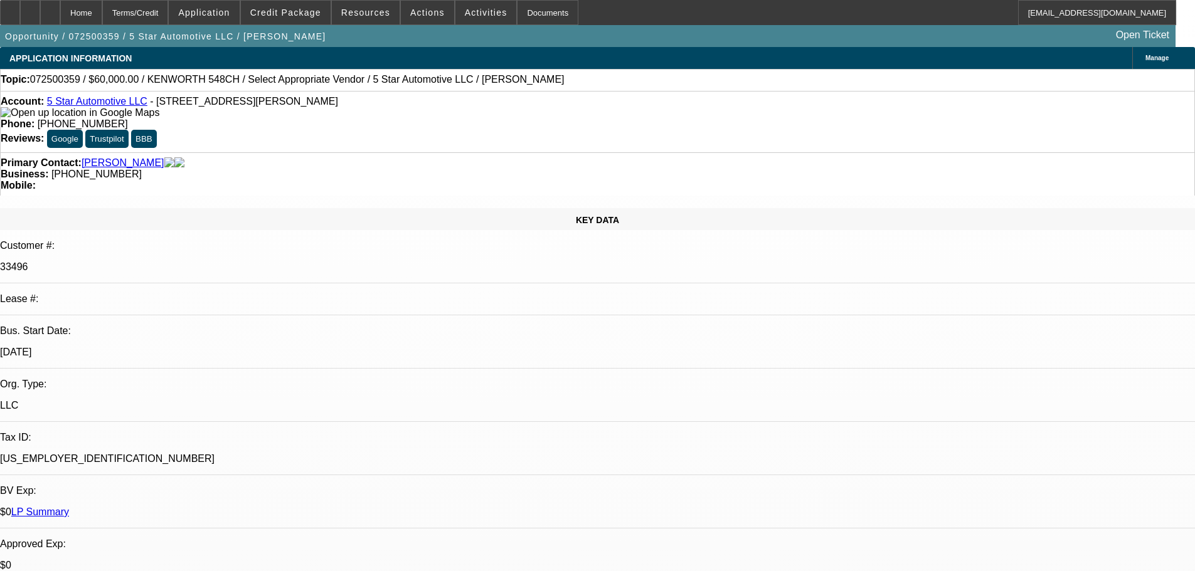
select select "0"
select select "2"
select select "0.1"
select select "4"
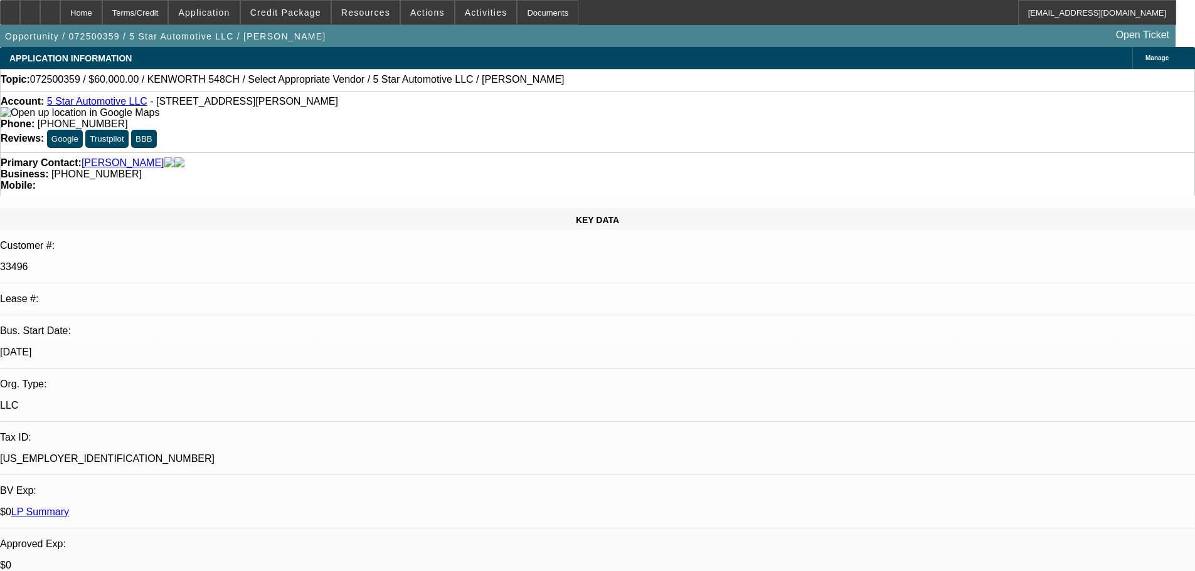
radio input "true"
type textarea "9-24: Juan got the truck down to $55K, said he will get me banks, pics, and pp …"
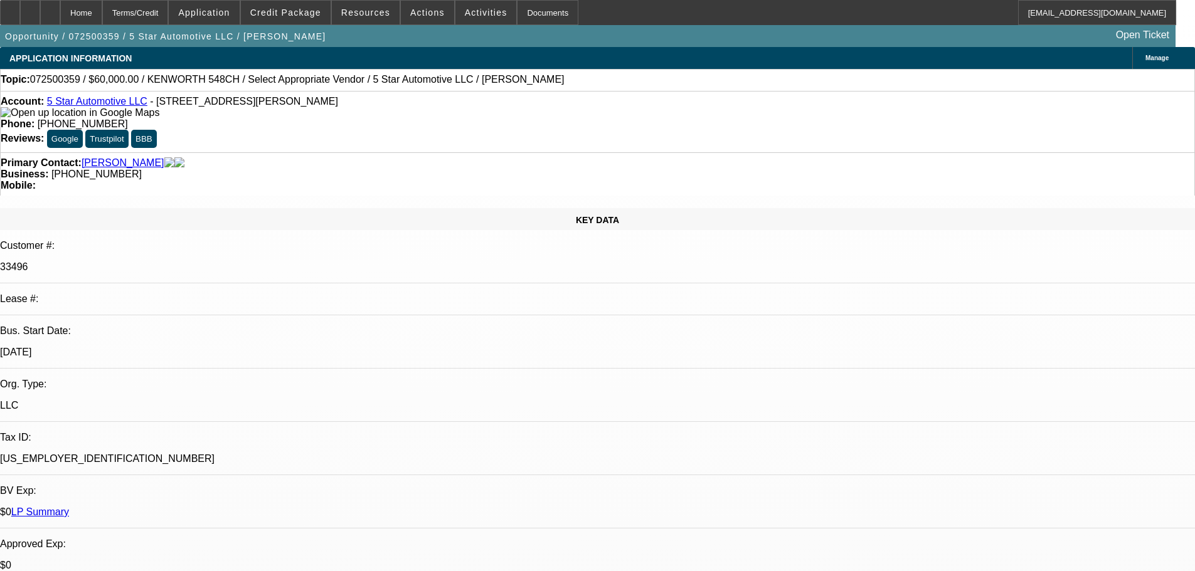
radio input "true"
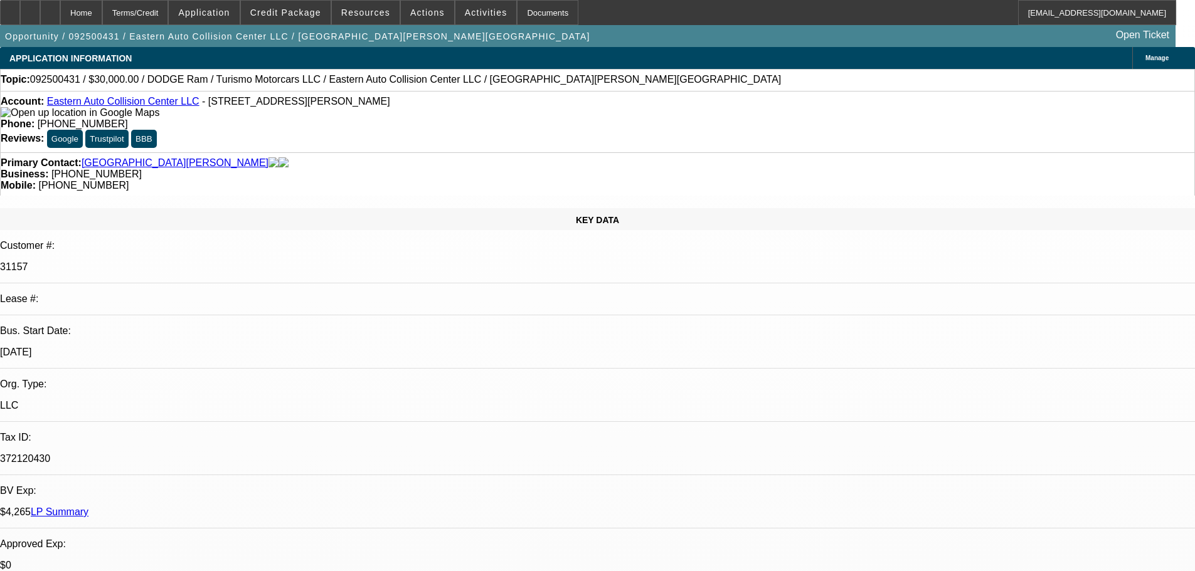
select select "0"
select select "6"
select select "0"
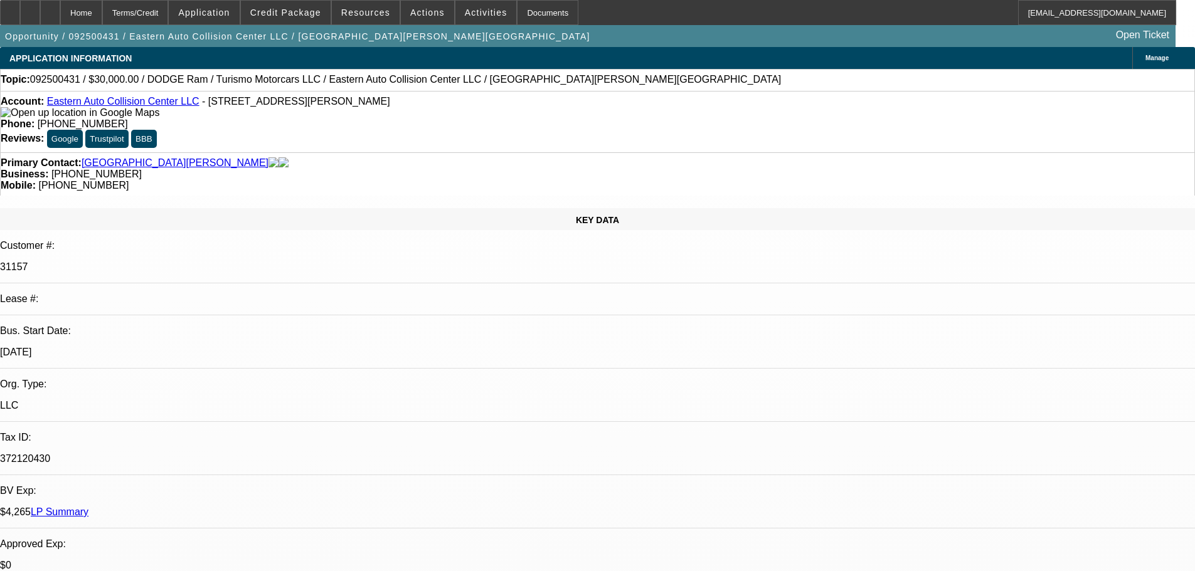
select select "0"
select select "6"
select select "0"
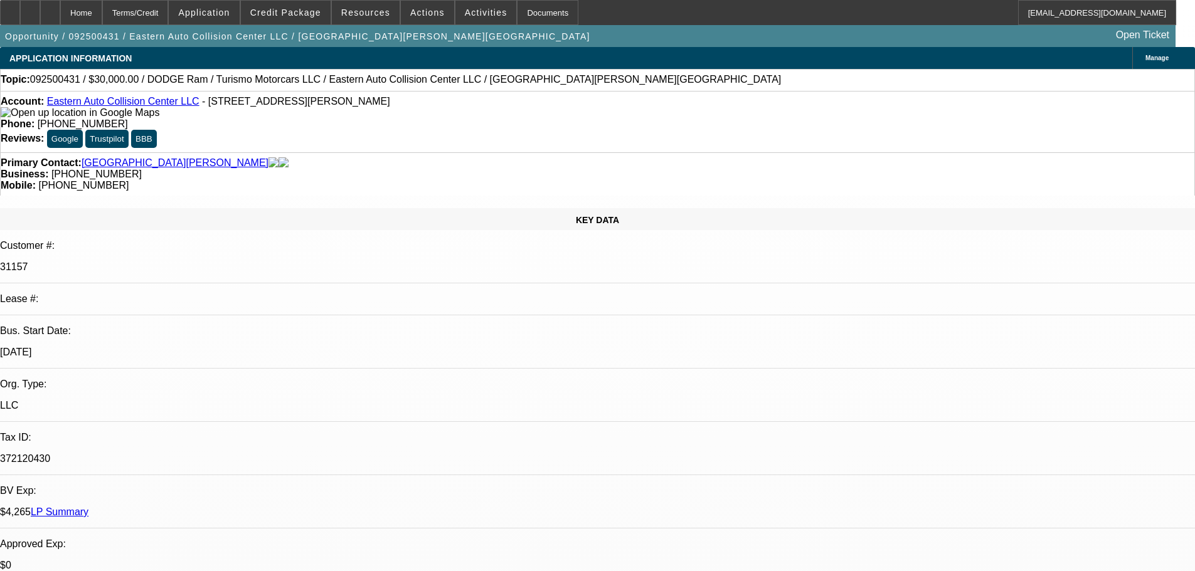
select select "0"
select select "6"
select select "0"
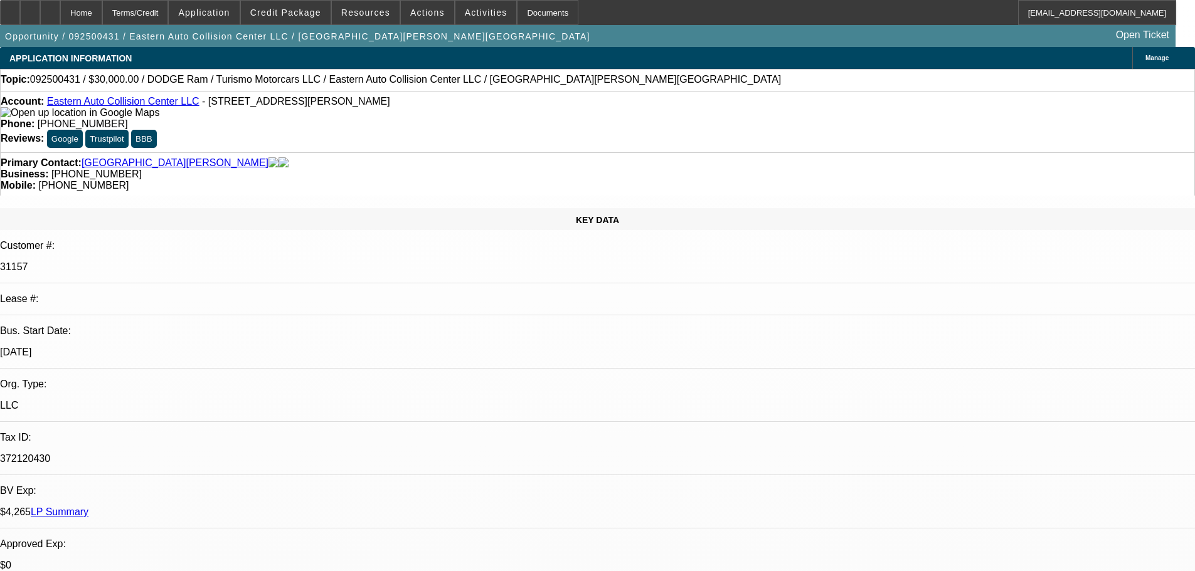
select select "6"
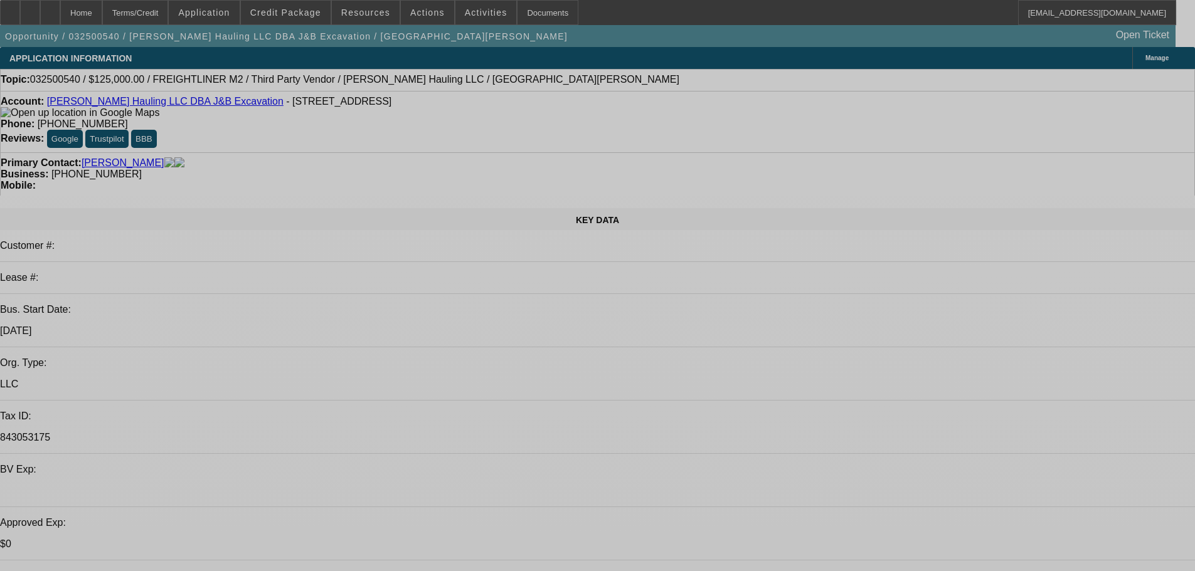
select select "0"
select select "6"
select select "0"
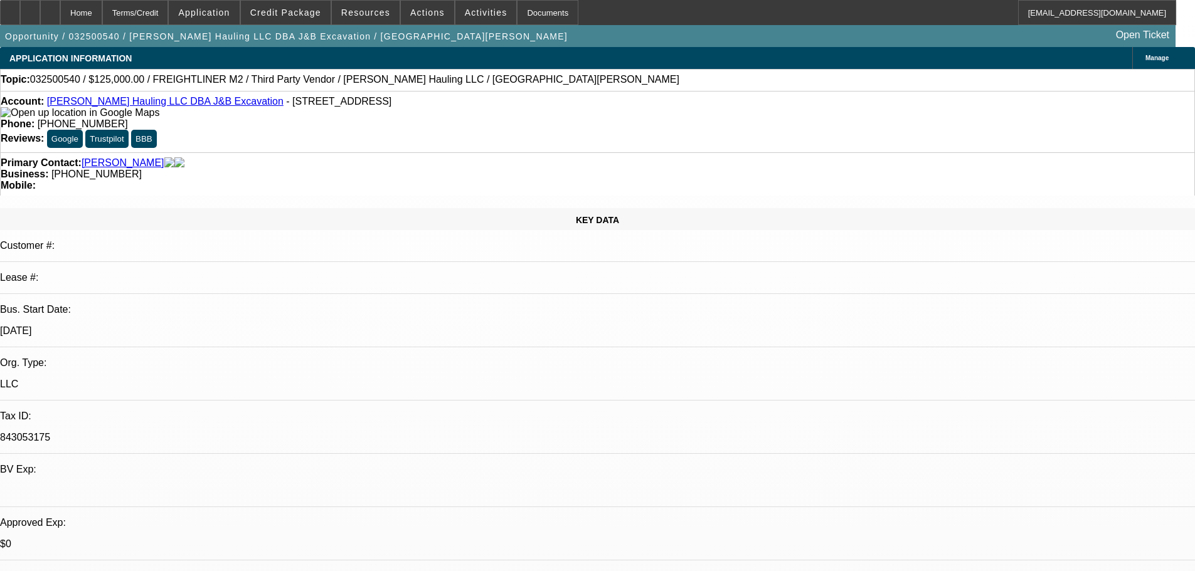
select select "0"
select select "2"
select select "0"
select select "6"
select select "0"
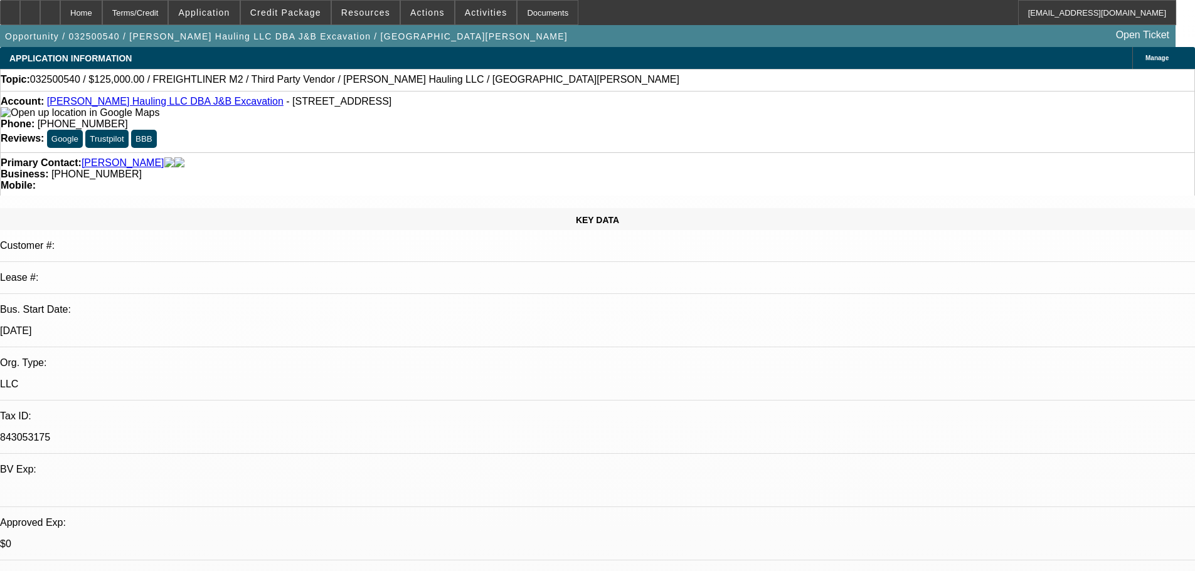
select select "0"
select select "2"
select select "0"
select select "6"
select select "0"
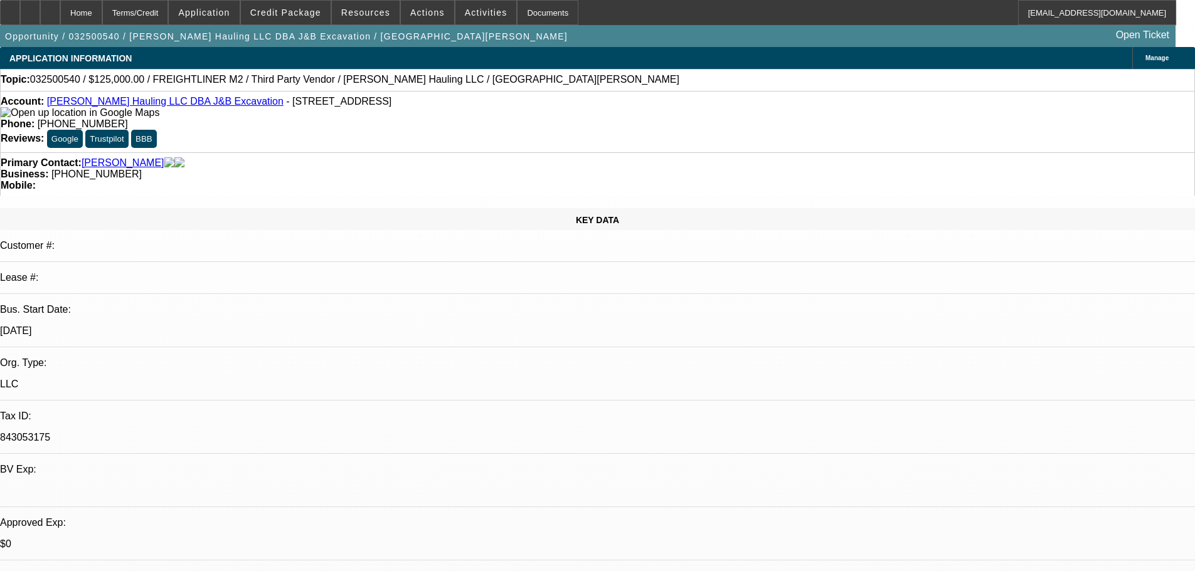
select select "0"
select select "2"
select select "0"
select select "6"
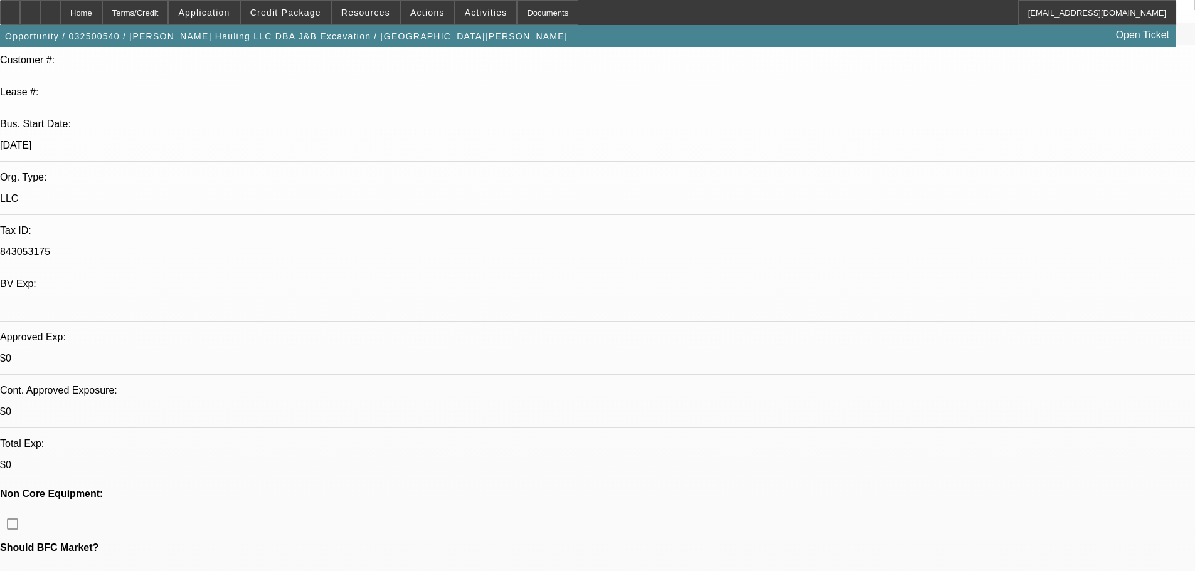
scroll to position [376, 0]
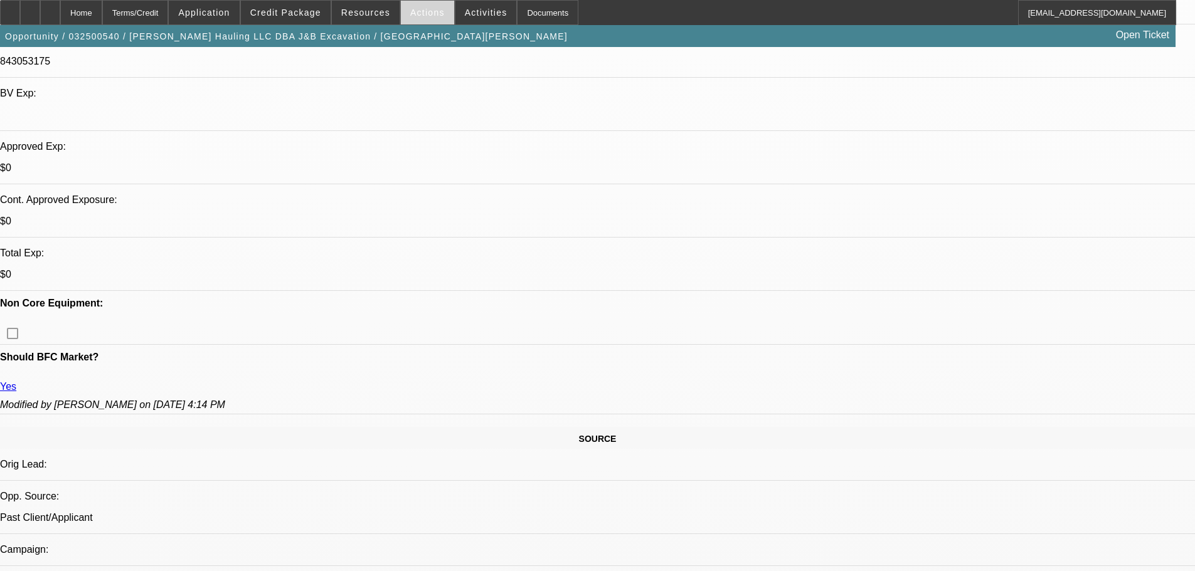
click at [411, 9] on span "Actions" at bounding box center [427, 13] width 34 height 10
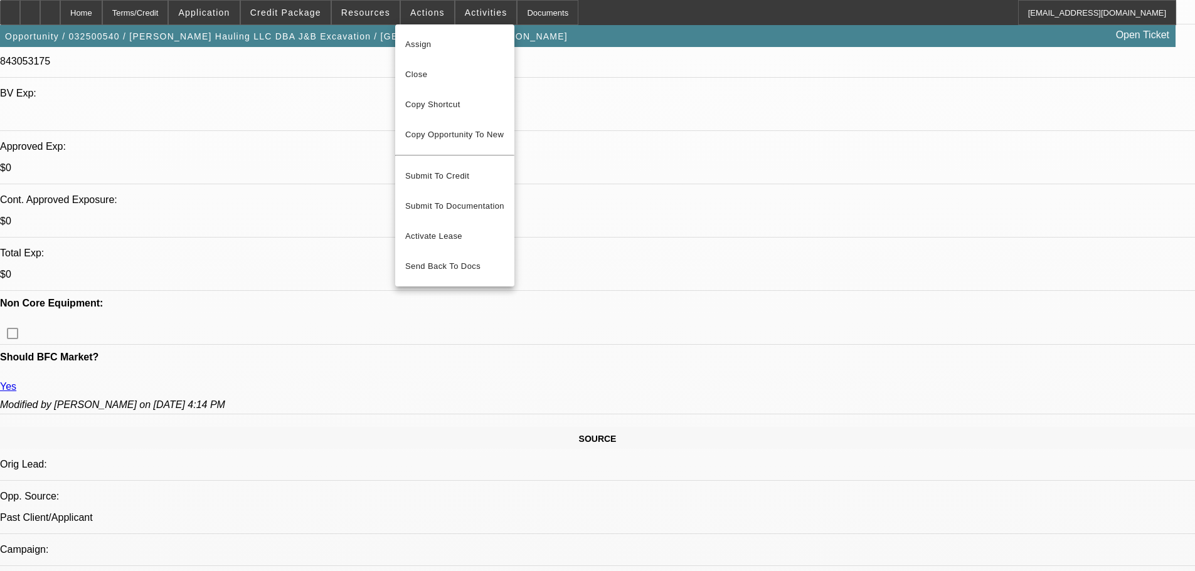
drag, startPoint x: 459, startPoint y: 77, endPoint x: 529, endPoint y: 88, distance: 71.8
click at [459, 76] on span "Close" at bounding box center [454, 74] width 99 height 15
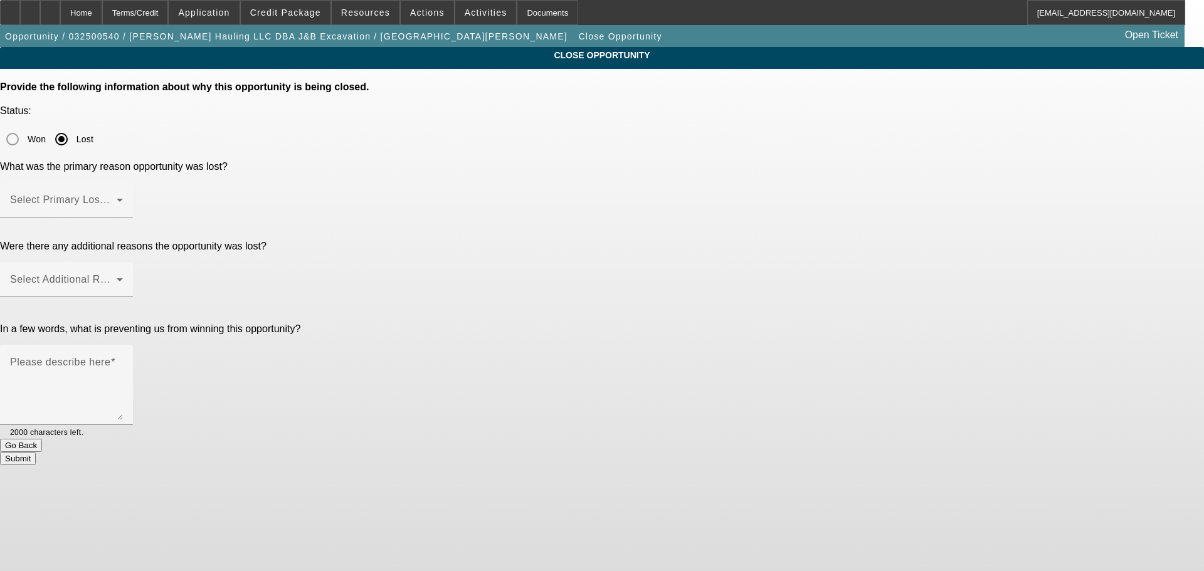
click at [133, 218] on div at bounding box center [66, 225] width 133 height 14
click at [142, 194] on mat-label "Select Primary Lost Reason" at bounding box center [76, 199] width 132 height 11
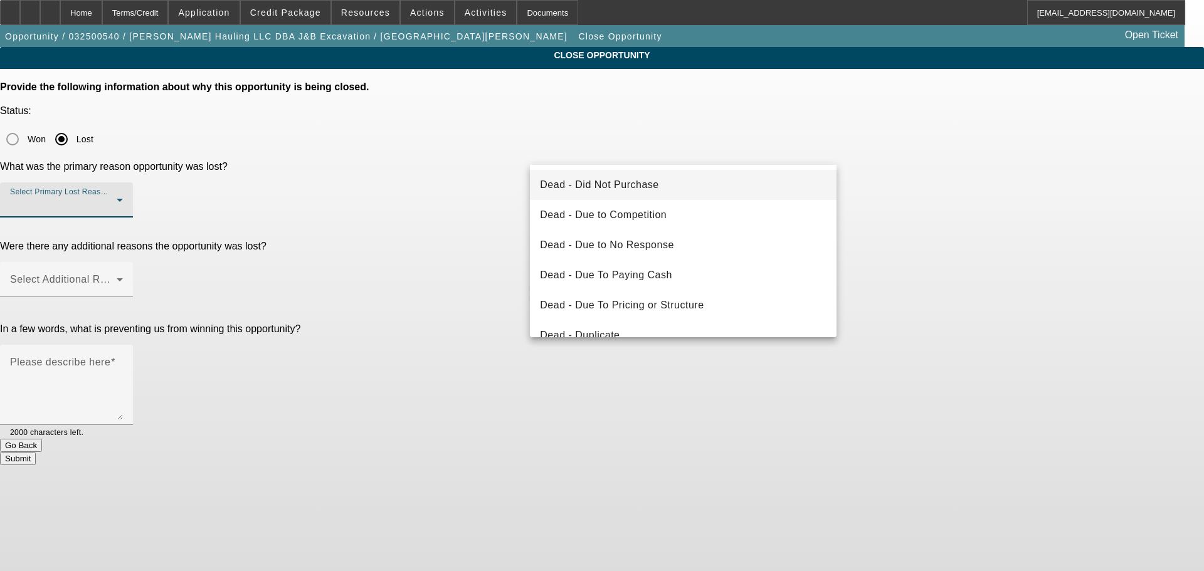
click at [629, 186] on span "Dead - Did Not Purchase" at bounding box center [599, 185] width 119 height 15
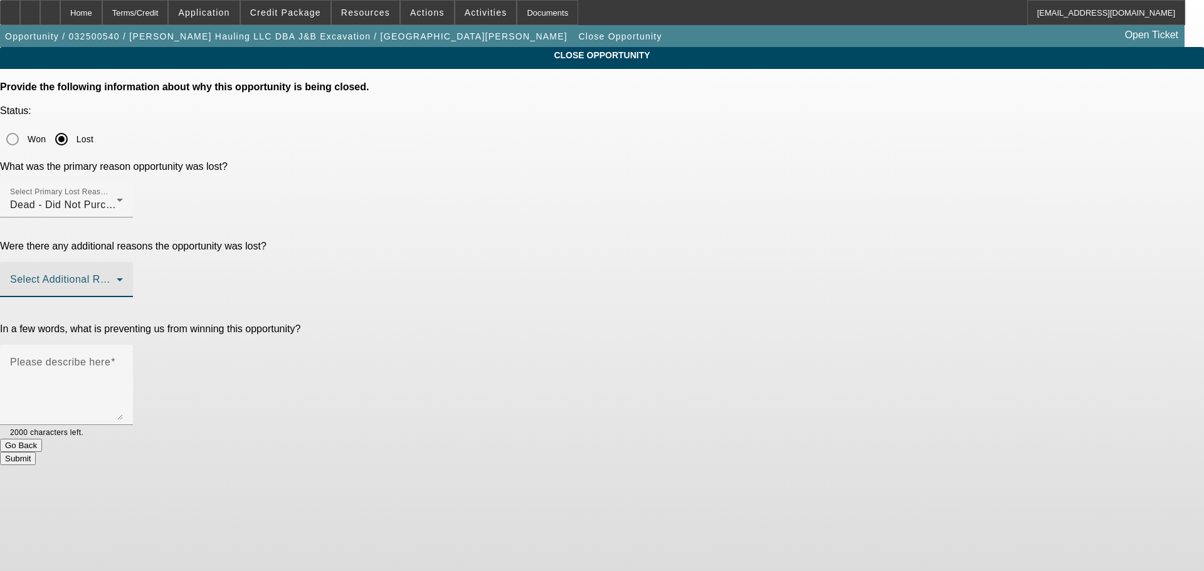
click at [117, 277] on span at bounding box center [63, 284] width 107 height 15
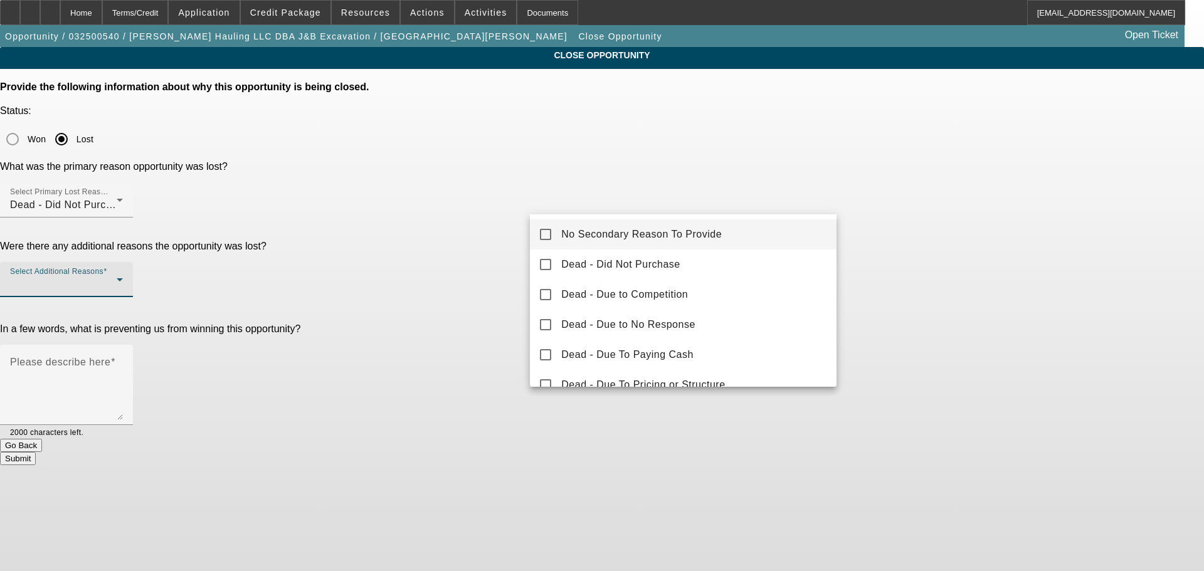
click at [645, 236] on span "No Secondary Reason To Provide" at bounding box center [641, 234] width 161 height 15
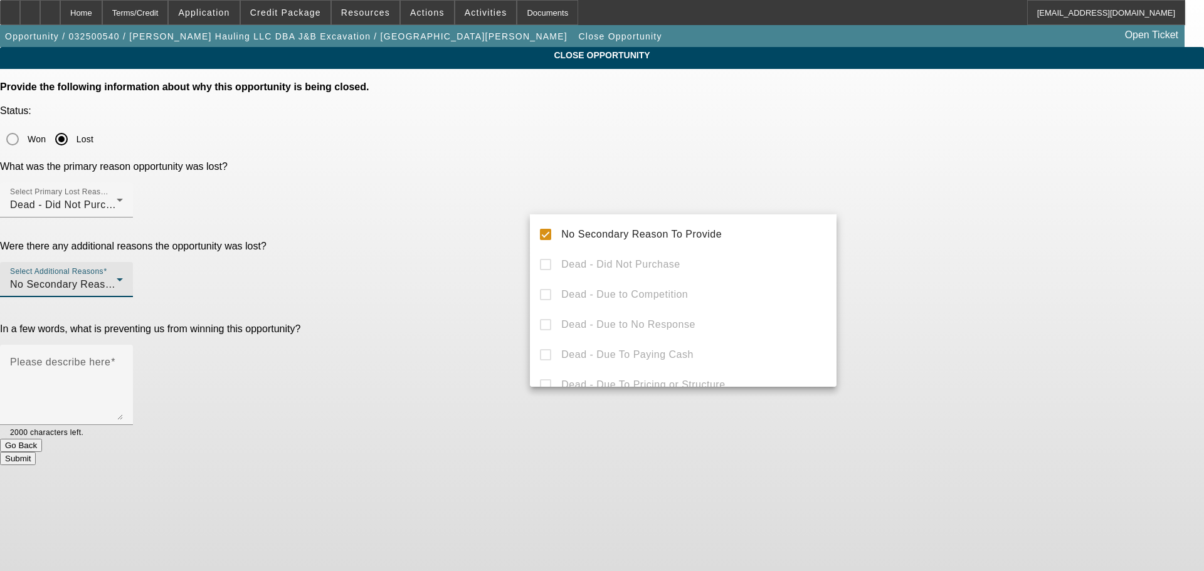
click at [934, 230] on div at bounding box center [602, 285] width 1204 height 571
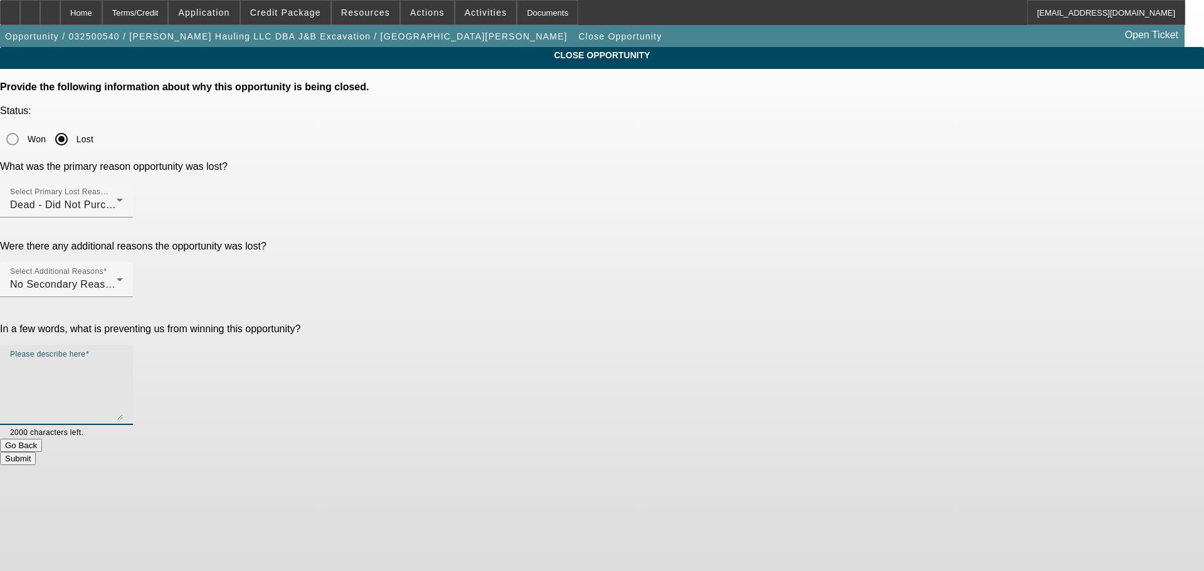
click at [123, 360] on textarea "Please describe here" at bounding box center [66, 390] width 113 height 60
drag, startPoint x: 682, startPoint y: 251, endPoint x: 694, endPoint y: 261, distance: 16.1
click at [123, 360] on textarea "We've been discussing trucks since MArch and he's not made moves, now is hard t…" at bounding box center [66, 390] width 113 height 60
click at [123, 360] on textarea "We've been discussing trucks since March and he's not made moves, now is hard t…" at bounding box center [66, 390] width 113 height 60
type textarea "We've been discussing trucks since March and he's not made moves, now is hard t…"
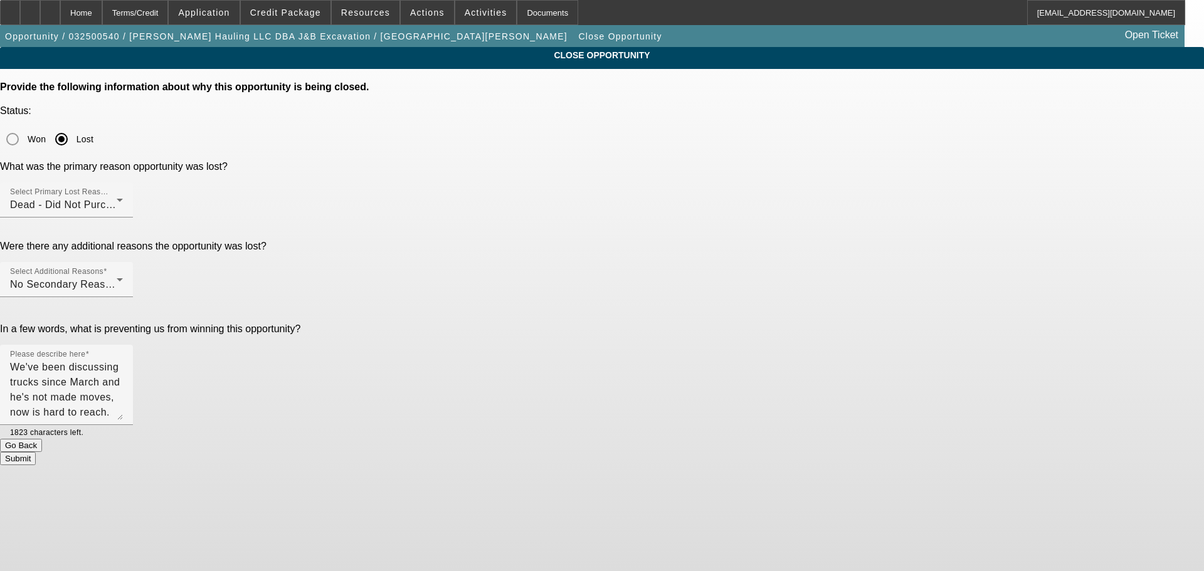
click at [36, 452] on button "Submit" at bounding box center [18, 458] width 36 height 13
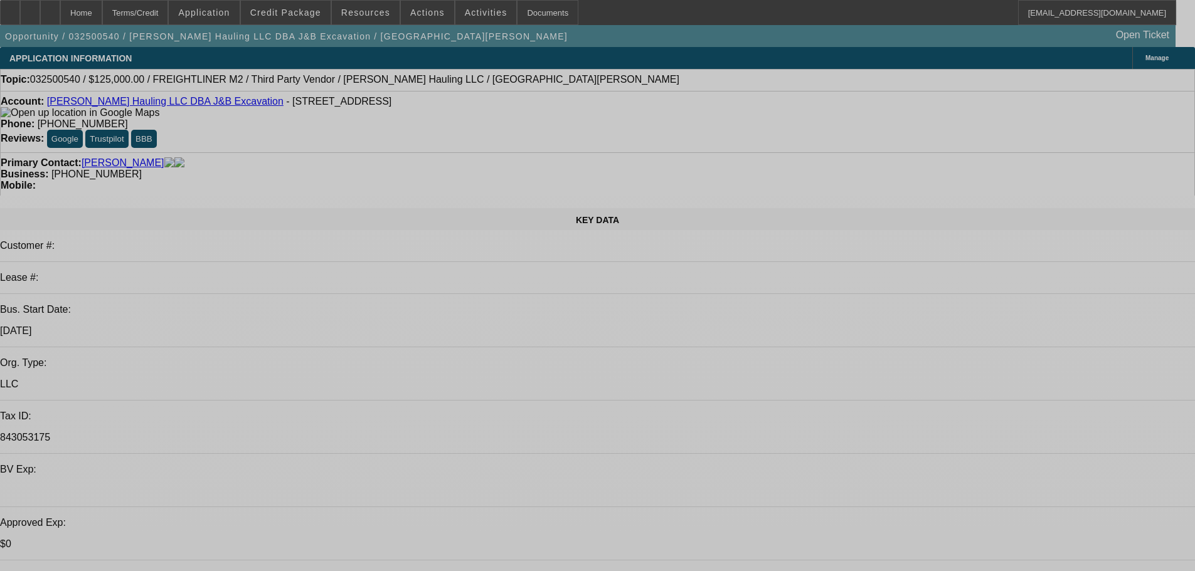
select select "0"
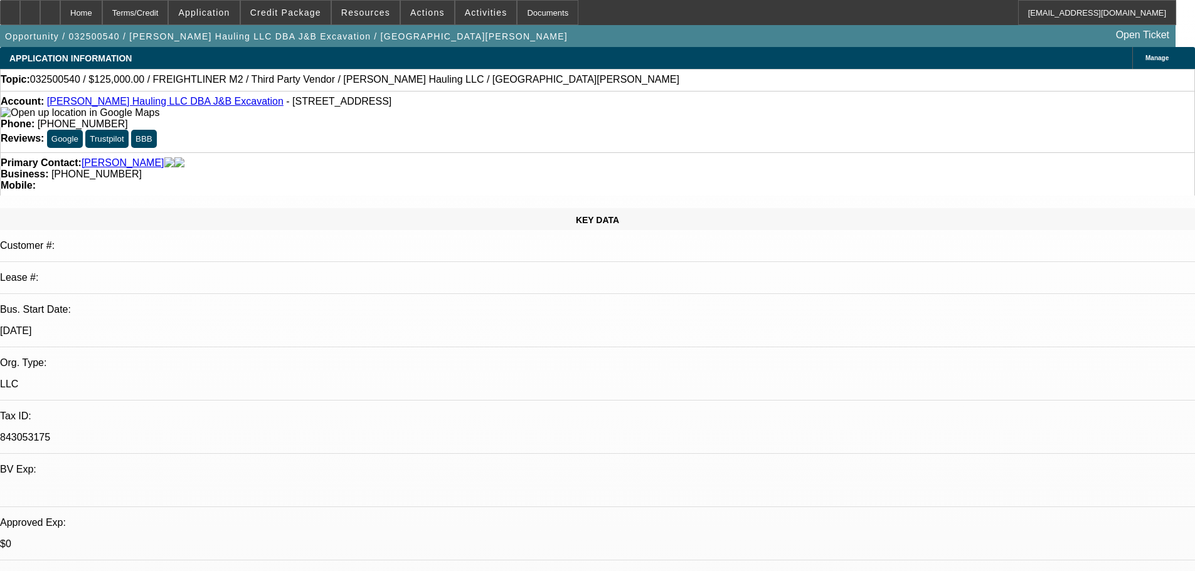
select select "0"
select select "6"
select select "0"
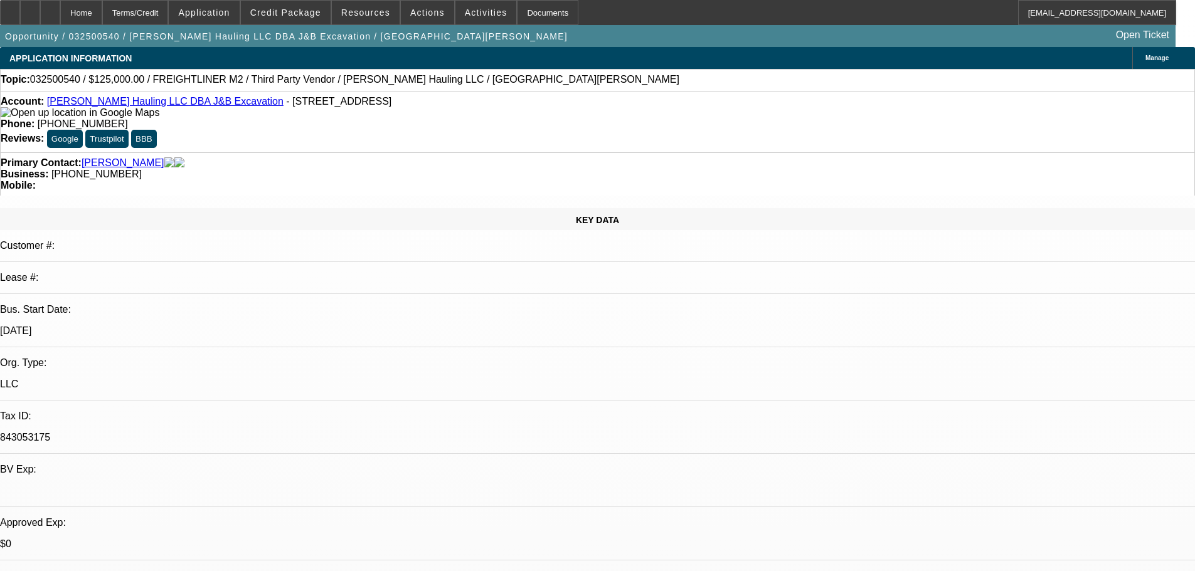
select select "2"
select select "0"
select select "6"
select select "0"
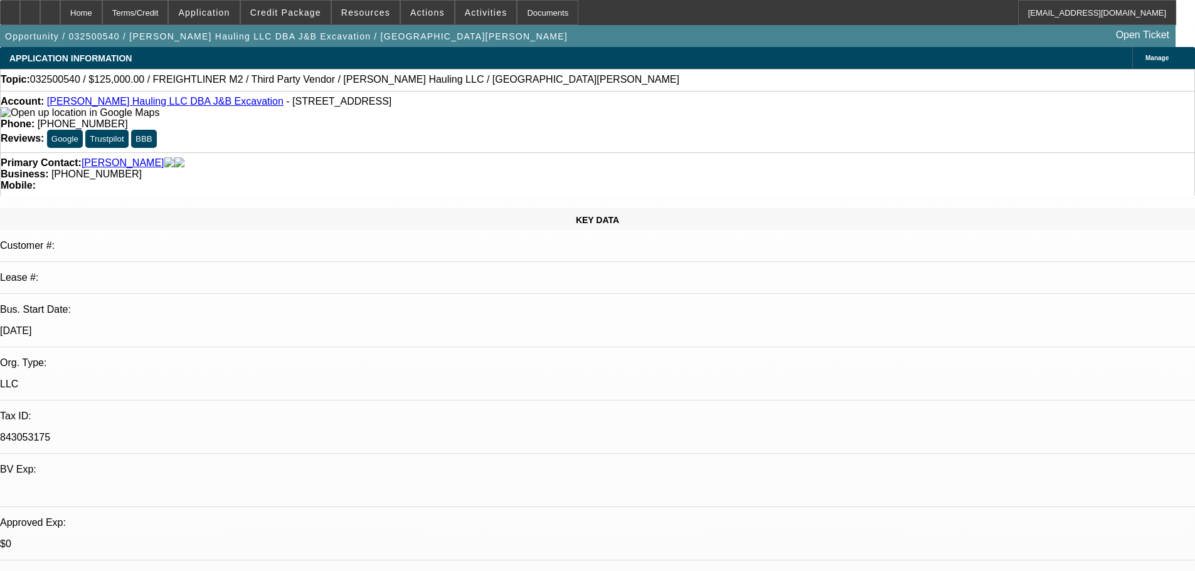
select select "2"
select select "0"
select select "6"
select select "0"
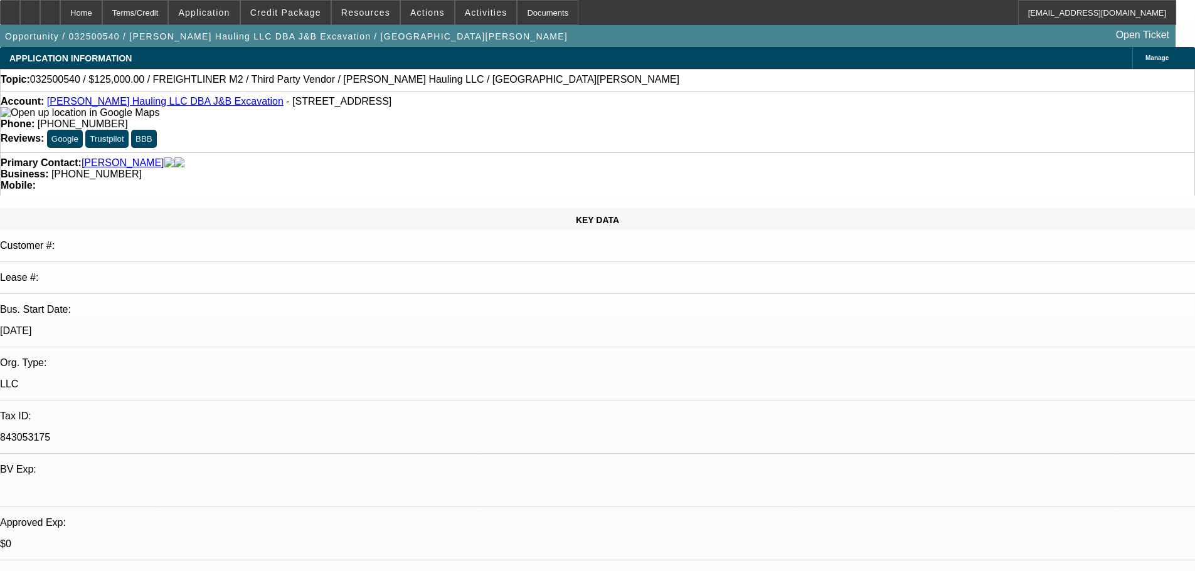
select select "2"
select select "0"
select select "6"
select select "0"
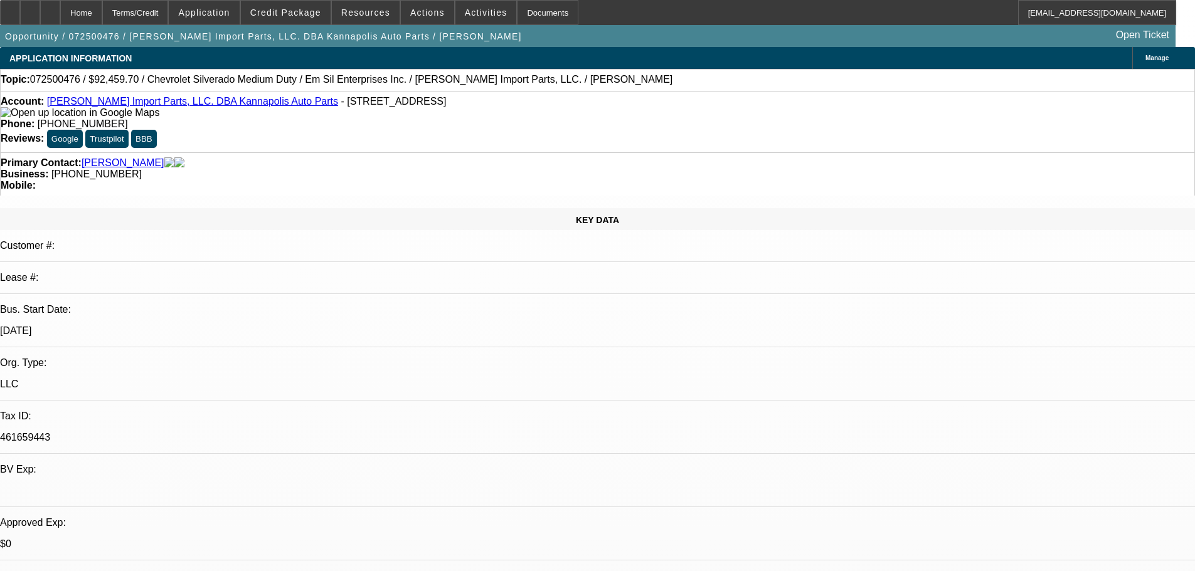
select select "2"
select select "0.1"
select select "4"
select select "0"
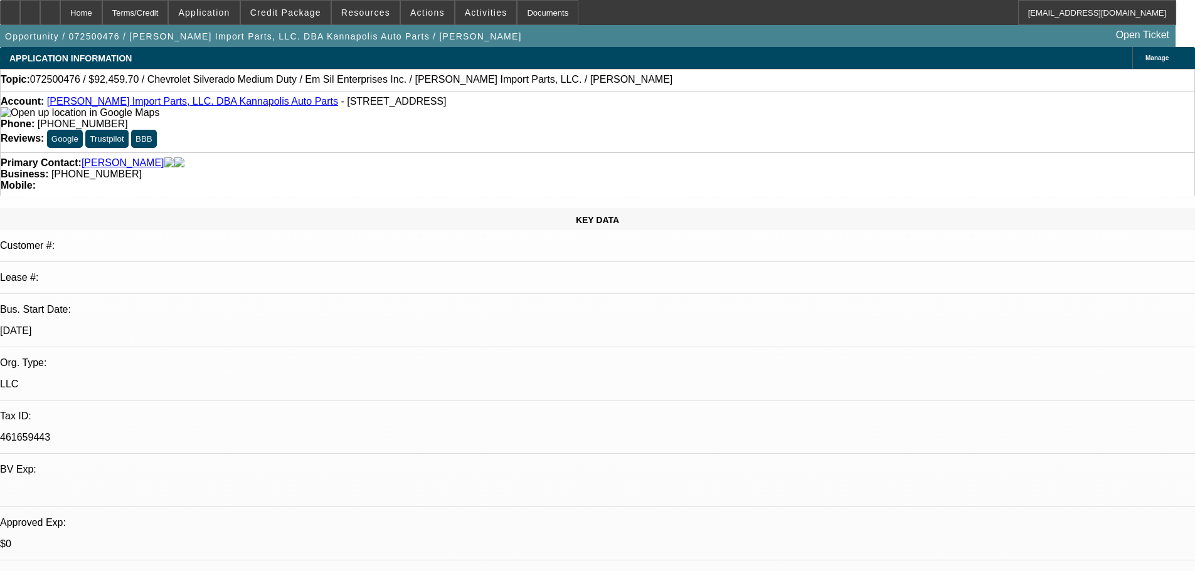
select select "2"
select select "0.1"
select select "4"
select select "0"
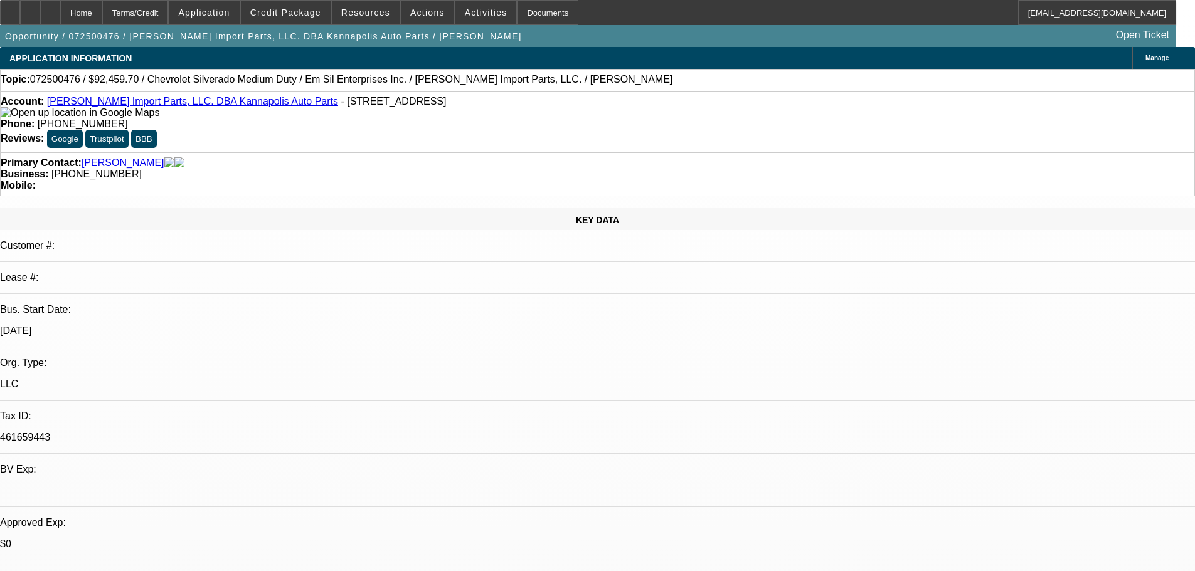
select select "2"
select select "0.1"
select select "4"
select select "0"
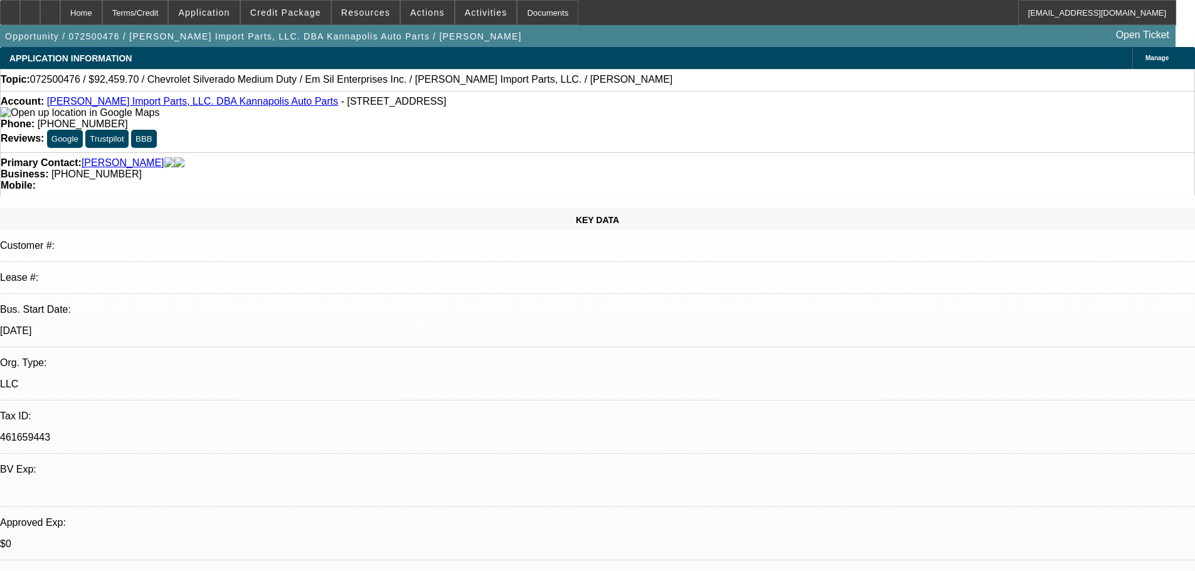
select select "2"
select select "0"
select select "6"
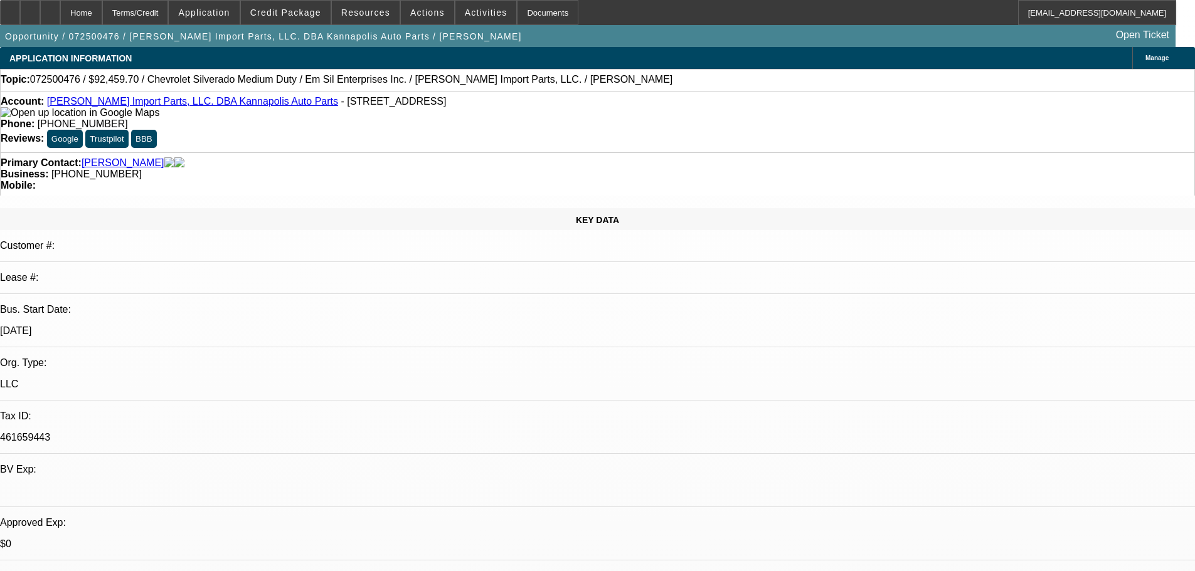
radio input "true"
type textarea "9-24a: Got ahold of him, he just had shoulder surgery last week.// We bonded be…"
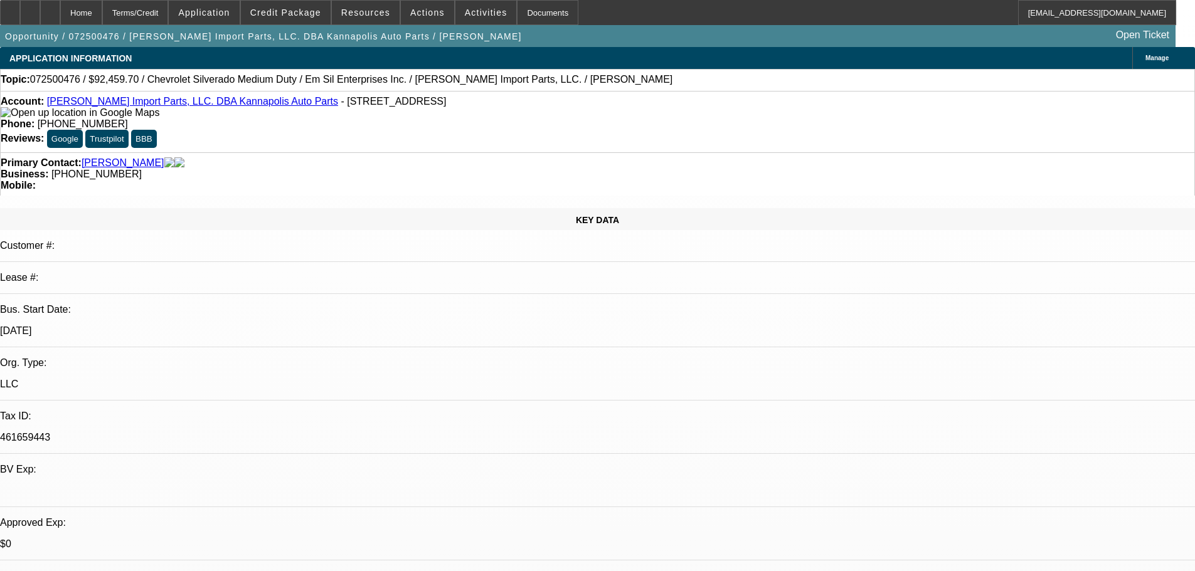
radio input "true"
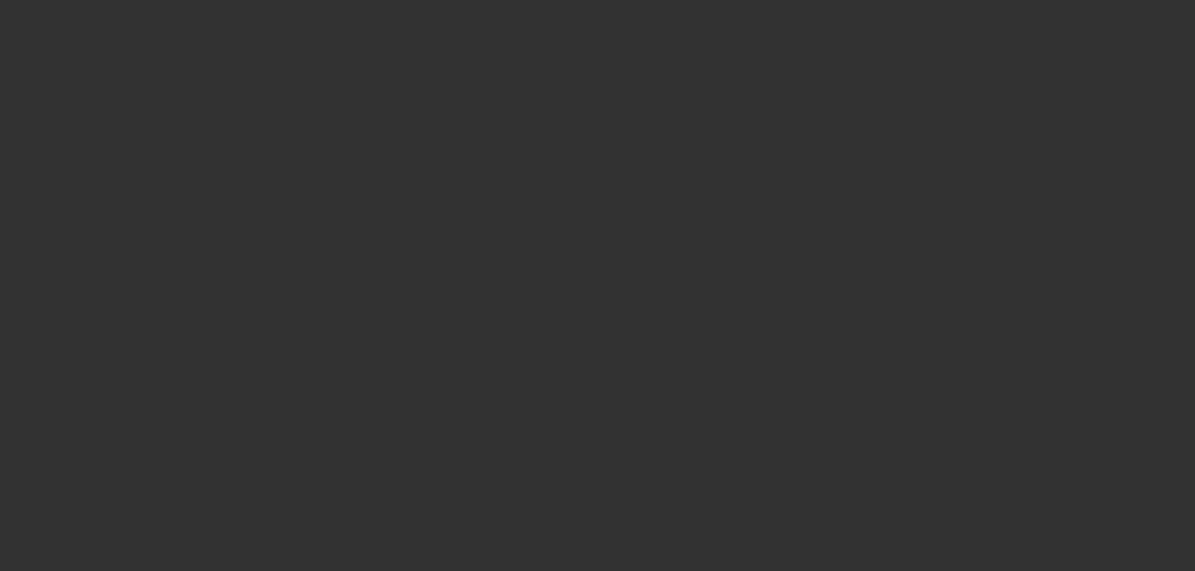
scroll to position [0, 0]
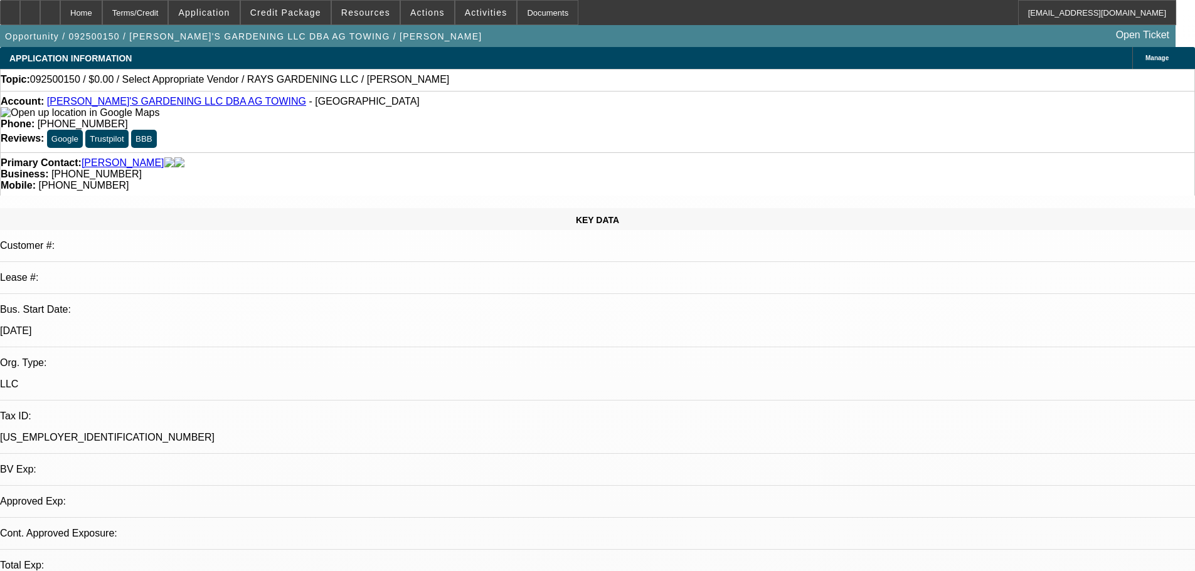
select select "0"
select select "2"
select select "0.1"
select select "4"
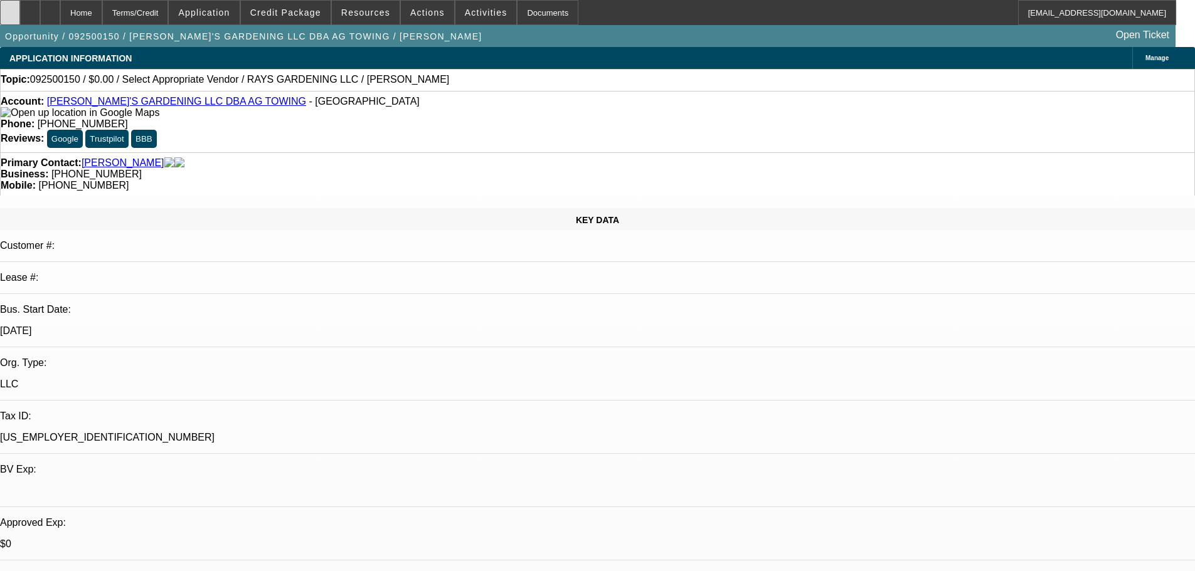
click at [20, 16] on div at bounding box center [10, 12] width 20 height 25
click at [20, 11] on div at bounding box center [10, 12] width 20 height 25
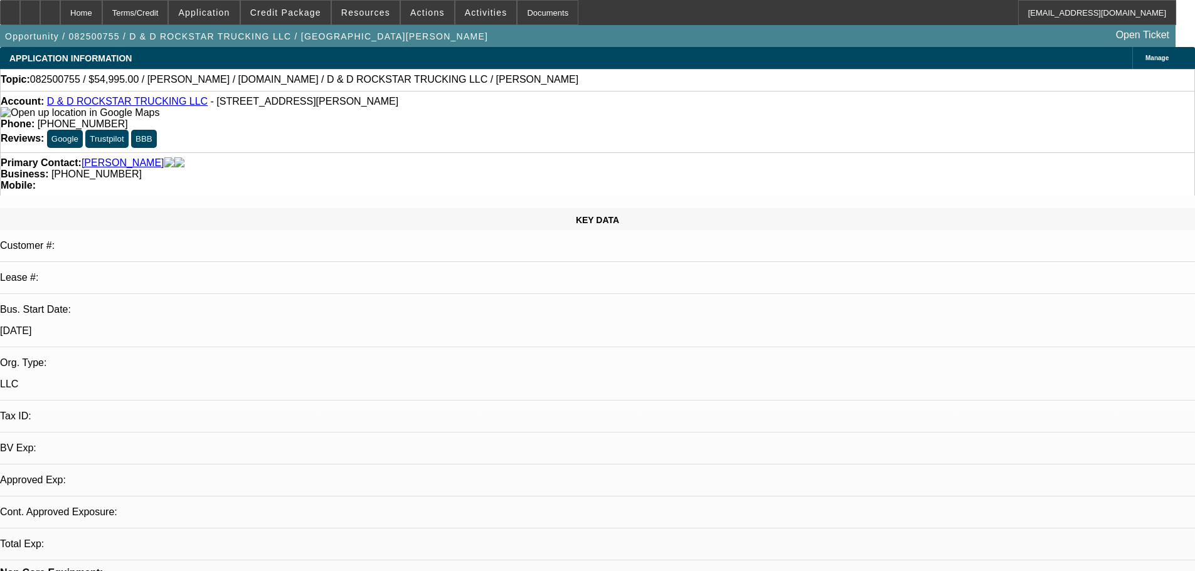
select select "0"
select select "2"
select select "0"
select select "6"
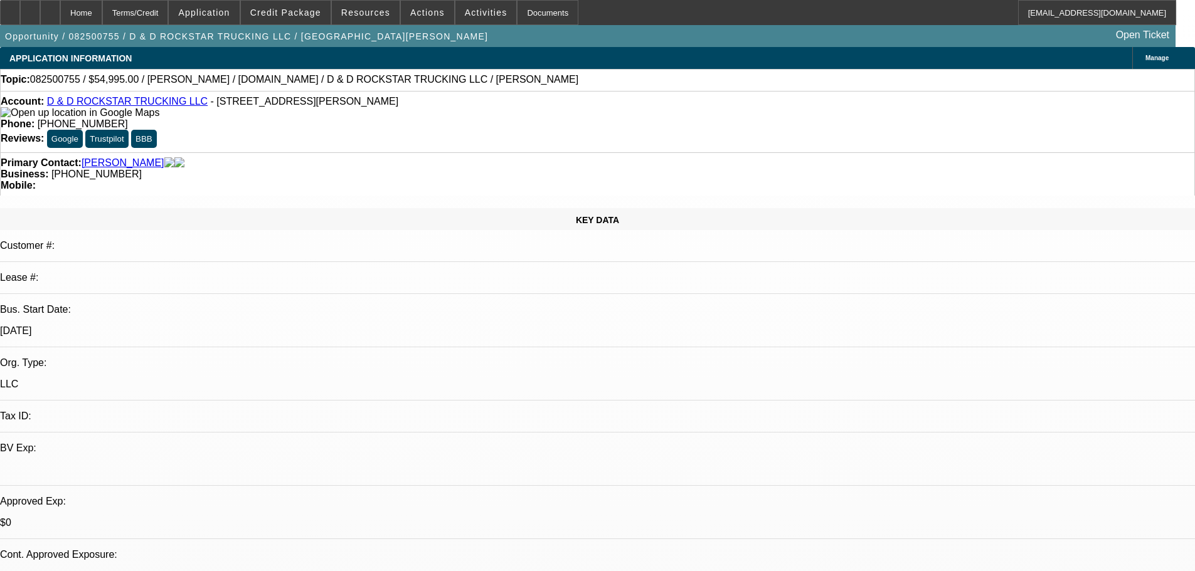
select select "0"
select select "2"
select select "0"
select select "6"
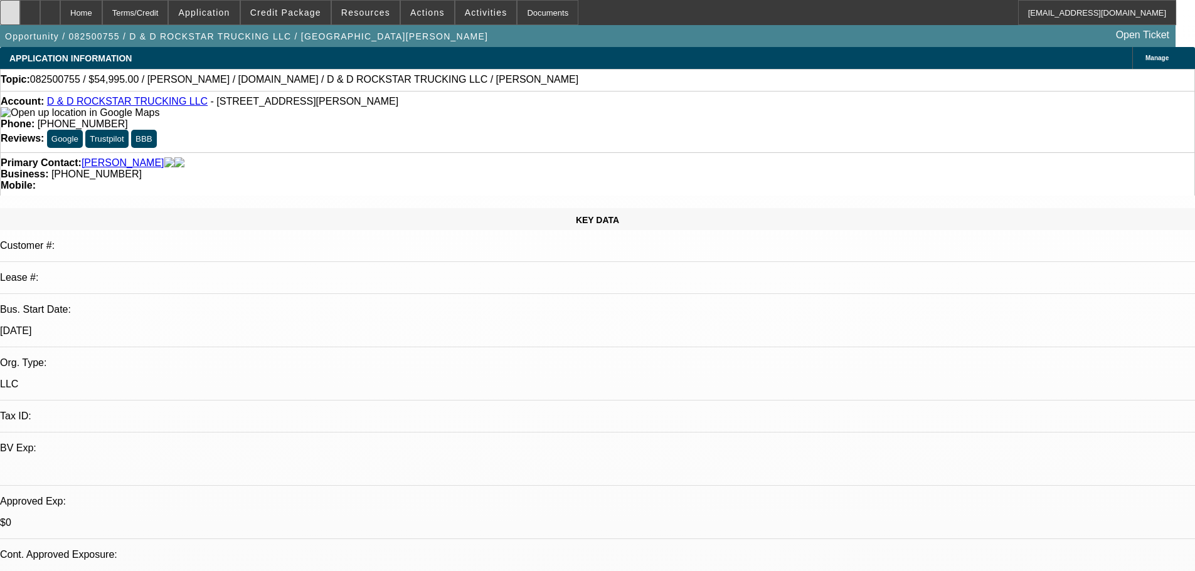
click at [10, 8] on icon at bounding box center [10, 8] width 0 height 0
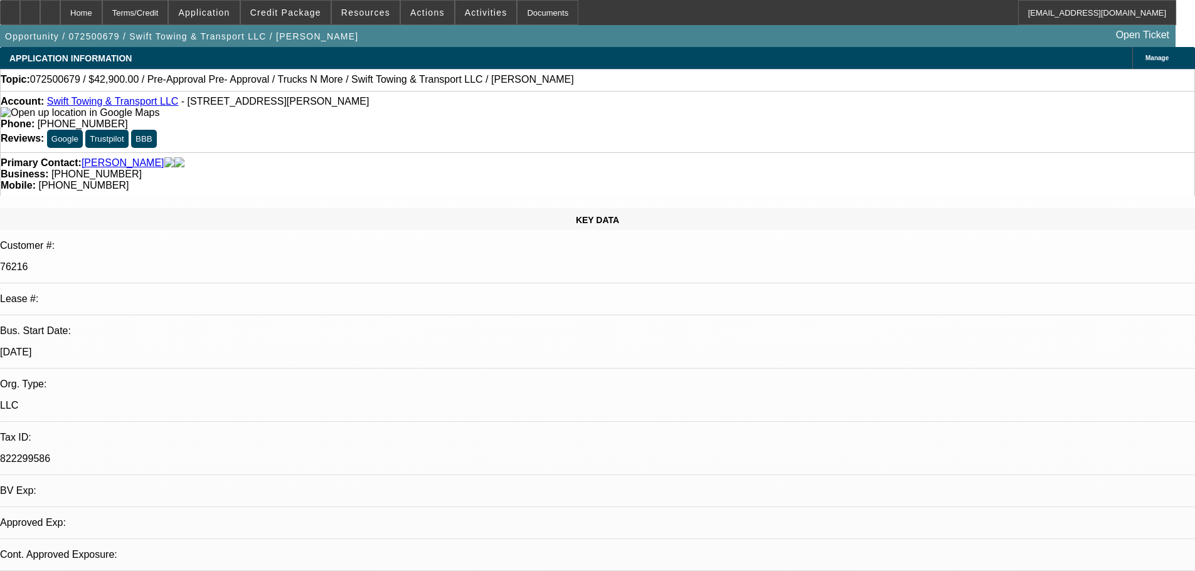
select select "0"
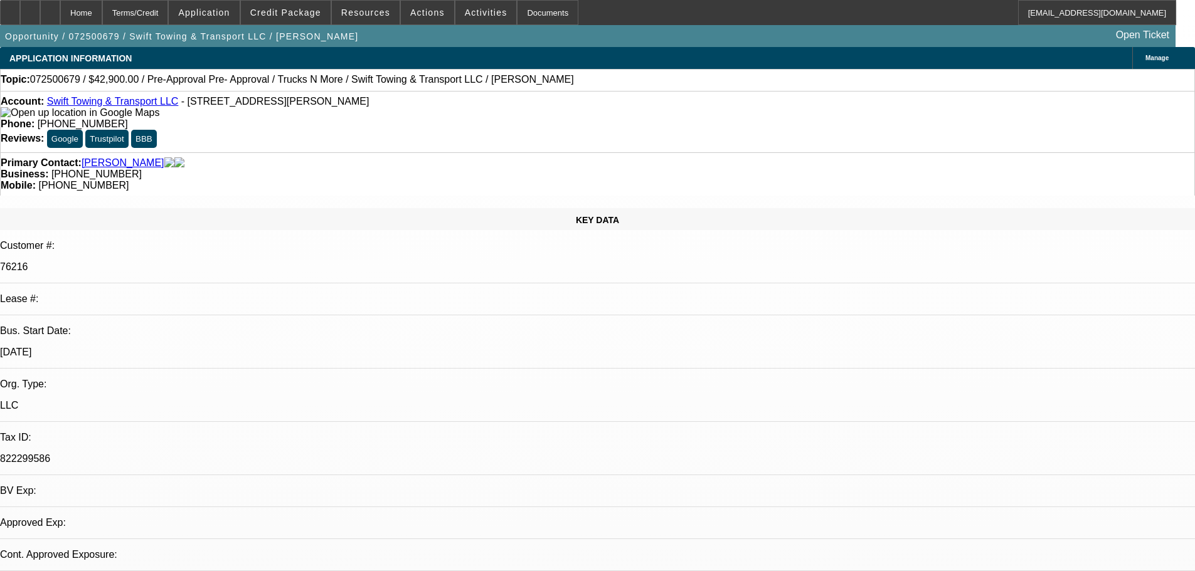
select select "0"
select select "1"
select select "2"
select select "6"
select select "1"
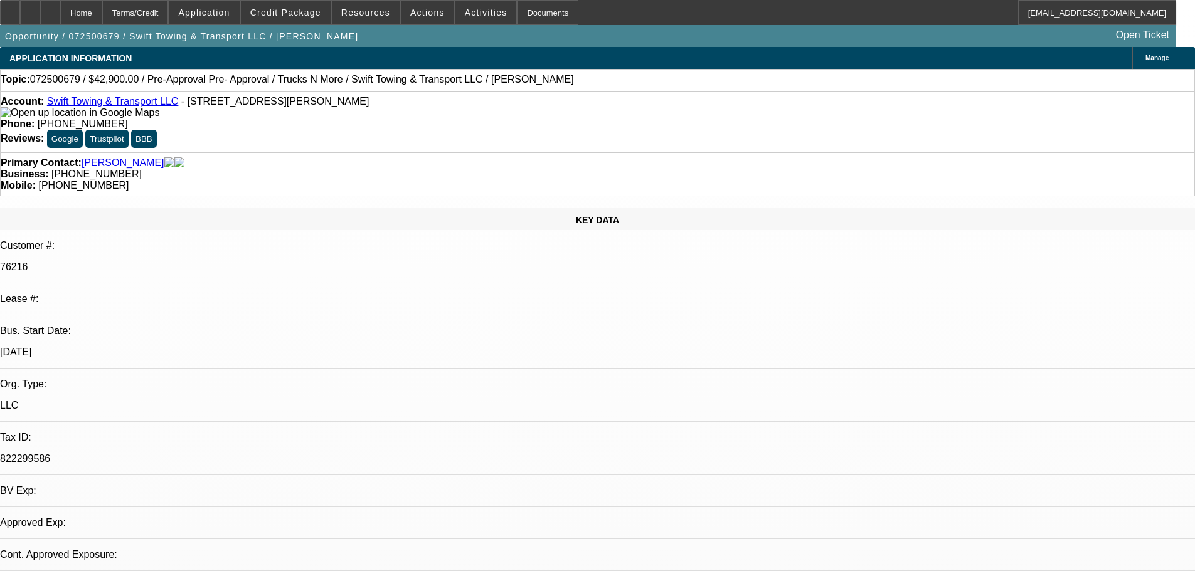
select select "2"
select select "6"
click at [122, 102] on link "Swift Towing & Transport LLC" at bounding box center [113, 101] width 132 height 11
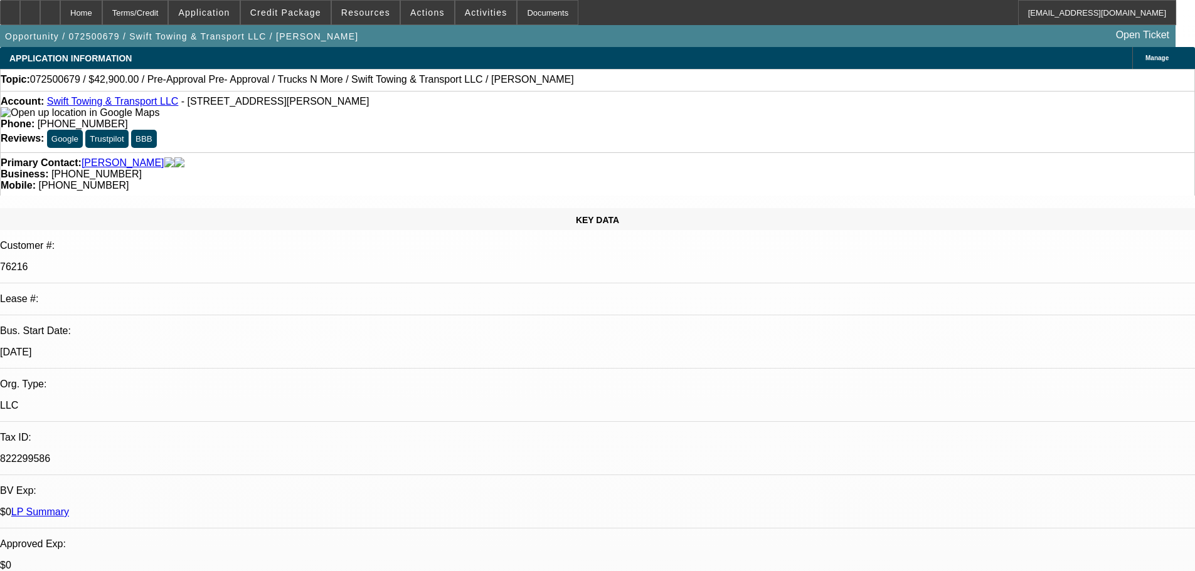
drag, startPoint x: 951, startPoint y: 208, endPoint x: 947, endPoint y: 201, distance: 7.7
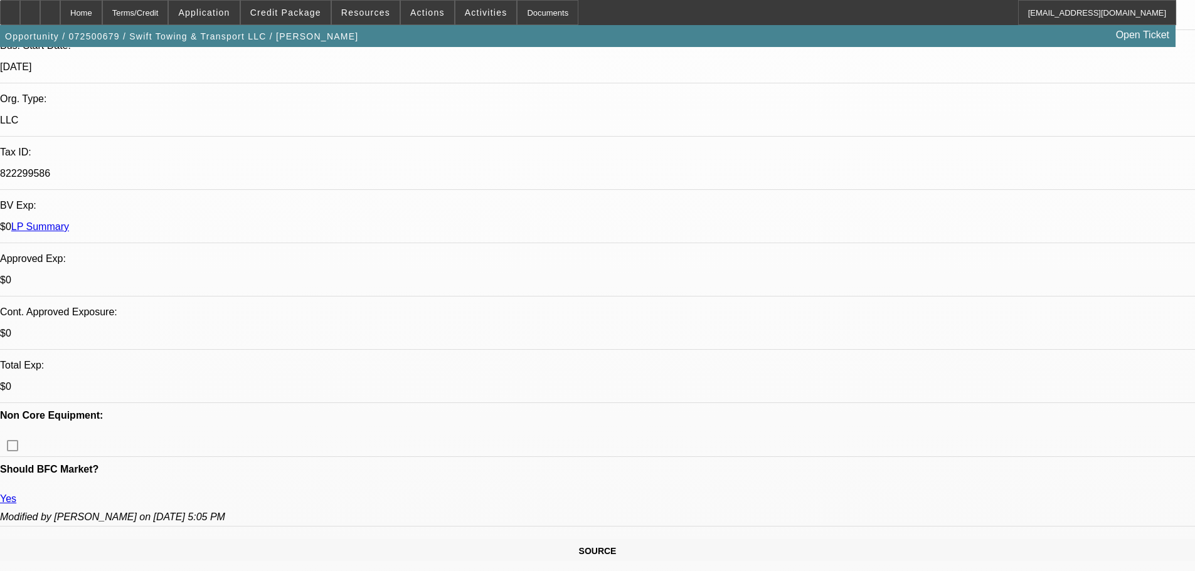
scroll to position [314, 0]
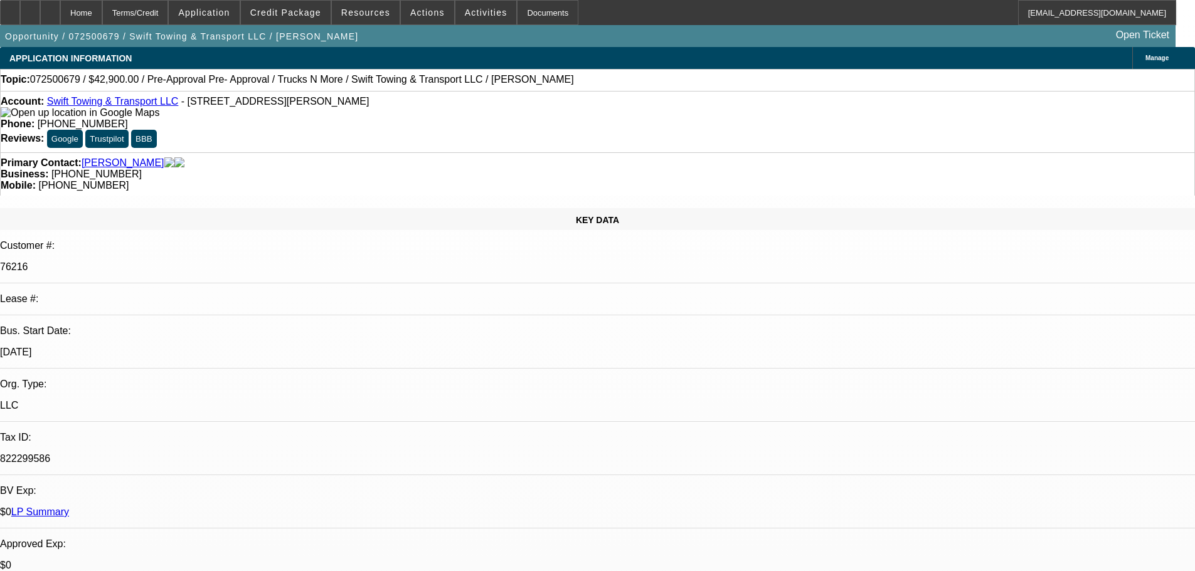
scroll to position [201, 0]
radio input "true"
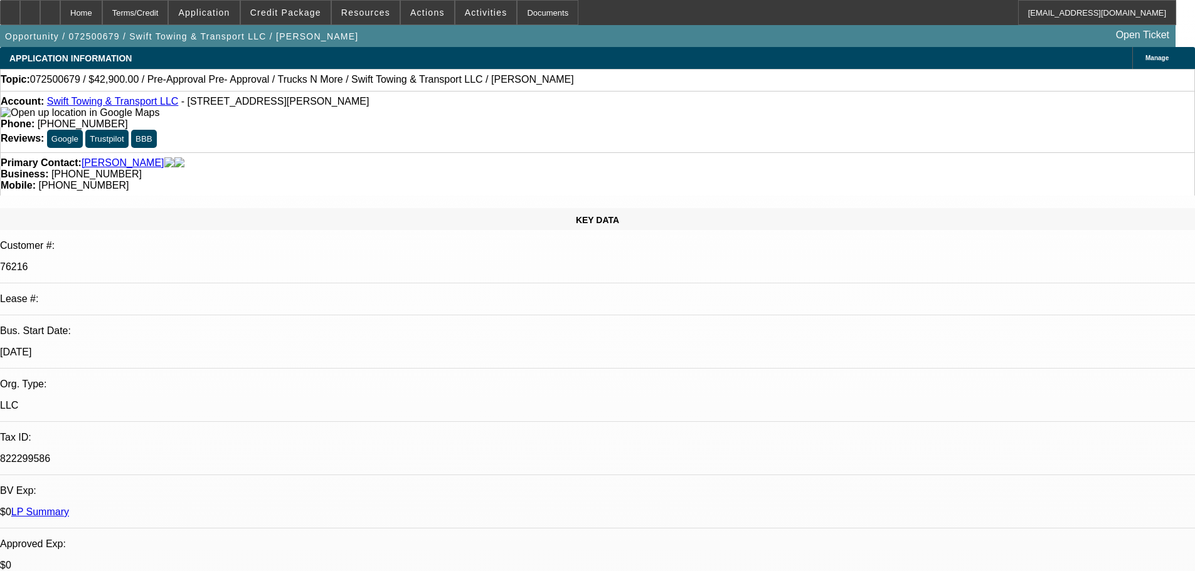
type textarea "9-24: Sam said this guy was referred to us through another client, just had my …"
radio input "true"
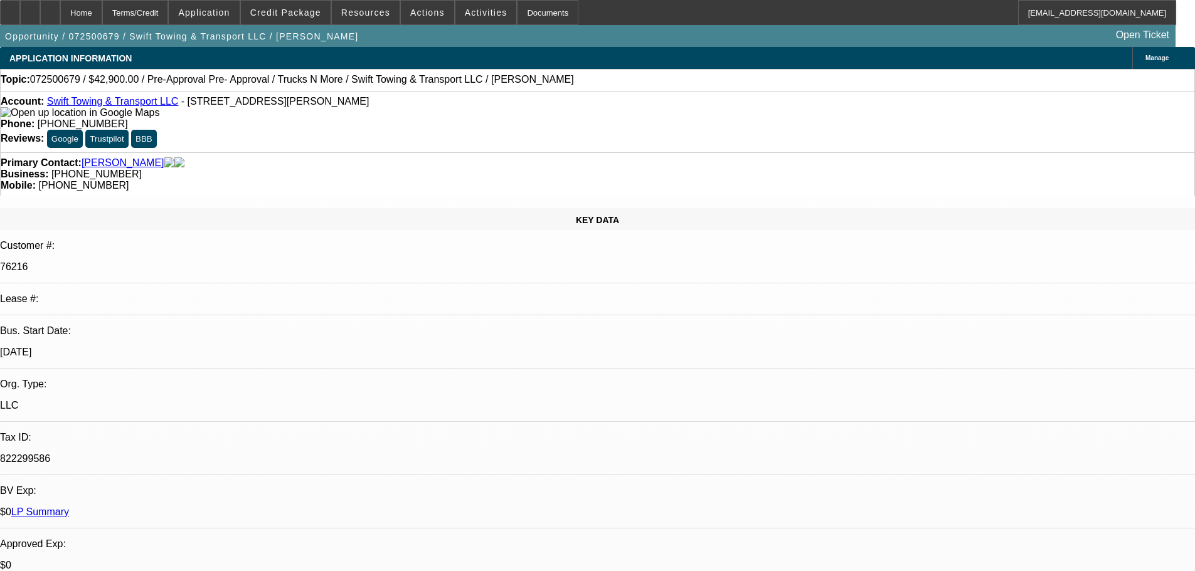
scroll to position [0, 0]
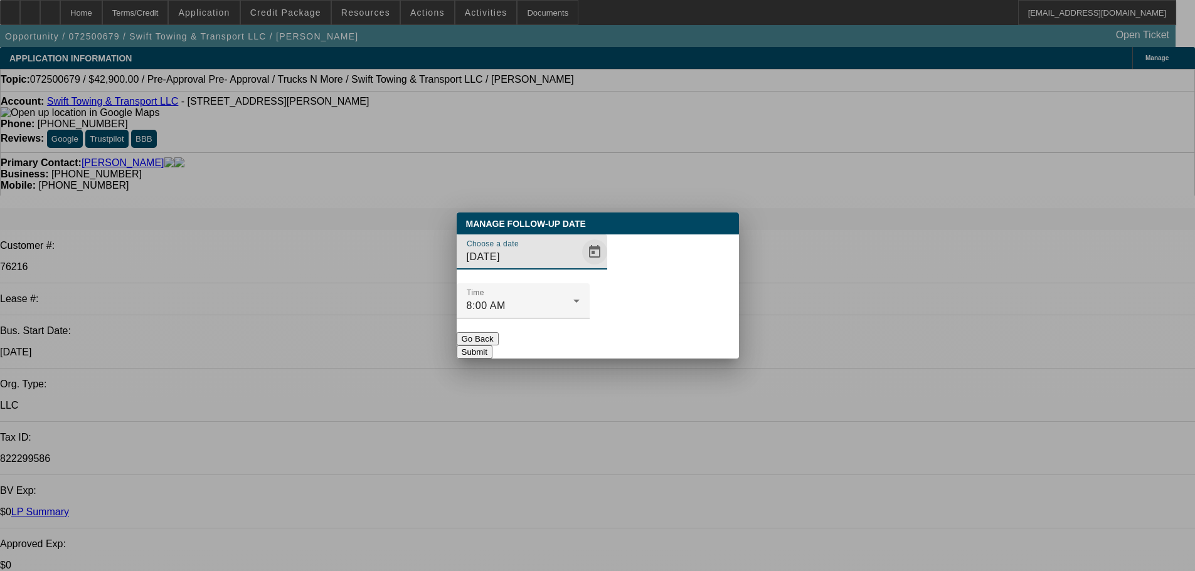
click at [580, 267] on span "Open calendar" at bounding box center [595, 252] width 30 height 30
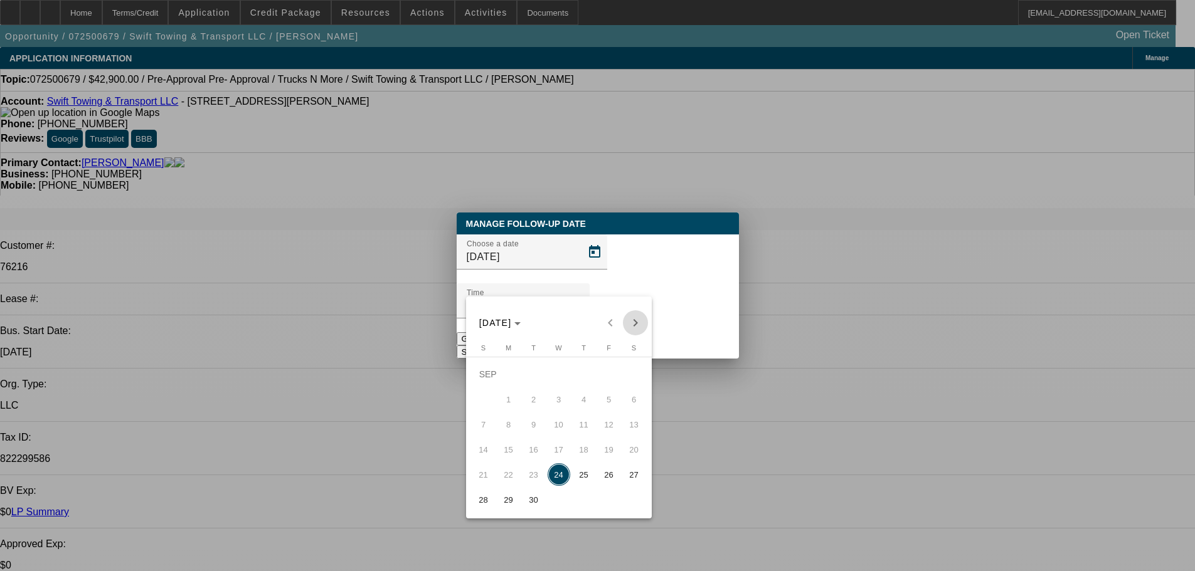
click at [633, 315] on span "Next month" at bounding box center [635, 322] width 25 height 25
click at [559, 402] on span "8" at bounding box center [559, 399] width 23 height 23
type input "10/8/2025"
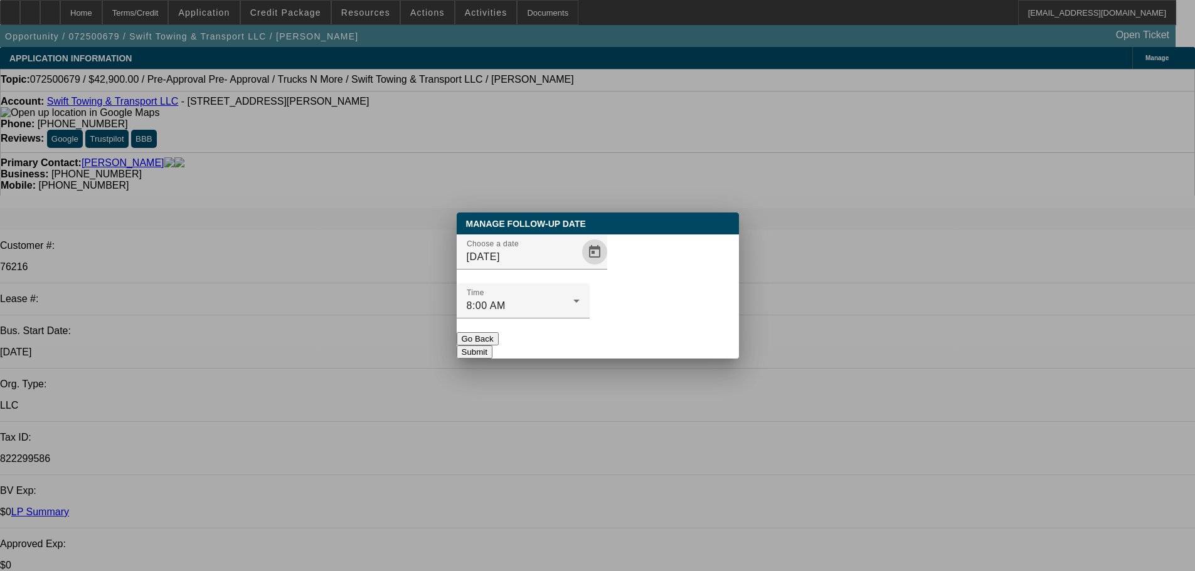
click at [492, 346] on button "Submit" at bounding box center [475, 352] width 36 height 13
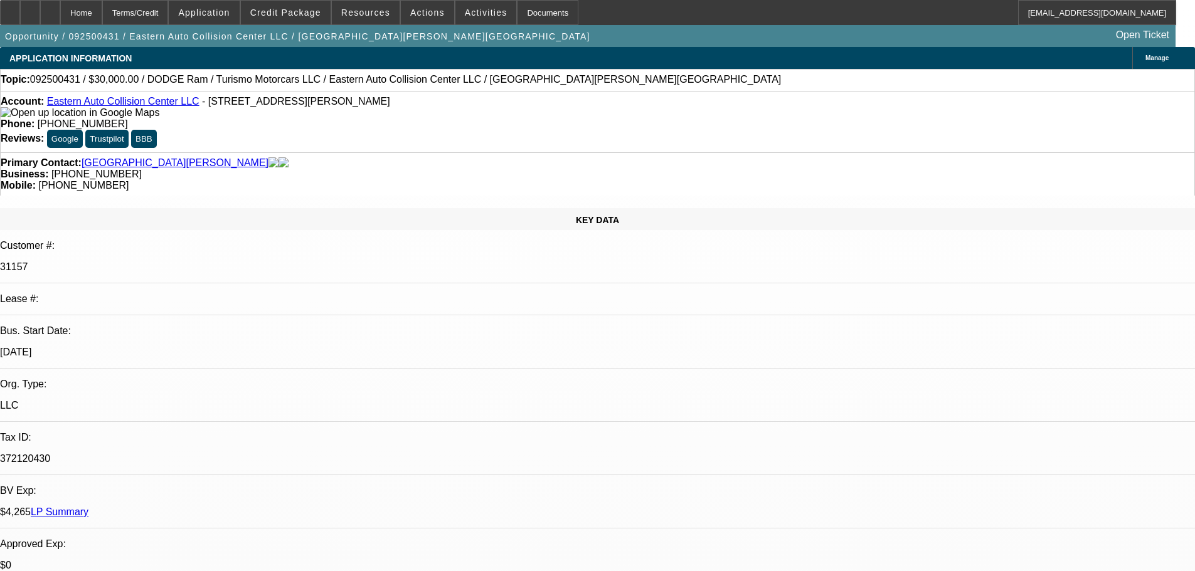
select select "0"
select select "6"
select select "0"
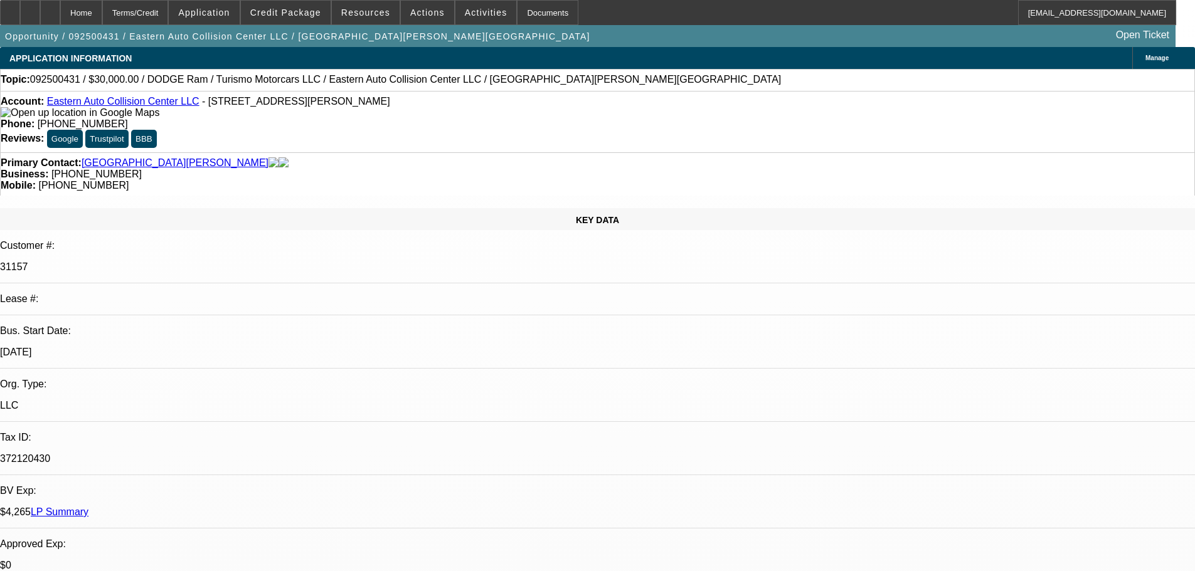
select select "0"
select select "6"
select select "0"
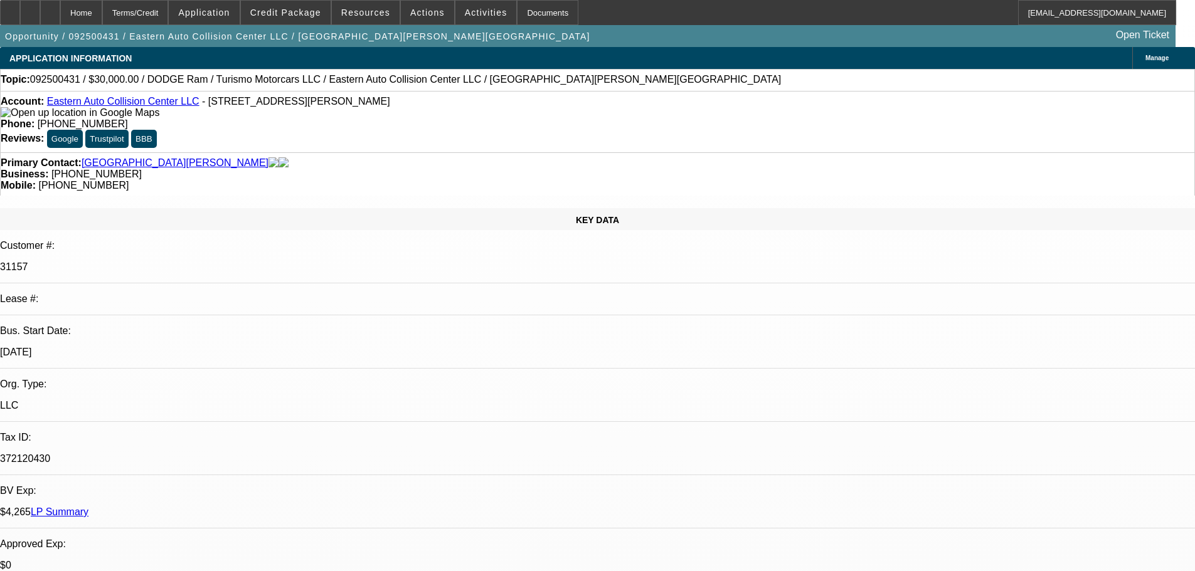
select select "0"
select select "6"
select select "0"
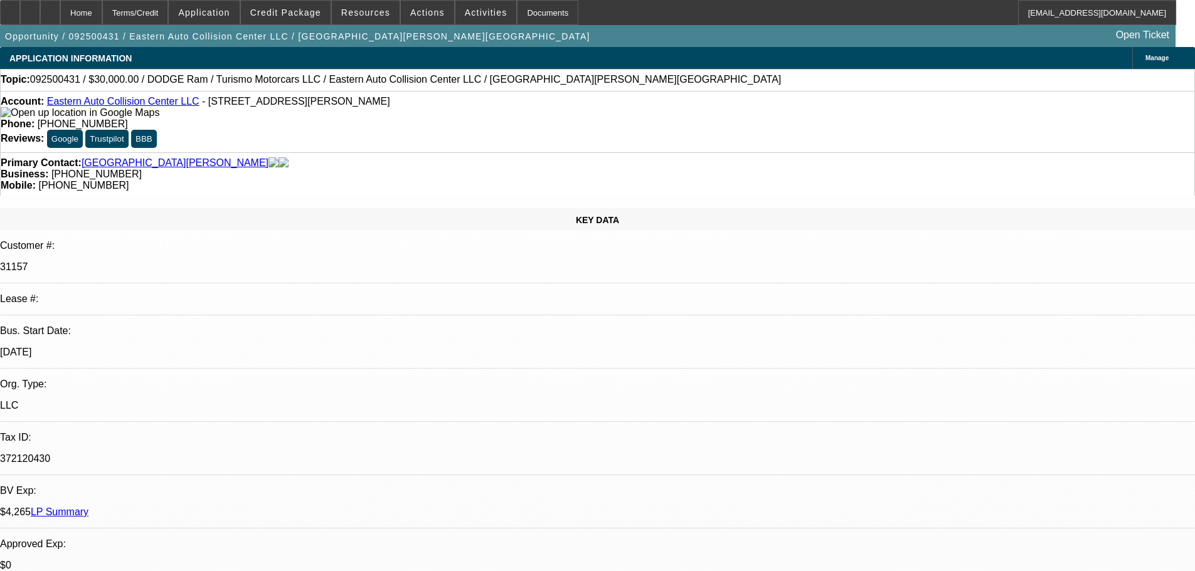
select select "6"
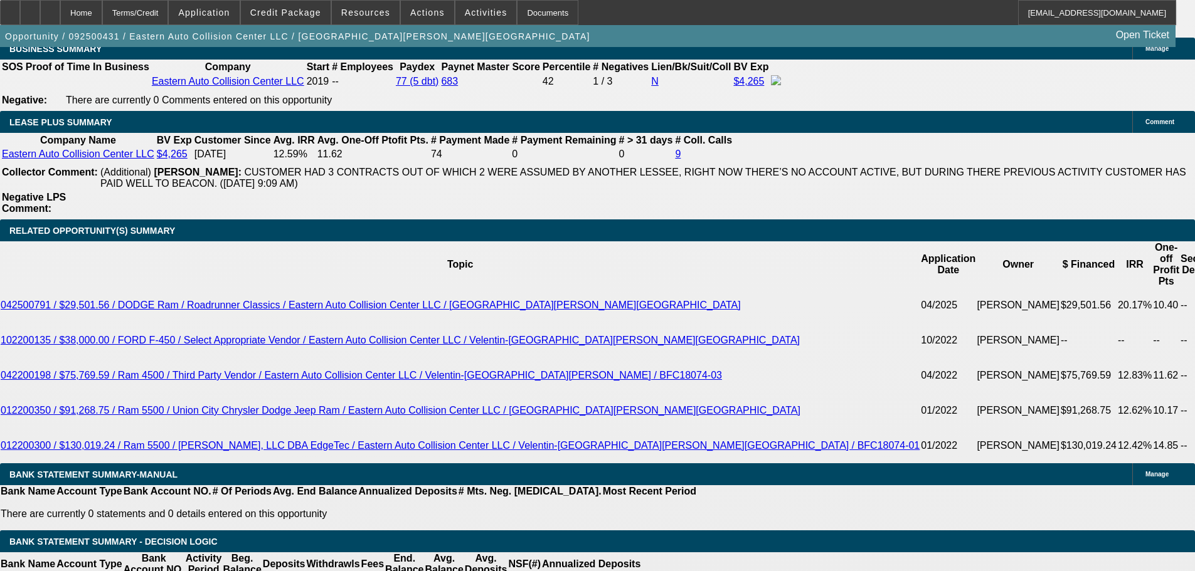
scroll to position [2030, 0]
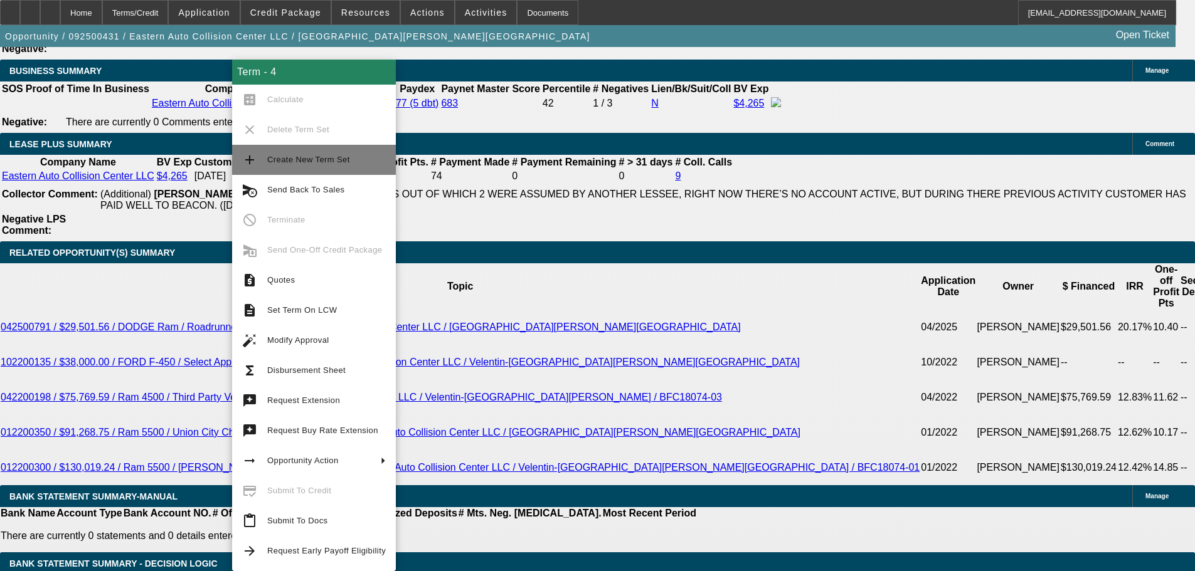
click at [320, 164] on span "Create New Term Set" at bounding box center [326, 159] width 119 height 15
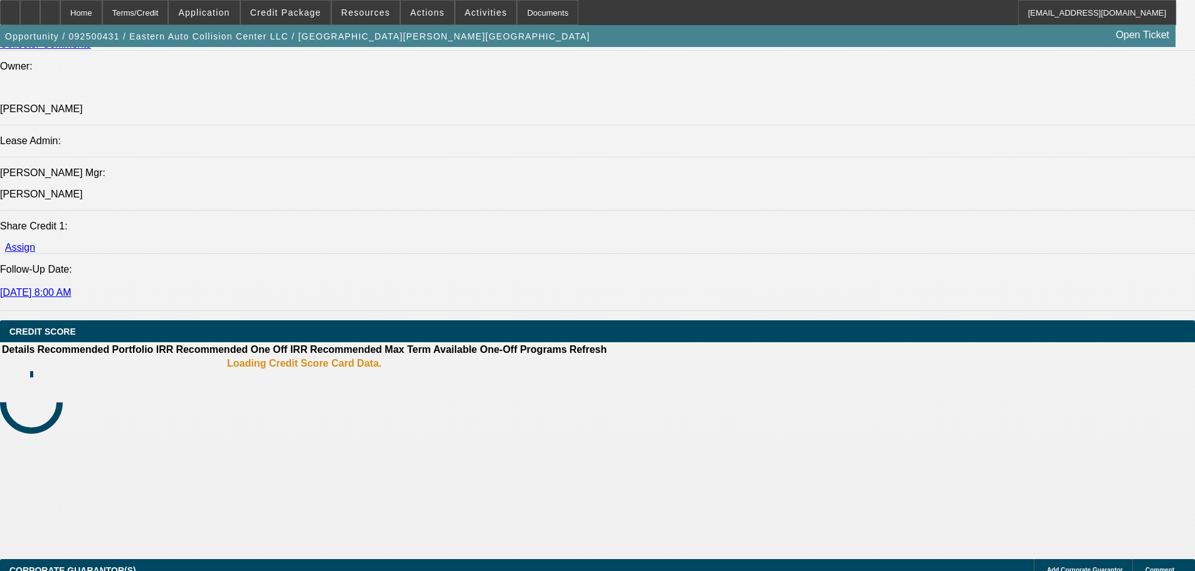
select select "0"
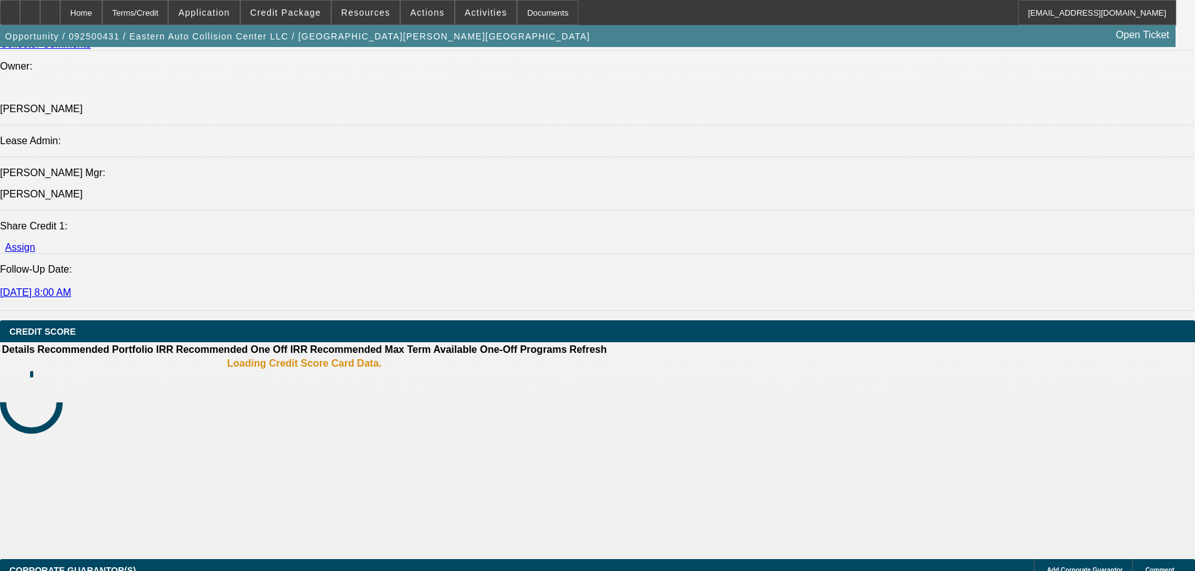
select select "0"
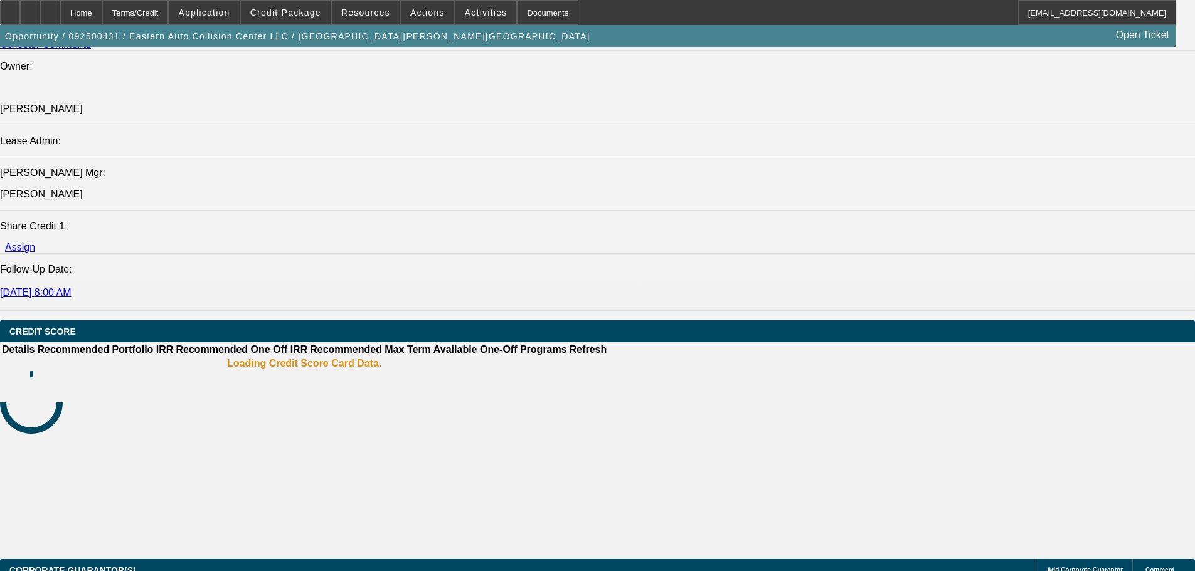
select select "0"
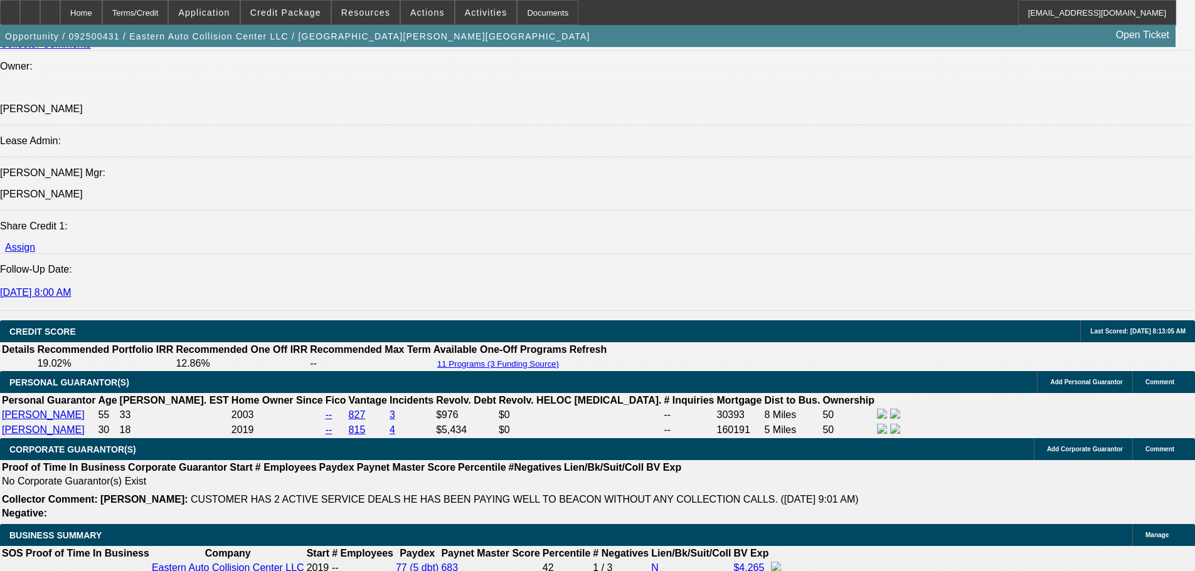
select select "6"
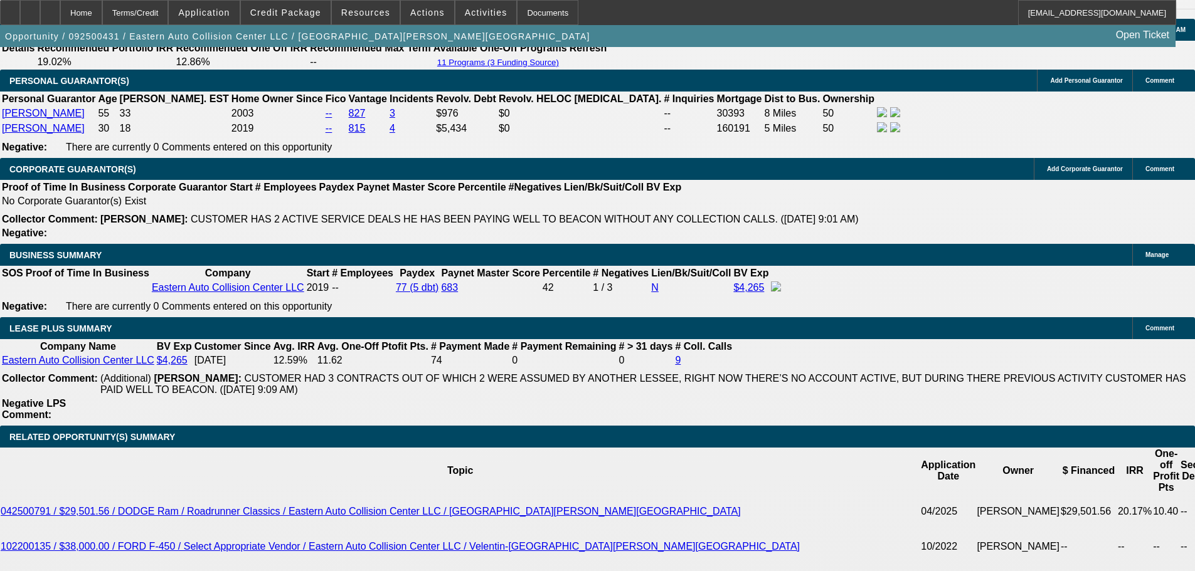
scroll to position [1971, 0]
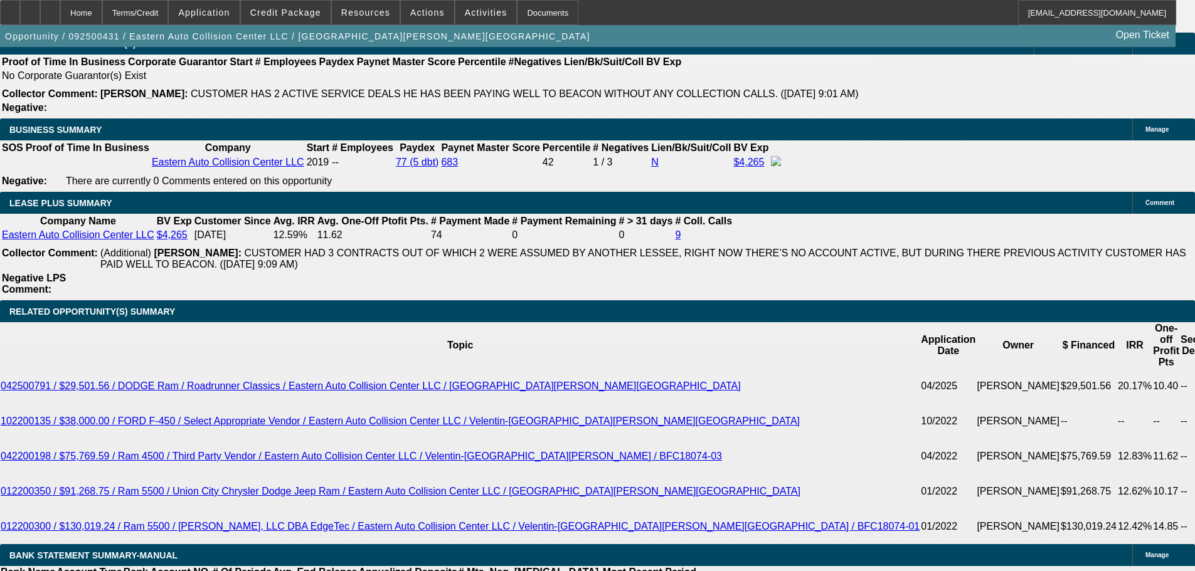
type input "3000"
drag, startPoint x: 186, startPoint y: 342, endPoint x: 272, endPoint y: 342, distance: 85.9
type input "UNKNOWN"
type input "$0.00"
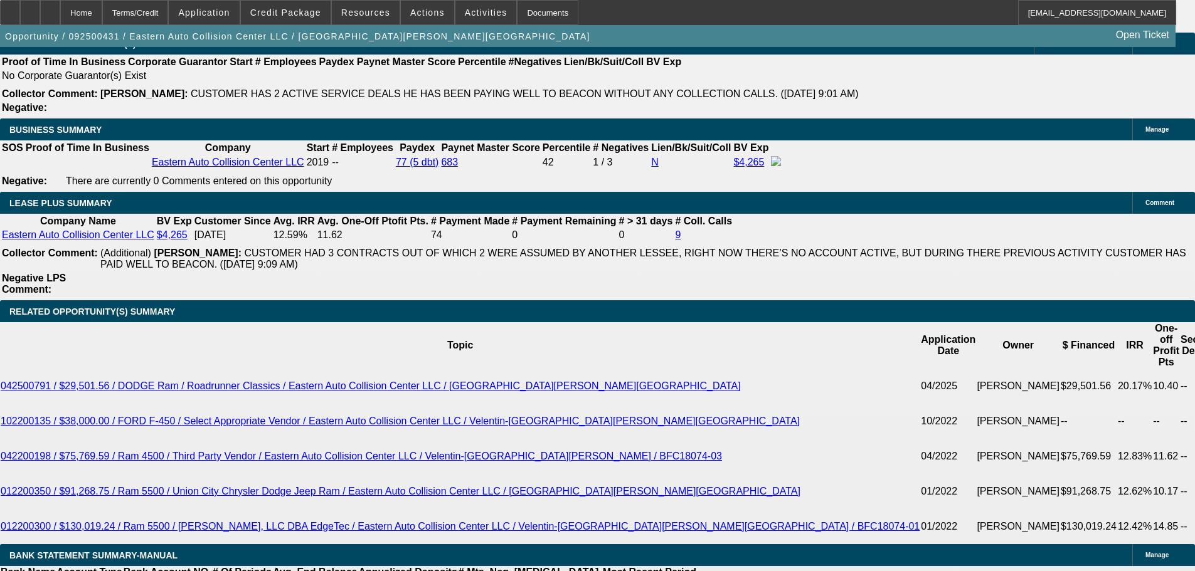
drag, startPoint x: 268, startPoint y: 324, endPoint x: 315, endPoint y: 324, distance: 46.4
type input "17"
type input "$1,069.58"
type input "17"
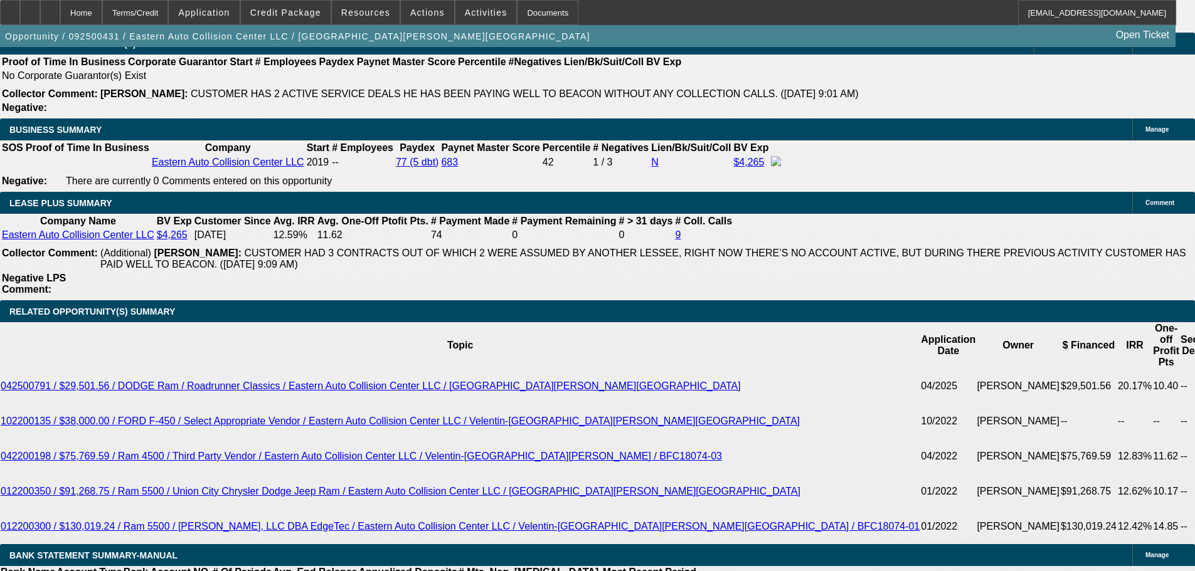
drag, startPoint x: 185, startPoint y: 324, endPoint x: 337, endPoint y: 329, distance: 152.5
type input "1"
type input "1070"
type input "17"
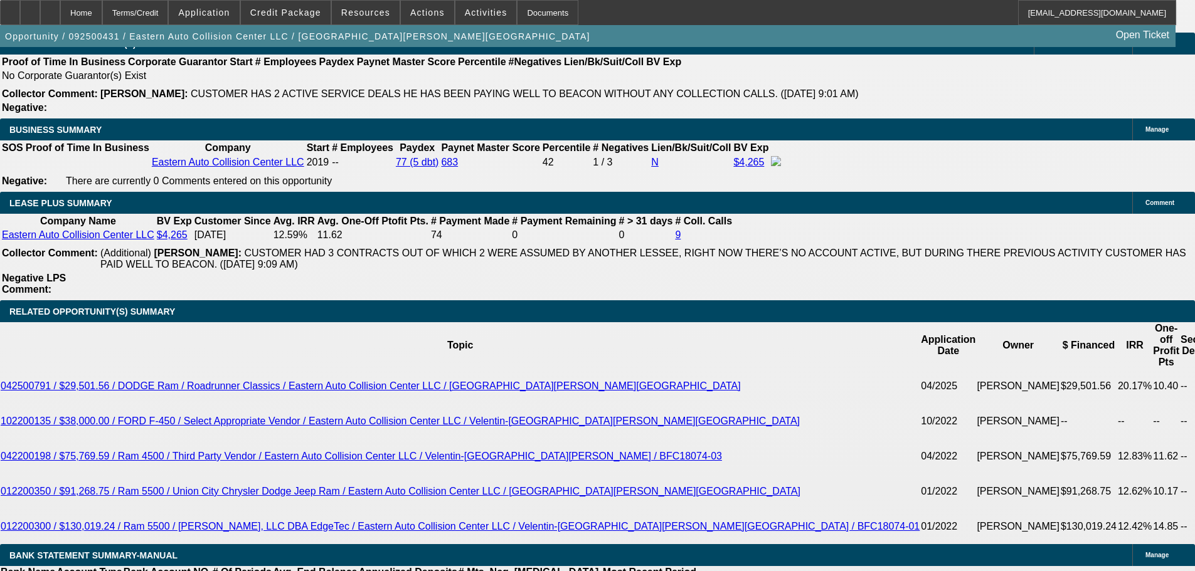
type input "$1,070.00"
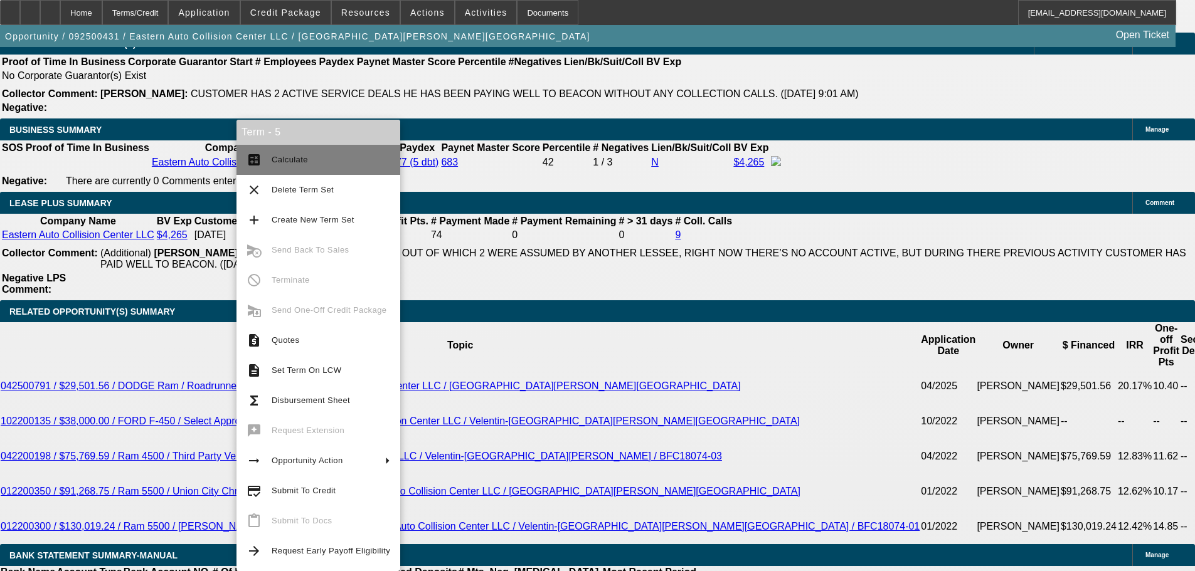
click at [301, 157] on span "Calculate" at bounding box center [290, 159] width 36 height 9
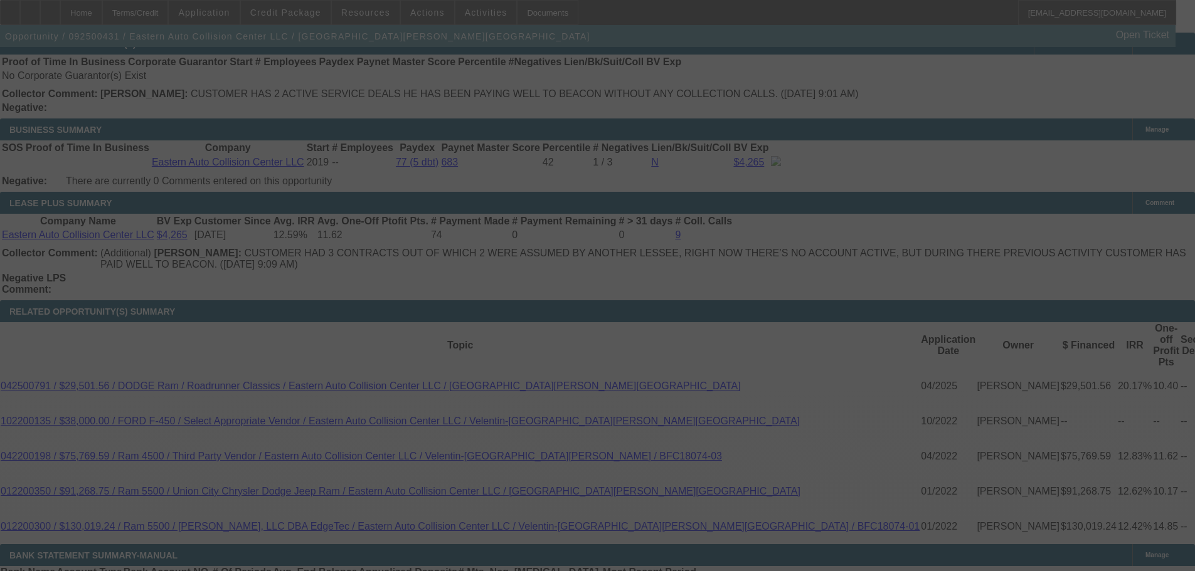
scroll to position [2044, 0]
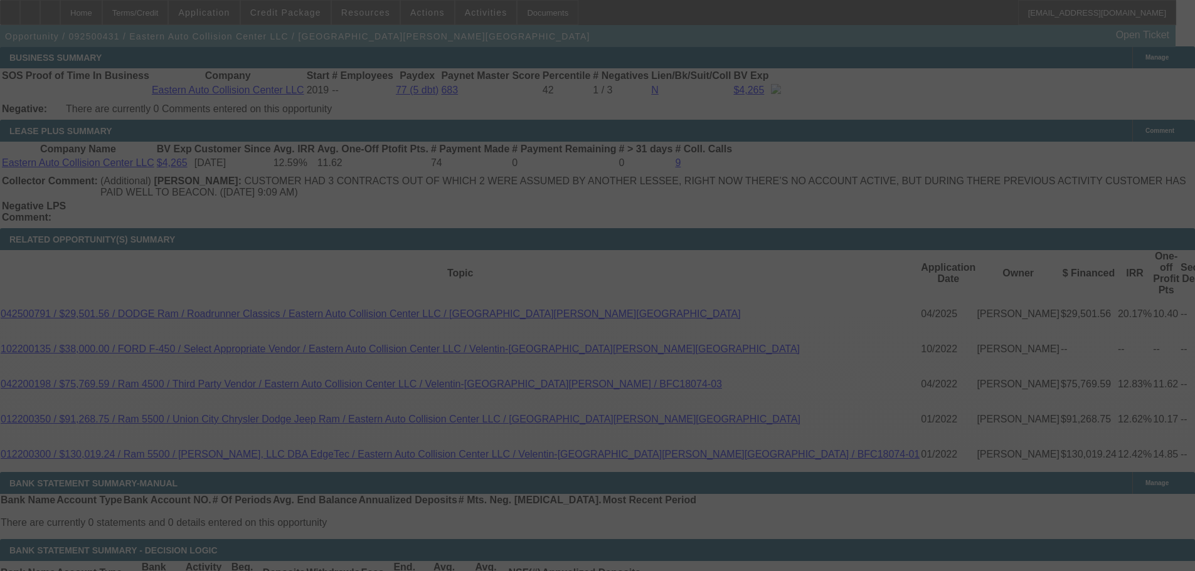
select select "0"
select select "6"
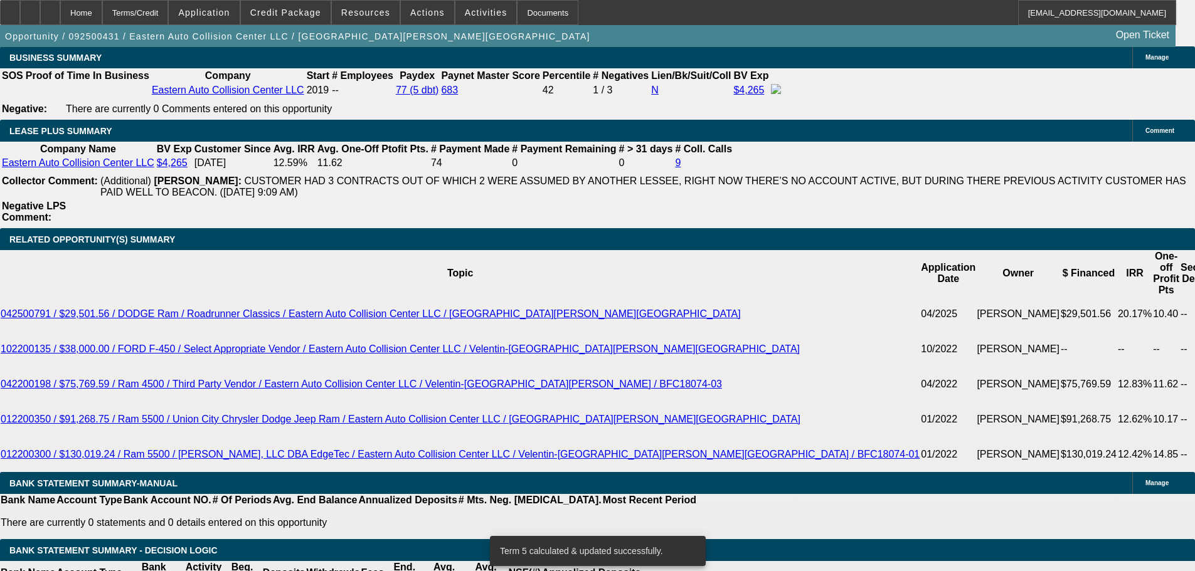
scroll to position [2029, 0]
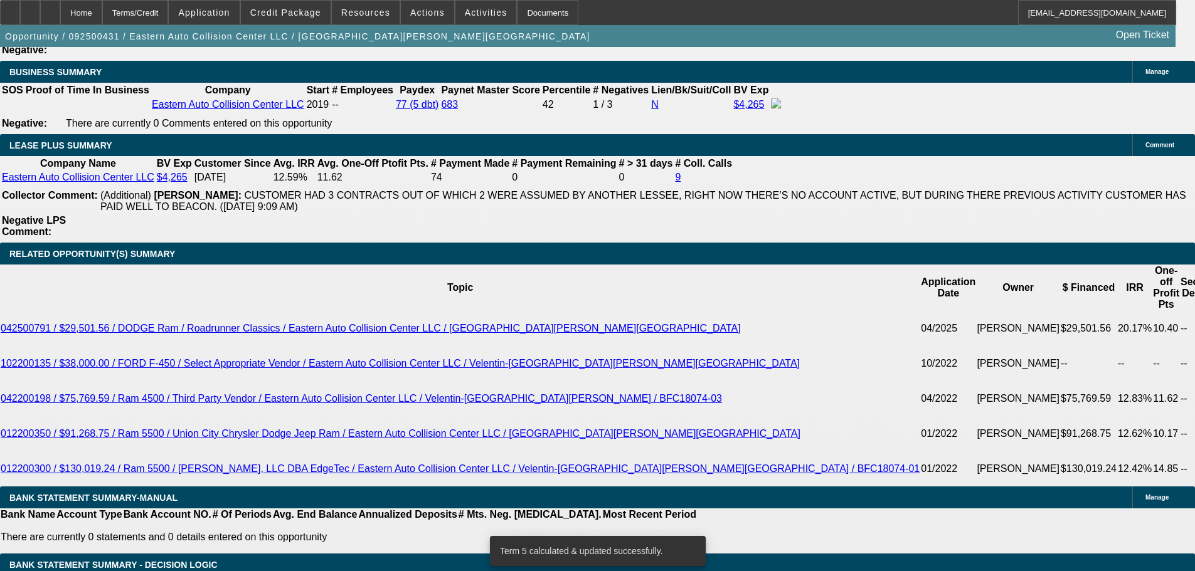
drag, startPoint x: 181, startPoint y: 339, endPoint x: 314, endPoint y: 342, distance: 133.6
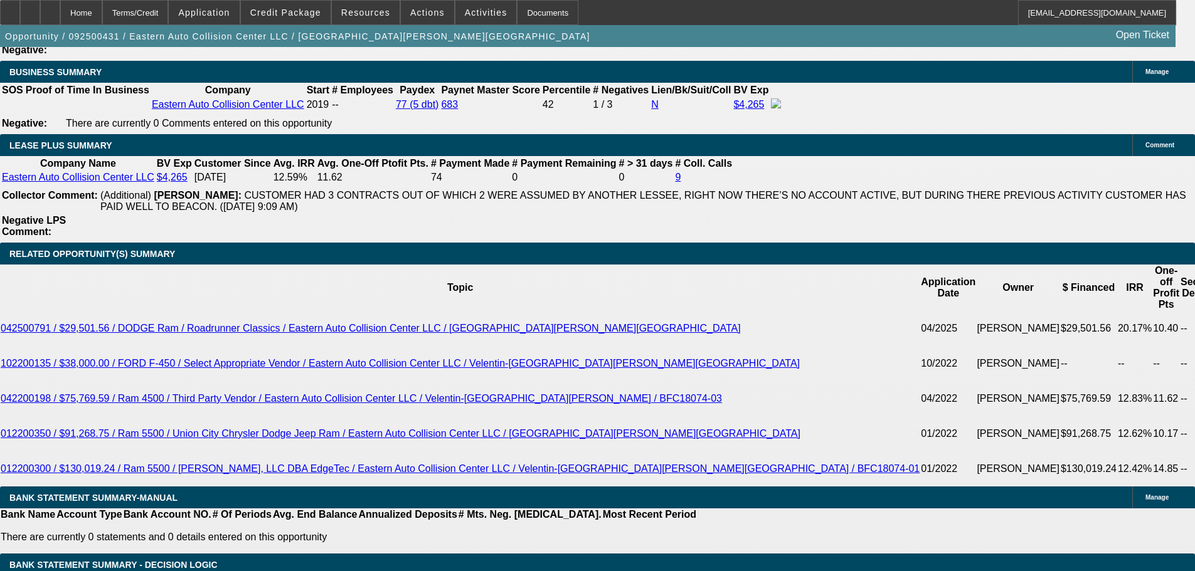
type input "1"
type input "UNKNOWN"
type input "1085"
type input "18"
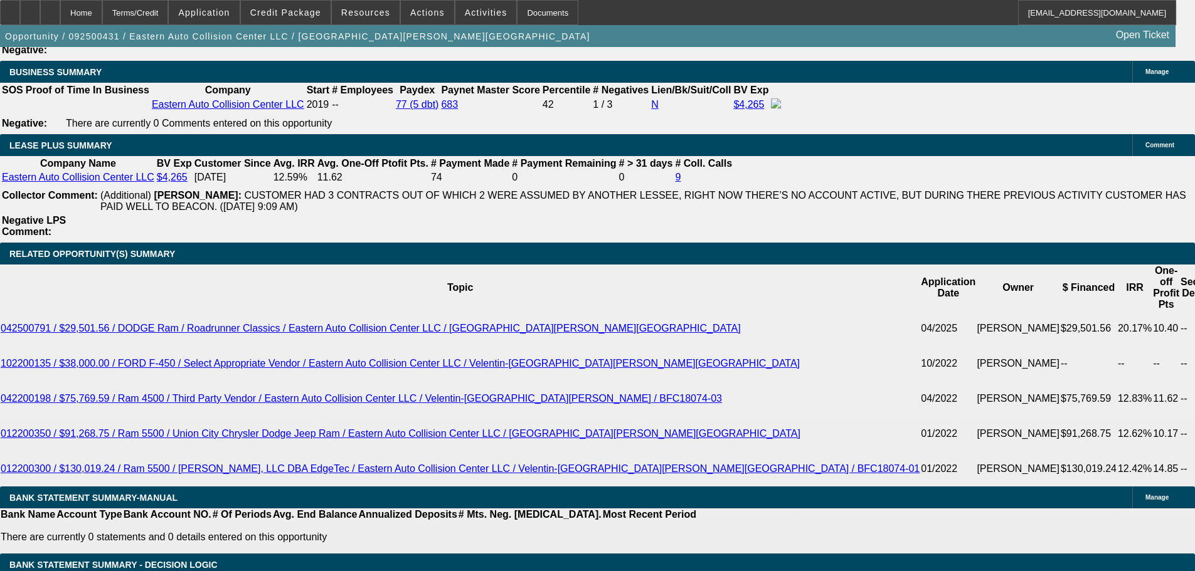
type input "$1,085.00"
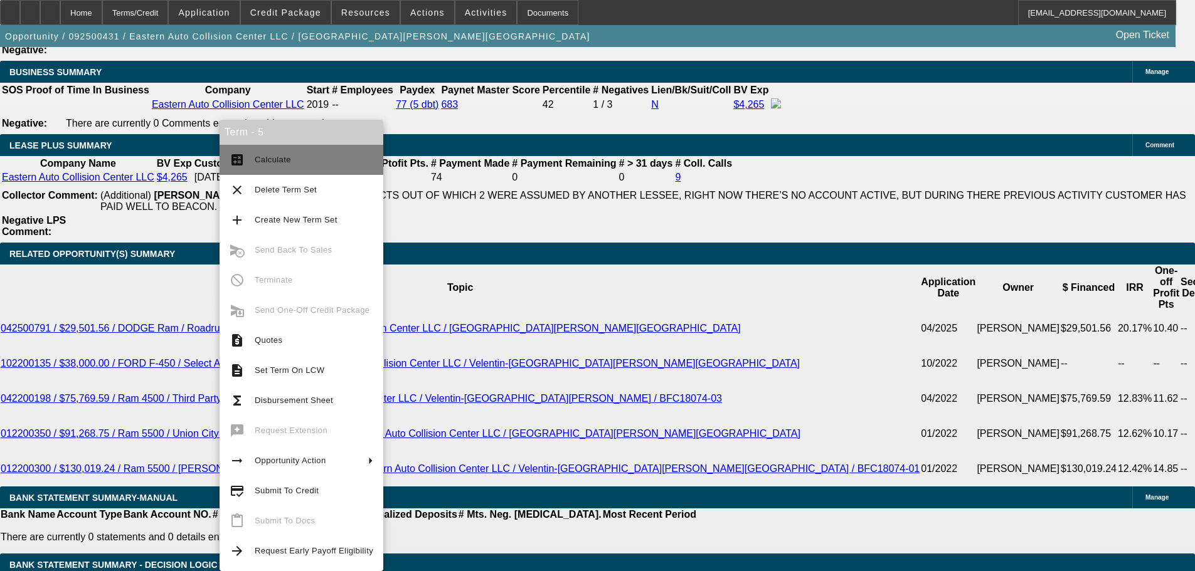
click at [290, 162] on span "Calculate" at bounding box center [314, 159] width 119 height 15
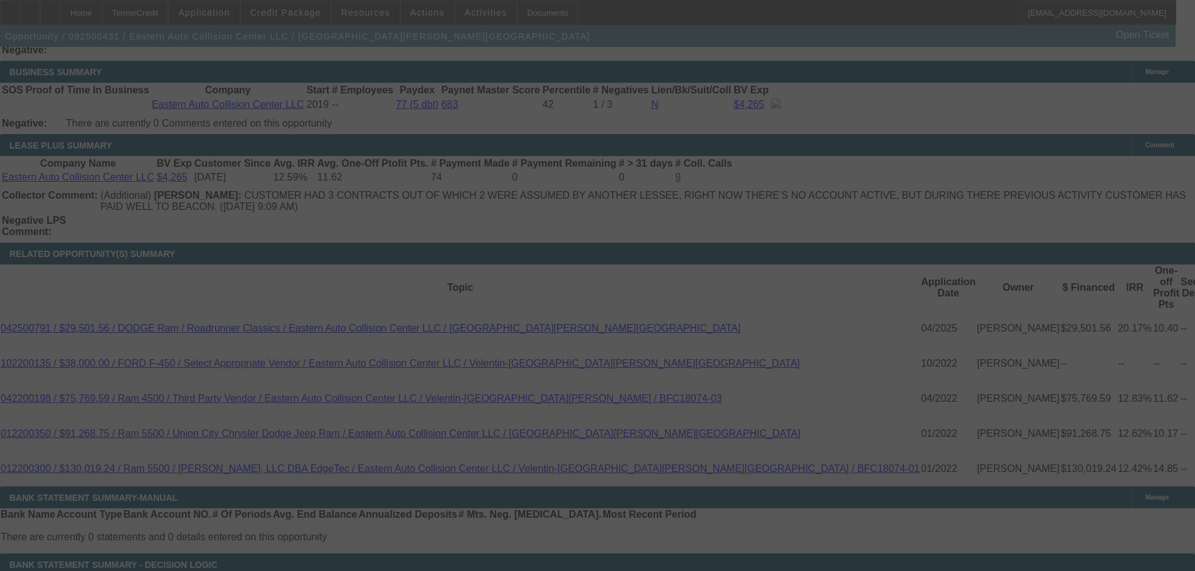
select select "0"
select select "6"
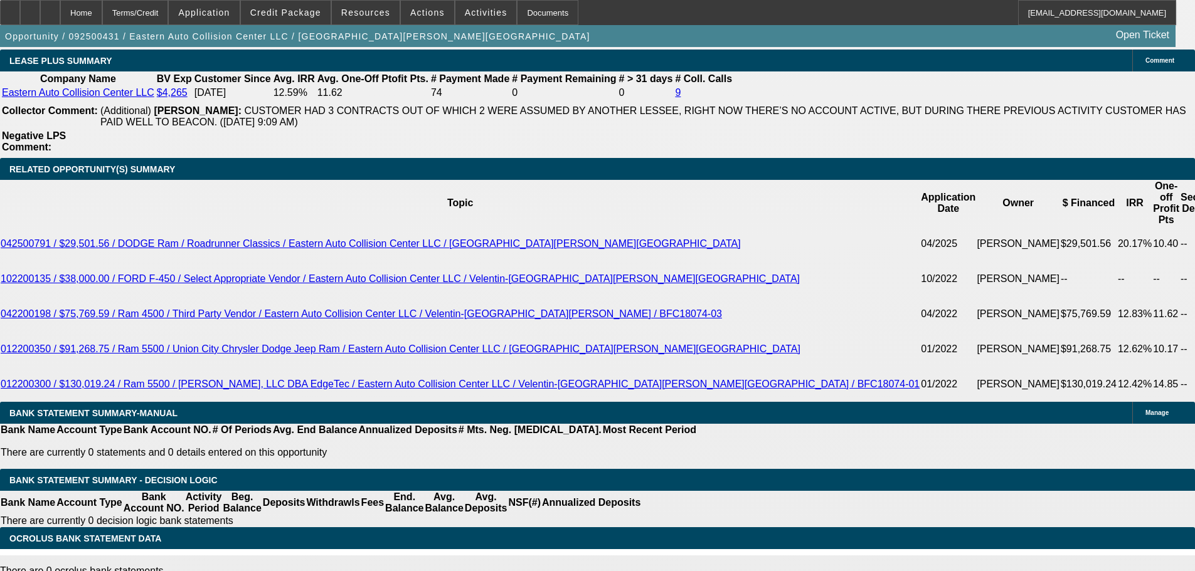
scroll to position [2092, 0]
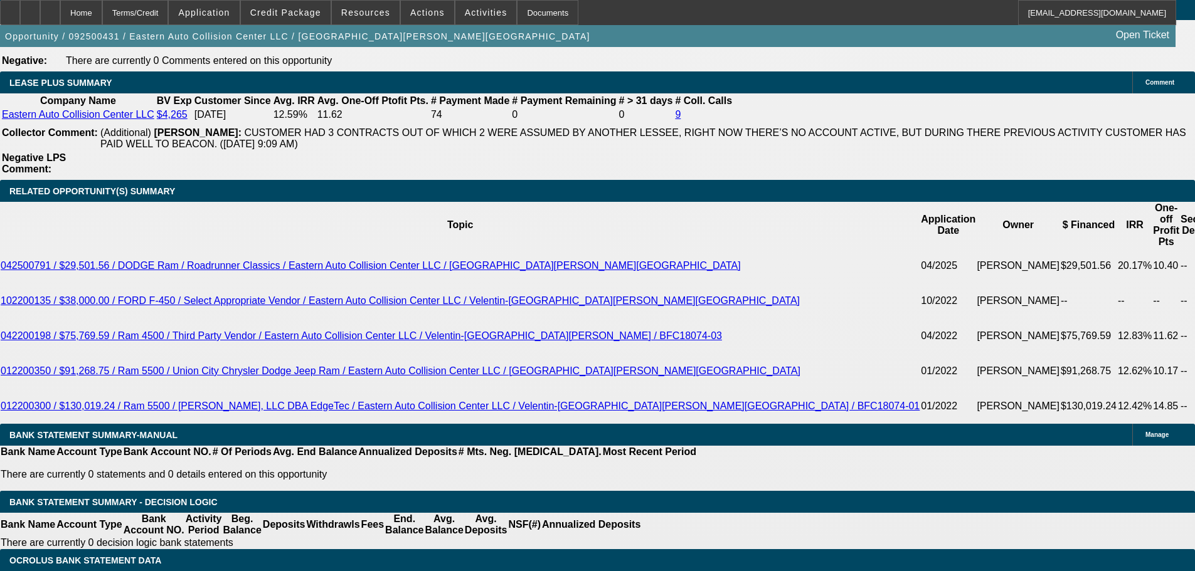
drag, startPoint x: 184, startPoint y: 274, endPoint x: 262, endPoint y: 282, distance: 78.8
type input "10"
type input "UNKNOWN"
type input "1087"
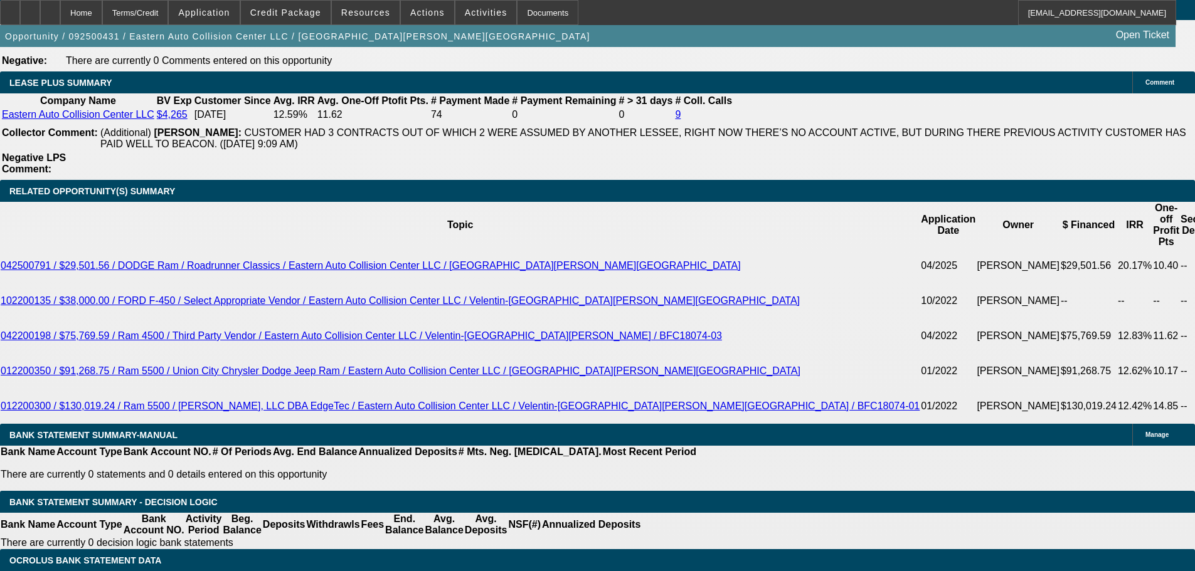
type input "18.2"
type input "$1,087.00"
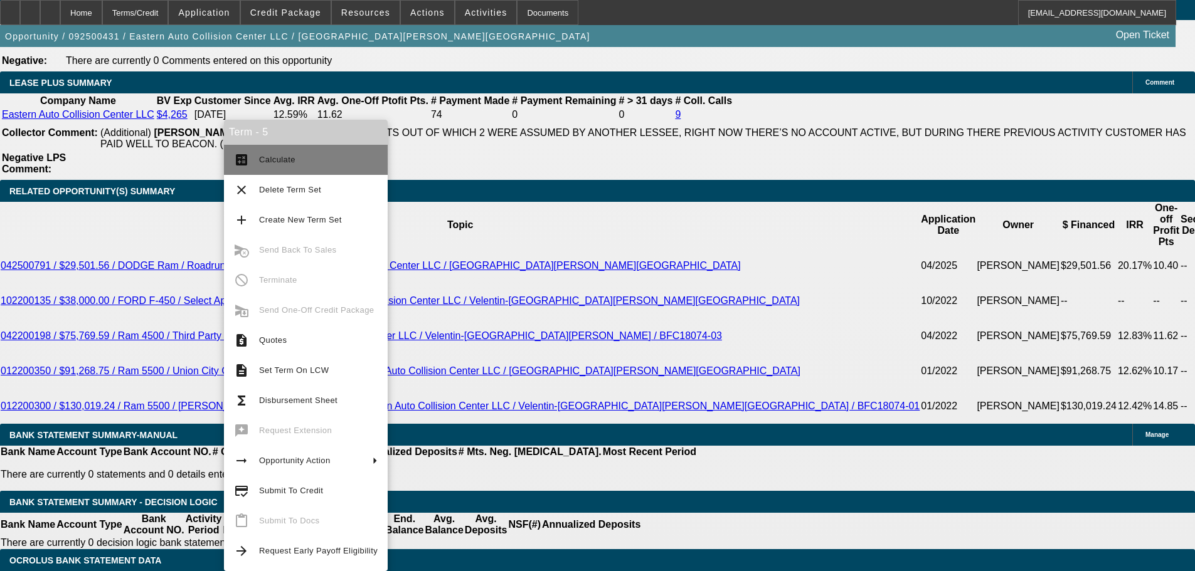
click at [270, 166] on span "Calculate" at bounding box center [318, 159] width 119 height 15
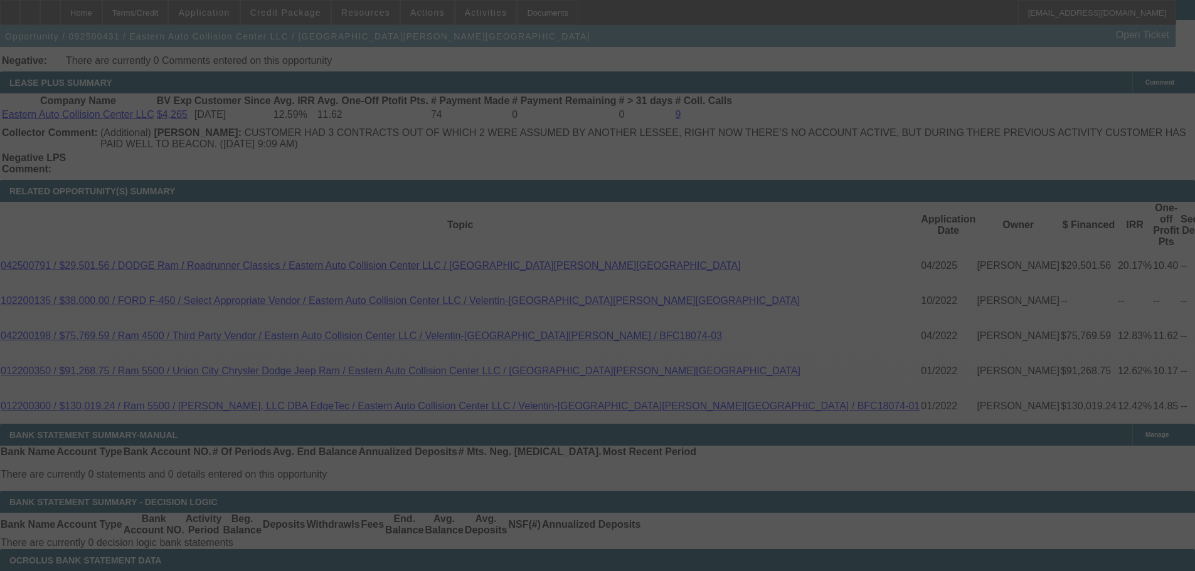
select select "0"
select select "6"
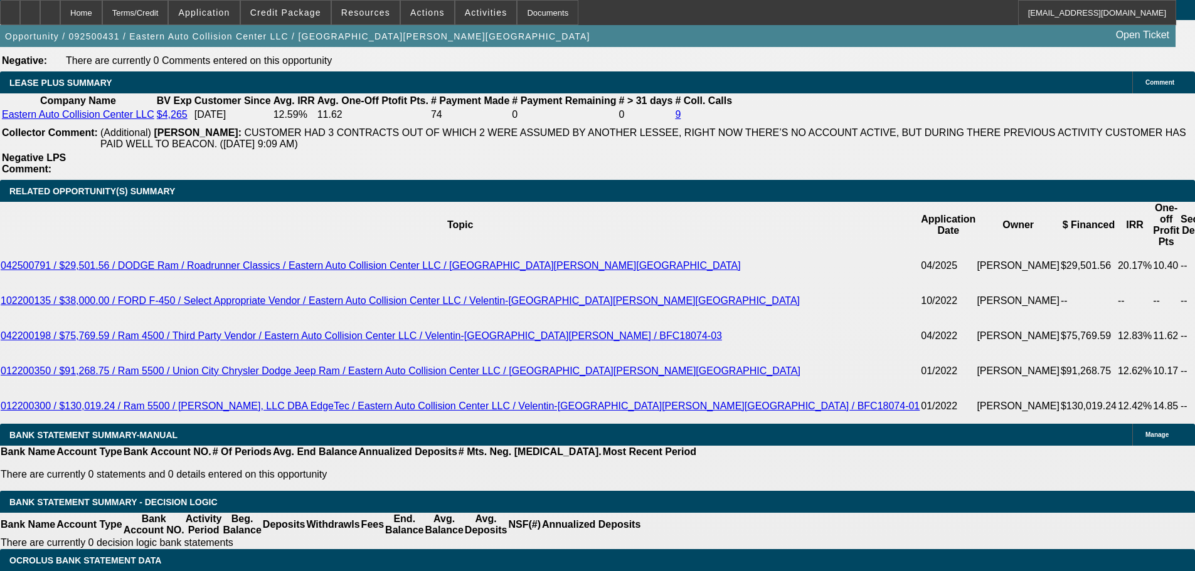
drag, startPoint x: 180, startPoint y: 273, endPoint x: 310, endPoint y: 289, distance: 131.3
type input "19"
type input "UNKNOWN"
type input "1090"
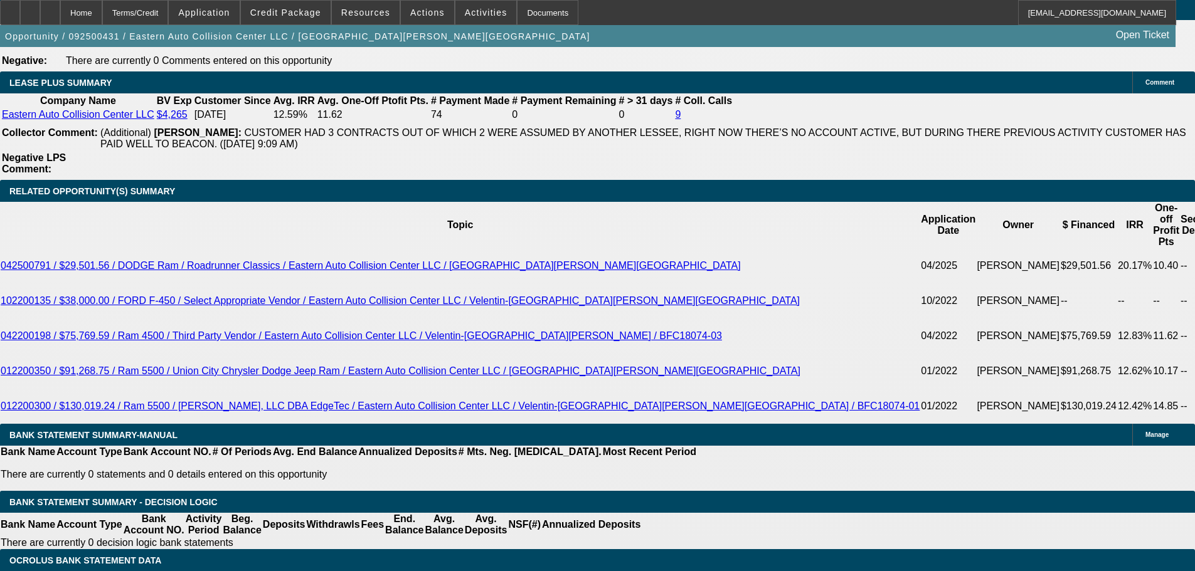
type input "18.4"
type input "$1,090.00"
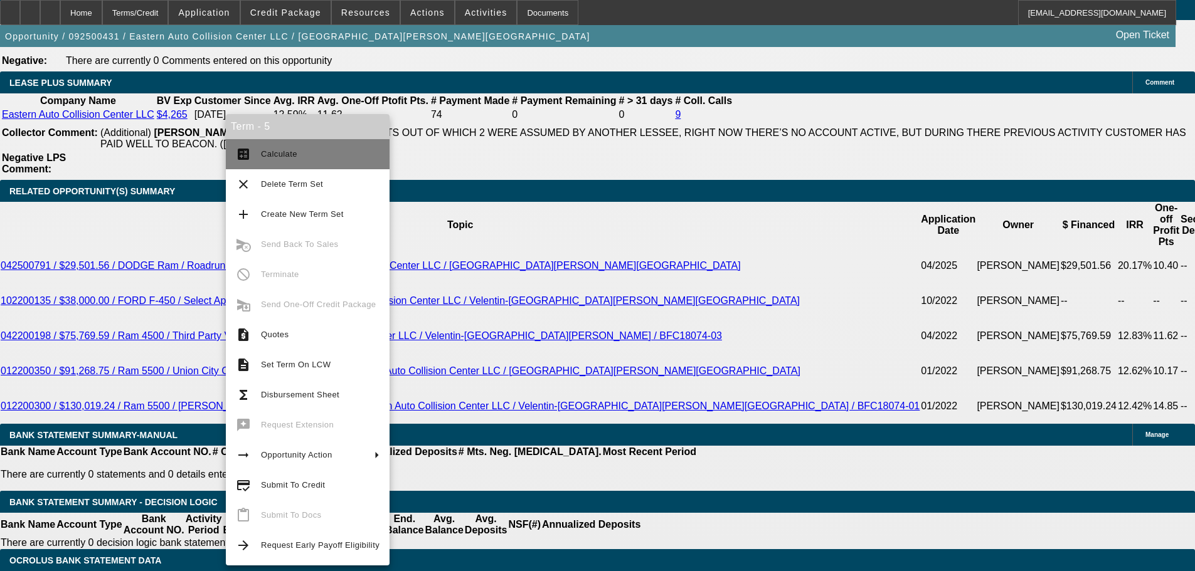
click at [296, 150] on span "Calculate" at bounding box center [320, 154] width 119 height 15
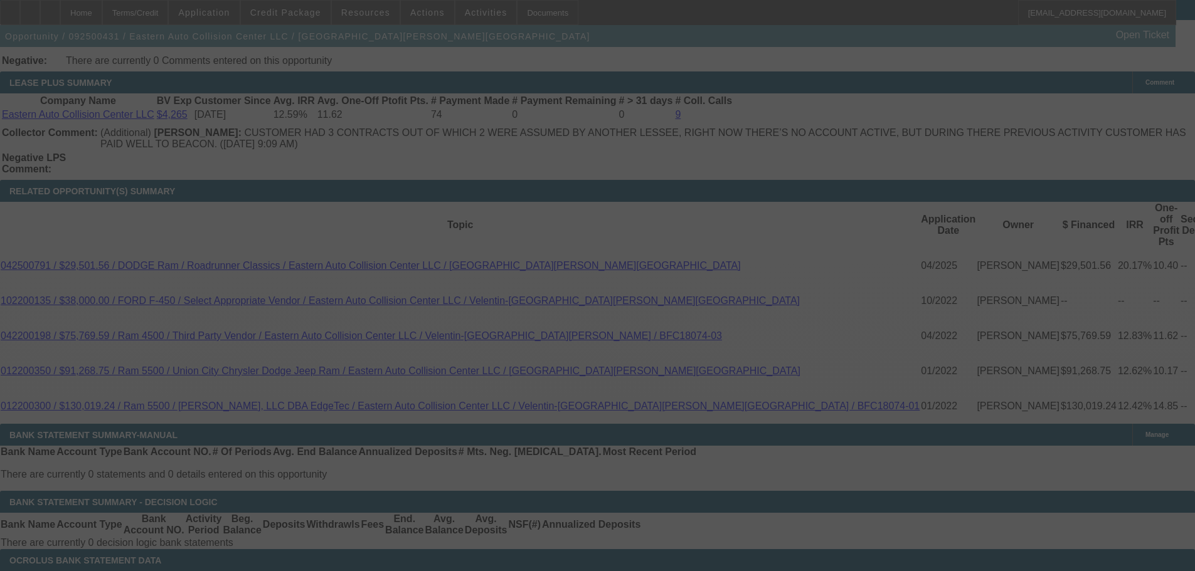
select select "0"
select select "6"
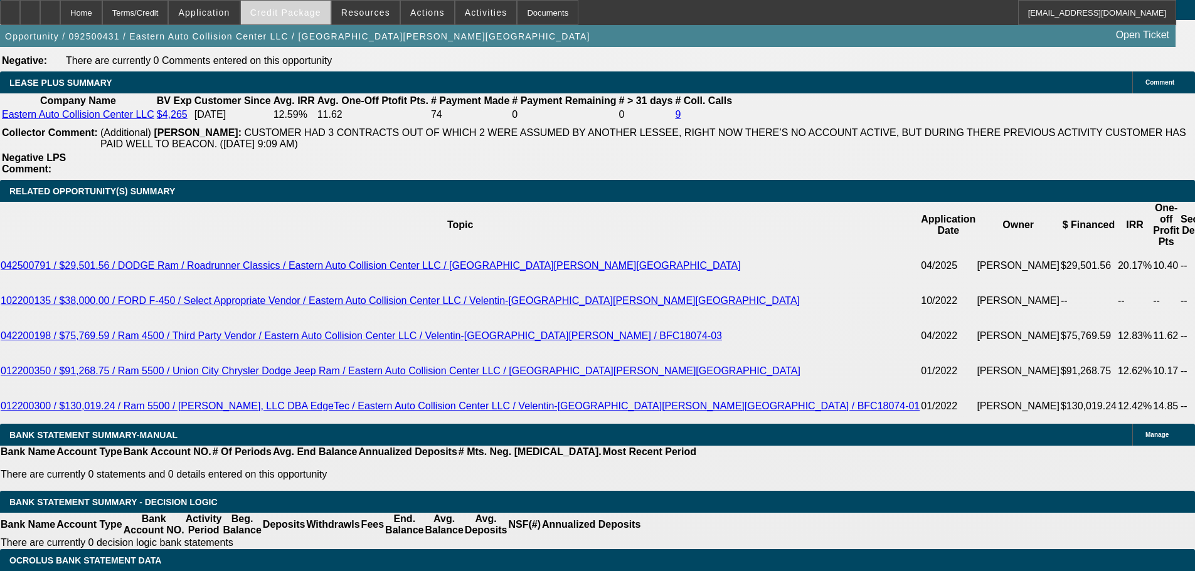
click at [274, 9] on span "Credit Package" at bounding box center [285, 13] width 71 height 10
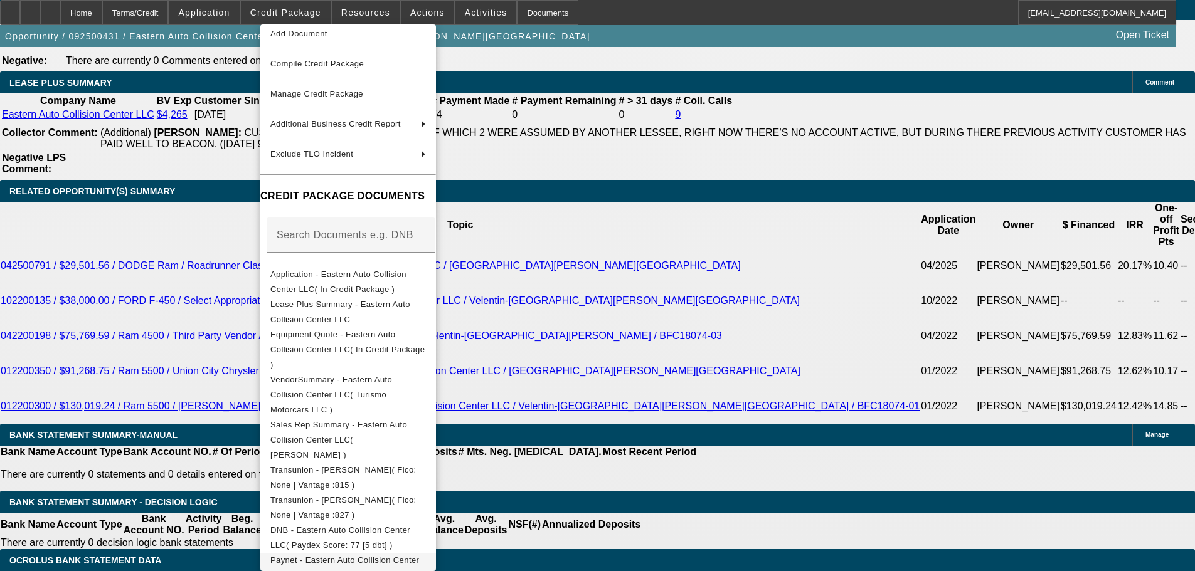
scroll to position [63, 0]
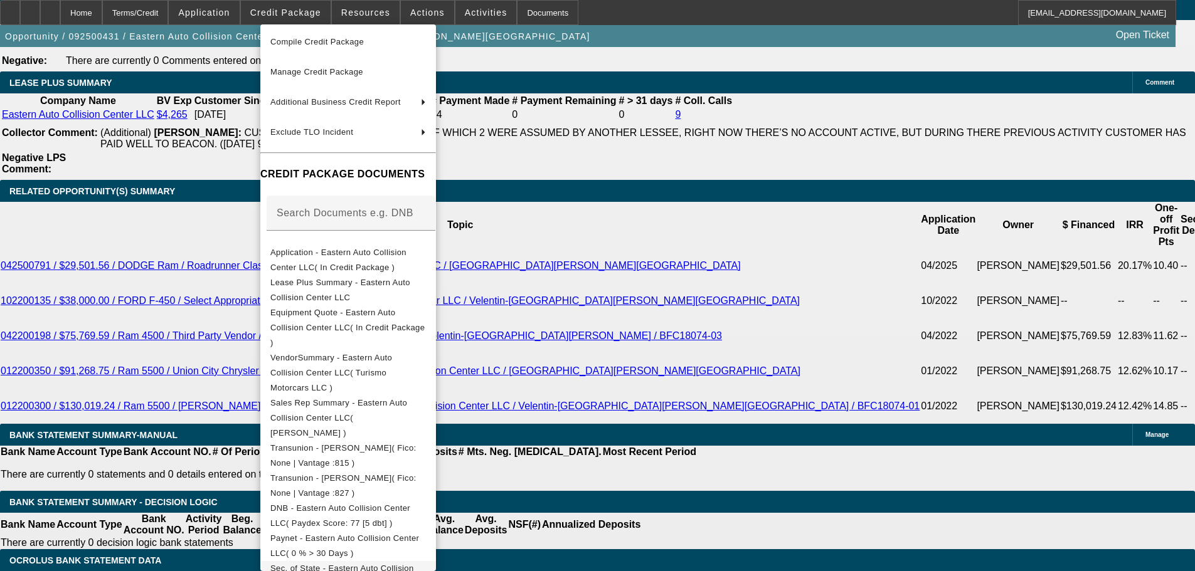
click at [414, 564] on span "Sec. of State - Eastern Auto Collision Center LLC( In Credit Package )" at bounding box center [342, 576] width 144 height 24
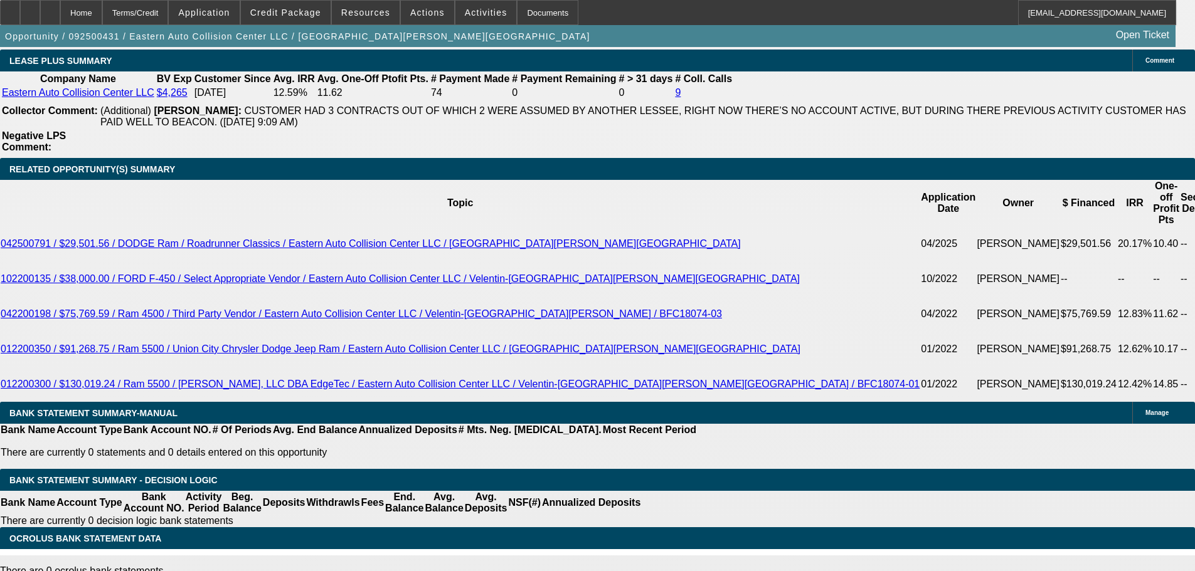
scroll to position [2092, 0]
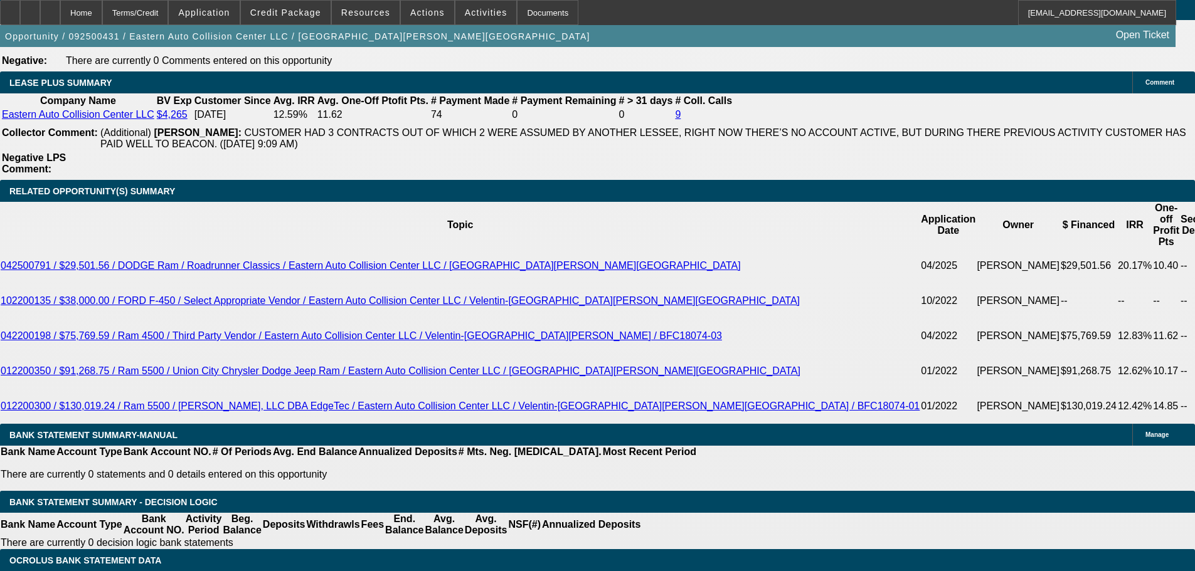
type input "0"
drag, startPoint x: 190, startPoint y: 291, endPoint x: 292, endPoint y: 292, distance: 101.6
type input "UNKNOWN"
type input "$1,500.00"
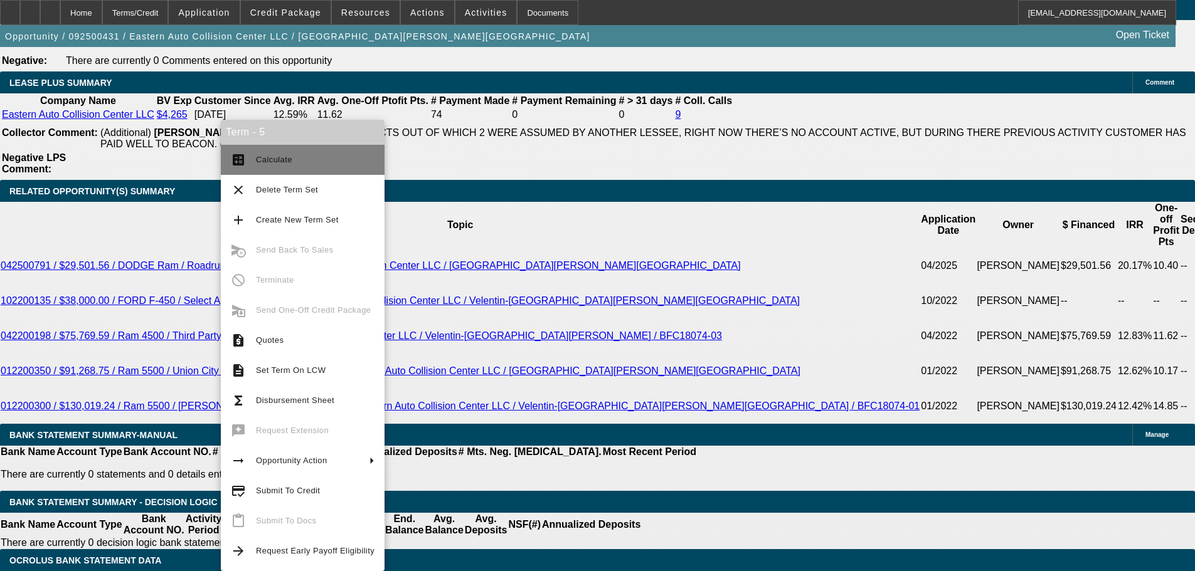
click at [282, 161] on span "Calculate" at bounding box center [274, 159] width 36 height 9
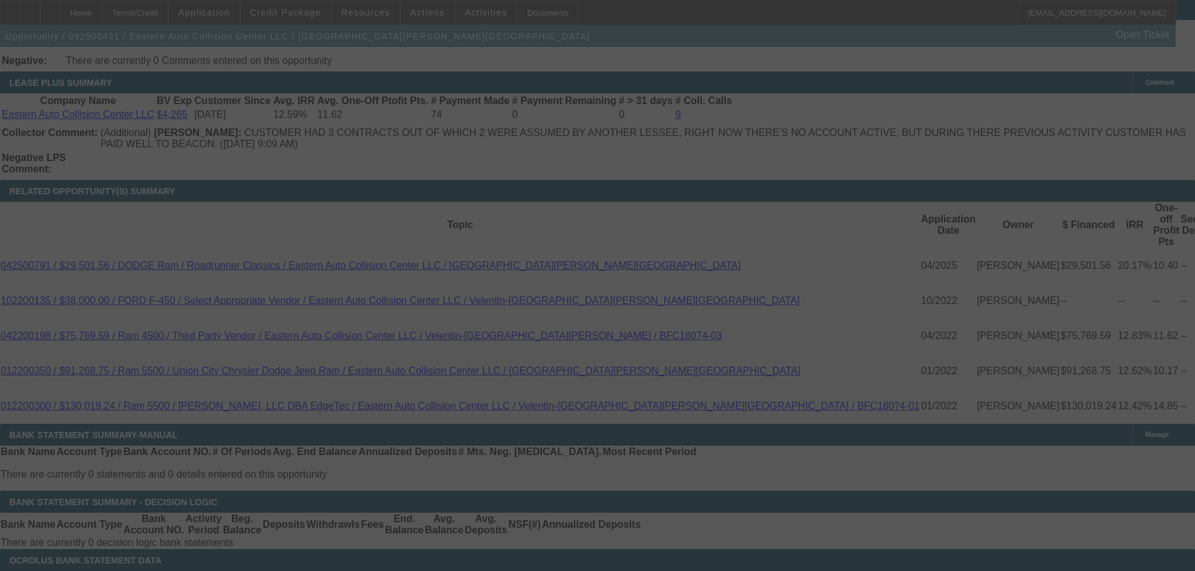
select select "0"
select select "6"
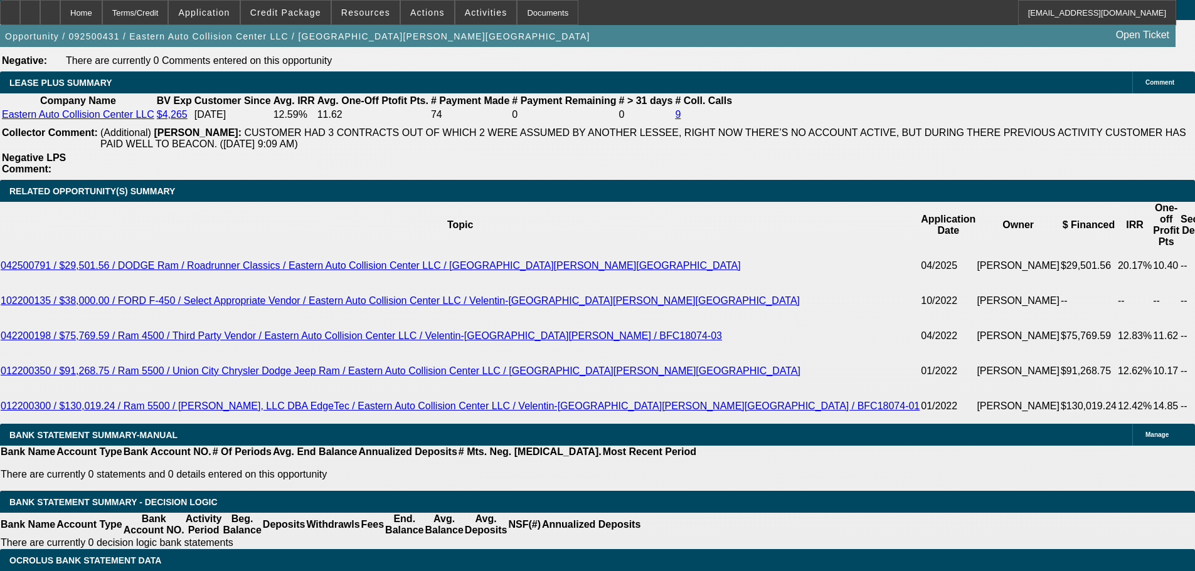
drag, startPoint x: 178, startPoint y: 271, endPoint x: 342, endPoint y: 279, distance: 165.2
type input "10"
type input "UNKNOWN"
type input "1075"
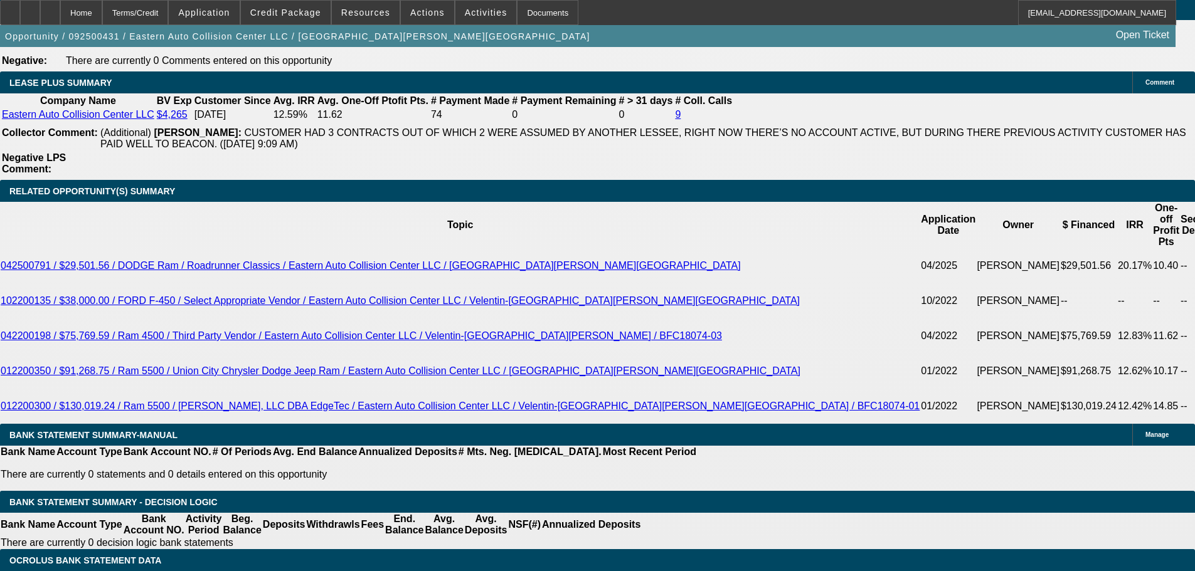
type input "17.4"
type input "$1,075.00"
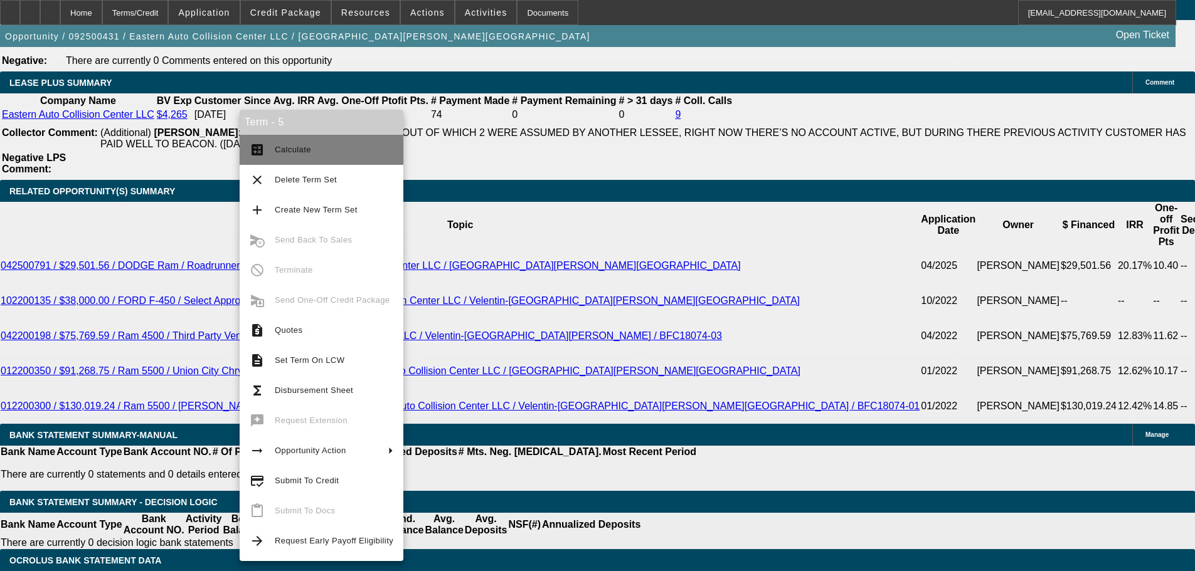
click at [289, 141] on button "calculate Calculate" at bounding box center [322, 150] width 164 height 30
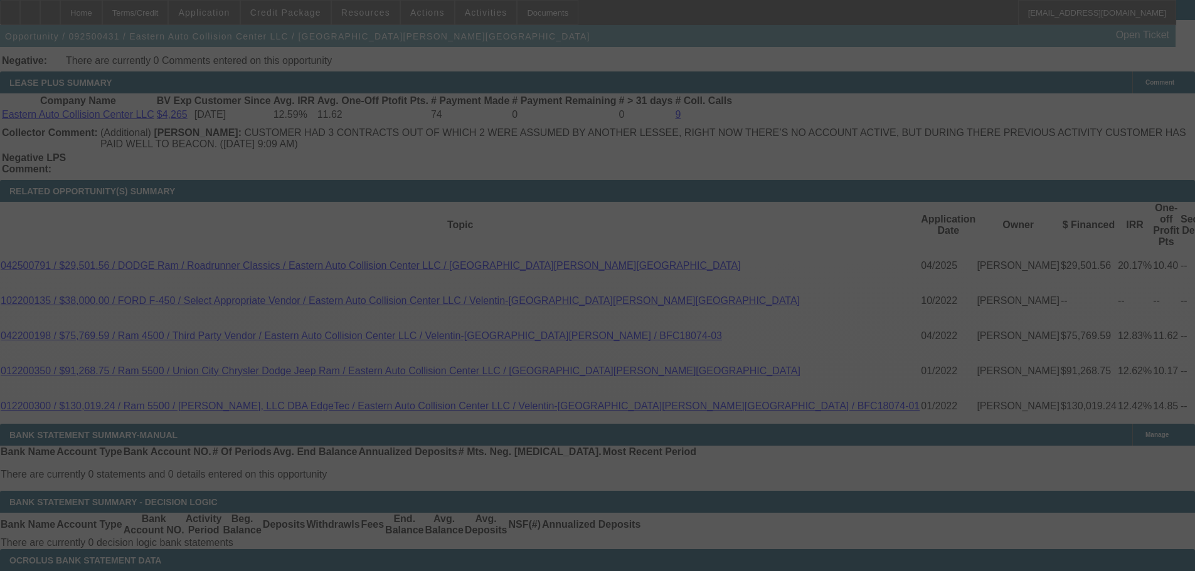
select select "0"
select select "6"
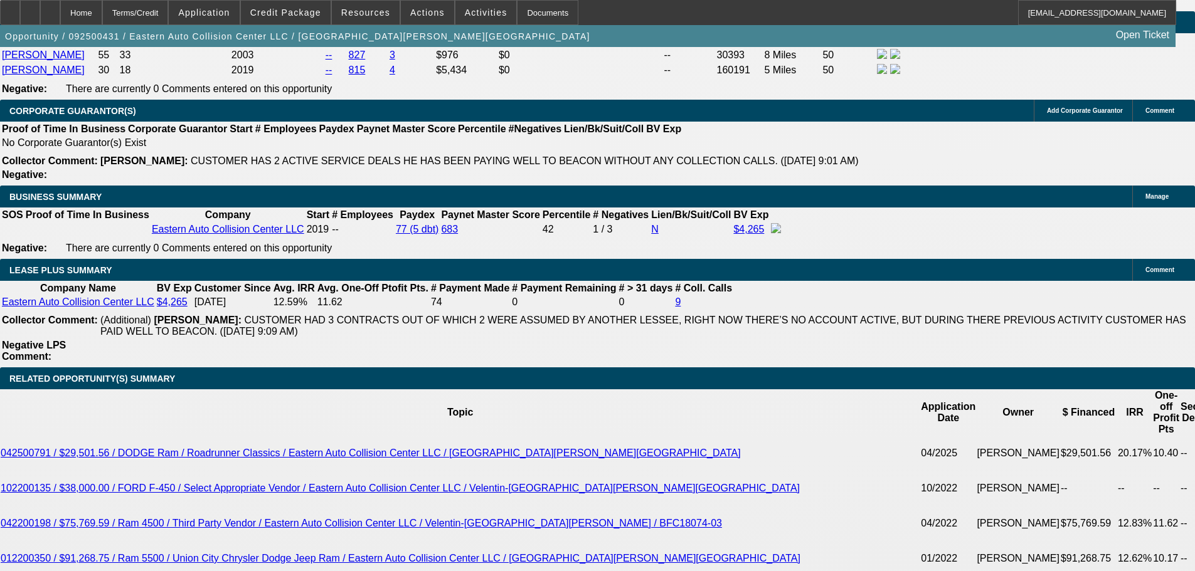
scroll to position [1904, 0]
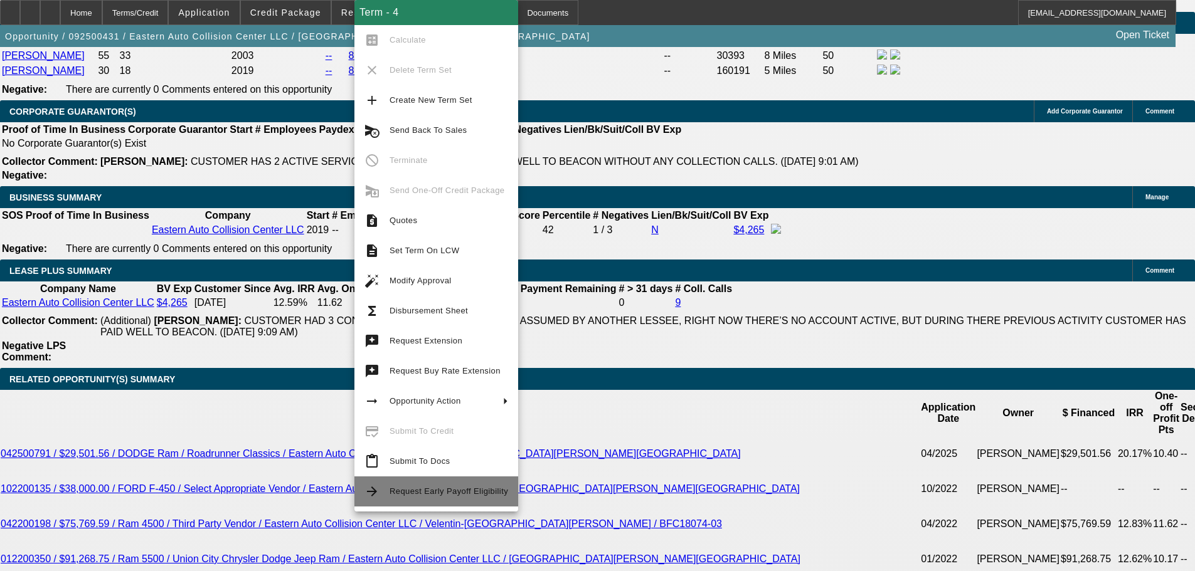
click at [464, 491] on span "Request Early Payoff Eligibility" at bounding box center [449, 491] width 119 height 9
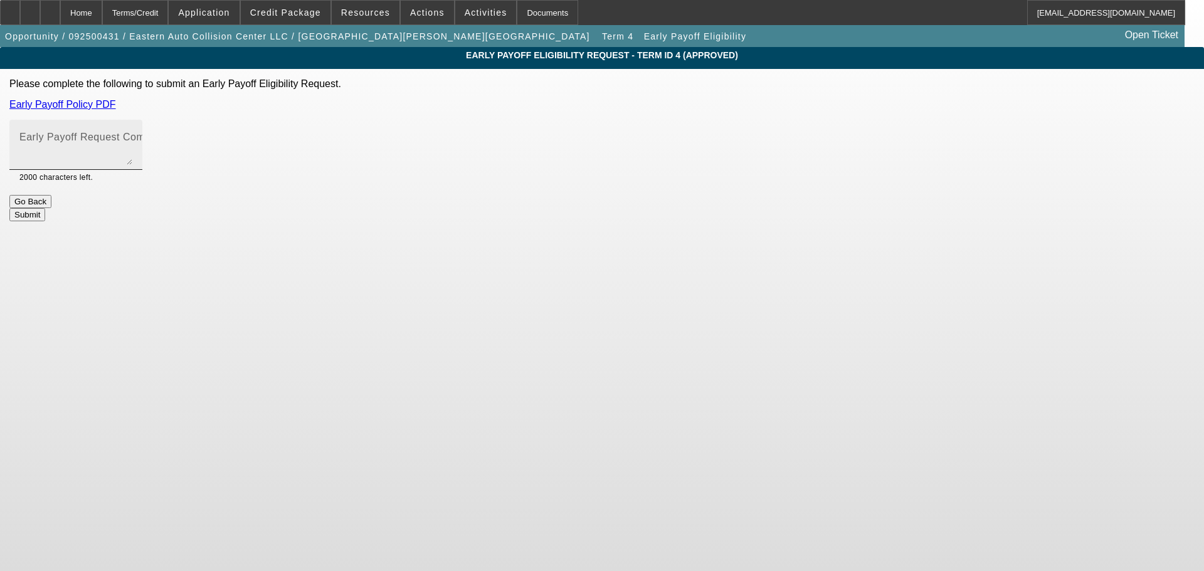
click at [169, 141] on mat-label "Early Payoff Request Comment" at bounding box center [93, 137] width 149 height 11
click at [132, 141] on textarea "Early Payoff Request Comment" at bounding box center [75, 150] width 113 height 30
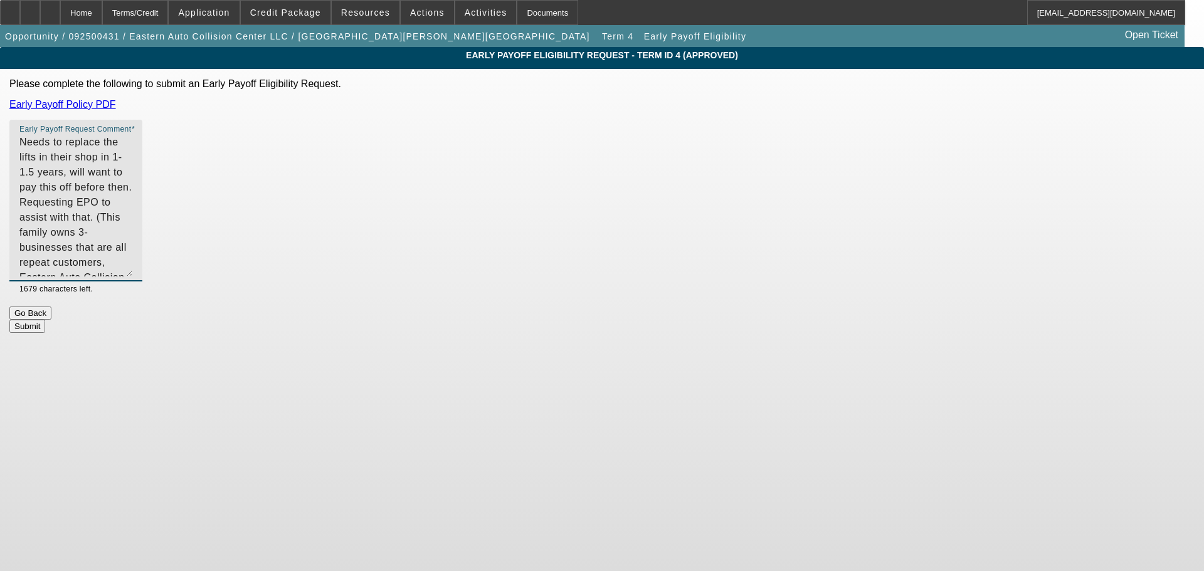
drag, startPoint x: 760, startPoint y: 162, endPoint x: 774, endPoint y: 273, distance: 112.6
click at [142, 273] on div "Early Payoff Request Comment Needs to replace the lifts in their shop in 1-1.5 …" at bounding box center [75, 201] width 133 height 162
drag, startPoint x: 563, startPoint y: 155, endPoint x: 534, endPoint y: 157, distance: 29.0
click at [132, 157] on textarea "Needs to replace the lifts in their shop in 1-1.5 years, will want to pay this …" at bounding box center [75, 206] width 113 height 142
click at [132, 169] on textarea "Needs to replace the lifts in their shop in 1-1.5 years, will want to pay this …" at bounding box center [75, 206] width 113 height 142
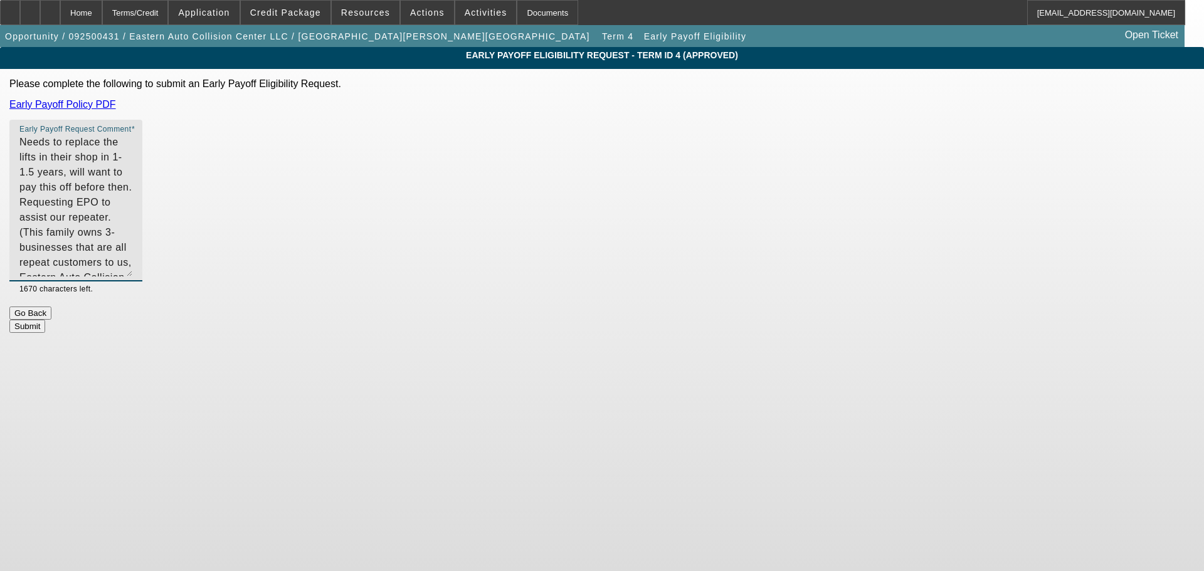
click at [132, 192] on textarea "Needs to replace the lifts in their shop in 1-1.5 years, will want to pay this …" at bounding box center [75, 206] width 113 height 142
click at [132, 193] on textarea "Needs to replace the lifts in their shop in 1-1.5 years, will want to pay this …" at bounding box center [75, 206] width 113 height 142
type textarea "Needs to replace the lifts in their shop in 1-1.5 years, will want to pay this …"
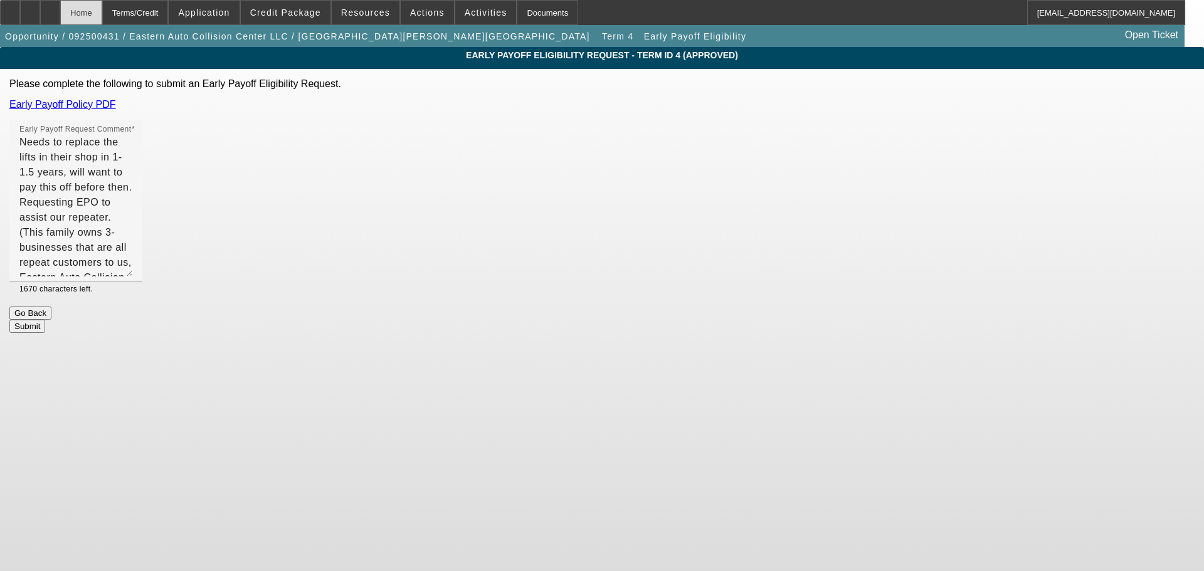
click at [102, 19] on div "Home" at bounding box center [81, 12] width 42 height 25
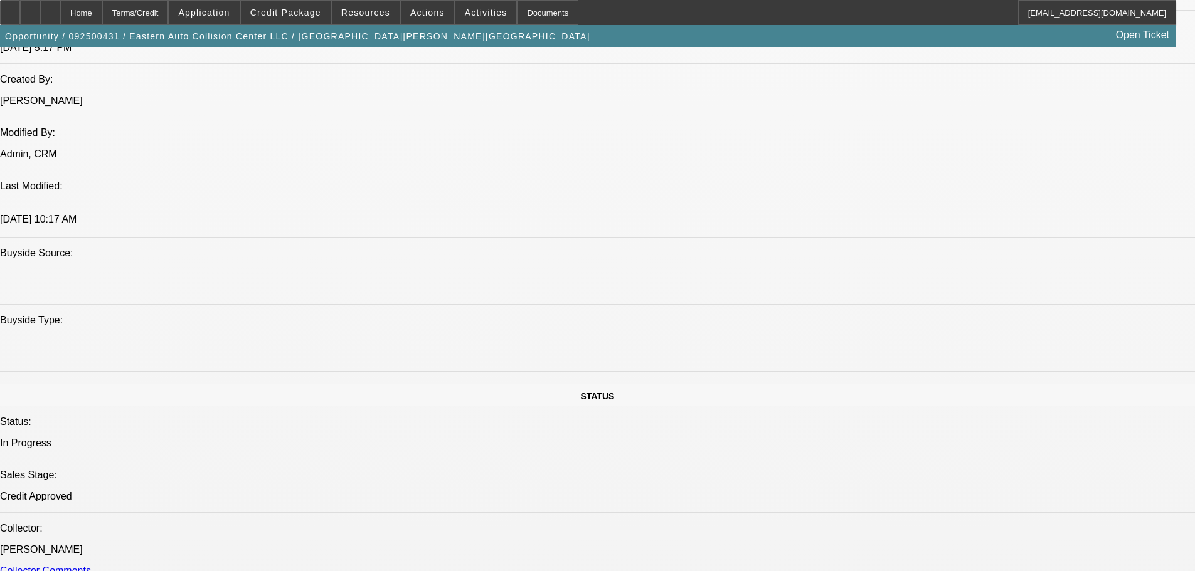
select select "0"
select select "6"
select select "0"
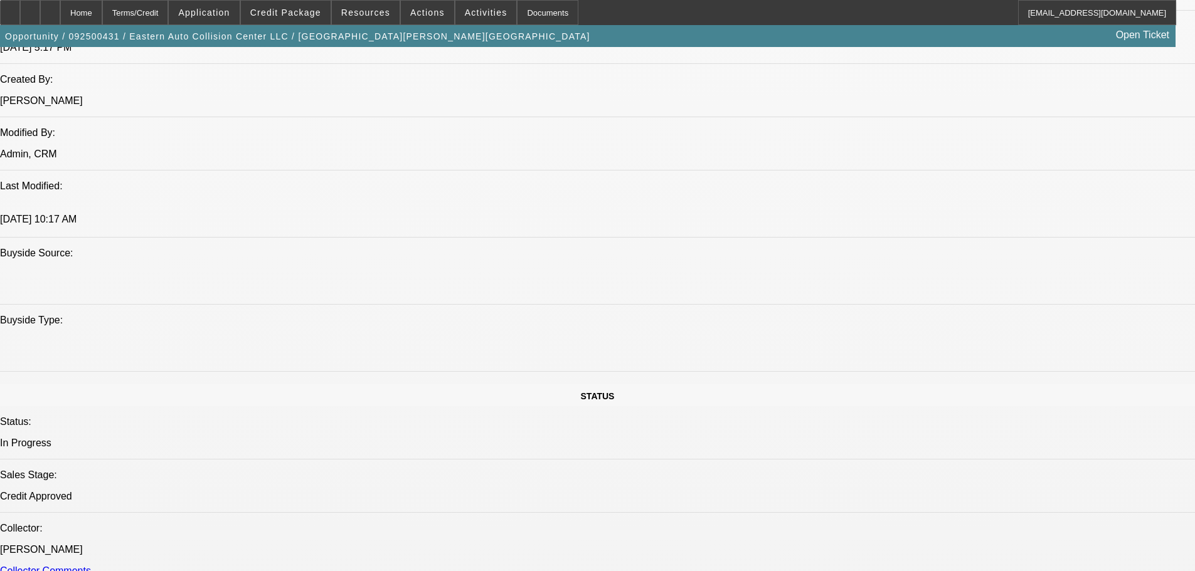
select select "0"
select select "6"
select select "0"
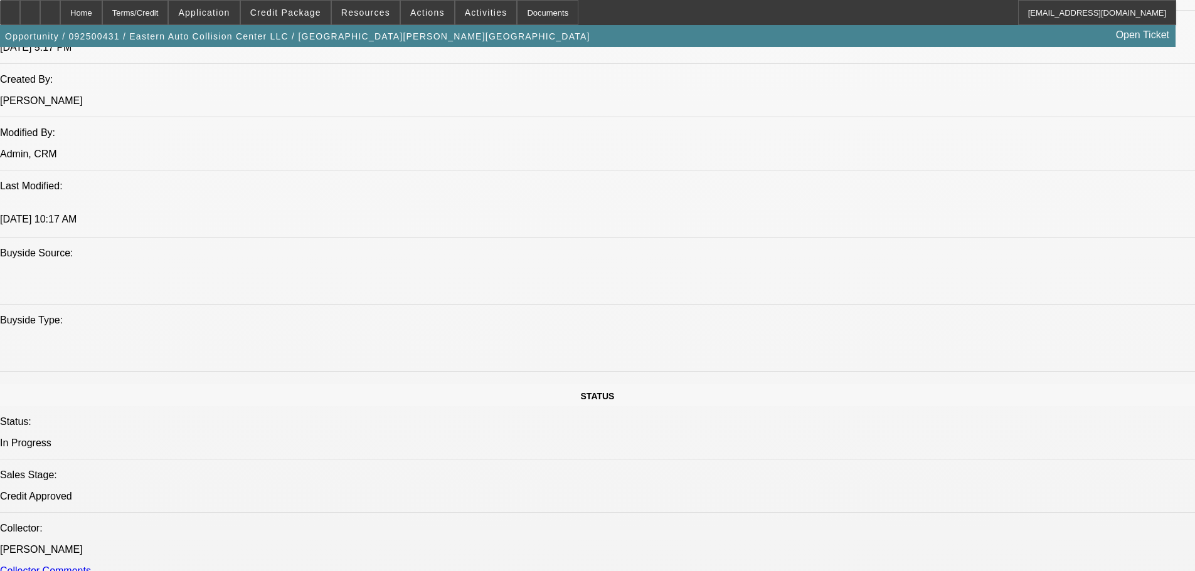
select select "0"
select select "6"
select select "0"
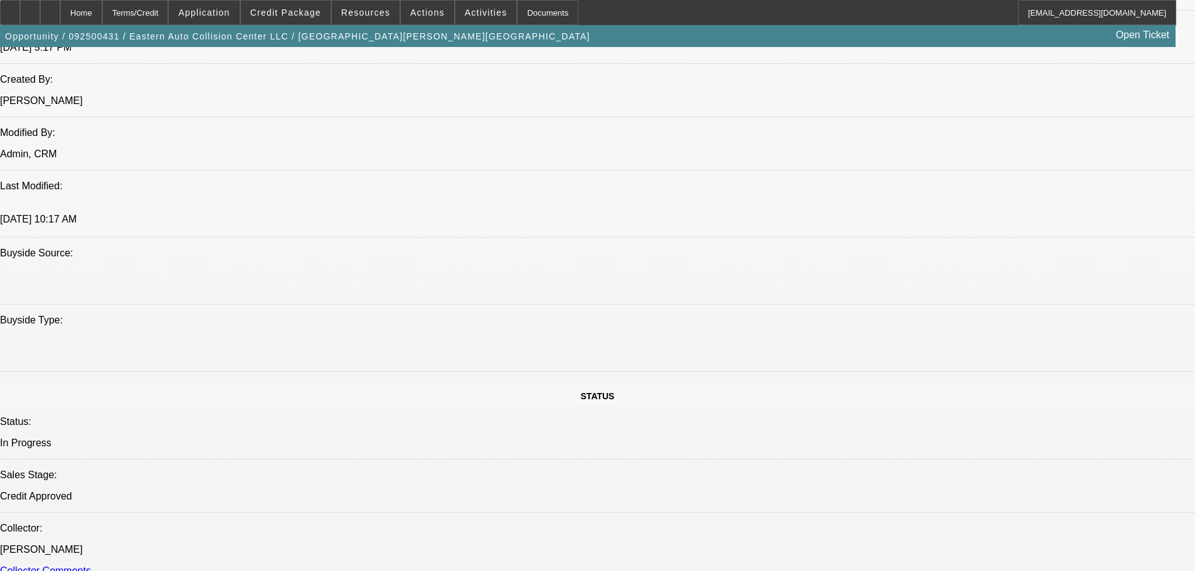
select select "6"
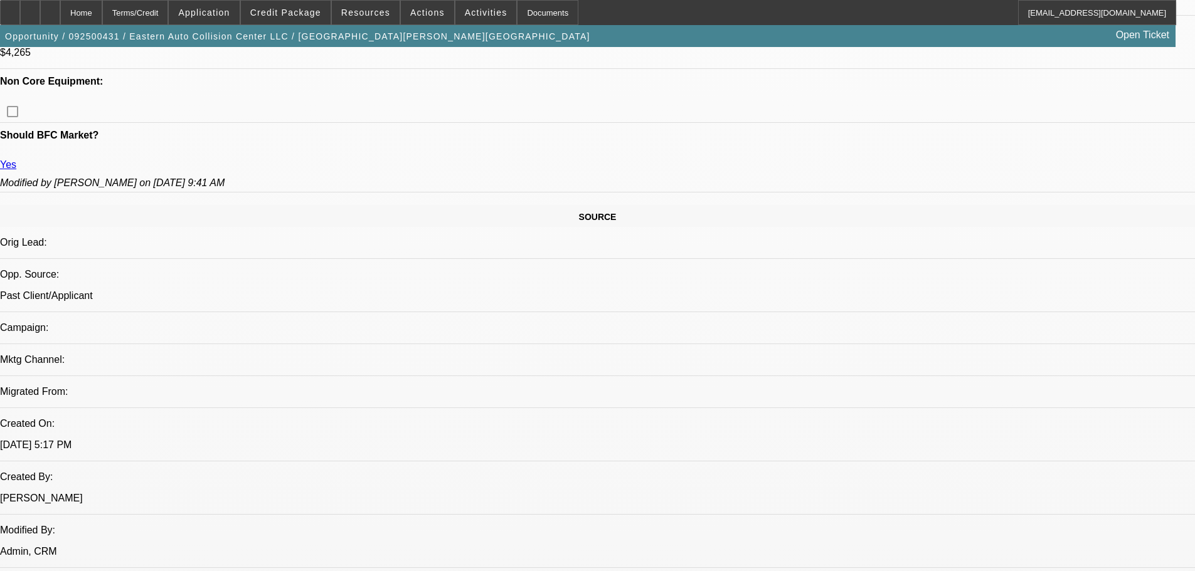
scroll to position [516, 0]
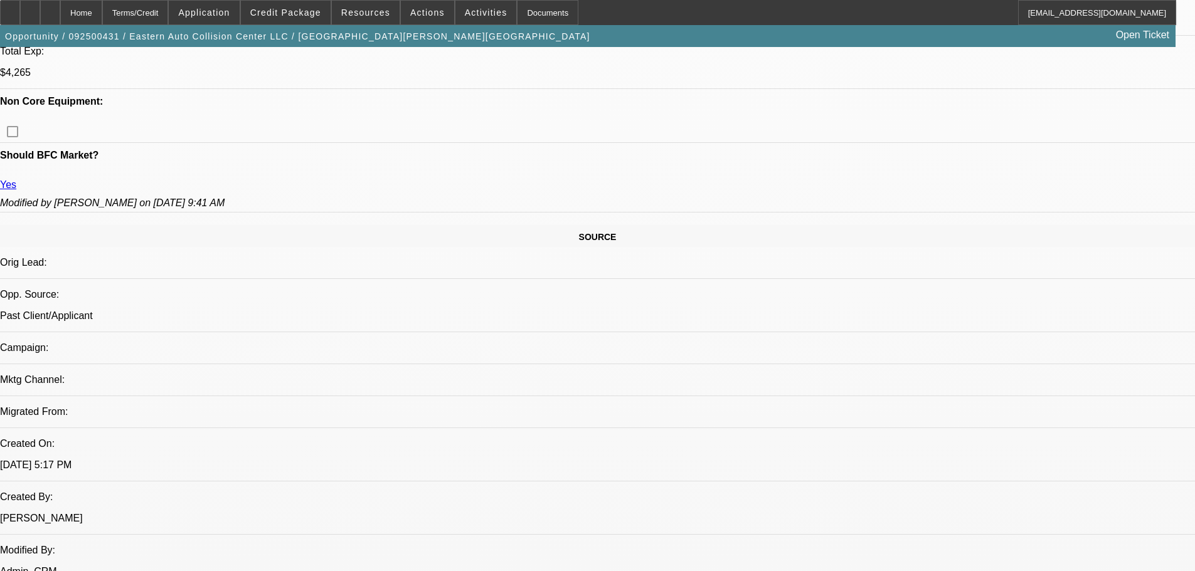
scroll to position [390, 0]
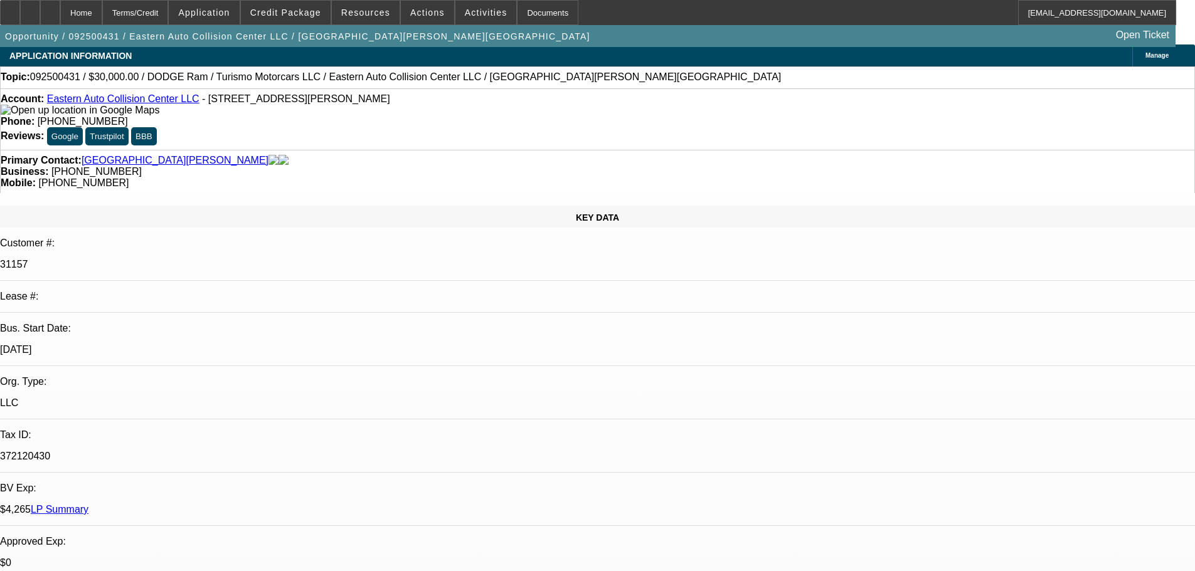
scroll to position [0, 0]
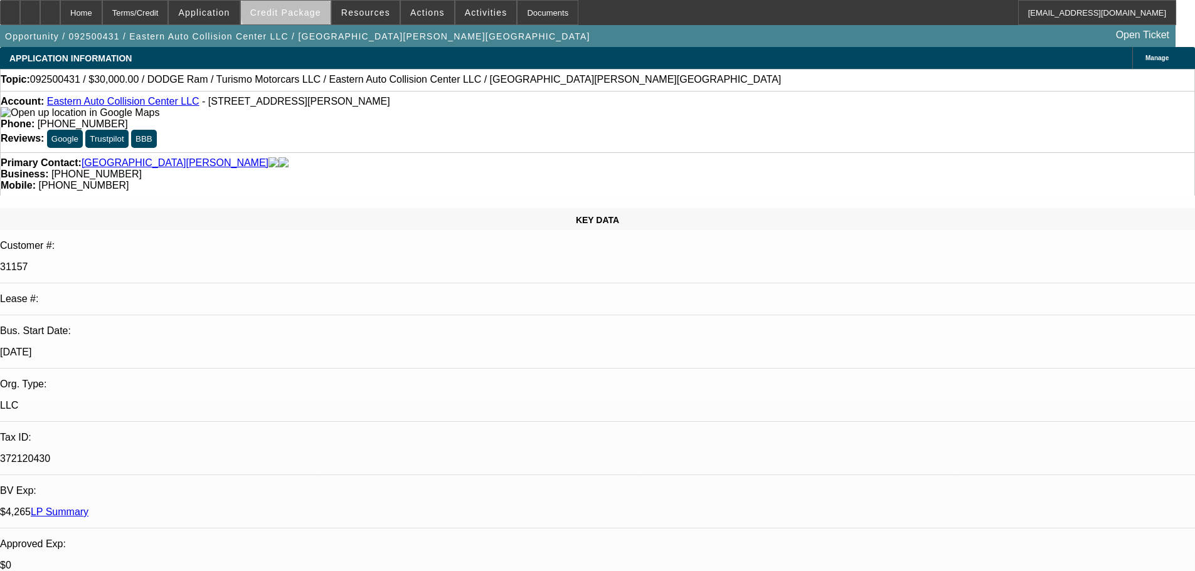
click at [309, 6] on span at bounding box center [286, 12] width 90 height 30
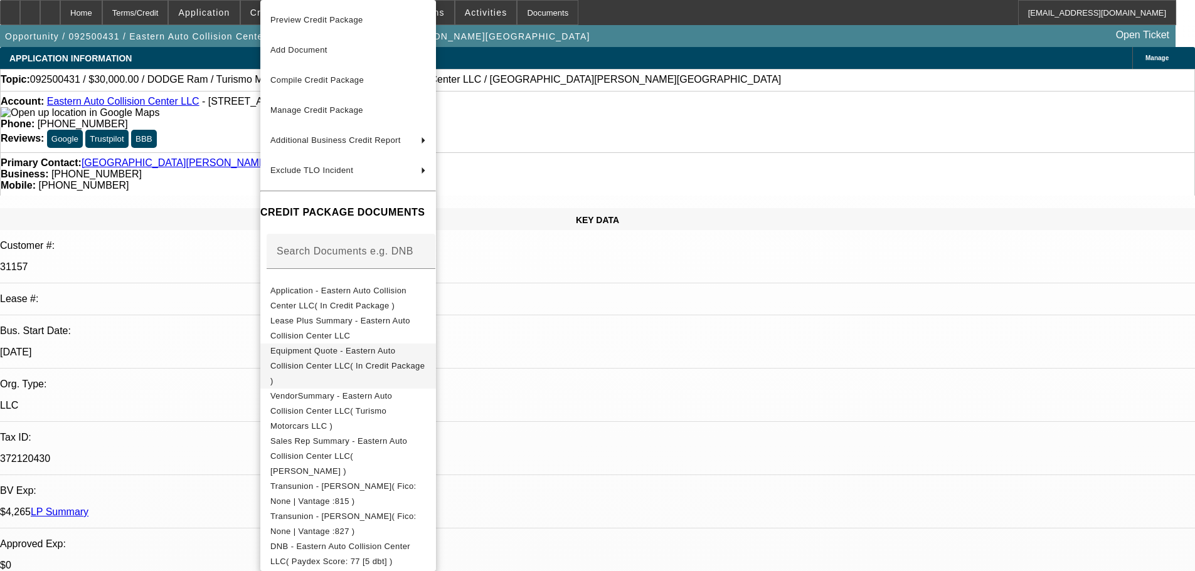
click at [361, 361] on span "Equipment Quote - Eastern Auto Collision Center LLC( In Credit Package )" at bounding box center [348, 366] width 156 height 45
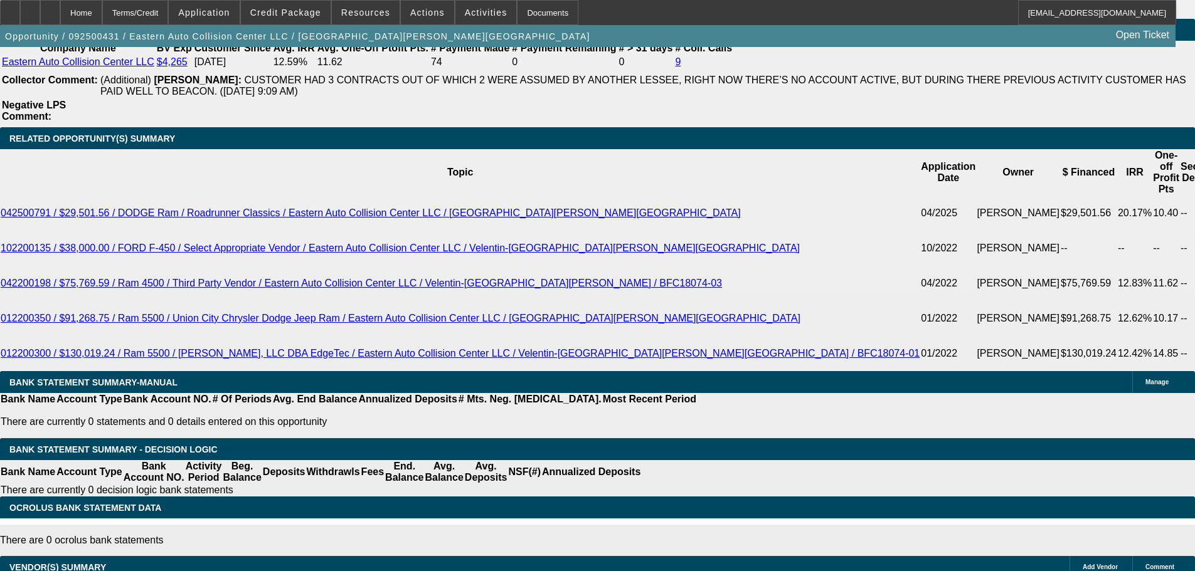
scroll to position [2070, 0]
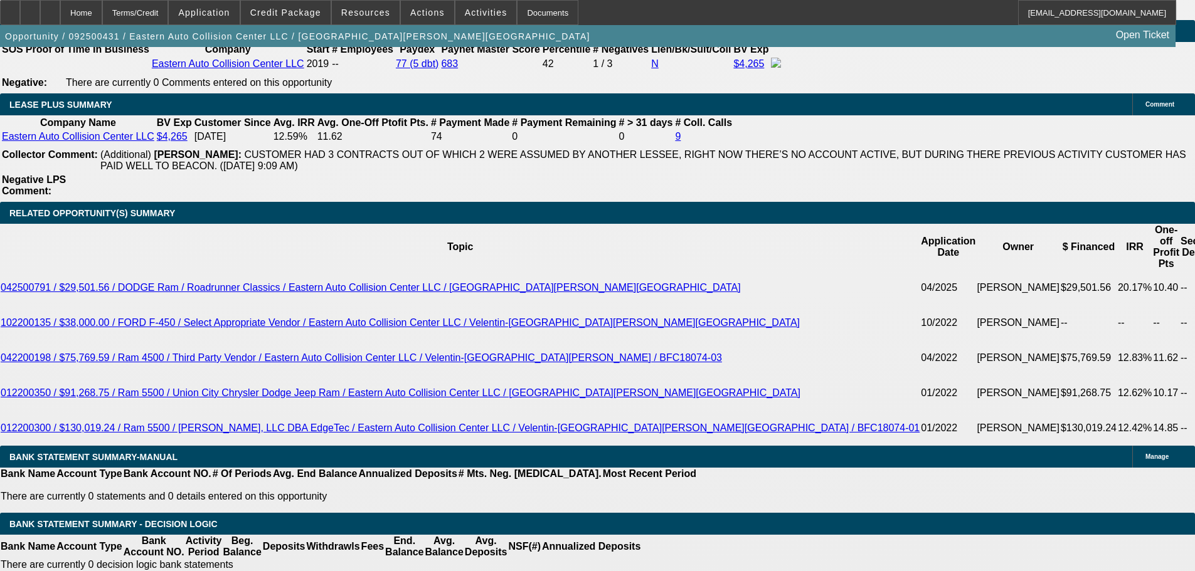
drag, startPoint x: 187, startPoint y: 313, endPoint x: 270, endPoint y: 314, distance: 83.4
type input "0"
type input "UNKNOWN"
type input "0"
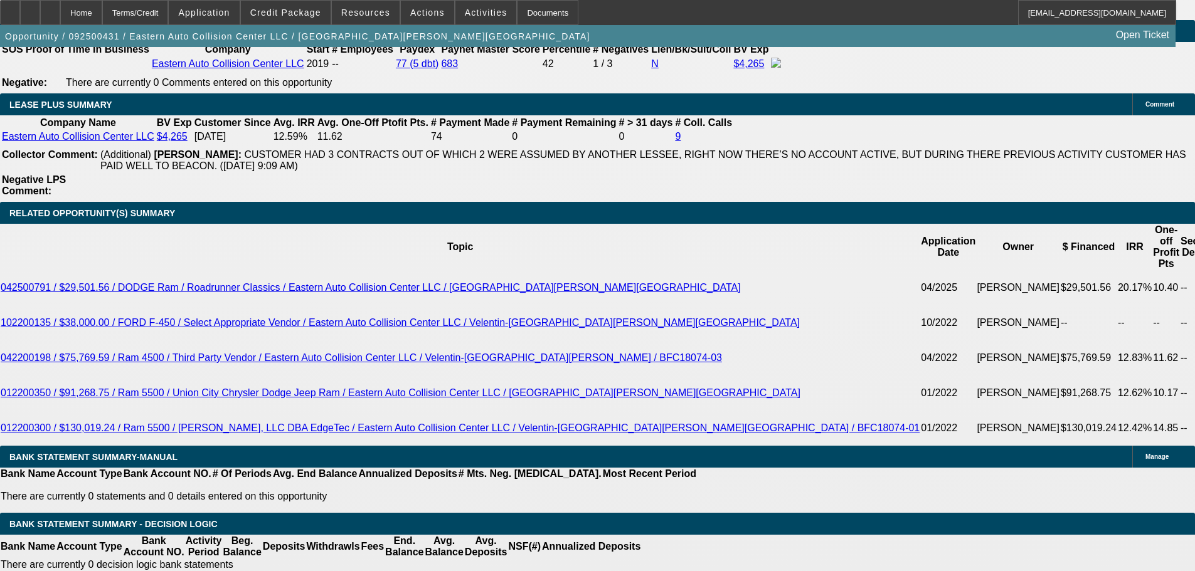
type input "1075"
type input "$0.00"
drag, startPoint x: 262, startPoint y: 297, endPoint x: 326, endPoint y: 297, distance: 64.6
type input "10"
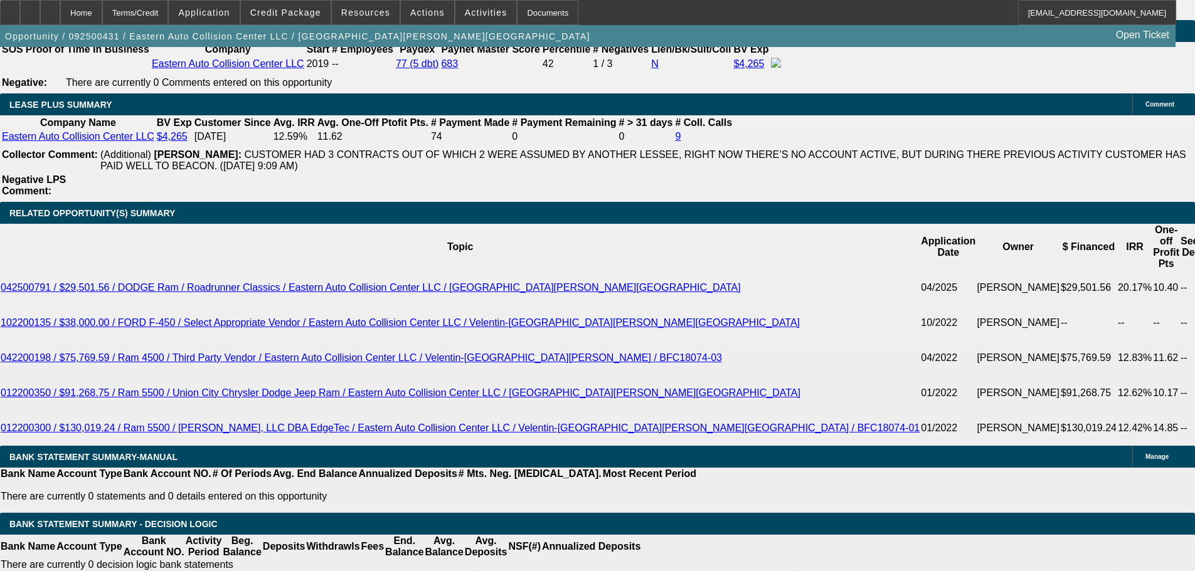
type input "1090"
type input "18.4"
type input "$1,090.00"
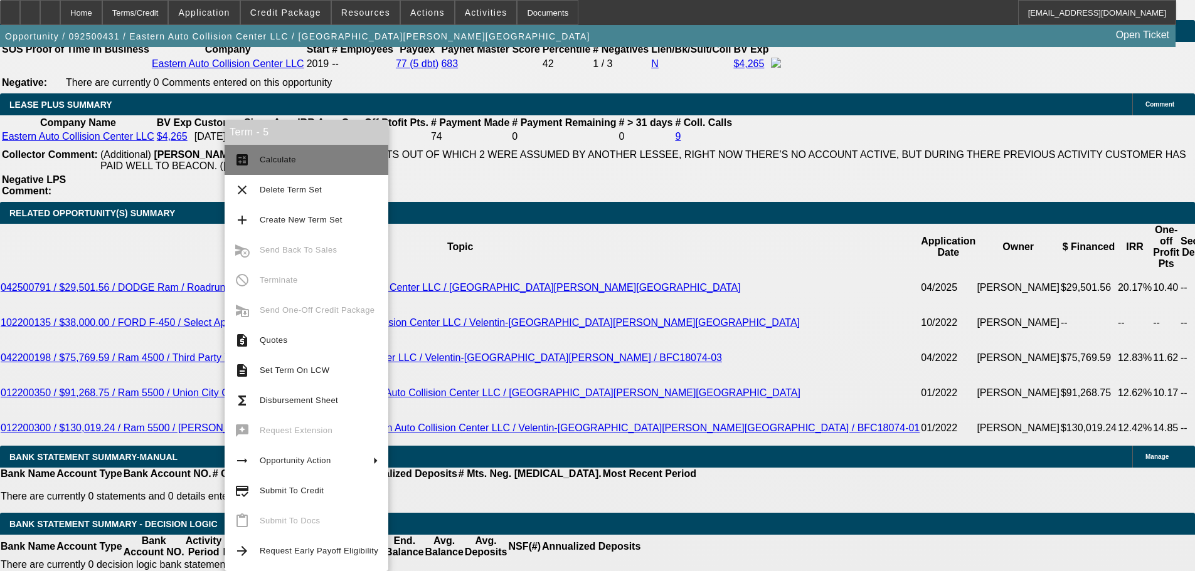
click at [297, 154] on span "Calculate" at bounding box center [319, 159] width 119 height 15
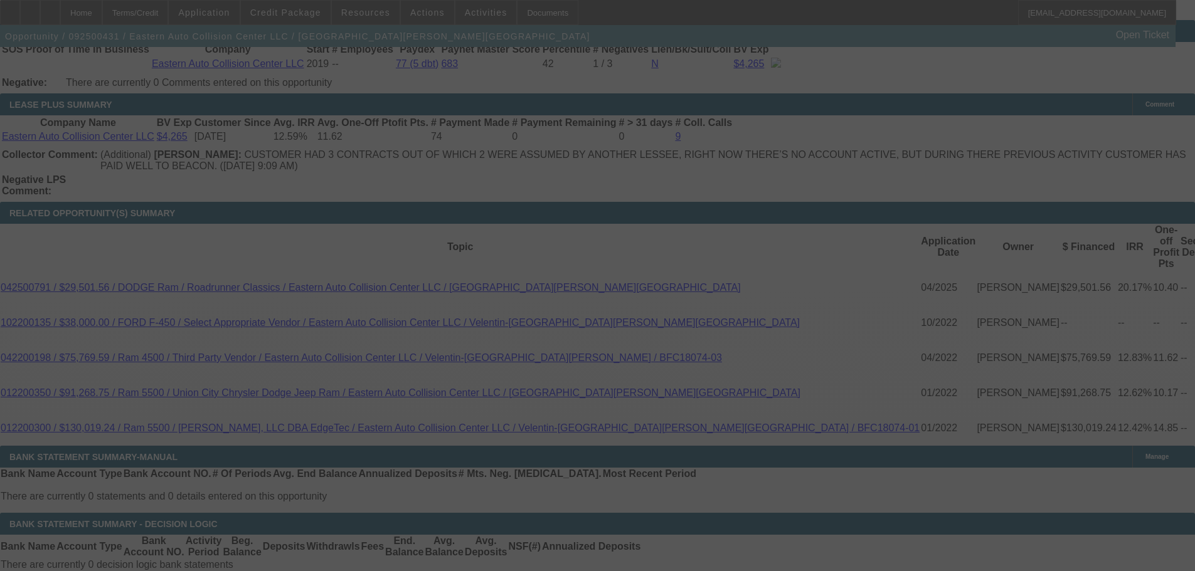
select select "0"
select select "6"
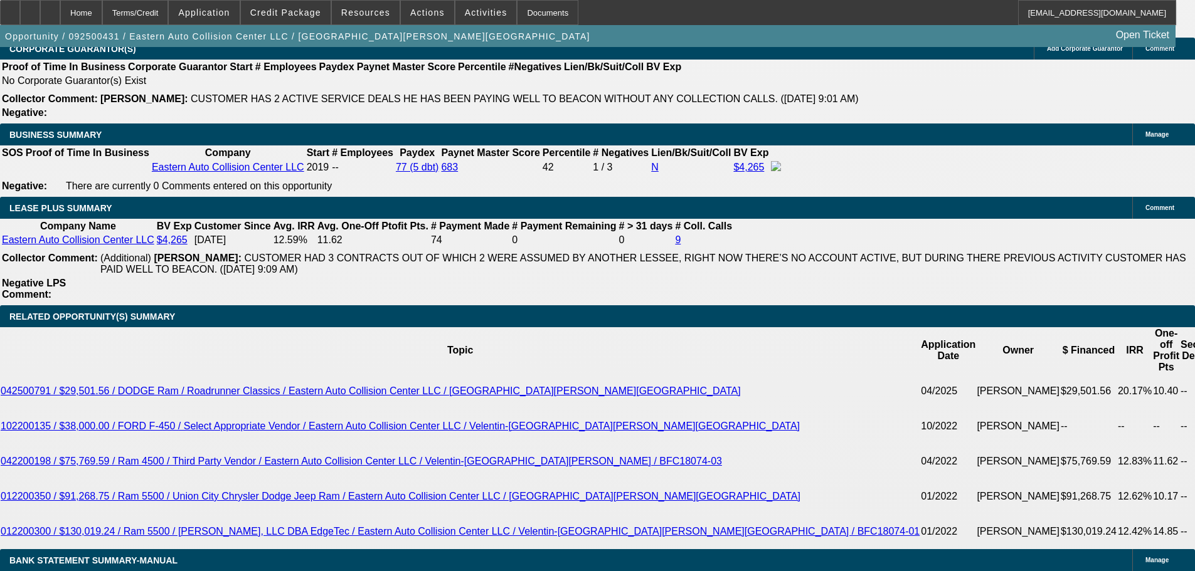
scroll to position [1944, 0]
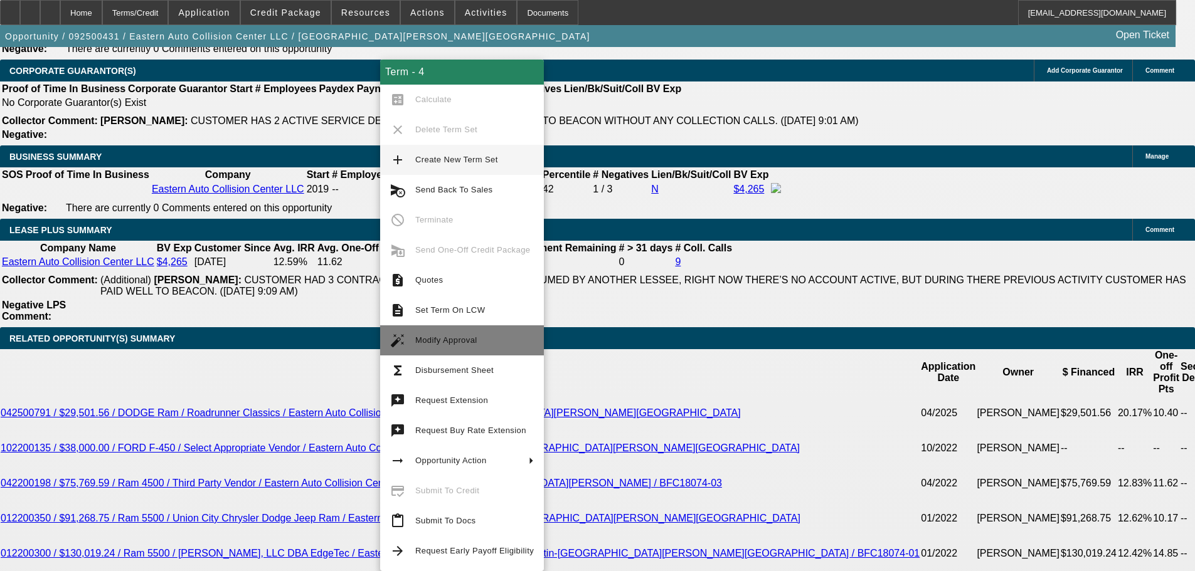
click at [466, 342] on span "Modify Approval" at bounding box center [446, 340] width 62 height 9
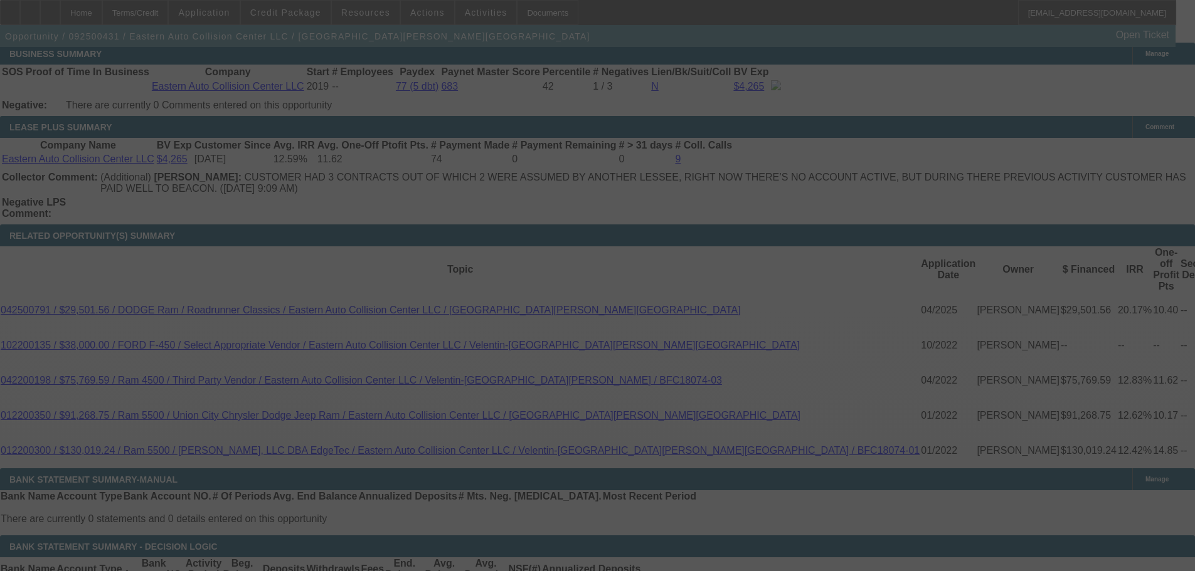
scroll to position [2070, 0]
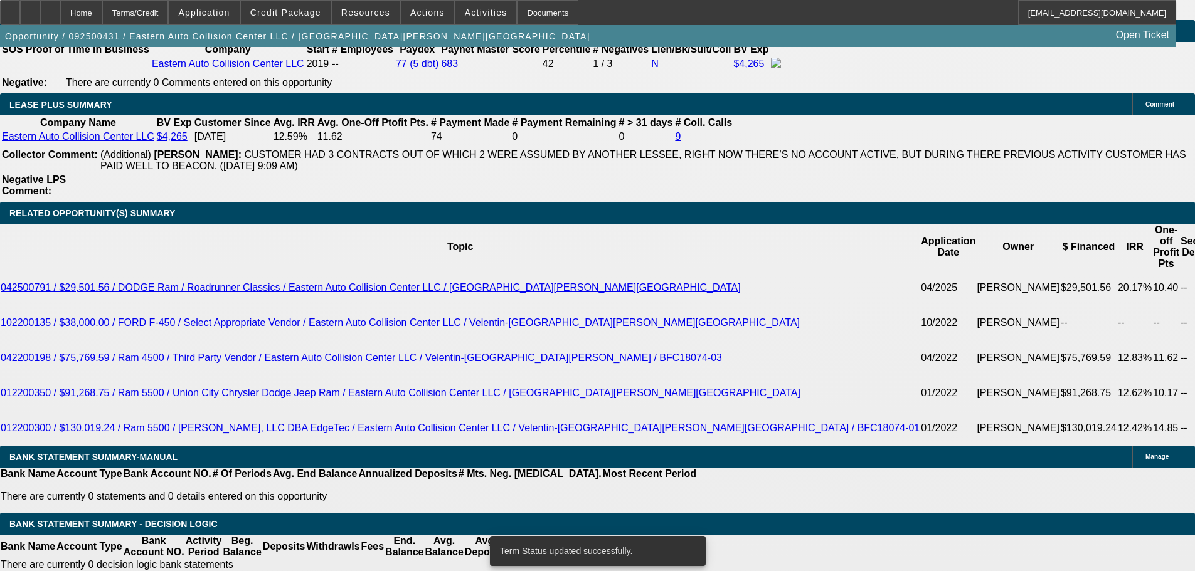
select select "0"
select select "6"
select select "0"
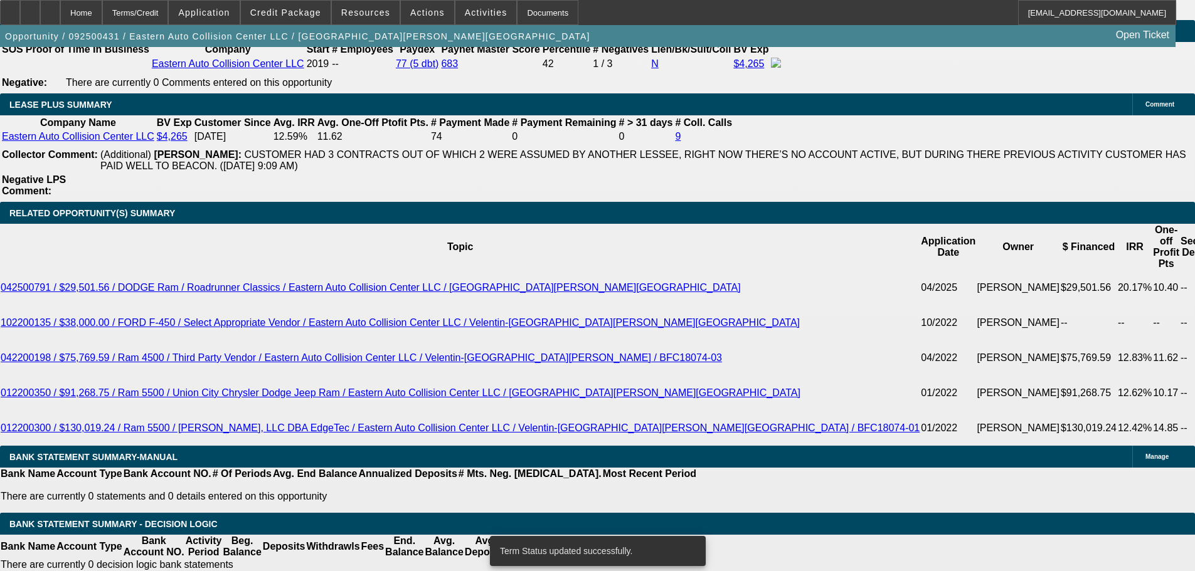
select select "0"
select select "6"
select select "0"
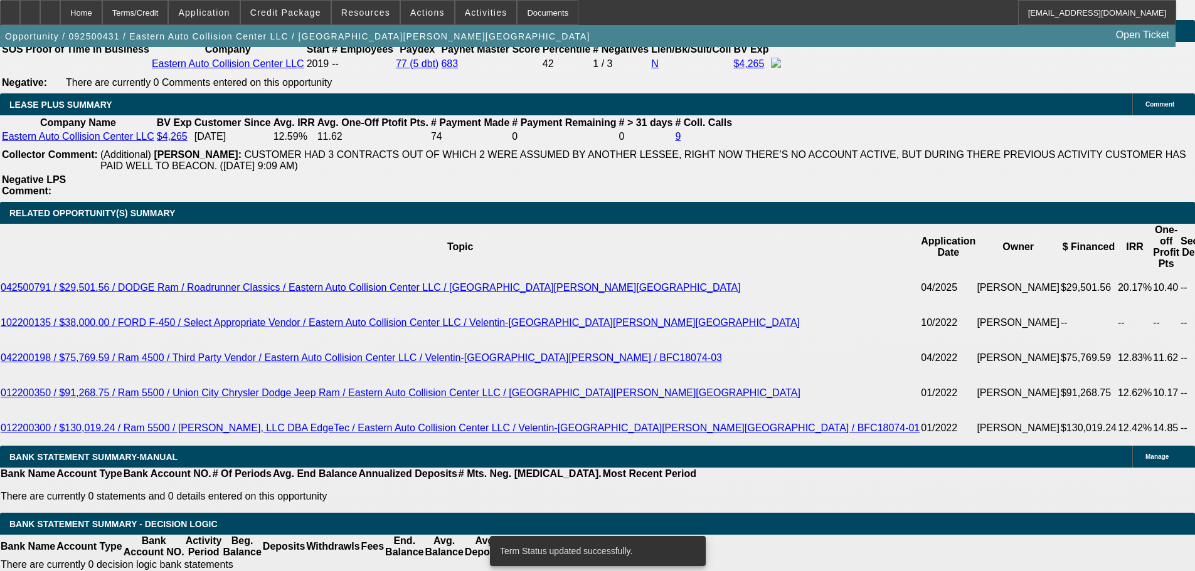
select select "0"
select select "6"
select select "0"
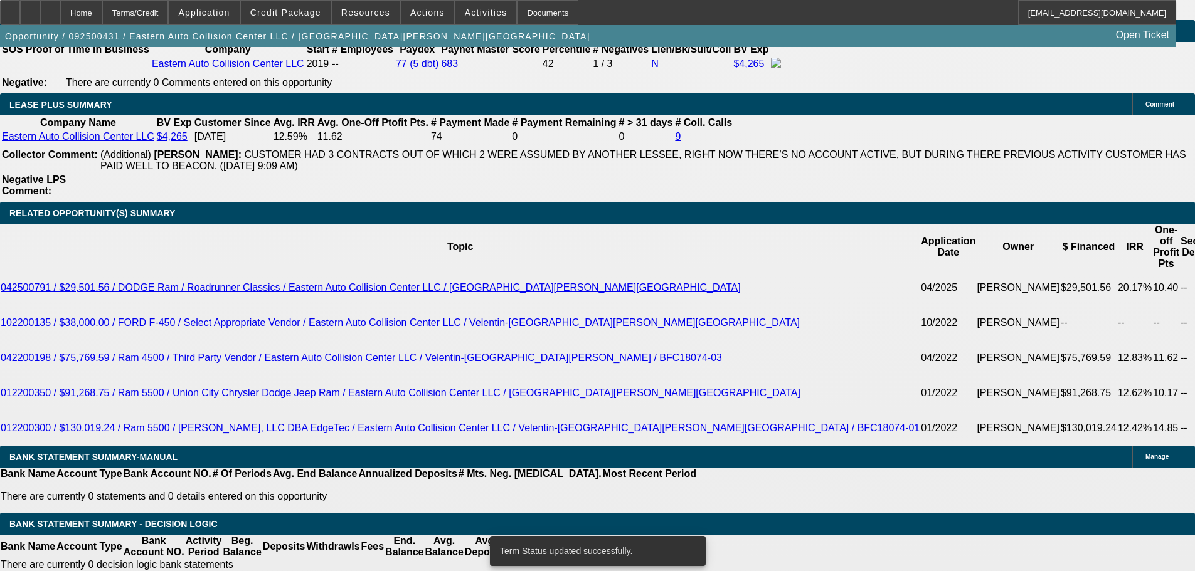
select select "6"
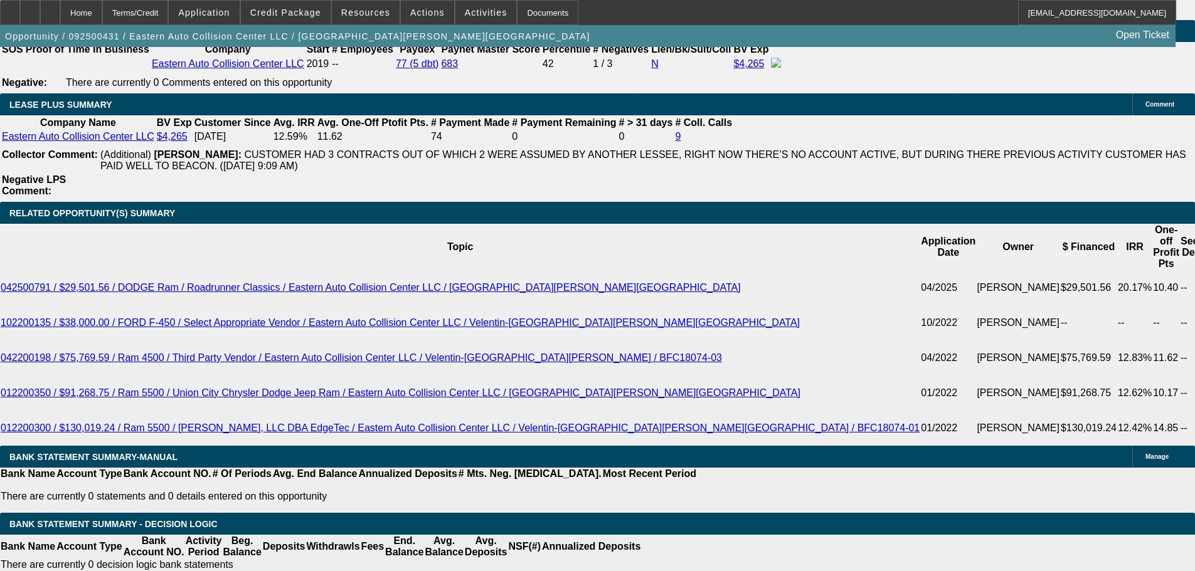
drag, startPoint x: 187, startPoint y: 294, endPoint x: 320, endPoint y: 278, distance: 134.0
type input "1090"
type input "UNKNOWN"
type input "18.4"
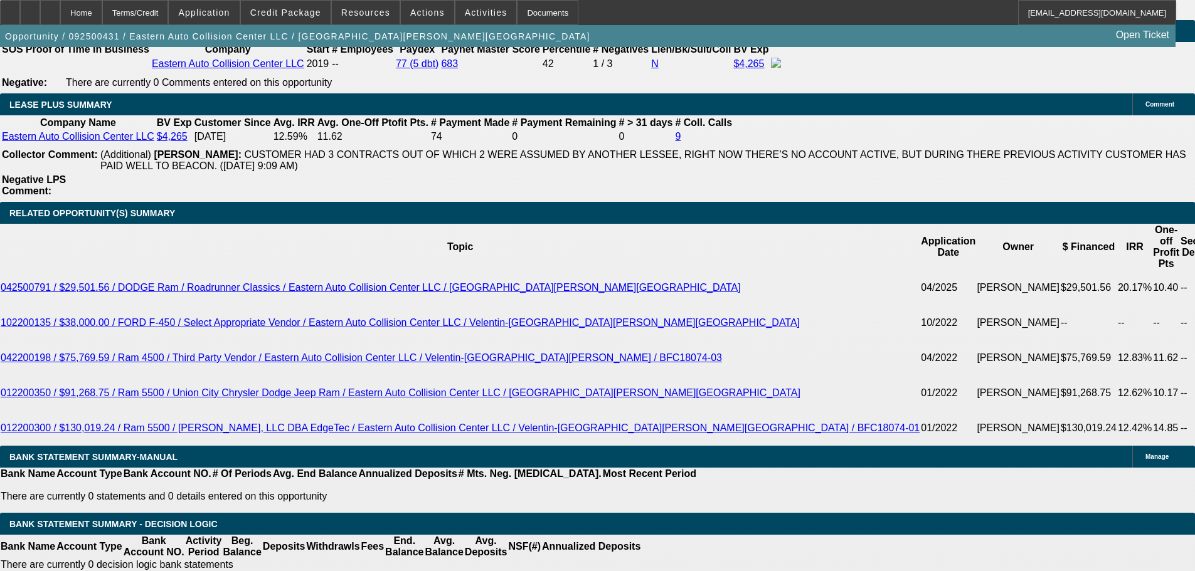
type input "$1,090.00"
drag, startPoint x: 179, startPoint y: 316, endPoint x: 282, endPoint y: 316, distance: 102.9
type input "$0.00"
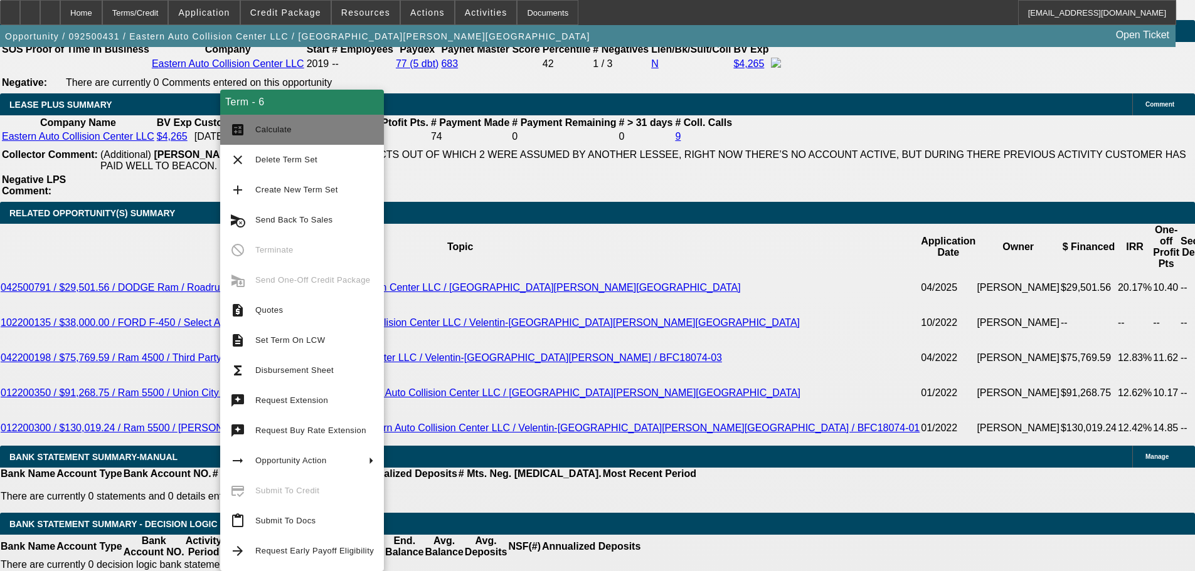
click at [295, 124] on span "Calculate" at bounding box center [314, 129] width 119 height 15
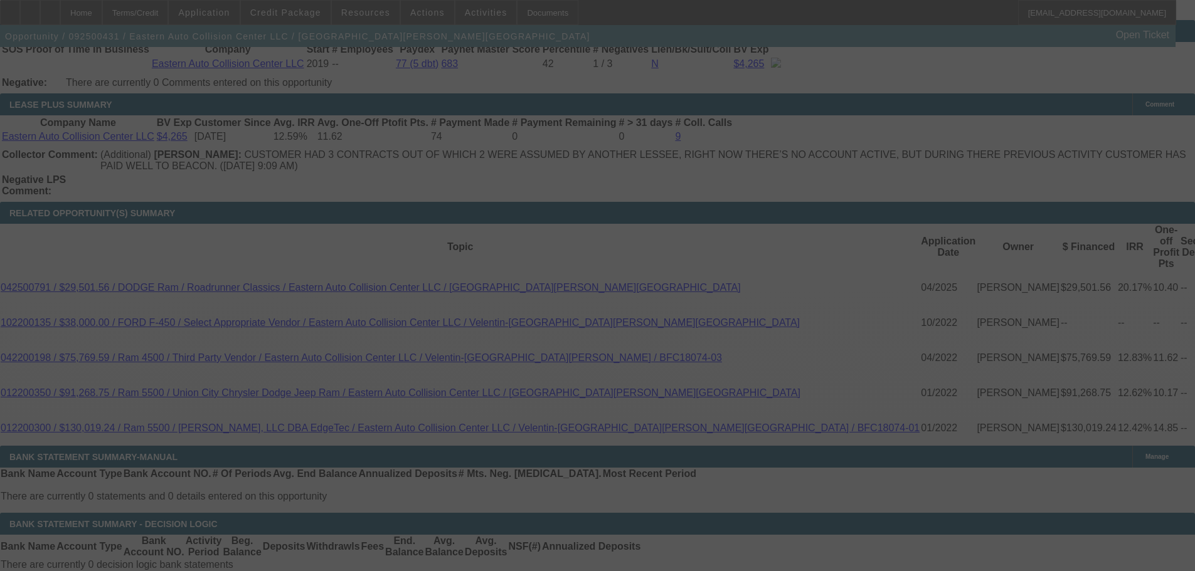
select select "0"
select select "6"
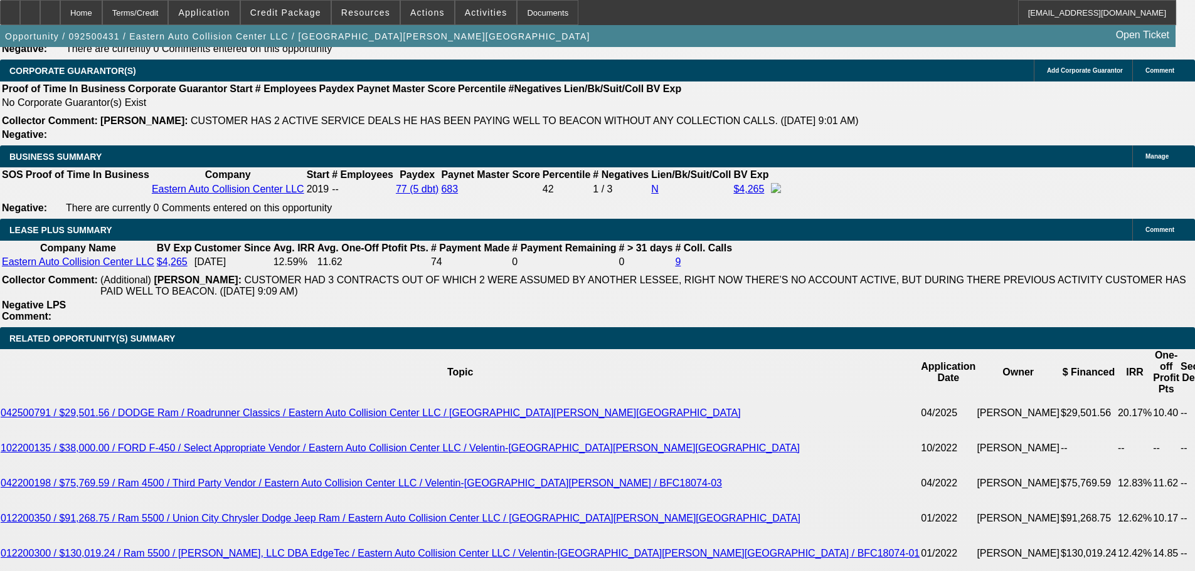
scroll to position [753, 0]
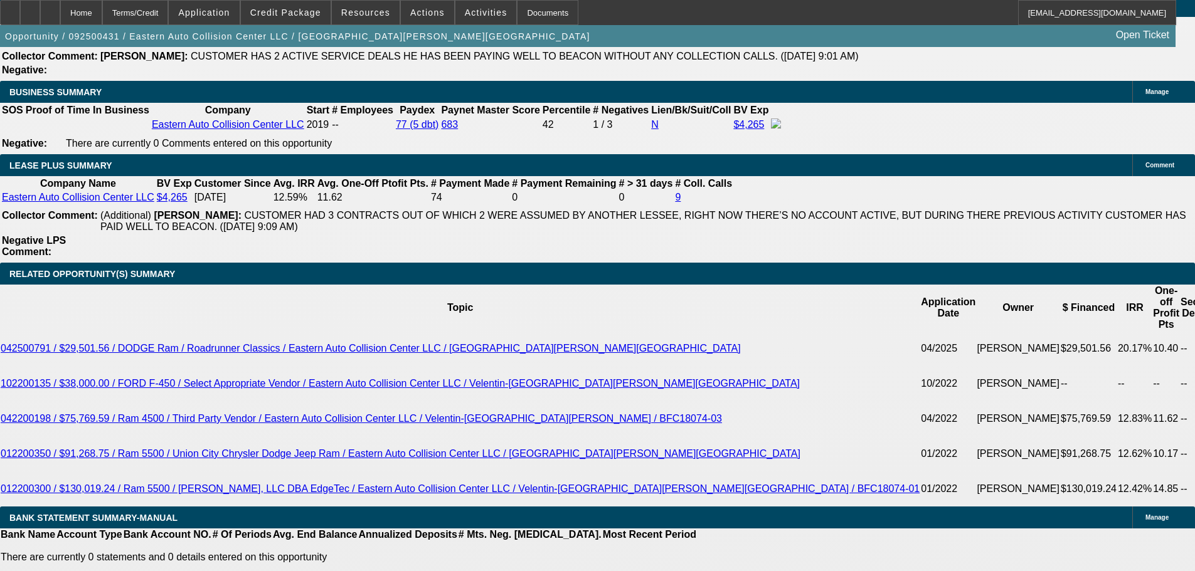
scroll to position [2070, 0]
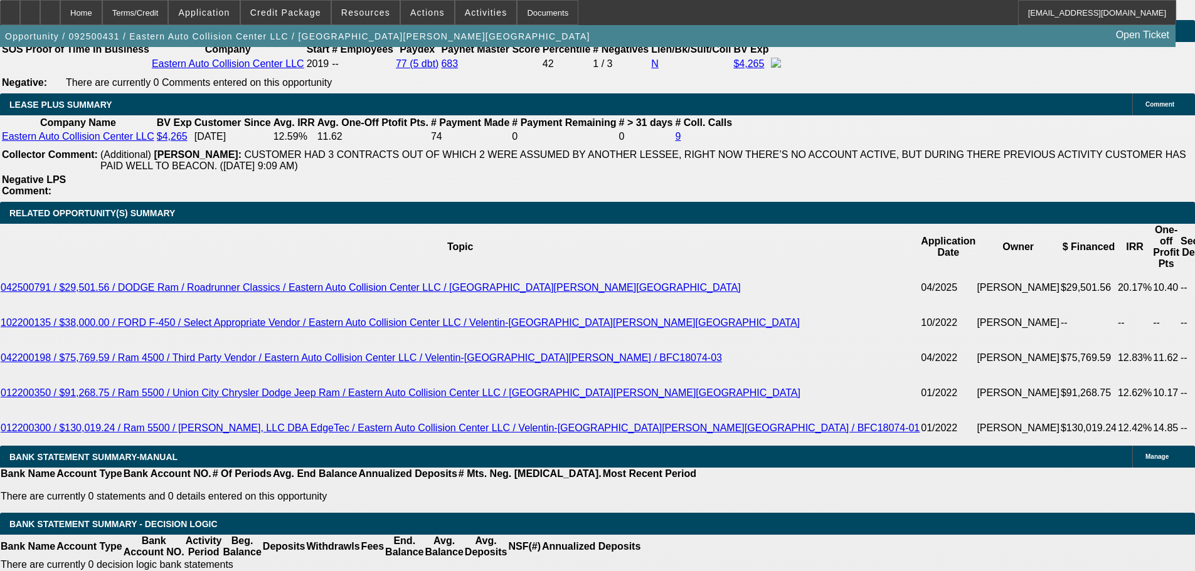
drag, startPoint x: 341, startPoint y: 297, endPoint x: 431, endPoint y: 307, distance: 90.3
type input "1025"
type input "UNKNOWN"
type input "14"
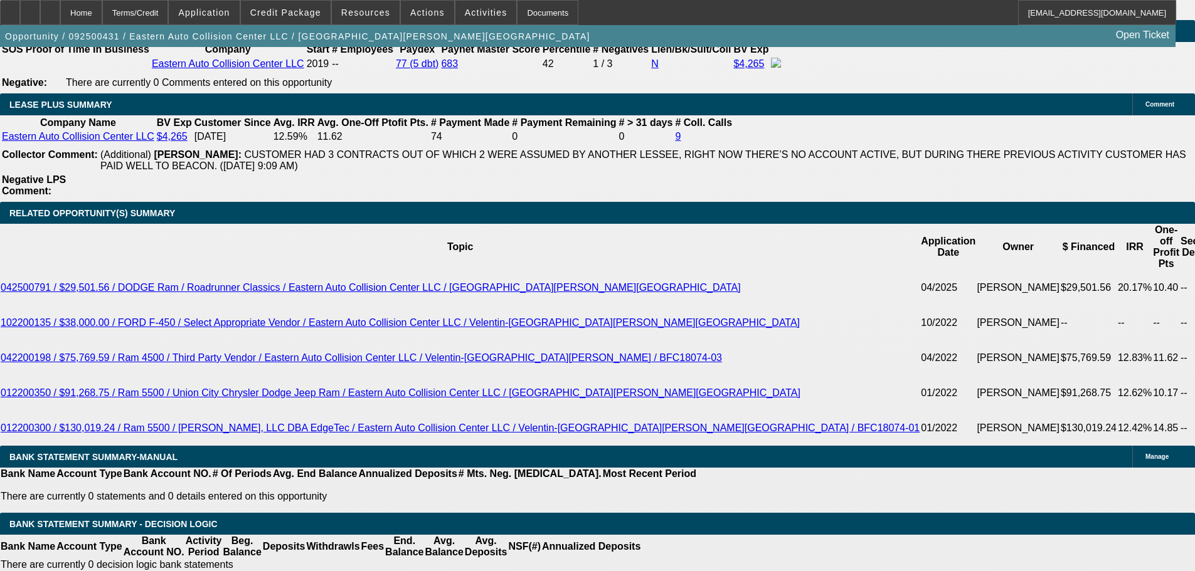
type input "$1,025.00"
drag, startPoint x: 354, startPoint y: 316, endPoint x: 418, endPoint y: 314, distance: 64.0
type input "$3,000.00"
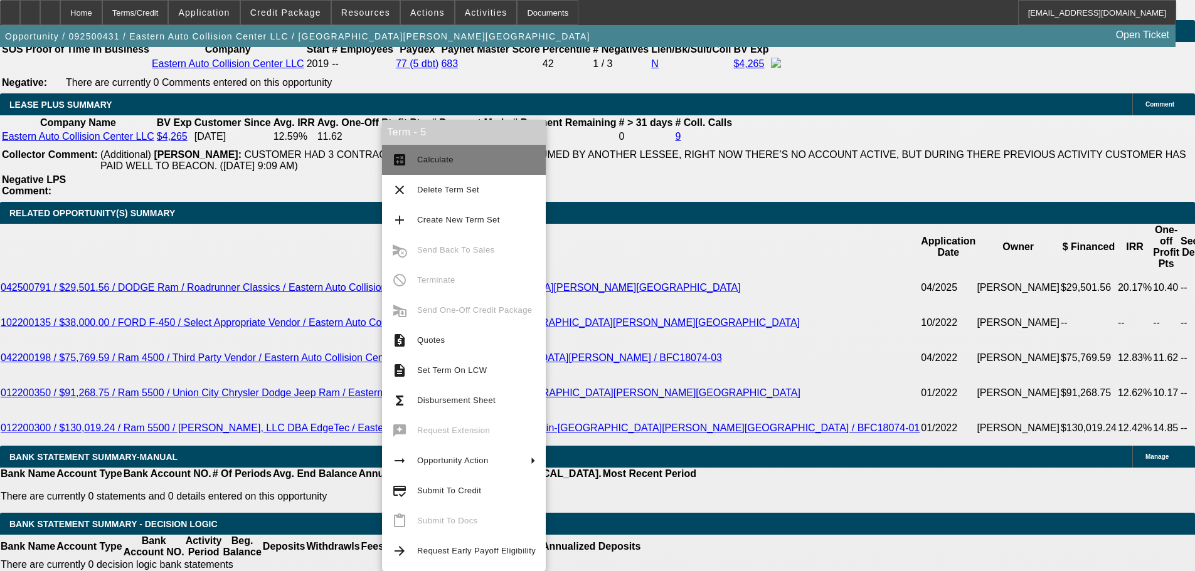
click at [449, 161] on span "Calculate" at bounding box center [435, 159] width 36 height 9
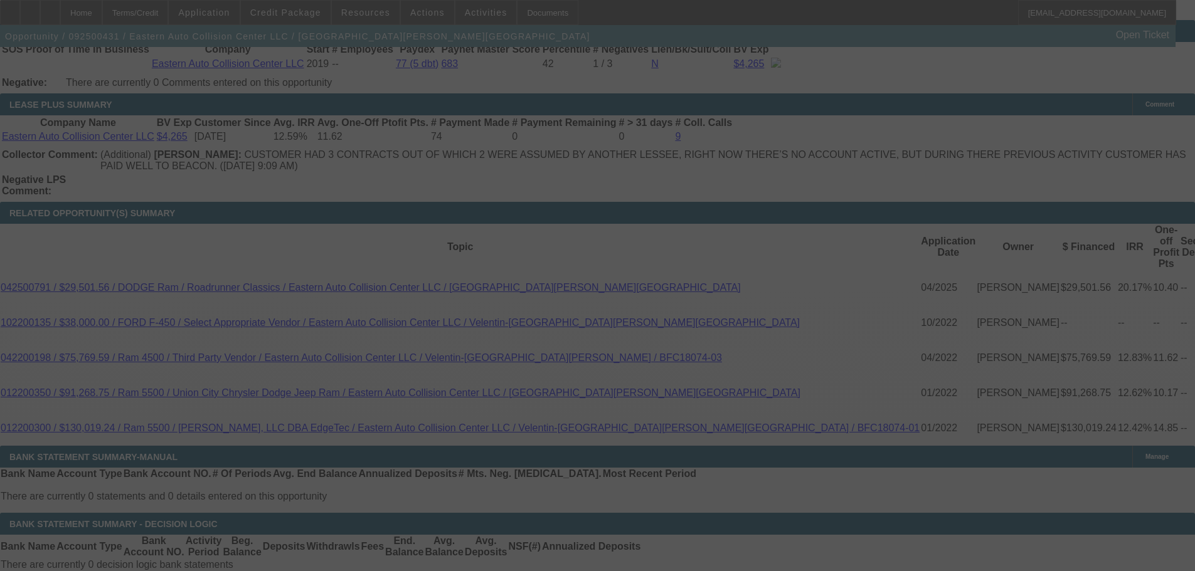
select select "0"
select select "6"
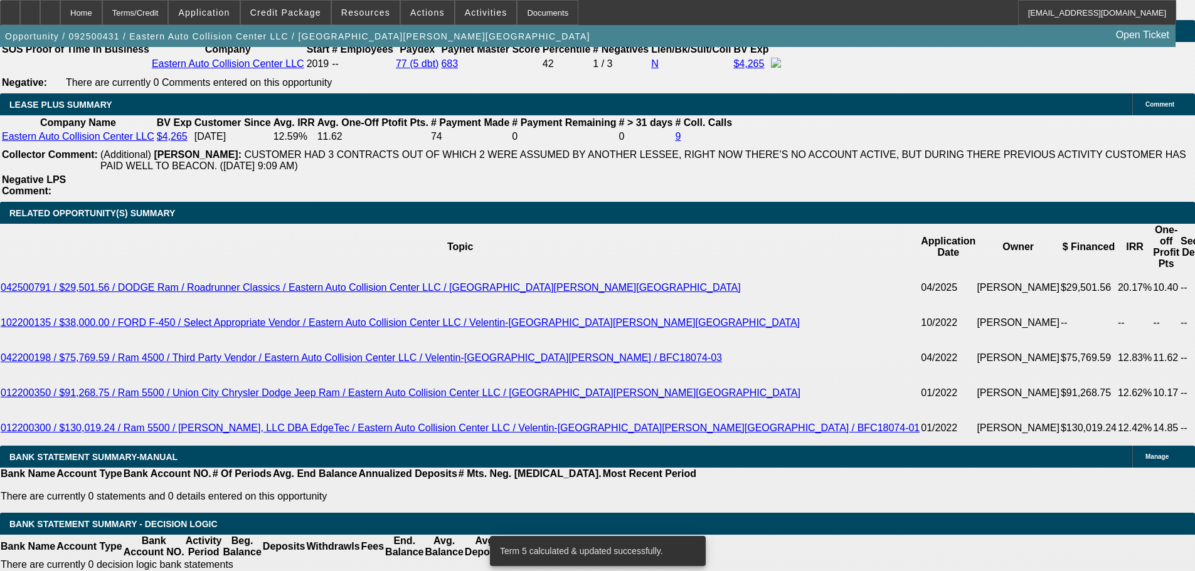
drag, startPoint x: 245, startPoint y: 299, endPoint x: 260, endPoint y: 299, distance: 15.7
type input "UNKNOWN"
type input "42"
type input "$973.47"
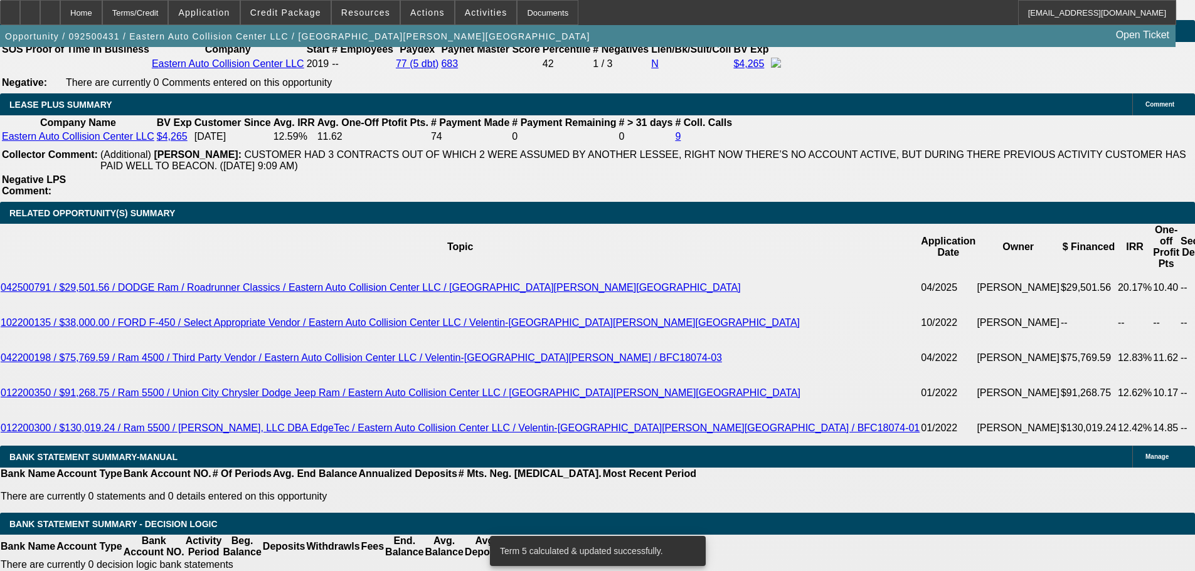
type input "42"
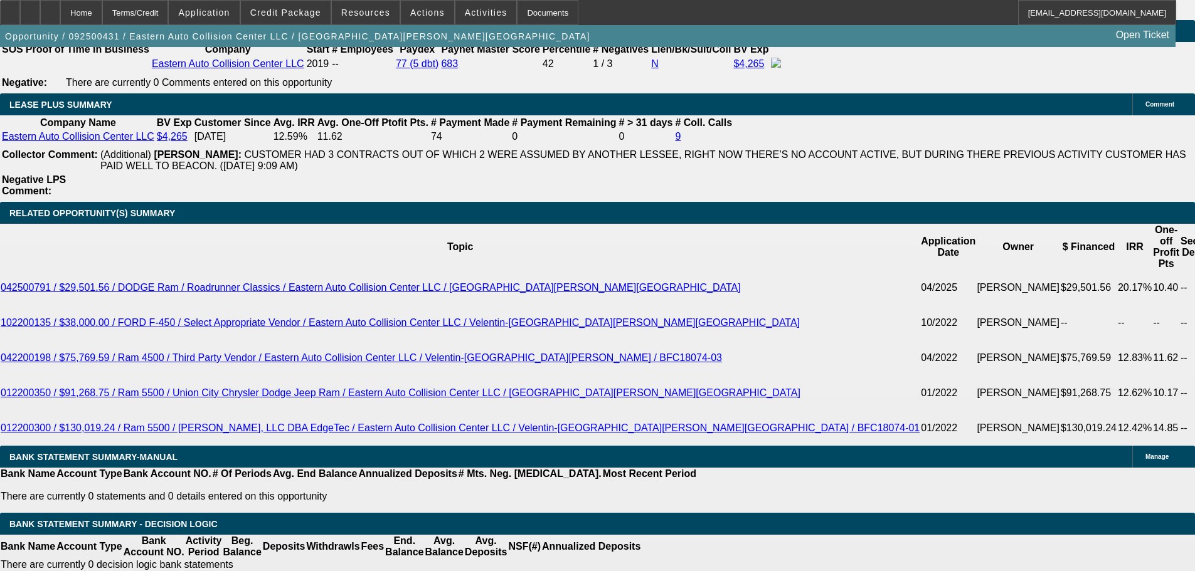
drag, startPoint x: 400, startPoint y: 298, endPoint x: 442, endPoint y: 303, distance: 42.9
type input "4"
type input "UNKNOWN"
type input "$7,719.66"
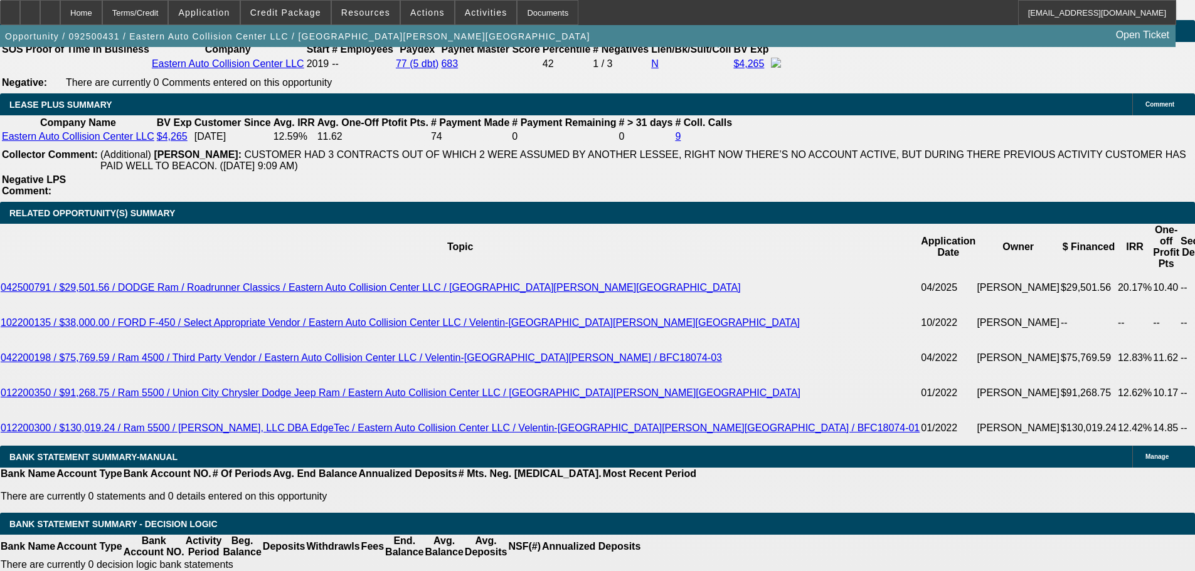
type input "42"
type input "$907.26"
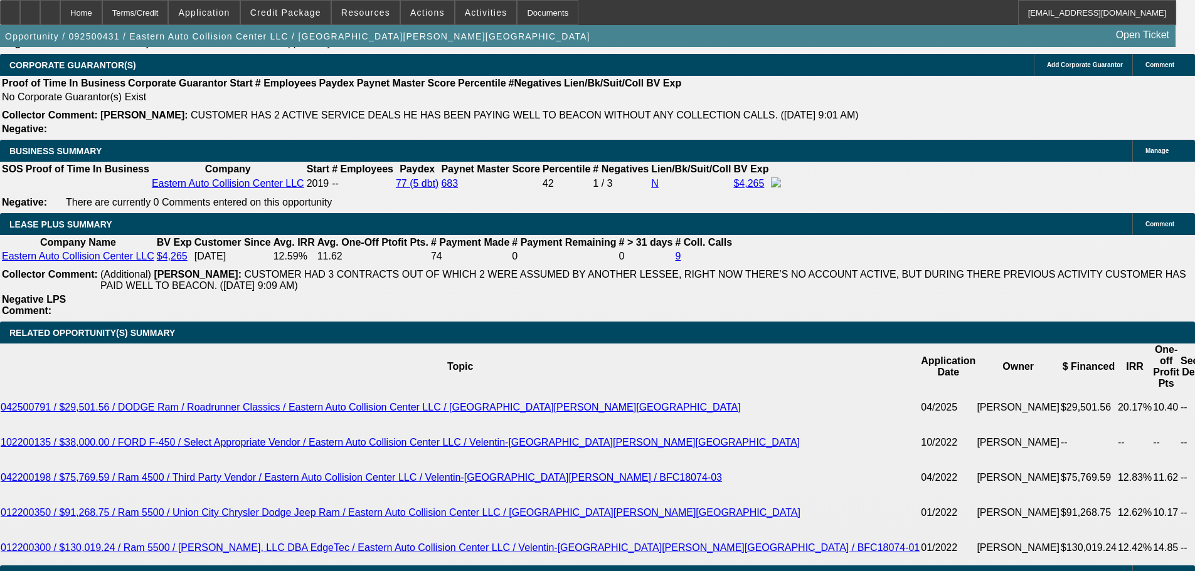
scroll to position [1882, 0]
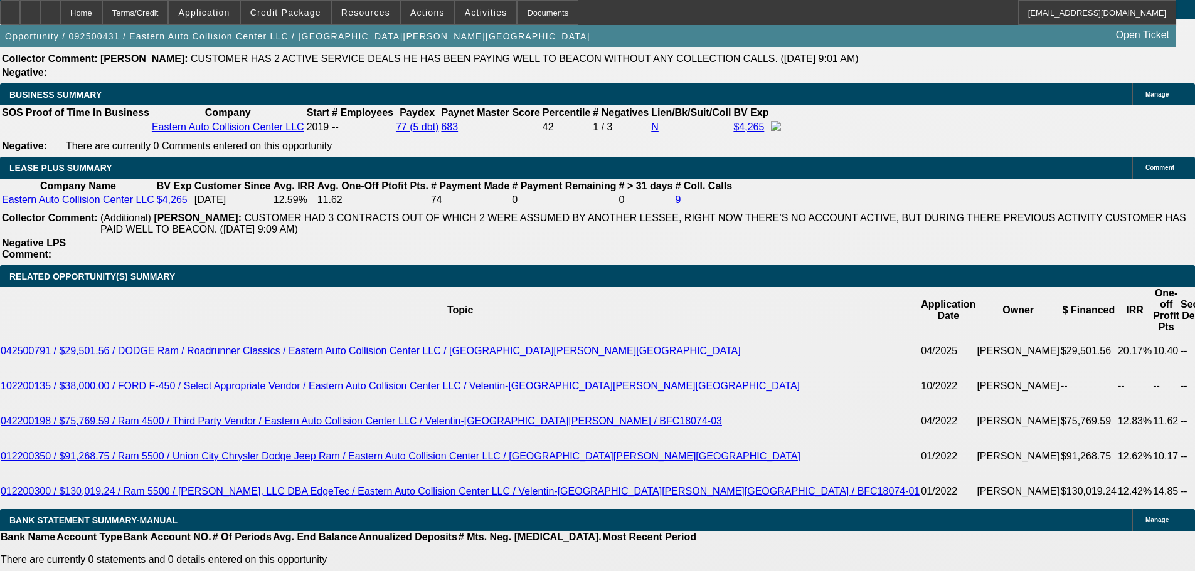
scroll to position [2007, 0]
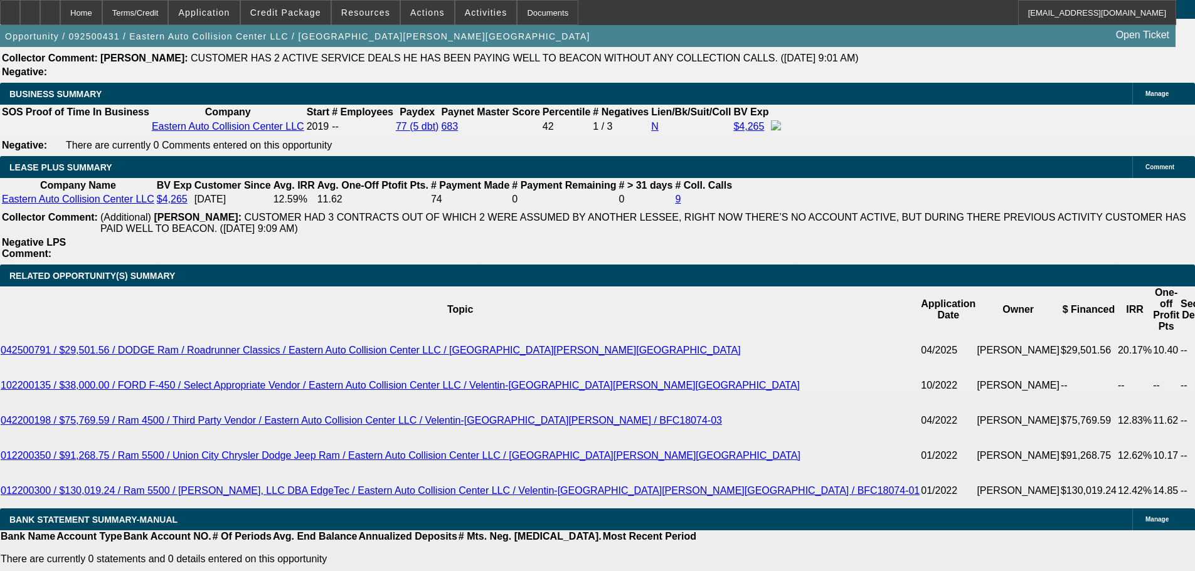
drag, startPoint x: 401, startPoint y: 358, endPoint x: 457, endPoint y: 369, distance: 56.8
type input "36"
type input "$1,024.99"
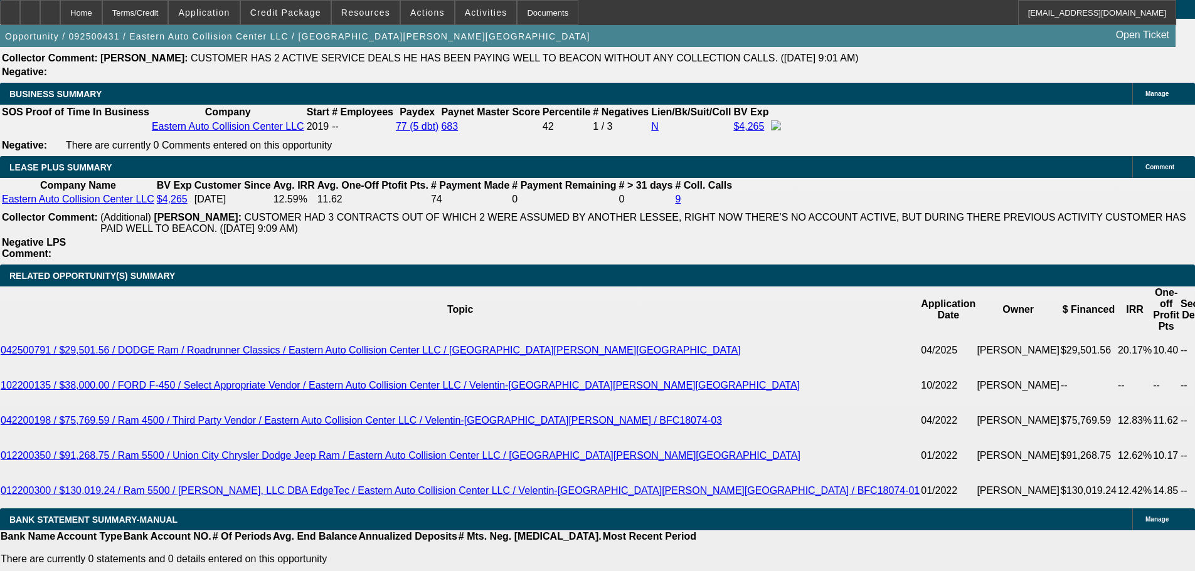
type input "3"
type input "$10,233.85"
type input "42"
type input "$4.09"
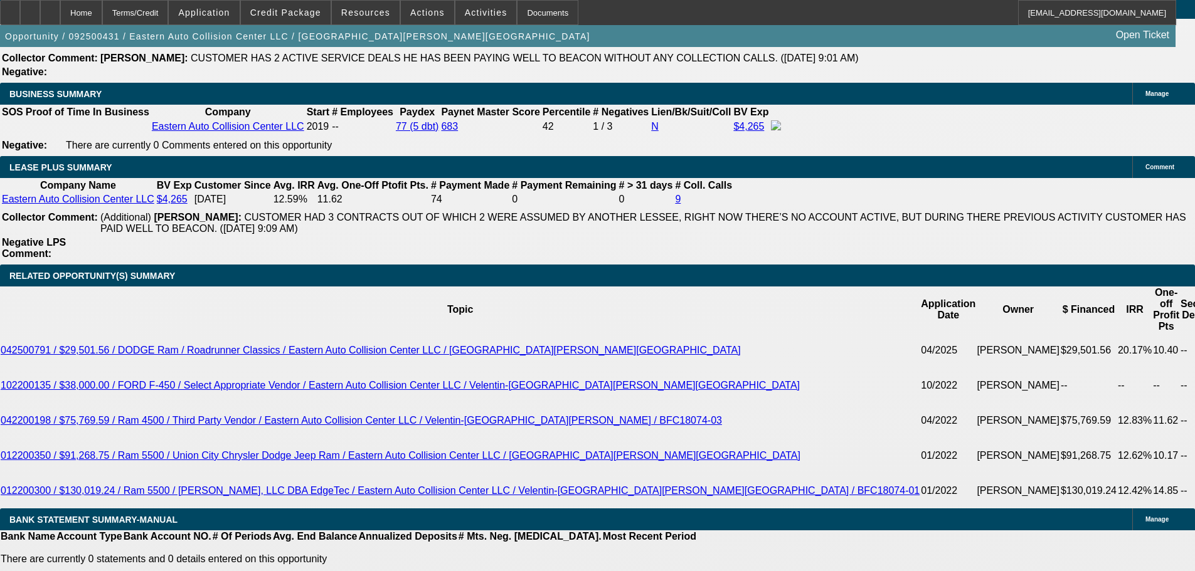
type input "12"
type input "$878.27"
type input "12"
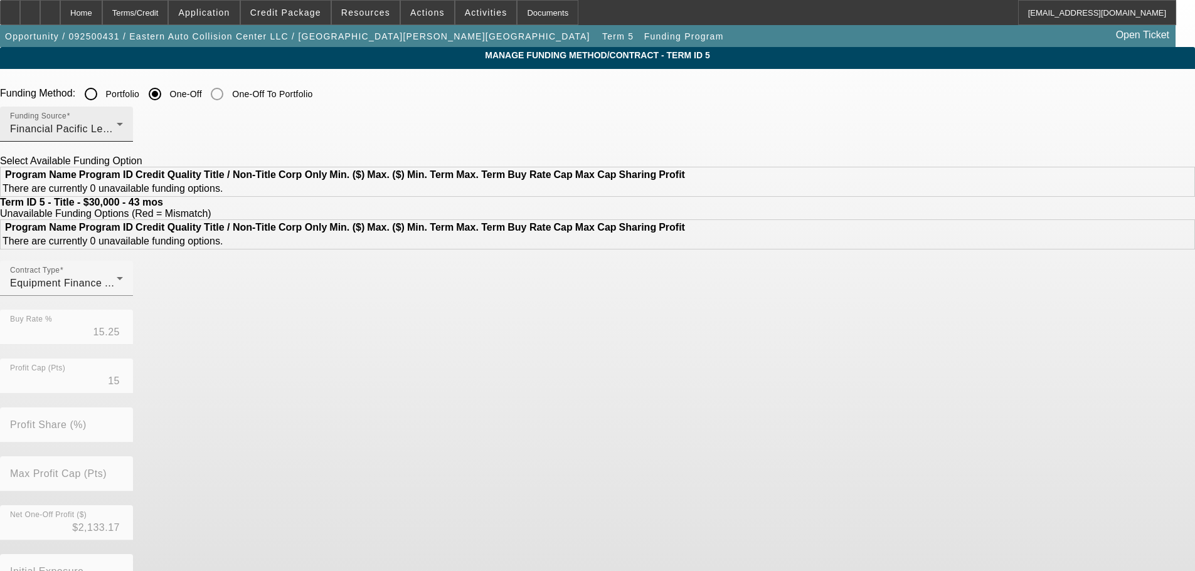
click at [123, 119] on div "Funding Source Financial Pacific Leasing, Inc." at bounding box center [66, 124] width 113 height 35
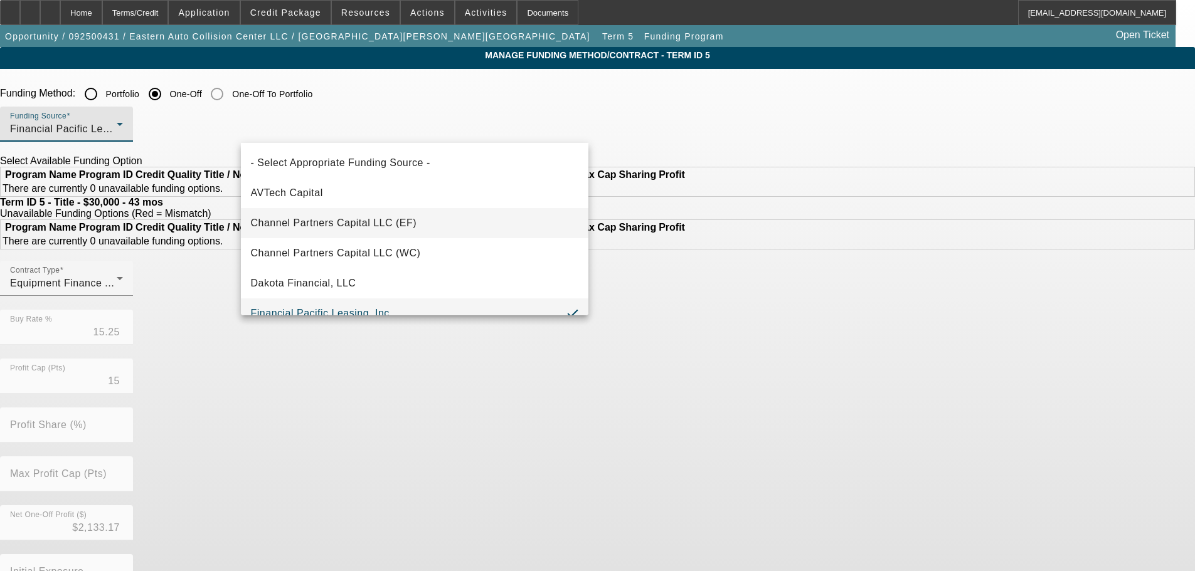
scroll to position [13, 0]
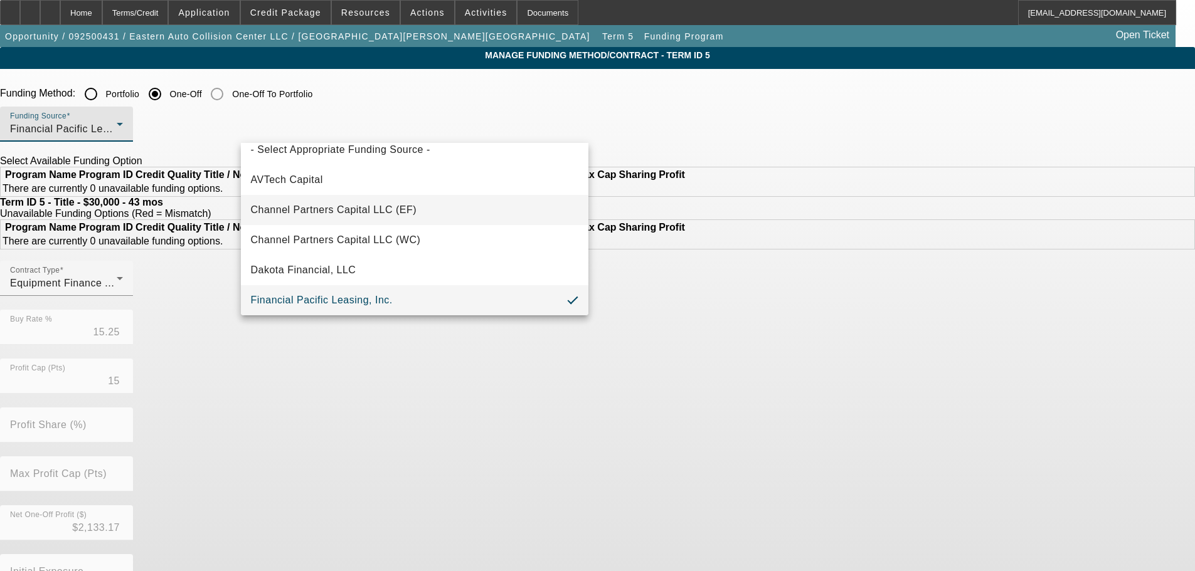
click at [368, 209] on span "Channel Partners Capital LLC (EF)" at bounding box center [334, 210] width 166 height 15
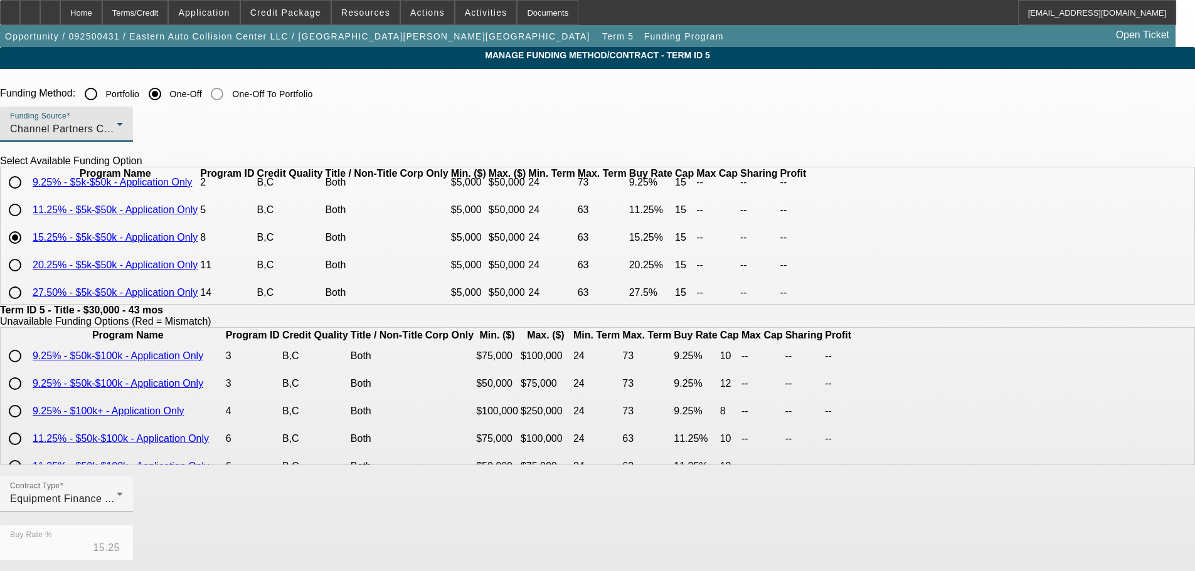
scroll to position [63, 0]
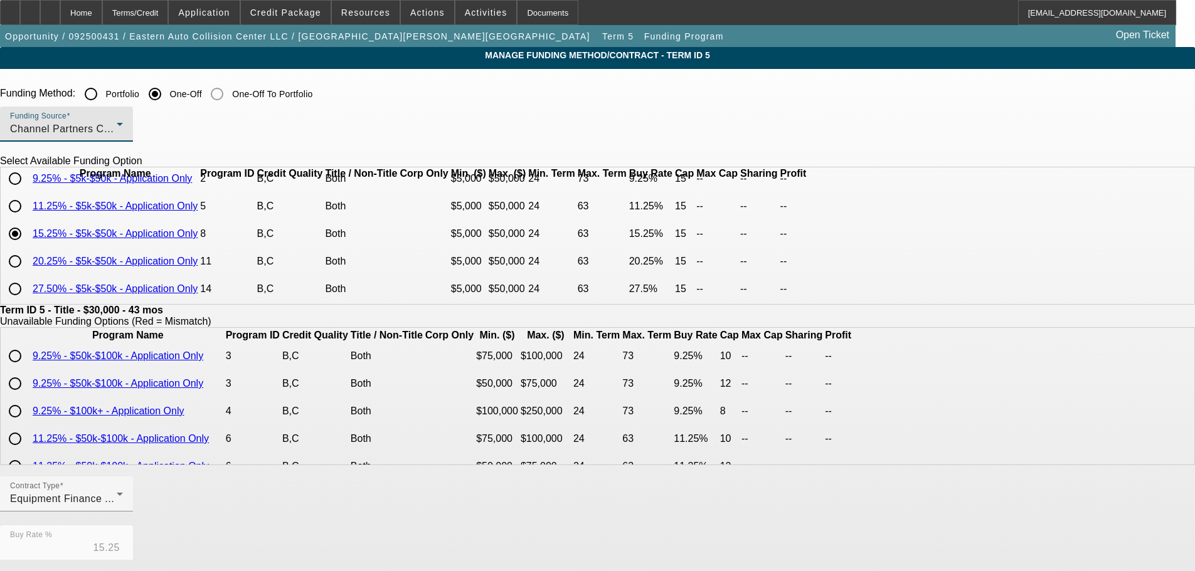
click at [28, 219] on input "radio" at bounding box center [15, 206] width 25 height 25
radio input "true"
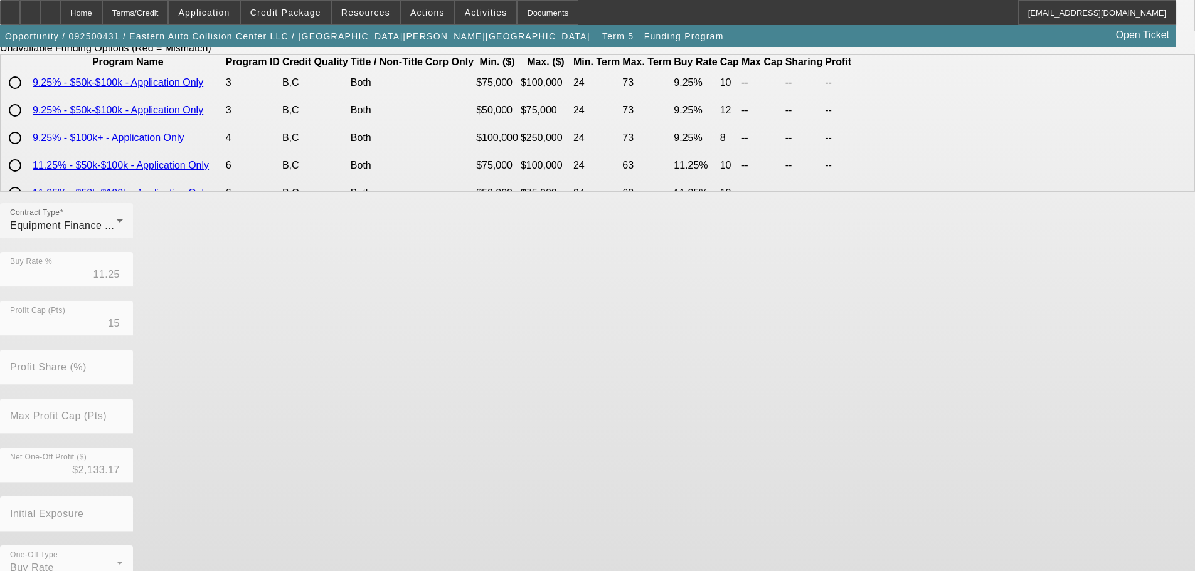
scroll to position [296, 0]
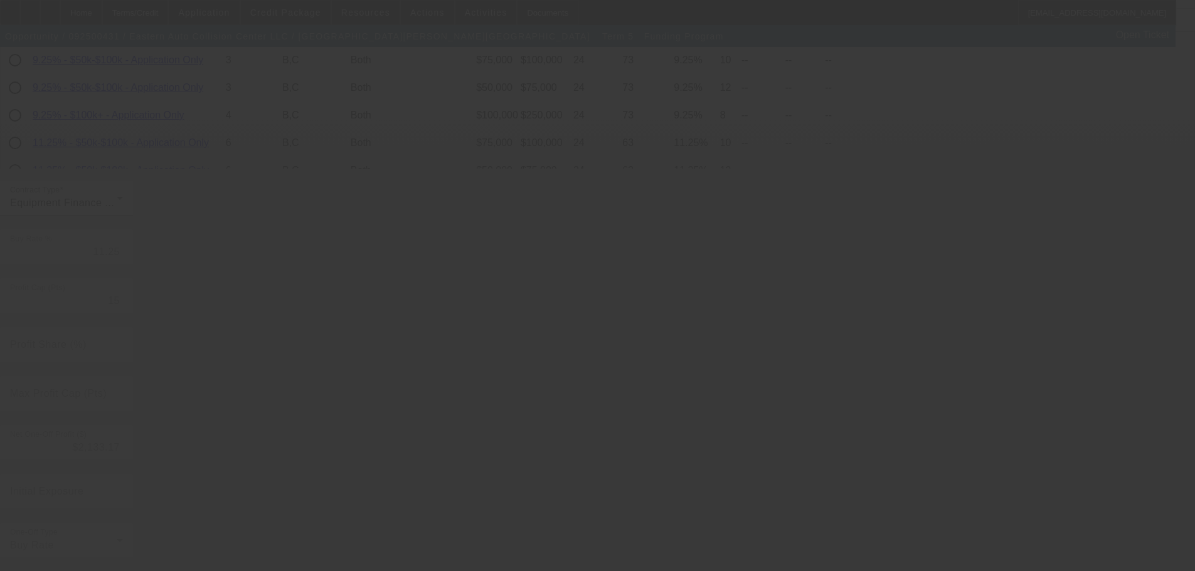
type input "15.25"
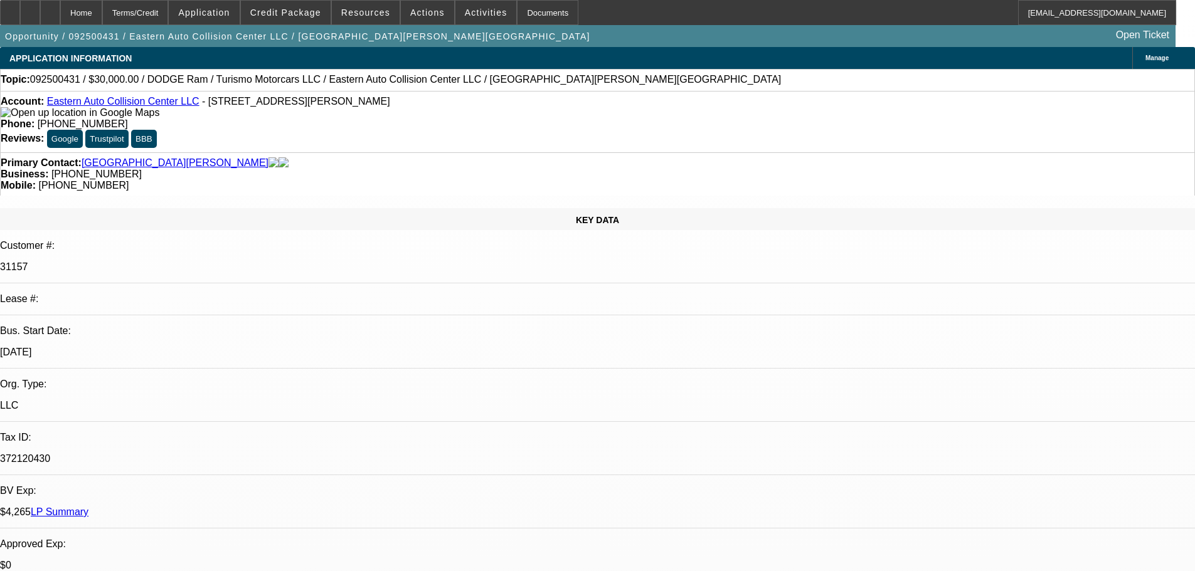
select select "0"
select select "6"
select select "0"
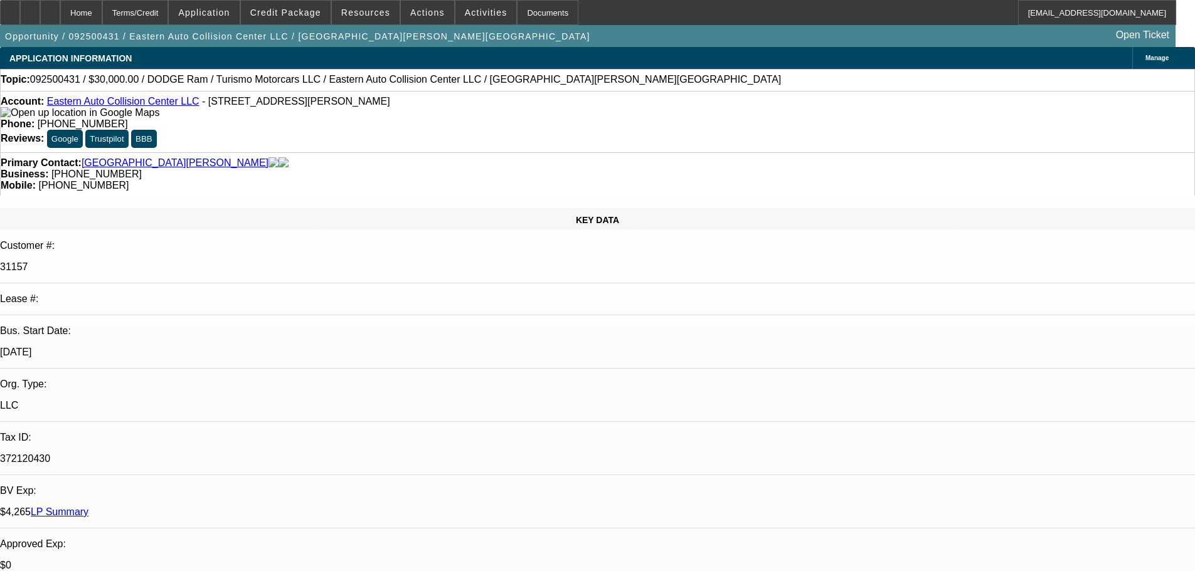
select select "0"
select select "6"
select select "0"
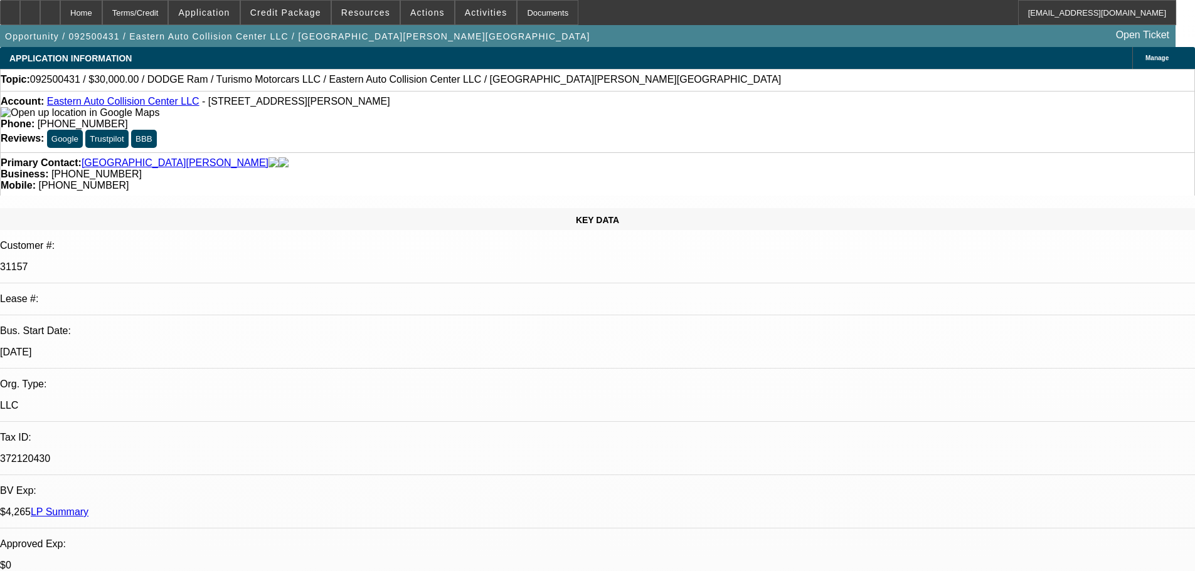
select select "0"
select select "6"
select select "0"
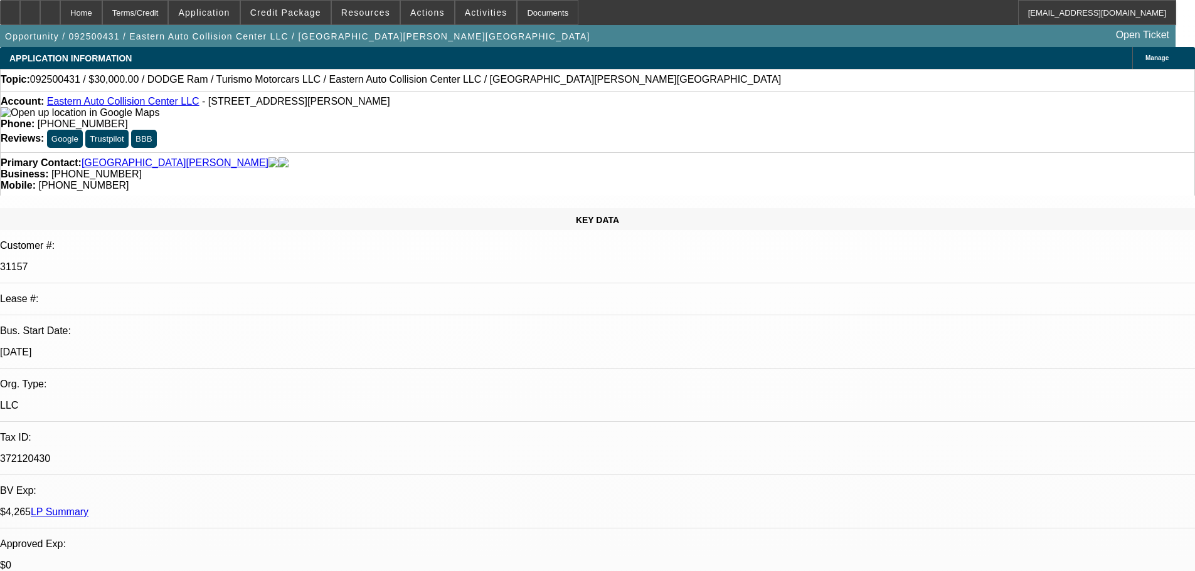
select select "6"
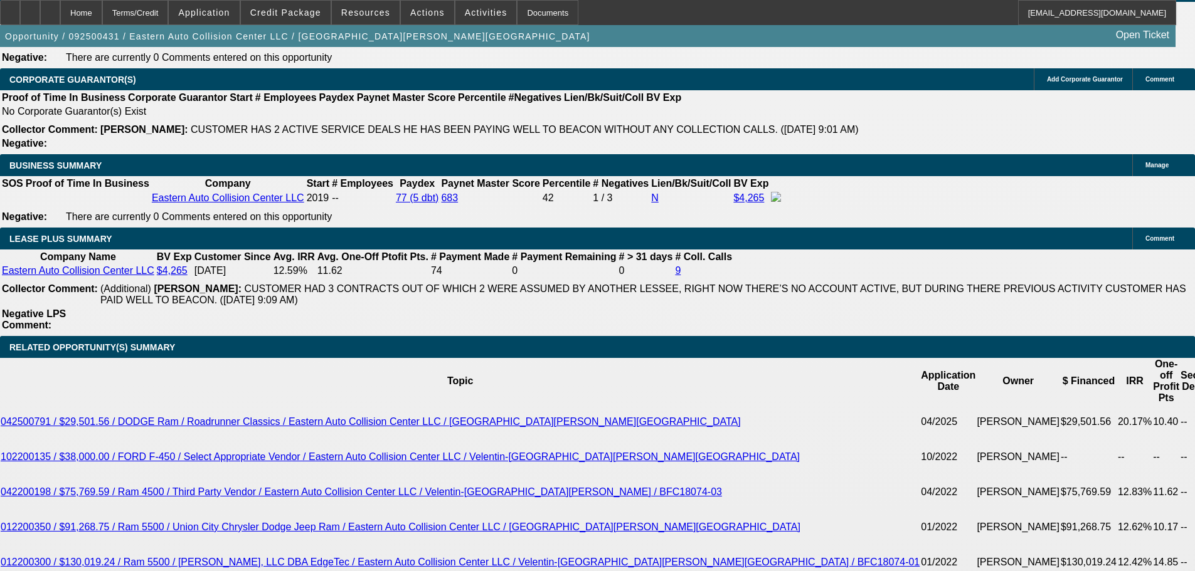
scroll to position [2007, 0]
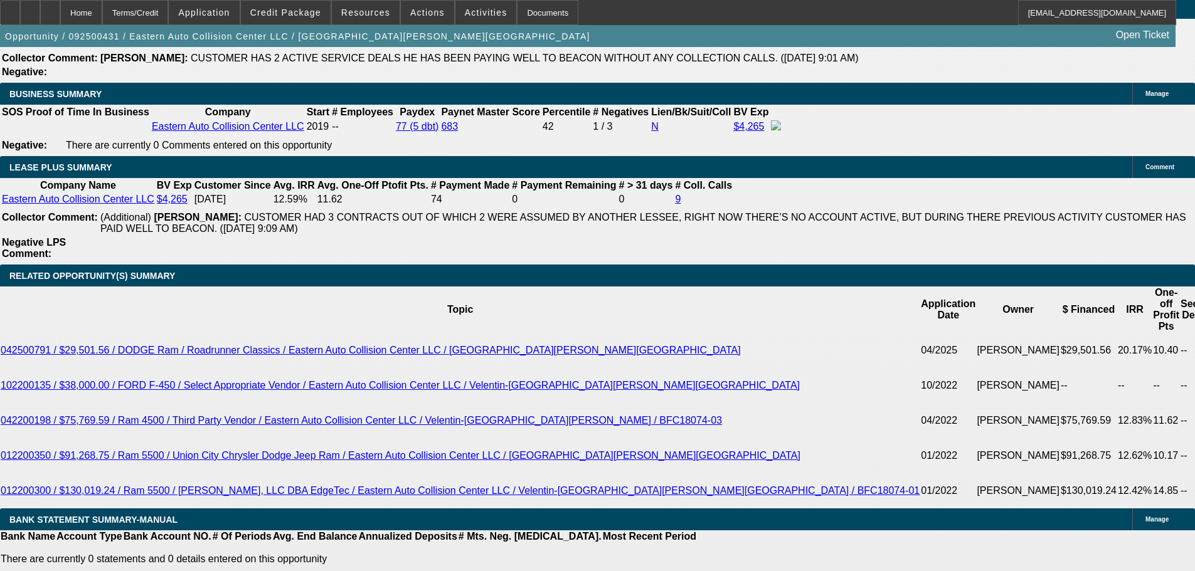
drag, startPoint x: 347, startPoint y: 285, endPoint x: 436, endPoint y: 284, distance: 89.1
type input "865"
type input "UNKNOWN"
type input "11.1"
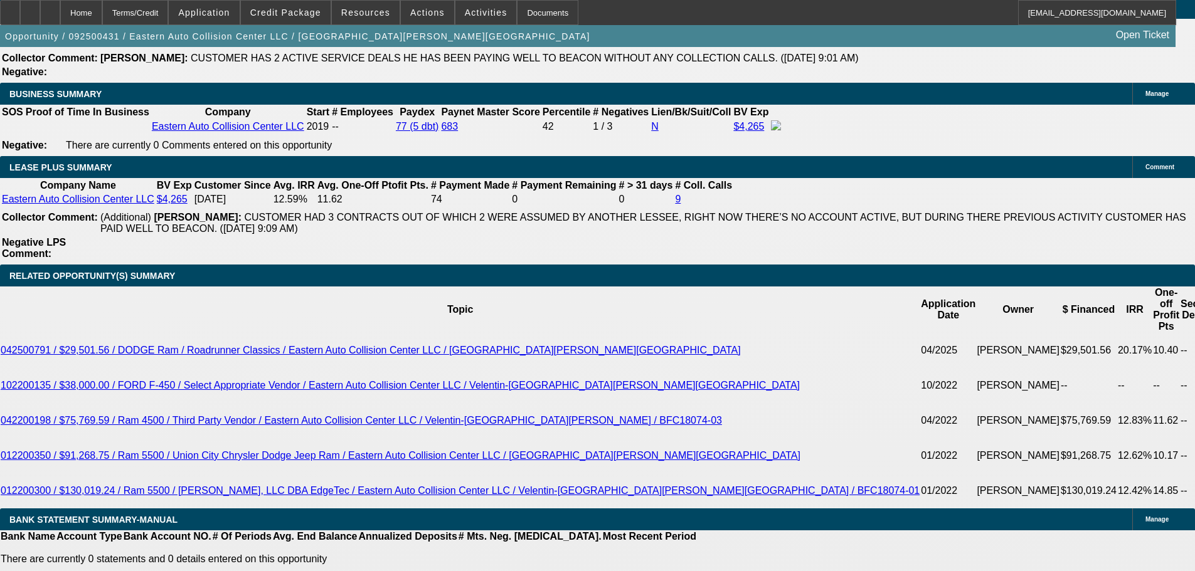
type input "$865.00"
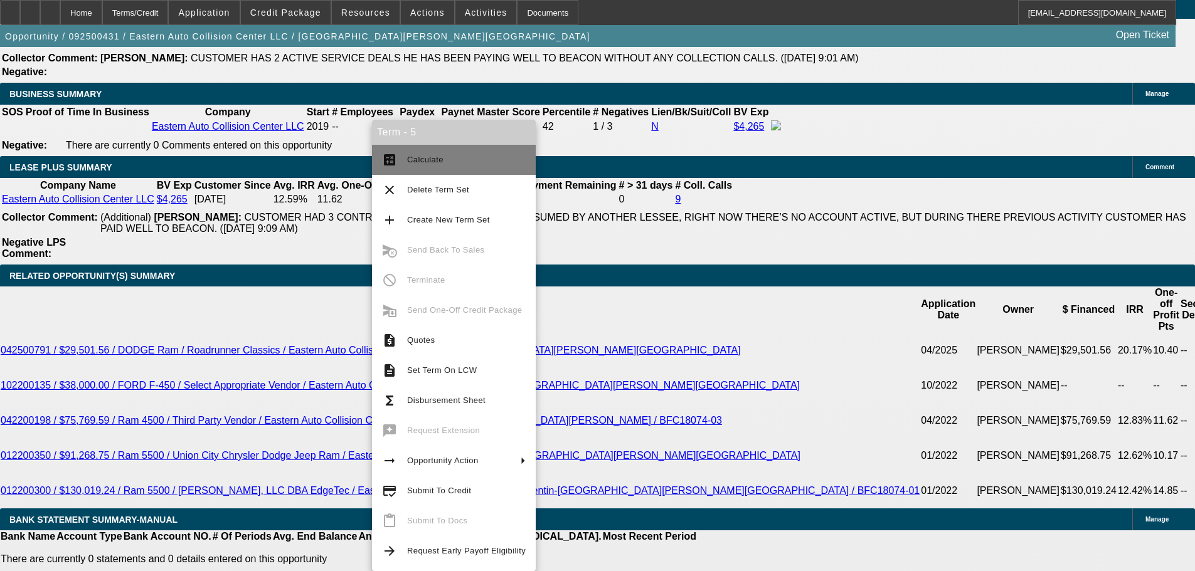
click at [438, 157] on span "Calculate" at bounding box center [425, 159] width 36 height 9
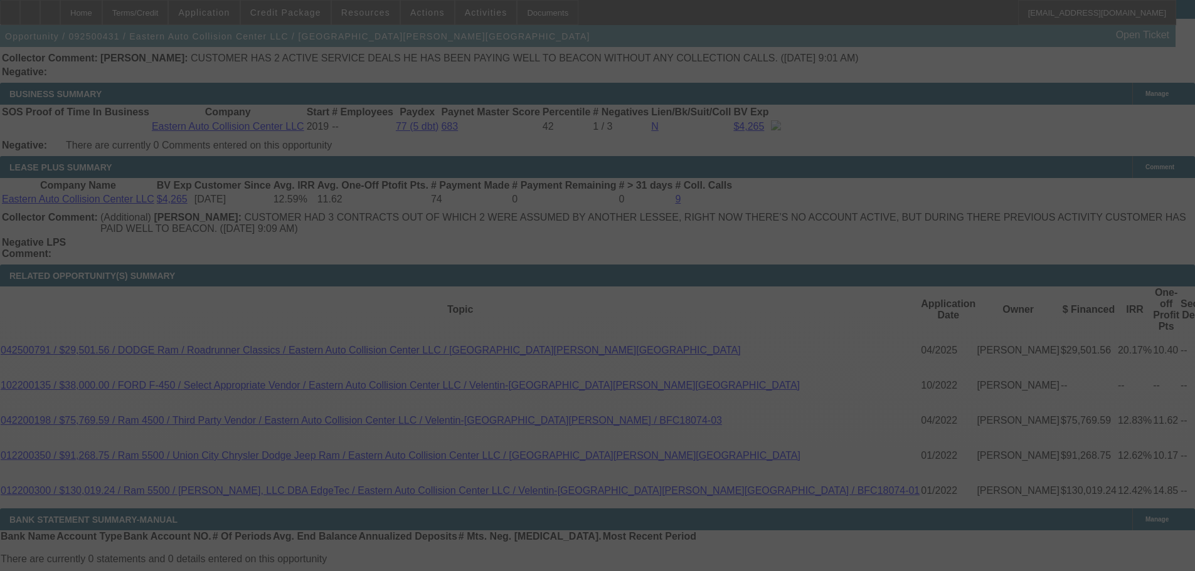
select select "0"
select select "6"
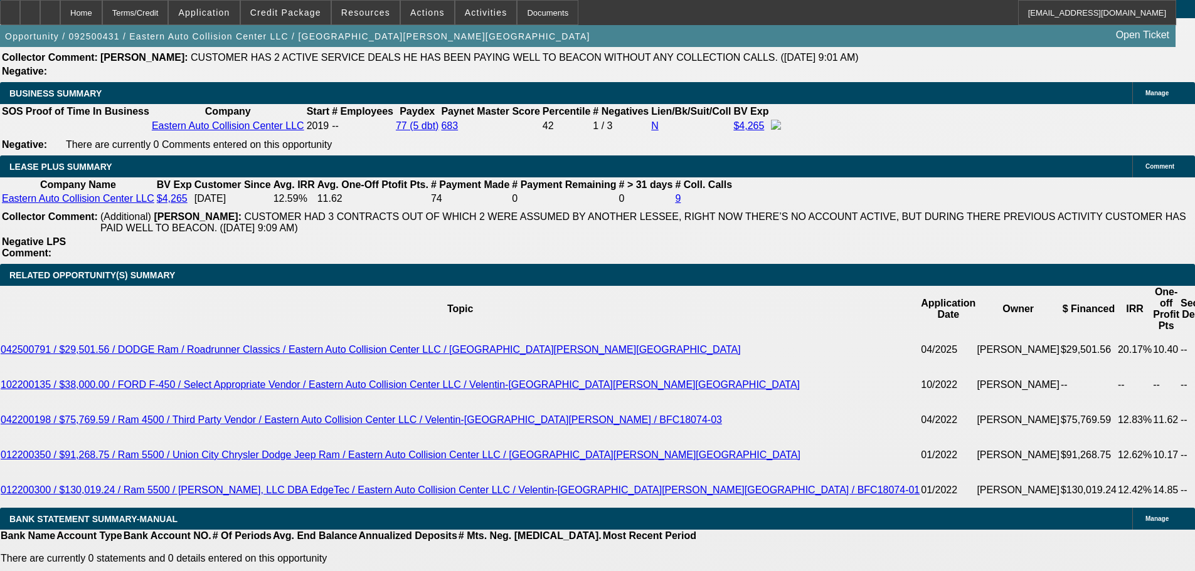
scroll to position [1828, 0]
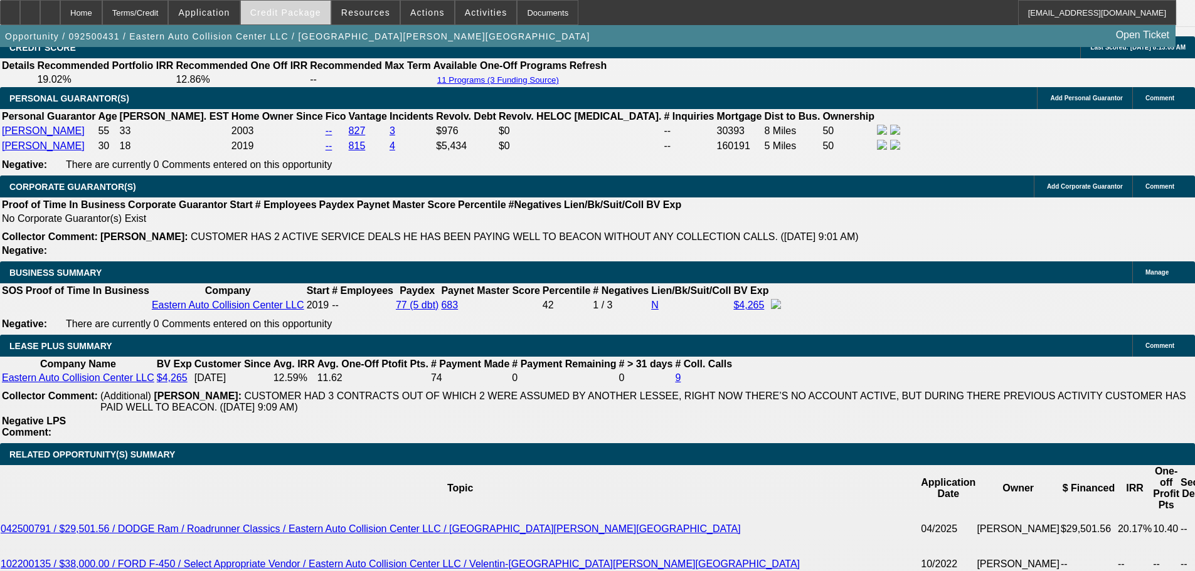
click at [287, 16] on span "Credit Package" at bounding box center [285, 13] width 71 height 10
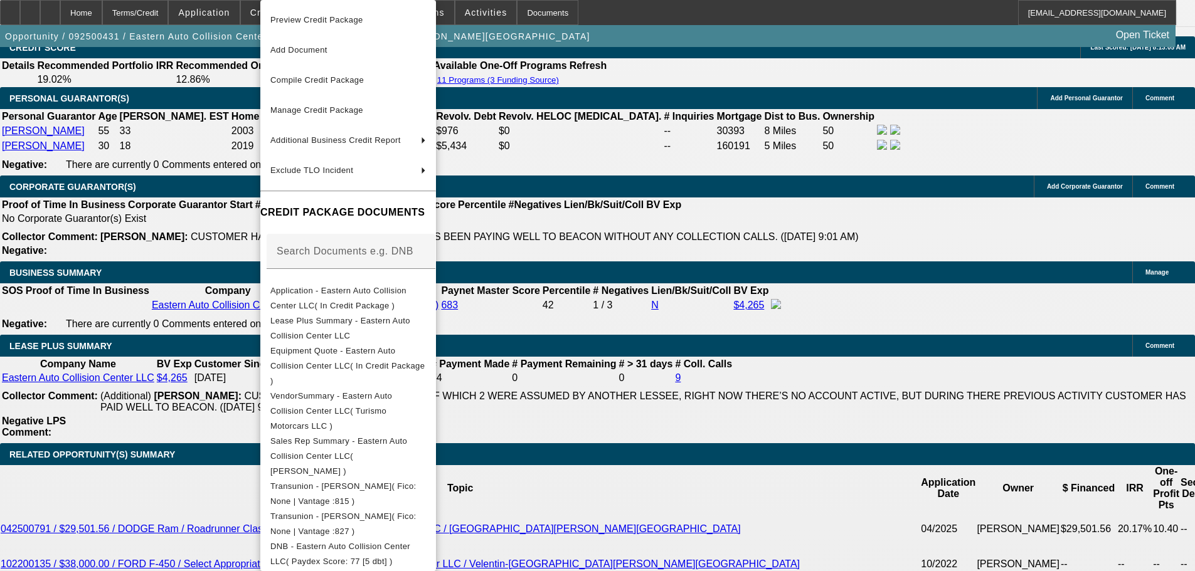
click at [693, 336] on div at bounding box center [597, 285] width 1195 height 571
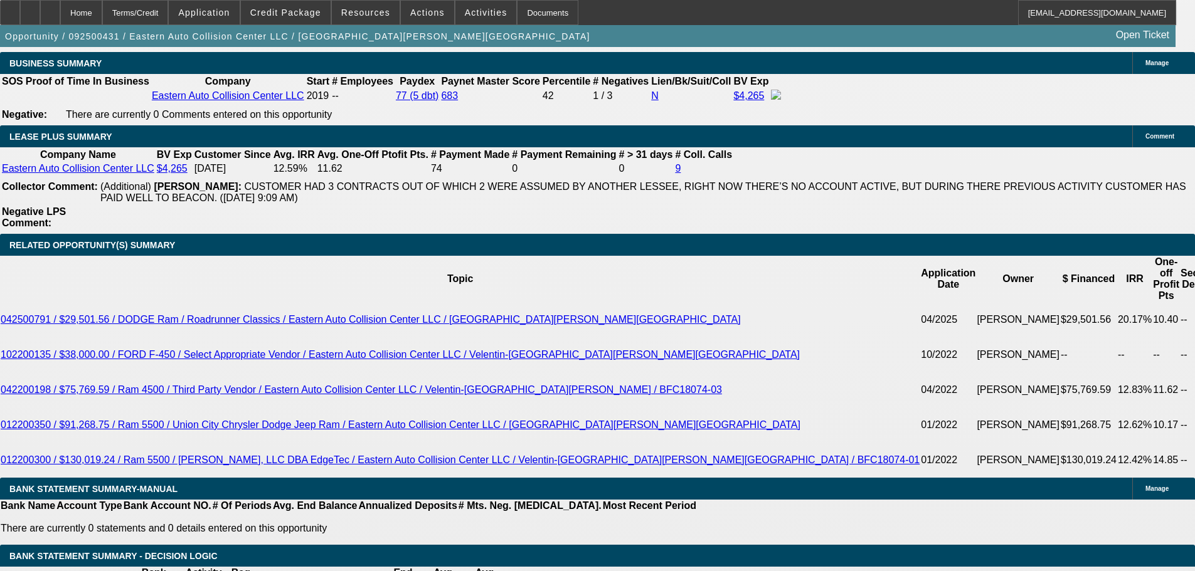
scroll to position [2017, 0]
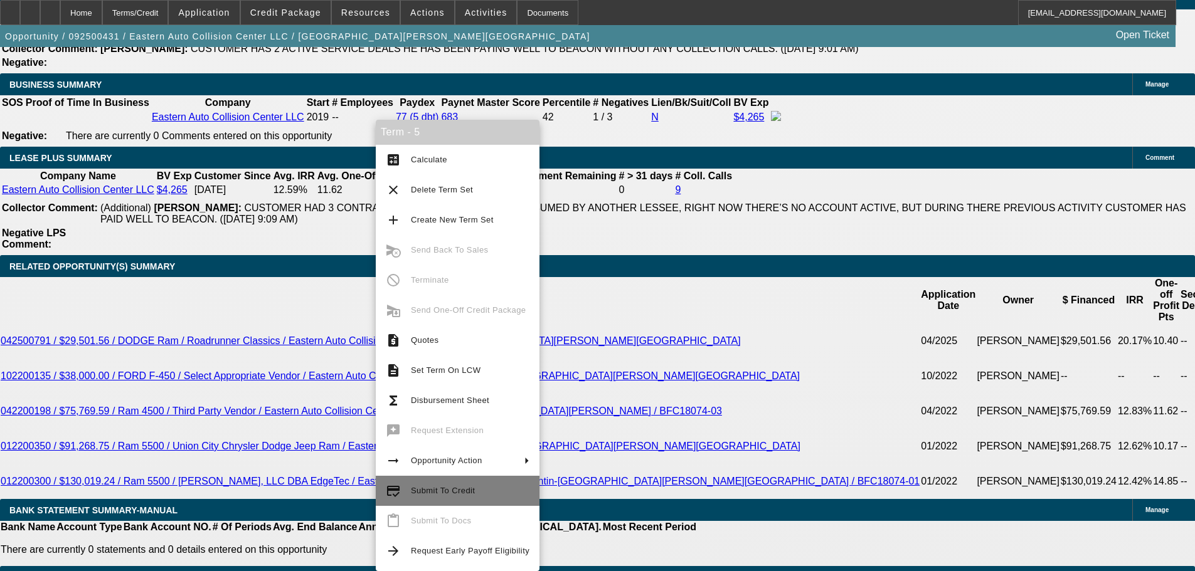
click at [468, 499] on button "credit_score Submit To Credit" at bounding box center [458, 491] width 164 height 30
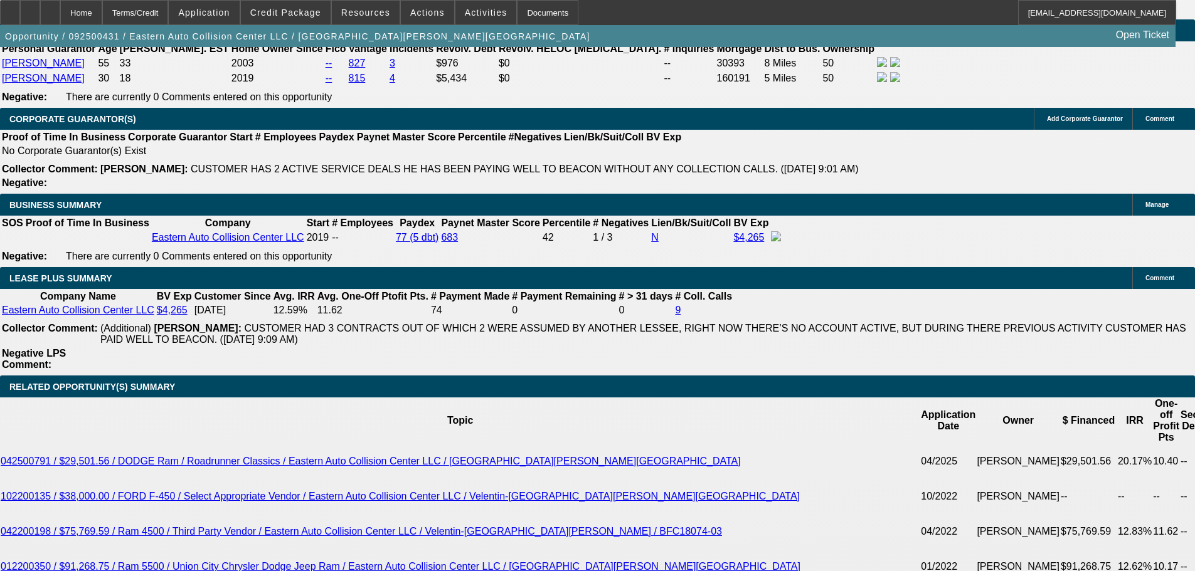
scroll to position [1891, 0]
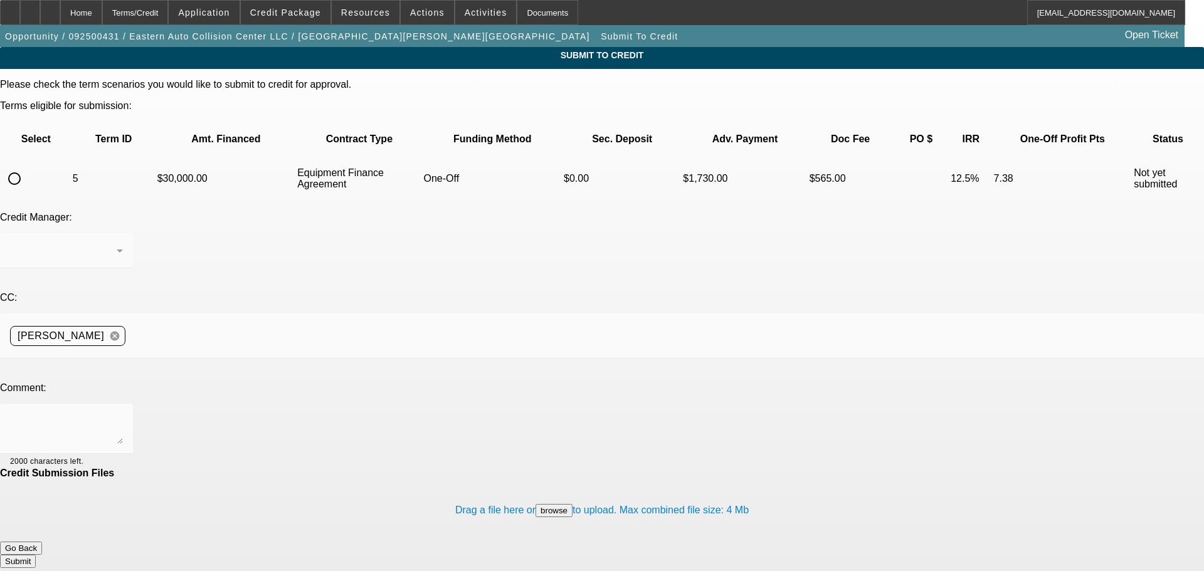
click at [27, 166] on input "radio" at bounding box center [14, 178] width 25 height 25
radio input "true"
click at [123, 404] on div at bounding box center [66, 429] width 113 height 50
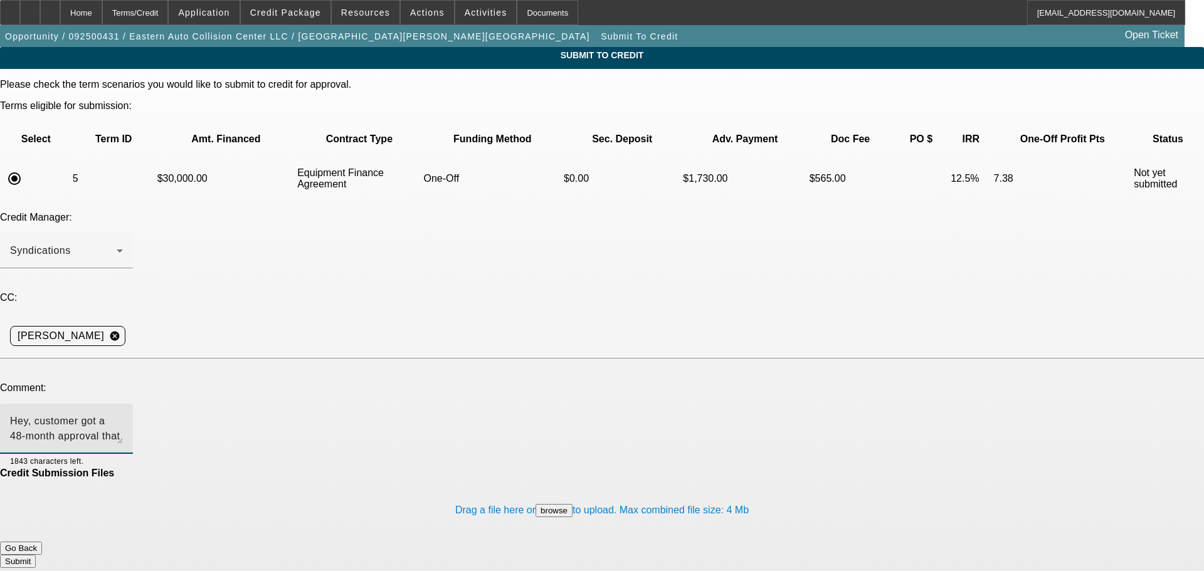
click at [123, 414] on textarea "Hey, customer got a 48-month approval that I dont think we can beat. I understa…" at bounding box center [66, 429] width 113 height 30
drag, startPoint x: 247, startPoint y: 323, endPoint x: 195, endPoint y: 326, distance: 52.1
click at [123, 414] on textarea "Hey, customer got a 48-month approval that I dont think we can beat. I understa…" at bounding box center [66, 429] width 113 height 30
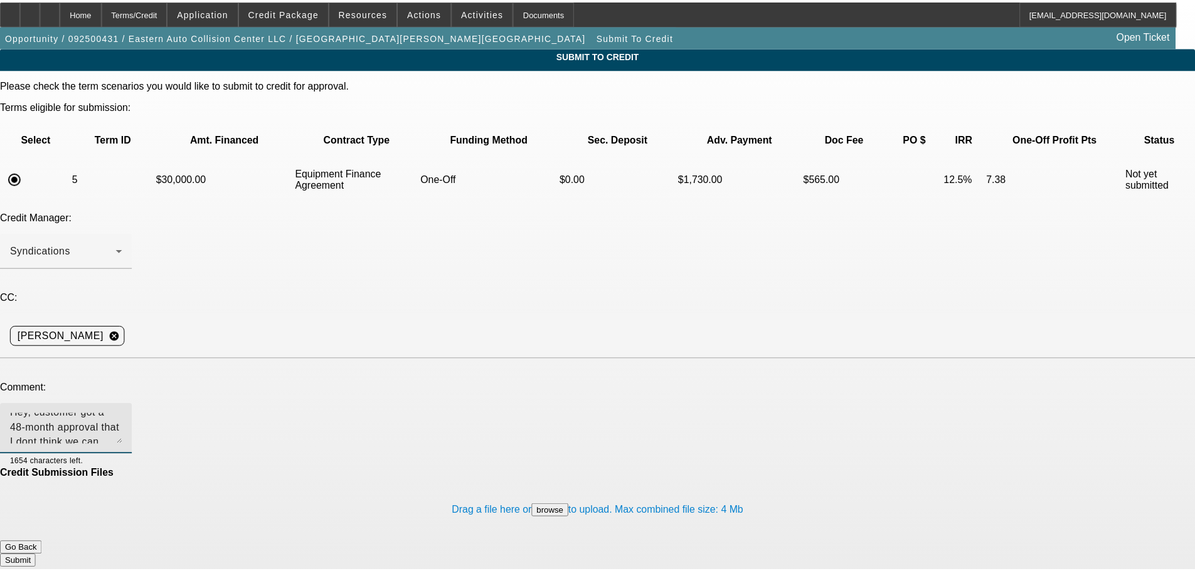
scroll to position [0, 0]
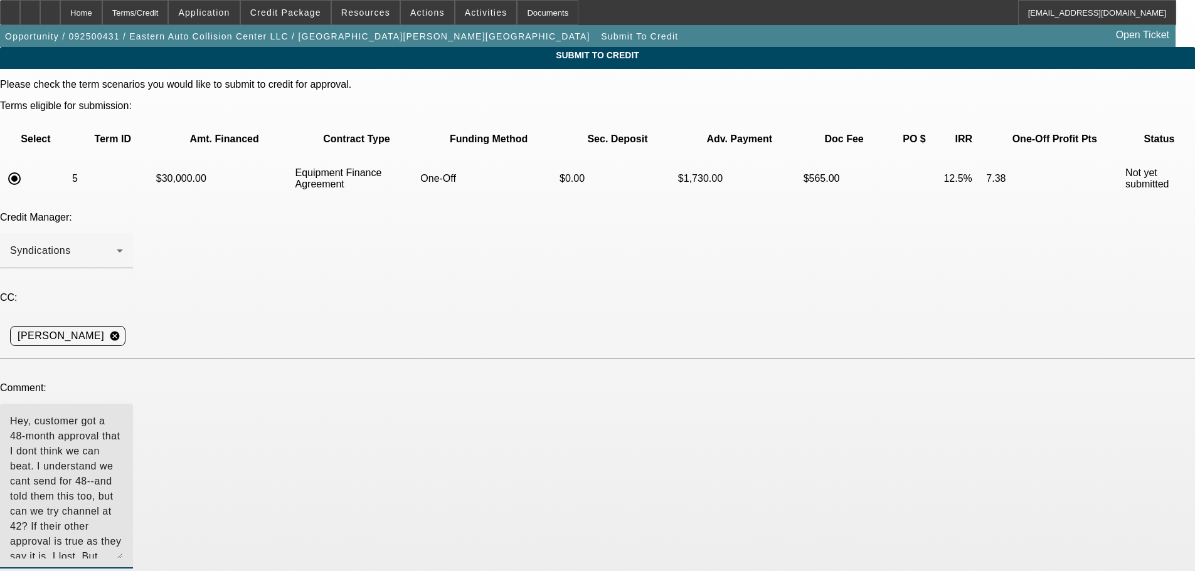
drag, startPoint x: 763, startPoint y: 322, endPoint x: 735, endPoint y: 442, distance: 122.5
click at [123, 442] on textarea "Hey, customer got a 48-month approval that I dont think we can beat. I understa…" at bounding box center [66, 486] width 113 height 145
click at [123, 414] on textarea "Hey, customer got a 48-month approval that I dont think we can beat. I understa…" at bounding box center [66, 488] width 113 height 149
drag, startPoint x: 266, startPoint y: 335, endPoint x: 192, endPoint y: 332, distance: 74.1
click at [123, 414] on textarea "Hey, customer got a 48-month approval that I dont think we can beat. I understa…" at bounding box center [66, 488] width 113 height 149
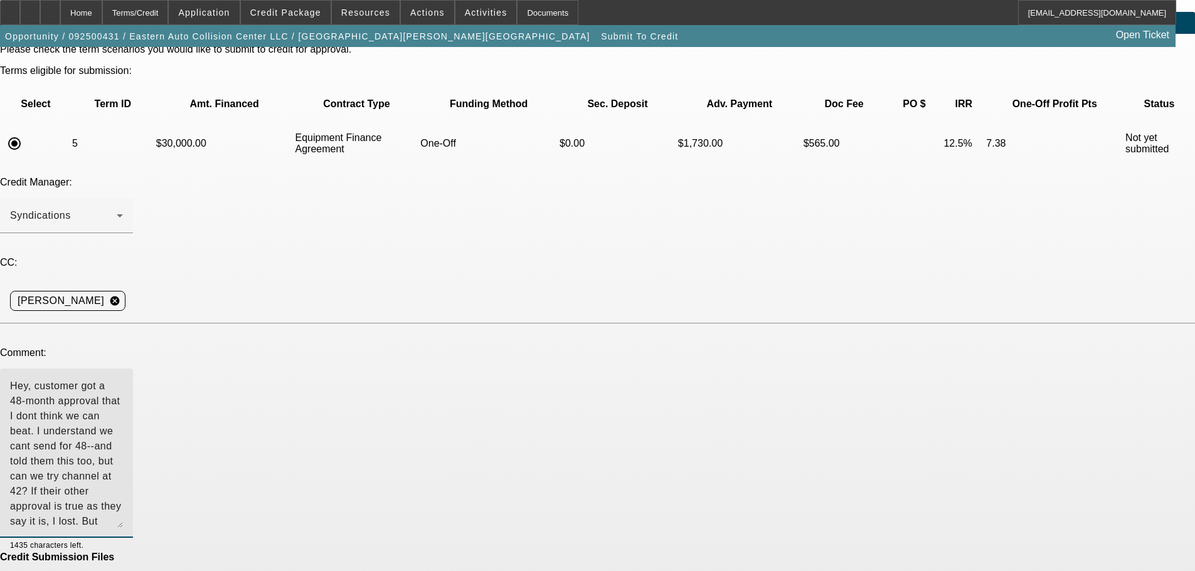
scroll to position [69, 0]
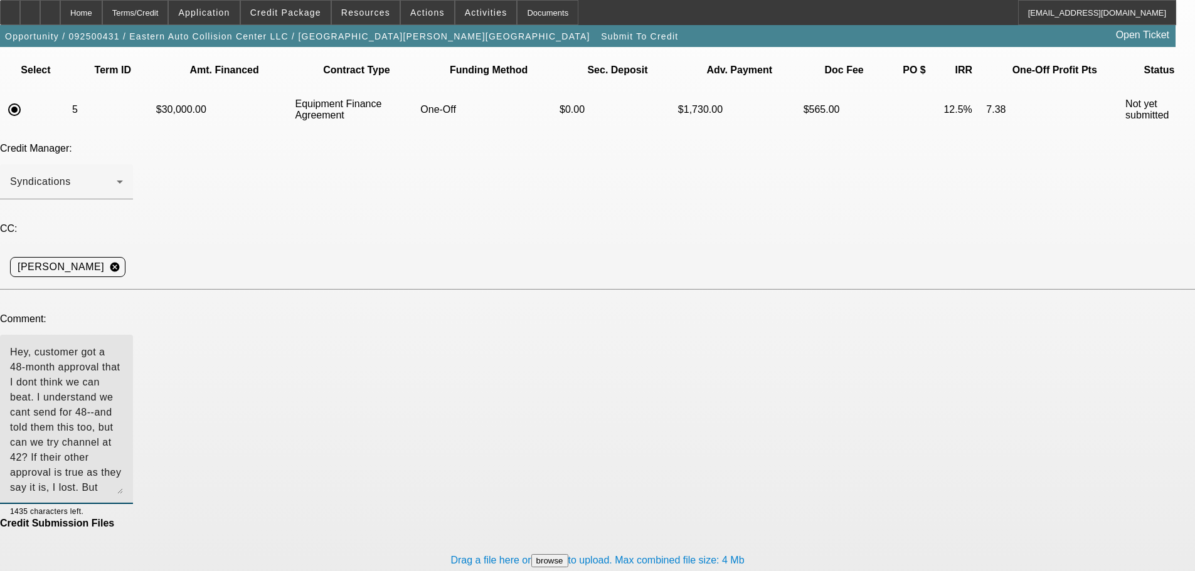
click at [123, 345] on textarea "Hey, customer got a 48-month approval that I dont think we can beat. I understa…" at bounding box center [66, 419] width 113 height 149
type textarea "Hey, customer got a 48-month approval that I dont think we can beat. I understa…"
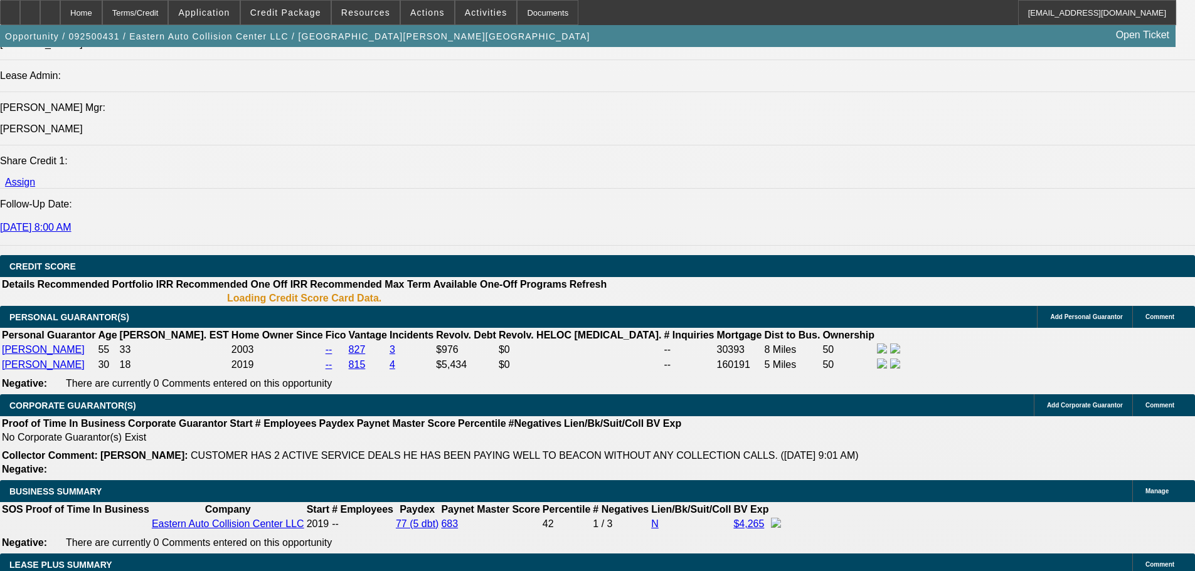
select select "0"
select select "6"
select select "0"
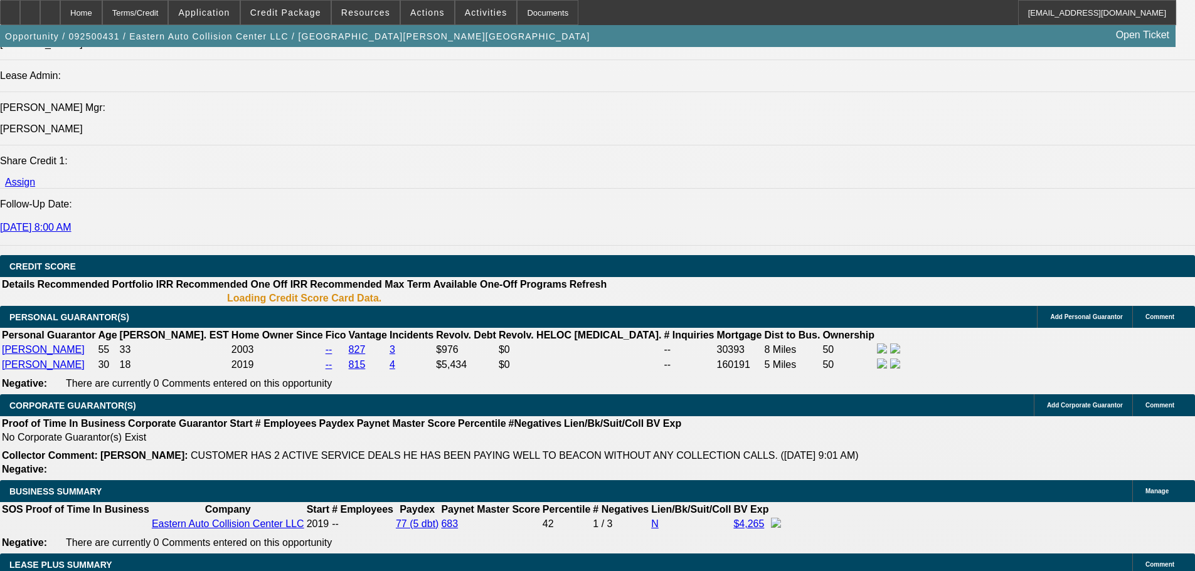
select select "0"
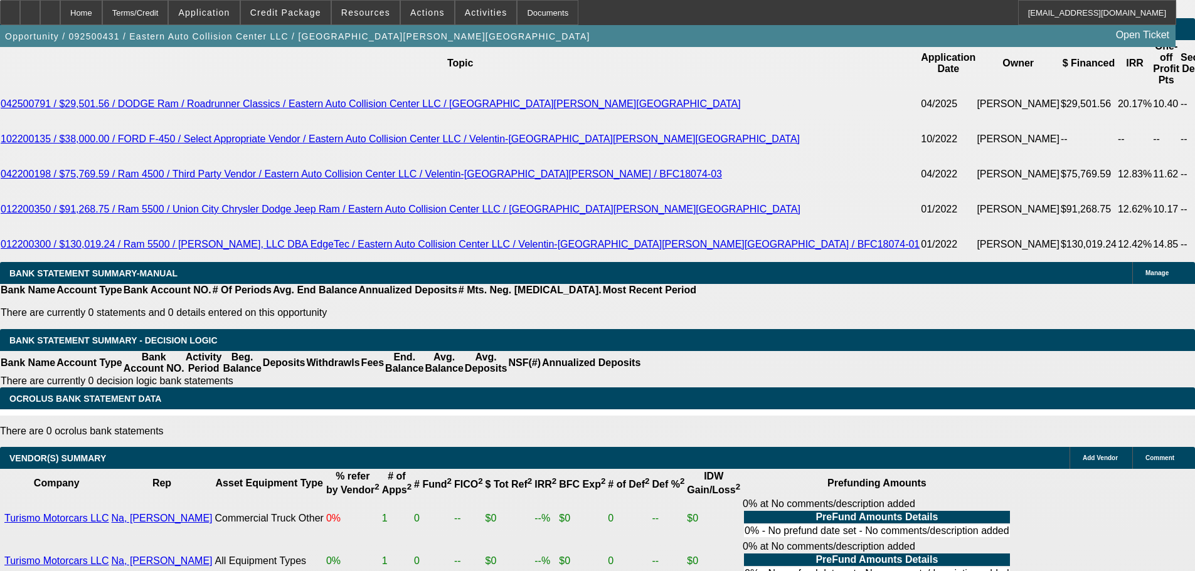
scroll to position [2206, 0]
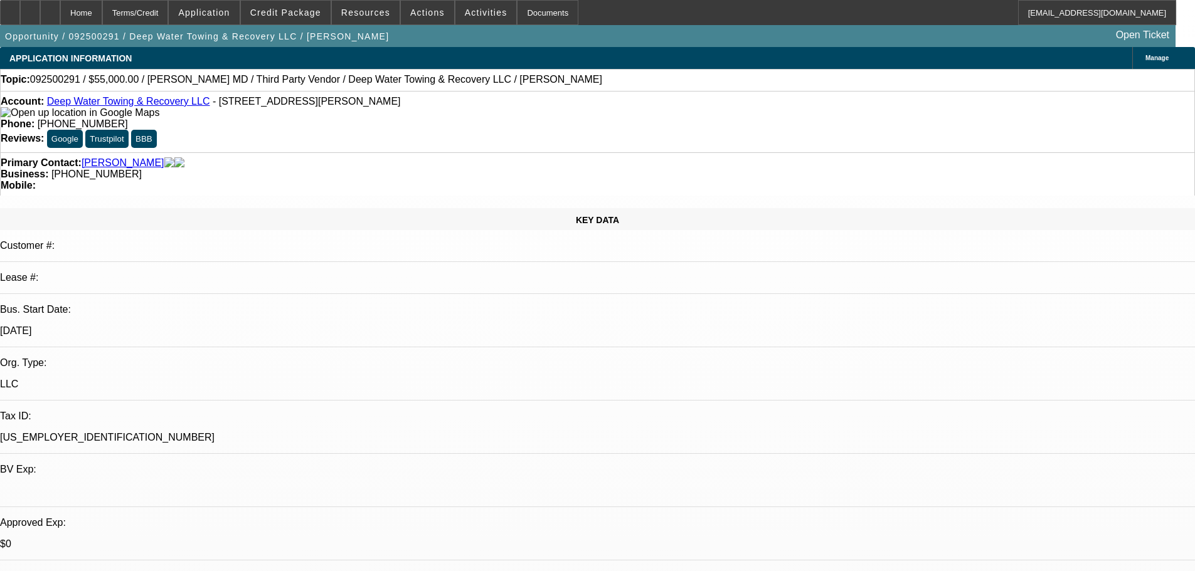
select select "0"
select select "6"
select select "0"
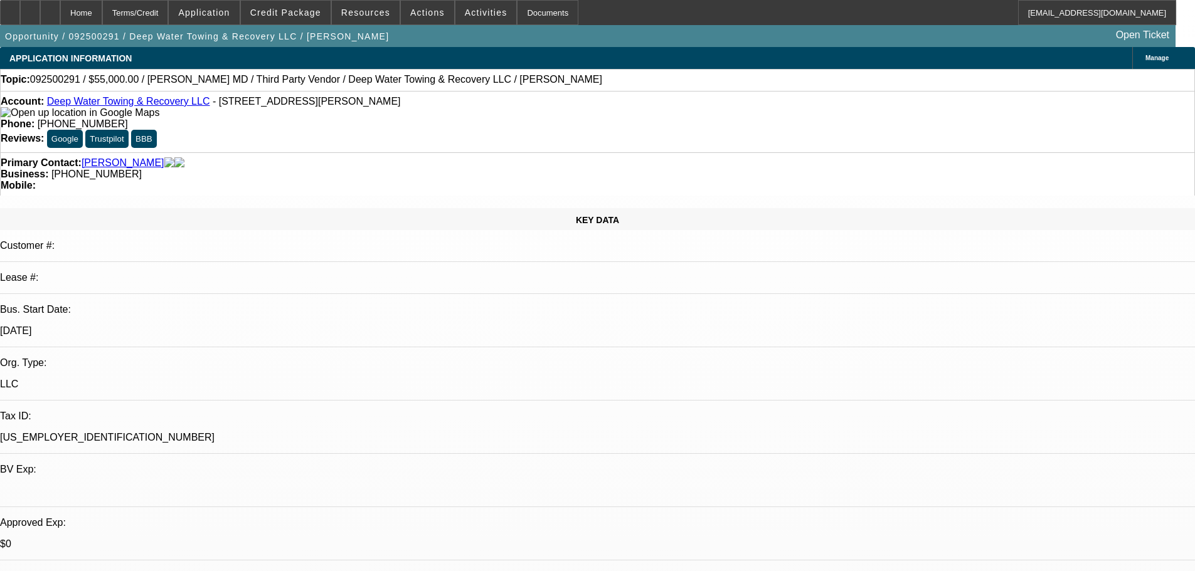
select select "0"
select select "6"
select select "0"
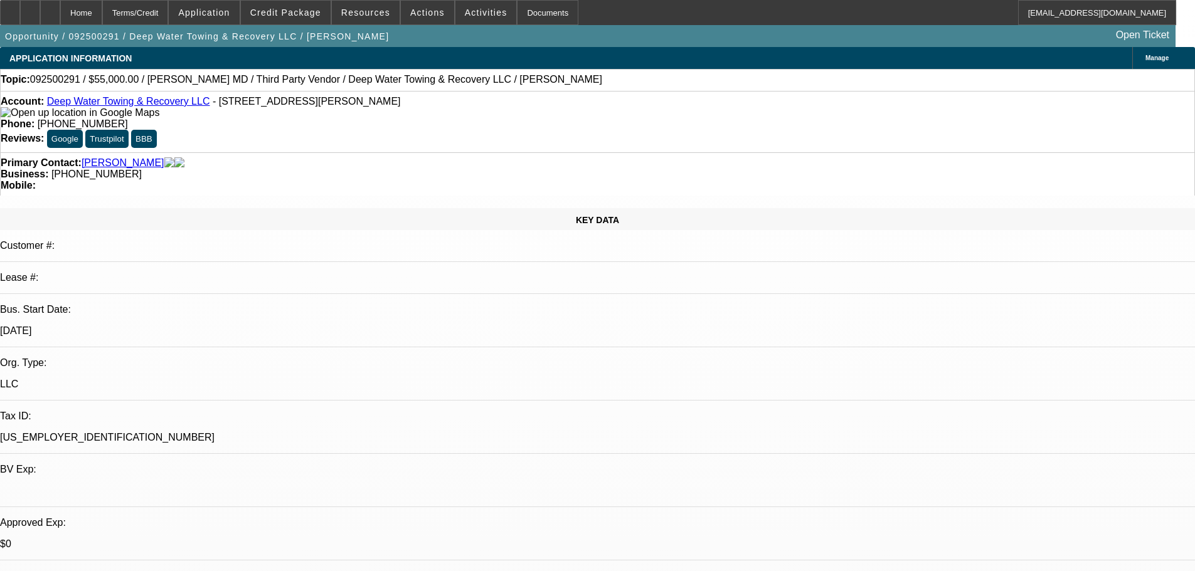
select select "0"
select select "6"
select select "0"
select select "2"
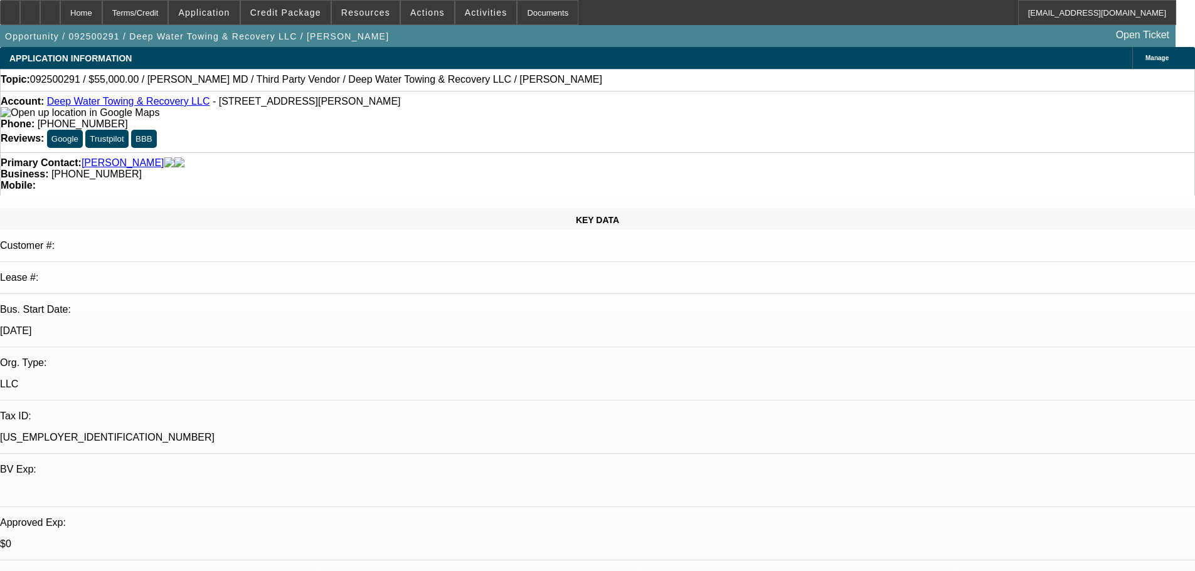
select select "0"
select select "6"
click at [299, 11] on span "Credit Package" at bounding box center [285, 13] width 71 height 10
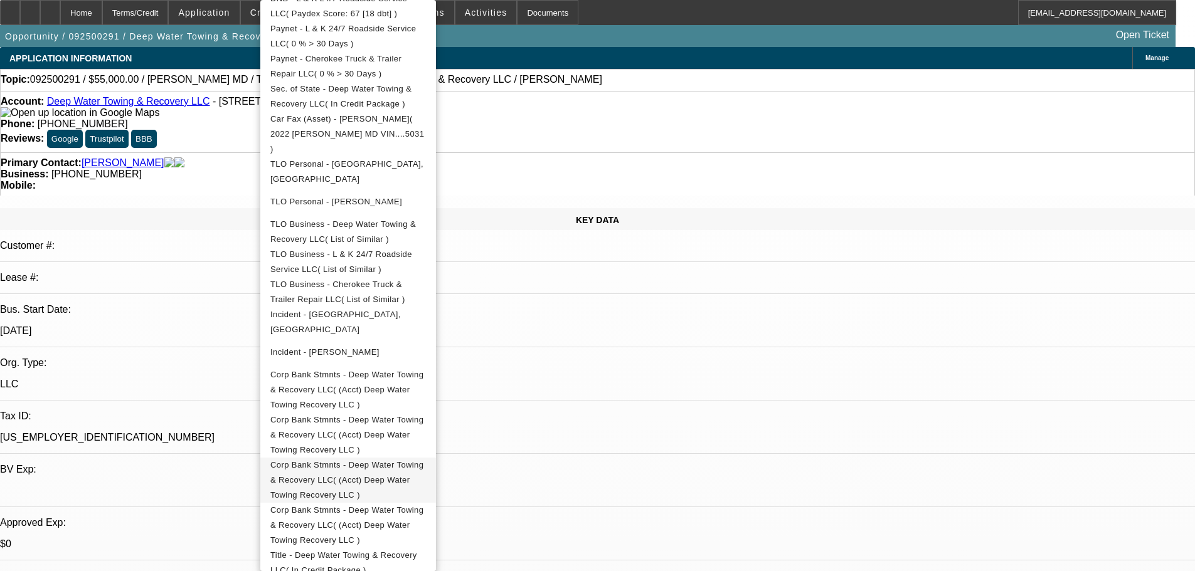
scroll to position [565, 0]
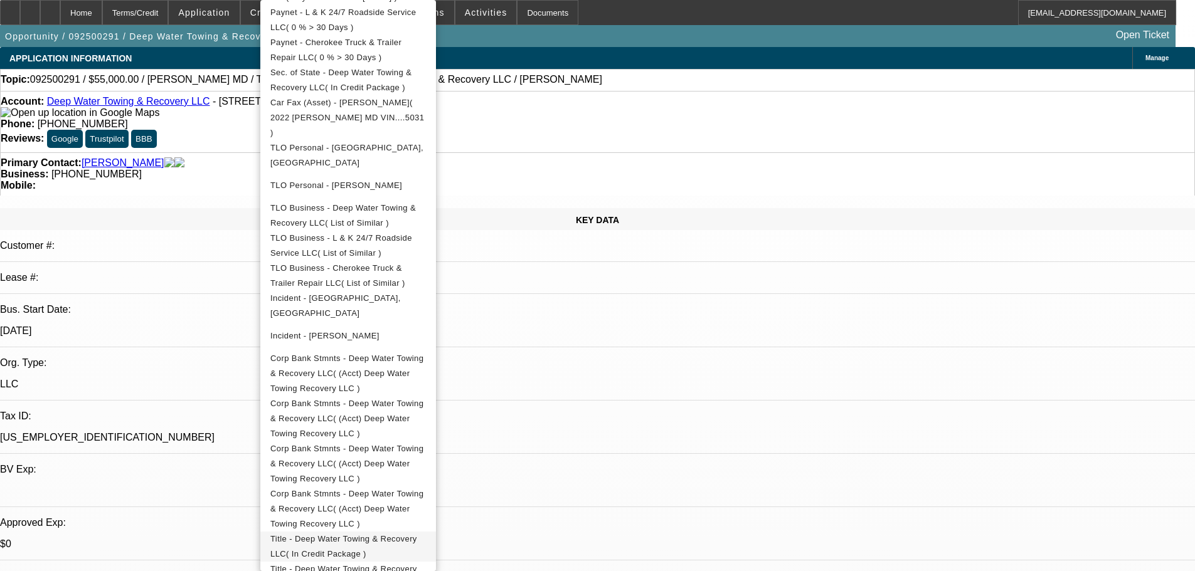
click at [426, 532] on span "Title - Deep Water Towing & Recovery LLC( In Credit Package )" at bounding box center [348, 547] width 156 height 30
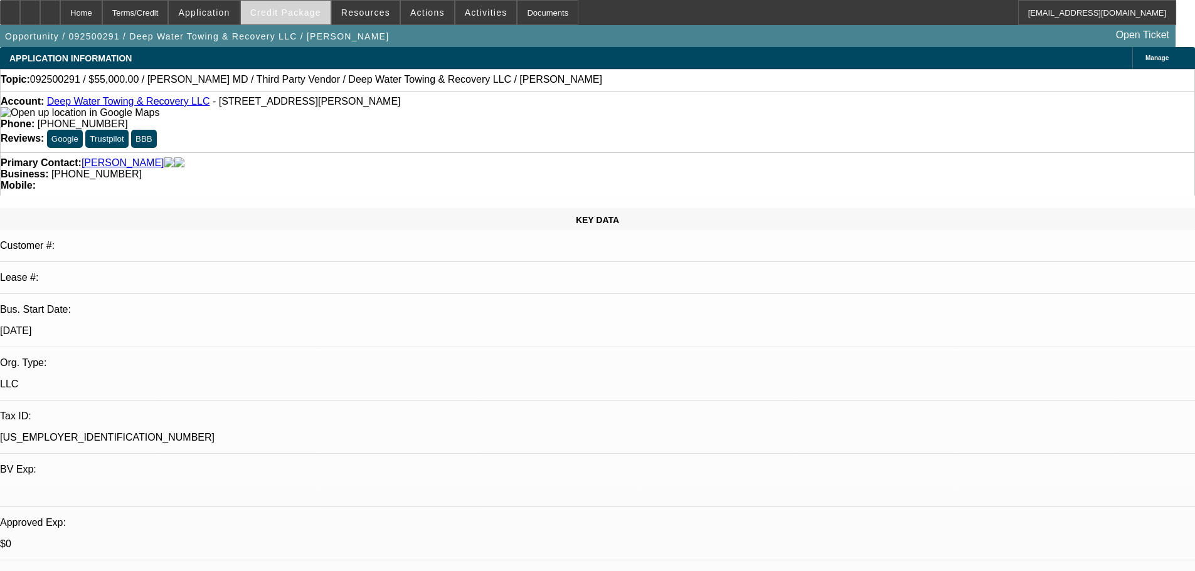
click at [286, 10] on span "Credit Package" at bounding box center [285, 13] width 71 height 10
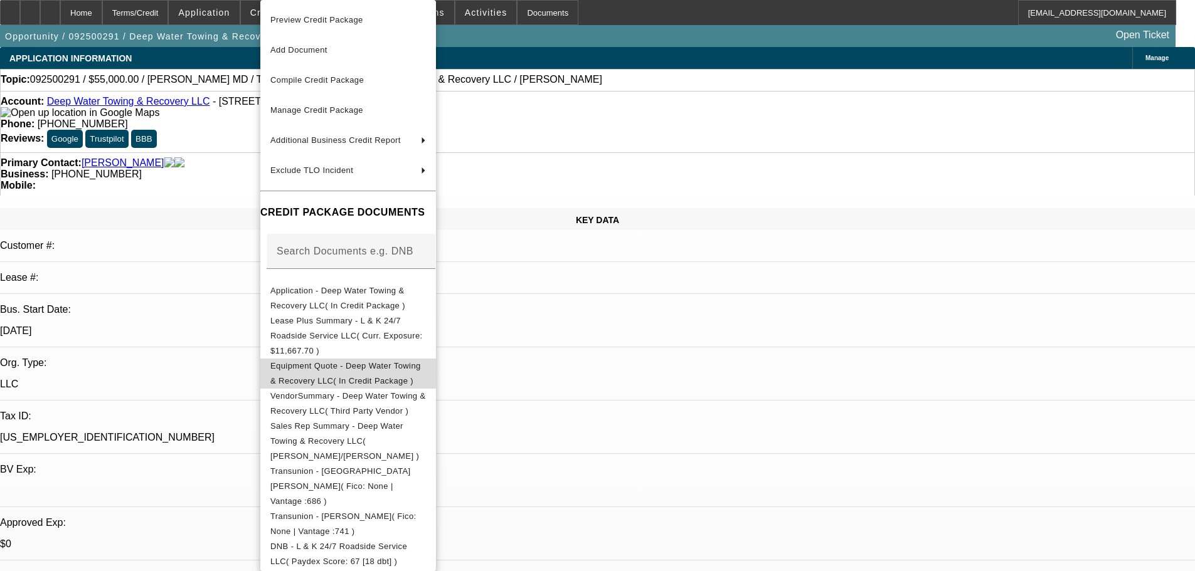
click at [405, 361] on span "Equipment Quote - Deep Water Towing & Recovery LLC( In Credit Package )" at bounding box center [345, 373] width 151 height 24
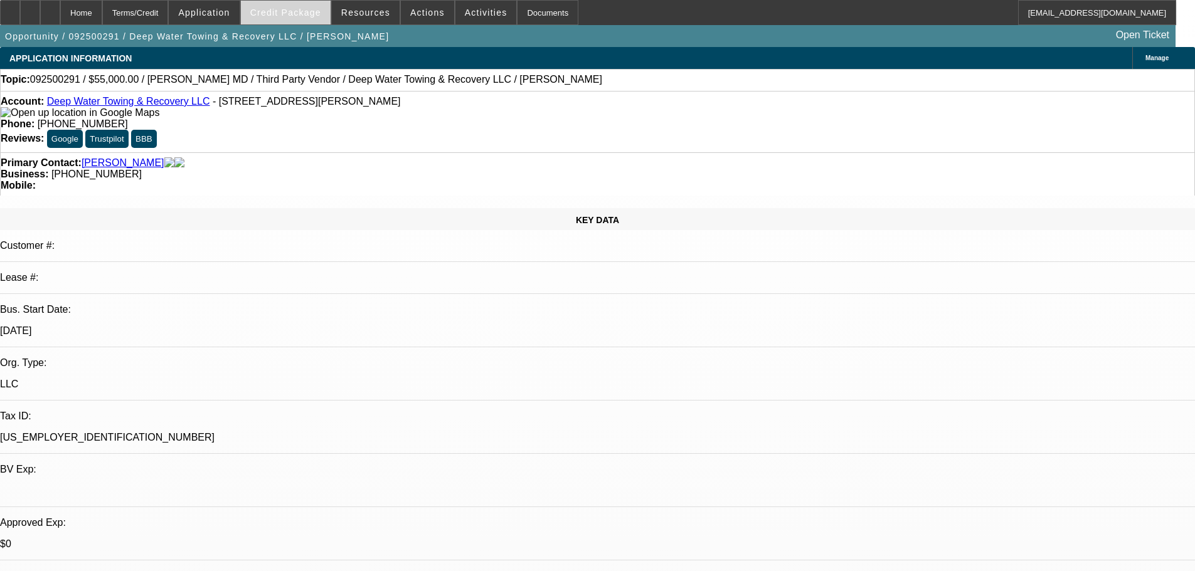
click at [303, 14] on span "Credit Package" at bounding box center [285, 13] width 71 height 10
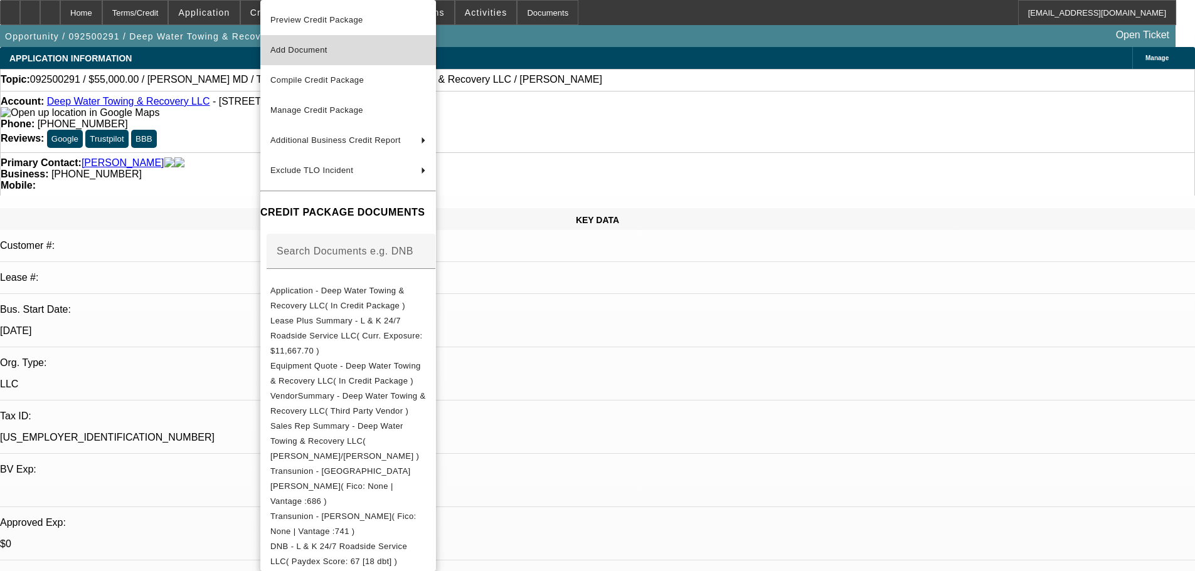
click at [379, 48] on span "Add Document" at bounding box center [348, 50] width 156 height 15
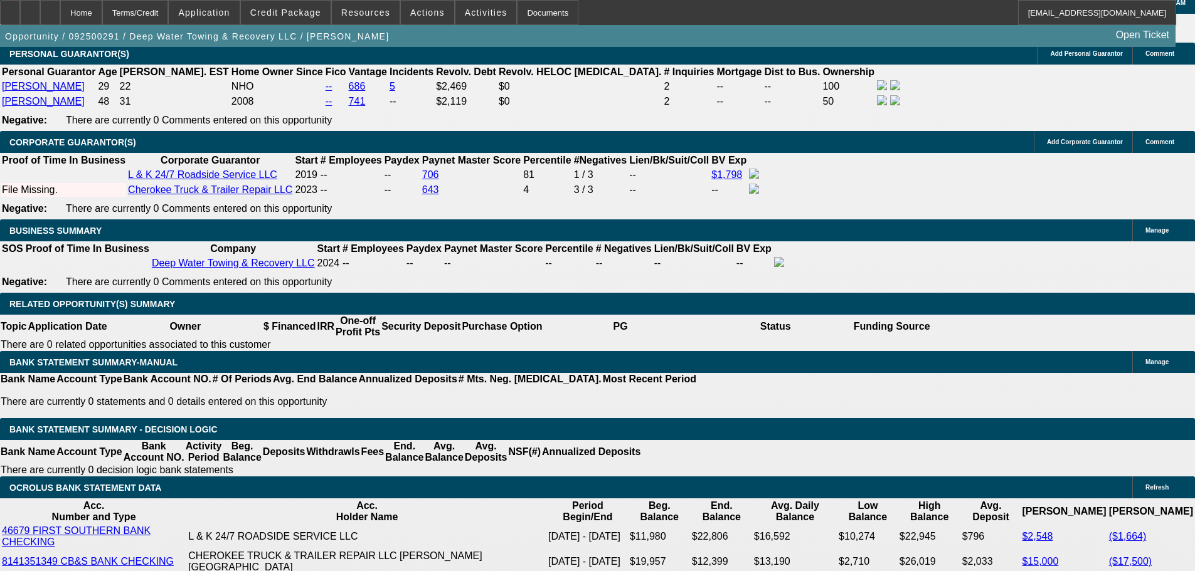
scroll to position [2007, 0]
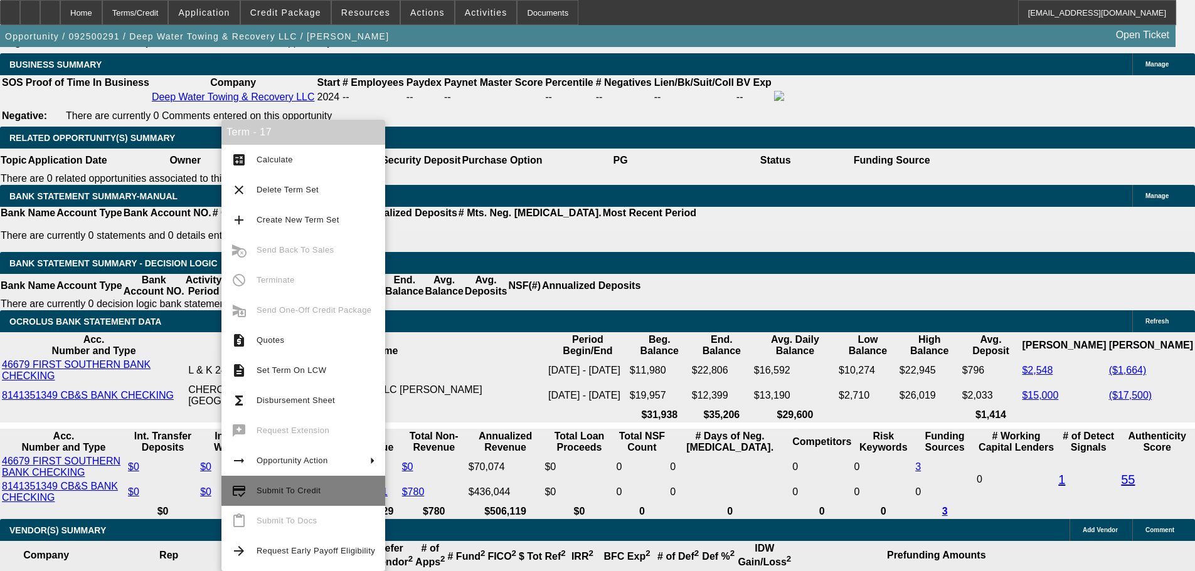
click at [316, 493] on span "Submit To Credit" at bounding box center [289, 490] width 64 height 9
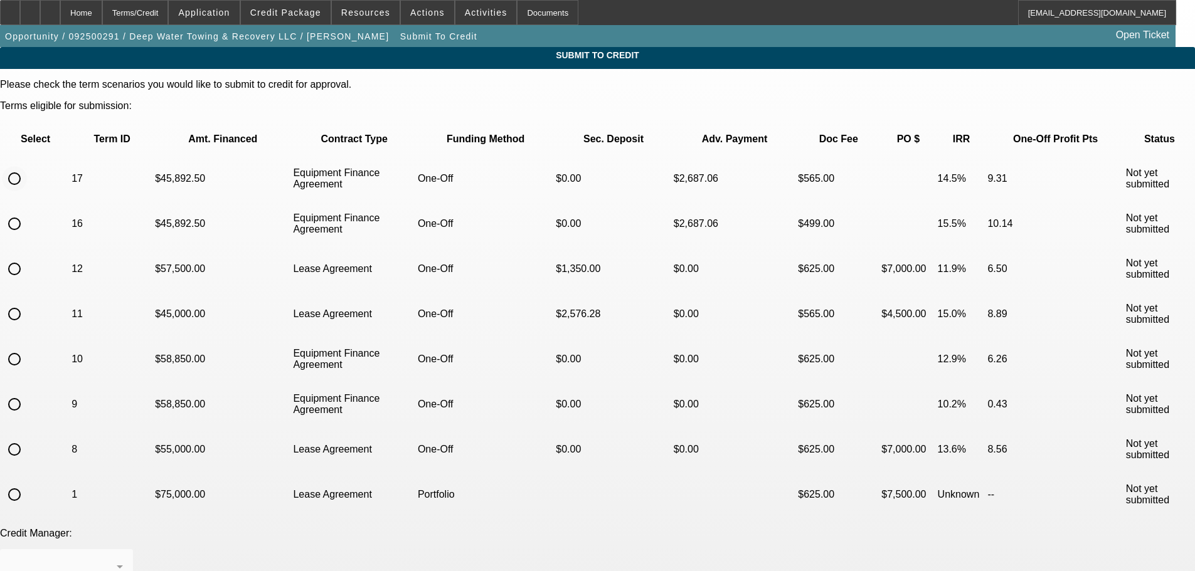
click at [27, 166] on input "radio" at bounding box center [14, 178] width 25 height 25
radio input "true"
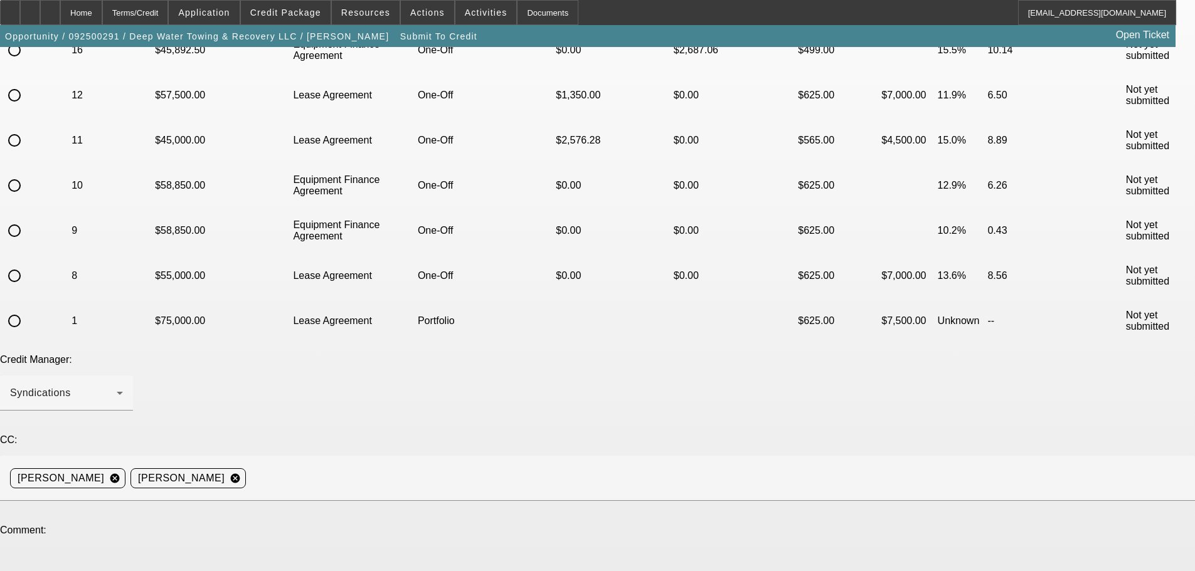
scroll to position [188, 0]
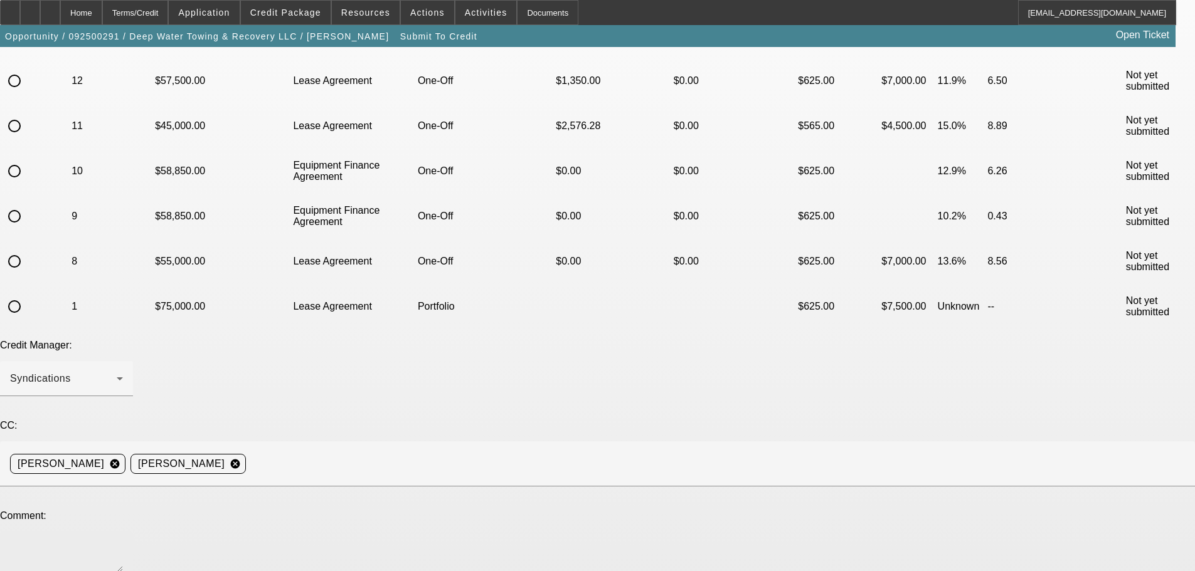
click at [123, 542] on textarea at bounding box center [66, 557] width 113 height 30
click at [123, 542] on textarea "Hey [PERSON_NAME], invoice is corrected. The seller does own both businesses we…" at bounding box center [66, 557] width 113 height 30
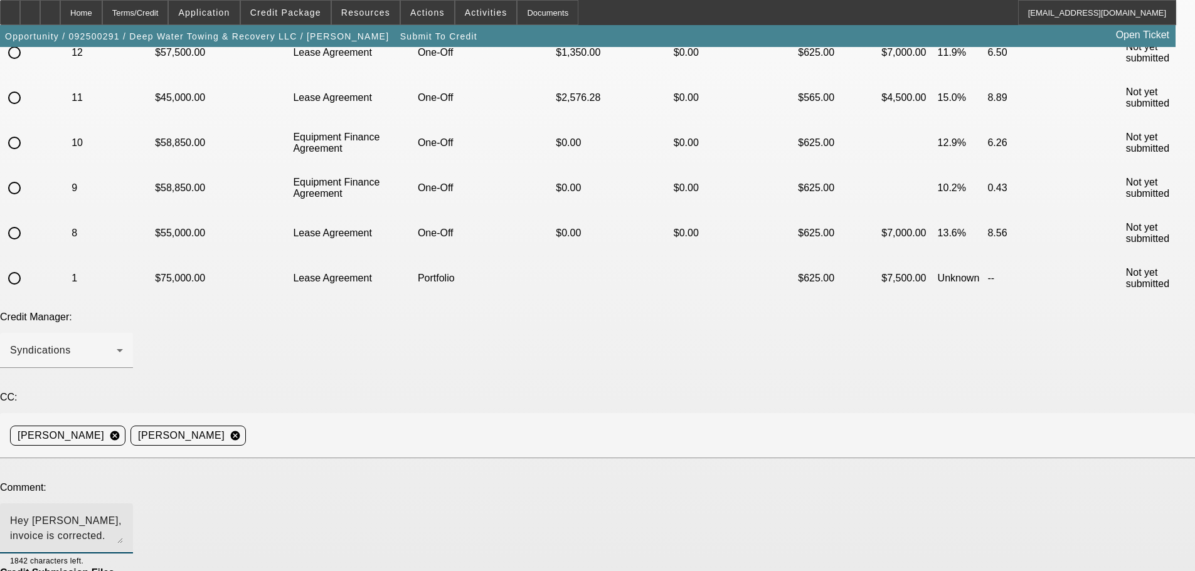
scroll to position [240, 0]
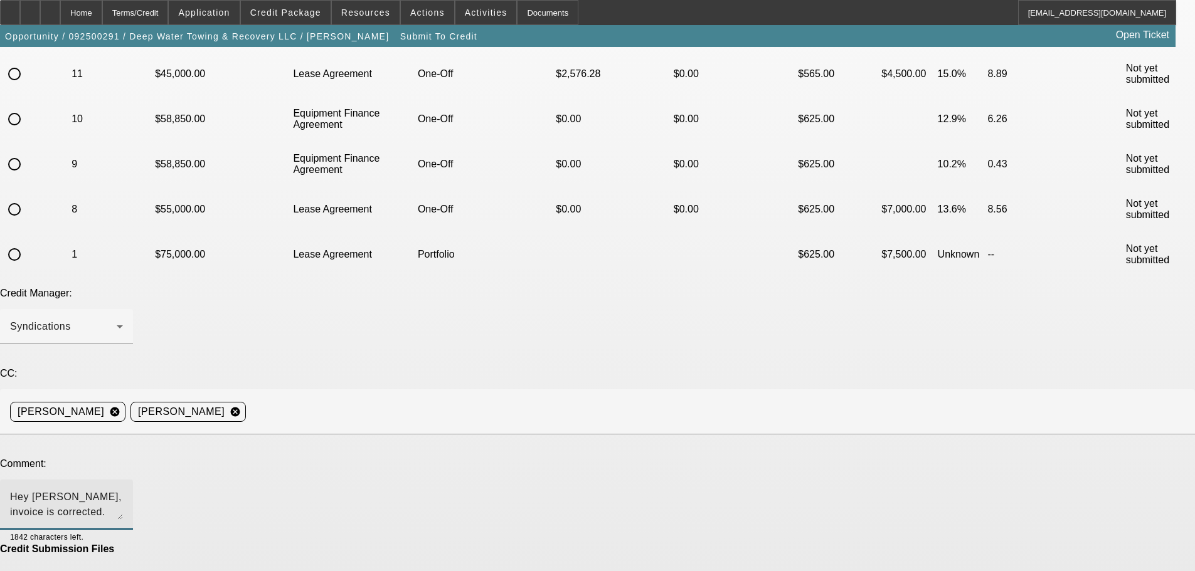
type textarea "Hey George, invoice is corrected. The seller does own both businesses we saw, w…"
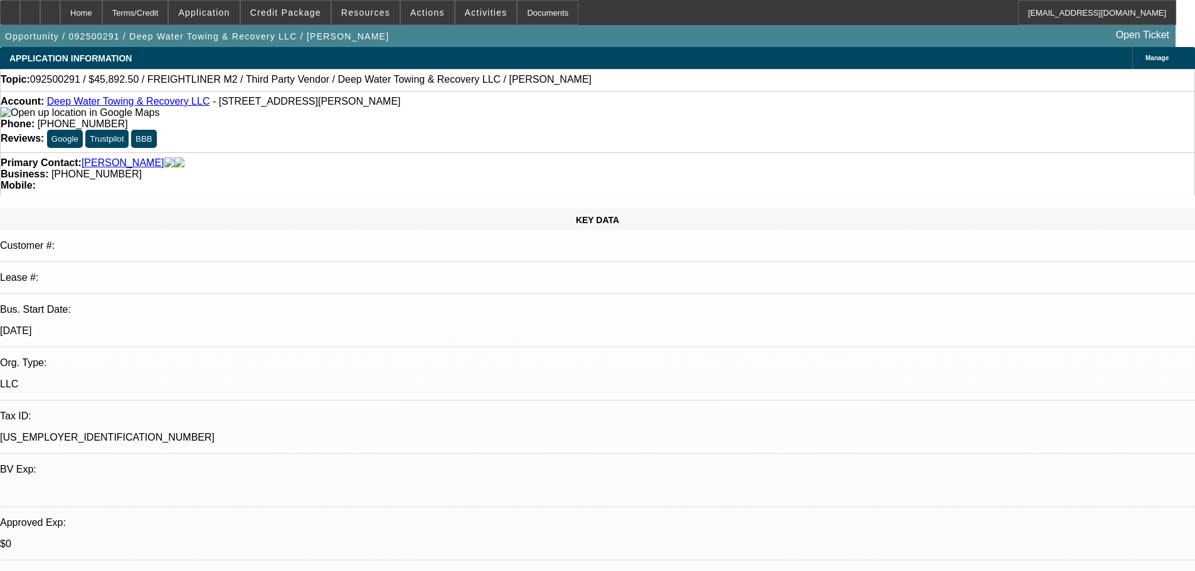
select select "0"
select select "6"
select select "0"
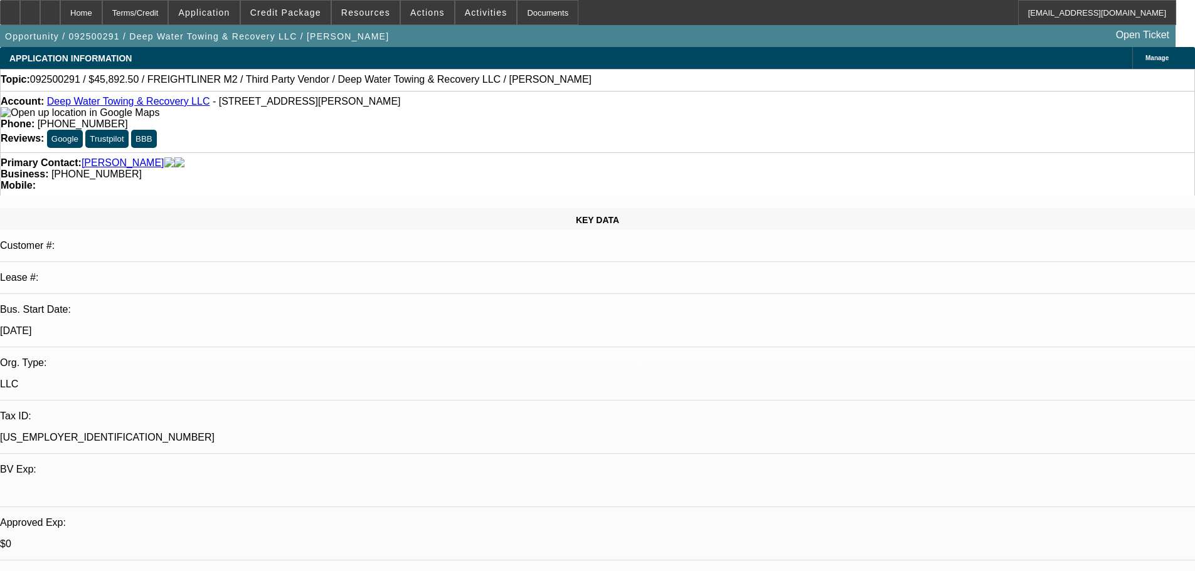
select select "0"
select select "6"
select select "0"
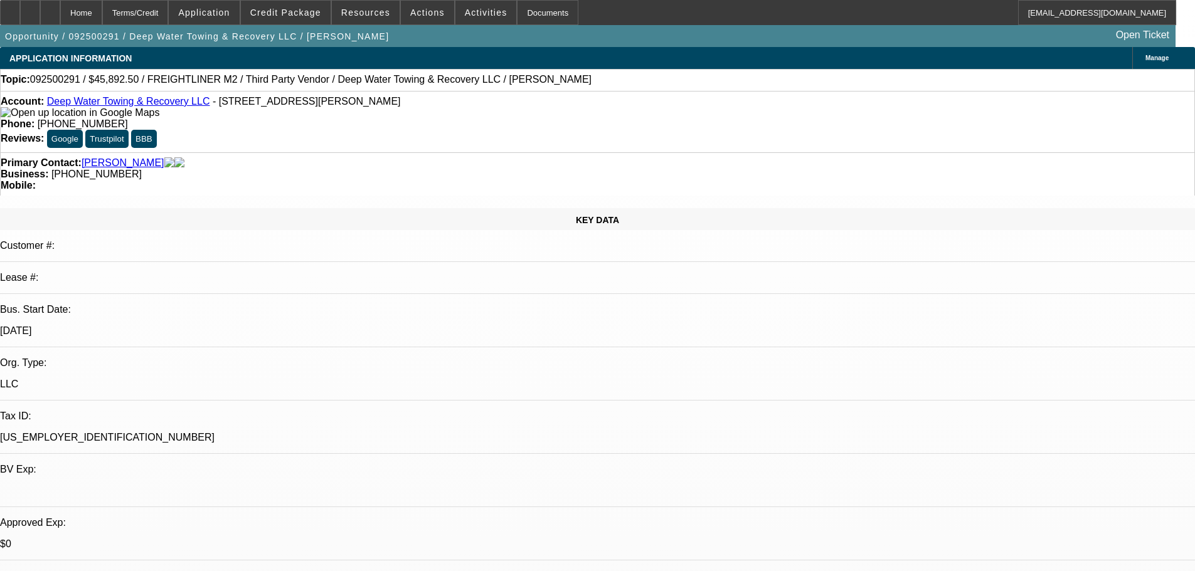
select select "0"
select select "6"
select select "0"
select select "2"
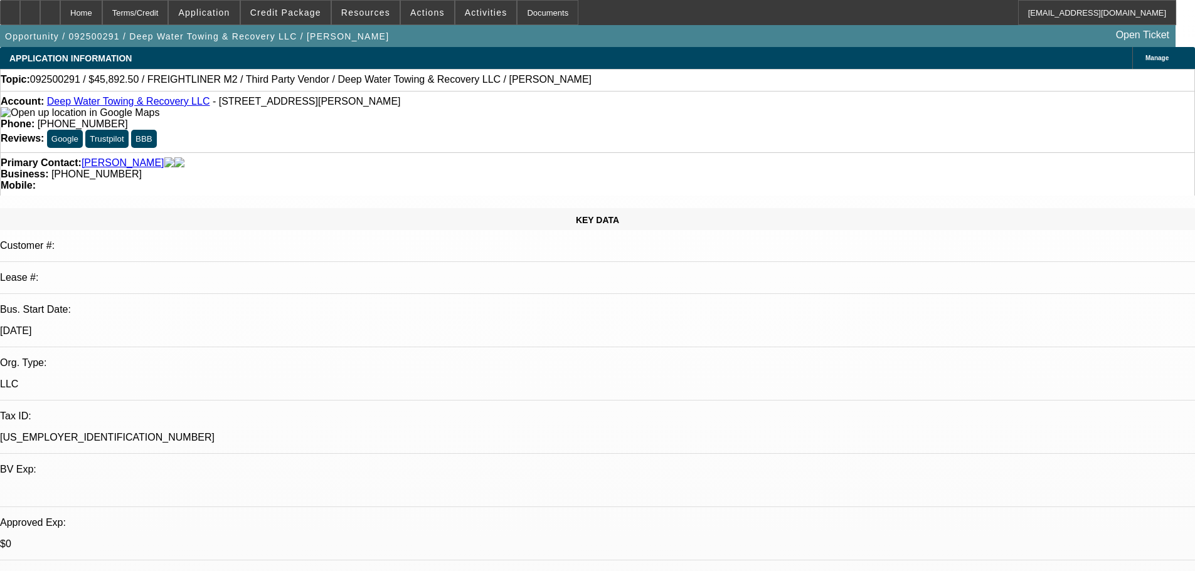
select select "0"
select select "6"
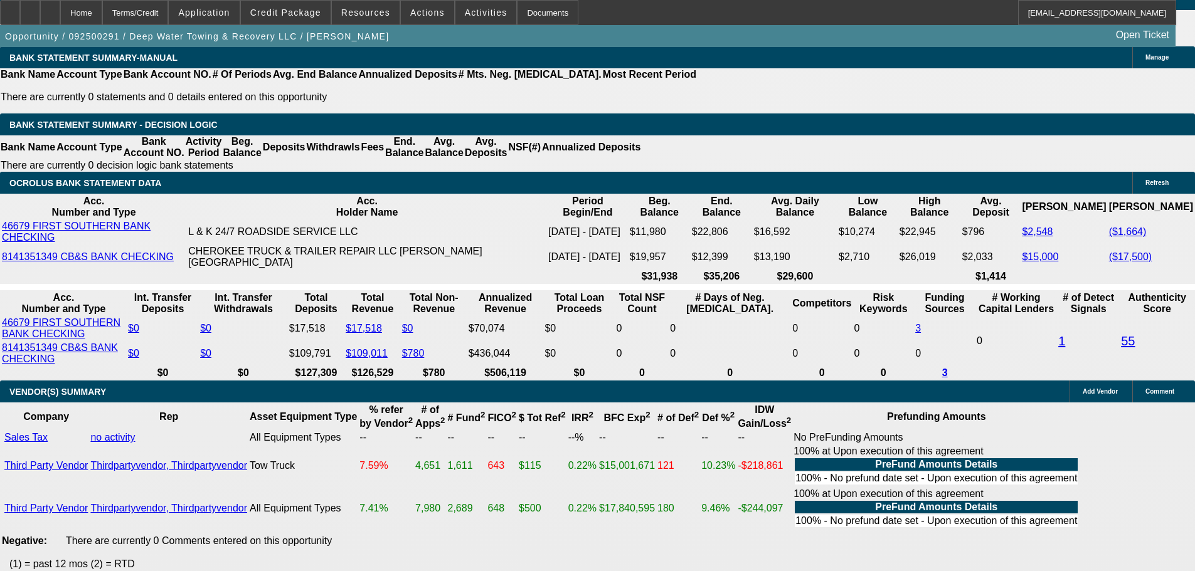
scroll to position [2133, 0]
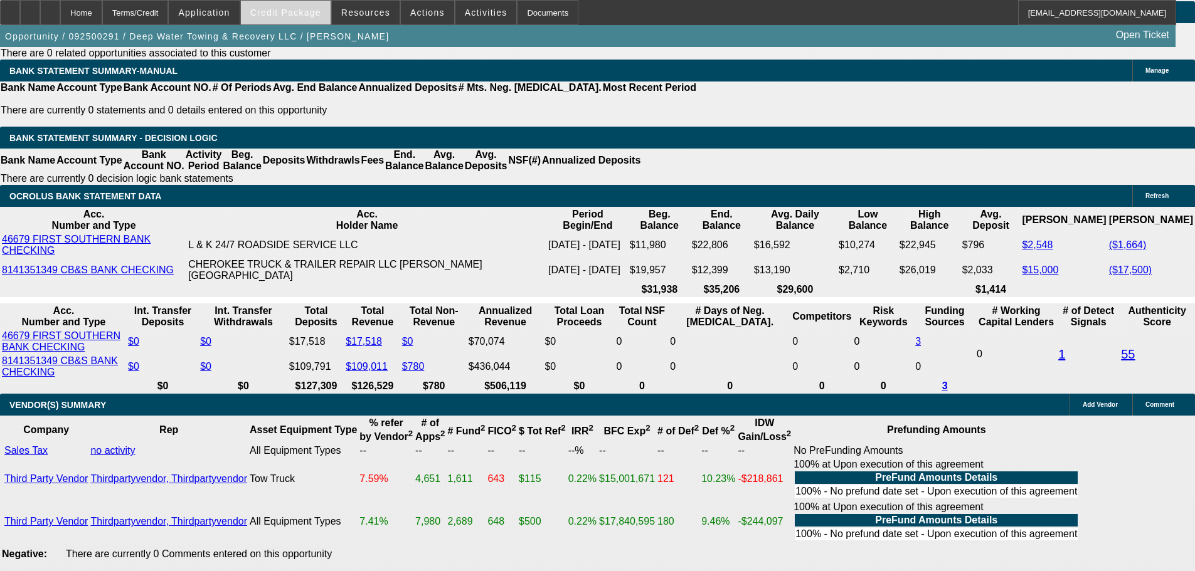
click at [291, 9] on span "Credit Package" at bounding box center [285, 13] width 71 height 10
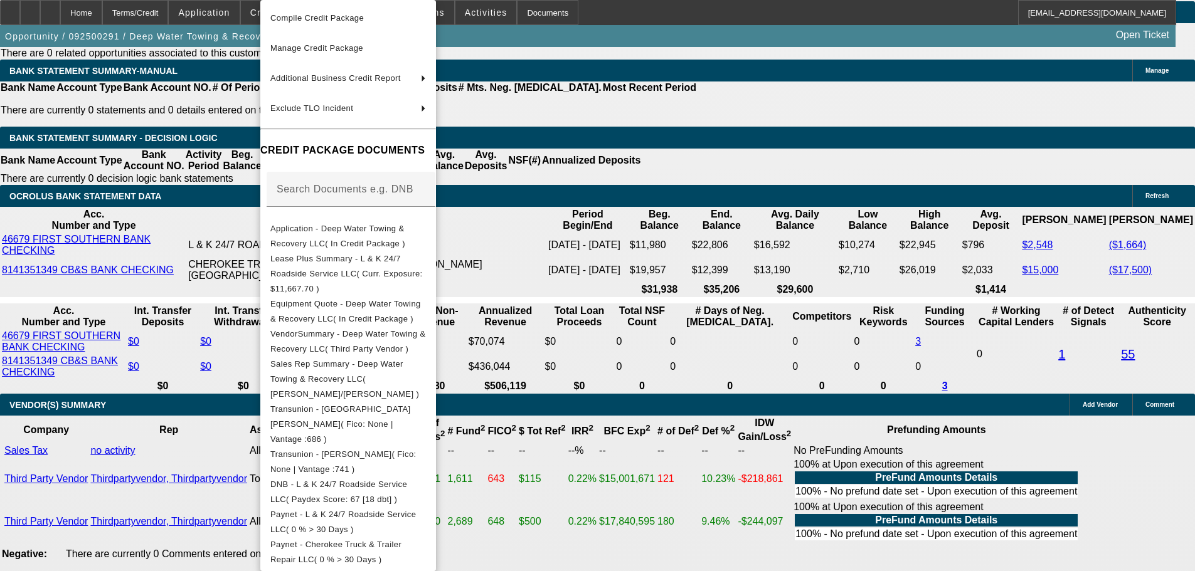
scroll to position [251, 0]
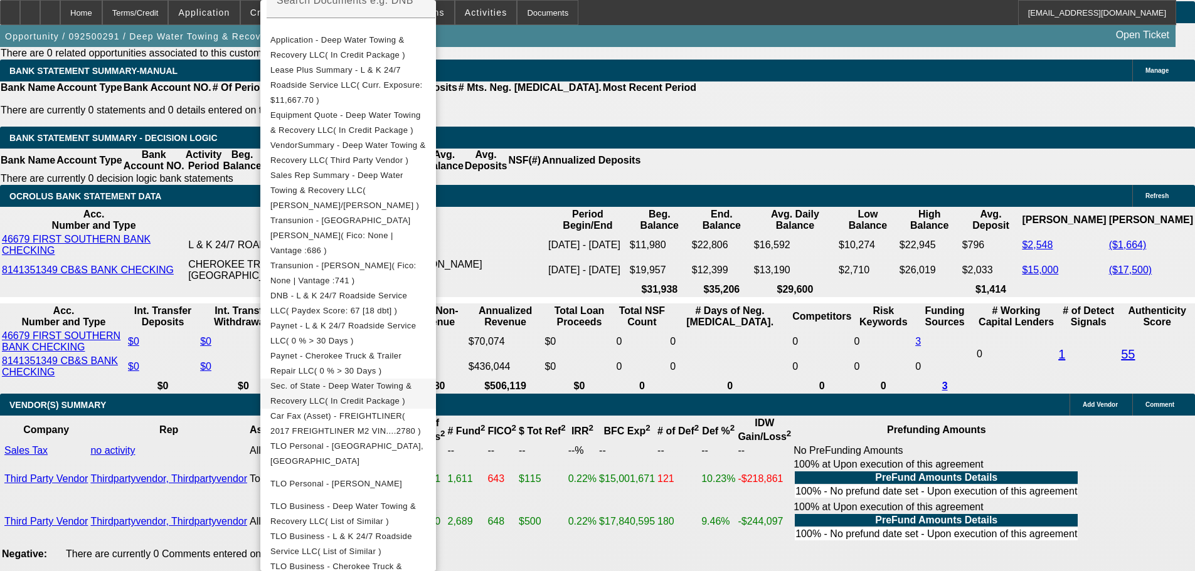
click at [436, 379] on button "Sec. of State - Deep Water Towing & Recovery LLC( In Credit Package )" at bounding box center [348, 394] width 176 height 30
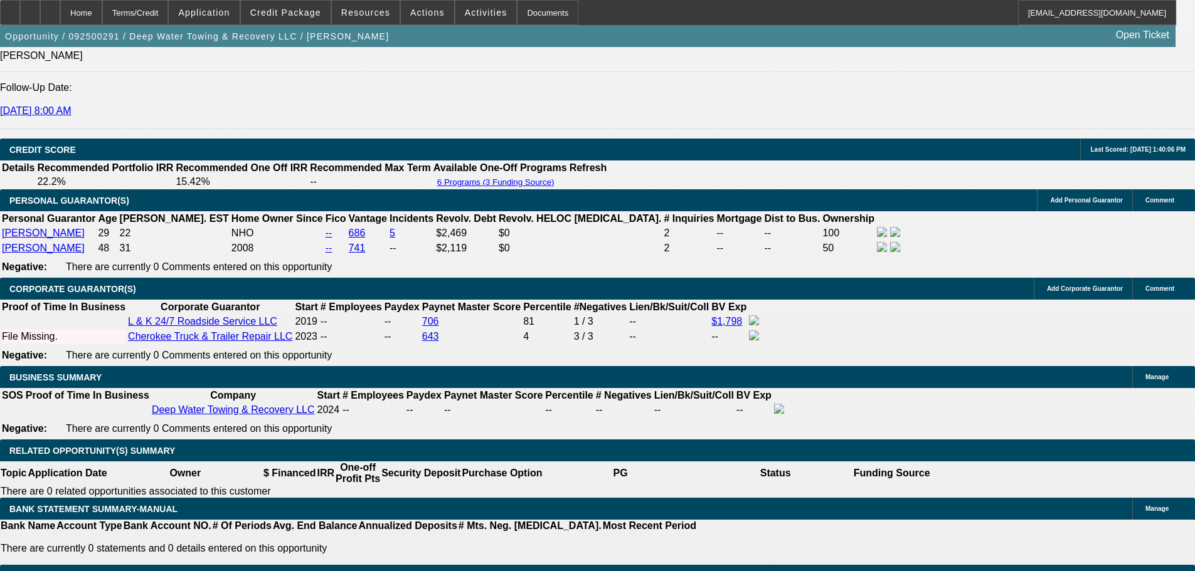
scroll to position [1756, 0]
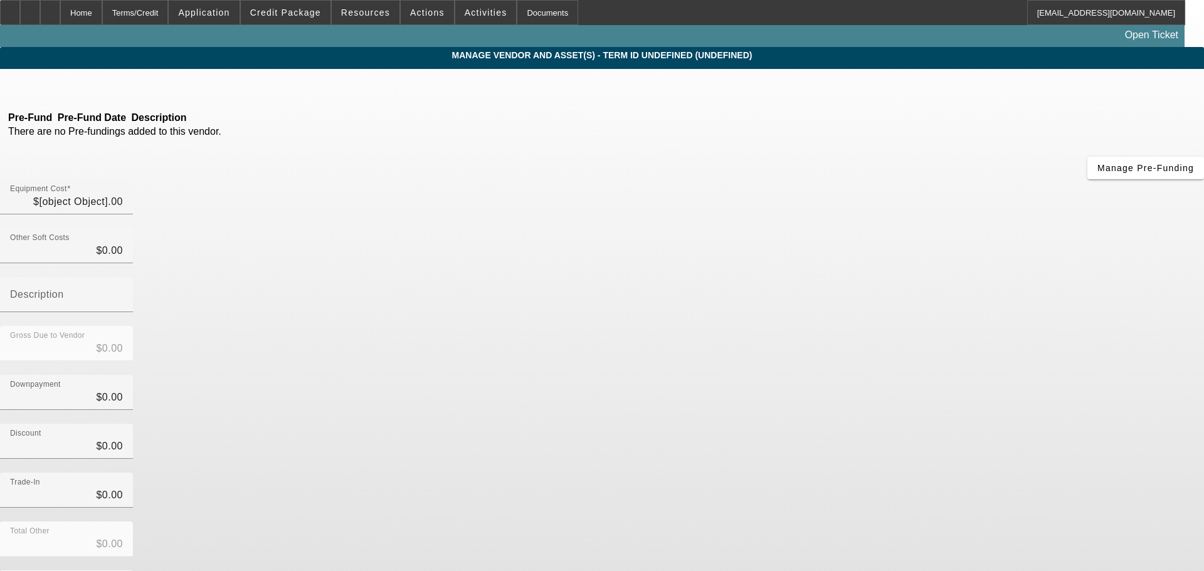
type input "$43,500.00"
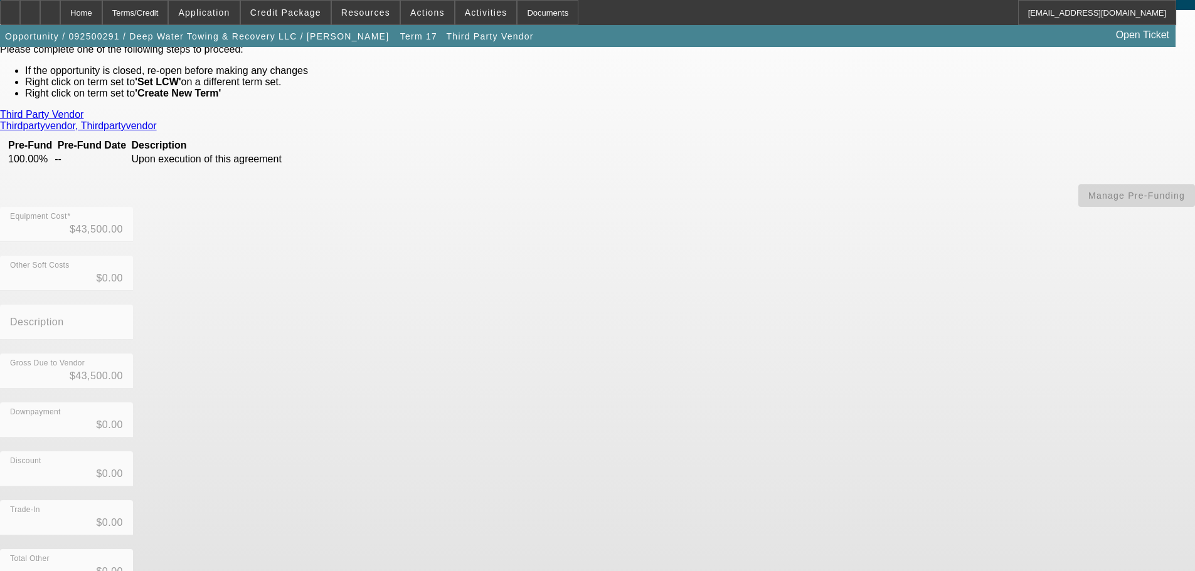
scroll to position [100, 0]
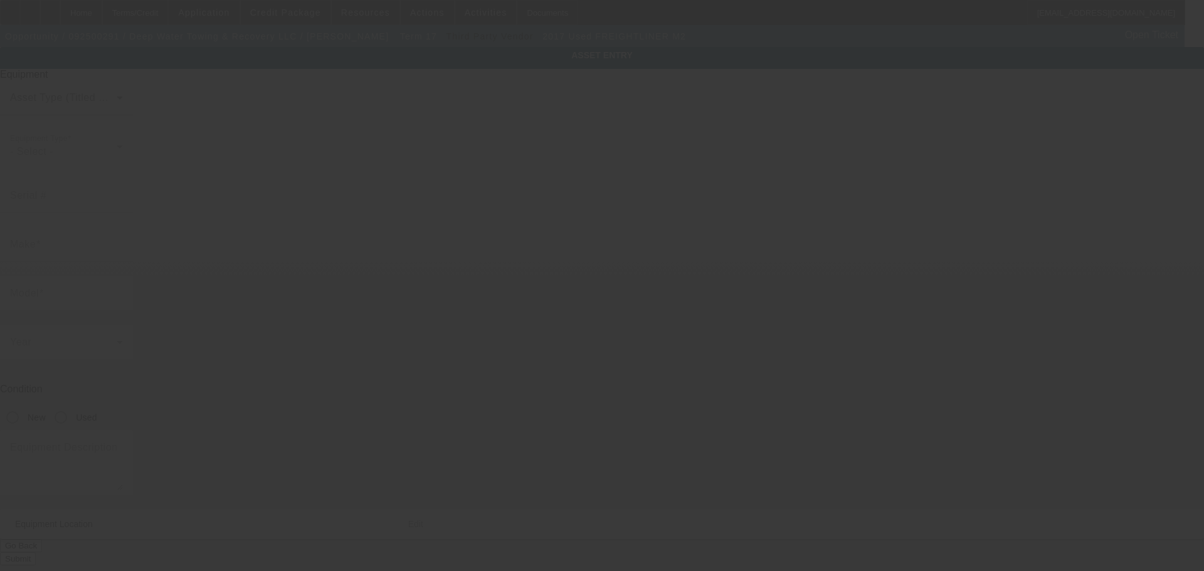
type input "1FVACXDT0HHHV2780"
type input "Freightliner"
type input "M2"
radio input "true"
type textarea "With:"
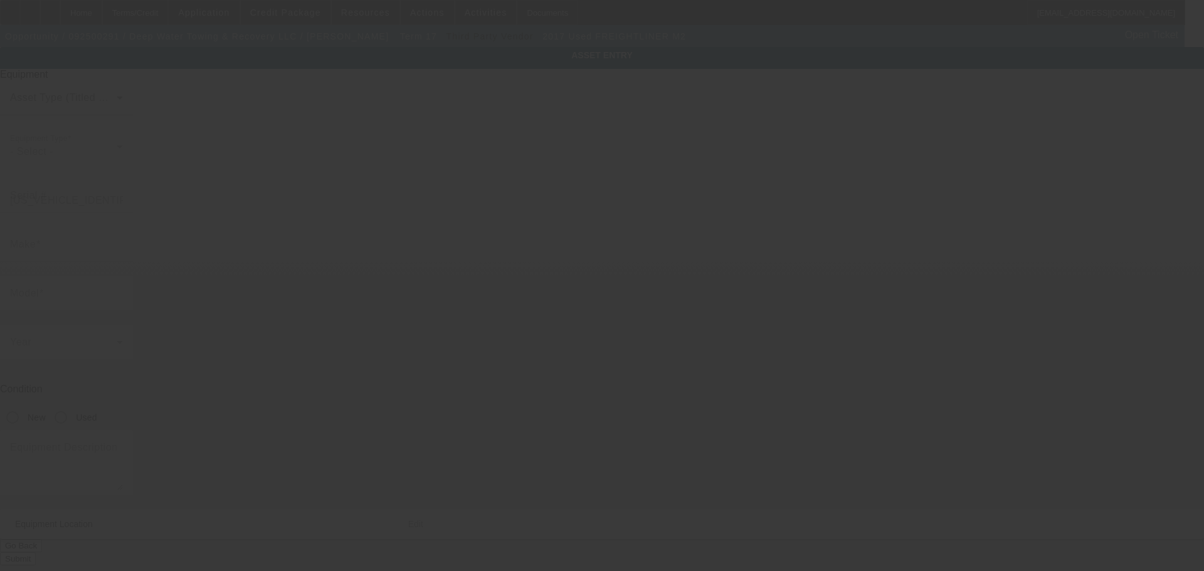
type input "2285 Margerum Rd"
type input "Cherokee"
type input "35616"
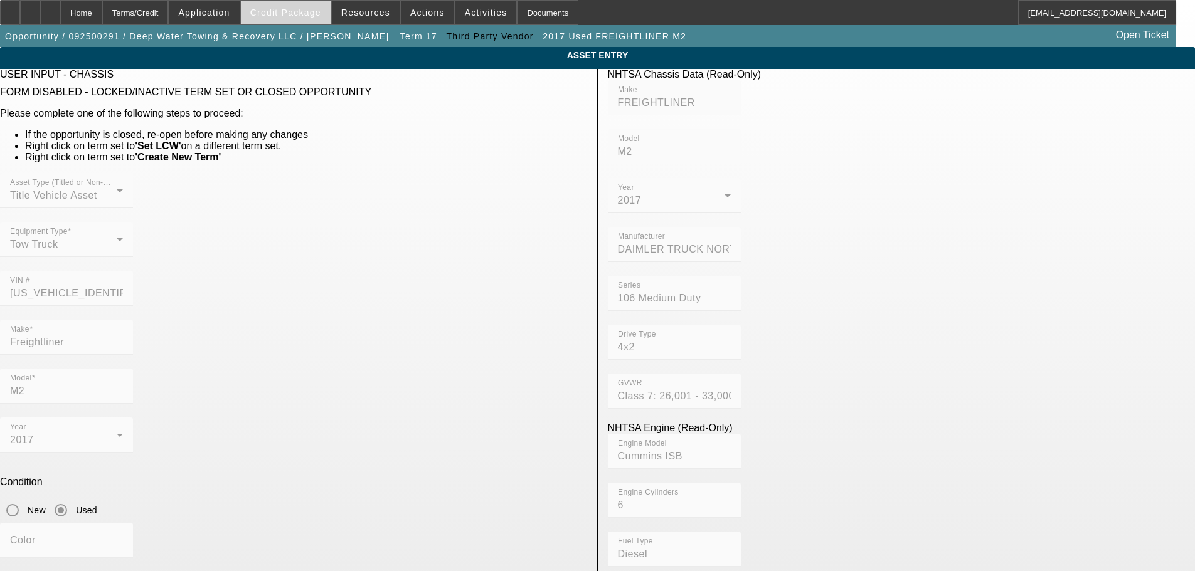
click at [312, 13] on span "Credit Package" at bounding box center [285, 13] width 71 height 10
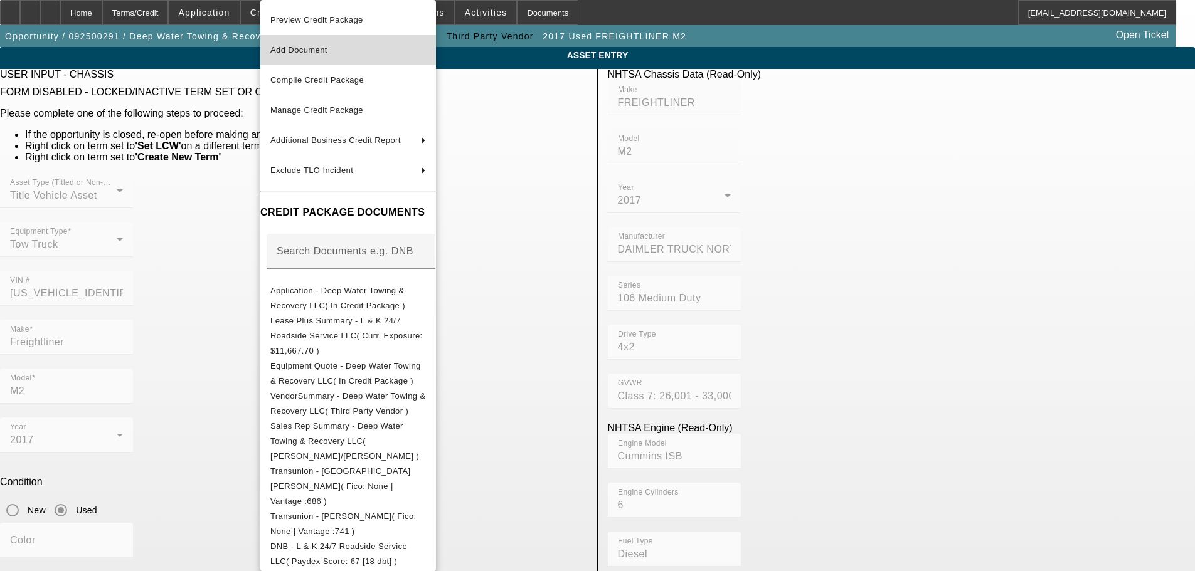
click at [347, 53] on span "Add Document" at bounding box center [348, 50] width 156 height 15
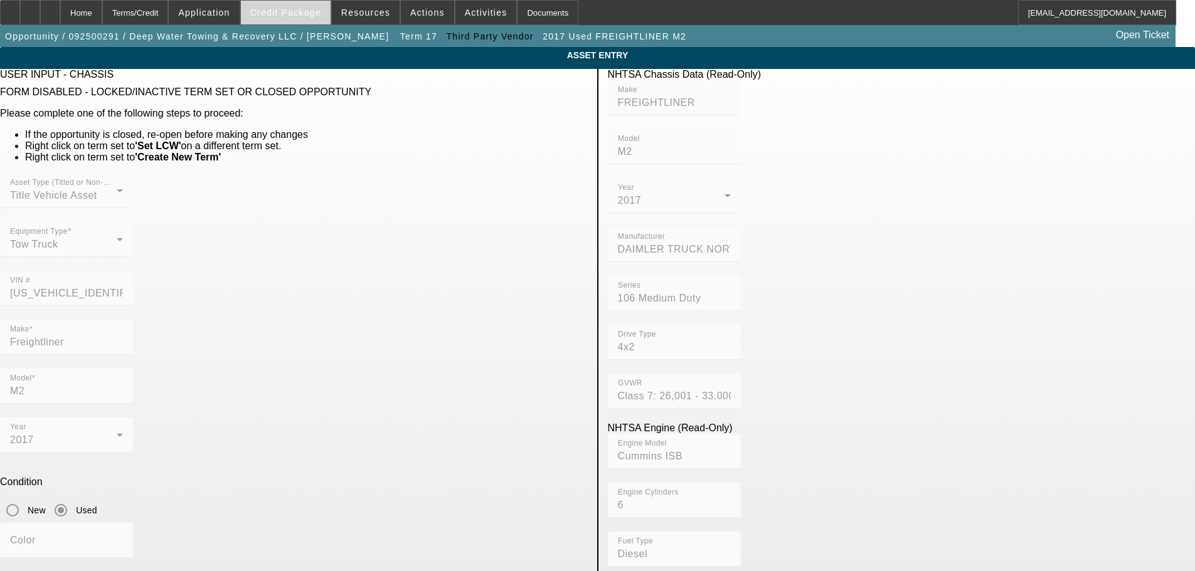
click at [307, 9] on span "Credit Package" at bounding box center [285, 13] width 71 height 10
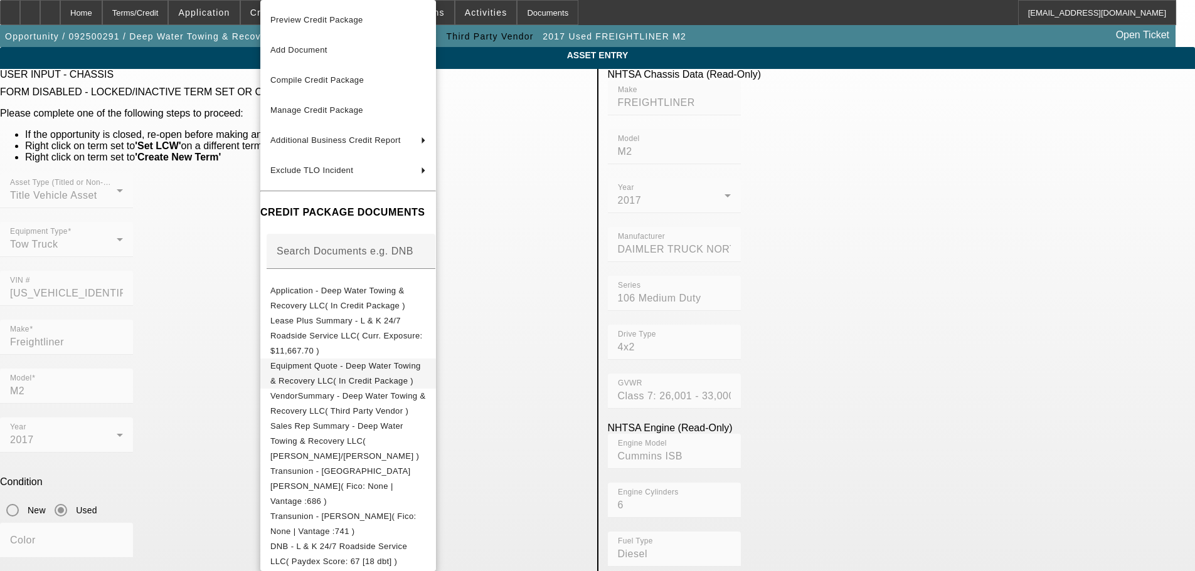
click at [392, 363] on span "Equipment Quote - Deep Water Towing & Recovery LLC( In Credit Package )" at bounding box center [345, 373] width 151 height 24
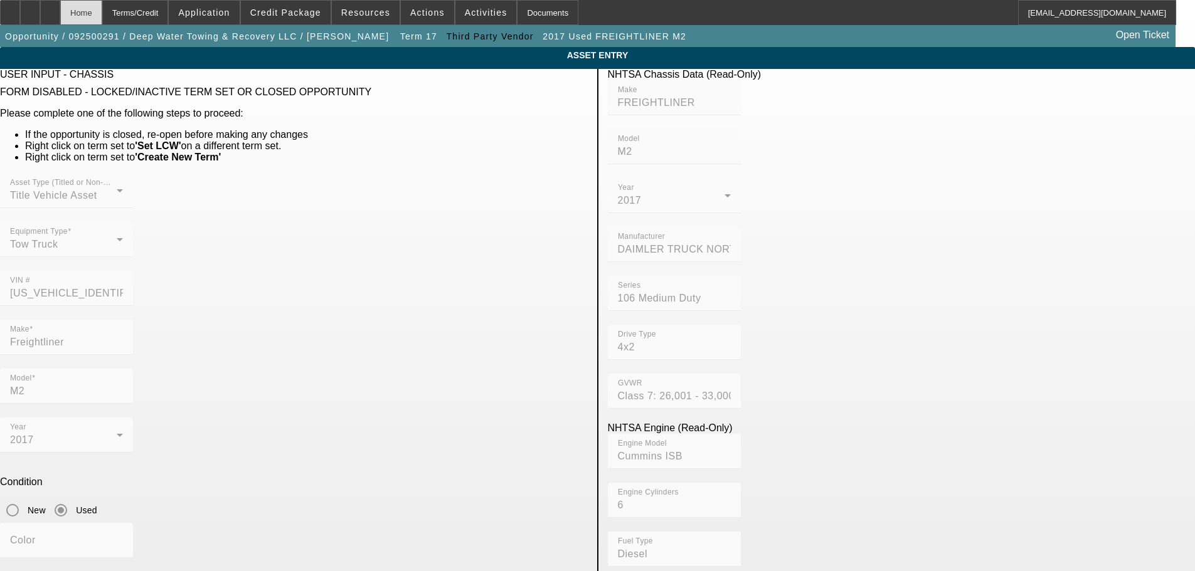
click at [102, 11] on div "Home" at bounding box center [81, 12] width 42 height 25
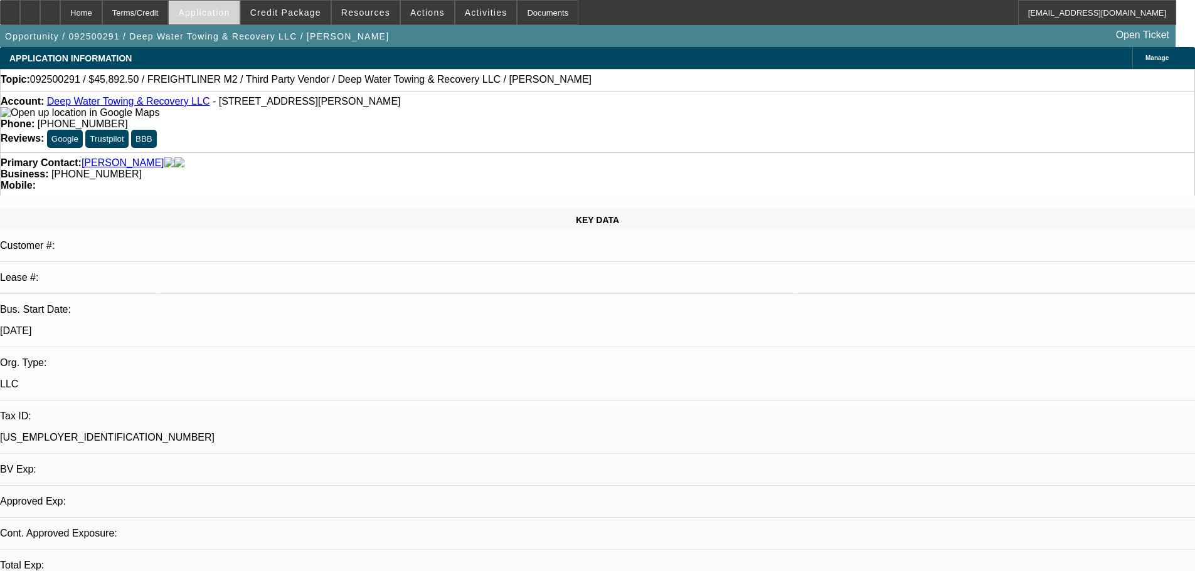
select select "0"
select select "6"
select select "0"
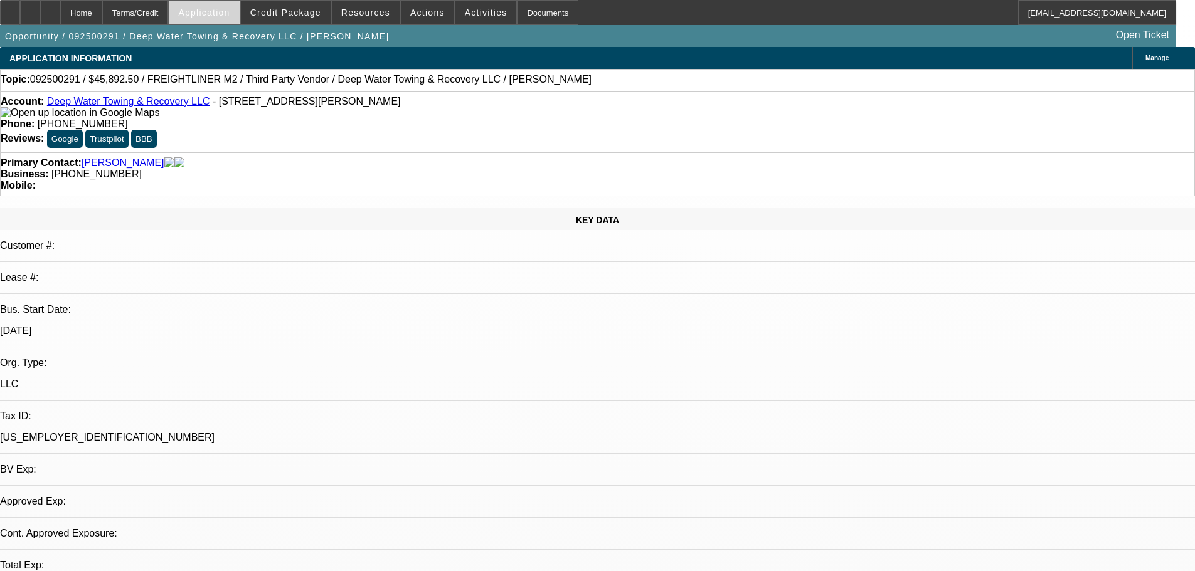
select select "0"
select select "6"
select select "0"
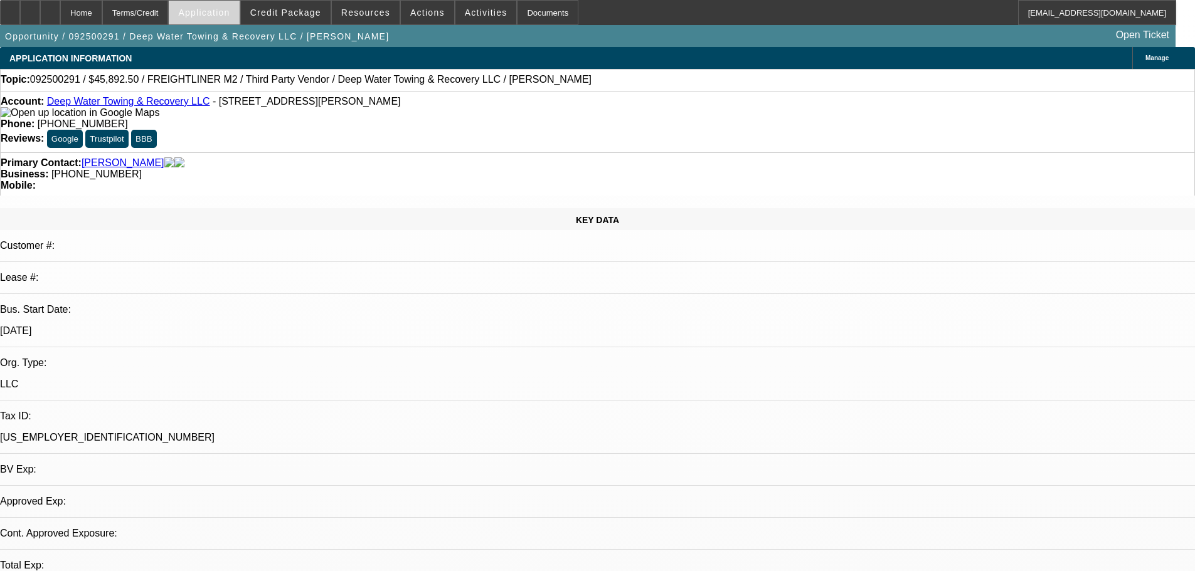
select select "0"
select select "6"
select select "0"
select select "2"
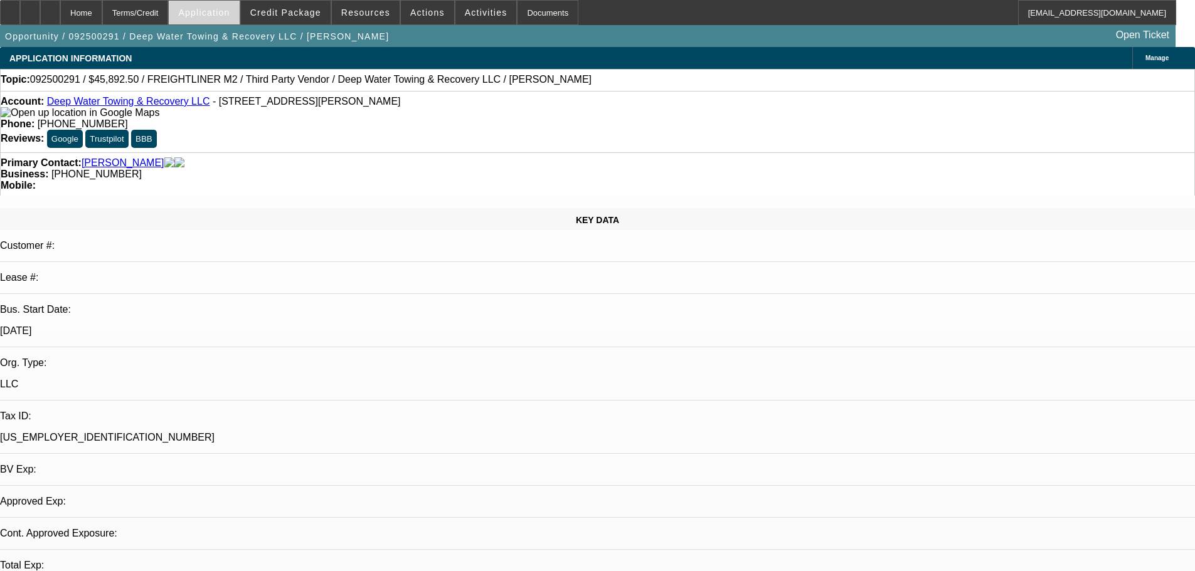
select select "0"
select select "6"
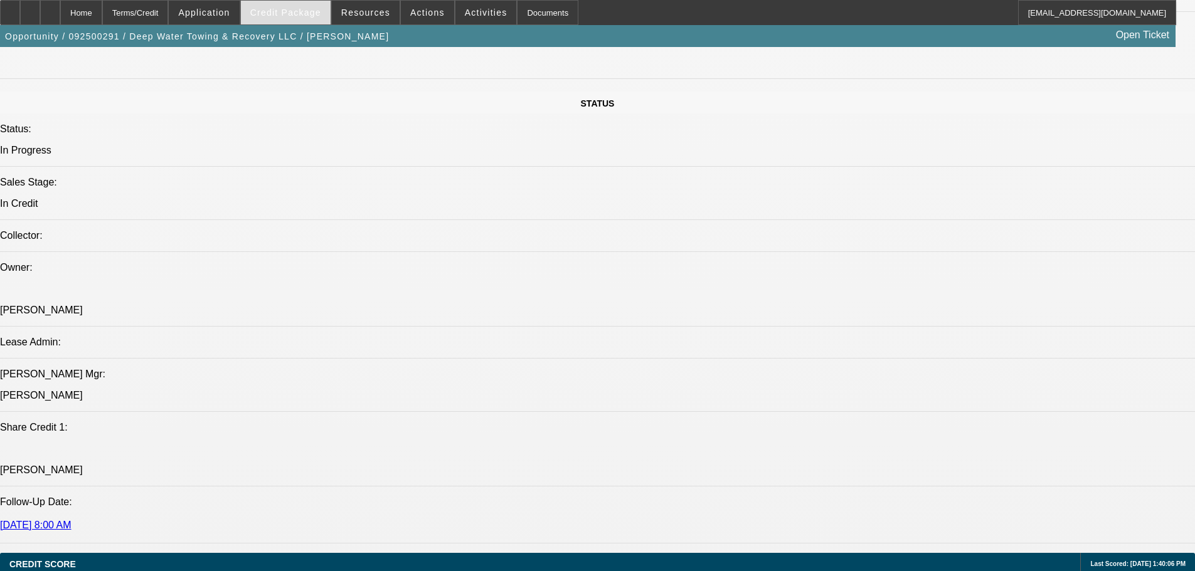
scroll to position [1317, 0]
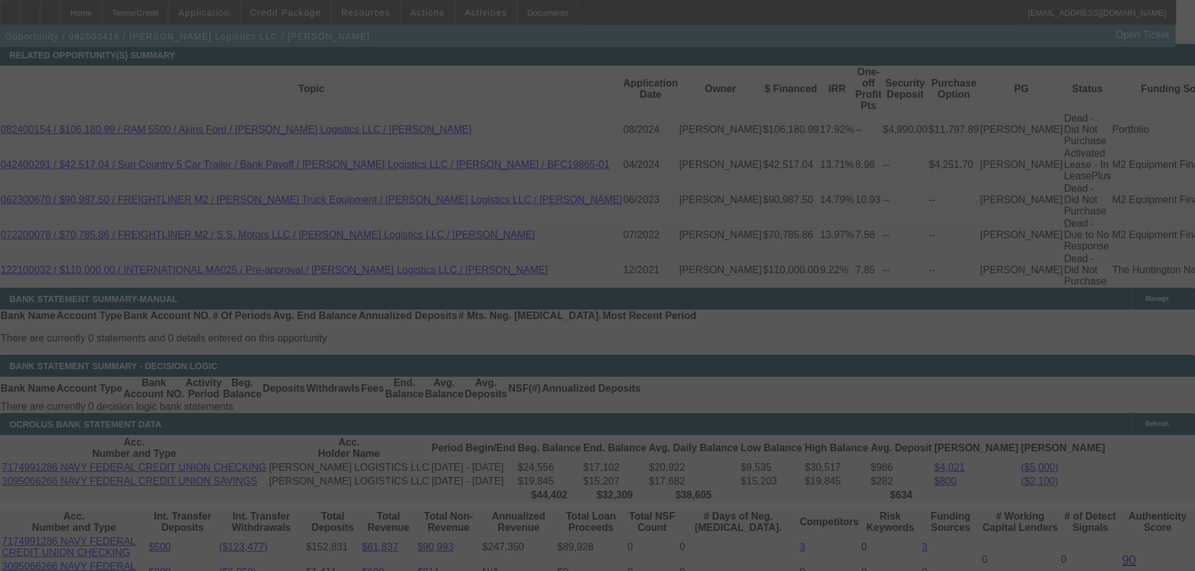
scroll to position [2183, 0]
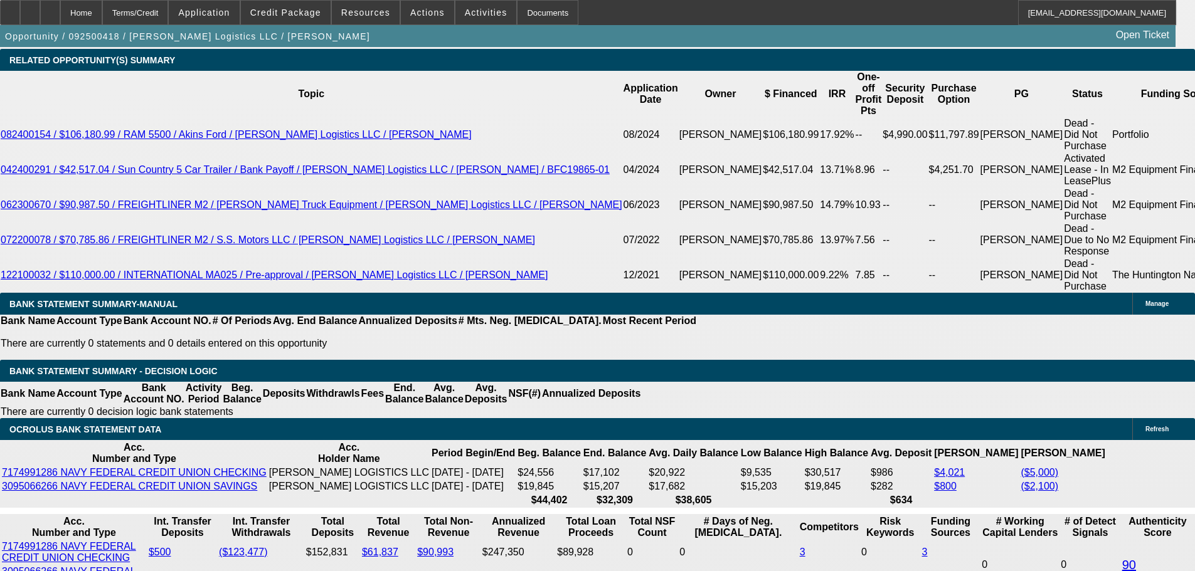
select select "0"
select select "2"
select select "0"
select select "6"
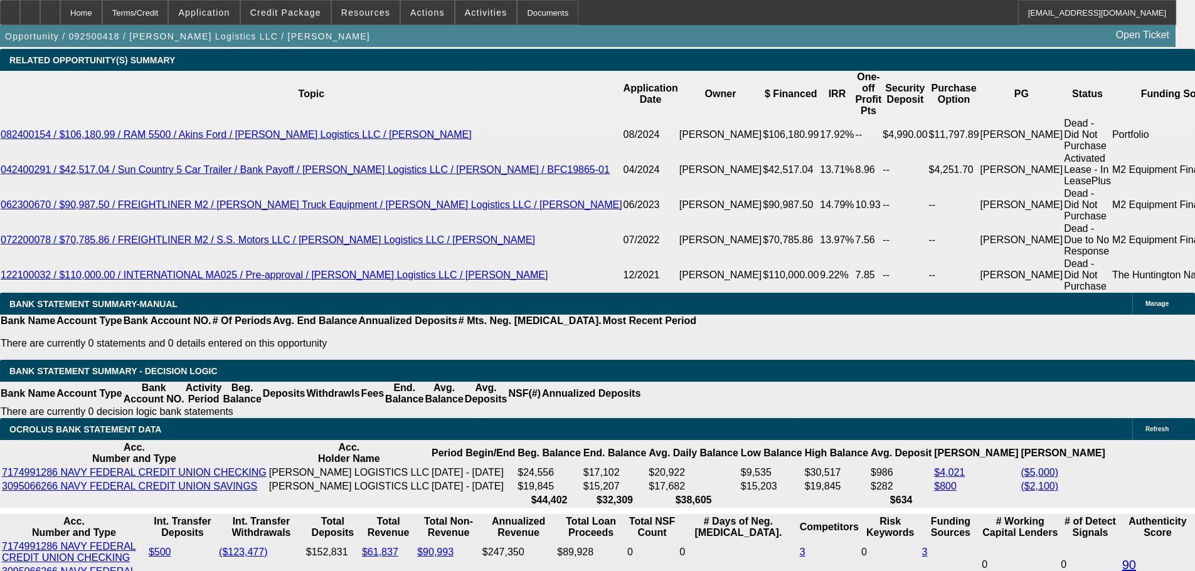
select select "0"
select select "2"
select select "0"
select select "6"
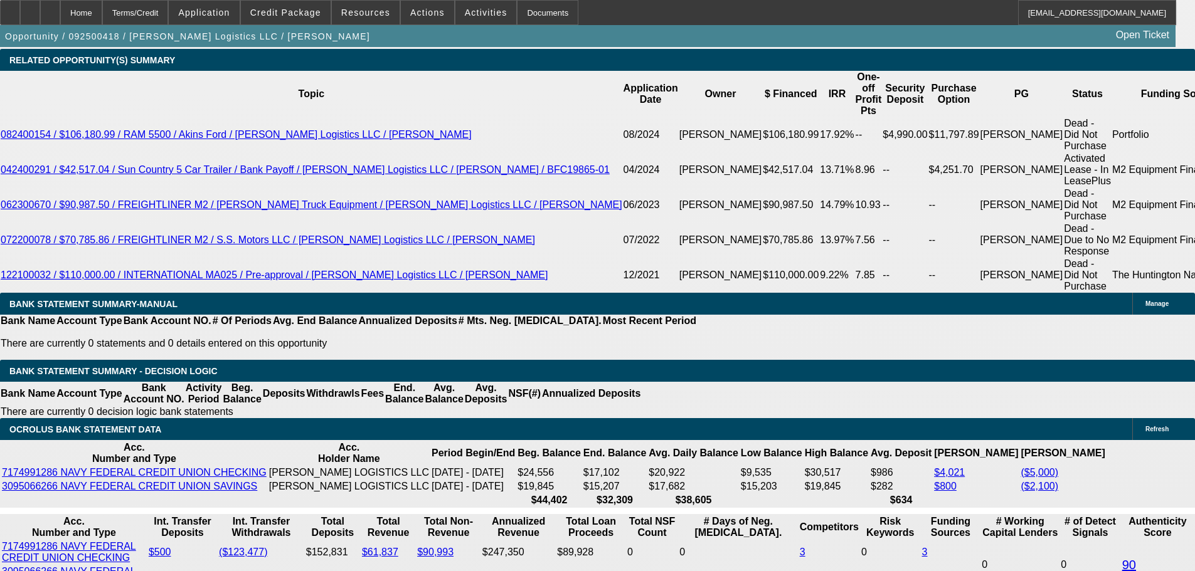
select select "0"
select select "2"
select select "0"
select select "6"
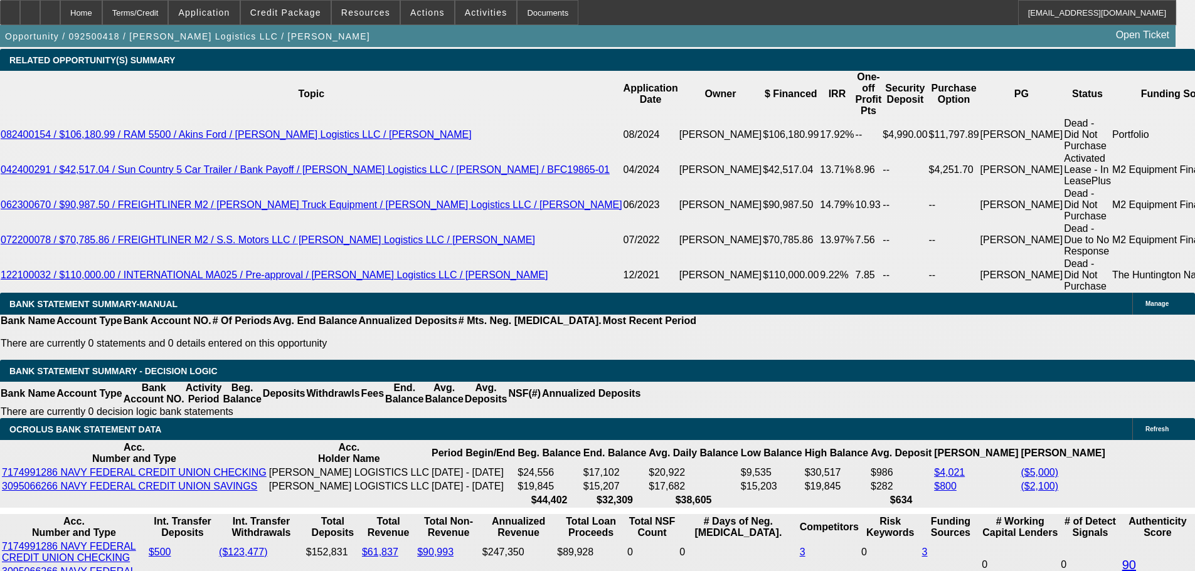
select select "0"
select select "2"
select select "0"
select select "6"
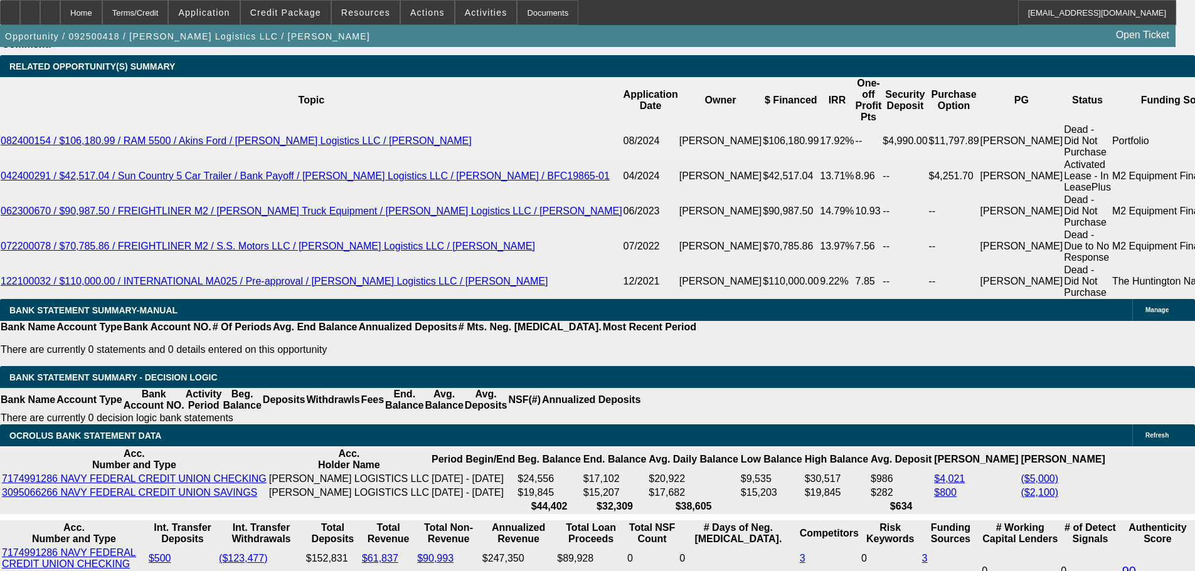
scroll to position [2178, 0]
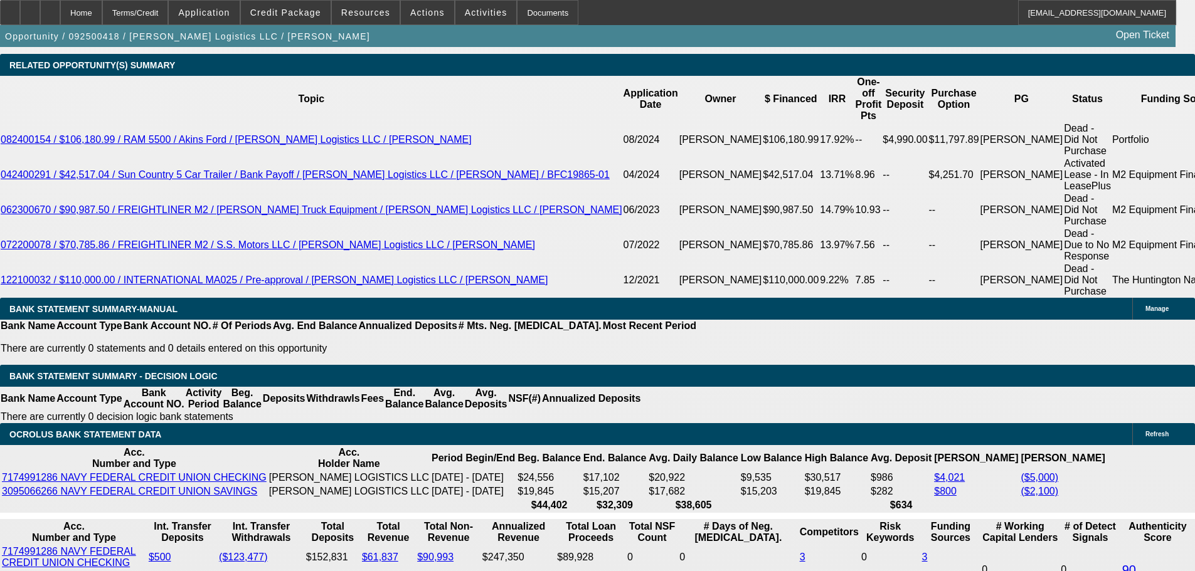
drag, startPoint x: 586, startPoint y: 293, endPoint x: 633, endPoint y: 297, distance: 47.2
type input "UNKNOWN"
type input "11."
type input "$4,646.34"
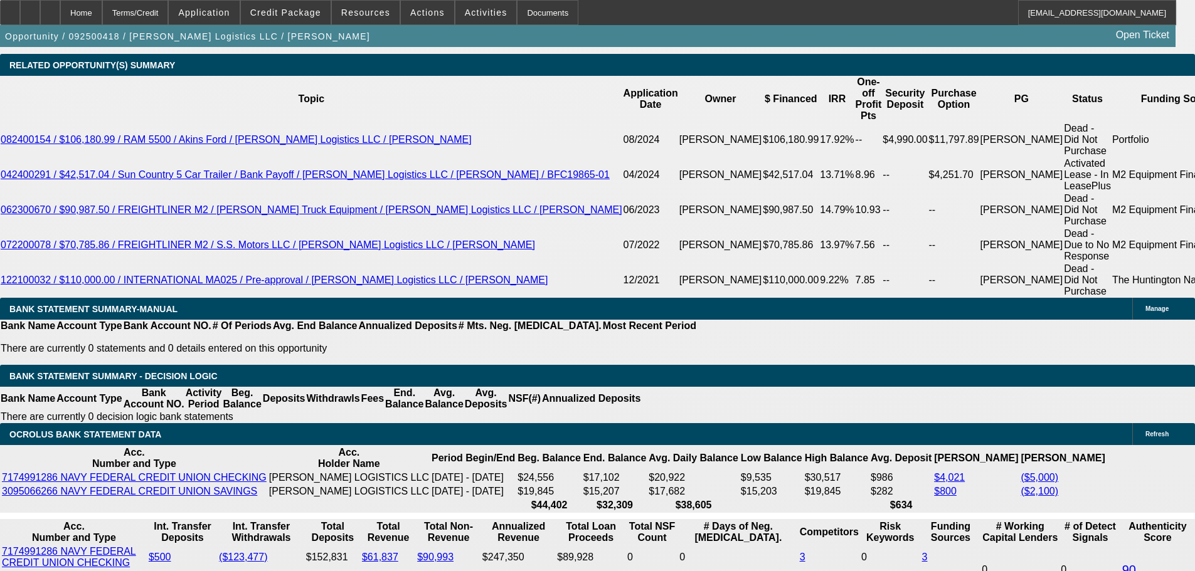
type input "$2,323.17"
type input "11"
drag, startPoint x: 502, startPoint y: 294, endPoint x: 654, endPoint y: 317, distance: 153.6
type input "2"
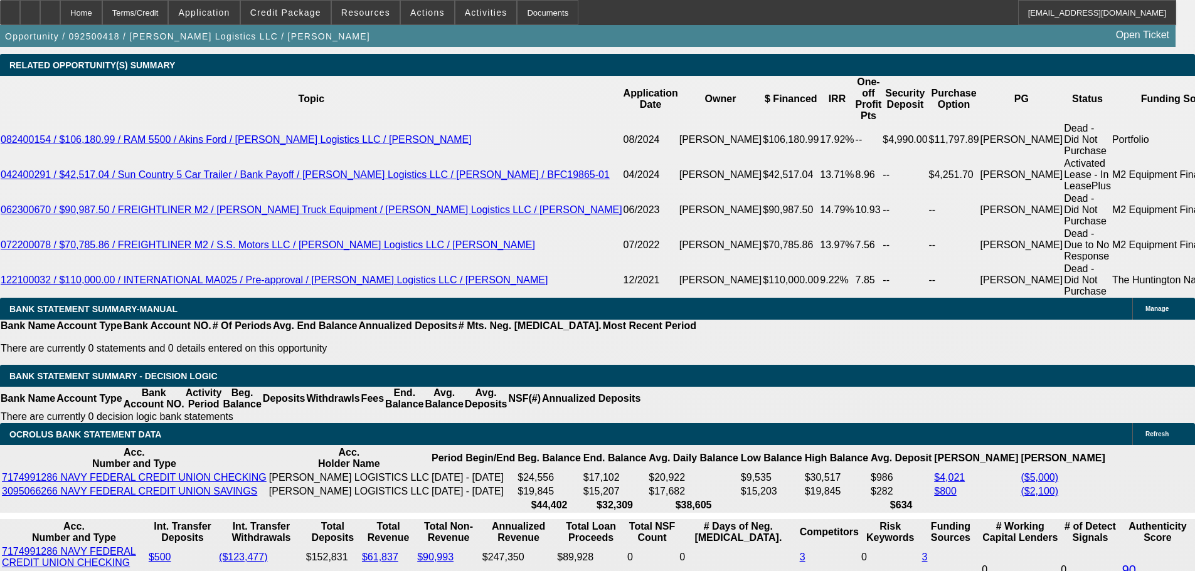
type input "$4.00"
type input "2325"
type input "$4,650.00"
type input "11"
type input "$2,325.00"
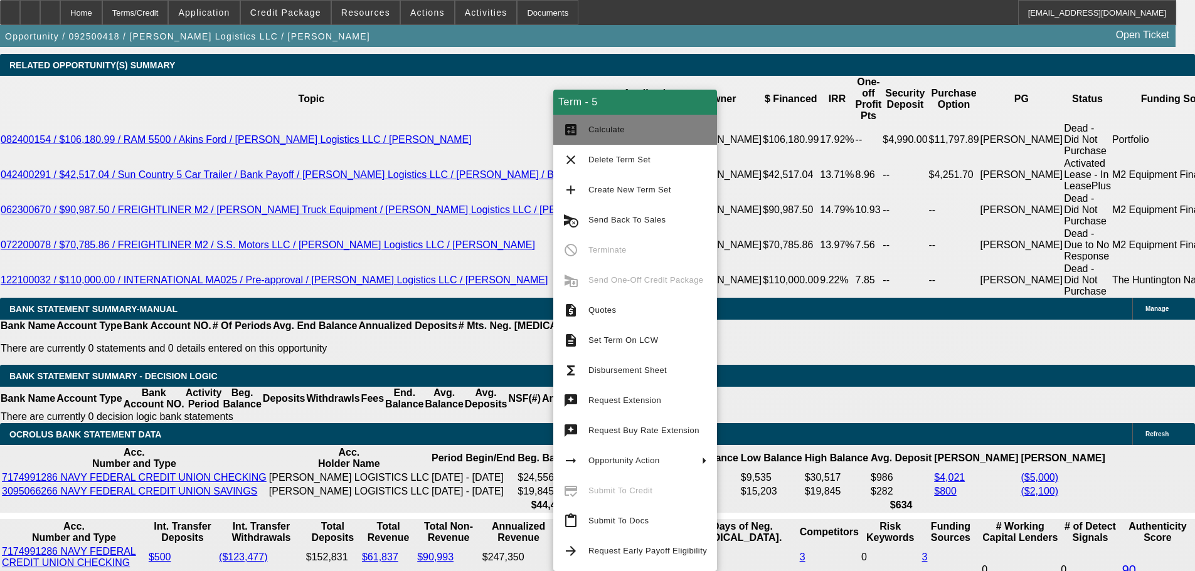
click at [611, 135] on span "Calculate" at bounding box center [647, 129] width 119 height 15
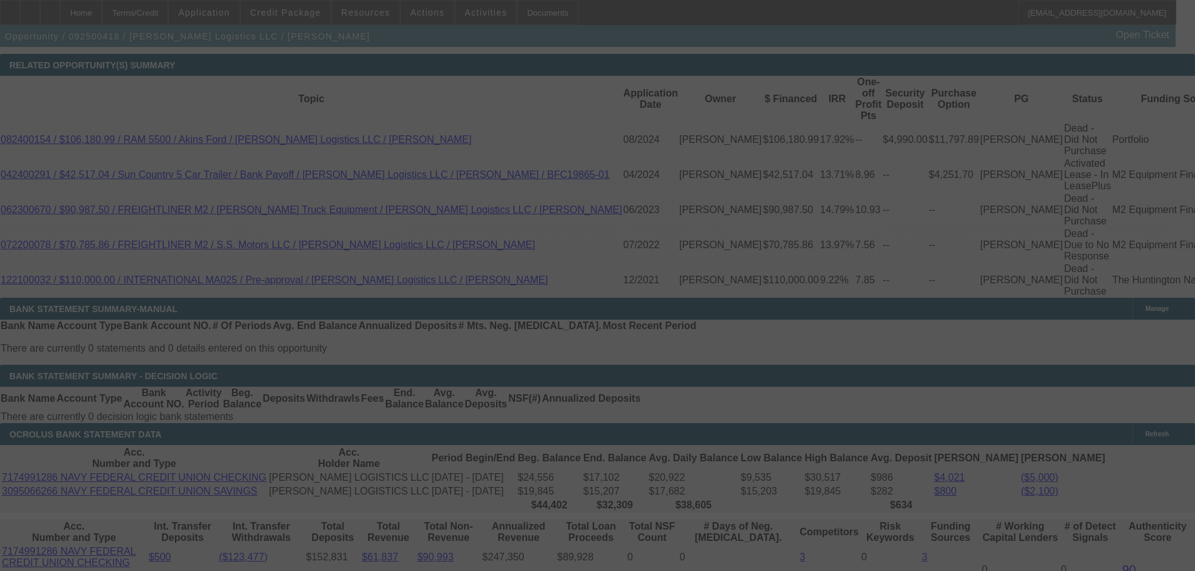
select select "0"
select select "2"
select select "0"
select select "6"
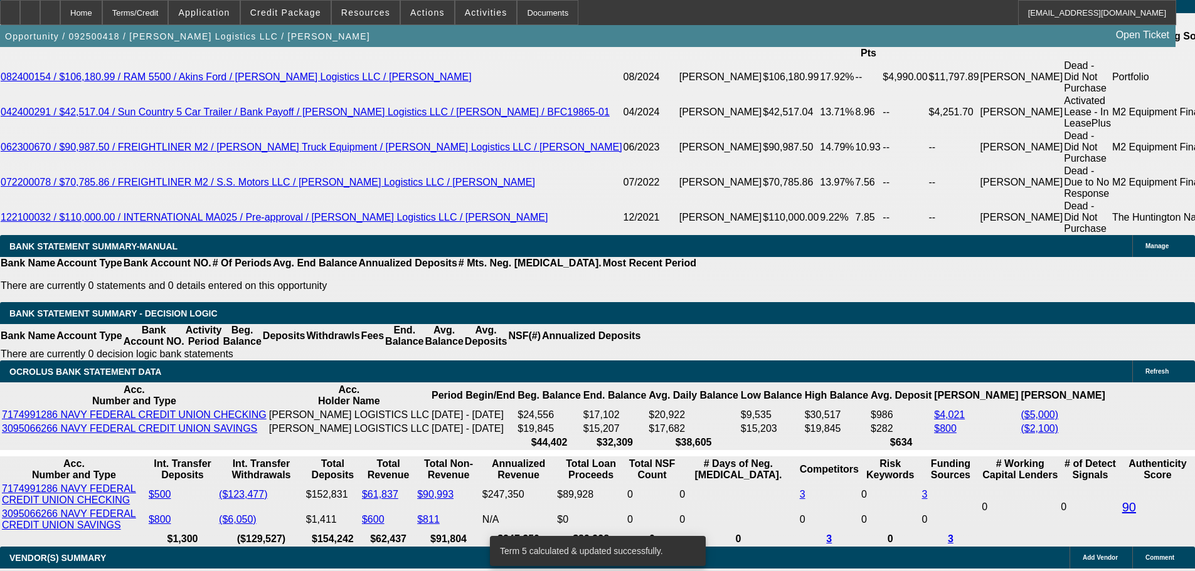
scroll to position [2343, 0]
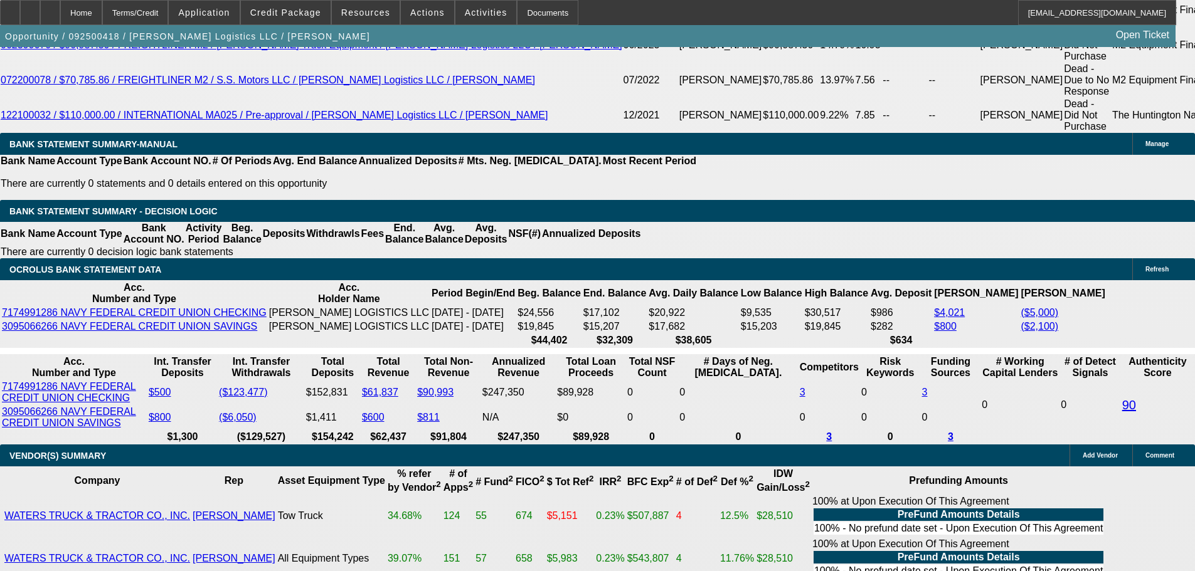
drag, startPoint x: 496, startPoint y: 235, endPoint x: 617, endPoint y: 248, distance: 121.1
type input "230"
type input "$460.00"
type input "UNKNOWN"
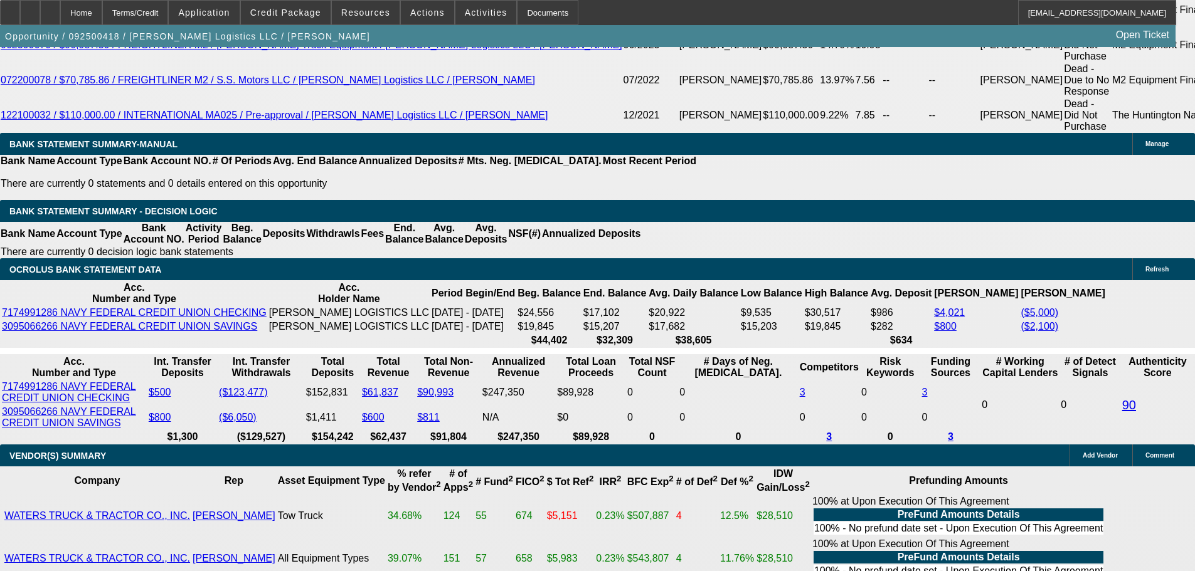
type input "2300"
type input "$4,600.00"
type input "10.7"
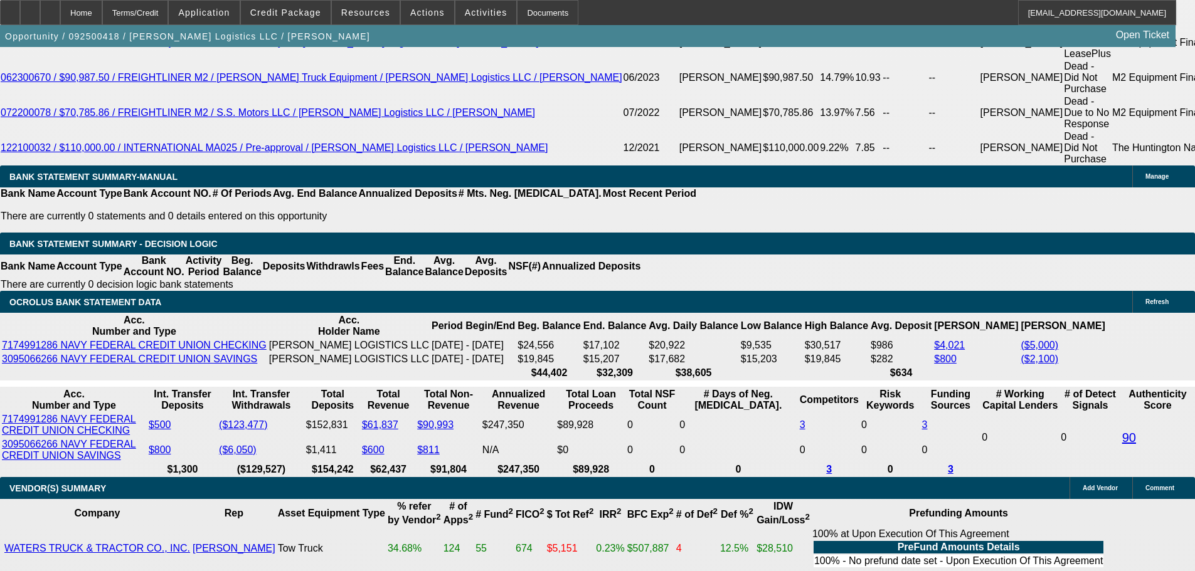
scroll to position [2280, 0]
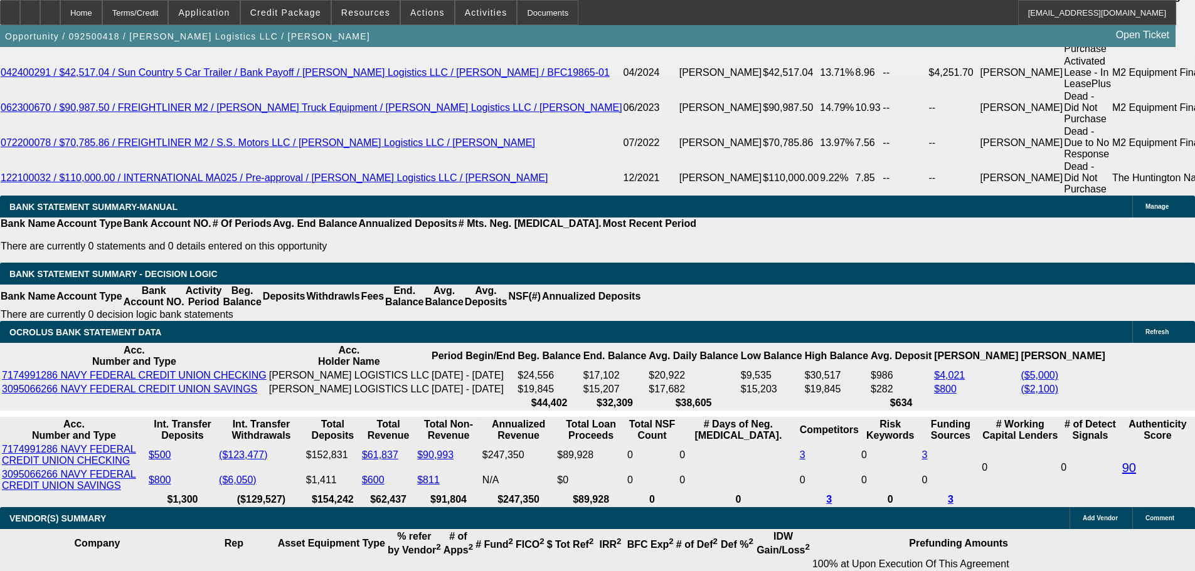
type input "$2,300.00"
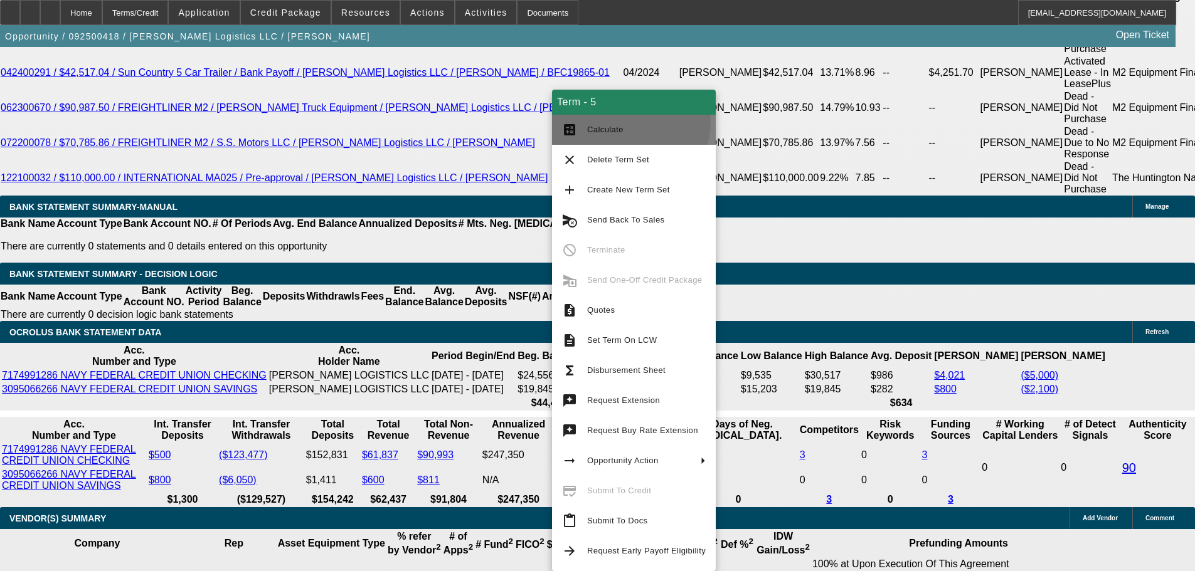
click at [627, 122] on button "calculate Calculate" at bounding box center [634, 130] width 164 height 30
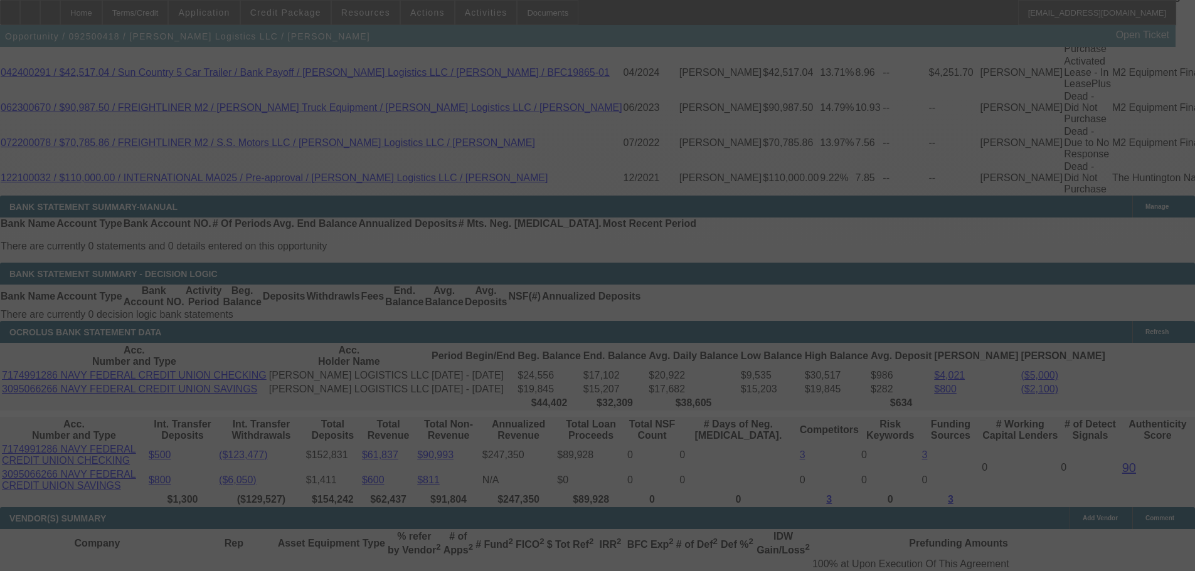
select select "0"
select select "2"
select select "0"
select select "6"
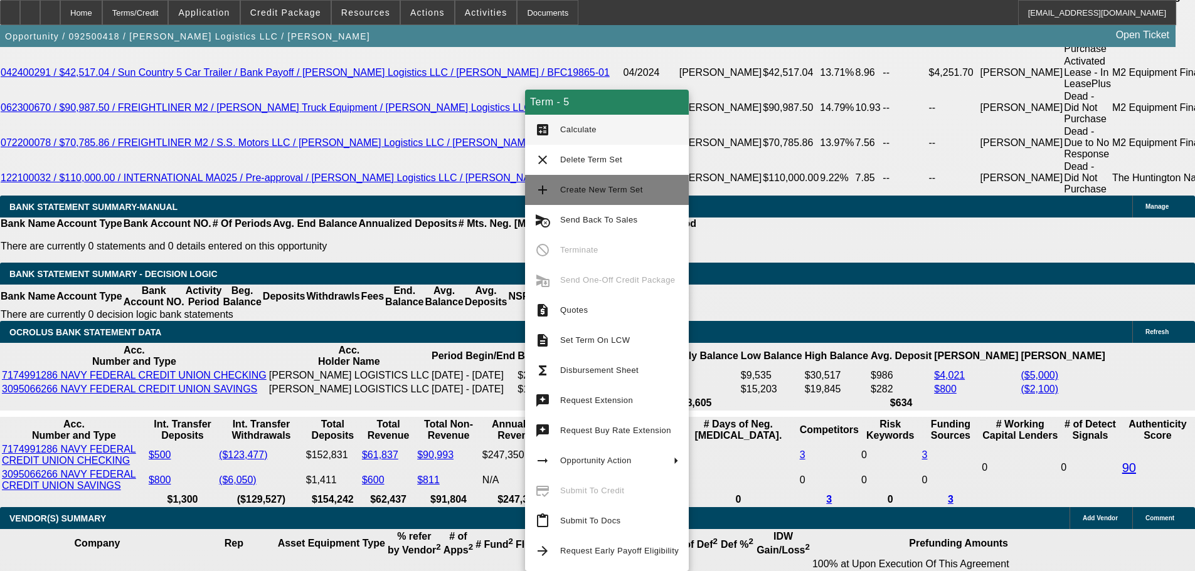
click at [637, 183] on span "Create New Term Set" at bounding box center [619, 190] width 119 height 15
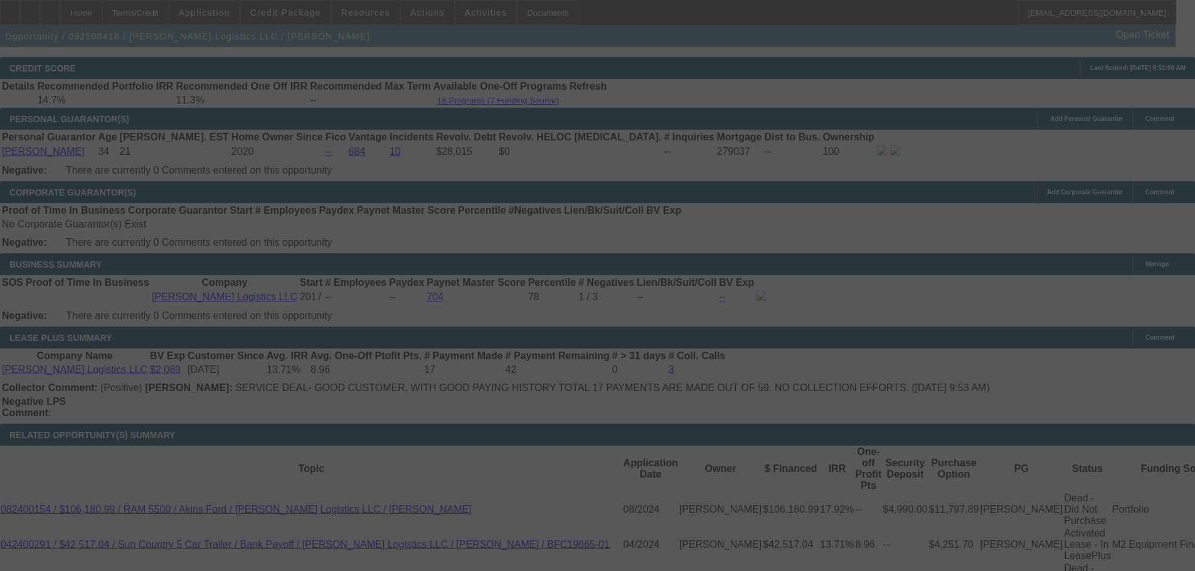
scroll to position [2179, 0]
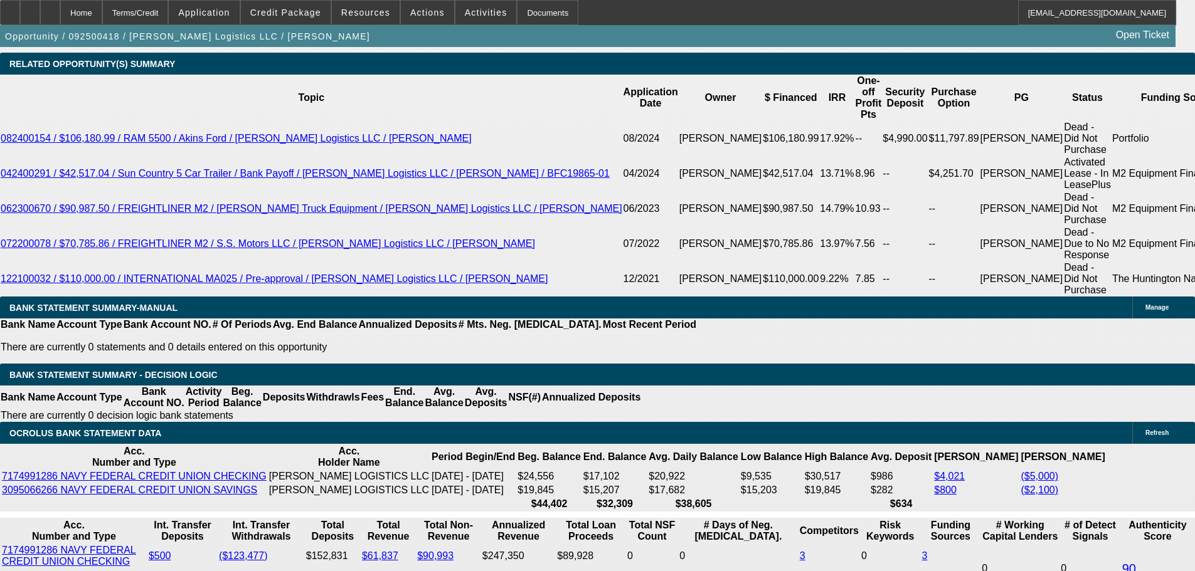
select select "0"
select select "2"
select select "0"
select select "6"
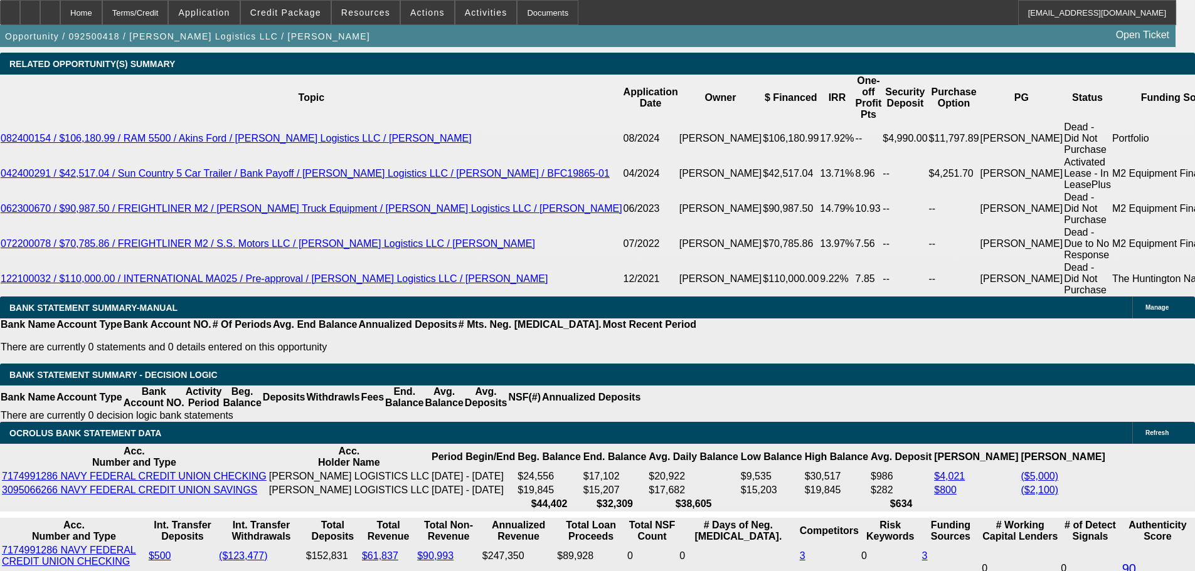
select select "0"
select select "2"
select select "0"
select select "6"
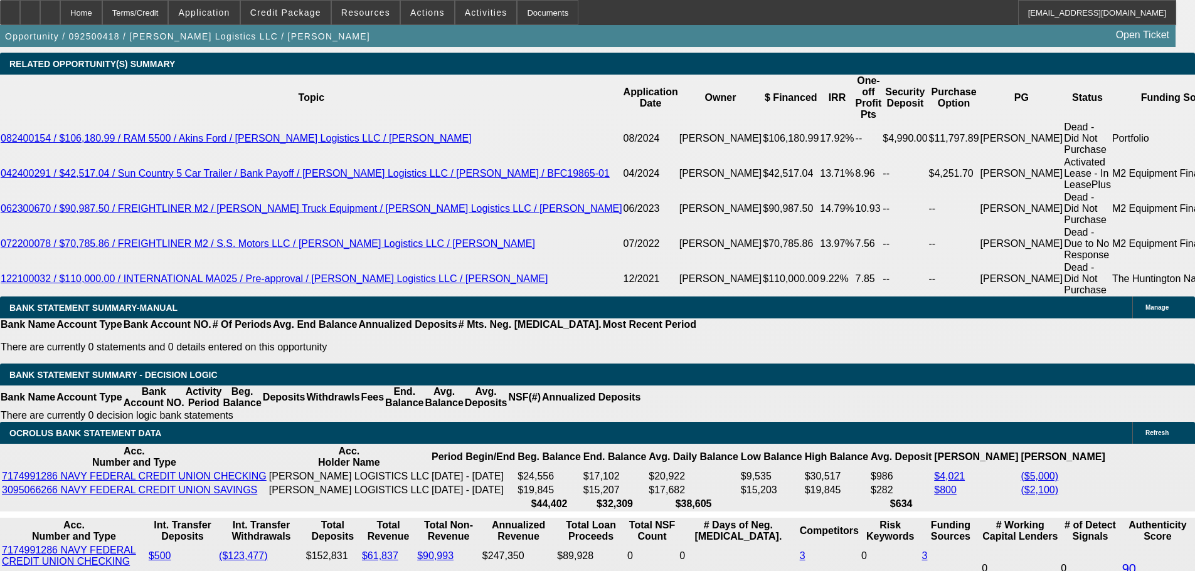
select select "0"
select select "2"
select select "0"
select select "6"
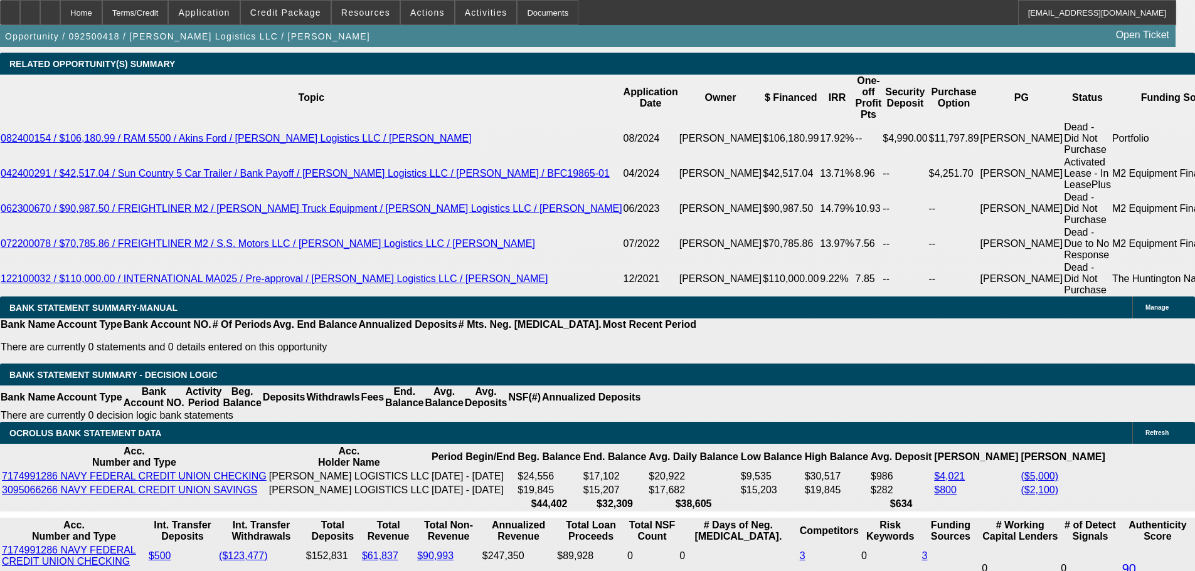
select select "0"
select select "2"
select select "0"
select select "6"
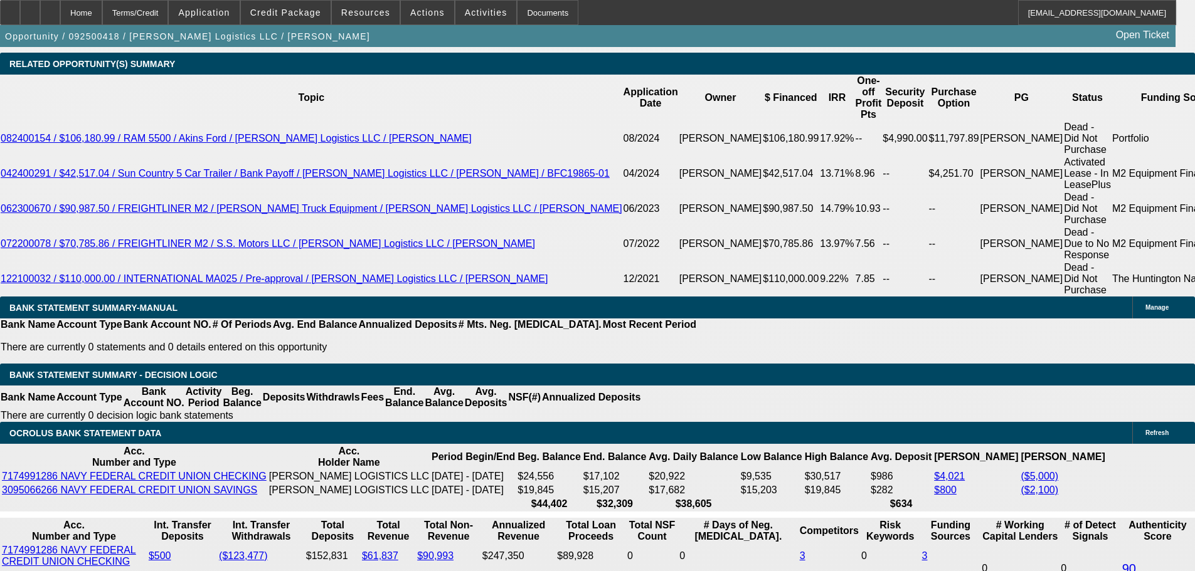
scroll to position [2174, 0]
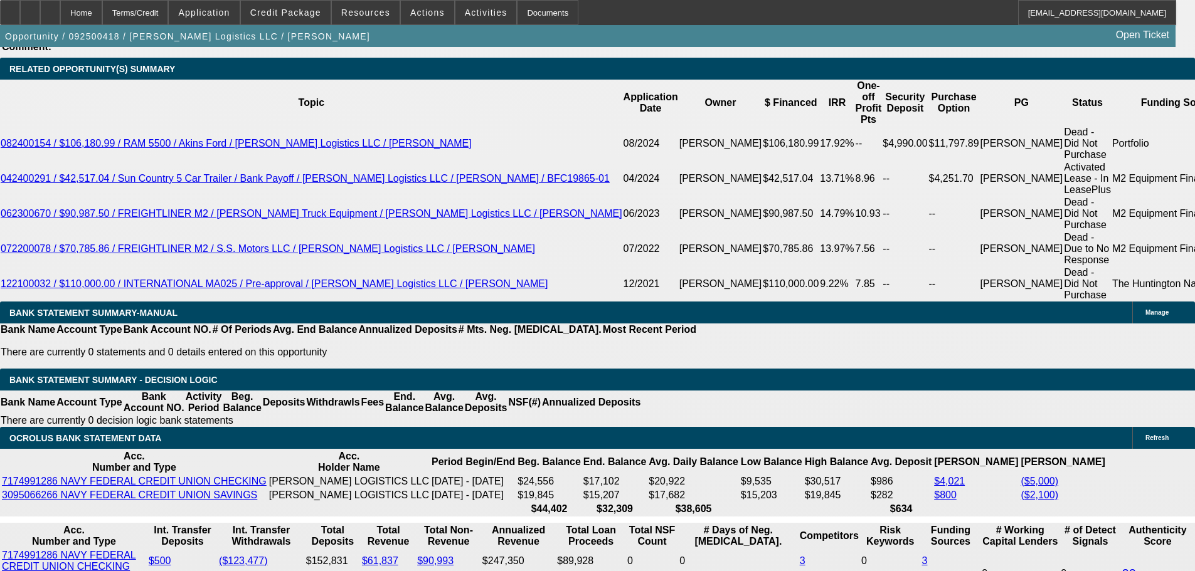
drag, startPoint x: 246, startPoint y: 302, endPoint x: 280, endPoint y: 304, distance: 33.9
type input "7"
type input "UNKNOWN"
type input "$20,078.61"
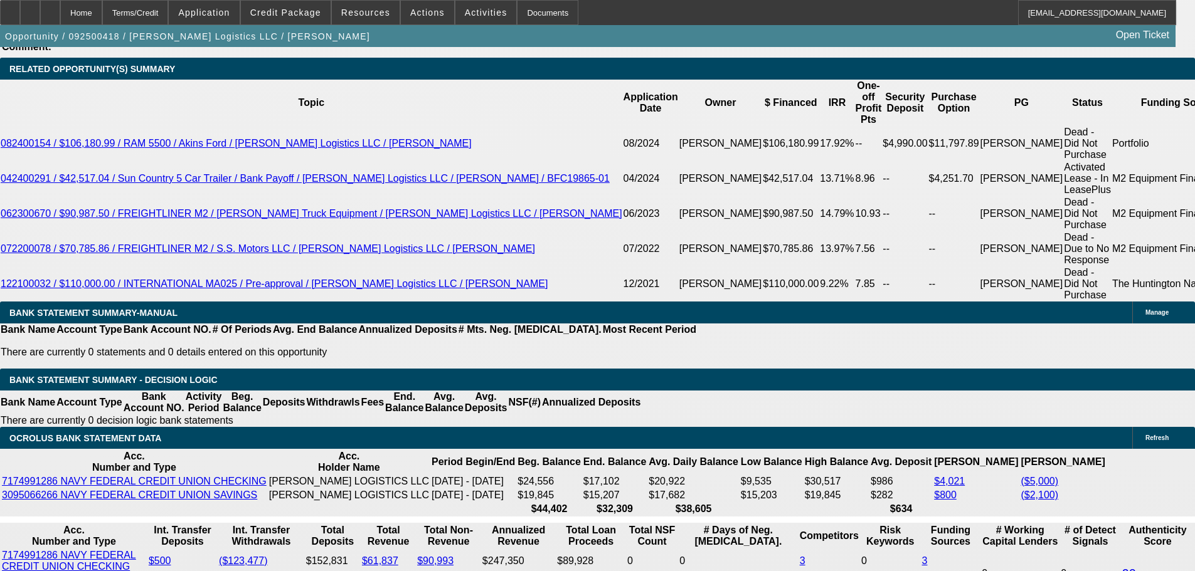
type input "$40,157.22"
type input "72"
type input "$2,559.95"
type input "$5,119.90"
type input "72"
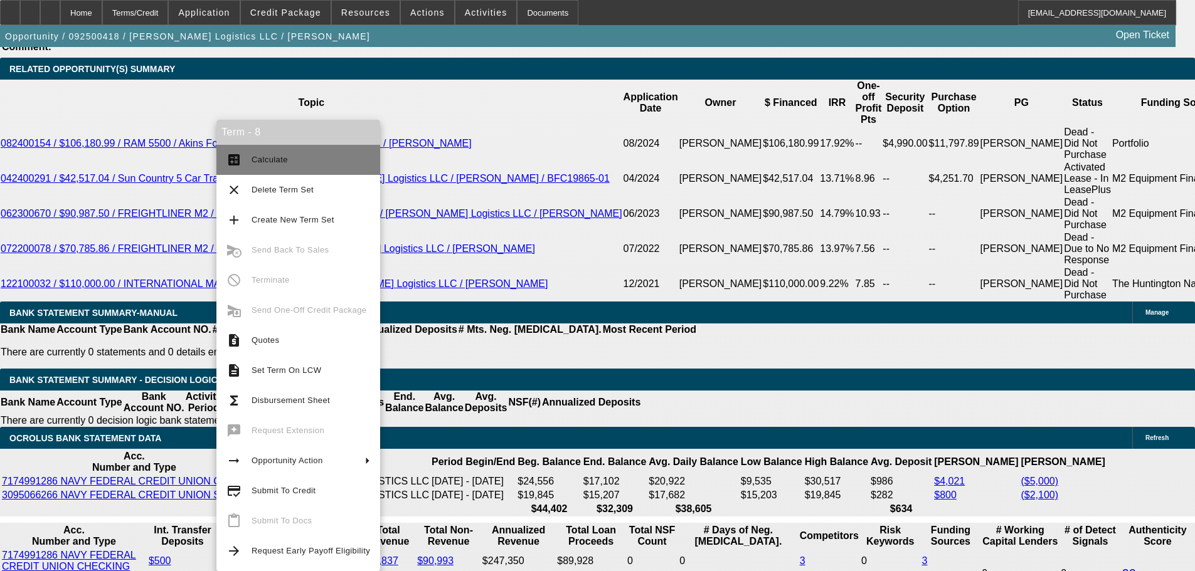
click at [270, 156] on span "Calculate" at bounding box center [270, 159] width 36 height 9
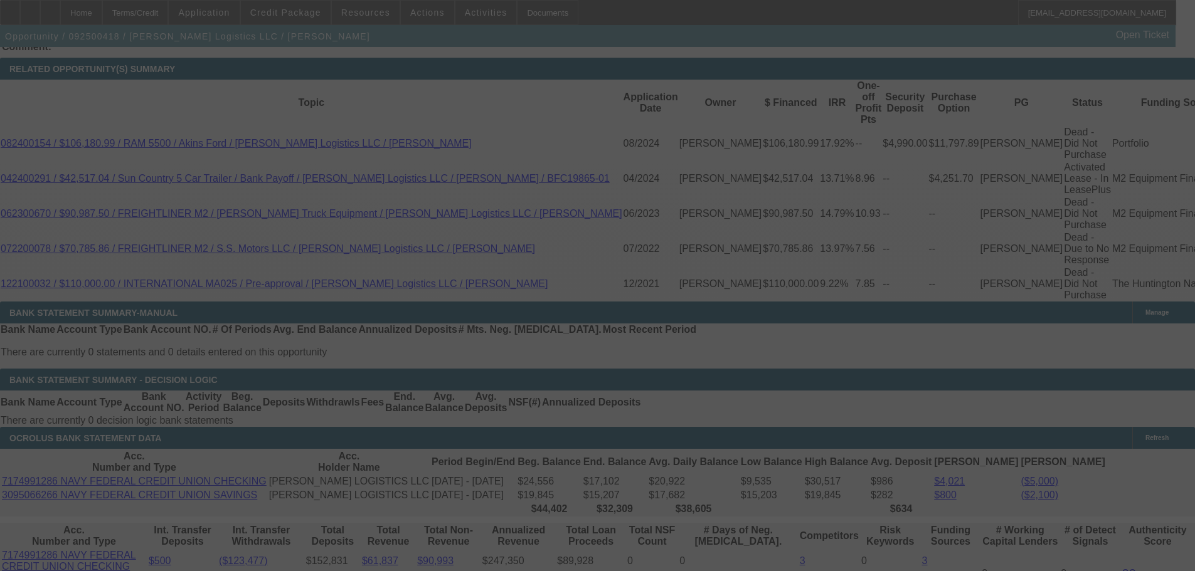
select select "0"
select select "2"
select select "0"
select select "6"
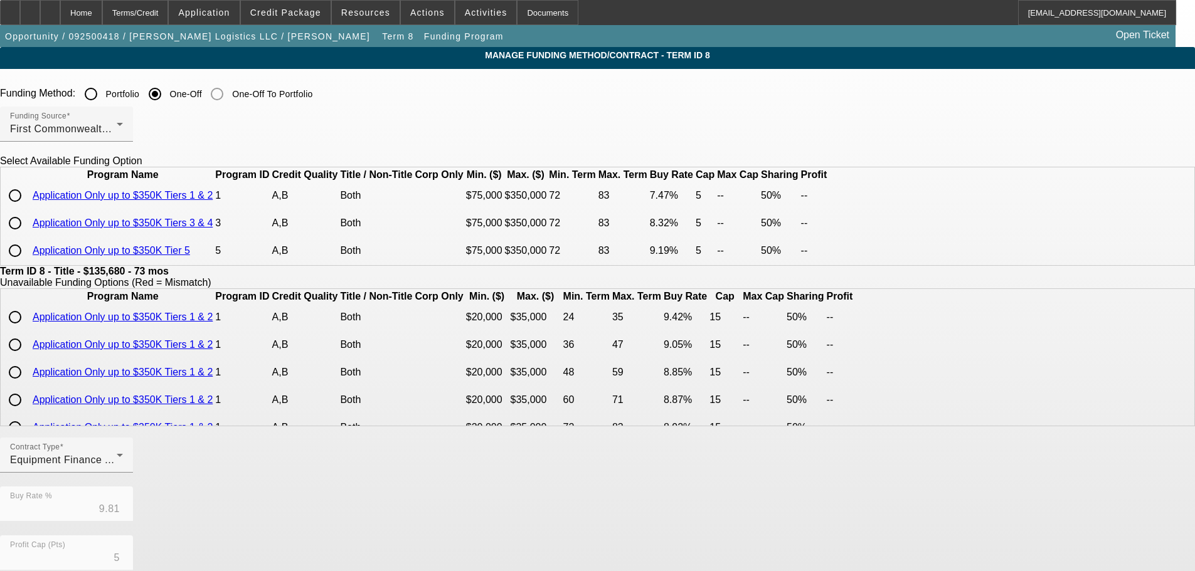
click at [28, 263] on input "radio" at bounding box center [15, 250] width 25 height 25
radio input "true"
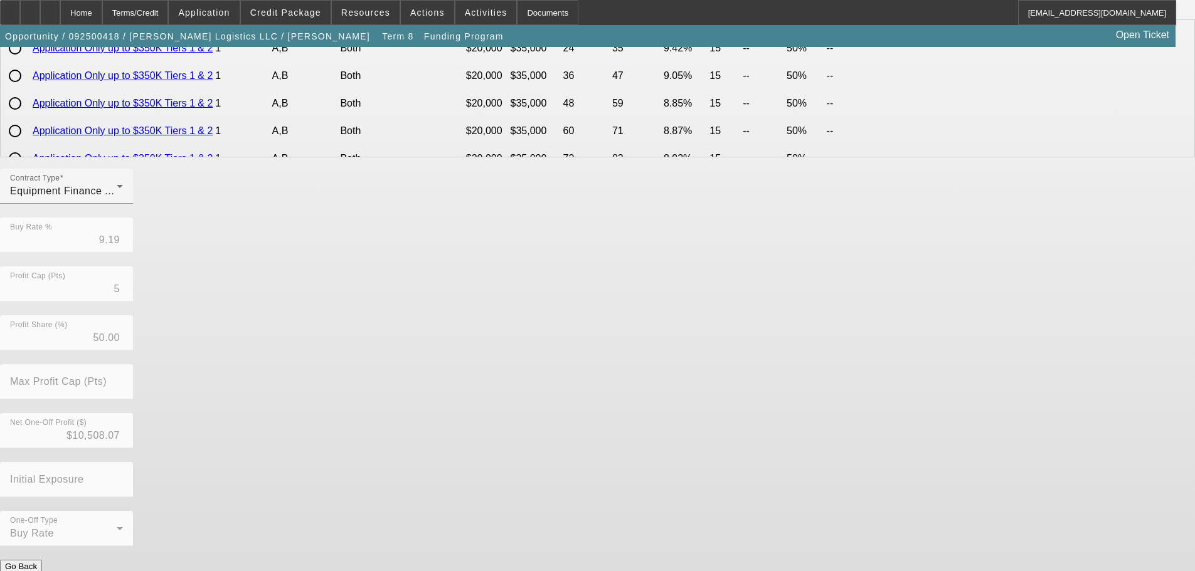
scroll to position [287, 0]
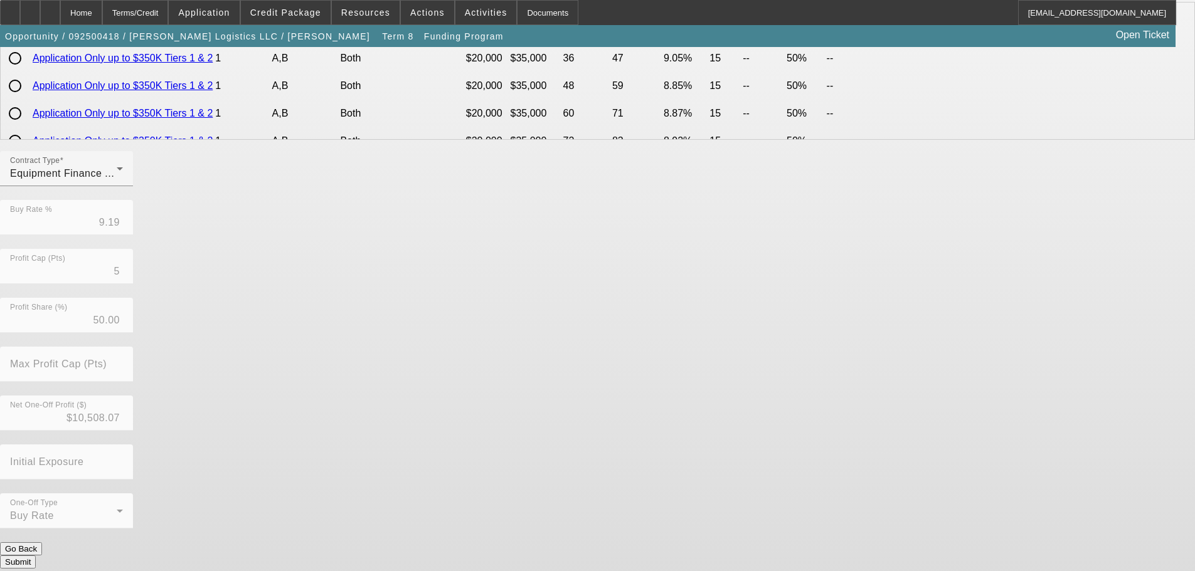
click at [36, 556] on button "Submit" at bounding box center [18, 562] width 36 height 13
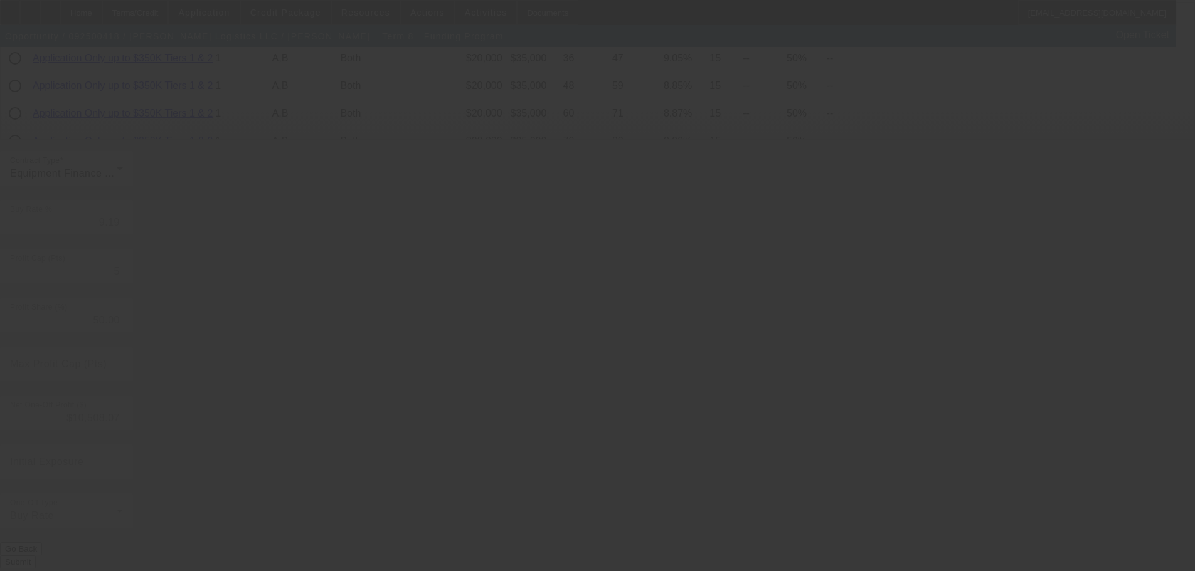
type input "9.81"
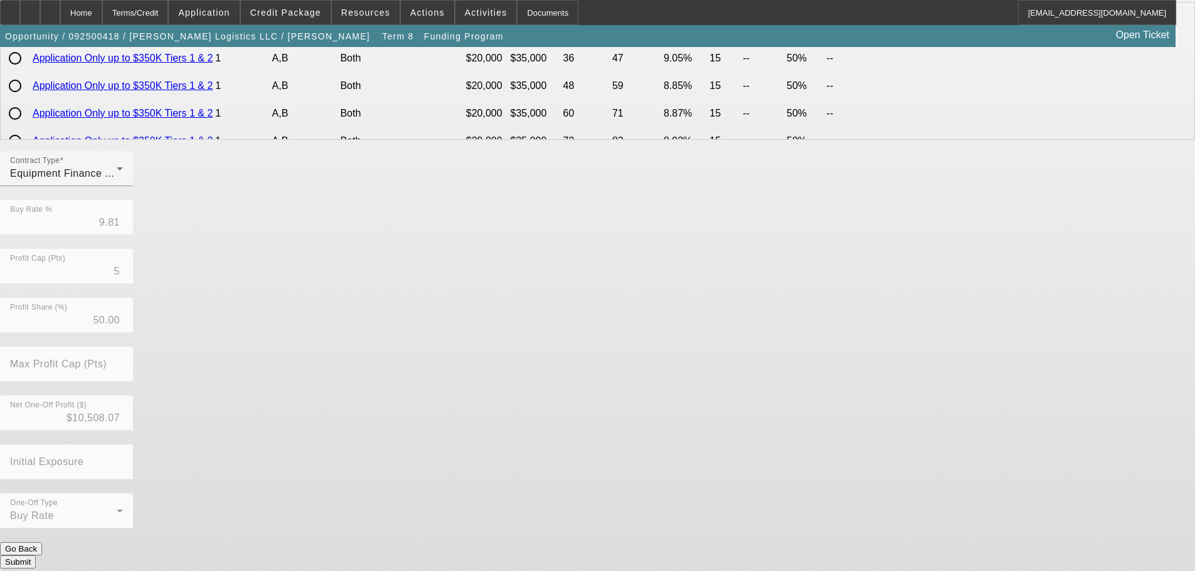
scroll to position [0, 0]
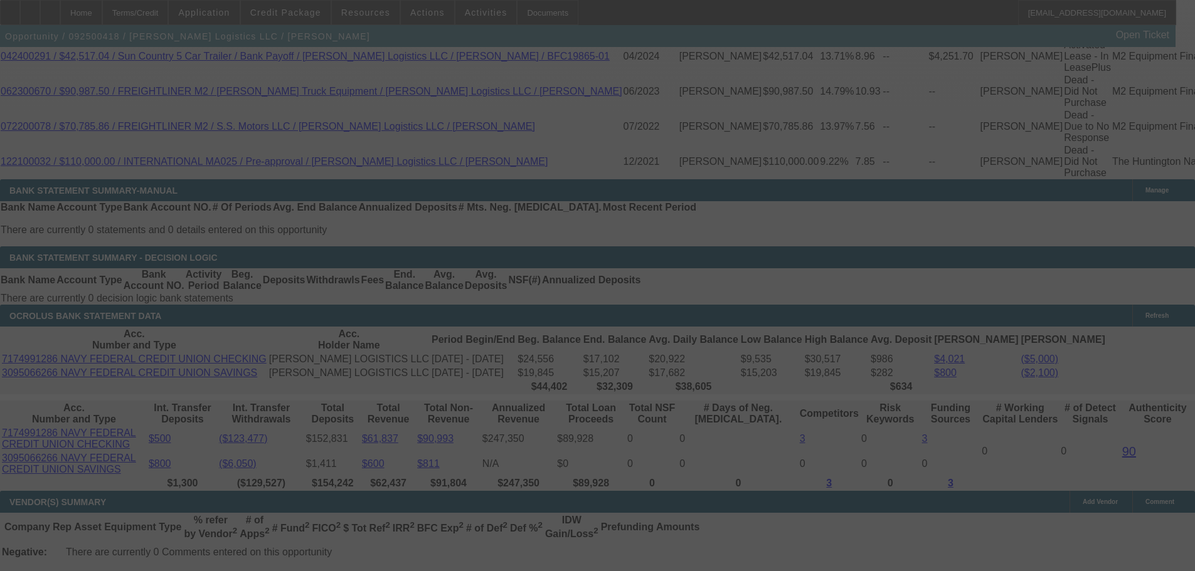
scroll to position [2161, 0]
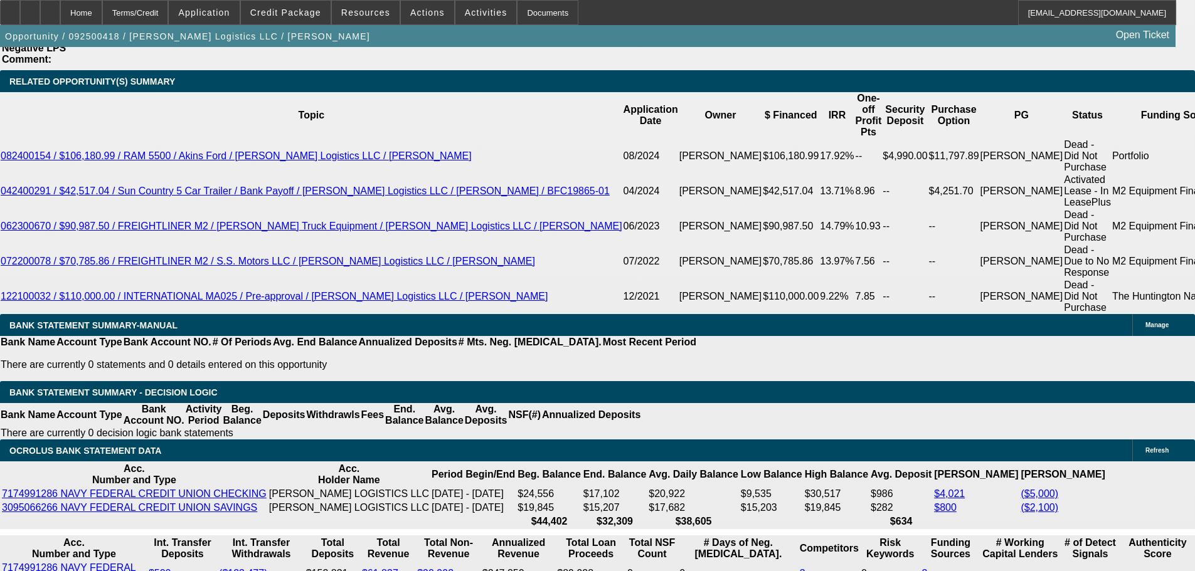
select select "0"
select select "2"
select select "0"
select select "6"
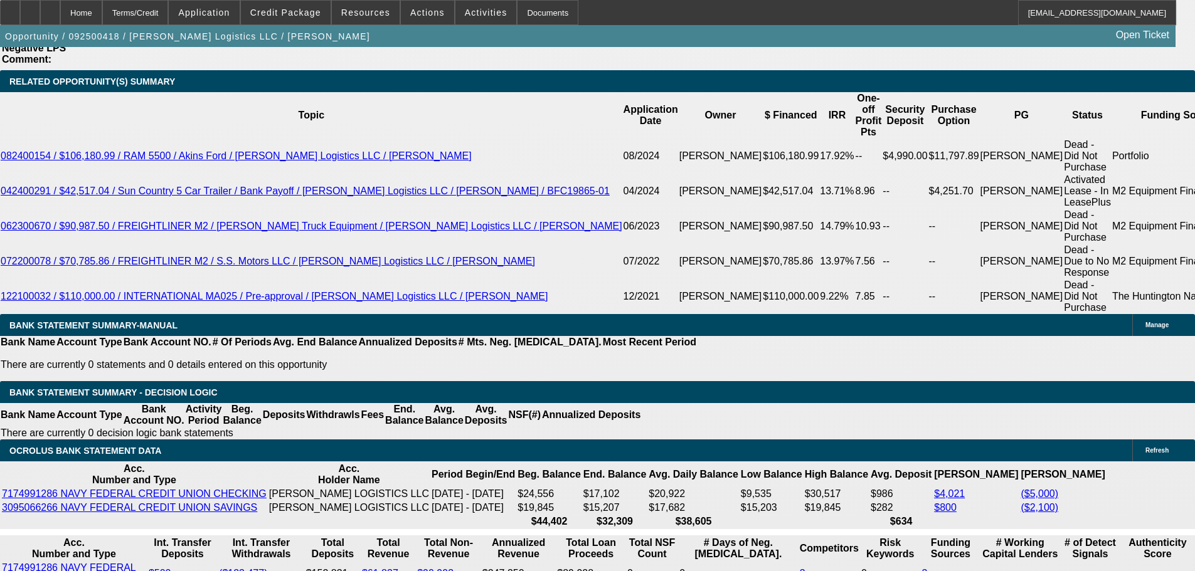
select select "0"
select select "2"
select select "0"
select select "6"
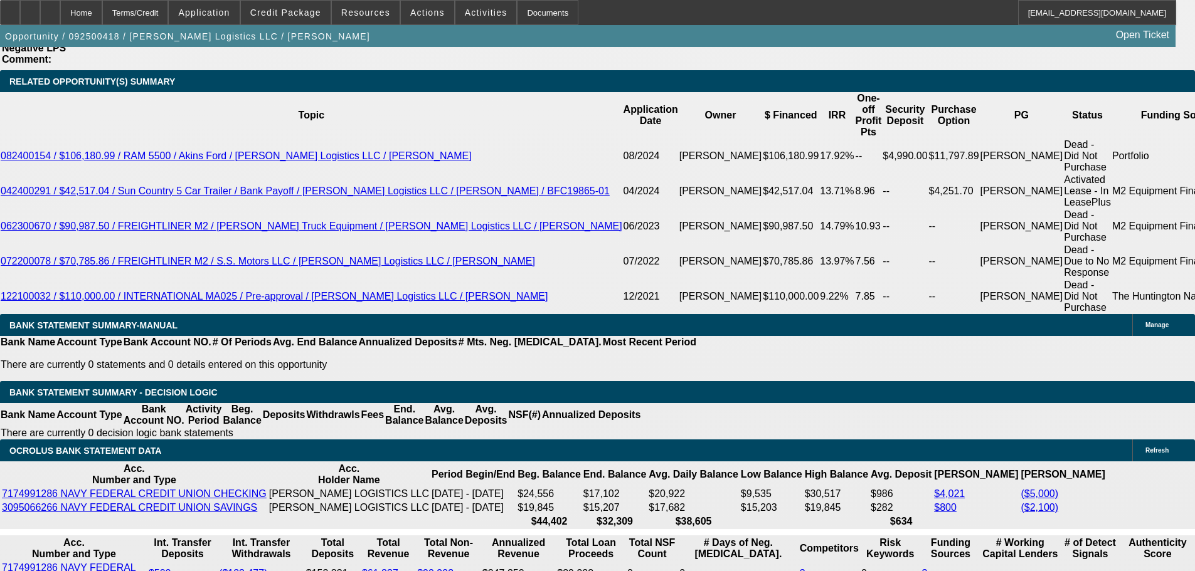
select select "0"
select select "2"
select select "0"
select select "6"
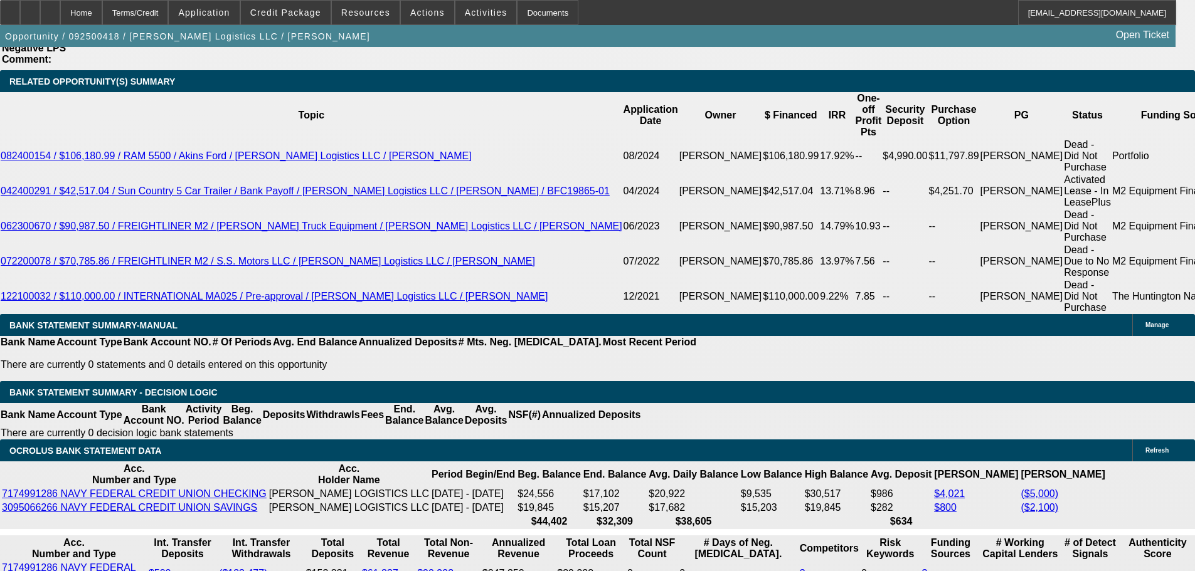
select select "0"
select select "2"
select select "0"
select select "6"
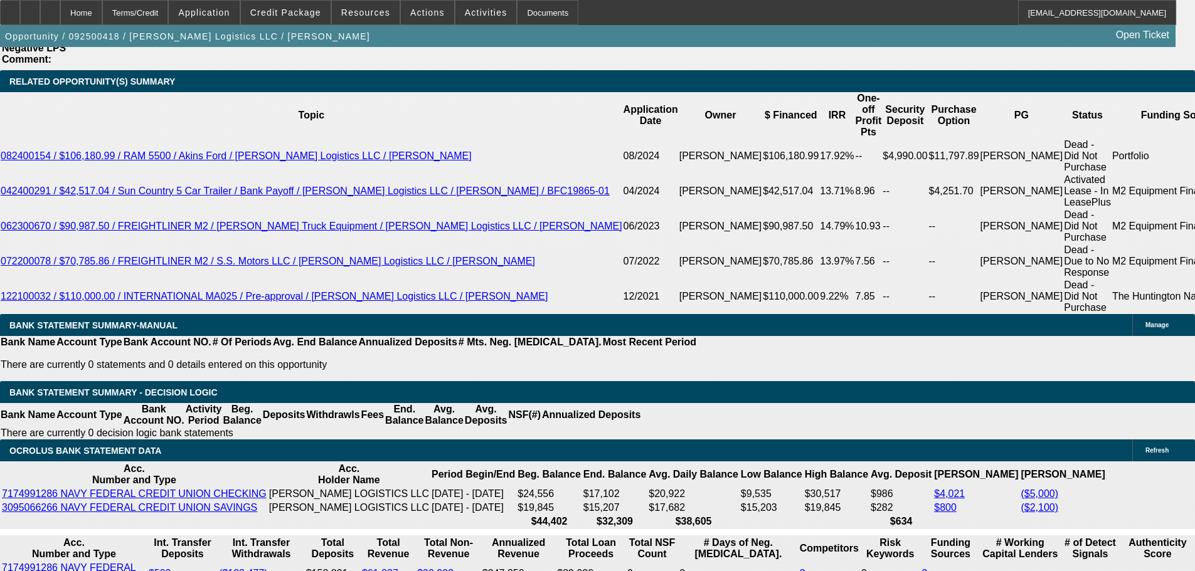
scroll to position [2163, 0]
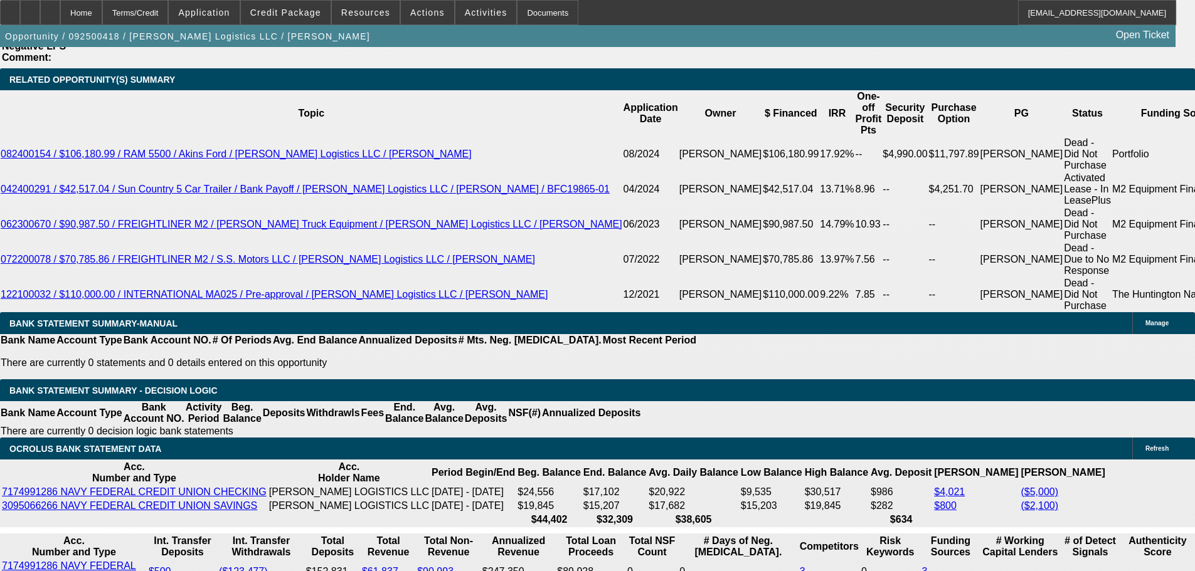
drag, startPoint x: 270, startPoint y: 310, endPoint x: 325, endPoint y: 310, distance: 54.6
type input "9"
type input "UNKNOWN"
type input "9.5"
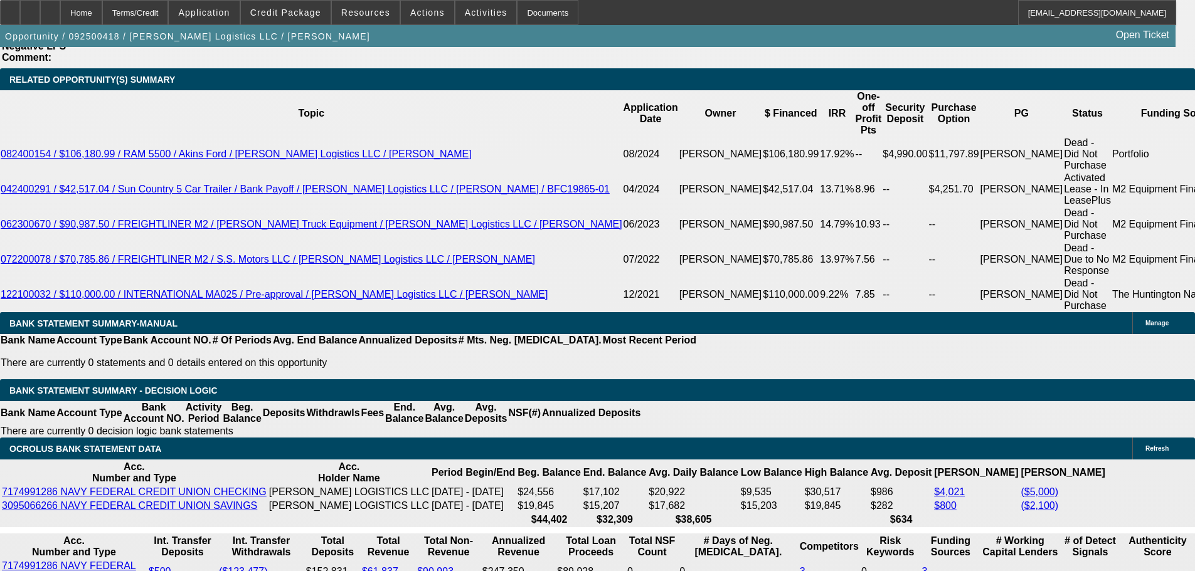
type input "$2,445.70"
type input "$4,891.40"
type input "$2,479.51"
type input "$4,959.02"
type input "9.5"
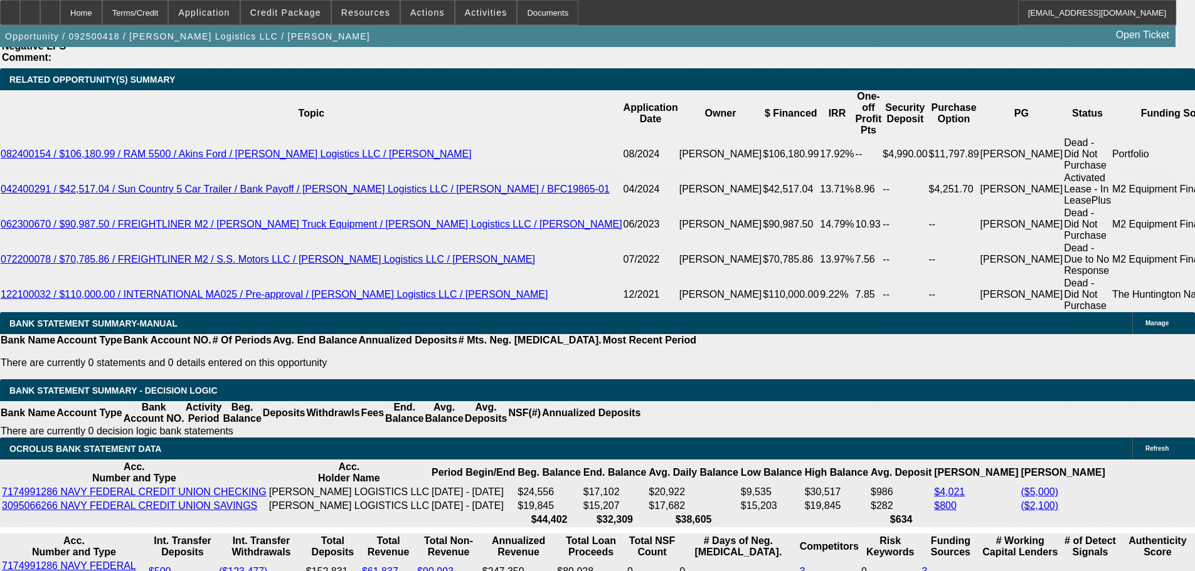
drag, startPoint x: 179, startPoint y: 307, endPoint x: 373, endPoint y: 307, distance: 193.8
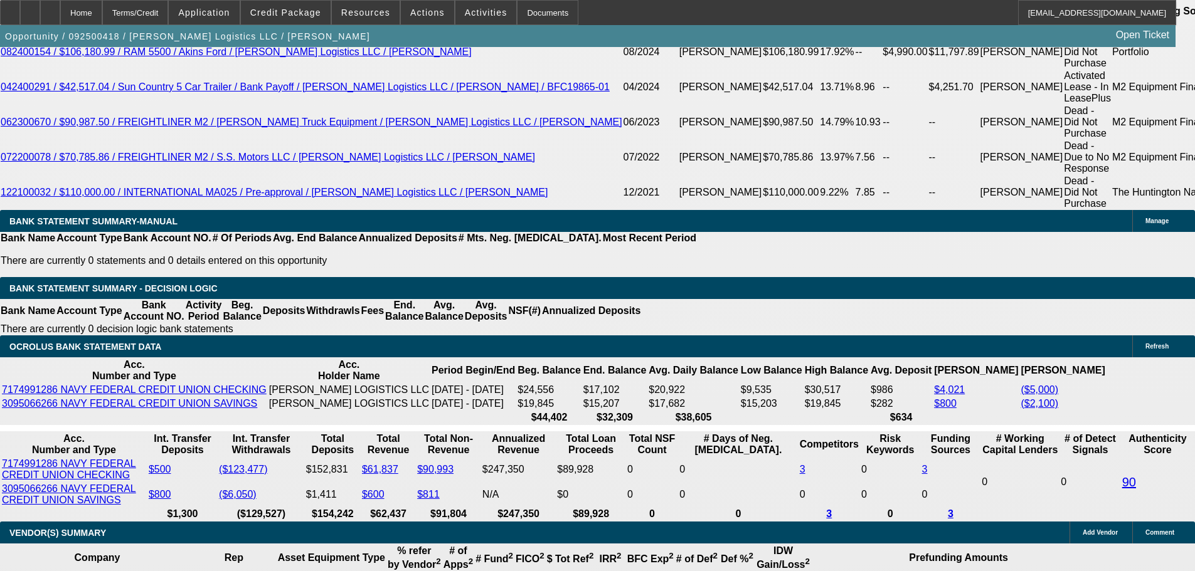
type input "24"
type input "$48.00"
type input "2480"
type input "9.5"
type input "$4,960.00"
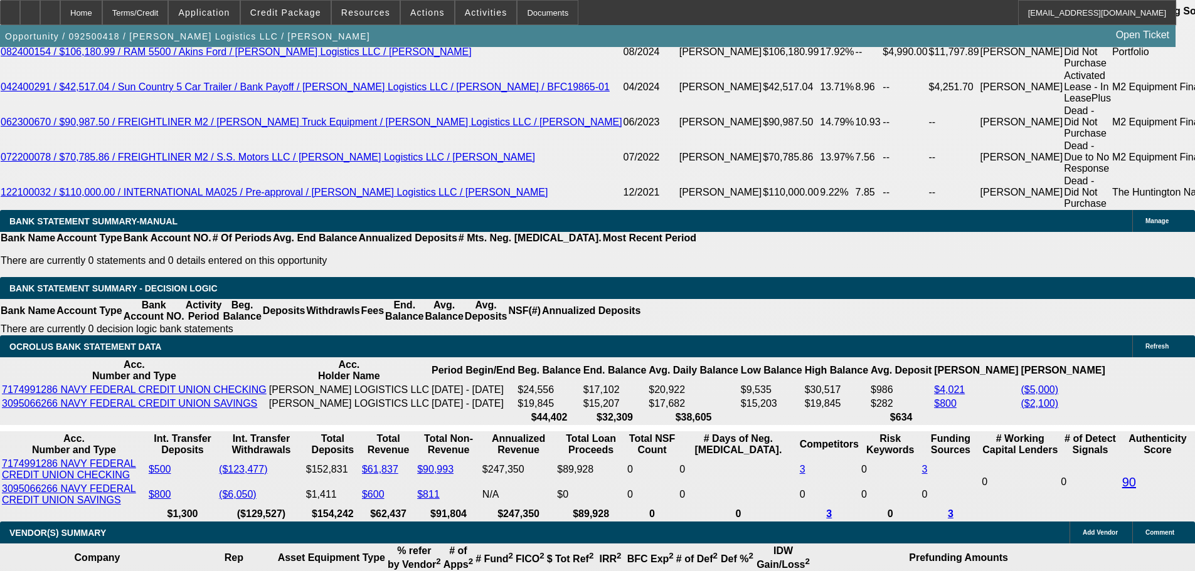
type input "$2,480.00"
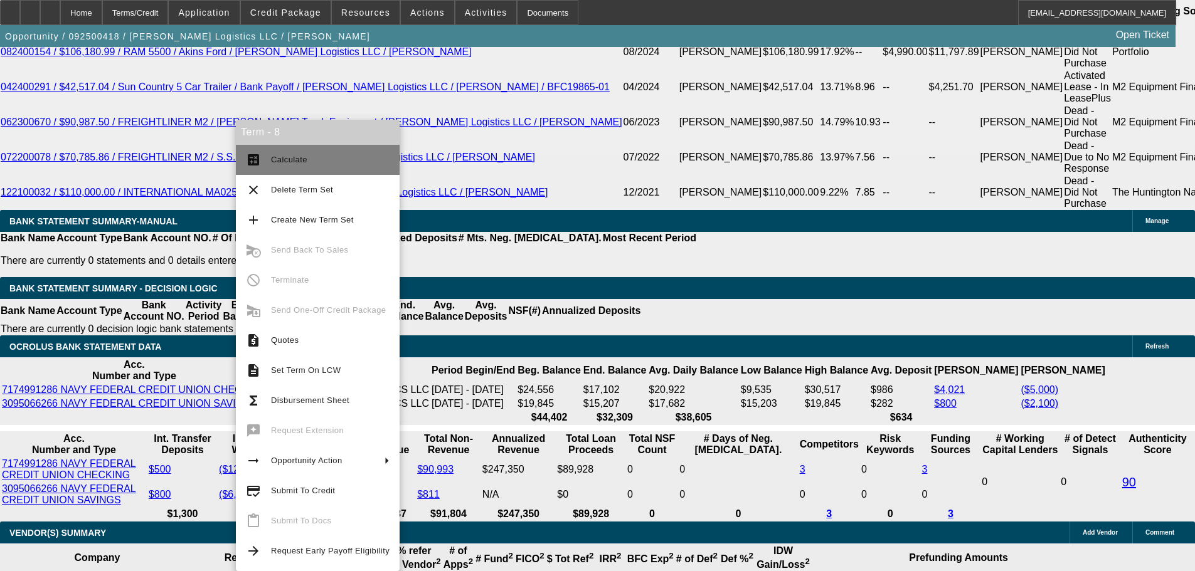
click at [304, 158] on span "Calculate" at bounding box center [289, 159] width 36 height 9
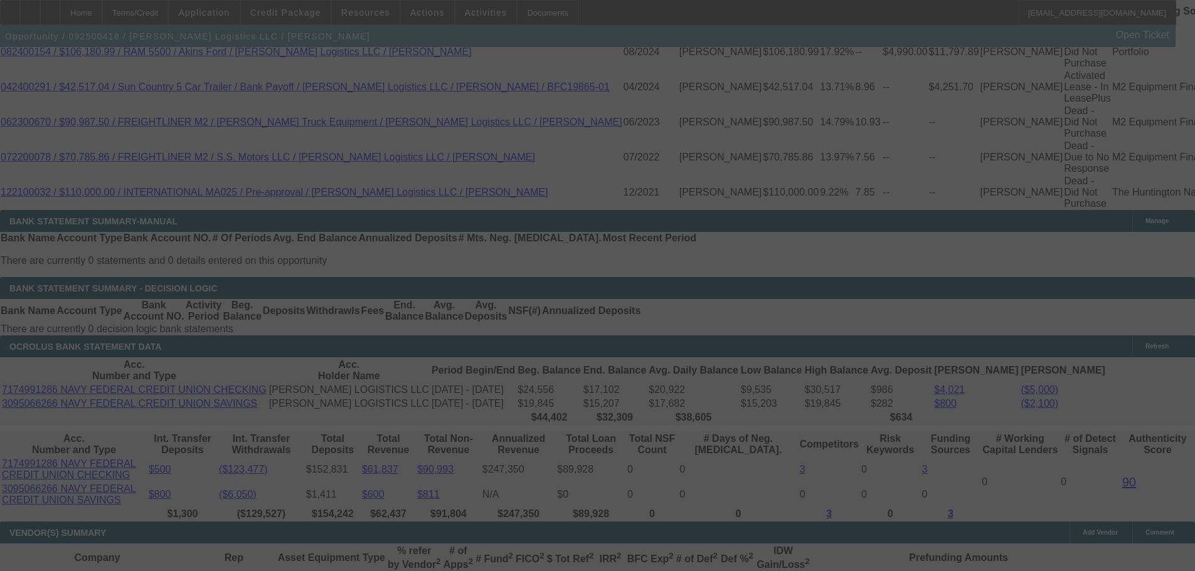
select select "0"
select select "2"
select select "0"
select select "6"
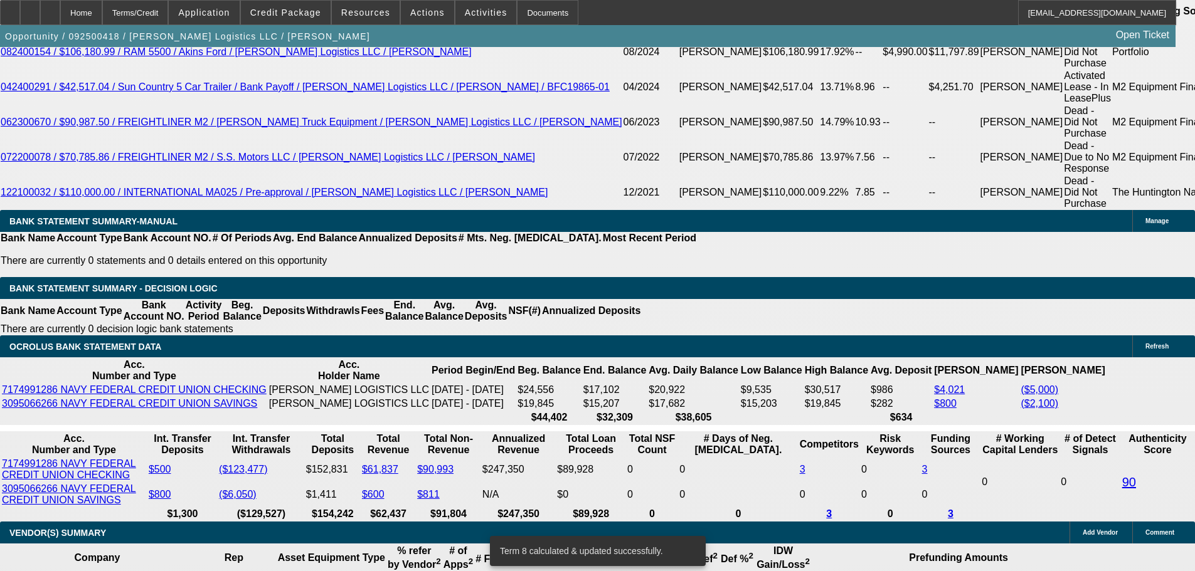
drag, startPoint x: 187, startPoint y: 308, endPoint x: 278, endPoint y: 316, distance: 91.3
type input "2"
type input "$4.00"
type input "UNKNOWN"
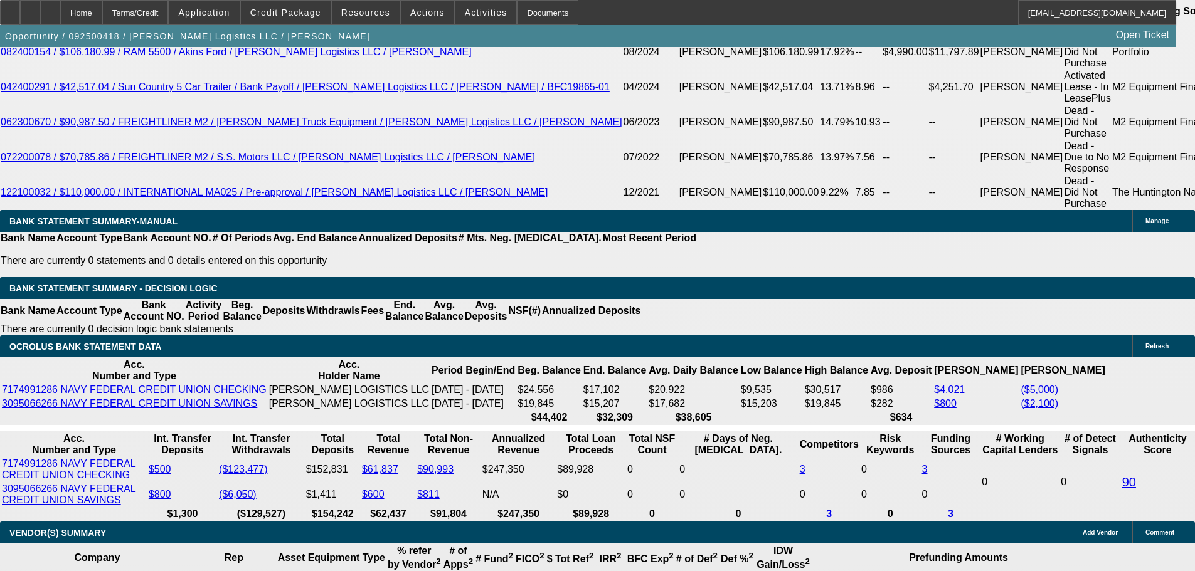
type input "2495"
type input "9.7"
type input "$4,990.00"
type input "2490"
type input "$4,980.00"
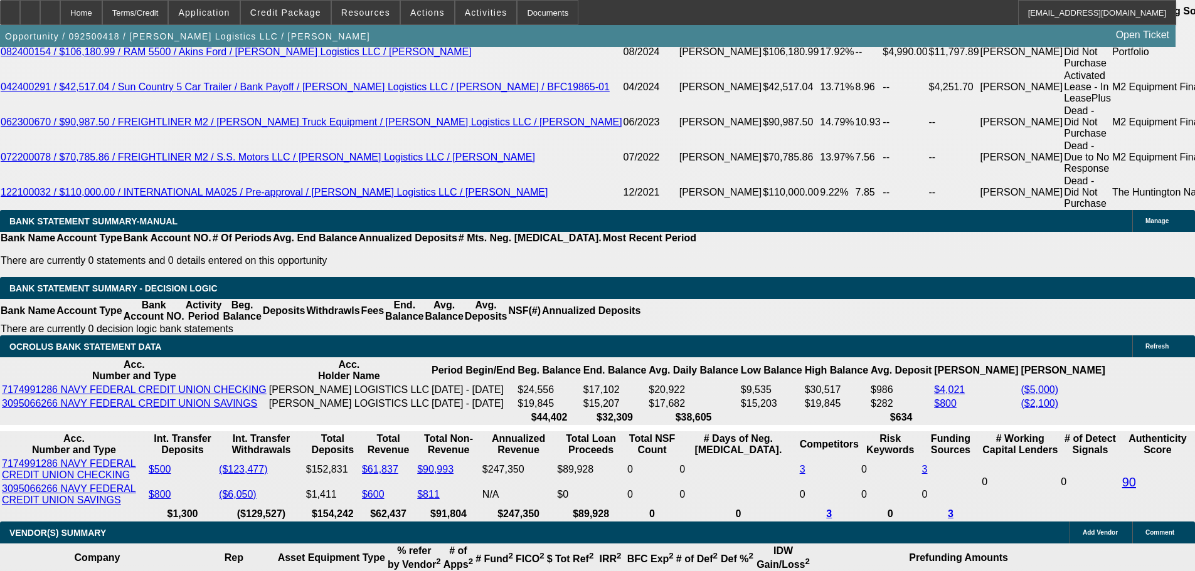
type input "9.7"
type input "248"
type input "$48.00"
type input "2485"
type input "9.6"
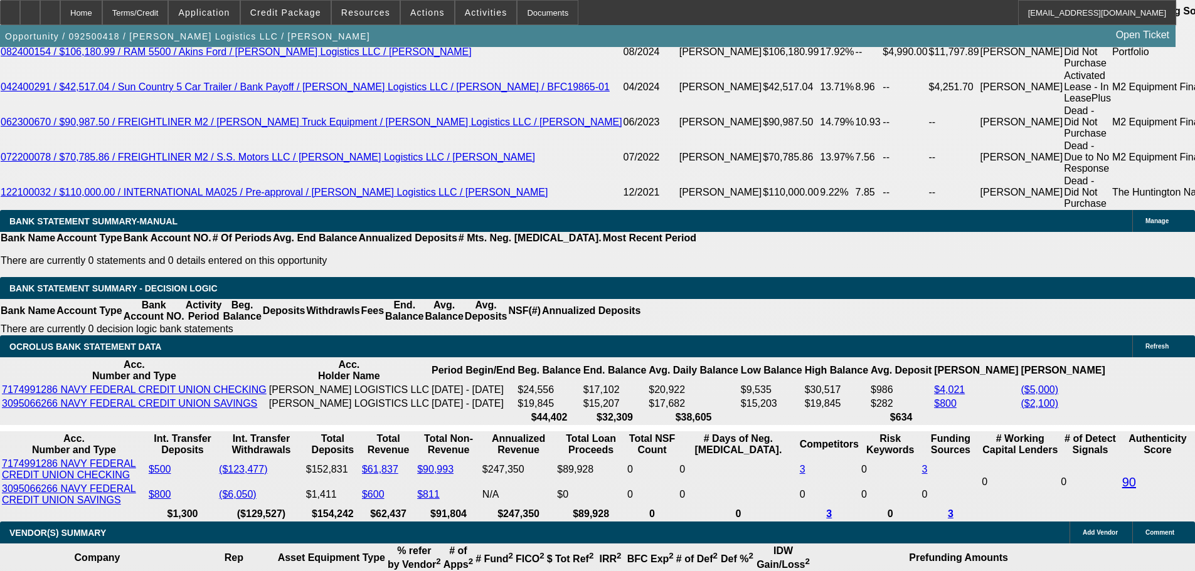
type input "$4,970.00"
type input "$2,485.00"
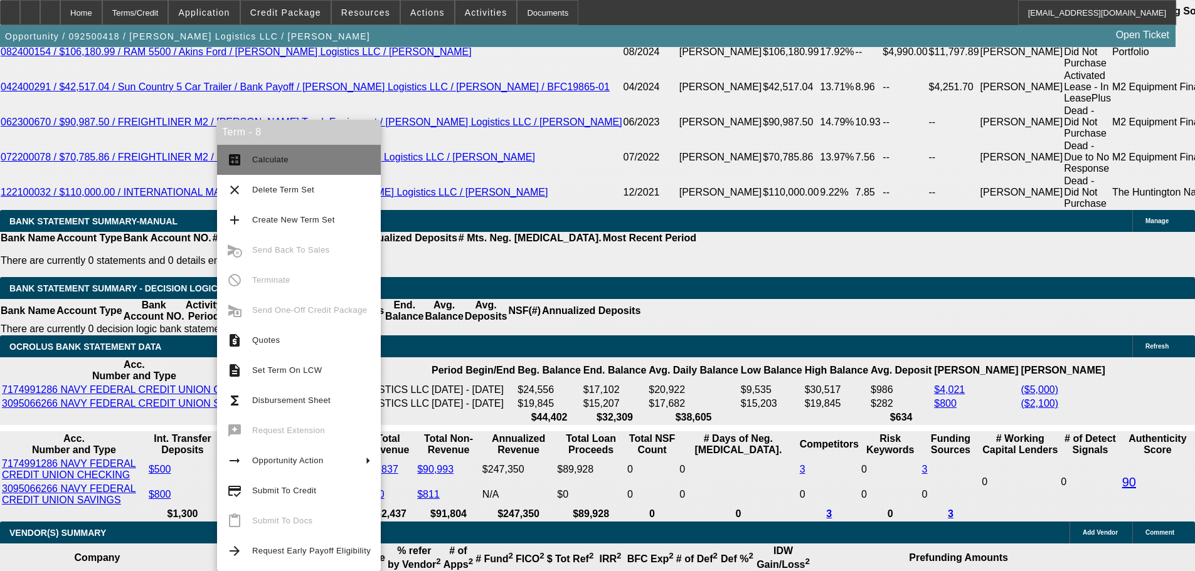
click at [292, 165] on span "Calculate" at bounding box center [311, 159] width 119 height 15
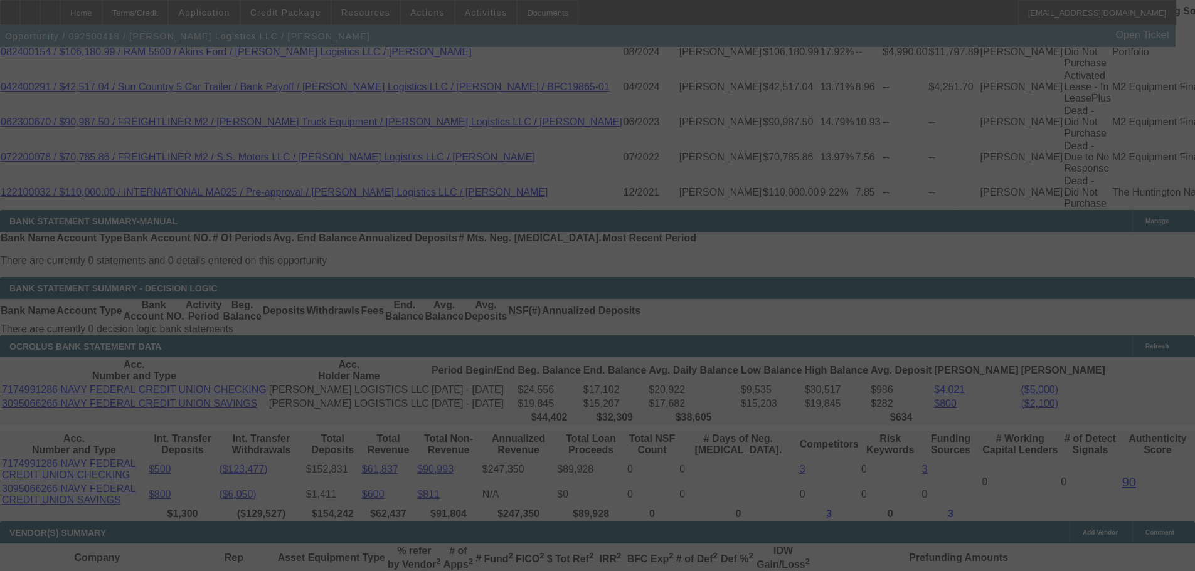
select select "0"
select select "2"
select select "0"
select select "6"
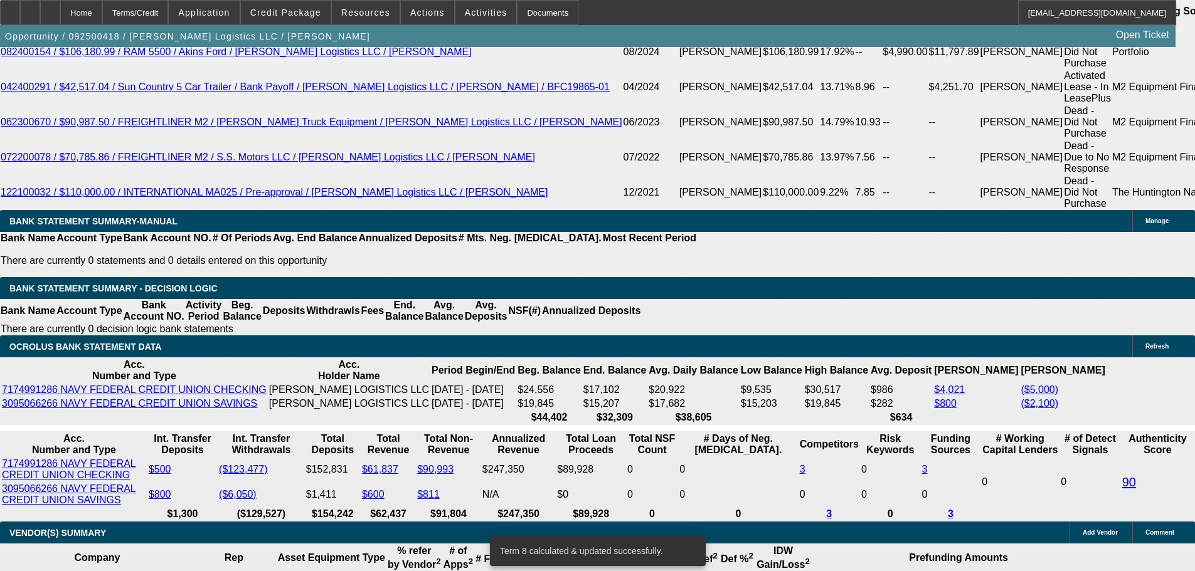
drag, startPoint x: 181, startPoint y: 316, endPoint x: 293, endPoint y: 311, distance: 112.4
type input "2"
type input "$4.00"
type input "UNKNOWN"
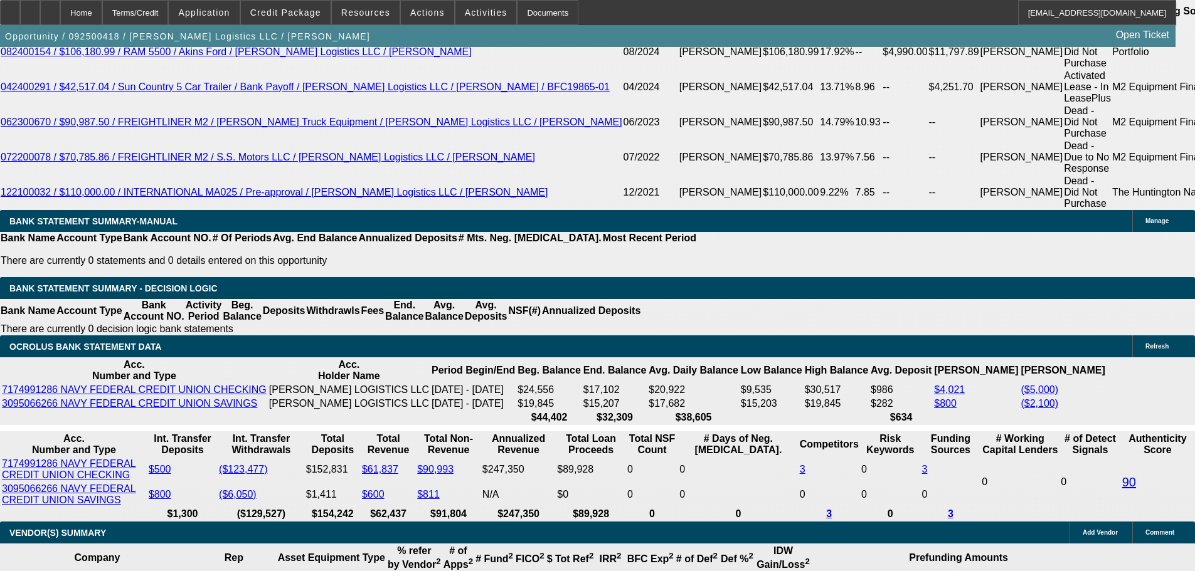
type input "2495"
type input "$4,990.00"
type input "9.7"
type input "$2,495.00"
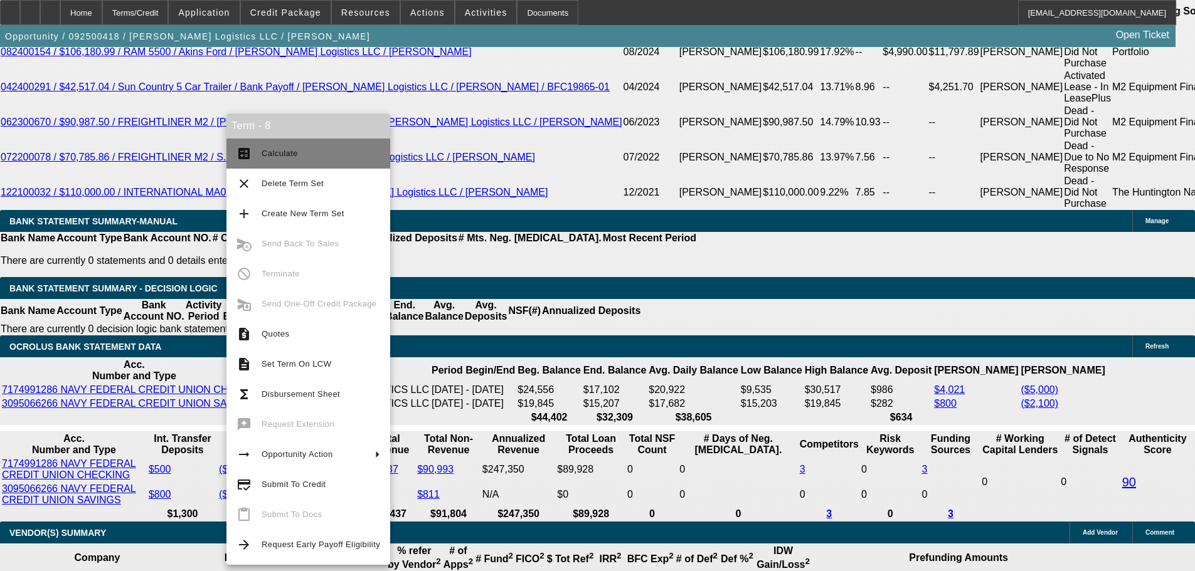
click at [269, 156] on span "Calculate" at bounding box center [280, 153] width 36 height 9
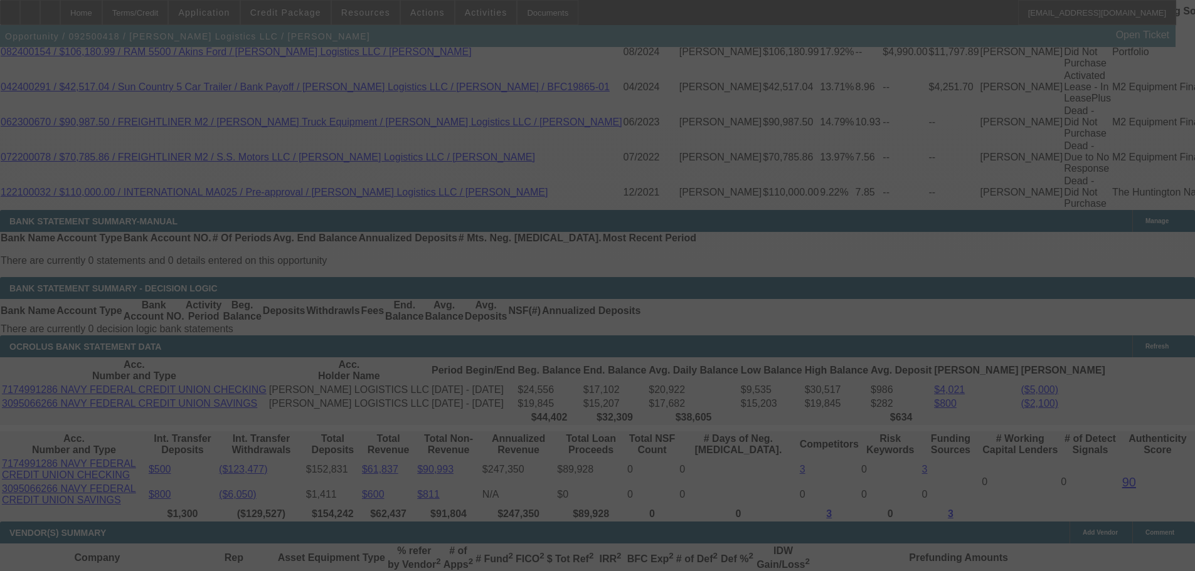
select select "0"
select select "2"
select select "0"
select select "6"
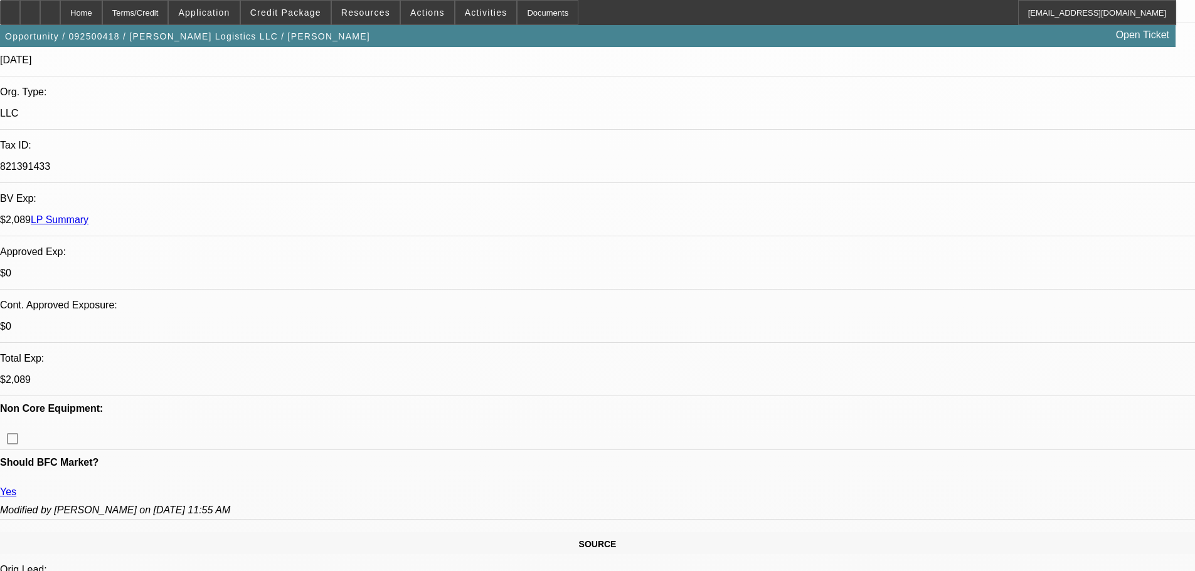
scroll to position [196, 0]
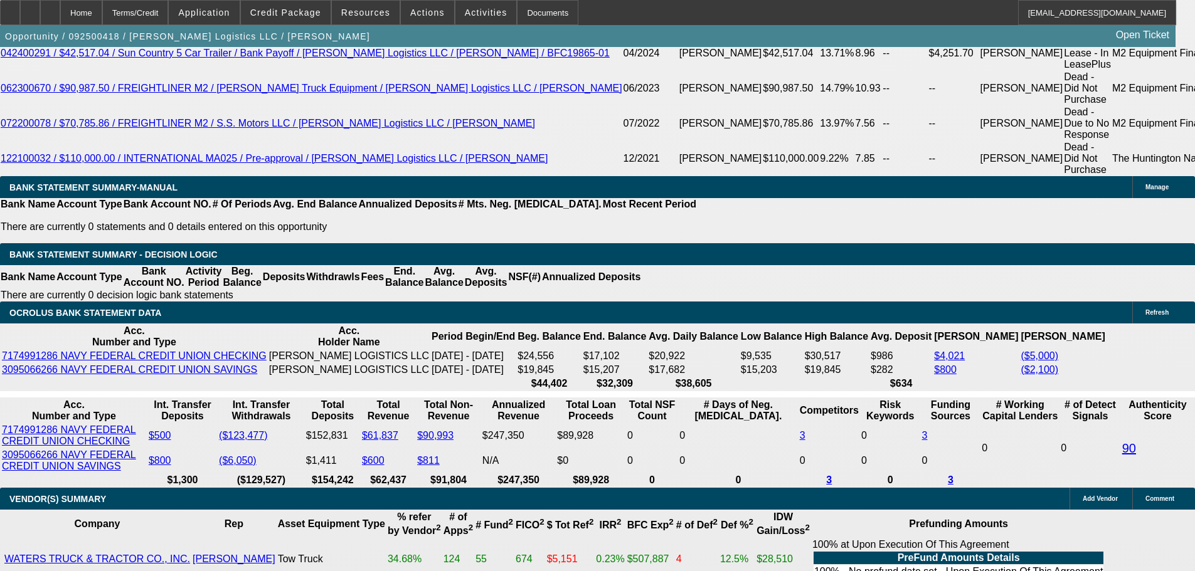
scroll to position [2328, 0]
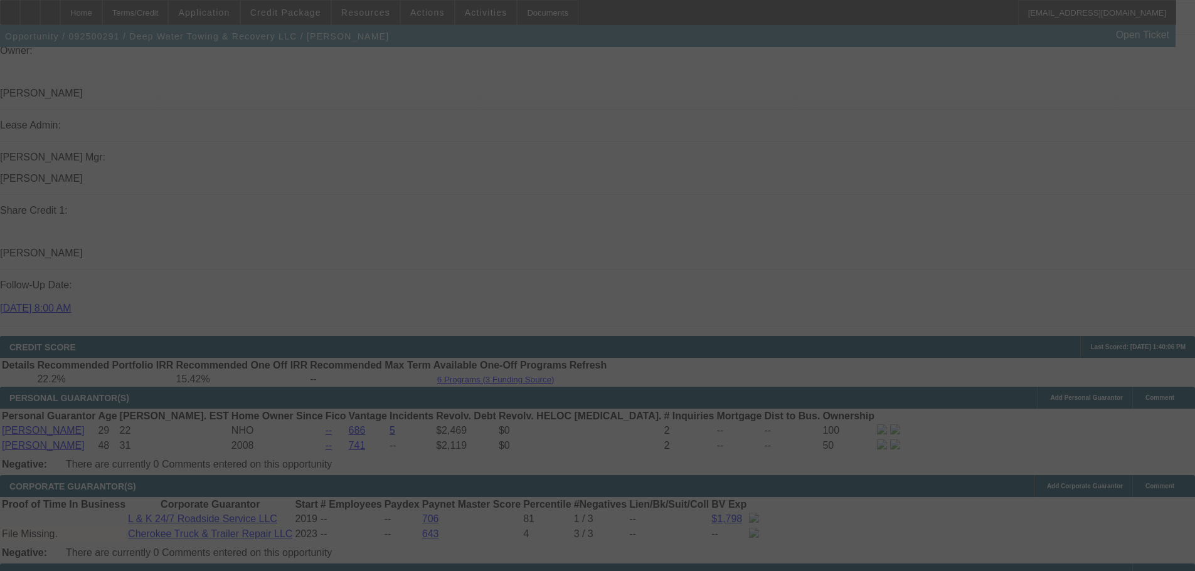
select select "0"
select select "6"
select select "0"
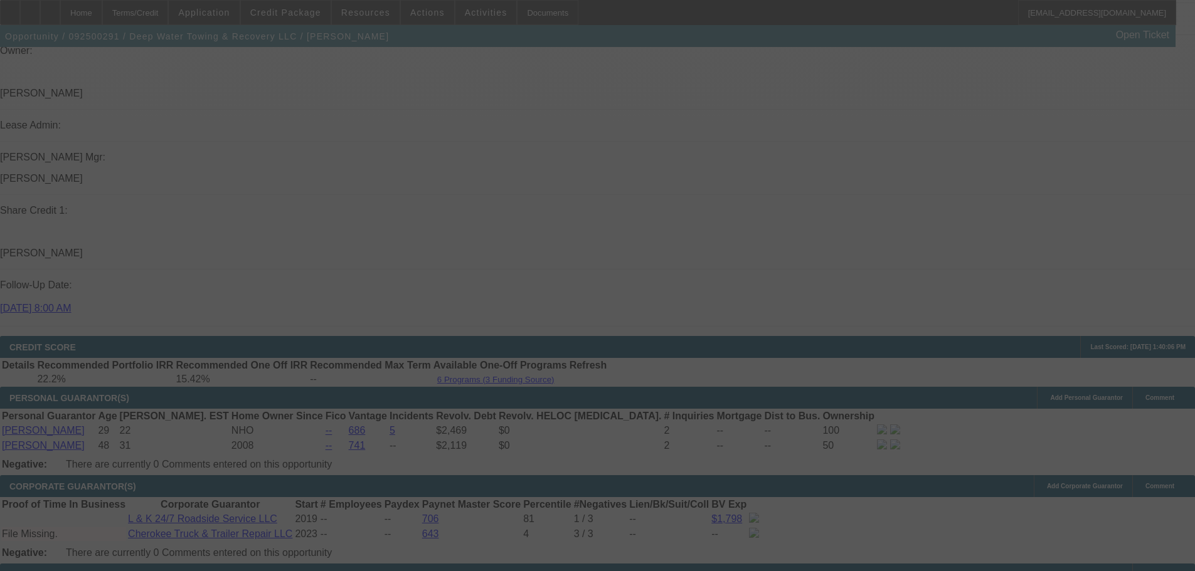
select select "0"
select select "6"
select select "0"
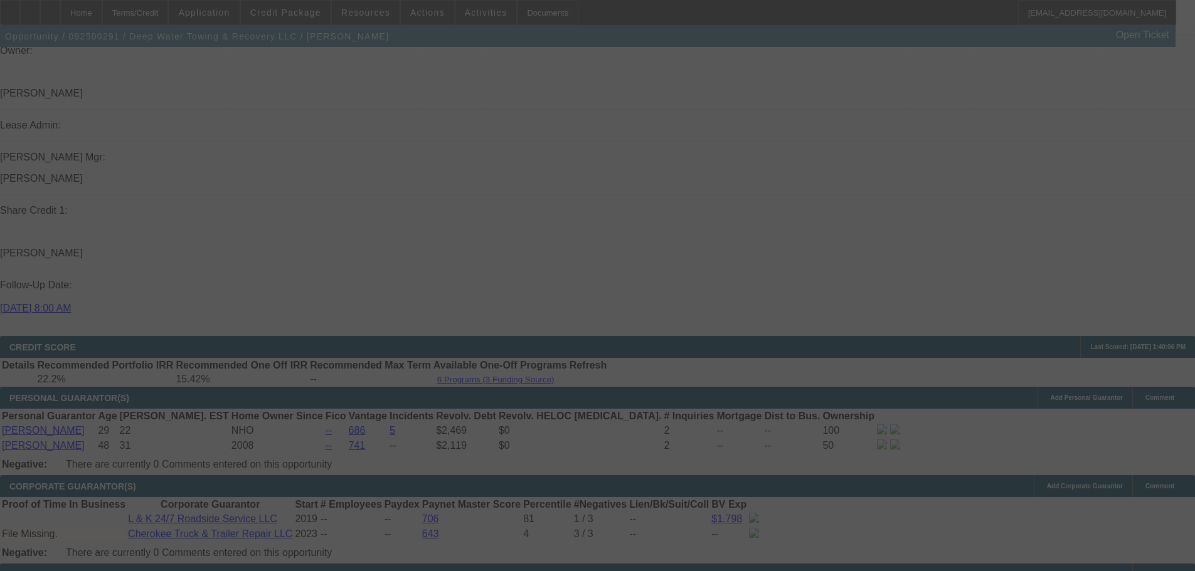
select select "0"
select select "6"
select select "0"
select select "2"
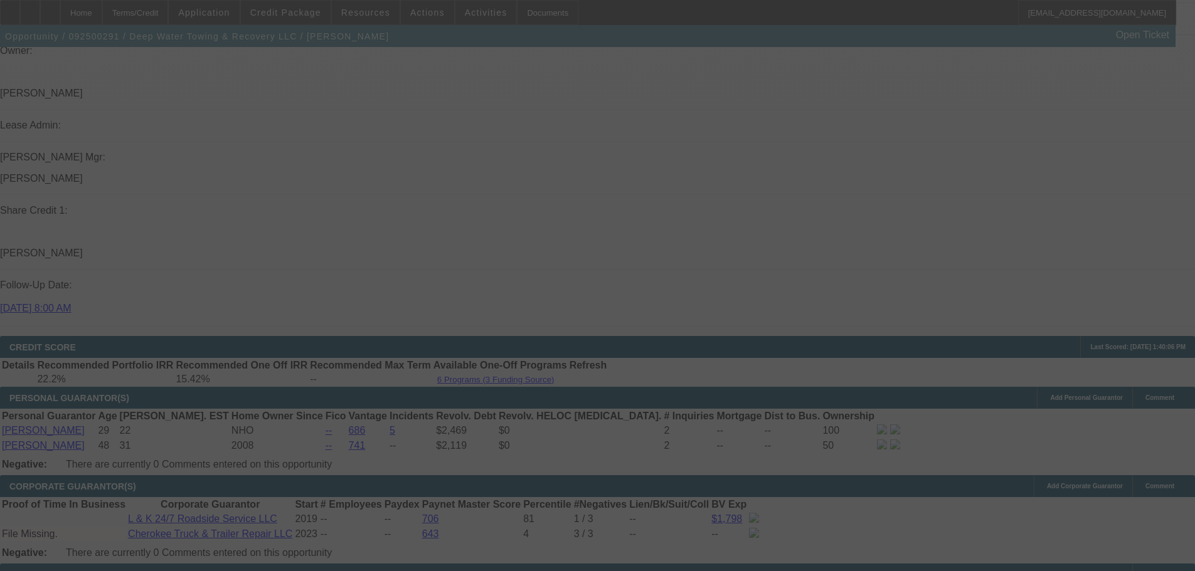
select select "0"
select select "6"
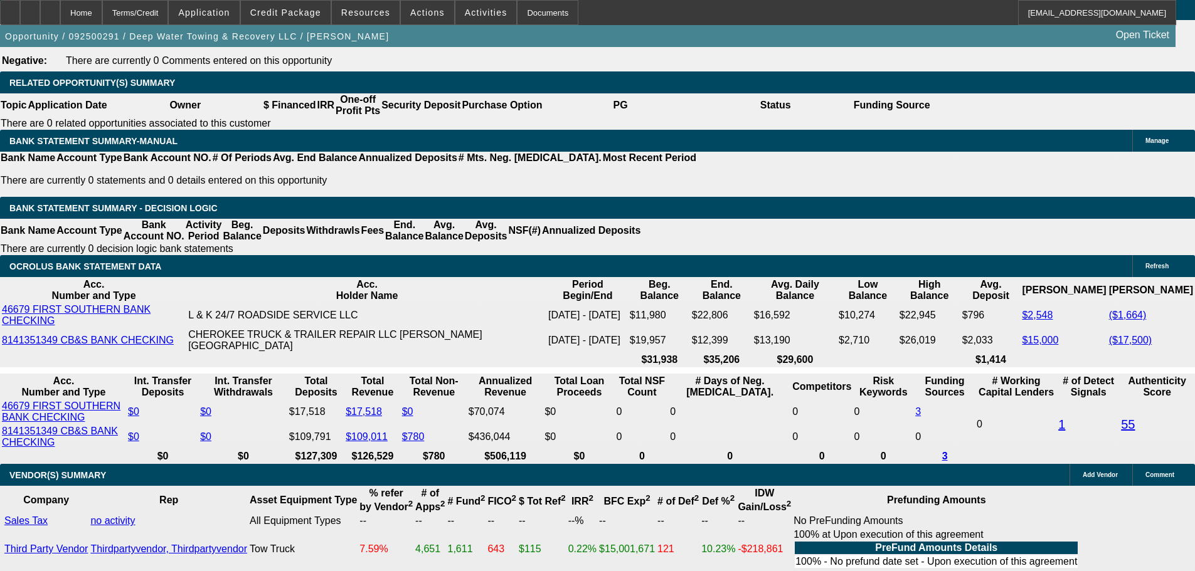
scroll to position [2005, 0]
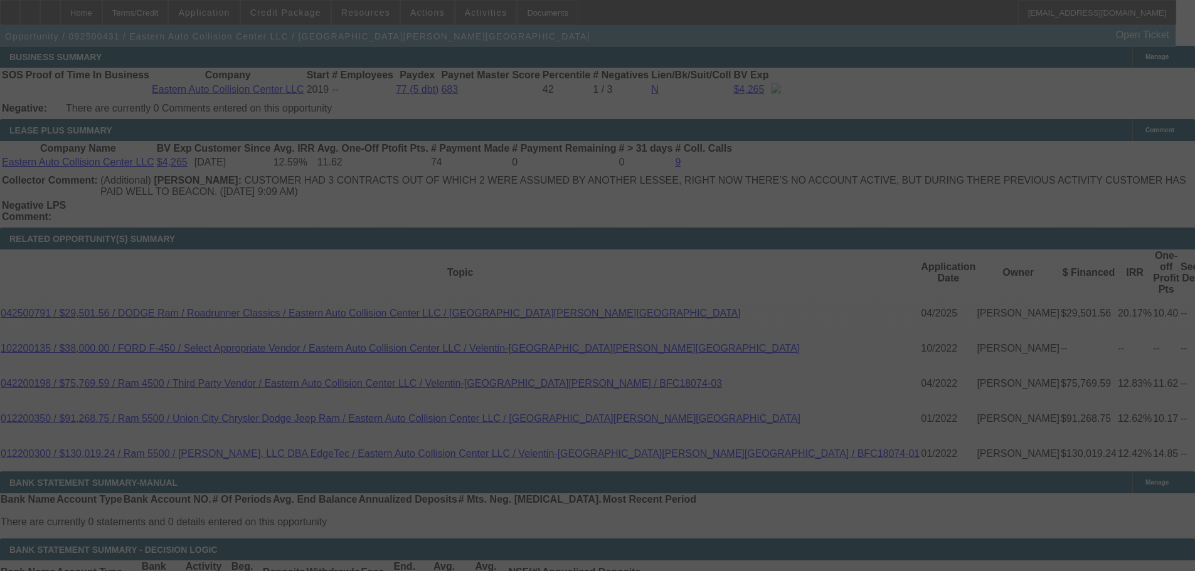
scroll to position [2039, 0]
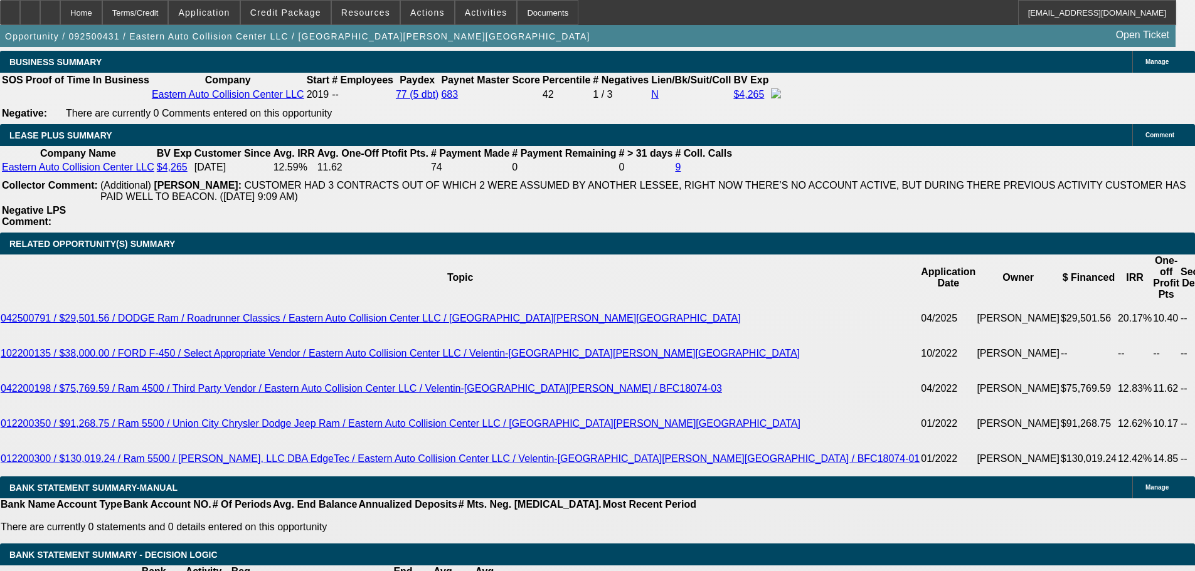
select select "0"
select select "6"
select select "0"
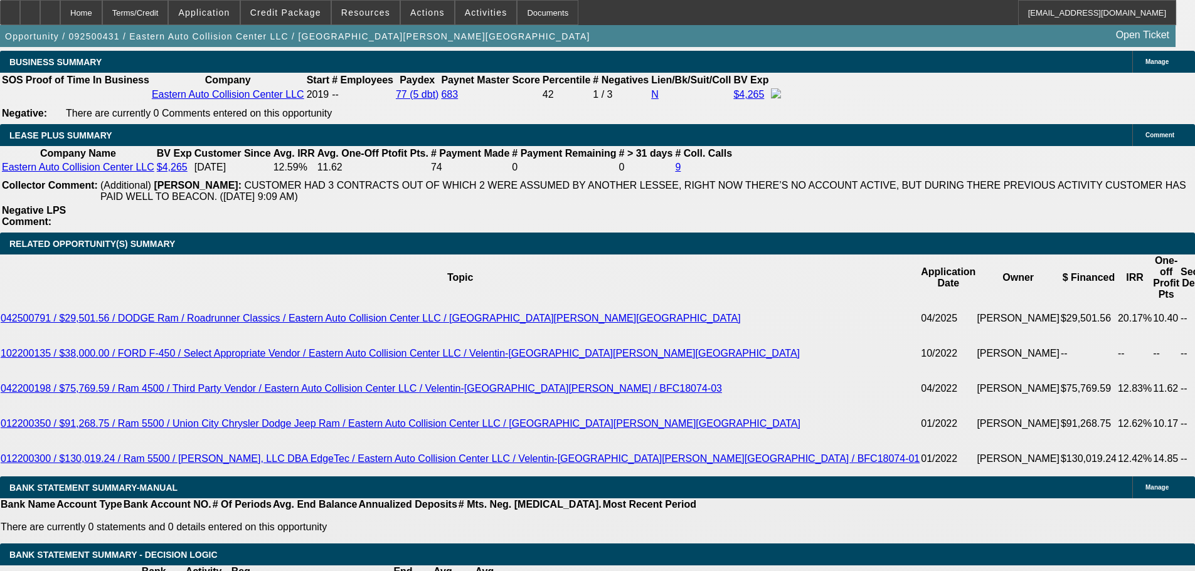
select select "0"
select select "6"
select select "0"
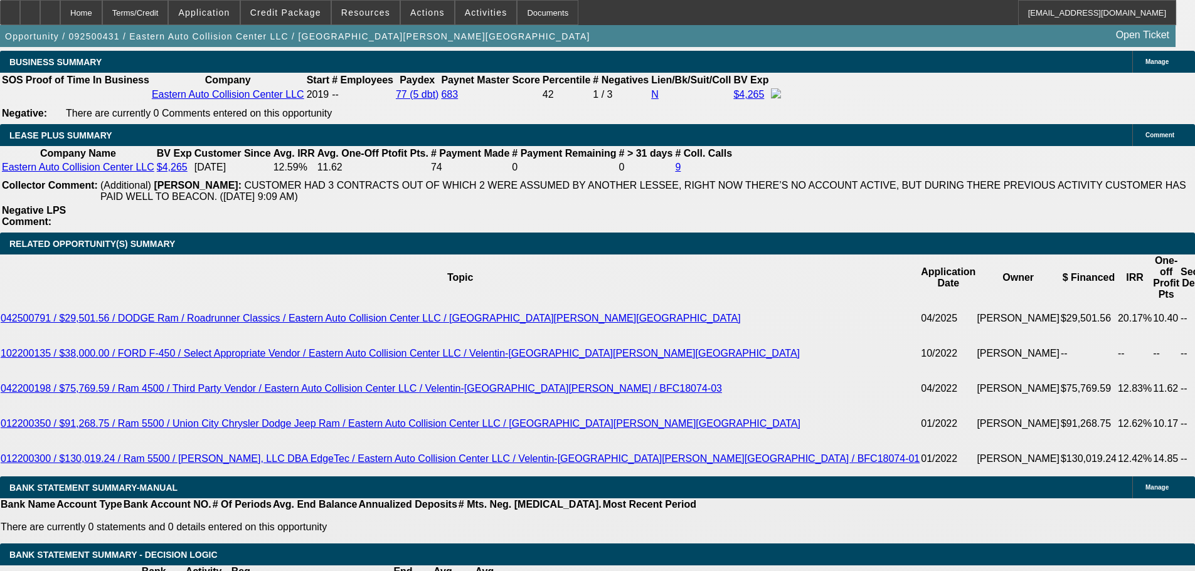
select select "0"
select select "6"
select select "0"
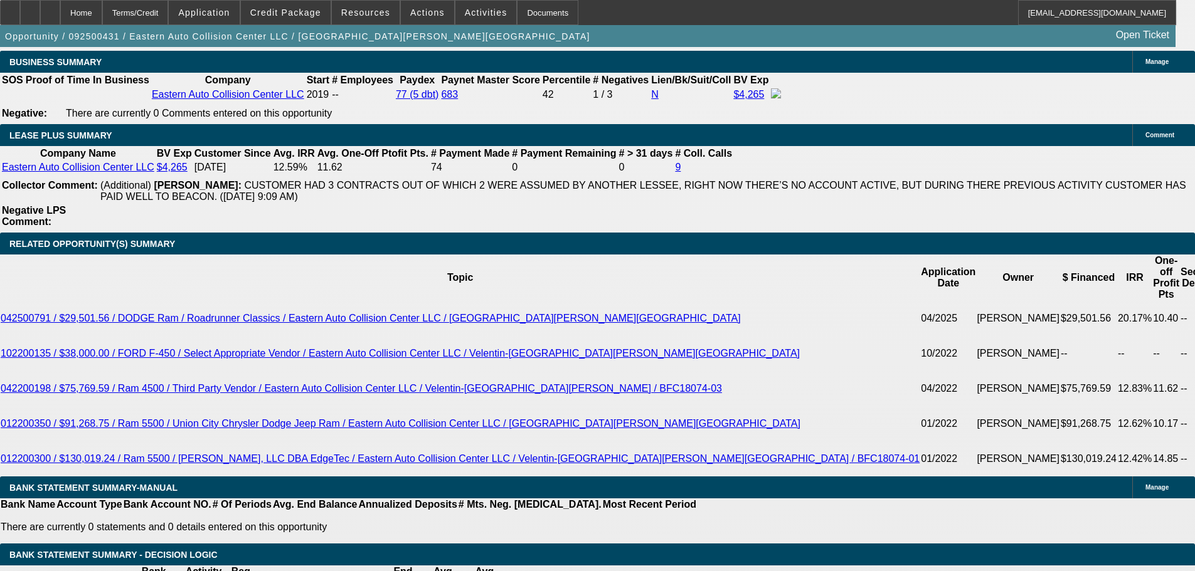
select select "6"
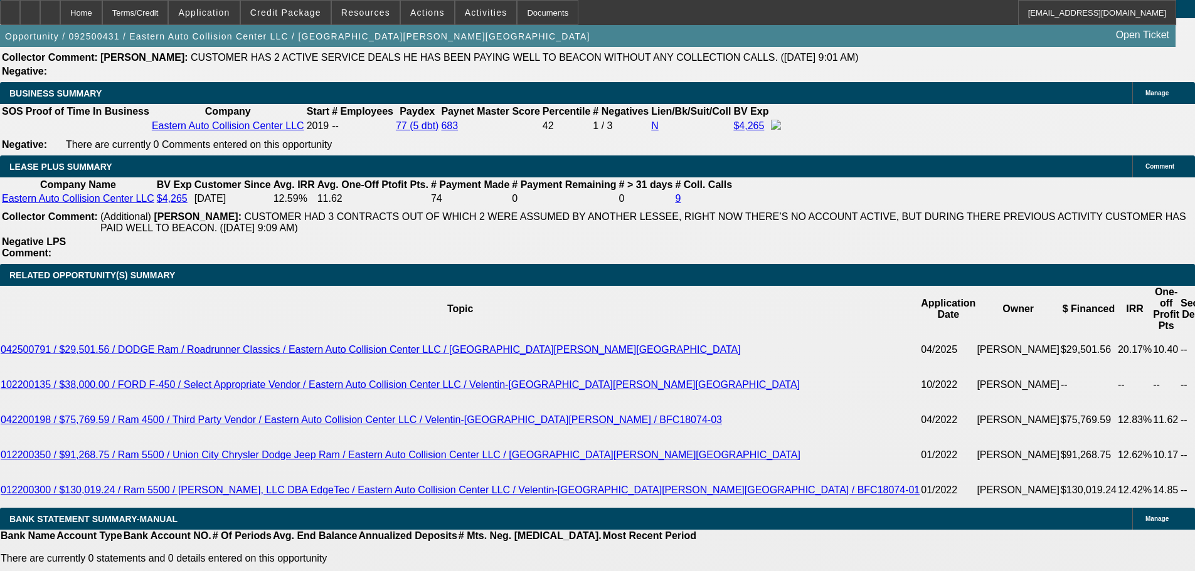
scroll to position [2080, 0]
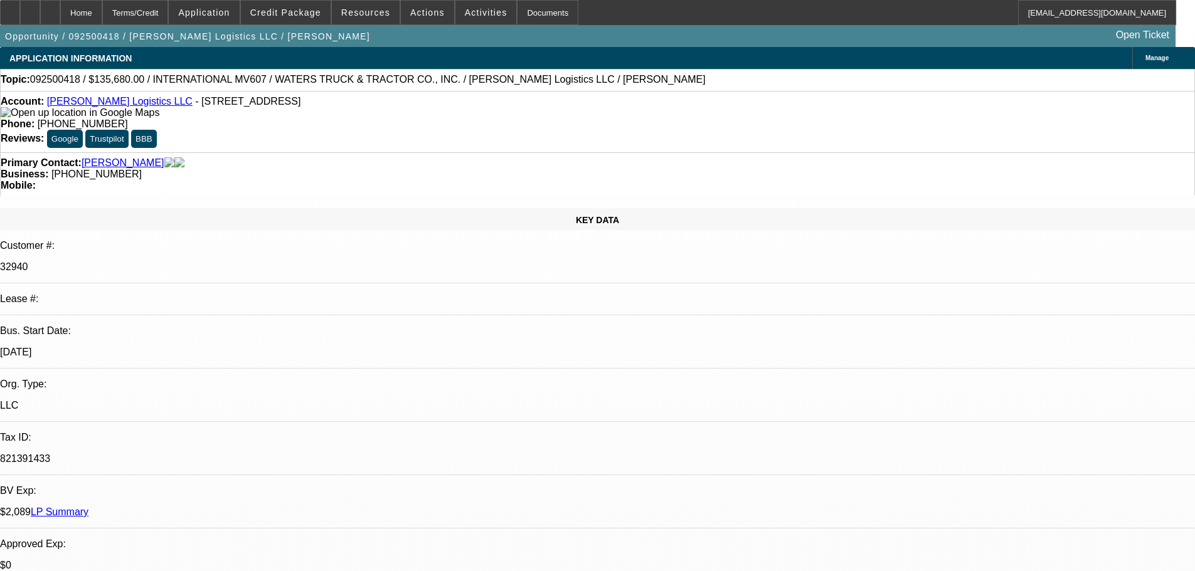
select select "0"
select select "2"
select select "0"
select select "6"
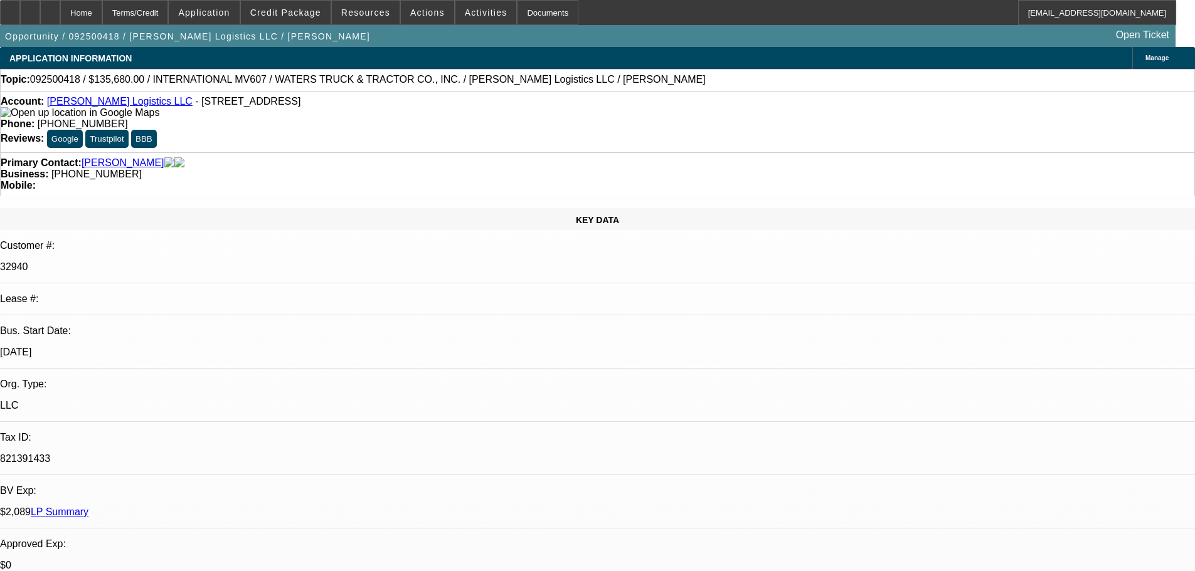
select select "0"
select select "2"
select select "0"
select select "6"
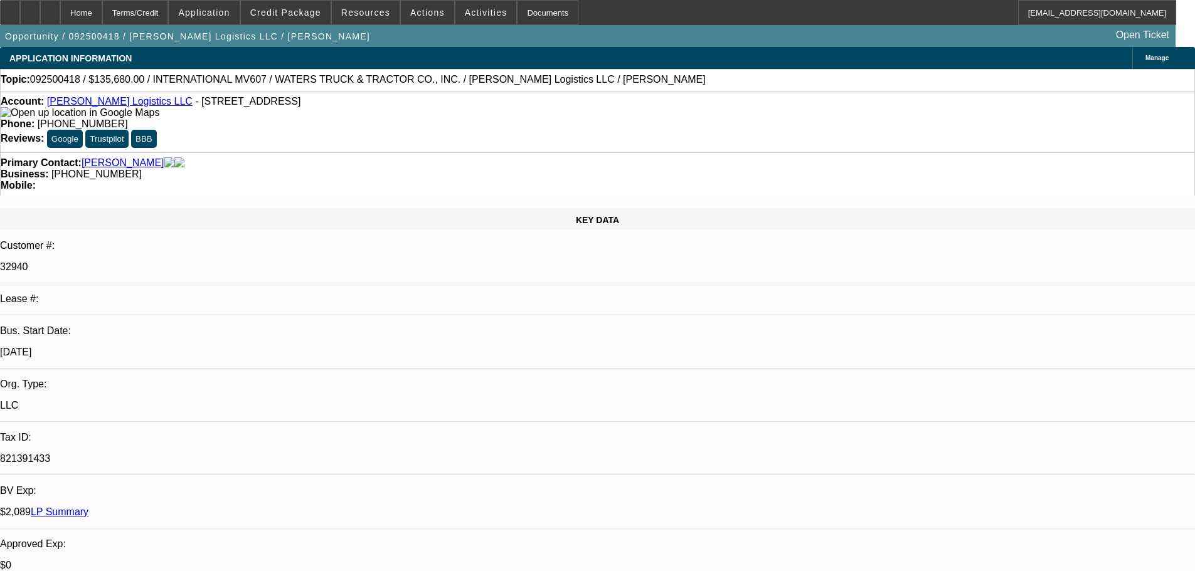
select select "0"
select select "2"
select select "0"
select select "6"
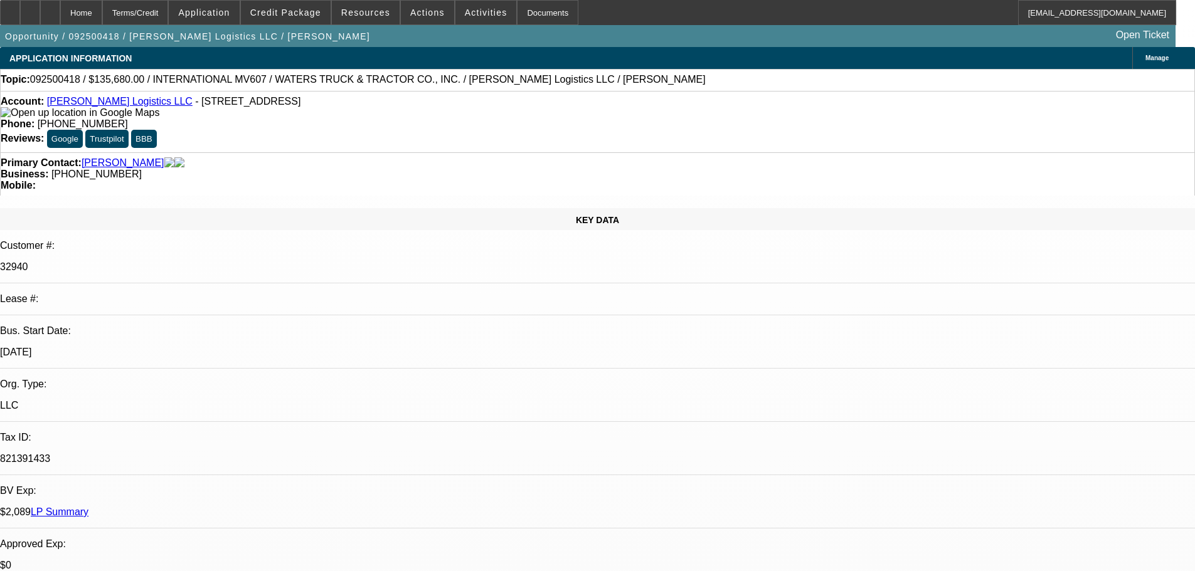
select select "0"
select select "2"
select select "0"
select select "6"
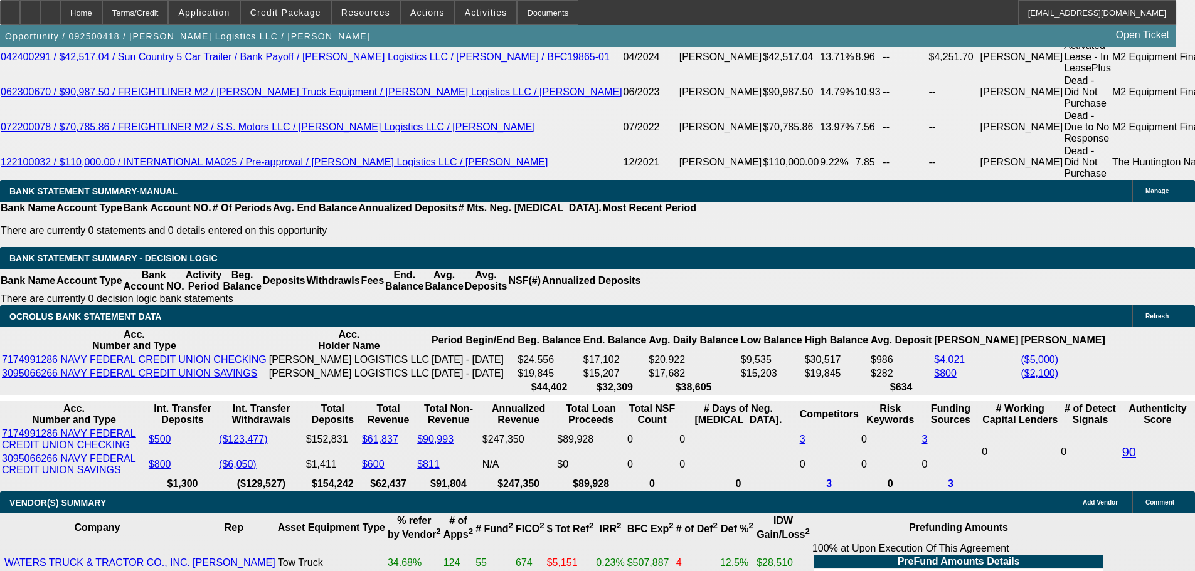
scroll to position [2266, 0]
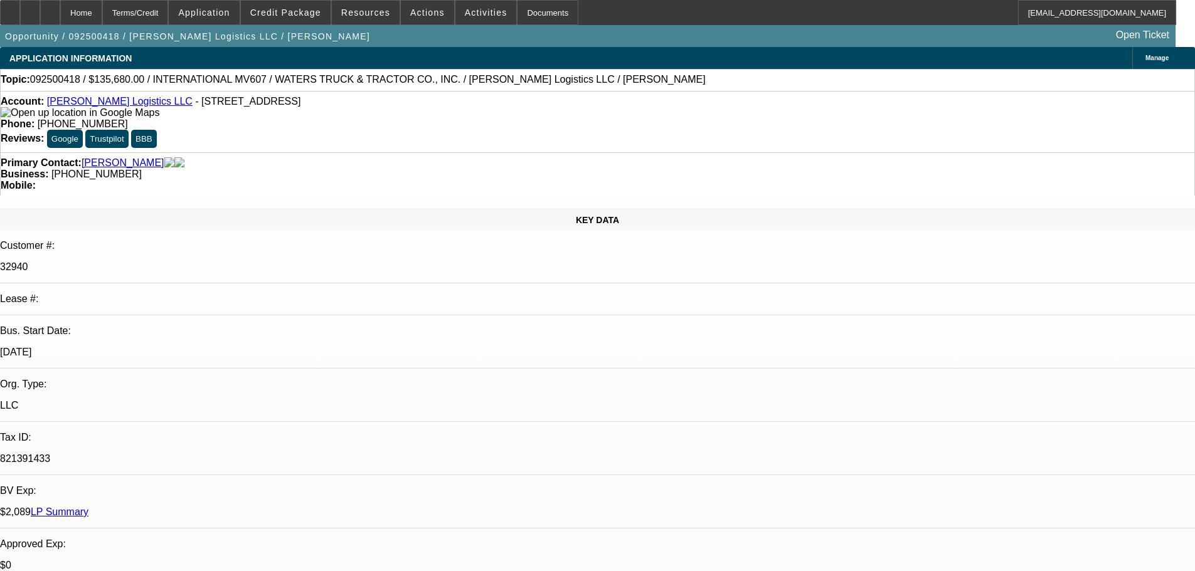
select select "0"
select select "2"
select select "0"
select select "6"
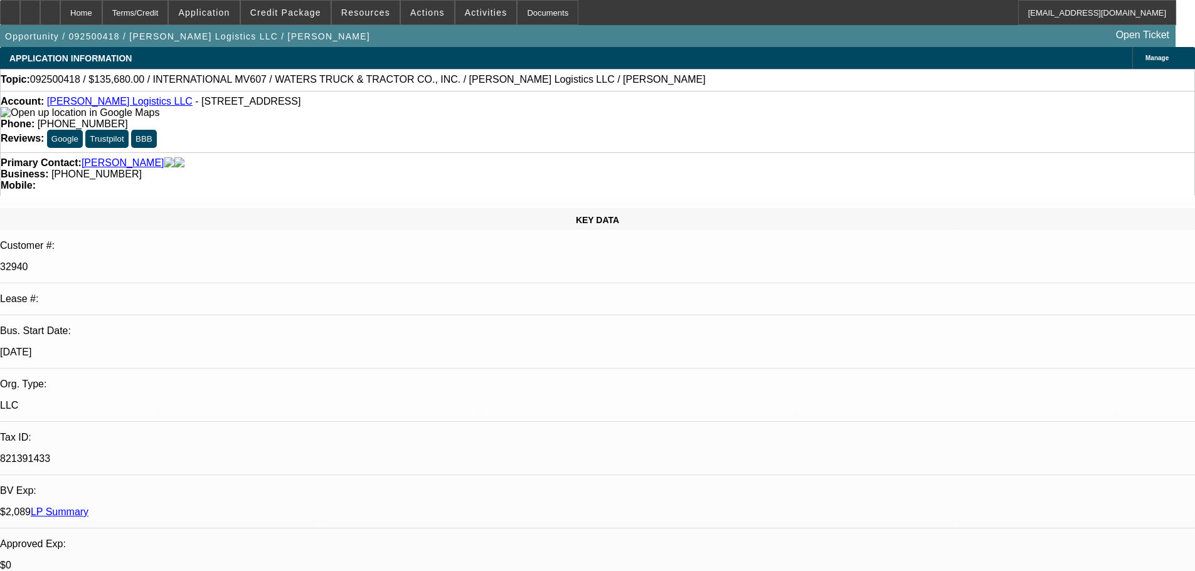
select select "0"
select select "2"
select select "0"
select select "6"
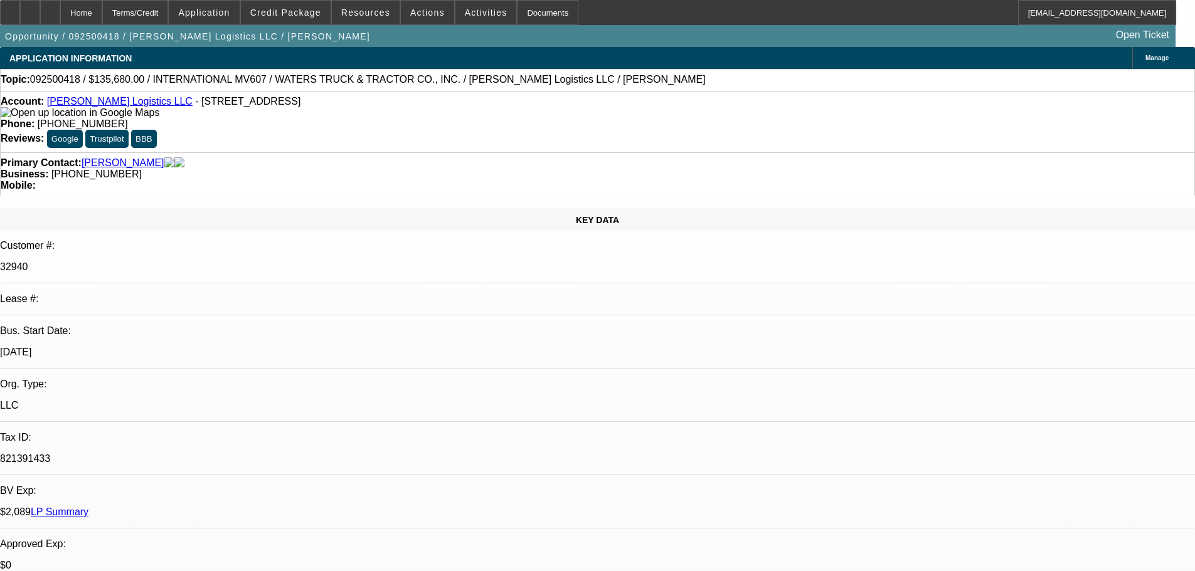
select select "0"
select select "2"
select select "0"
select select "6"
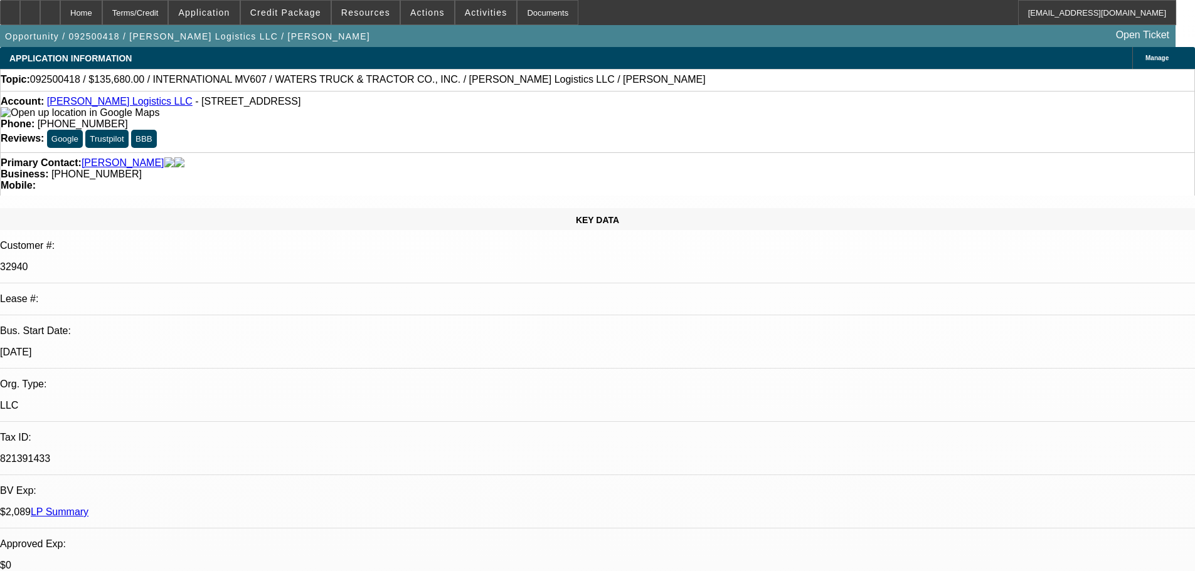
select select "0"
select select "2"
select select "0"
select select "6"
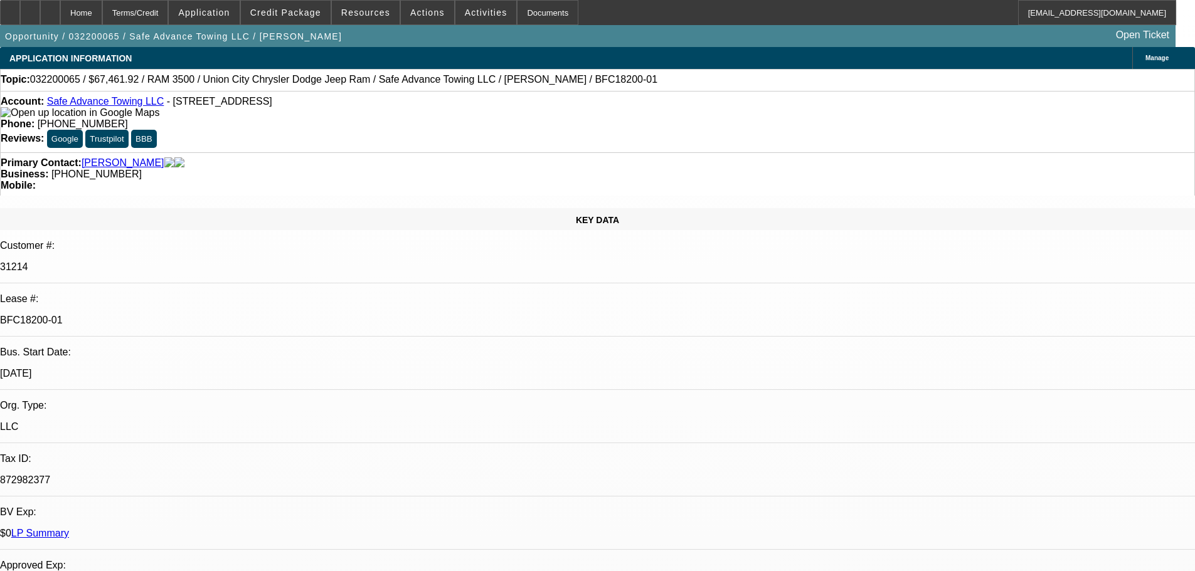
select select "0.2"
select select "0"
select select "0.1"
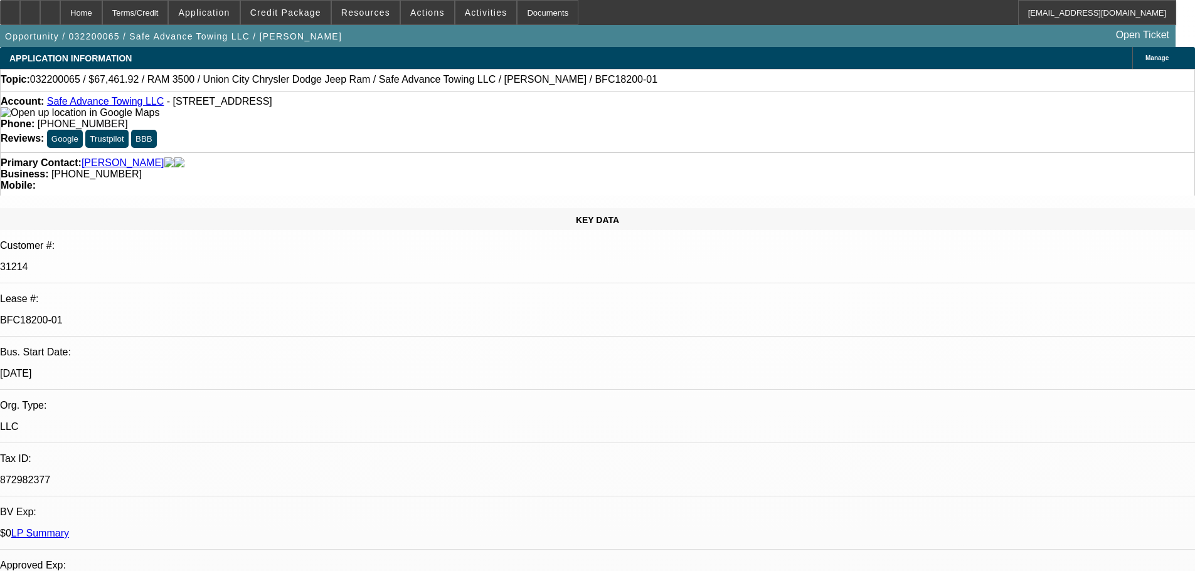
select select "0"
select select "0.1"
select select "2"
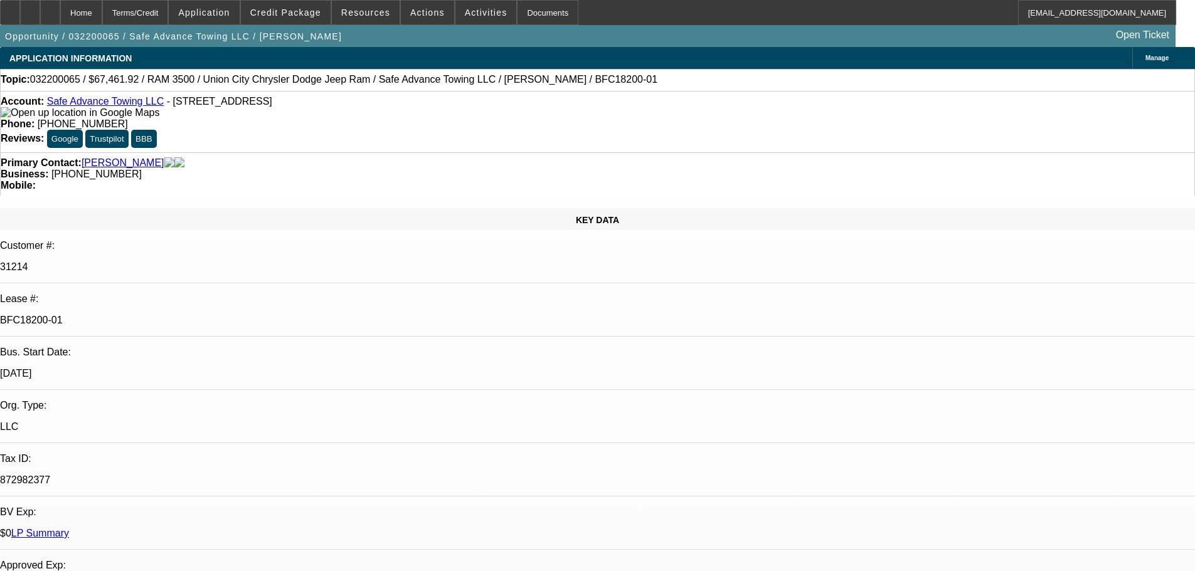
select select "6"
select select "1"
select select "4"
select select "1"
select select "6"
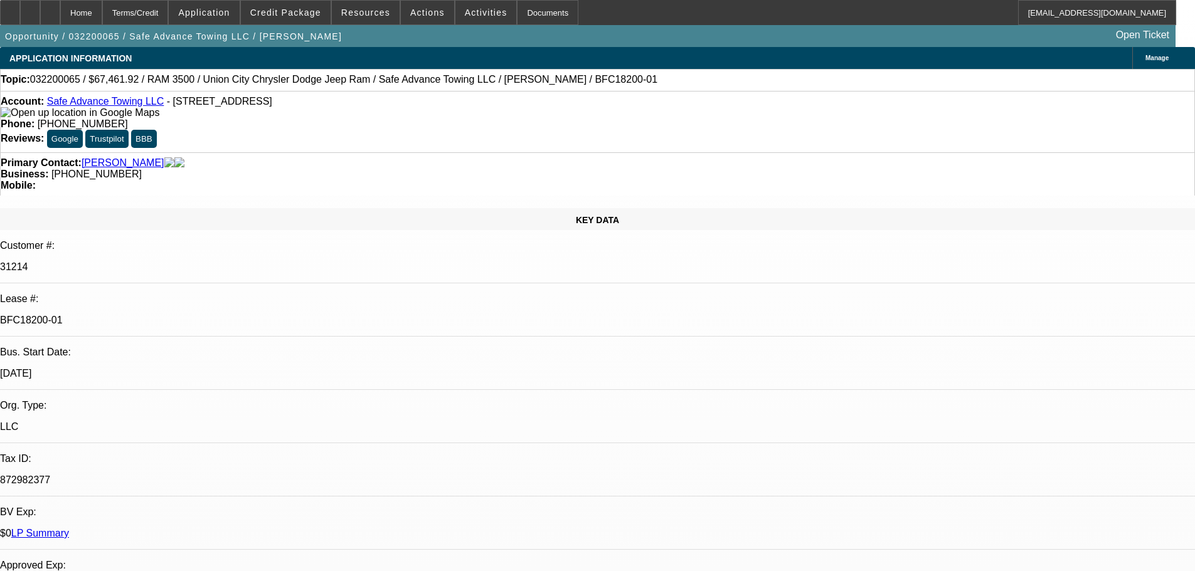
select select "1"
select select "4"
click at [69, 528] on link "LP Summary" at bounding box center [40, 533] width 58 height 11
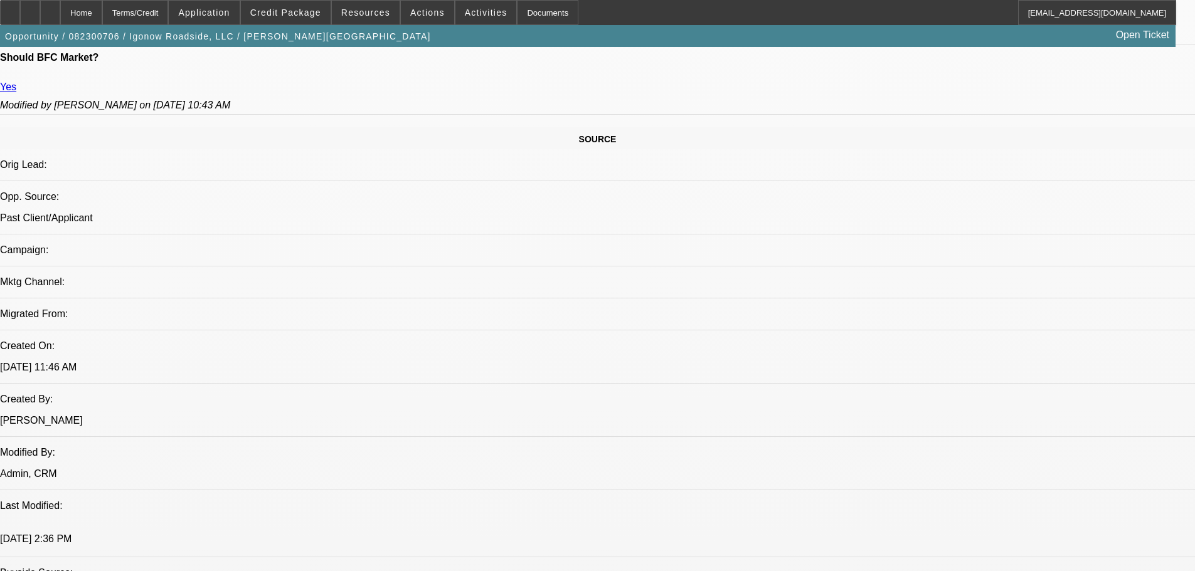
select select "0"
select select "2"
select select "0.1"
select select "4"
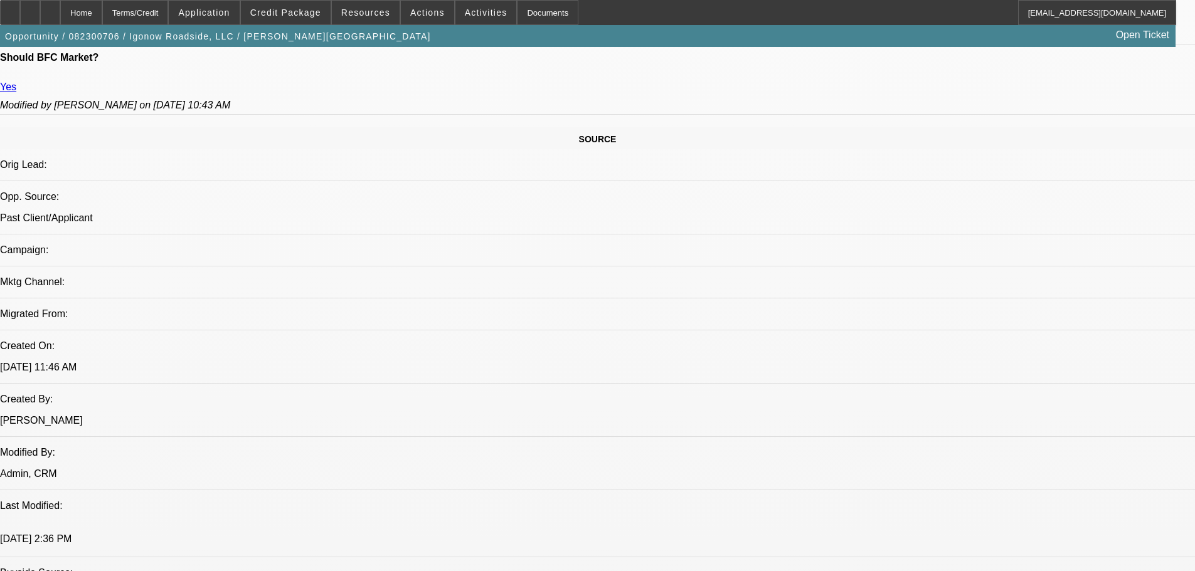
select select "0"
select select "2"
select select "0.1"
select select "4"
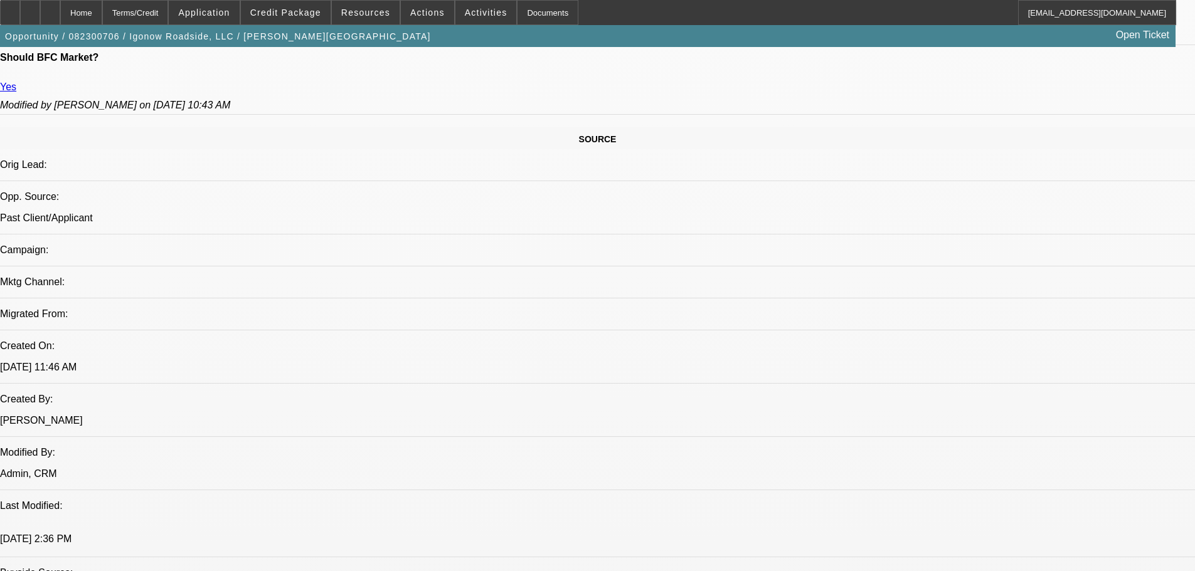
select select "0"
select select "2"
select select "0.1"
select select "4"
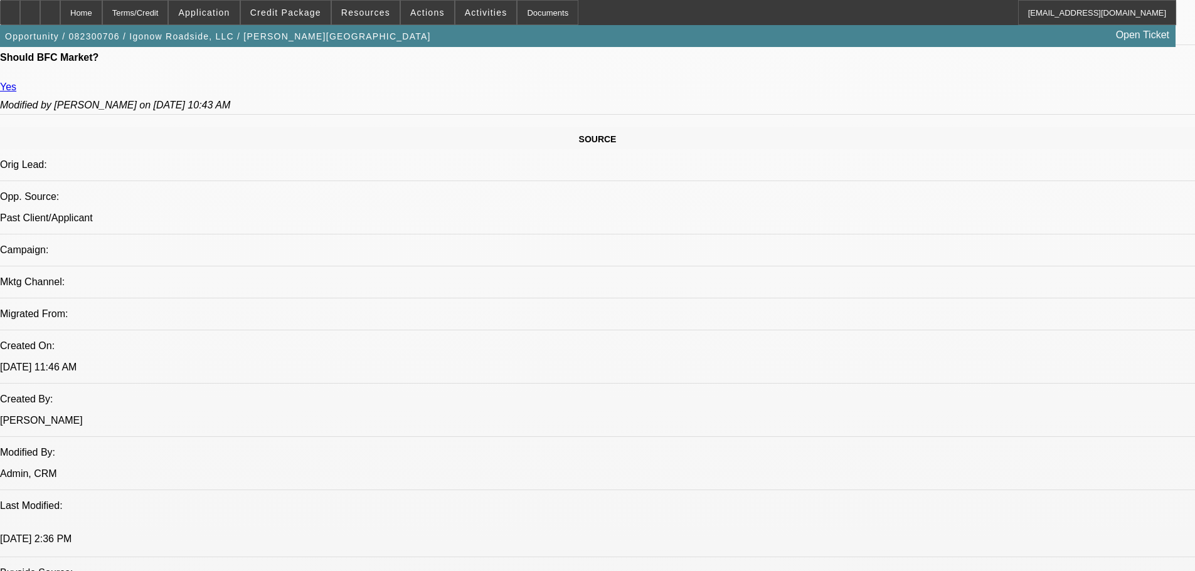
select select "0"
select select "2"
select select "0.1"
select select "4"
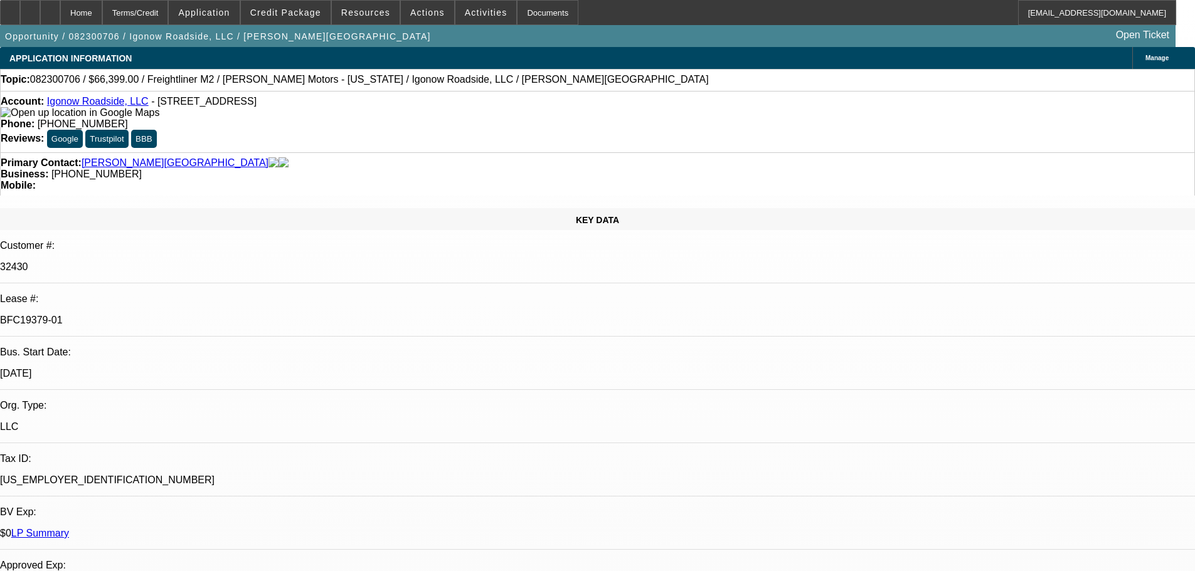
drag, startPoint x: 510, startPoint y: 369, endPoint x: 480, endPoint y: 374, distance: 29.8
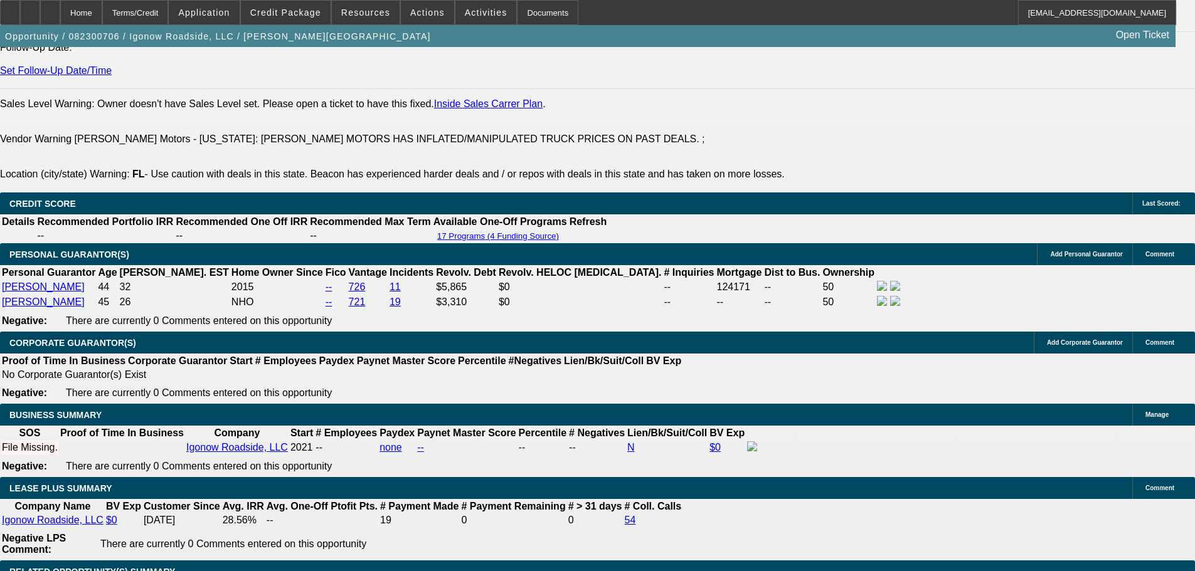
scroll to position [2007, 0]
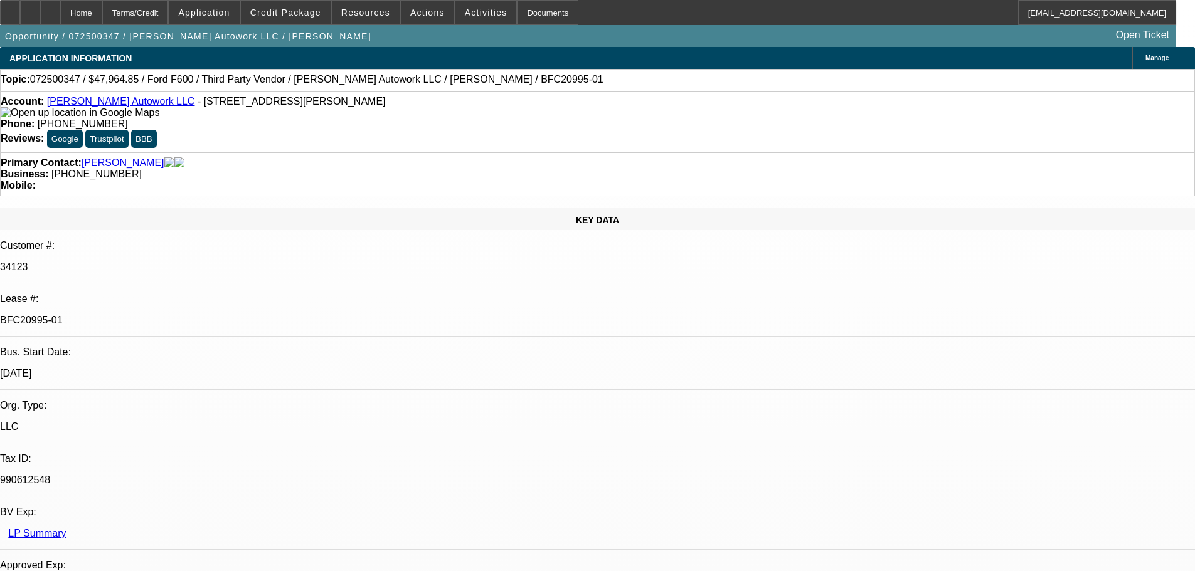
select select "0"
select select "2"
select select "0"
select select "6"
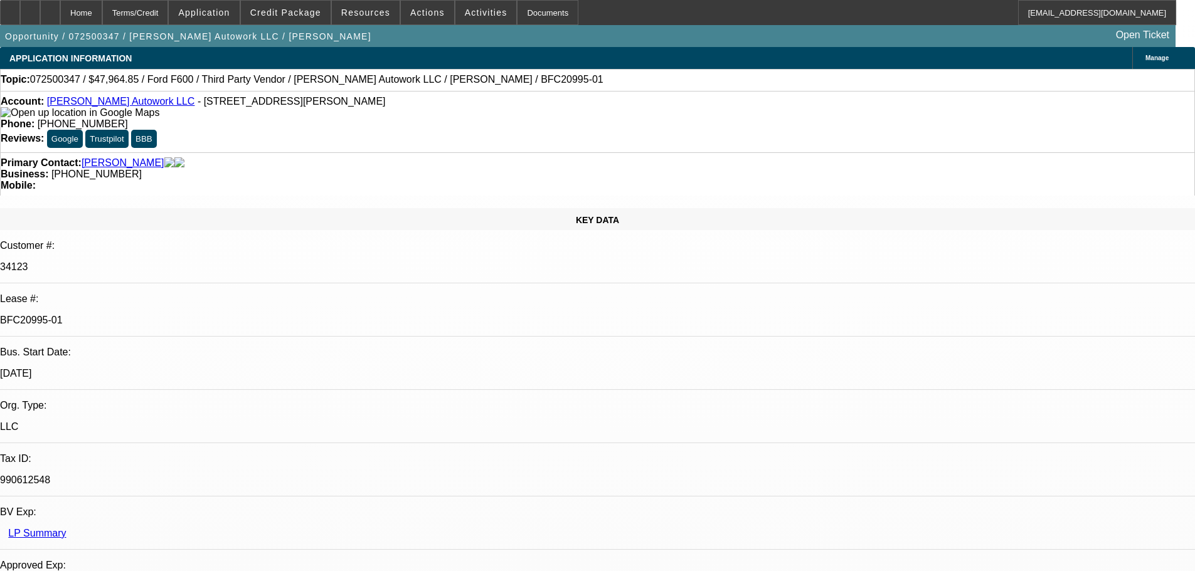
select select "0"
select select "2"
select select "0.1"
select select "4"
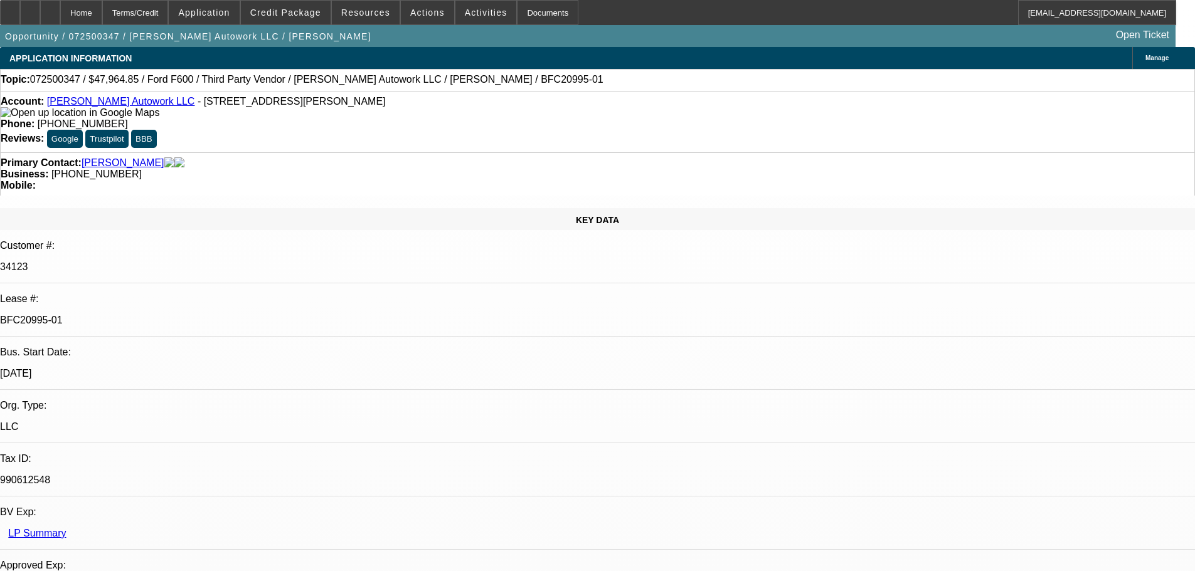
select select "0"
select select "2"
select select "0"
select select "6"
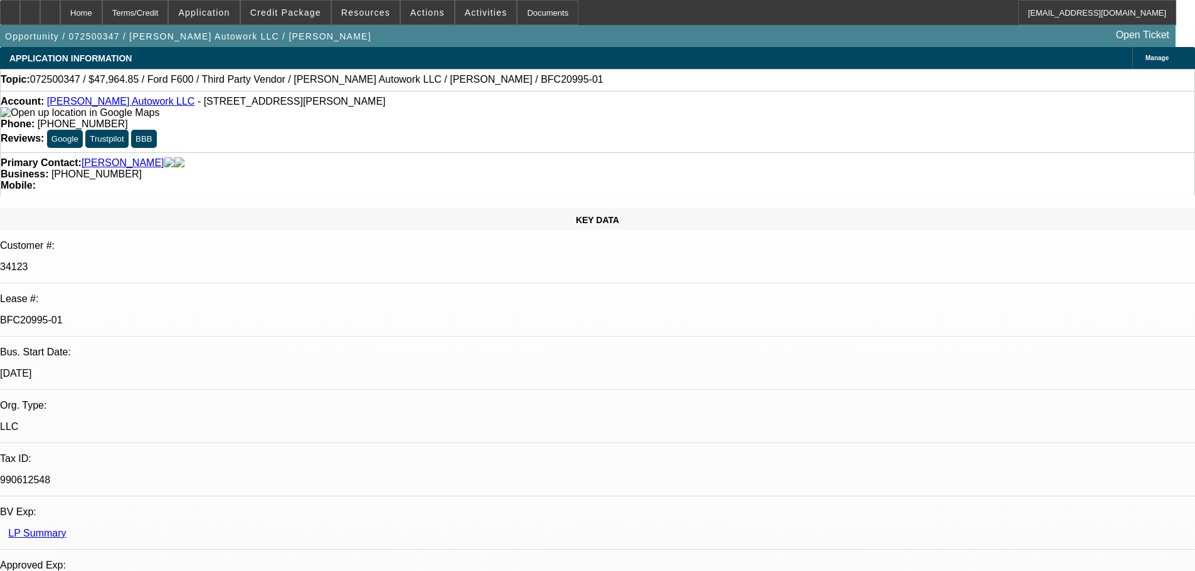
select select "0"
select select "2"
select select "0.1"
select select "4"
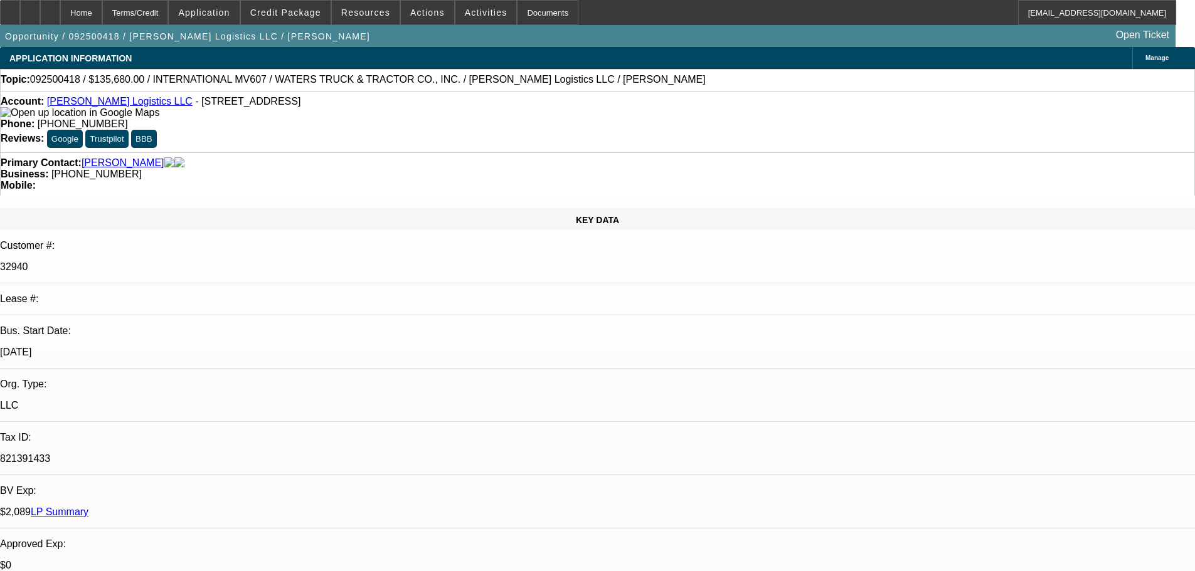
select select "0"
select select "2"
select select "0"
select select "6"
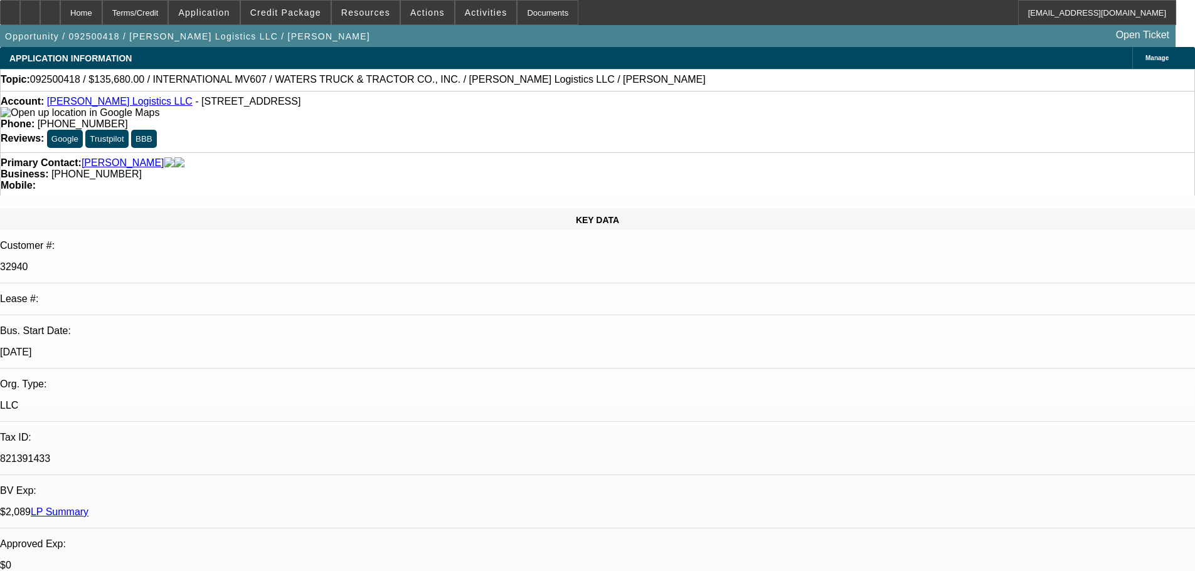
select select "0"
select select "2"
select select "0"
select select "6"
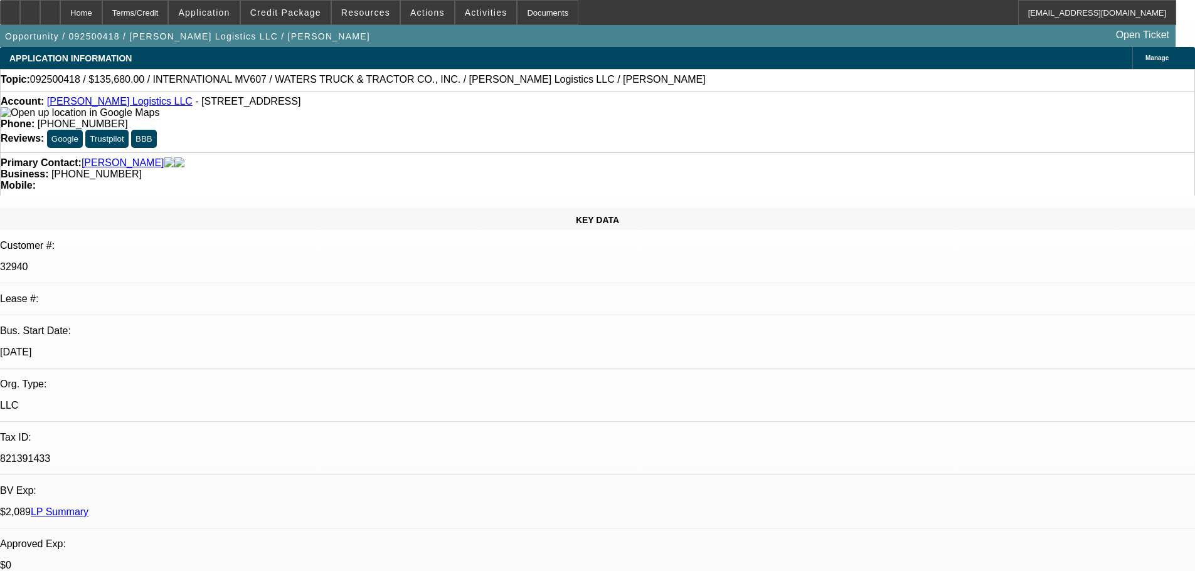
select select "0"
select select "2"
select select "0"
select select "6"
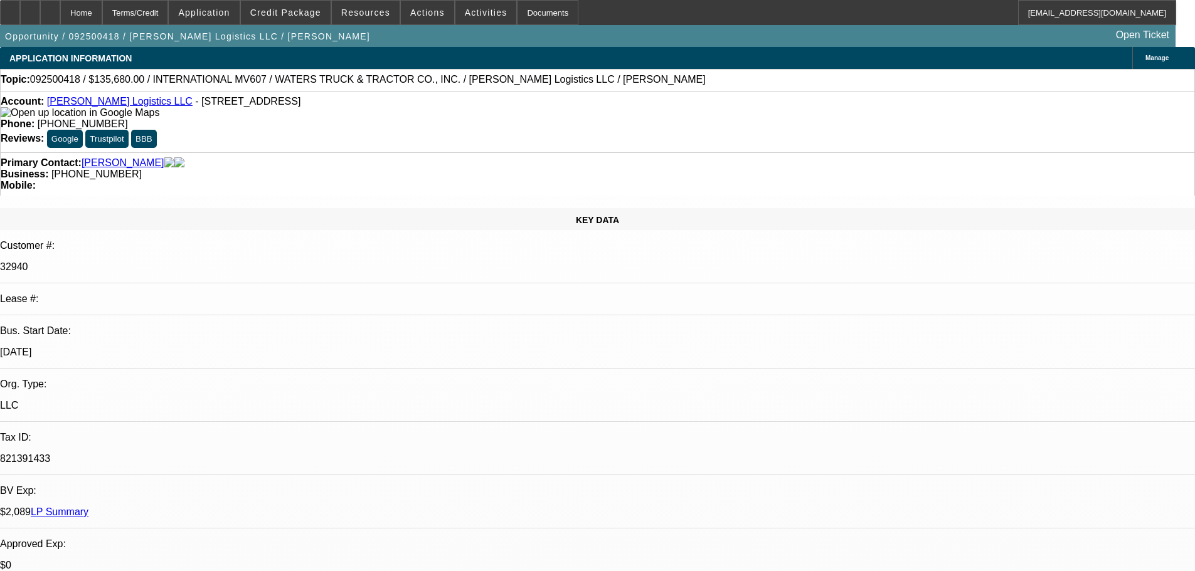
select select "0"
select select "2"
select select "0"
select select "6"
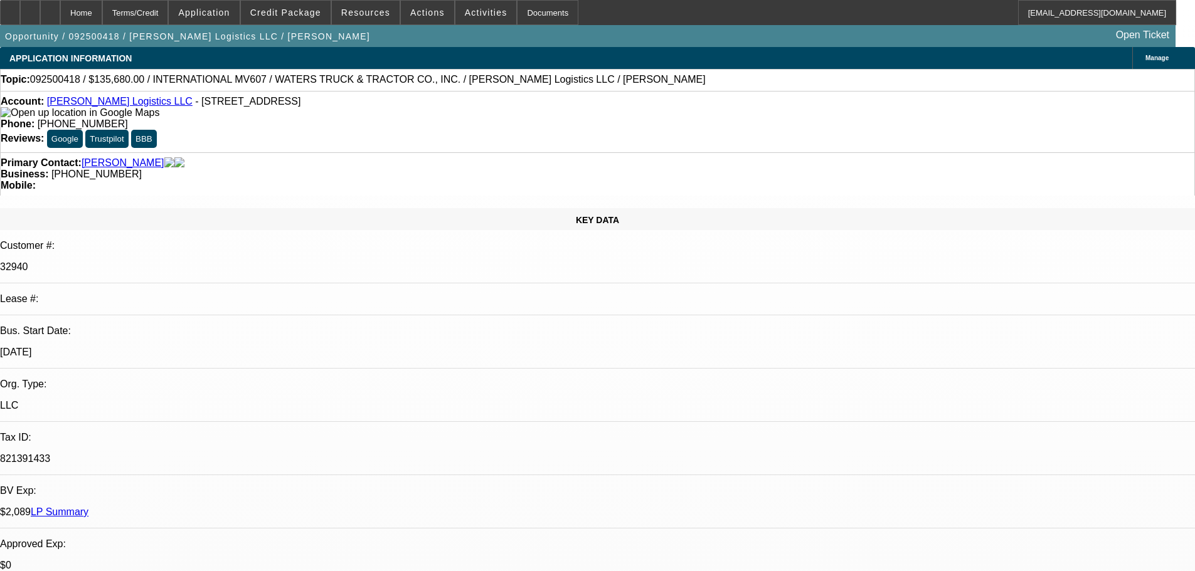
select select "0"
select select "2"
select select "0"
select select "6"
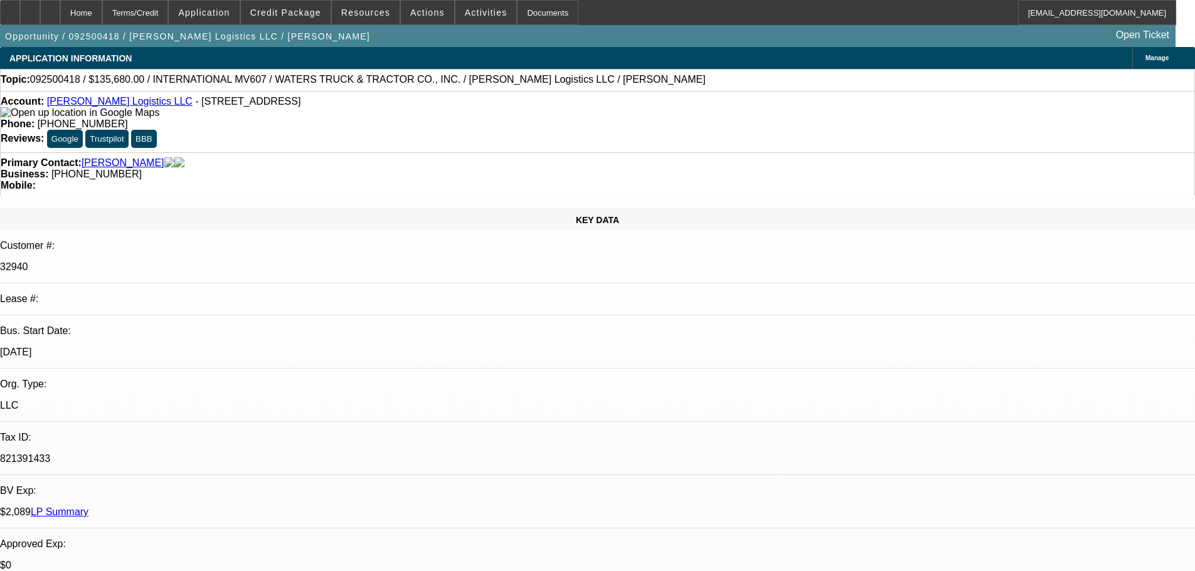
select select "0"
select select "2"
select select "0"
select select "6"
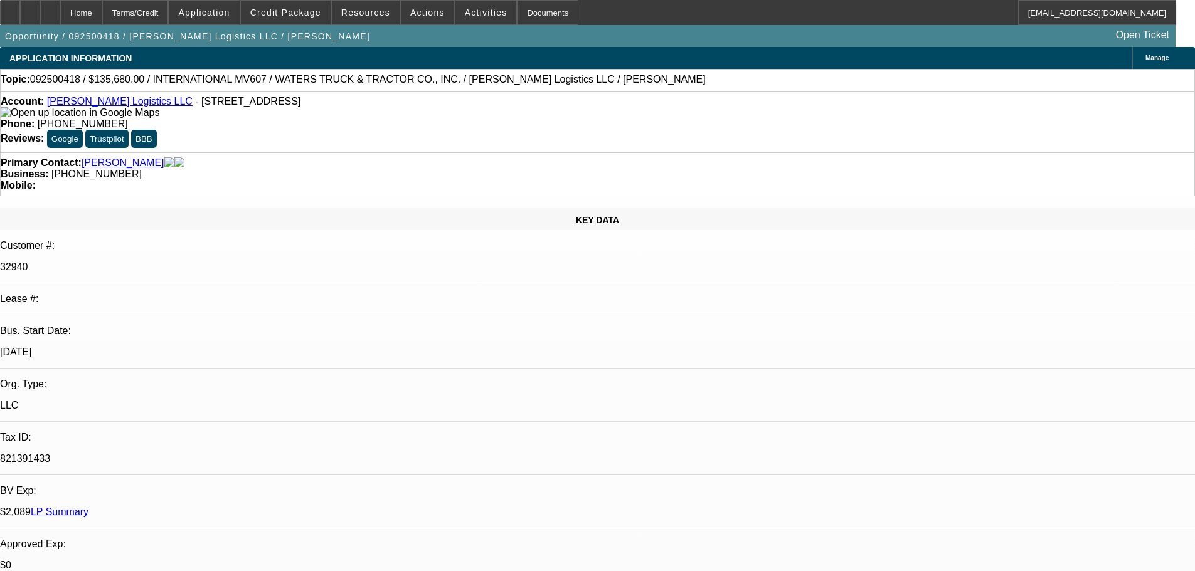
select select "0"
select select "2"
select select "0"
select select "6"
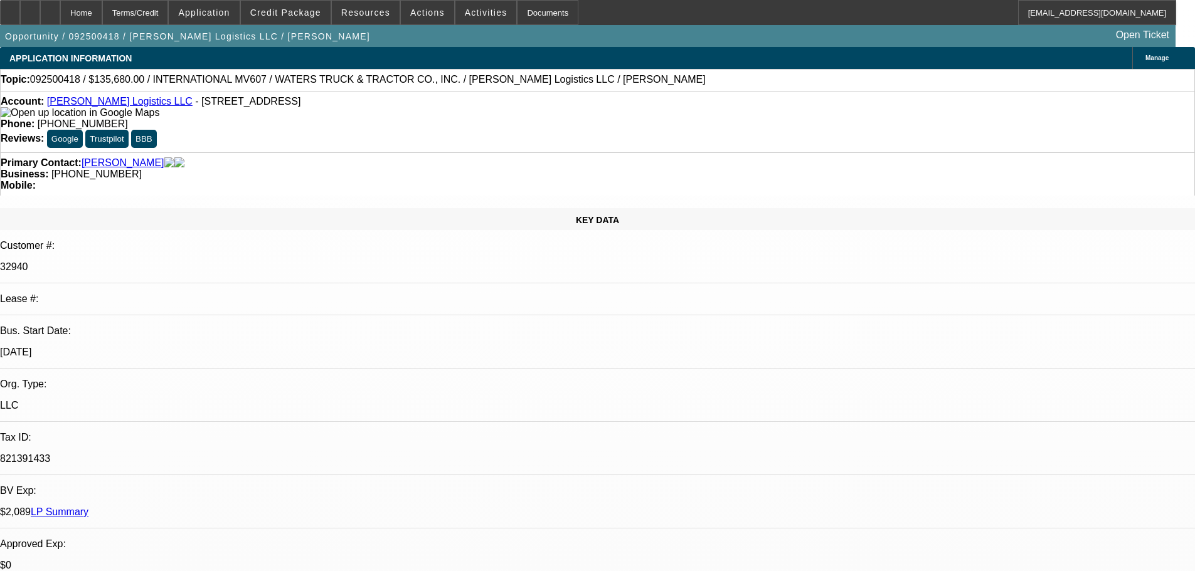
select select "0"
select select "2"
select select "0"
select select "6"
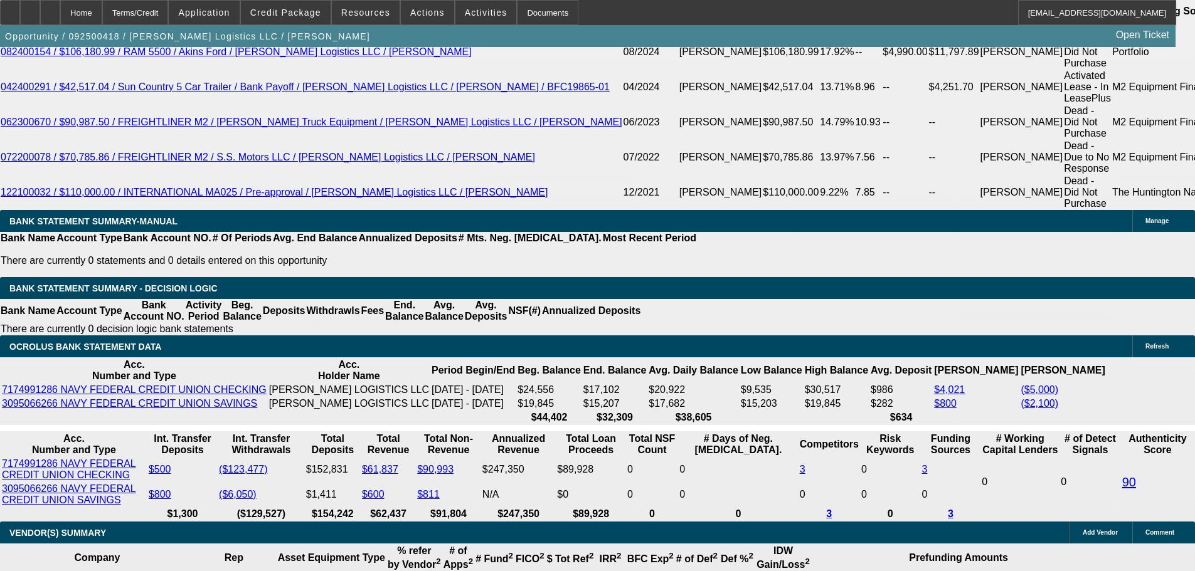
scroll to position [2266, 0]
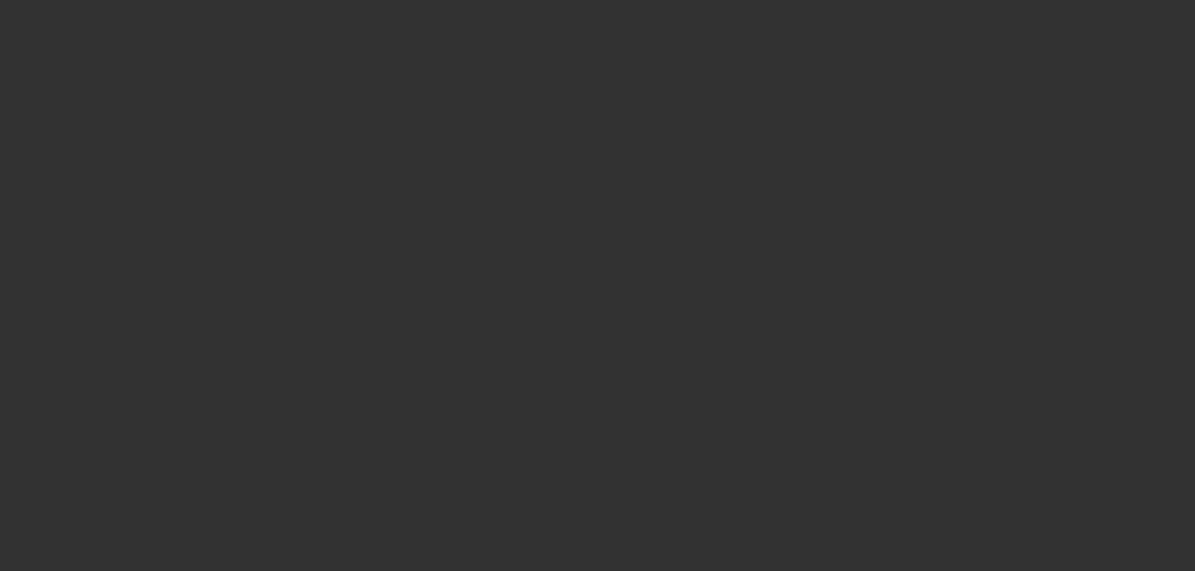
select select "0"
select select "2"
select select "0.1"
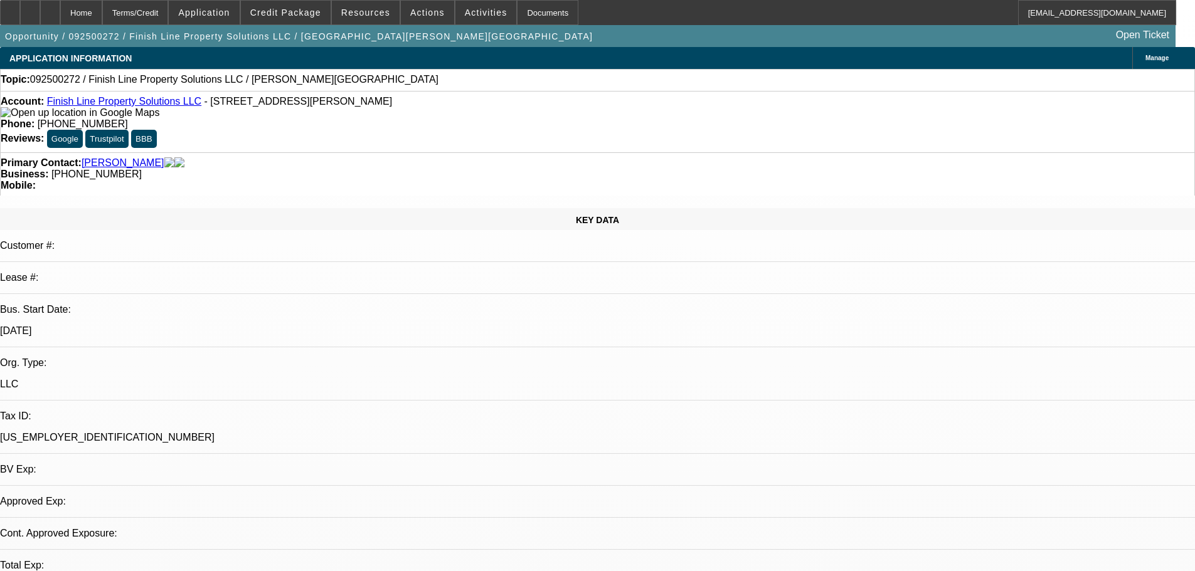
select select "4"
click at [423, 14] on span "Actions" at bounding box center [427, 13] width 34 height 10
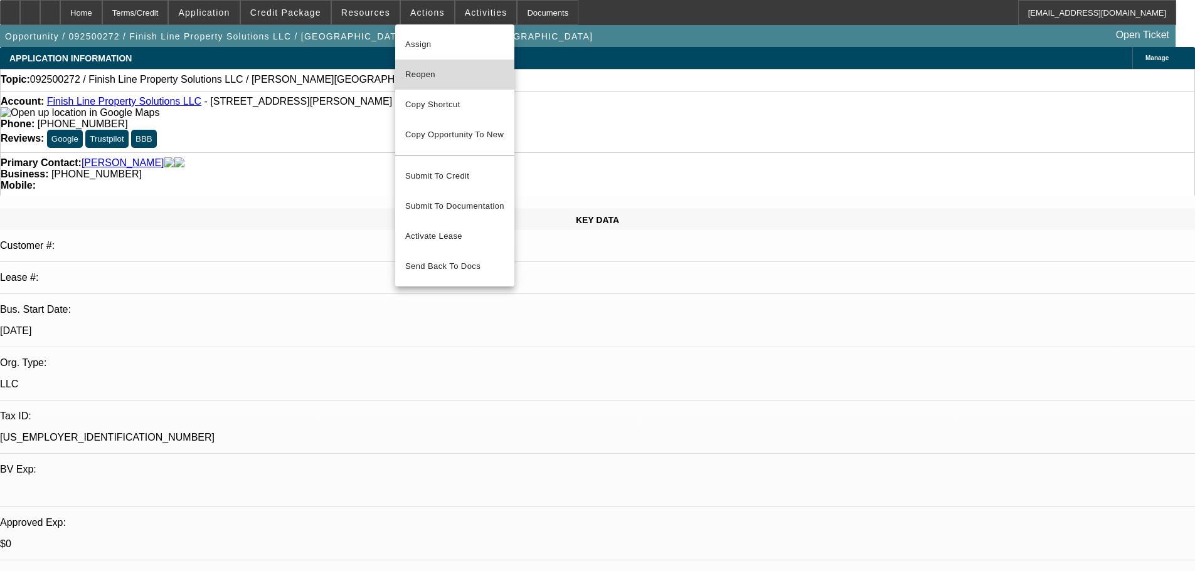
click at [447, 66] on button "Reopen" at bounding box center [454, 75] width 119 height 30
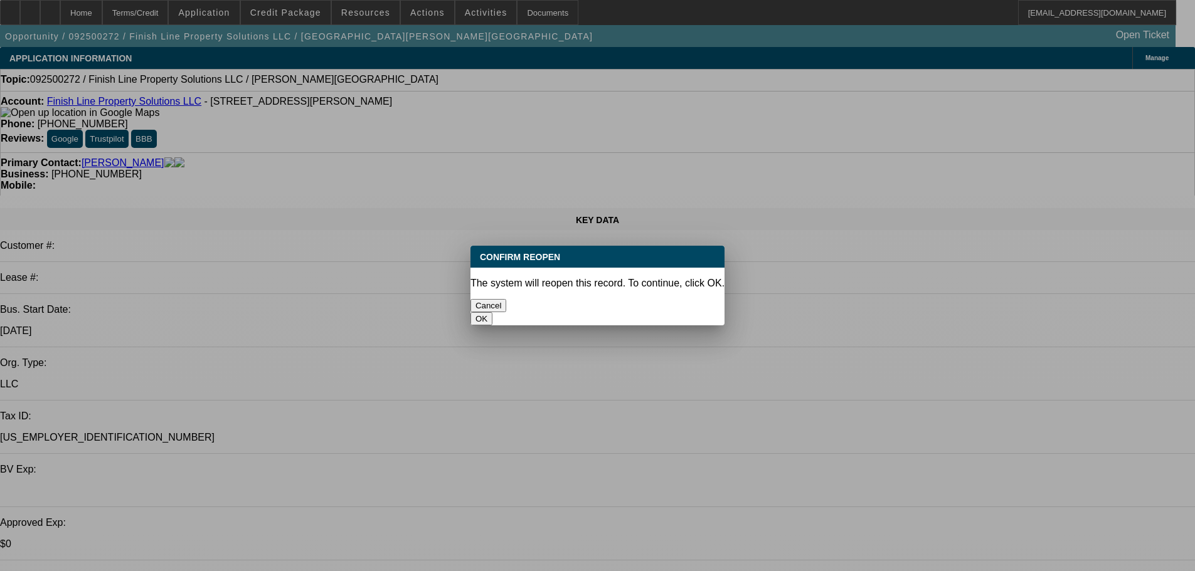
click at [492, 312] on button "OK" at bounding box center [481, 318] width 22 height 13
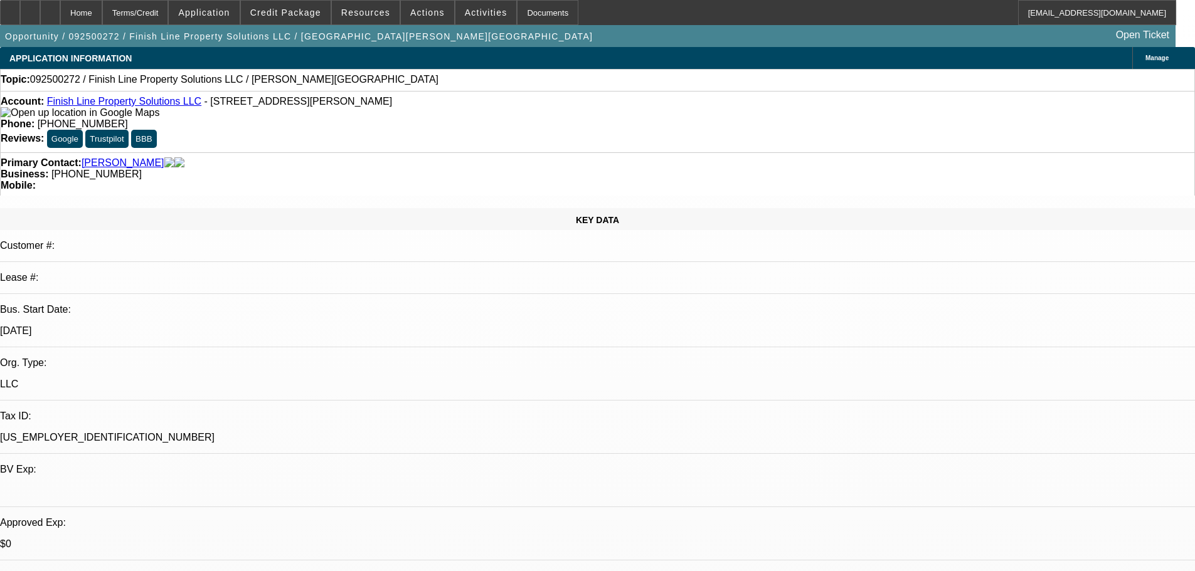
select select "0"
select select "2"
select select "0.1"
select select "1"
select select "2"
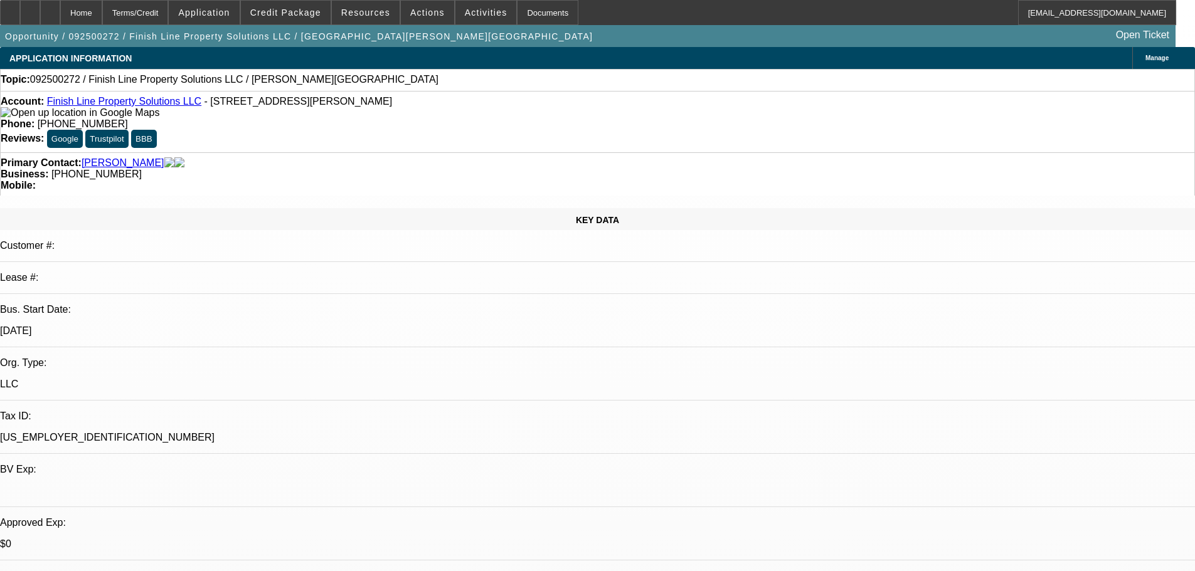
select select "4"
radio input "true"
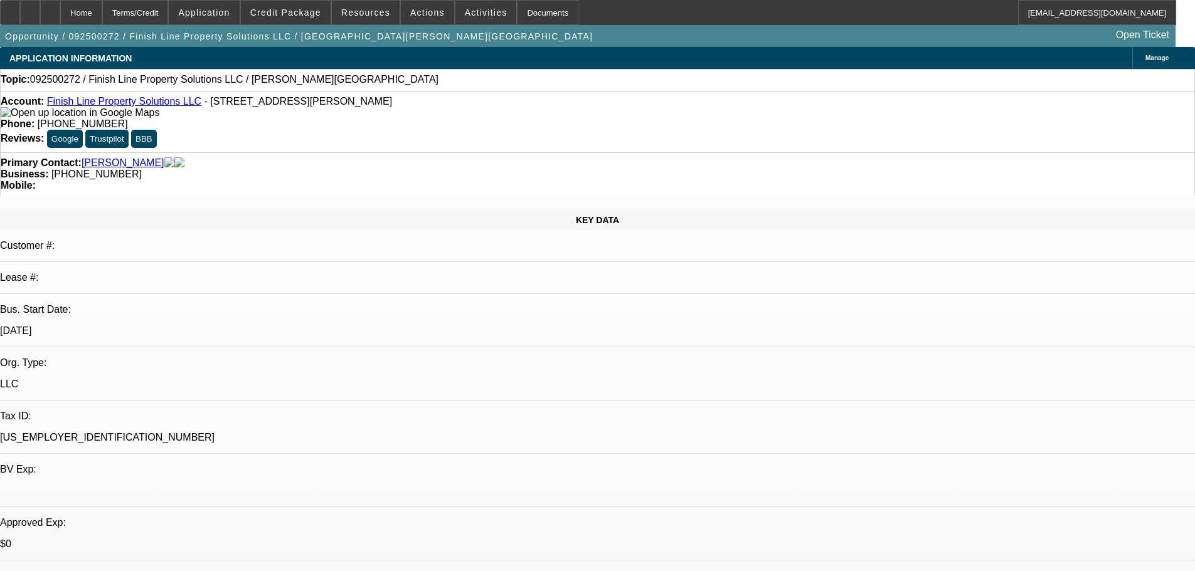
type textarea "[PERSON_NAME] has returned"
radio input "true"
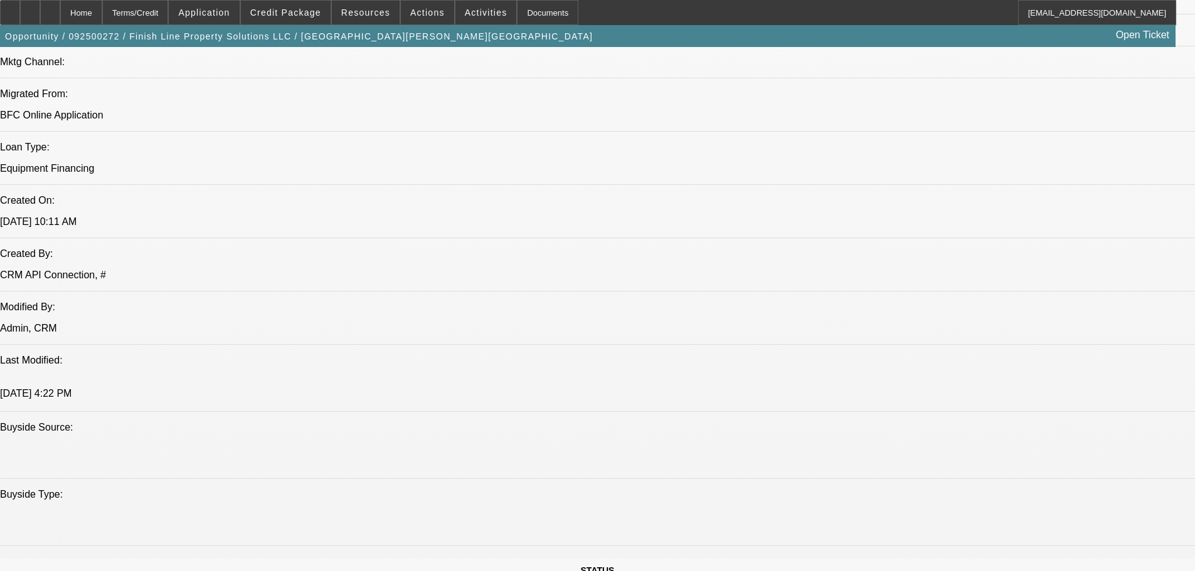
scroll to position [1004, 0]
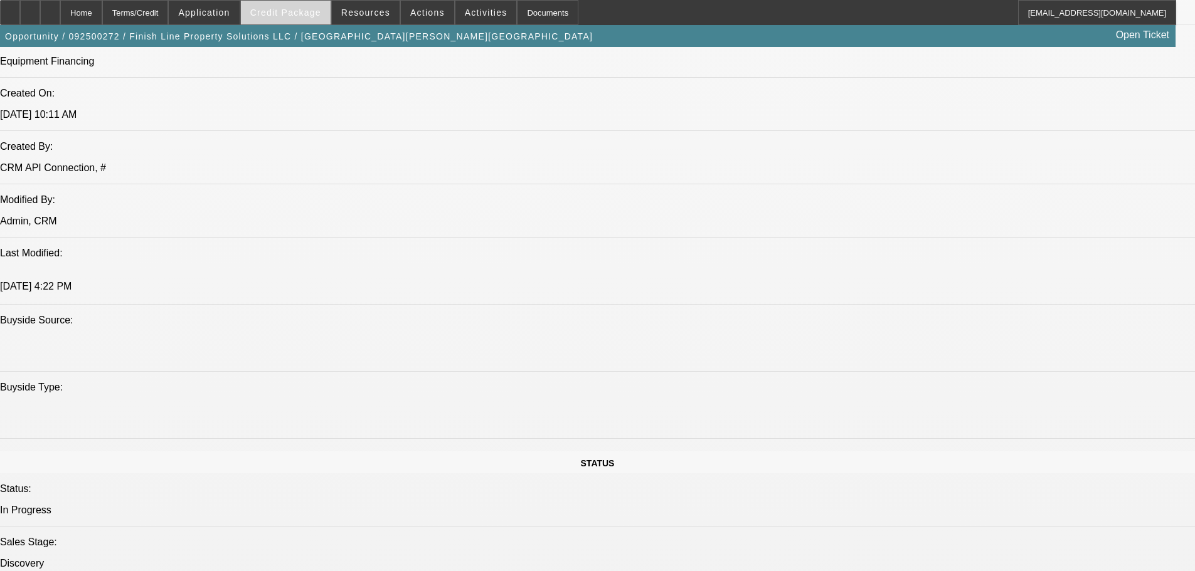
click at [299, 10] on span "Credit Package" at bounding box center [285, 13] width 71 height 10
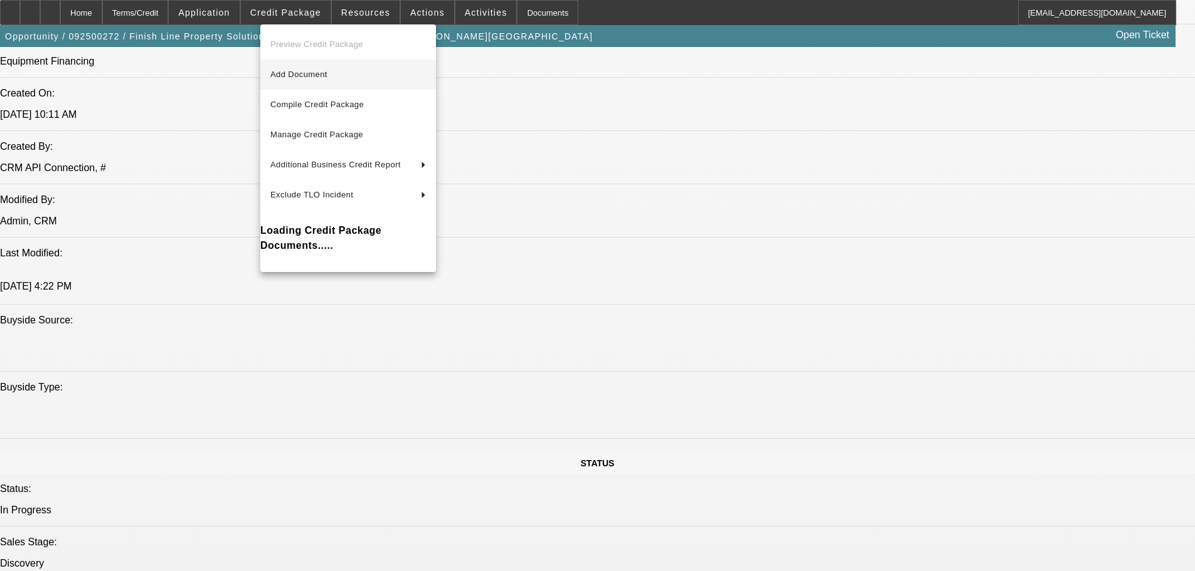
click at [321, 66] on button "Add Document" at bounding box center [348, 75] width 176 height 30
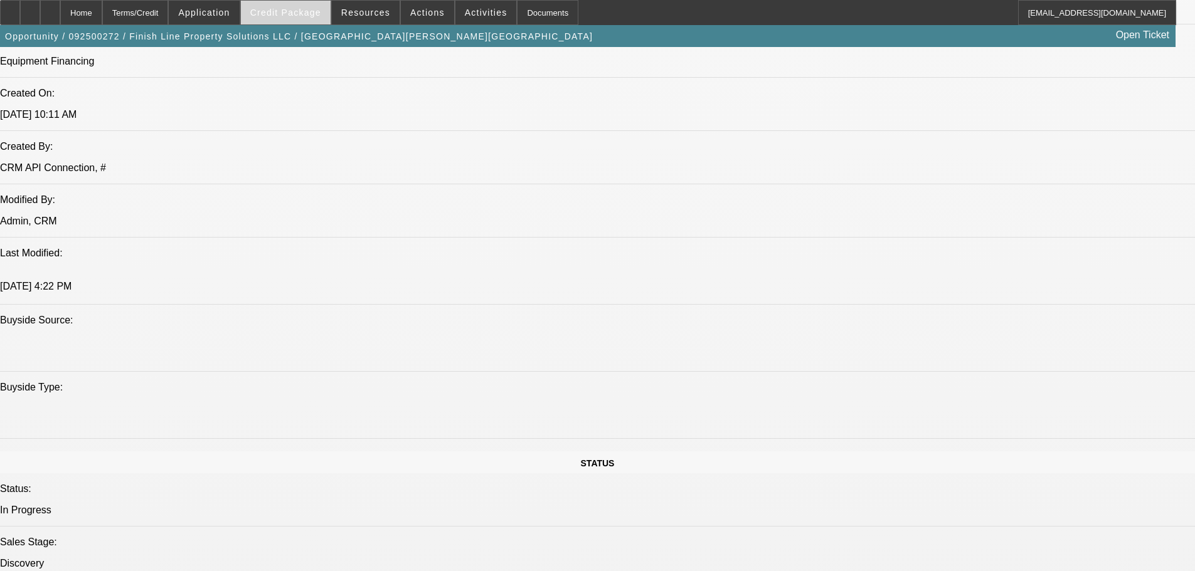
click at [282, 8] on span "Credit Package" at bounding box center [285, 13] width 71 height 10
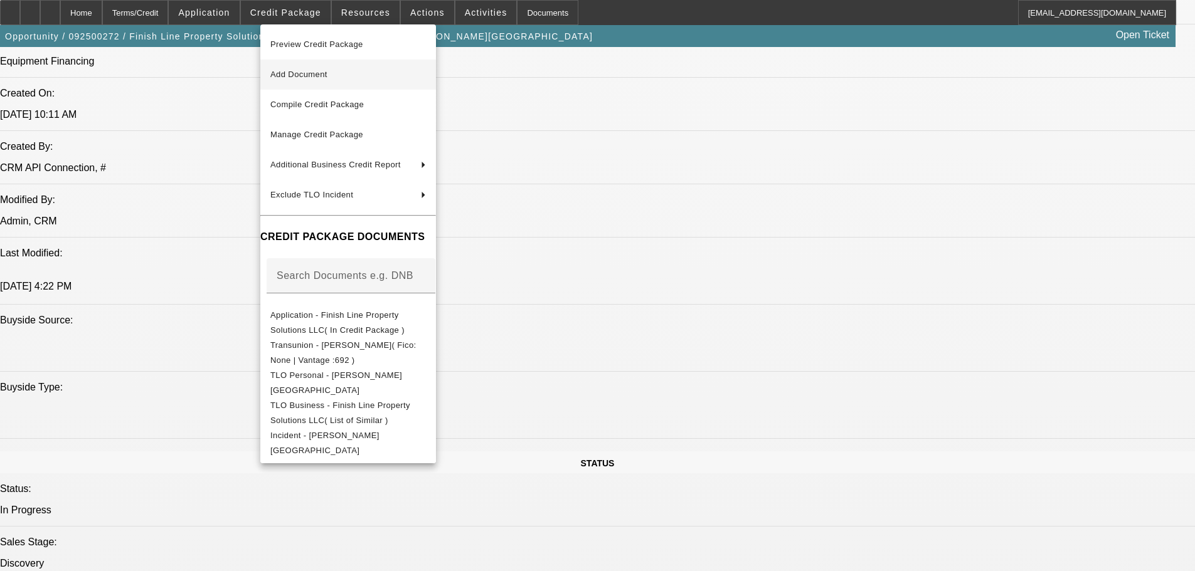
click at [322, 77] on span "Add Document" at bounding box center [298, 74] width 57 height 9
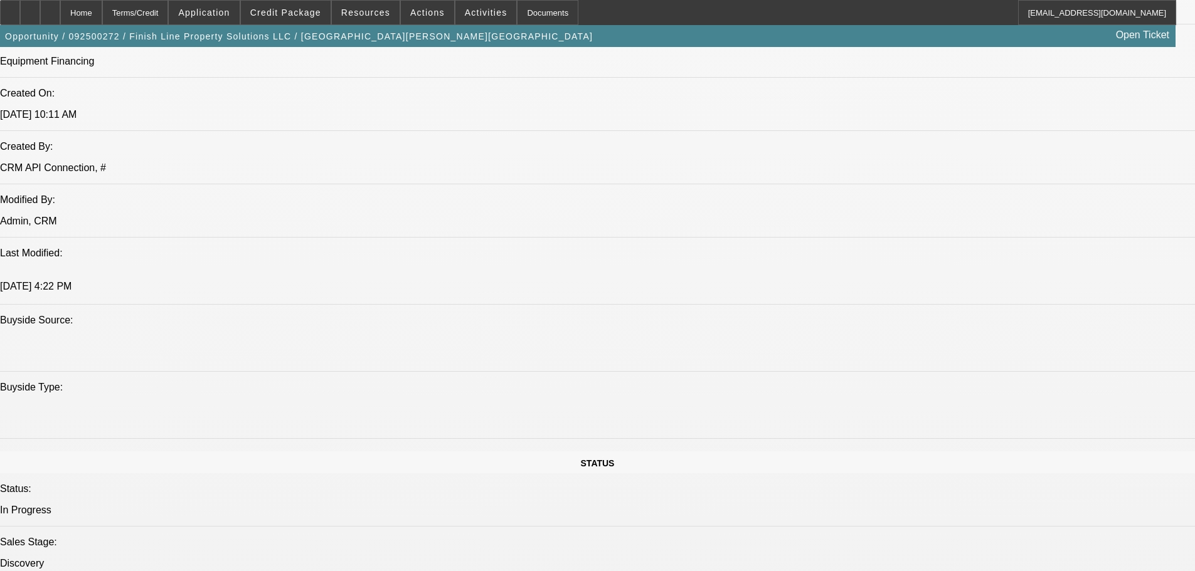
drag, startPoint x: 962, startPoint y: 207, endPoint x: 948, endPoint y: 227, distance: 24.4
radio input "true"
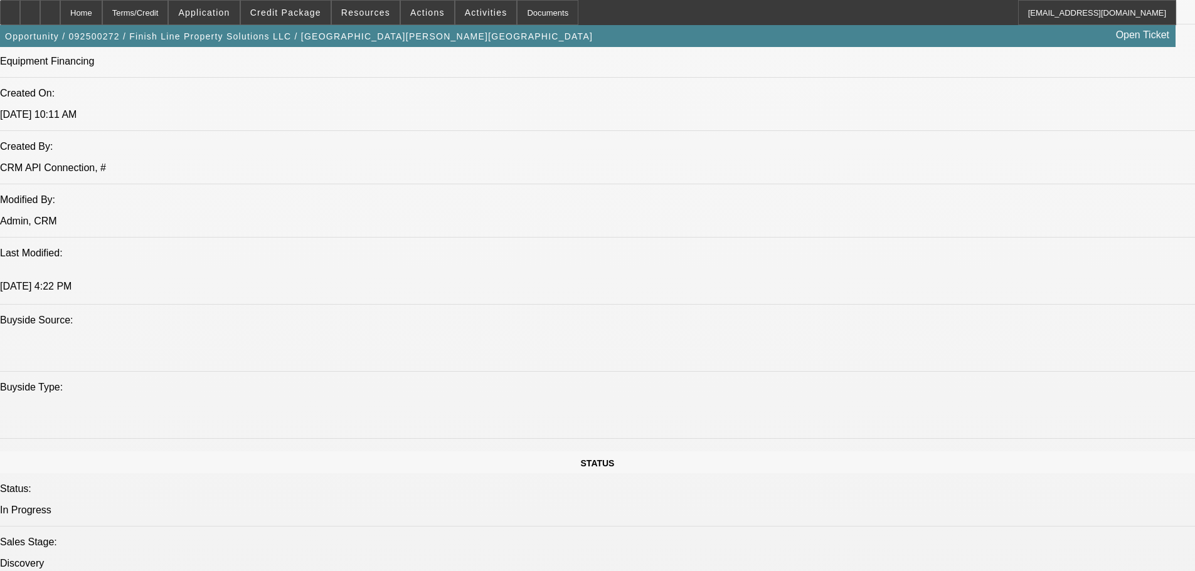
type textarea "9-24: Reference the email chain with [PERSON_NAME] for photos, pics, and his pr…"
radio input "true"
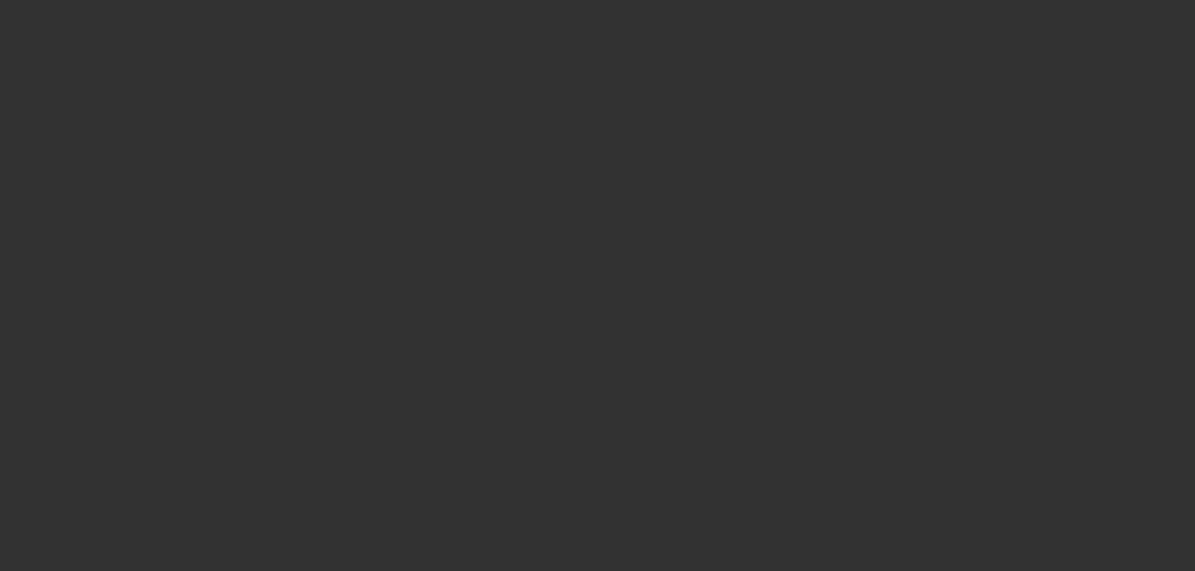
scroll to position [0, 0]
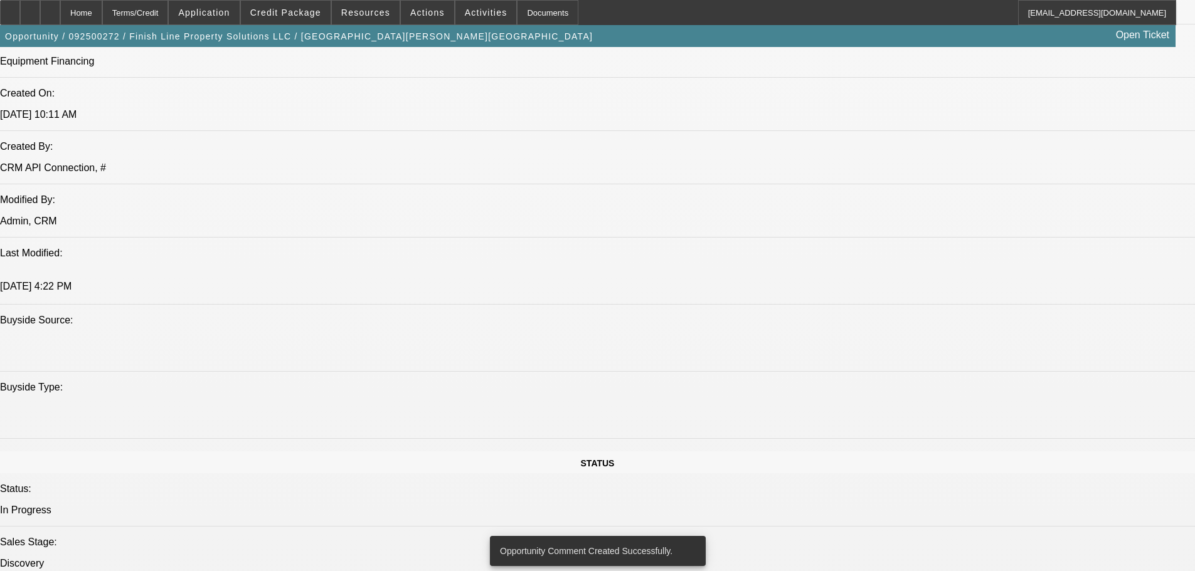
radio input "true"
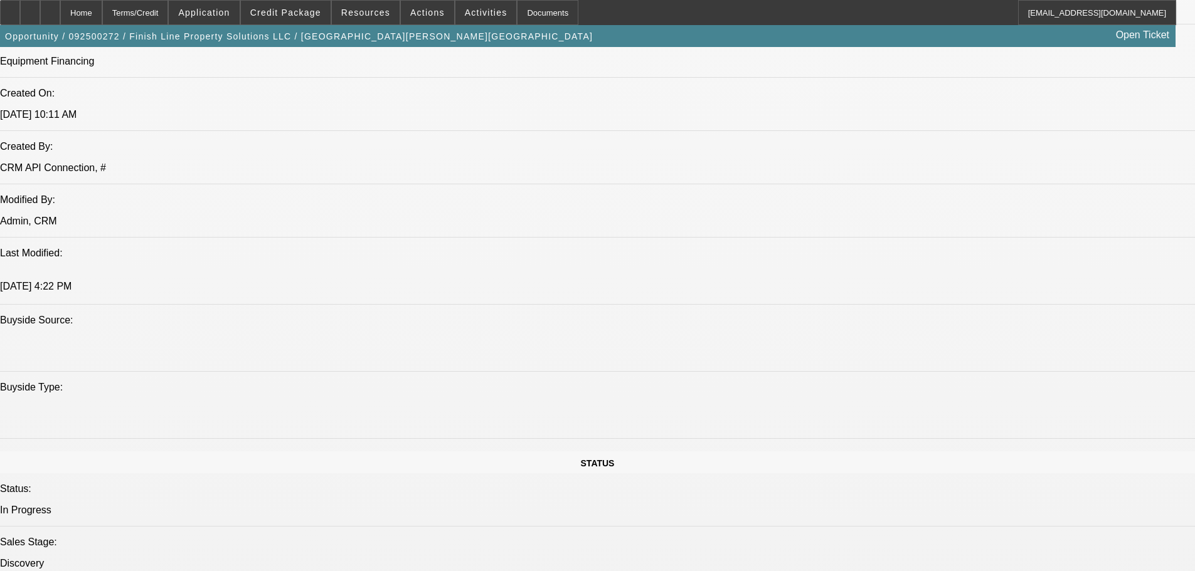
scroll to position [12, 0]
type textarea "9-24a: Got banks and pics already, other stuff by [DATE].// Told him i knew he …"
radio input "true"
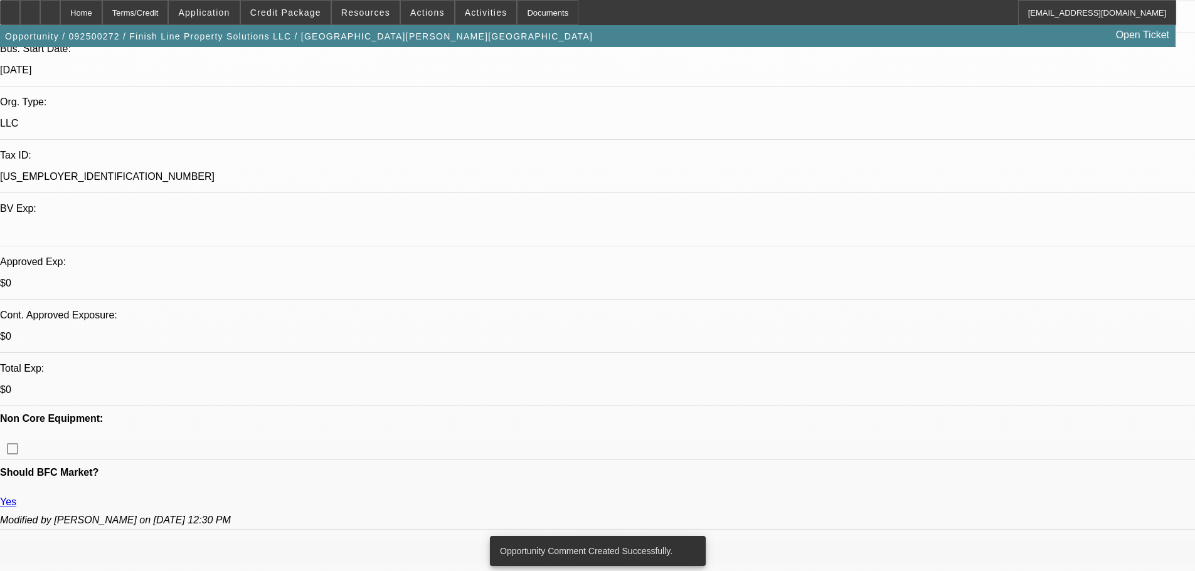
scroll to position [0, 0]
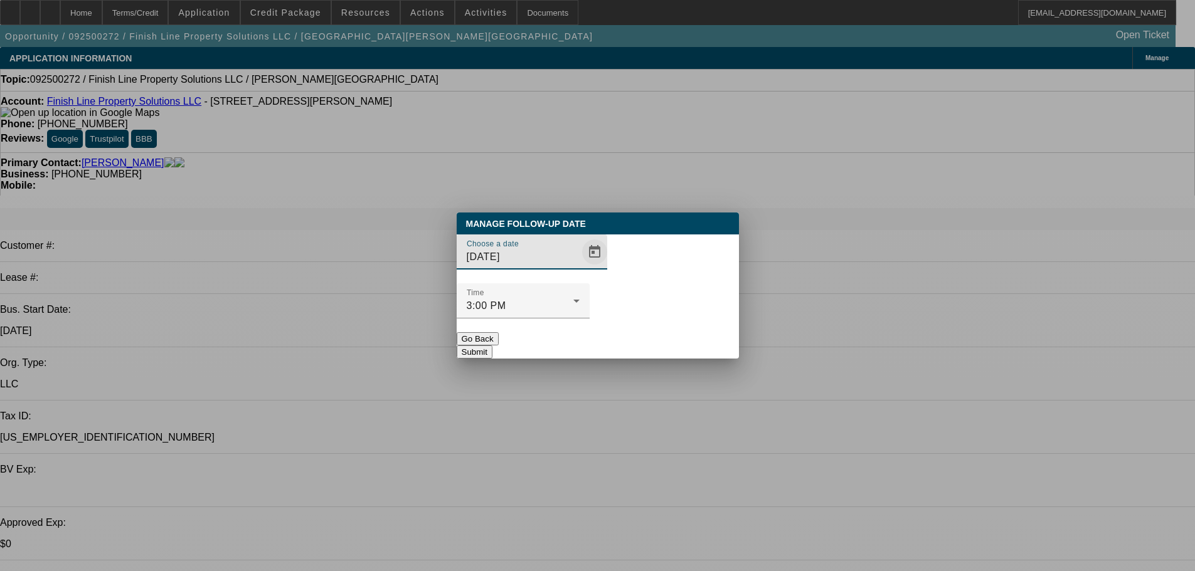
click at [580, 267] on span "Open calendar" at bounding box center [595, 252] width 30 height 30
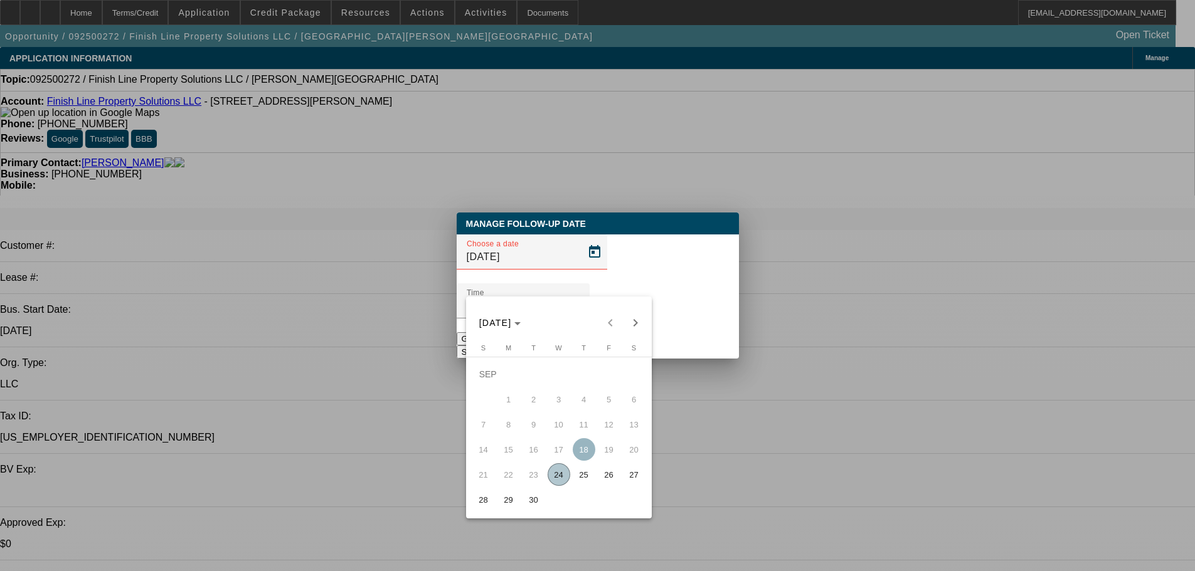
click at [584, 480] on span "25" at bounding box center [584, 475] width 23 height 23
type input "[DATE]"
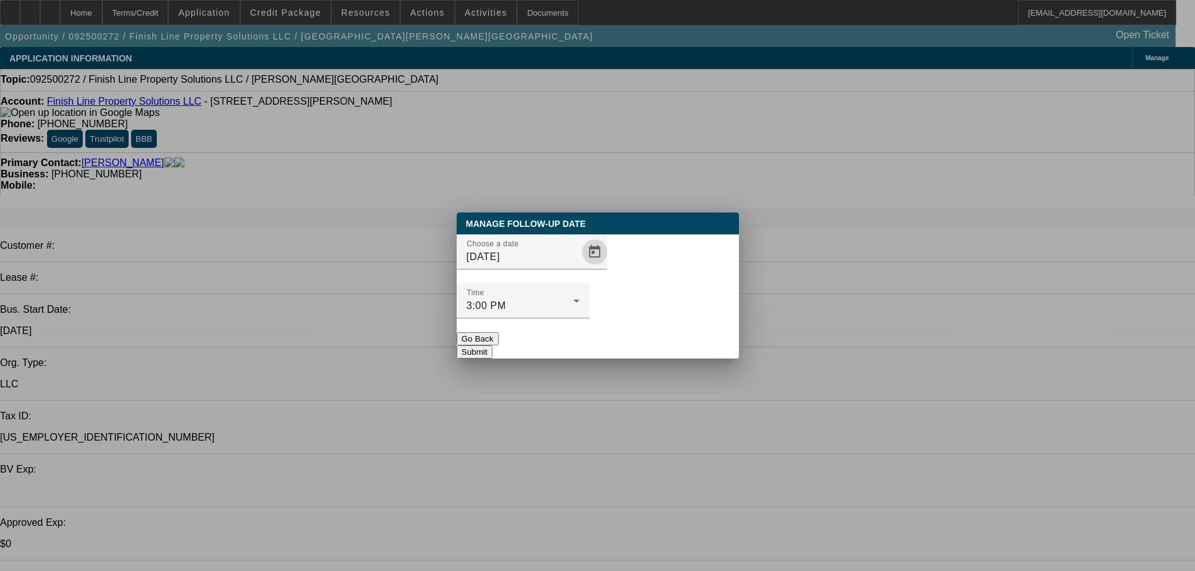
click at [492, 346] on button "Submit" at bounding box center [475, 352] width 36 height 13
